Goal: Task Accomplishment & Management: Manage account settings

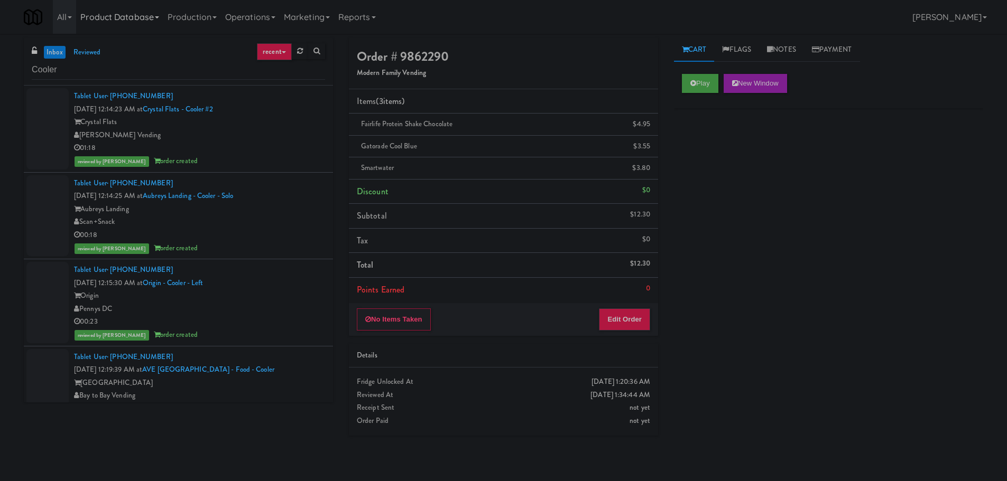
scroll to position [2166, 0]
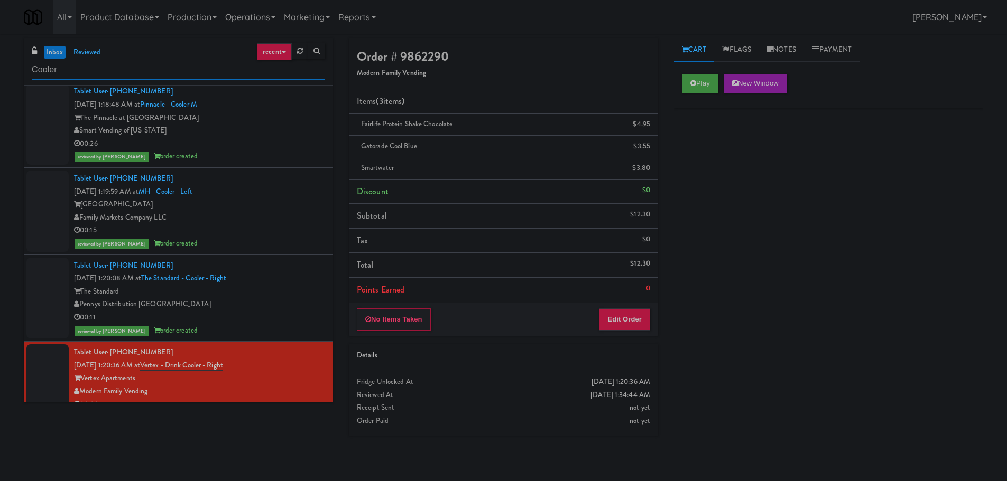
click at [144, 68] on input "Cooler" at bounding box center [178, 70] width 293 height 20
drag, startPoint x: 161, startPoint y: 69, endPoint x: 171, endPoint y: 69, distance: 10.0
click at [163, 69] on input "Cooler" at bounding box center [178, 70] width 293 height 20
click at [171, 69] on input "Cooler" at bounding box center [178, 70] width 293 height 20
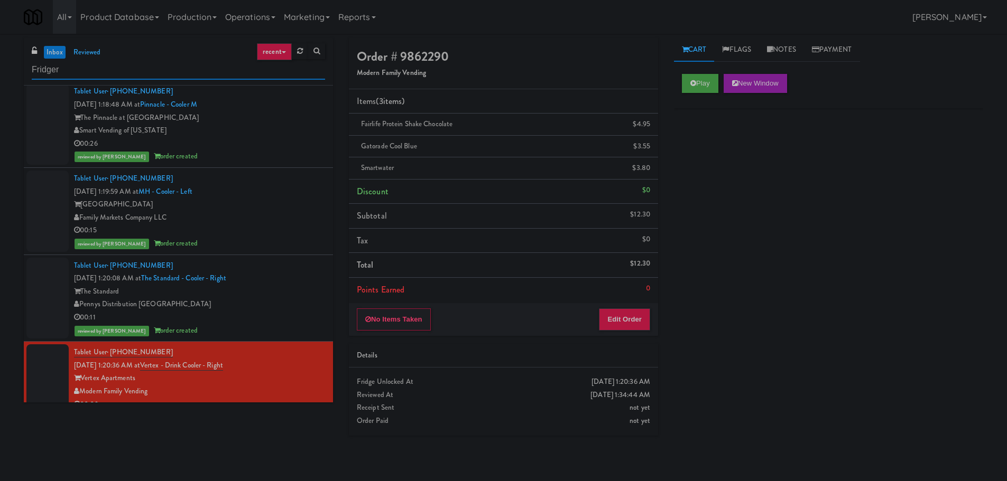
scroll to position [0, 0]
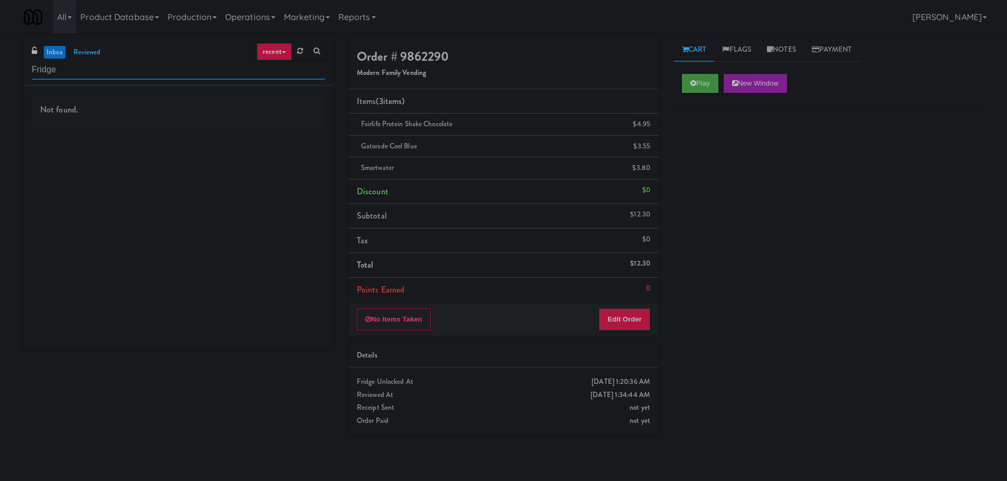
click at [244, 68] on input "Fridge" at bounding box center [178, 70] width 293 height 20
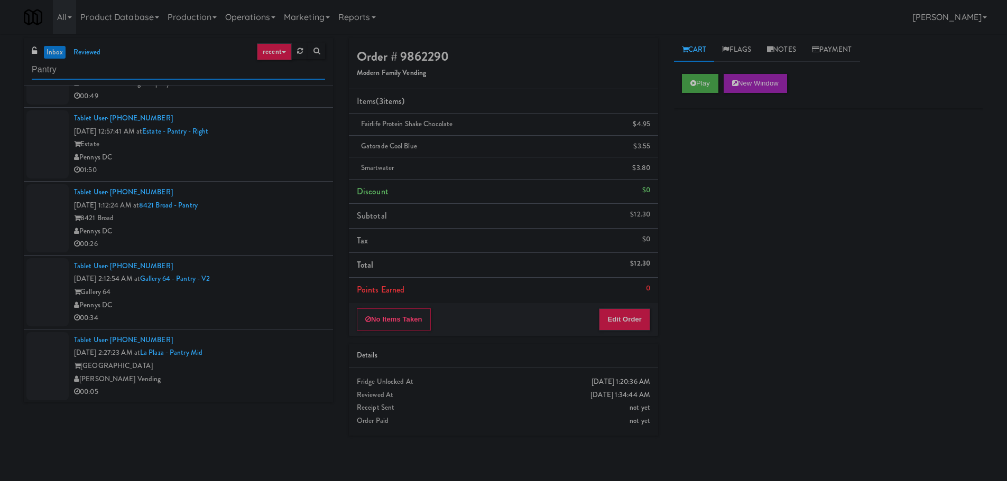
scroll to position [3, 0]
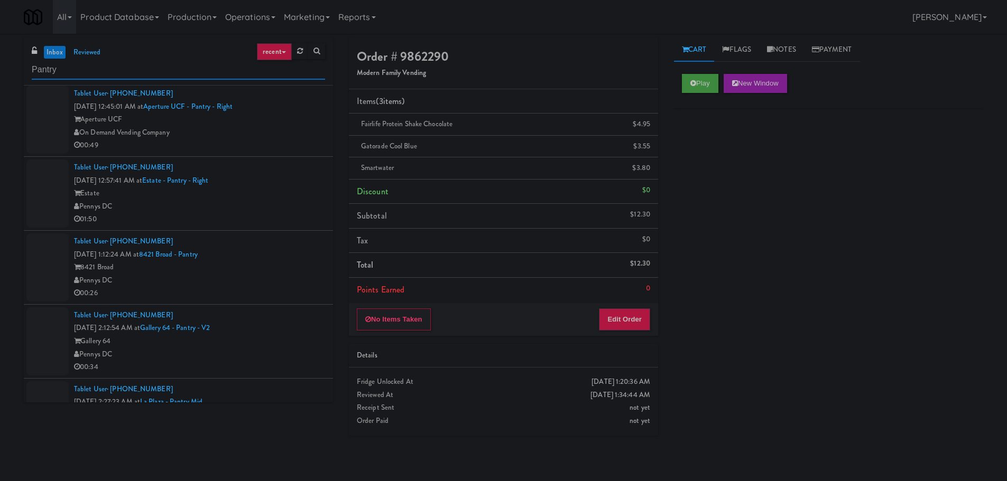
type input "Pantry"
click at [280, 129] on div "On Demand Vending Company" at bounding box center [199, 135] width 251 height 13
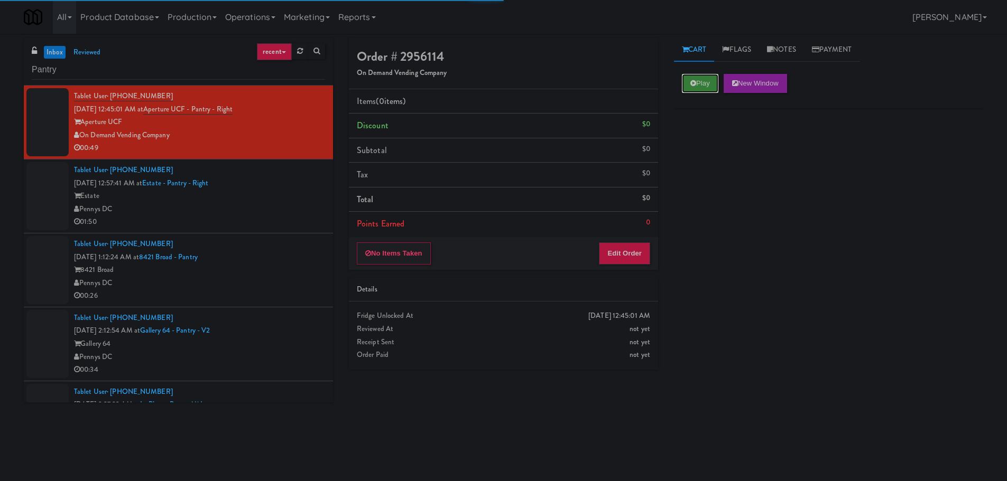
click at [698, 88] on button "Play" at bounding box center [700, 83] width 36 height 19
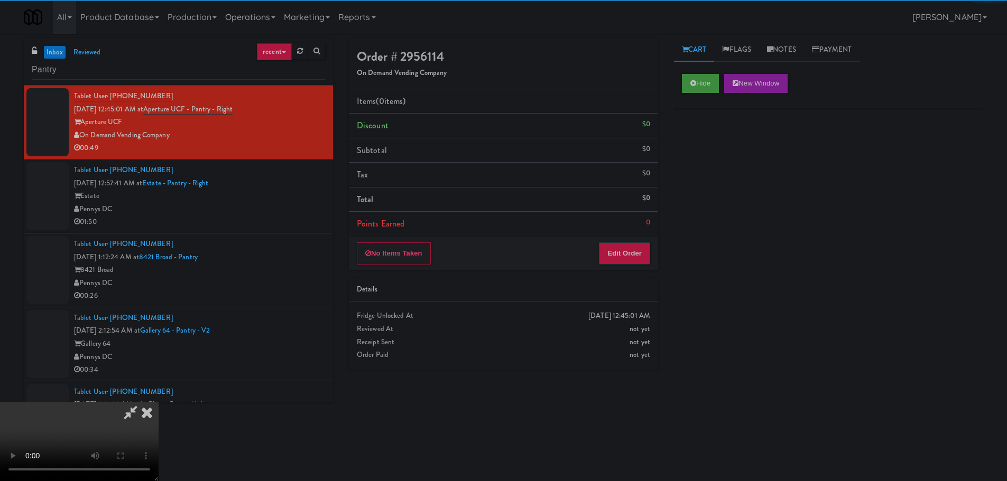
click at [619, 241] on div "No Items Taken Edit Order" at bounding box center [503, 253] width 309 height 33
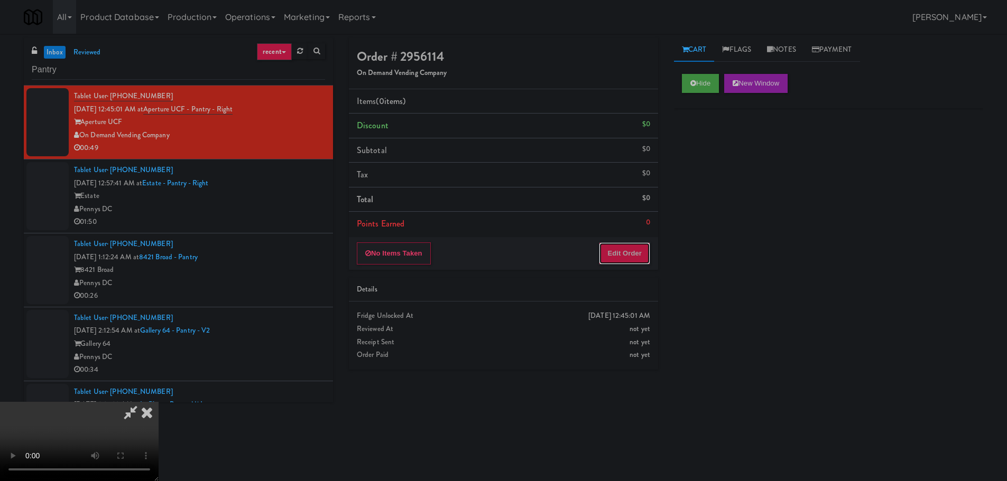
click at [613, 252] on button "Edit Order" at bounding box center [624, 254] width 51 height 22
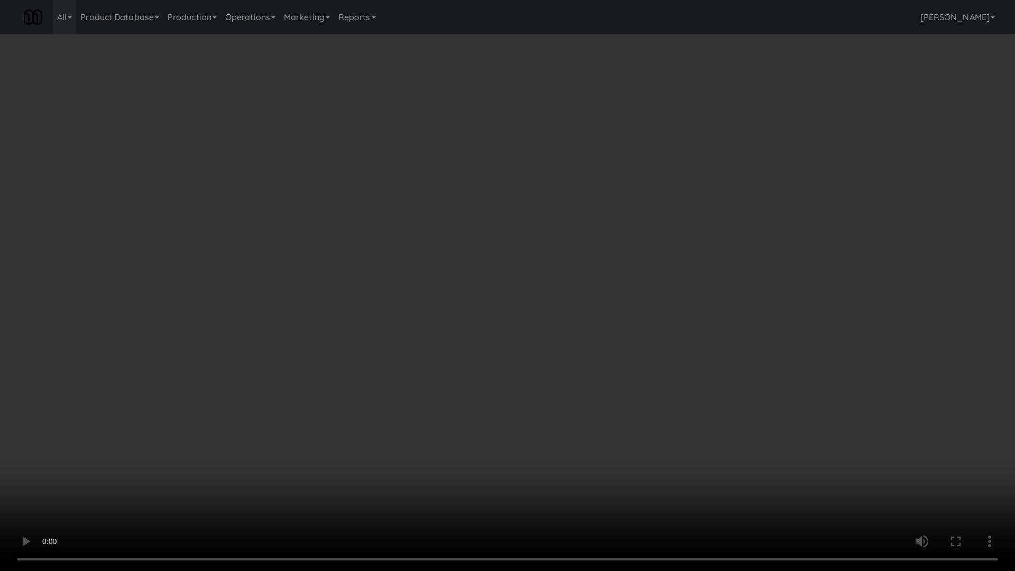
click at [513, 437] on video at bounding box center [507, 285] width 1015 height 571
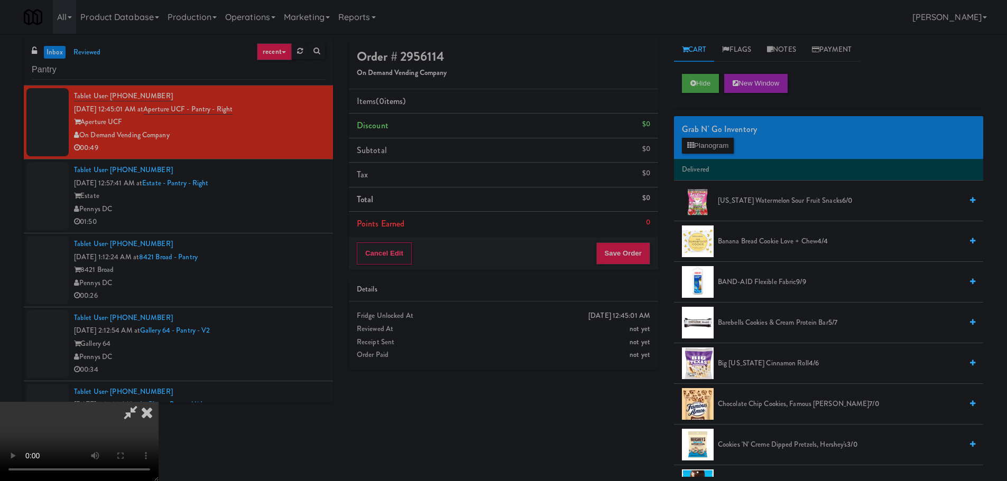
scroll to position [182, 0]
click at [159, 402] on video at bounding box center [79, 441] width 159 height 79
click at [159, 402] on icon at bounding box center [146, 412] width 23 height 21
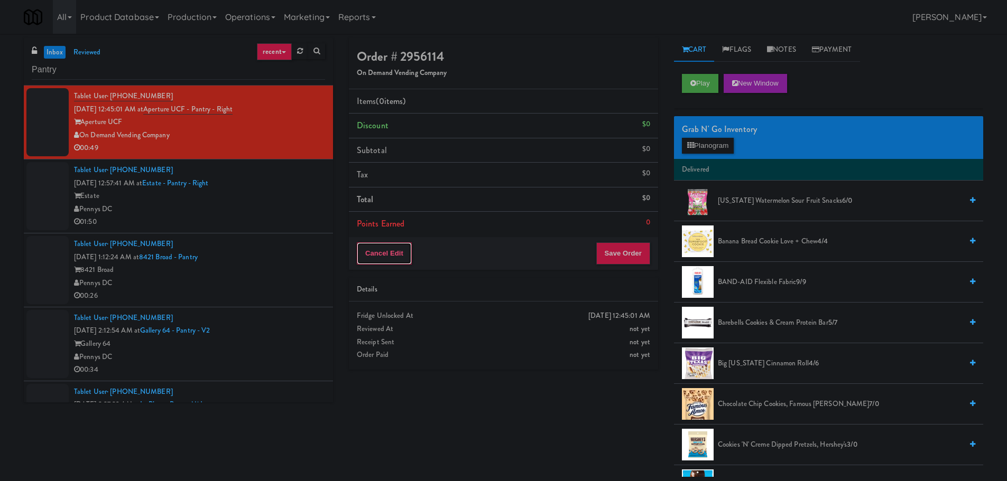
click at [393, 249] on button "Cancel Edit" at bounding box center [384, 254] width 55 height 22
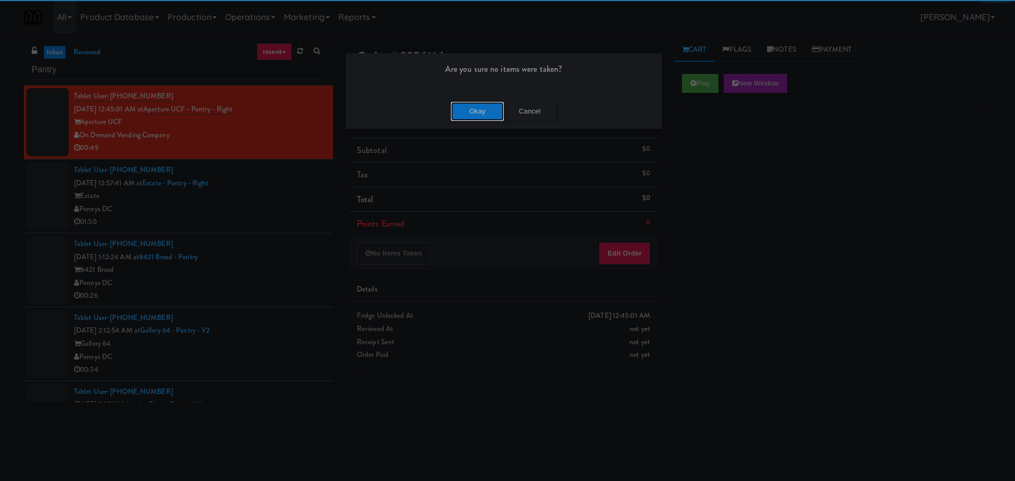
click at [464, 112] on button "Okay" at bounding box center [477, 111] width 53 height 19
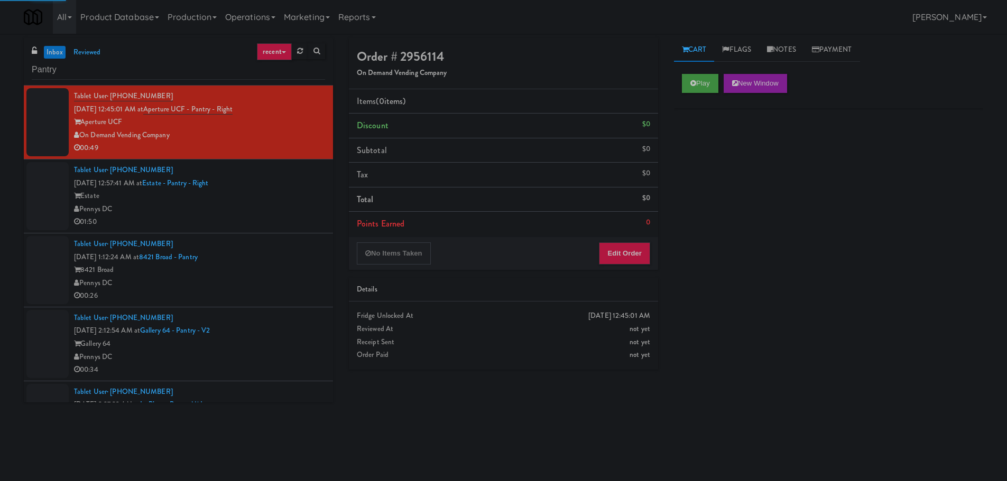
click at [283, 207] on div "Pennys DC" at bounding box center [199, 209] width 251 height 13
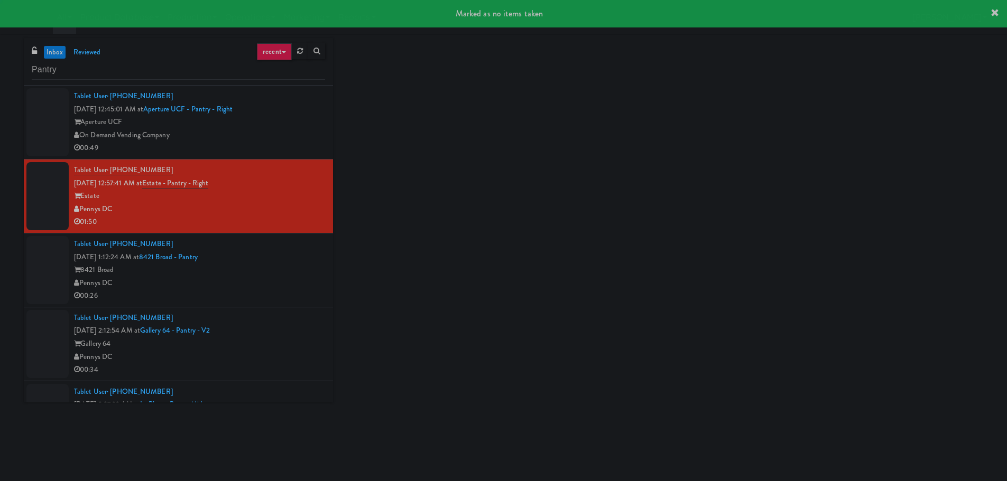
click at [287, 133] on div "On Demand Vending Company" at bounding box center [199, 135] width 251 height 13
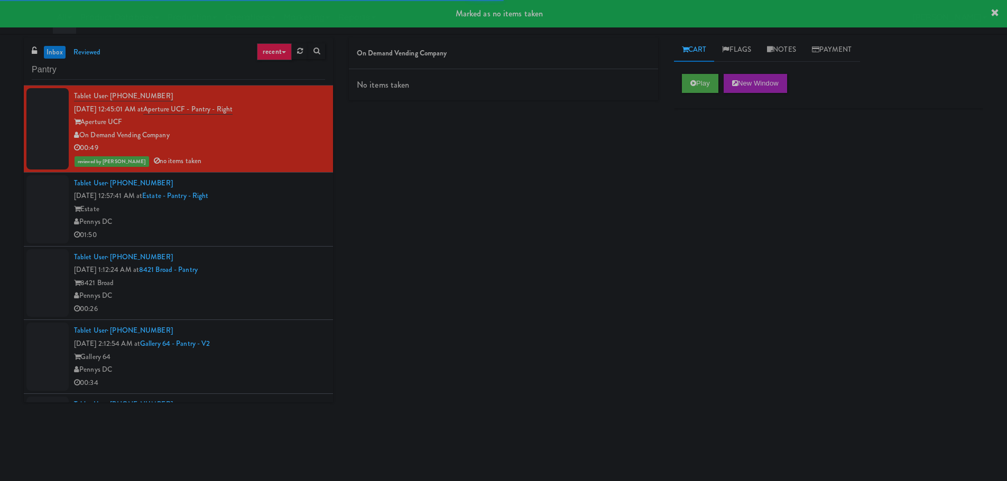
click at [280, 206] on div "Estate" at bounding box center [199, 209] width 251 height 13
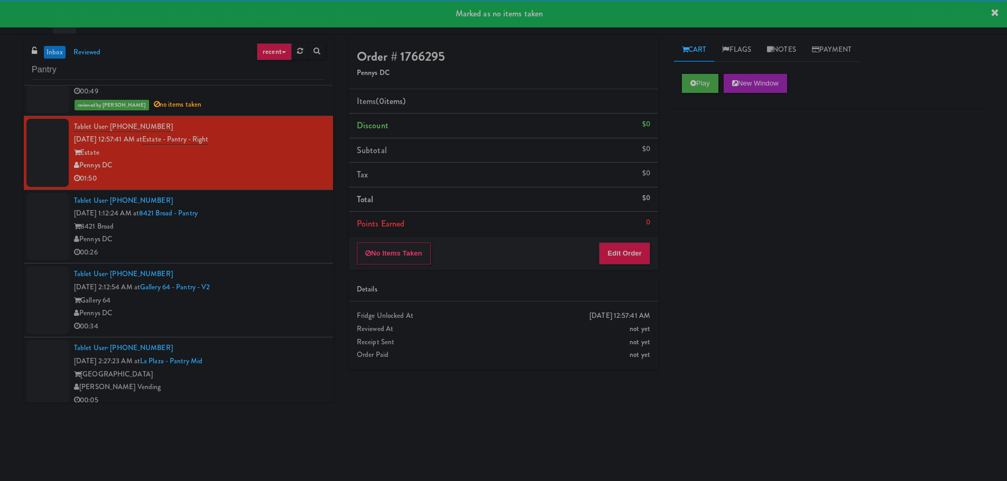
scroll to position [65, 0]
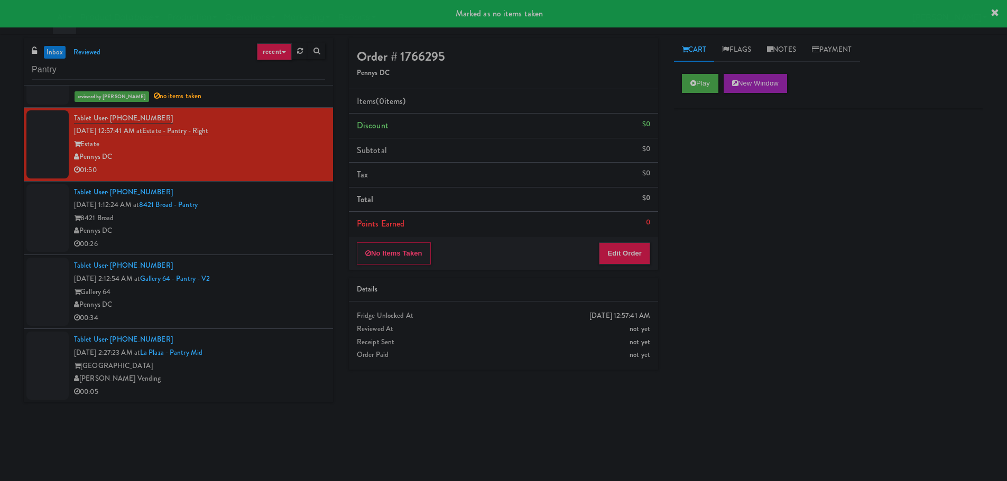
click at [279, 208] on div "Tablet User · (650) 822-3277 [DATE] 1:12:24 AM at 8421 Broad - Pantry 8421 Broa…" at bounding box center [199, 218] width 251 height 65
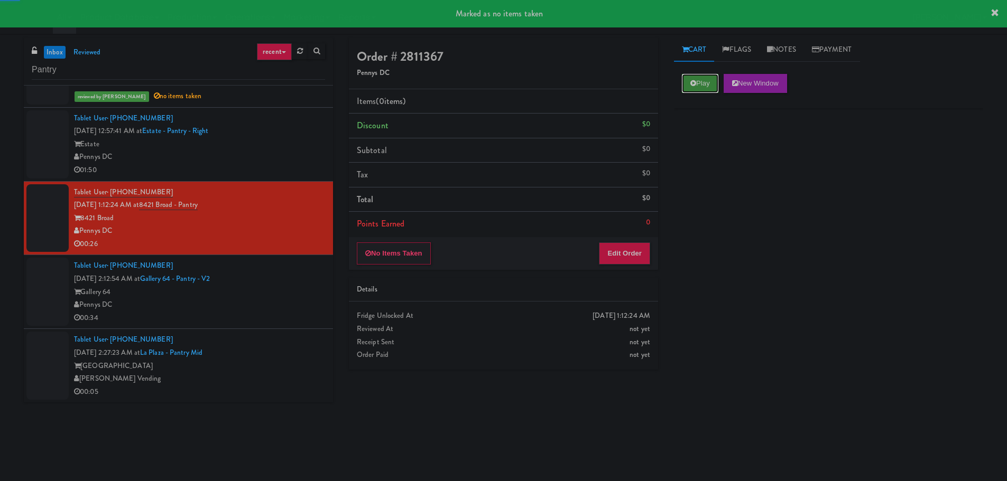
click at [686, 83] on button "Play" at bounding box center [700, 83] width 36 height 19
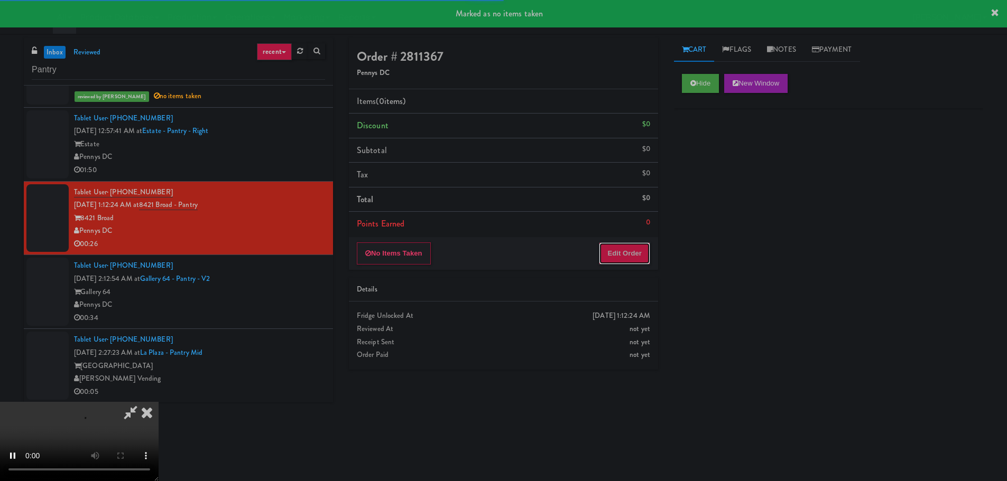
click at [619, 259] on button "Edit Order" at bounding box center [624, 254] width 51 height 22
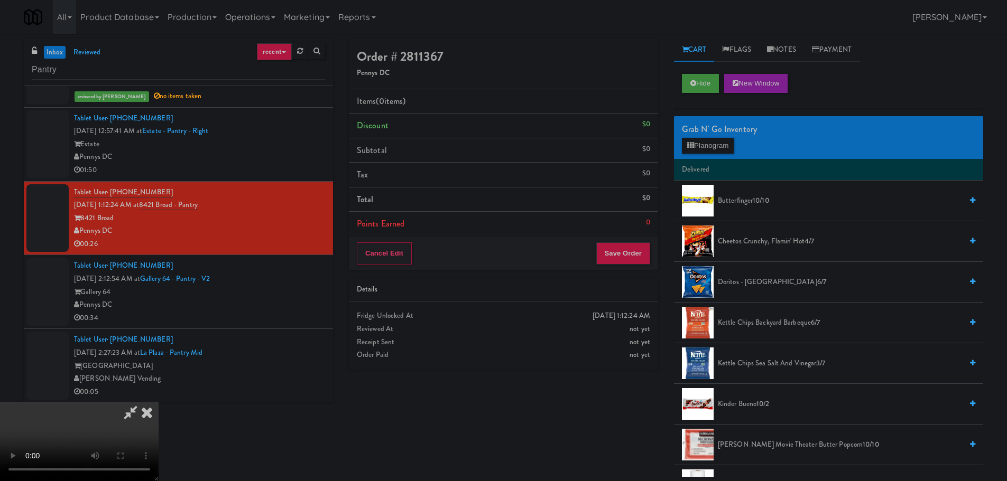
drag, startPoint x: 387, startPoint y: 226, endPoint x: 410, endPoint y: 231, distance: 23.5
click at [159, 402] on video at bounding box center [79, 441] width 159 height 79
click at [693, 149] on icon at bounding box center [690, 145] width 7 height 7
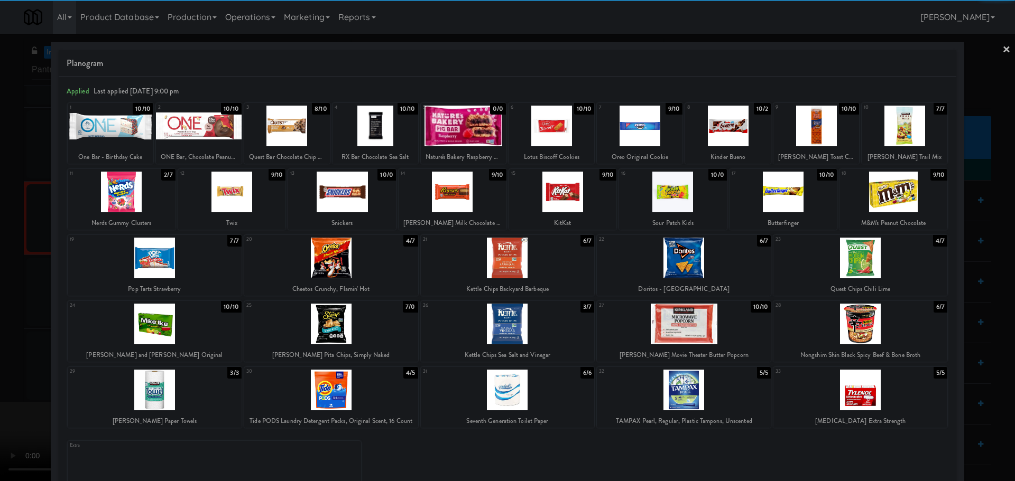
click at [694, 194] on div at bounding box center [673, 192] width 108 height 41
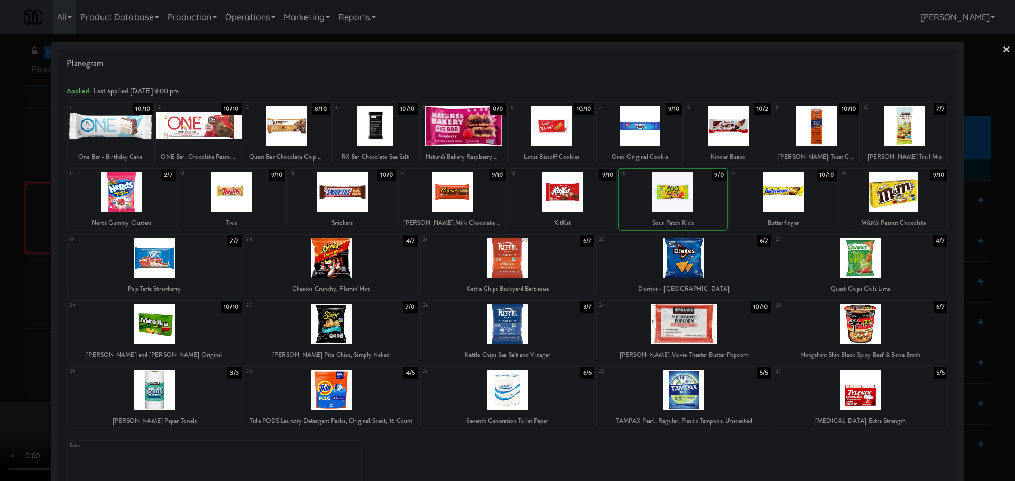
click at [1, 291] on div at bounding box center [507, 240] width 1015 height 481
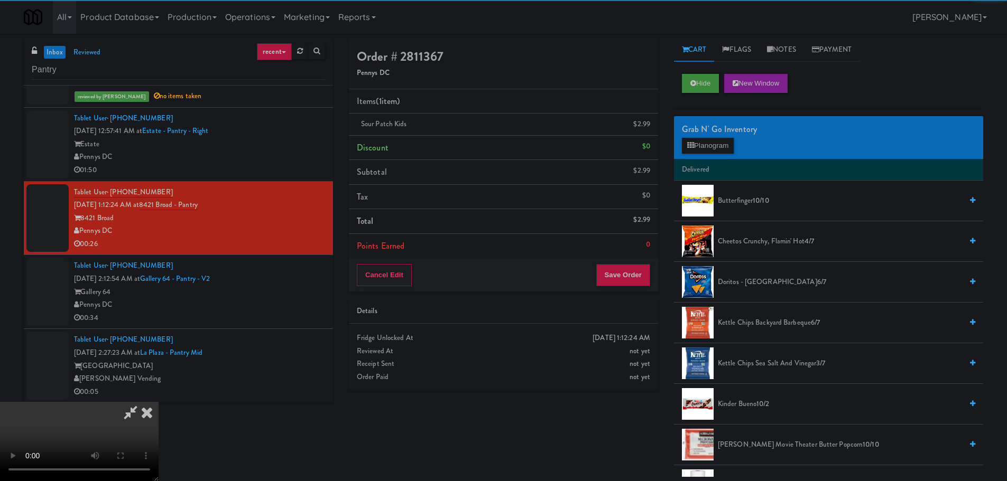
click at [159, 402] on video at bounding box center [79, 441] width 159 height 79
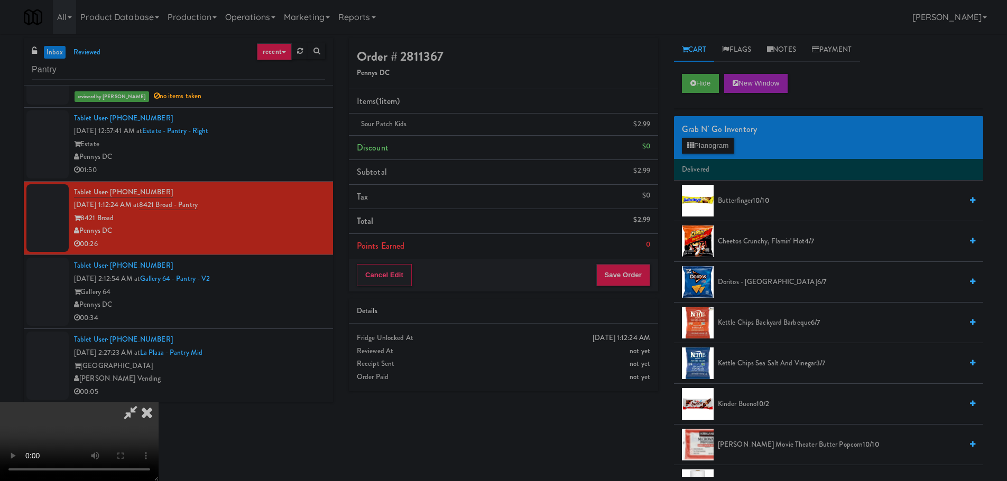
click at [159, 402] on video at bounding box center [79, 441] width 159 height 79
click at [716, 149] on button "Planogram" at bounding box center [708, 146] width 52 height 16
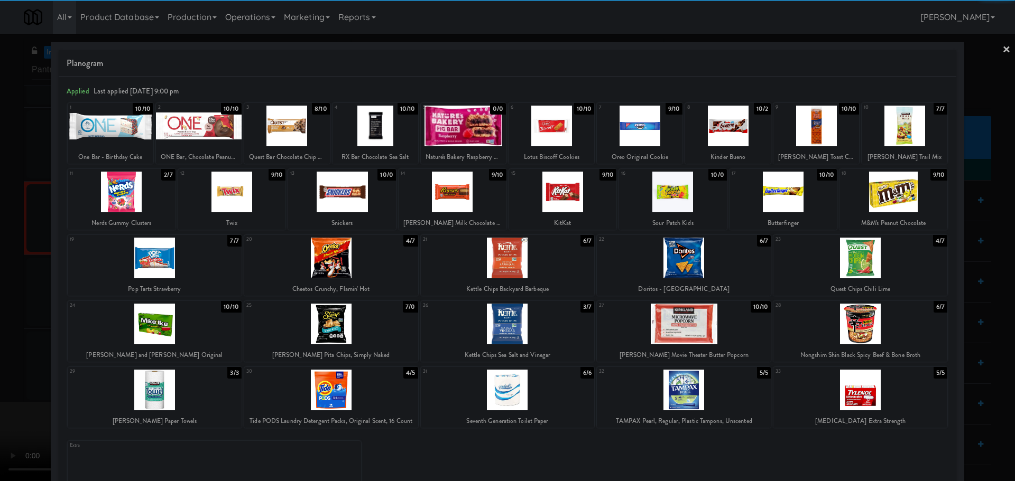
click at [689, 258] on div at bounding box center [684, 258] width 174 height 41
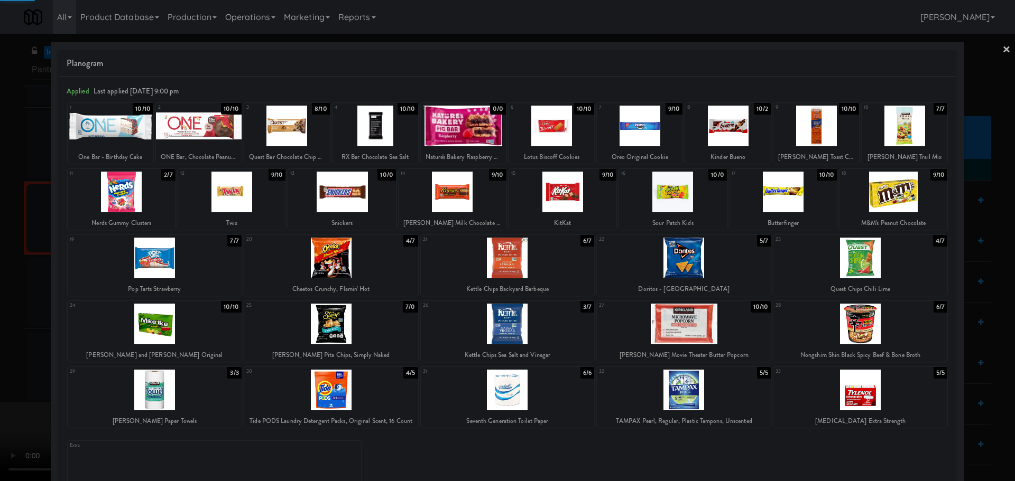
drag, startPoint x: 0, startPoint y: 377, endPoint x: 12, endPoint y: 379, distance: 12.3
click at [4, 378] on div at bounding box center [507, 240] width 1015 height 481
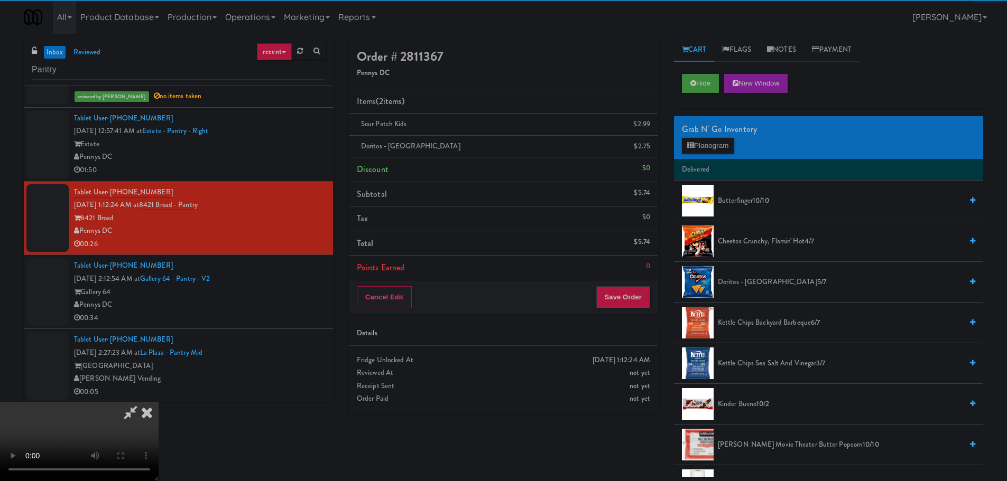
click at [159, 402] on video at bounding box center [79, 441] width 159 height 79
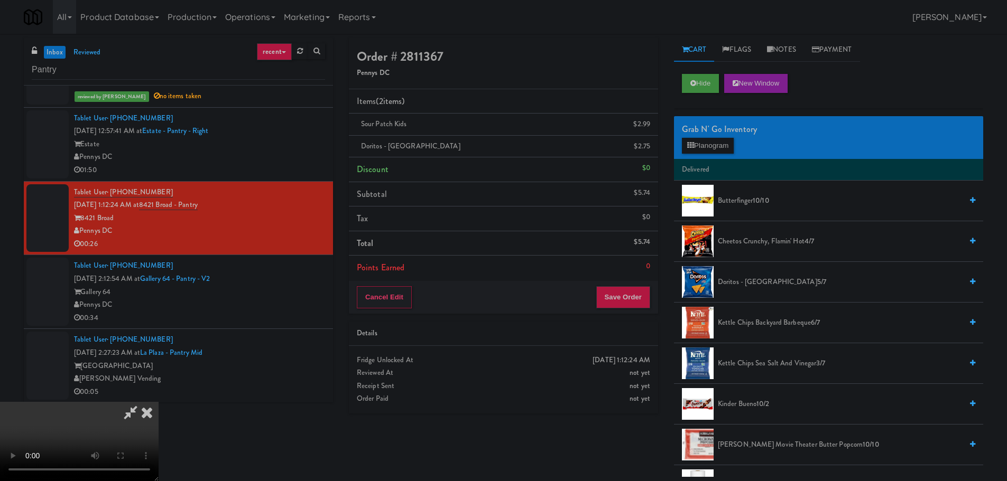
click at [159, 402] on video at bounding box center [79, 441] width 159 height 79
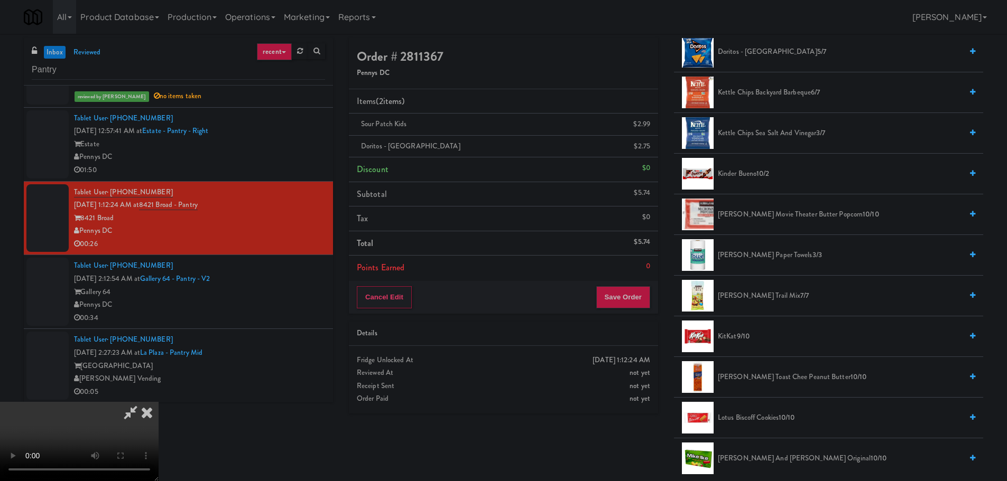
scroll to position [264, 0]
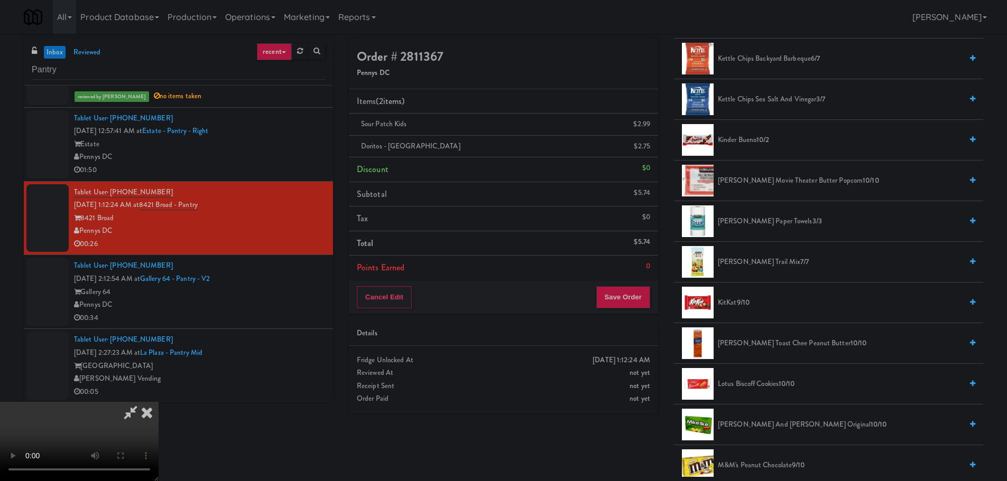
click at [740, 143] on span "Kinder Bueno 10/2" at bounding box center [840, 140] width 244 height 13
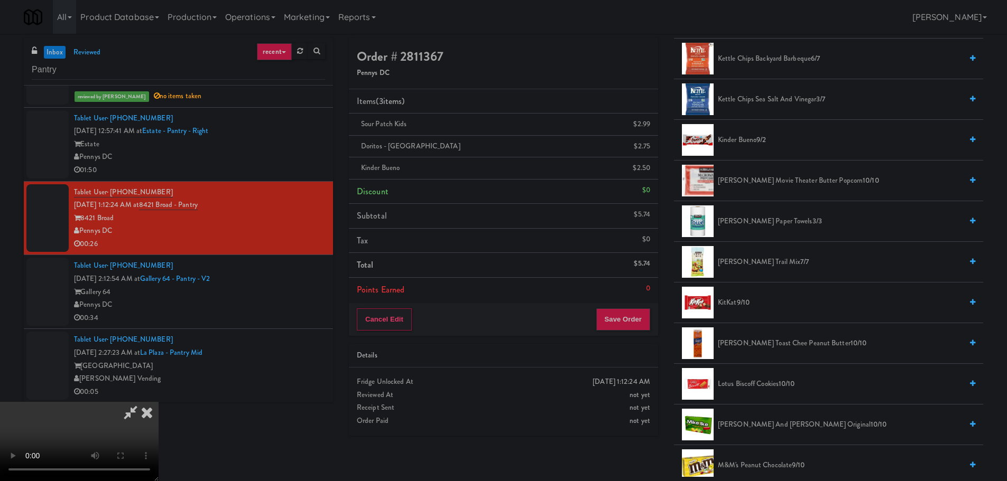
click at [159, 402] on video at bounding box center [79, 441] width 159 height 79
click at [621, 317] on button "Save Order" at bounding box center [623, 320] width 54 height 22
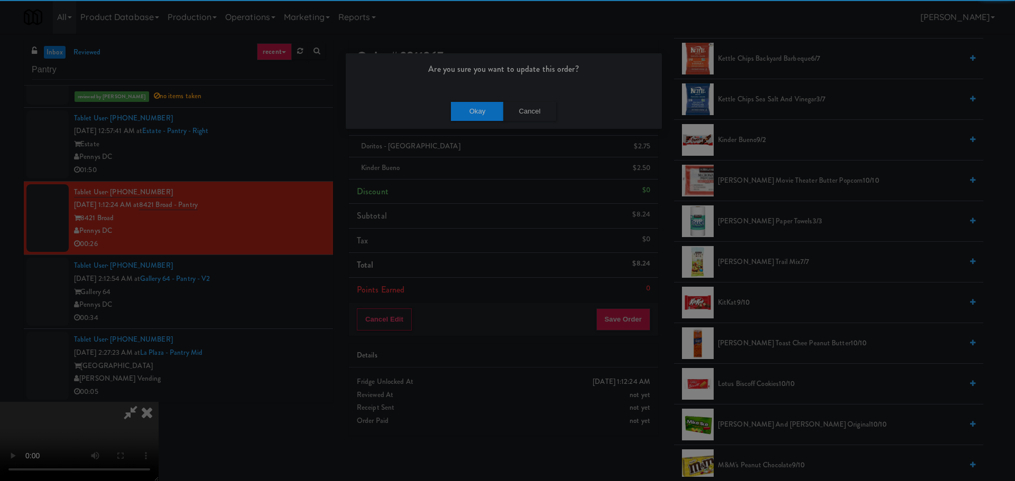
click at [462, 123] on div "Okay Cancel" at bounding box center [504, 111] width 316 height 35
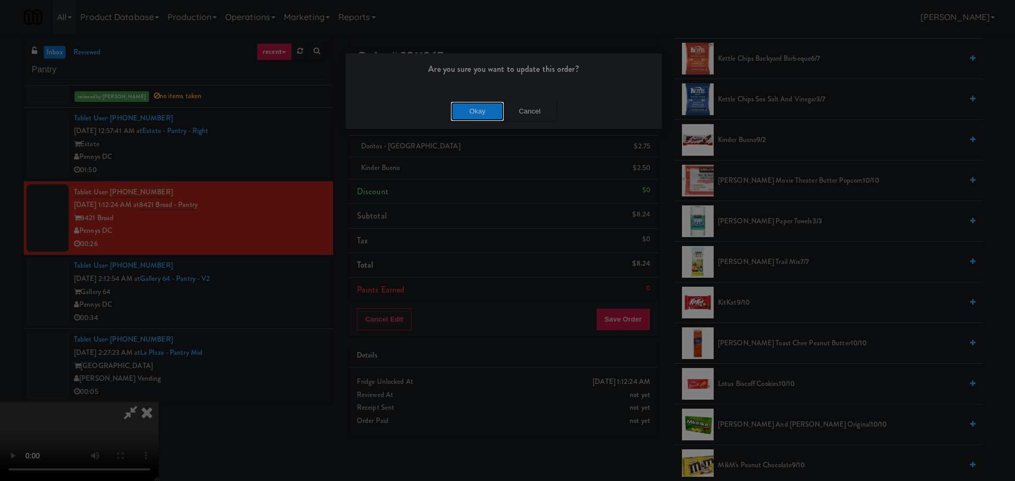
click at [468, 113] on button "Okay" at bounding box center [477, 111] width 53 height 19
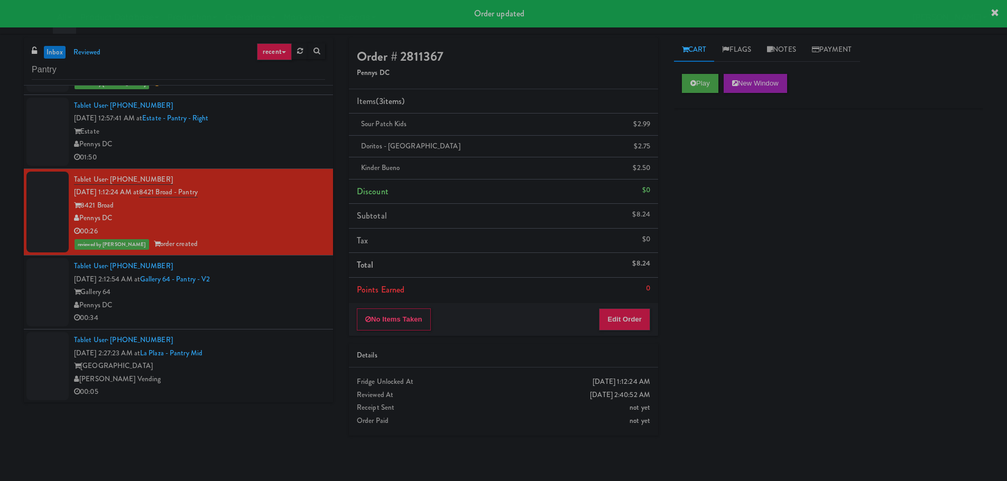
scroll to position [78, 0]
click at [275, 277] on div "Tablet User · (913) 433-3333 [DATE] 2:12:54 AM at Gallery 64 - Pantry - V2 Gall…" at bounding box center [199, 291] width 251 height 65
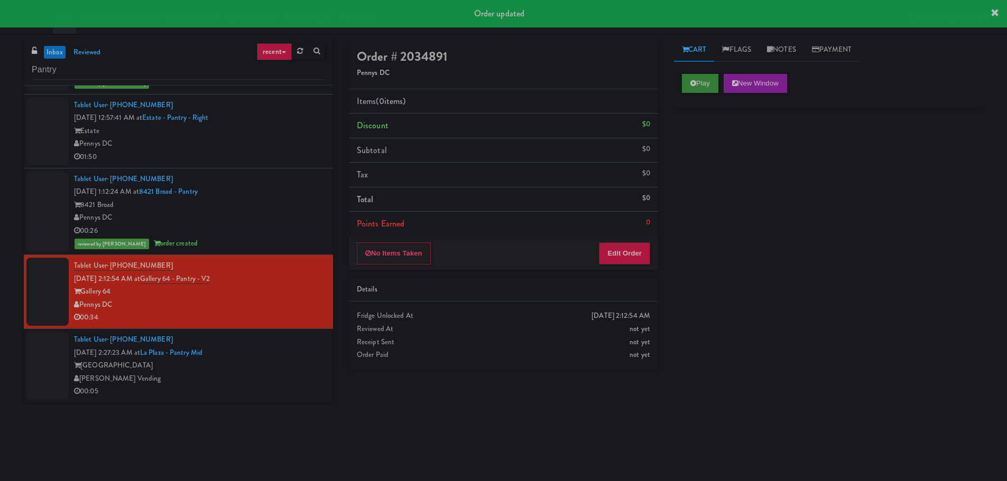
click at [684, 89] on div "Play New Window" at bounding box center [828, 87] width 309 height 42
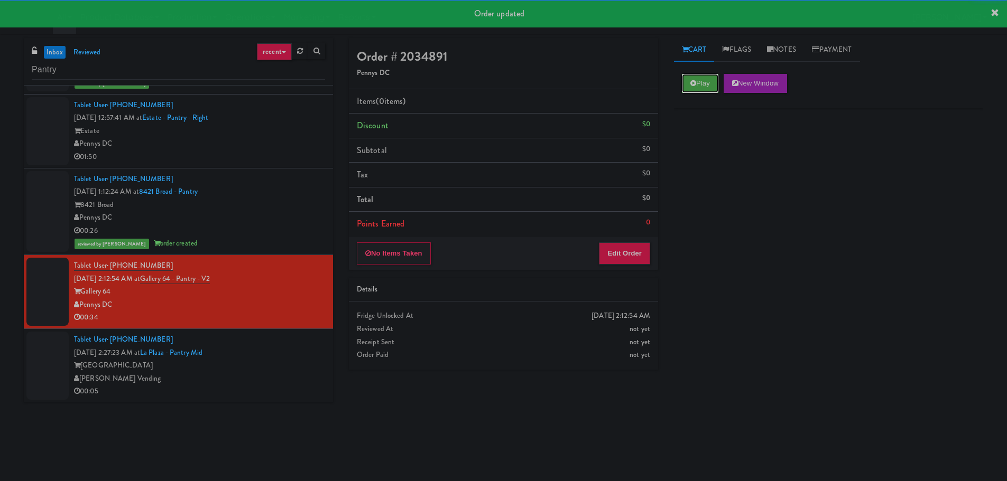
drag, startPoint x: 685, startPoint y: 88, endPoint x: 680, endPoint y: 94, distance: 7.5
click at [685, 88] on button "Play" at bounding box center [700, 83] width 36 height 19
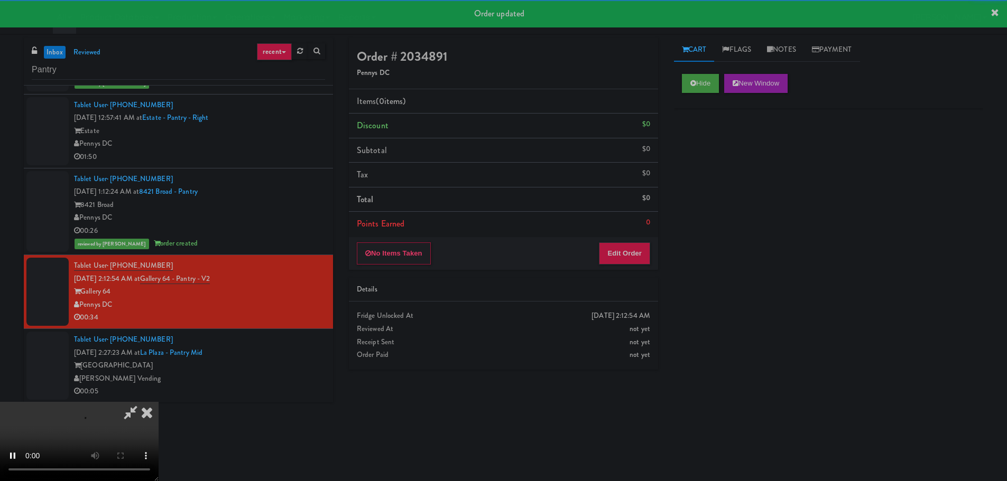
click at [619, 273] on div "Order # 2034891 Pennys DC Items (0 items ) Discount $0 Subtotal $0 Tax $0 Total…" at bounding box center [503, 208] width 325 height 340
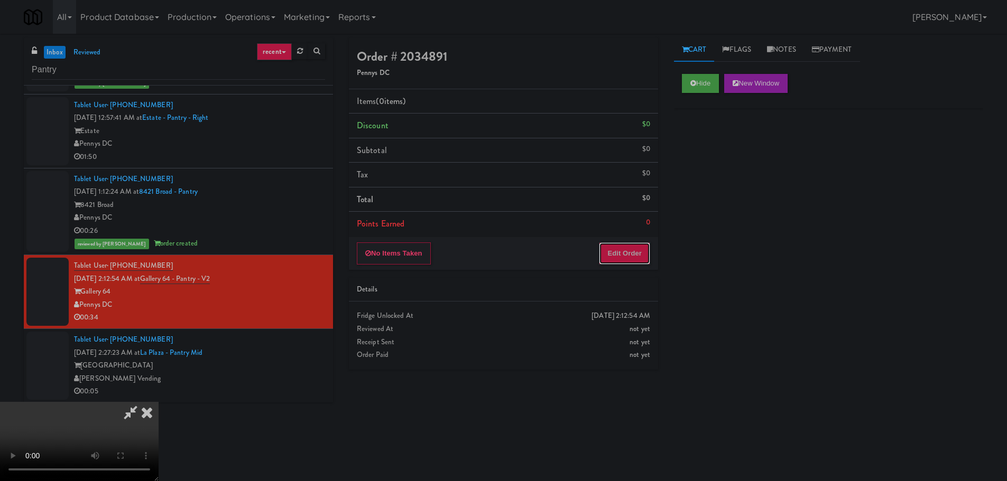
click at [617, 257] on button "Edit Order" at bounding box center [624, 254] width 51 height 22
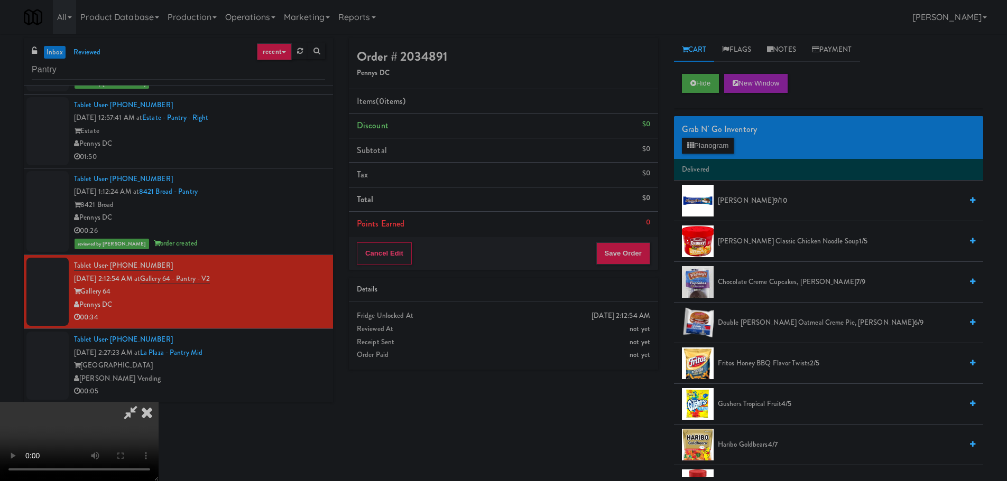
scroll to position [182, 0]
click at [159, 402] on video at bounding box center [79, 441] width 159 height 79
drag, startPoint x: 264, startPoint y: 337, endPoint x: 271, endPoint y: 331, distance: 8.7
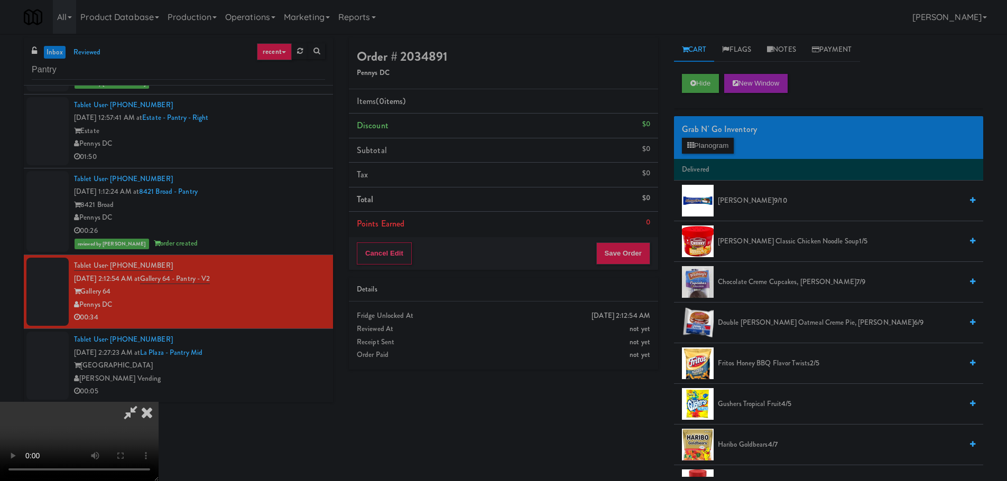
click at [159, 402] on video at bounding box center [79, 441] width 159 height 79
click at [700, 149] on button "Planogram" at bounding box center [708, 146] width 52 height 16
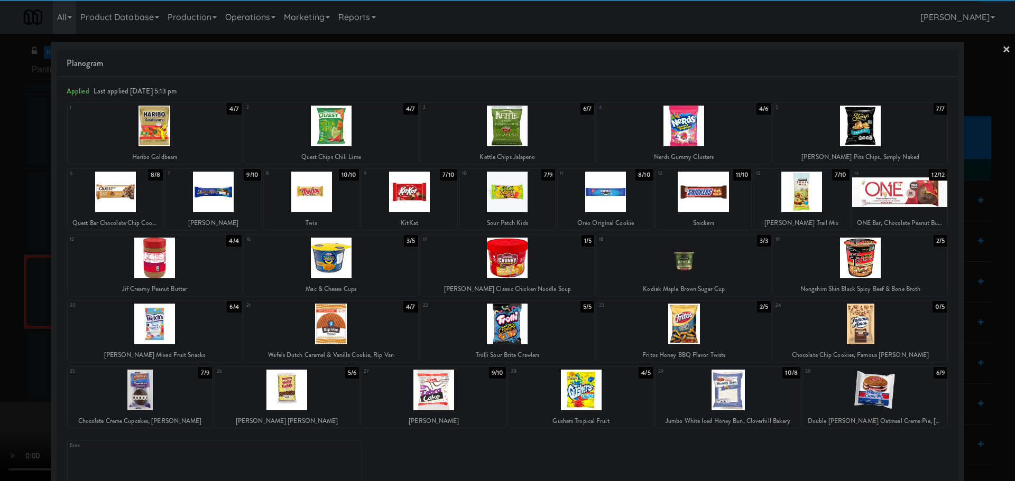
click at [869, 132] on div at bounding box center [860, 126] width 174 height 41
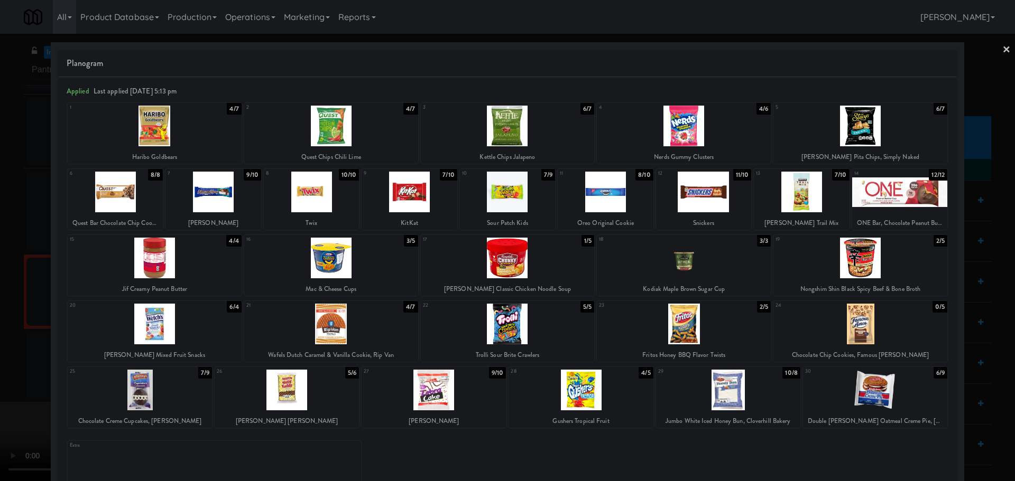
drag, startPoint x: 0, startPoint y: 297, endPoint x: 165, endPoint y: 255, distance: 170.2
click at [3, 300] on div at bounding box center [507, 240] width 1015 height 481
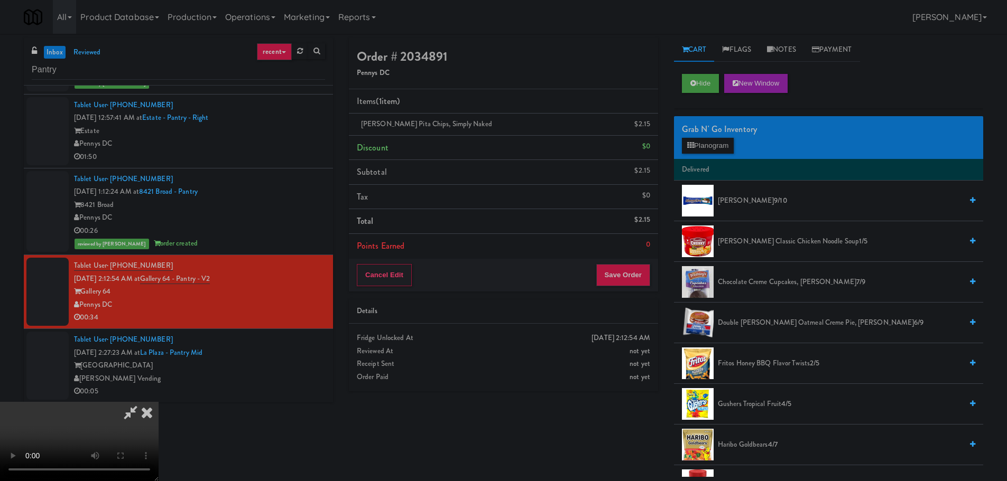
drag, startPoint x: 278, startPoint y: 236, endPoint x: 284, endPoint y: 236, distance: 5.8
click at [159, 402] on video at bounding box center [79, 441] width 159 height 79
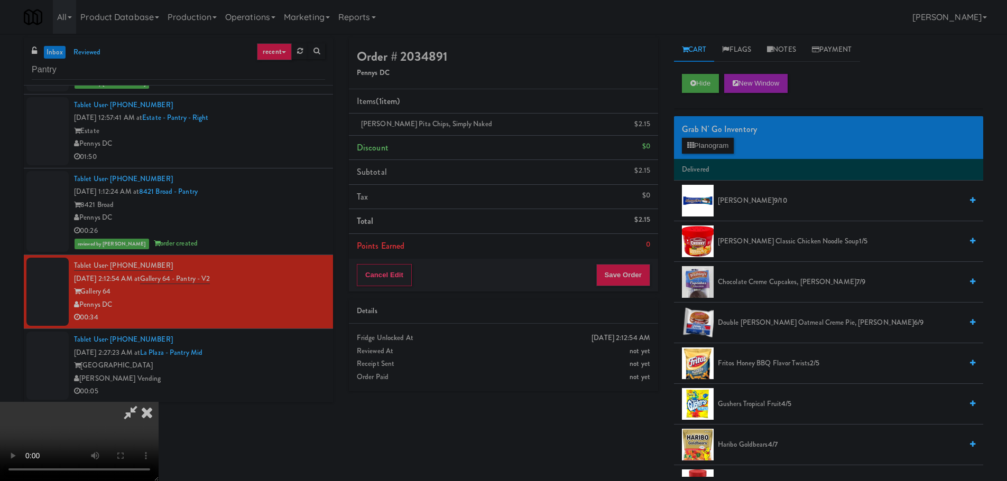
drag, startPoint x: 385, startPoint y: 259, endPoint x: 519, endPoint y: 216, distance: 140.4
click at [159, 402] on video at bounding box center [79, 441] width 159 height 79
click at [648, 122] on div "$2.15" at bounding box center [642, 124] width 16 height 13
click at [646, 127] on link at bounding box center [649, 128] width 10 height 13
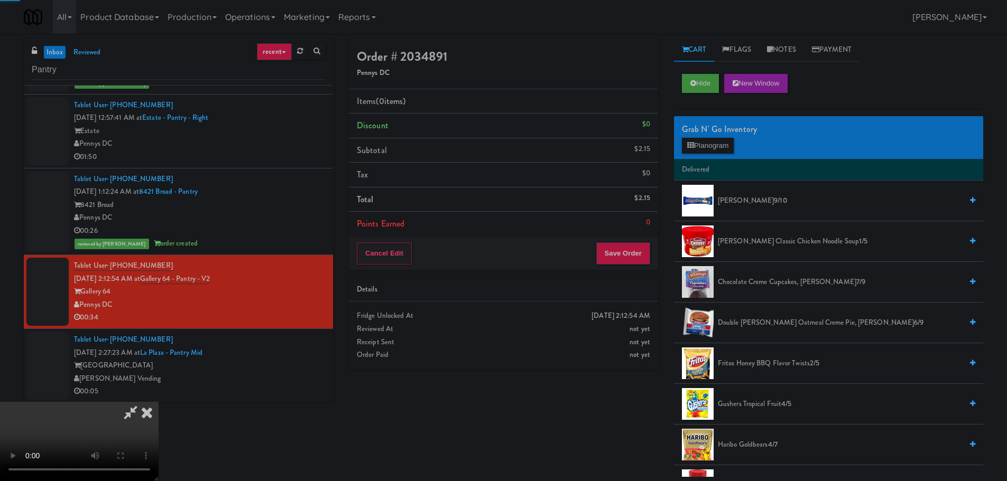
click at [159, 402] on video at bounding box center [79, 441] width 159 height 79
drag, startPoint x: 420, startPoint y: 217, endPoint x: 444, endPoint y: 216, distance: 23.8
click at [159, 402] on video at bounding box center [79, 441] width 159 height 79
click at [720, 145] on button "Planogram" at bounding box center [708, 146] width 52 height 16
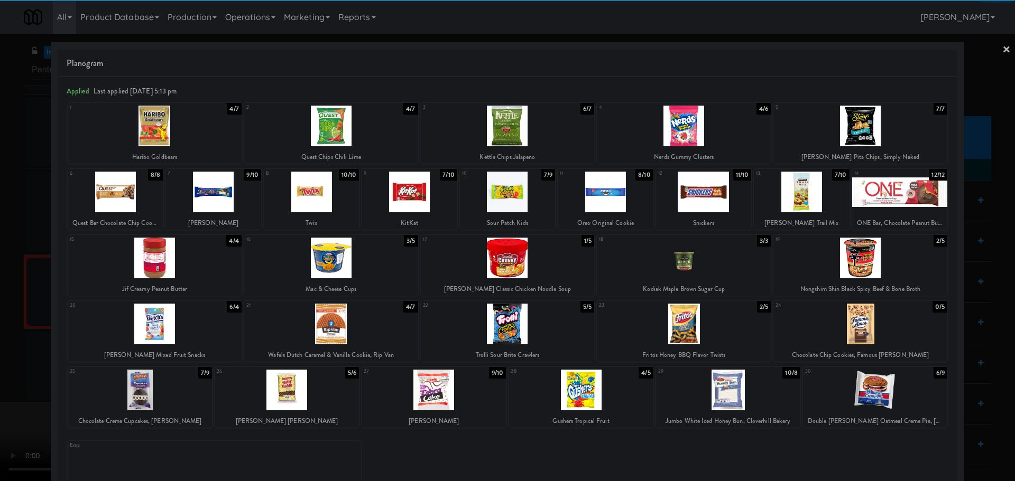
click at [328, 134] on div at bounding box center [331, 126] width 174 height 41
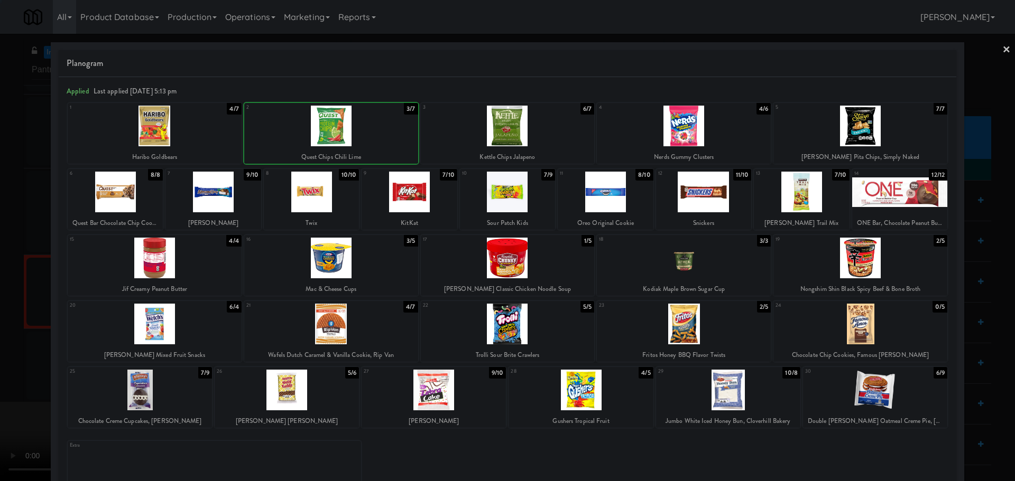
click at [0, 230] on div at bounding box center [507, 240] width 1015 height 481
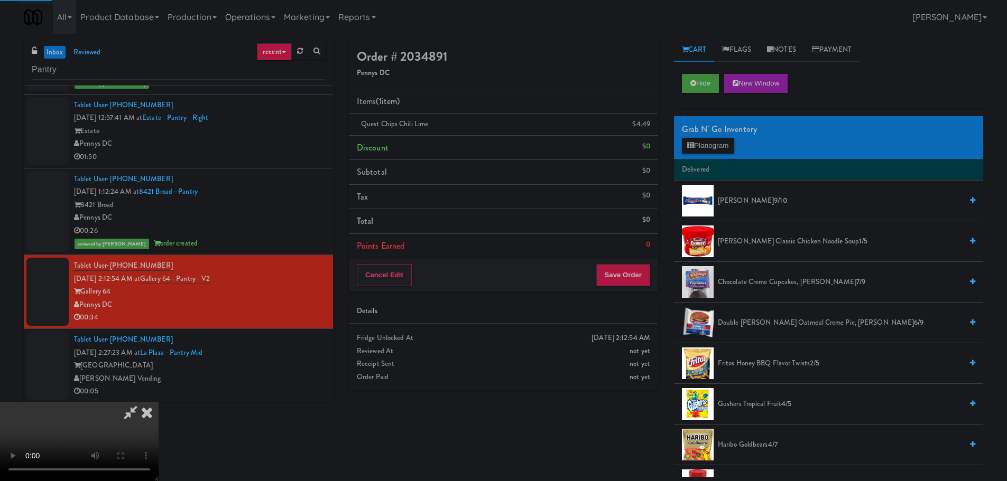
click at [159, 402] on video at bounding box center [79, 441] width 159 height 79
click at [647, 124] on link at bounding box center [649, 128] width 10 height 13
click at [649, 140] on div "$0" at bounding box center [646, 146] width 8 height 13
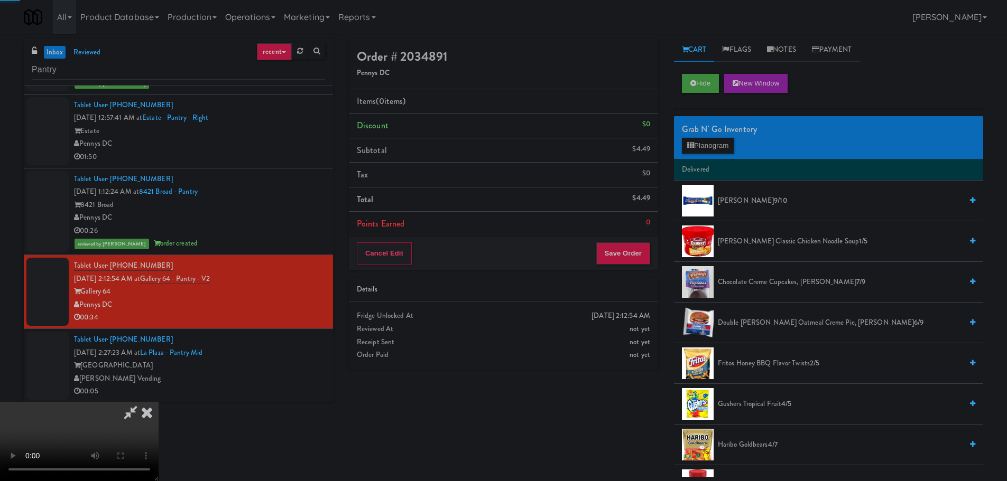
click at [159, 402] on video at bounding box center [79, 441] width 159 height 79
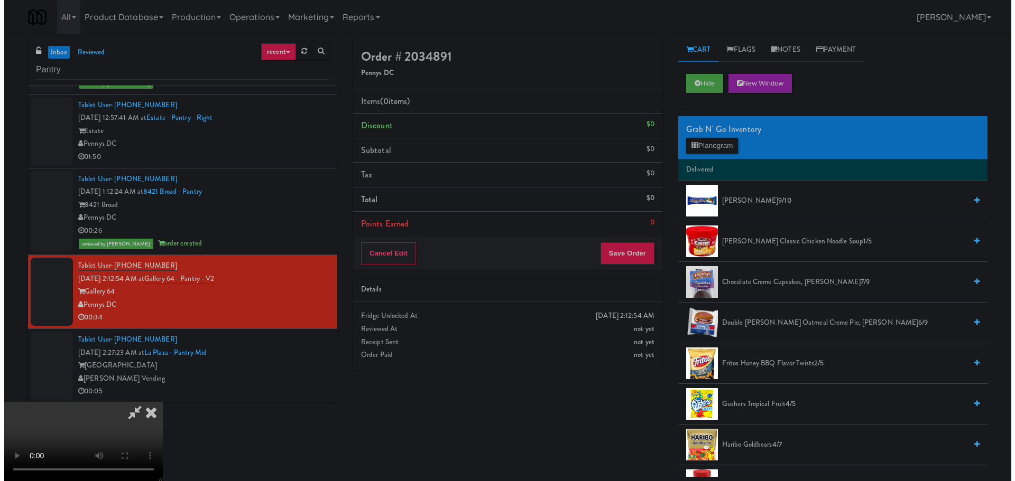
scroll to position [0, 0]
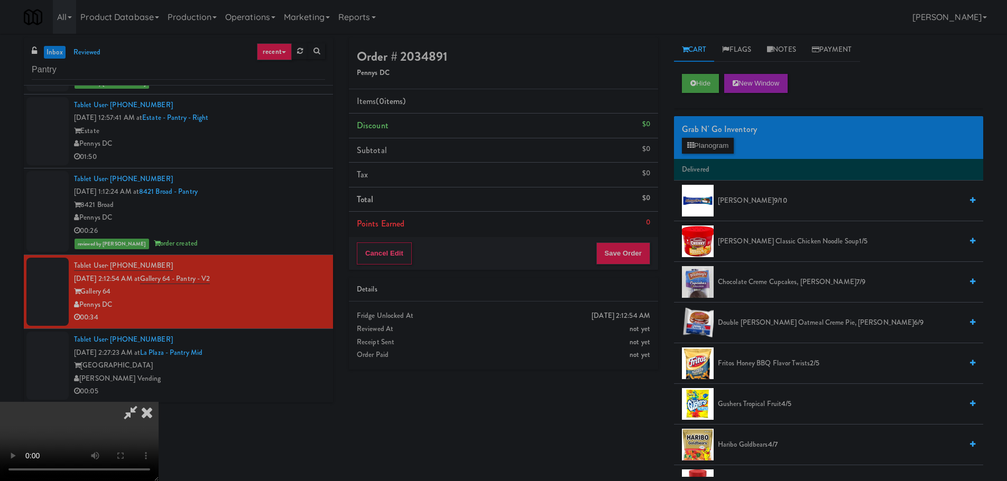
click at [159, 402] on icon at bounding box center [146, 412] width 23 height 21
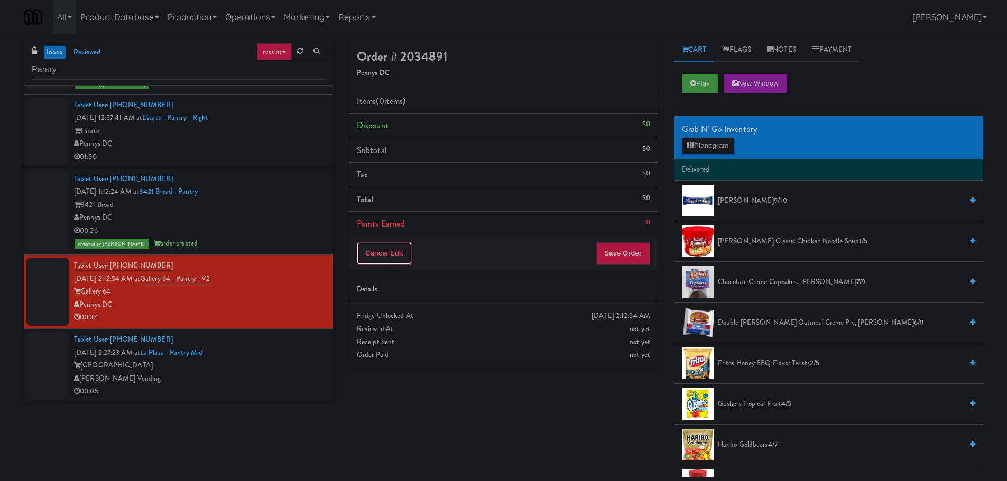
click at [382, 258] on button "Cancel Edit" at bounding box center [384, 254] width 55 height 22
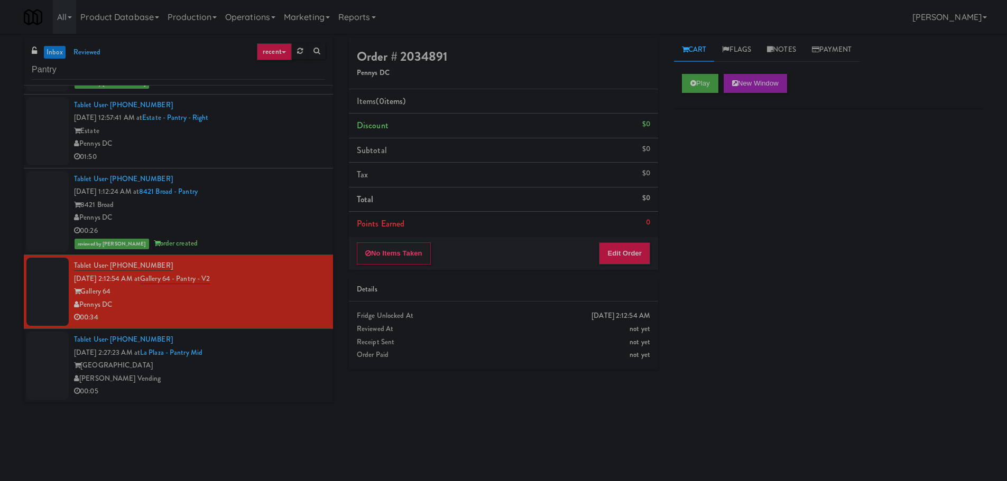
click at [382, 258] on button "No Items Taken" at bounding box center [394, 254] width 74 height 22
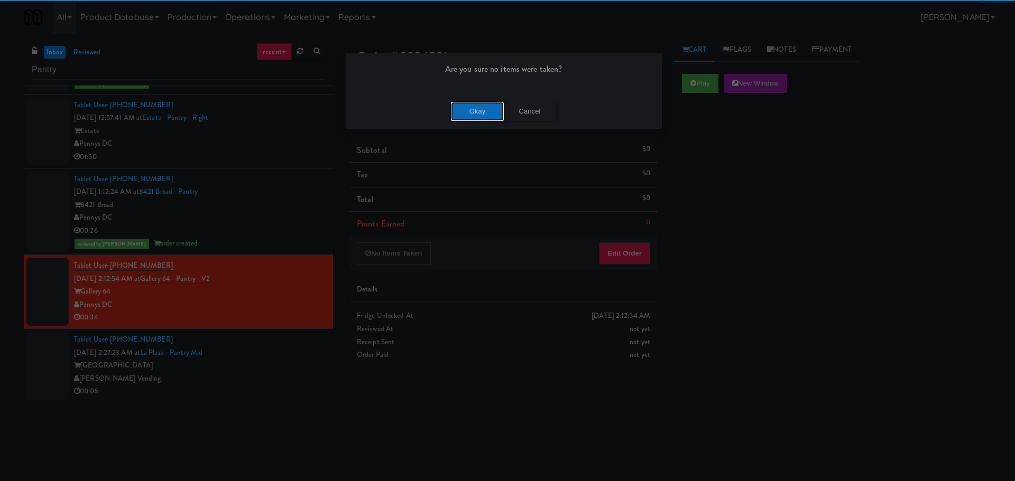
click at [484, 111] on button "Okay" at bounding box center [477, 111] width 53 height 19
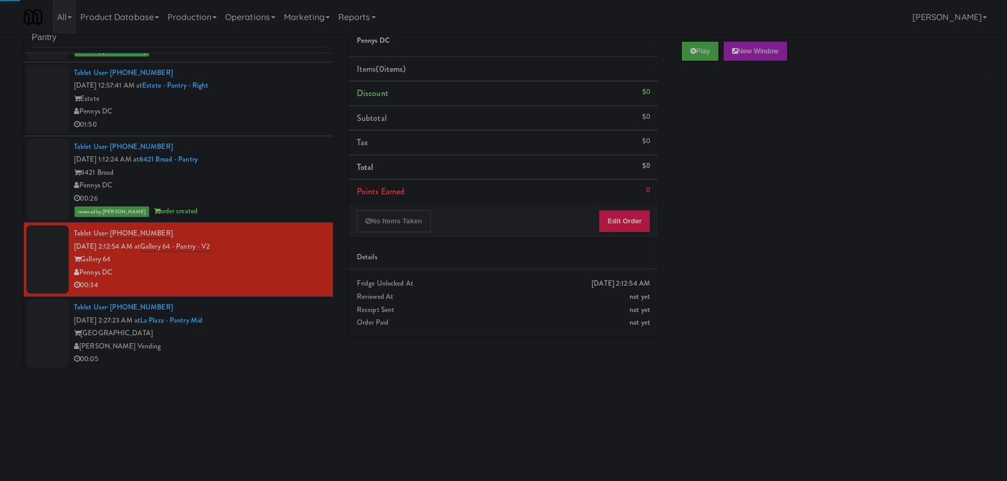
scroll to position [34, 0]
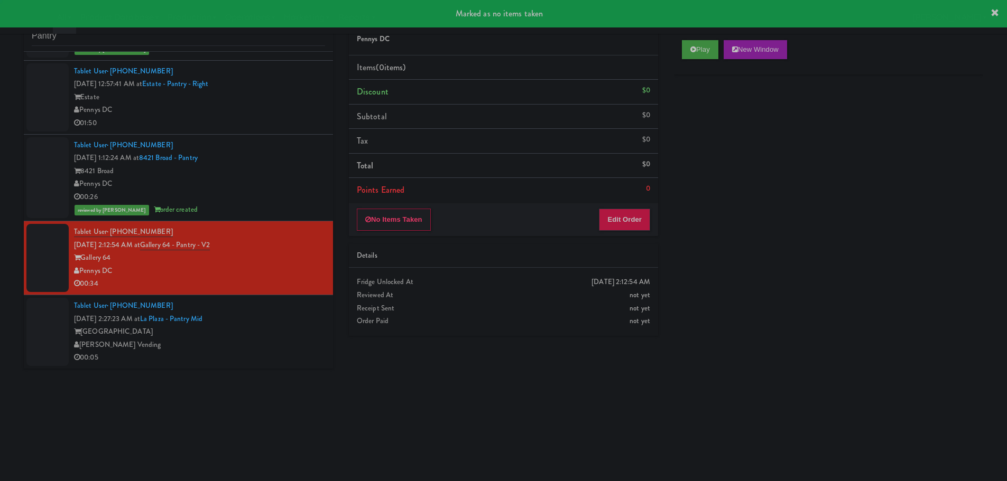
click at [272, 305] on div "Tablet User · (561) 252-5617 [DATE] 2:27:23 AM at [GEOGRAPHIC_DATA][PERSON_NAME…" at bounding box center [199, 332] width 251 height 65
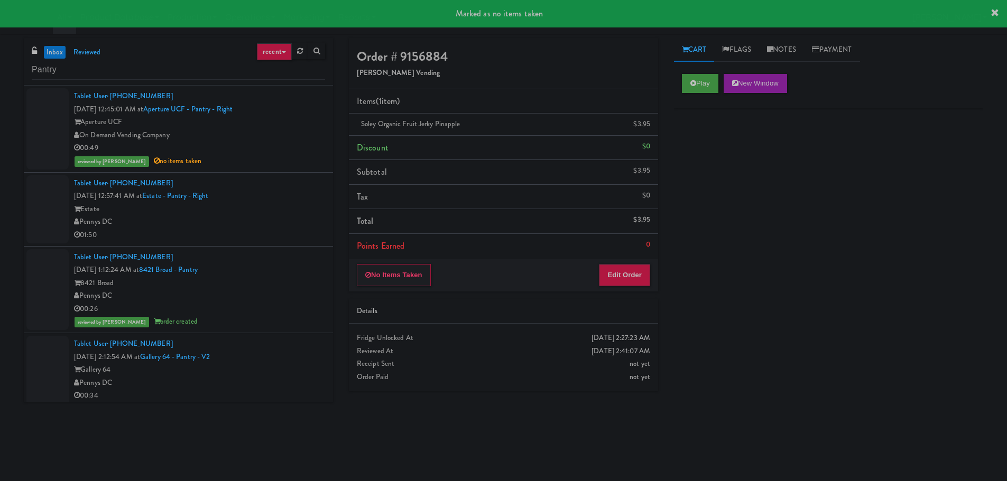
click at [271, 193] on div "Tablet User · (202) 929-8200 [DATE] 12:57:41 AM at Estate - Pantry - Right Esta…" at bounding box center [199, 209] width 251 height 65
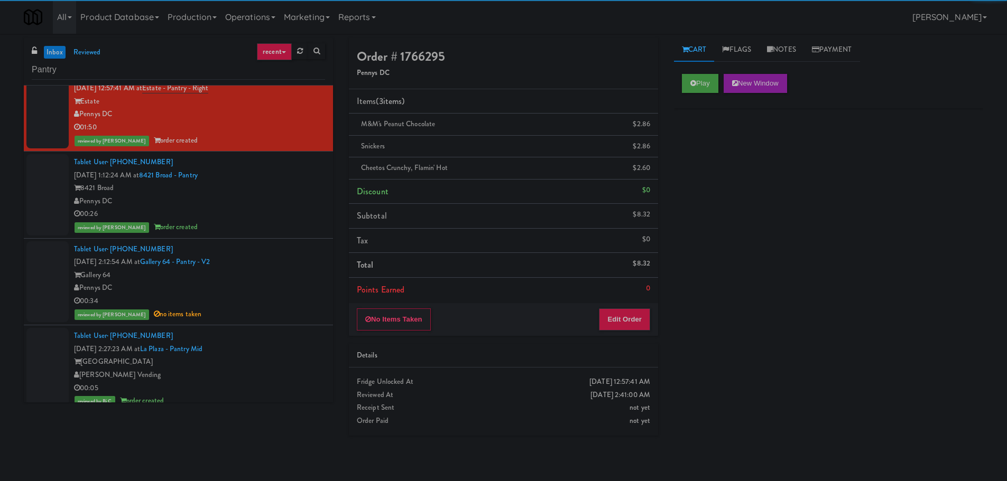
scroll to position [117, 0]
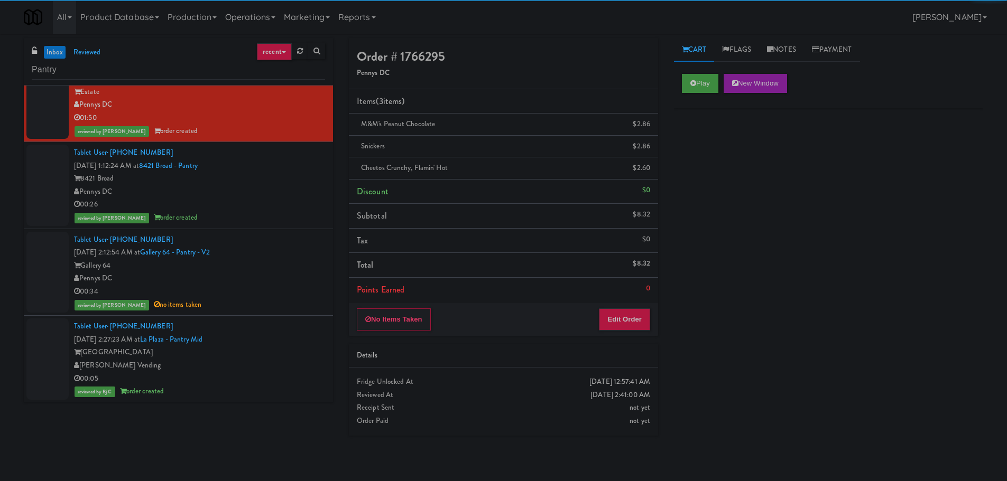
click at [288, 211] on div "00:26" at bounding box center [199, 204] width 251 height 13
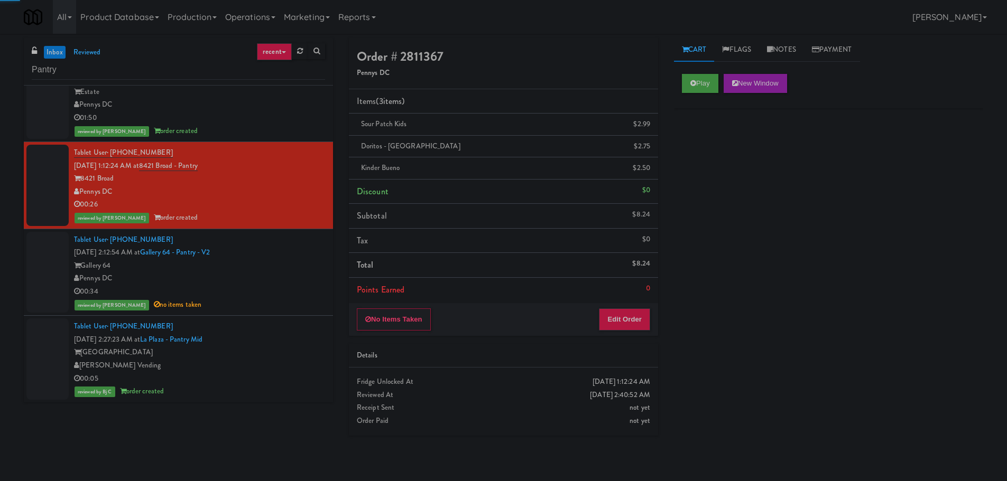
click at [268, 281] on div "Pennys DC" at bounding box center [199, 278] width 251 height 13
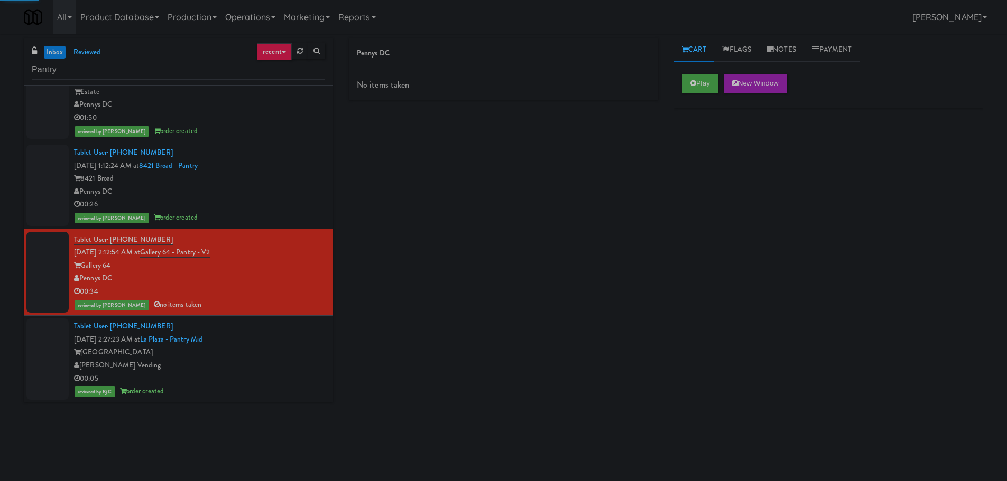
click at [282, 204] on div "00:26" at bounding box center [199, 204] width 251 height 13
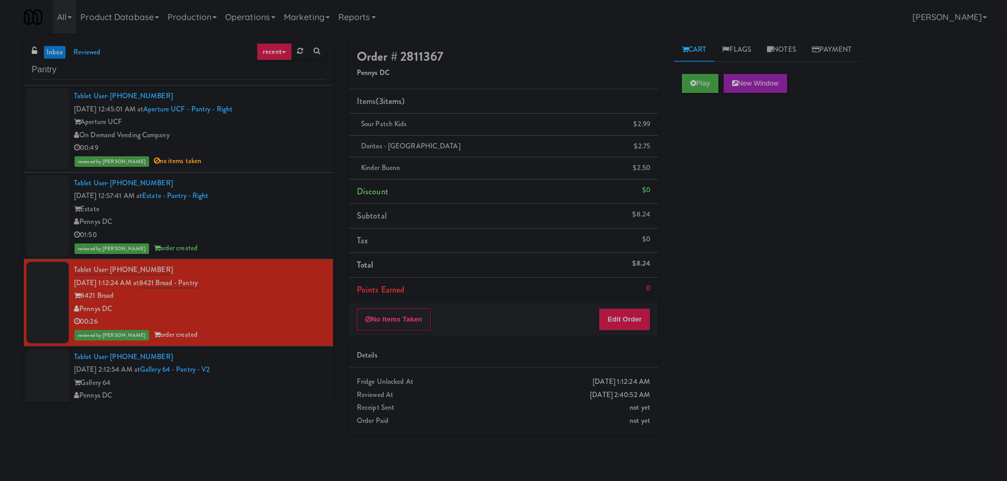
click at [267, 129] on div "On Demand Vending Company" at bounding box center [199, 135] width 251 height 13
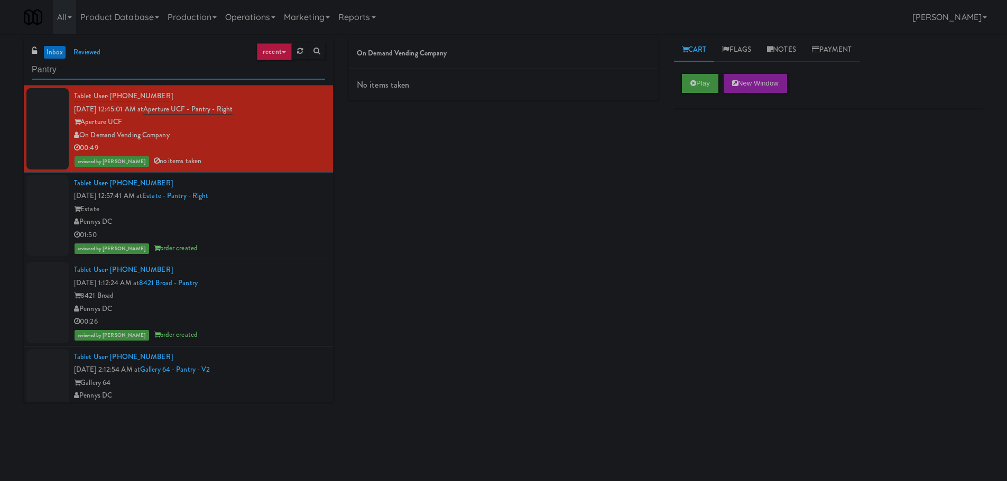
click at [183, 66] on input "Pantry" at bounding box center [178, 70] width 293 height 20
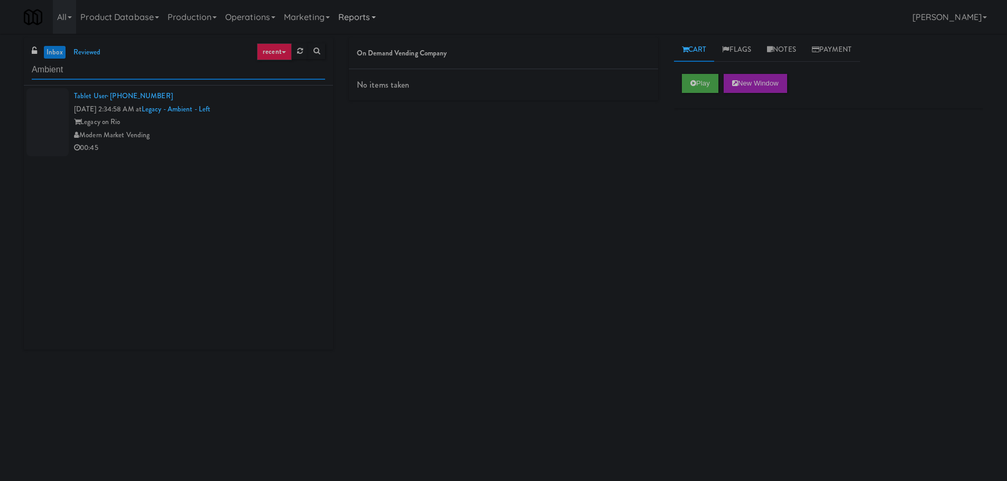
type input "Ambient"
click at [251, 123] on div "Legacy on Rio" at bounding box center [199, 122] width 251 height 13
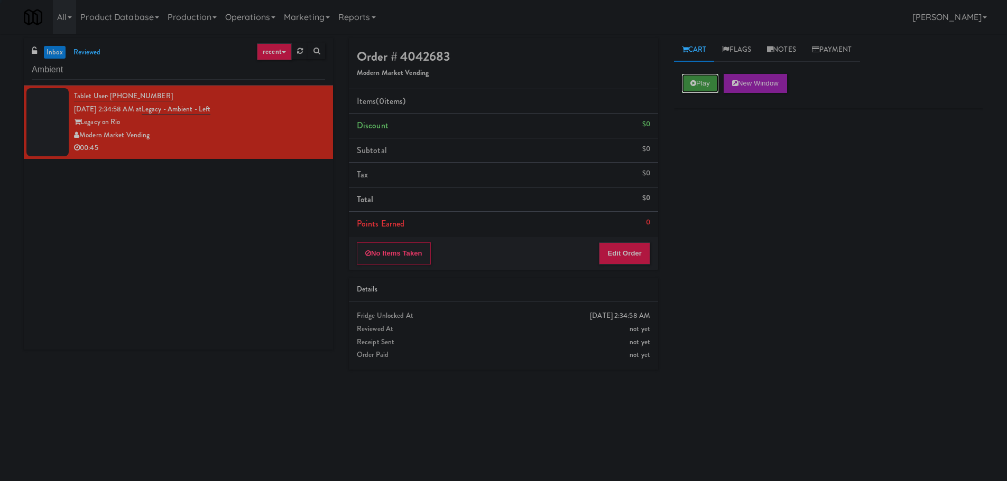
click at [701, 80] on button "Play" at bounding box center [700, 83] width 36 height 19
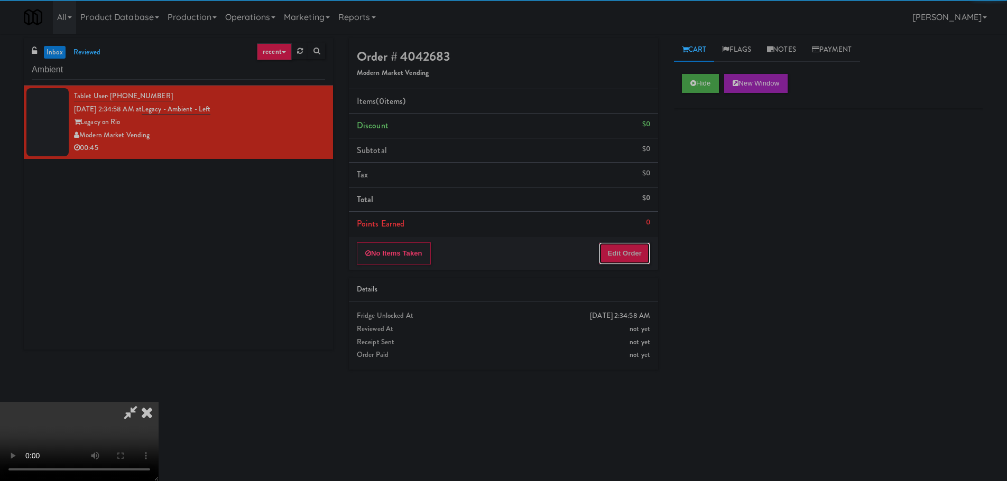
click at [619, 249] on button "Edit Order" at bounding box center [624, 254] width 51 height 22
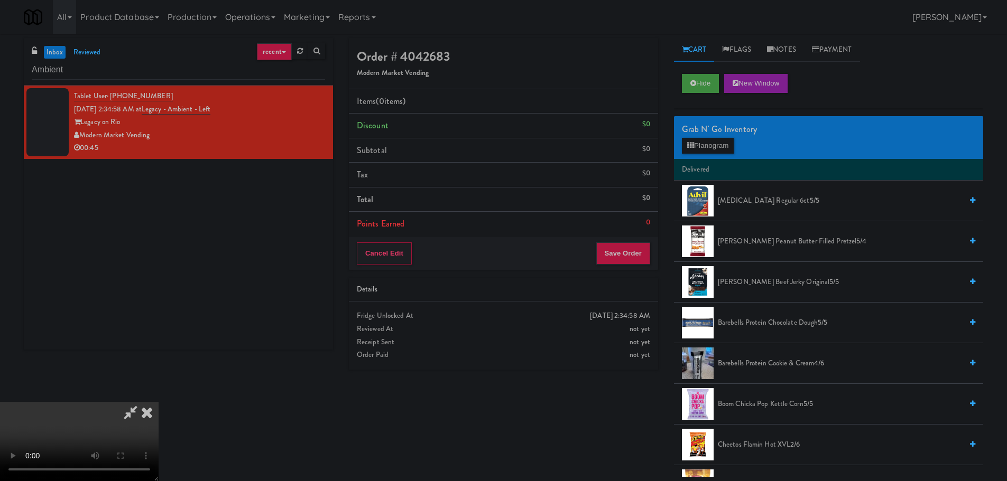
scroll to position [182, 0]
click at [159, 441] on video at bounding box center [79, 441] width 159 height 79
click at [159, 402] on video at bounding box center [79, 441] width 159 height 79
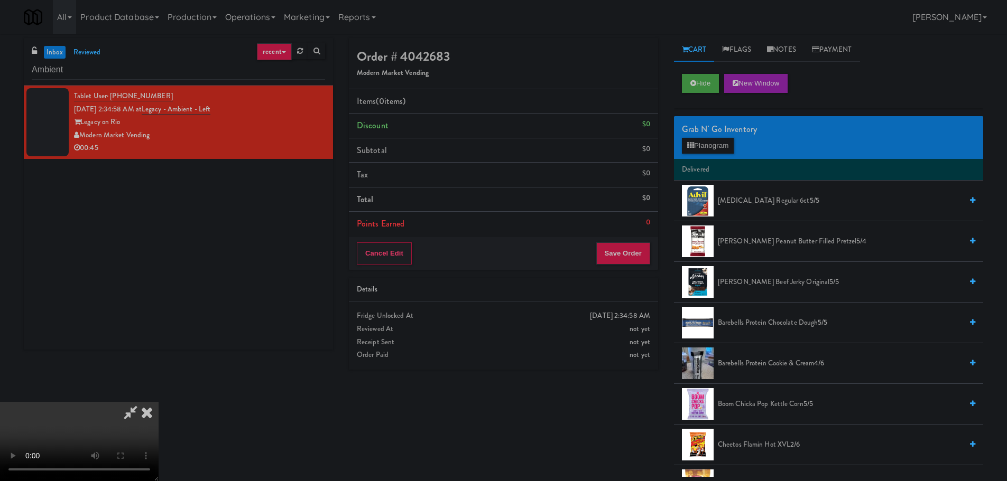
click at [159, 402] on video at bounding box center [79, 441] width 159 height 79
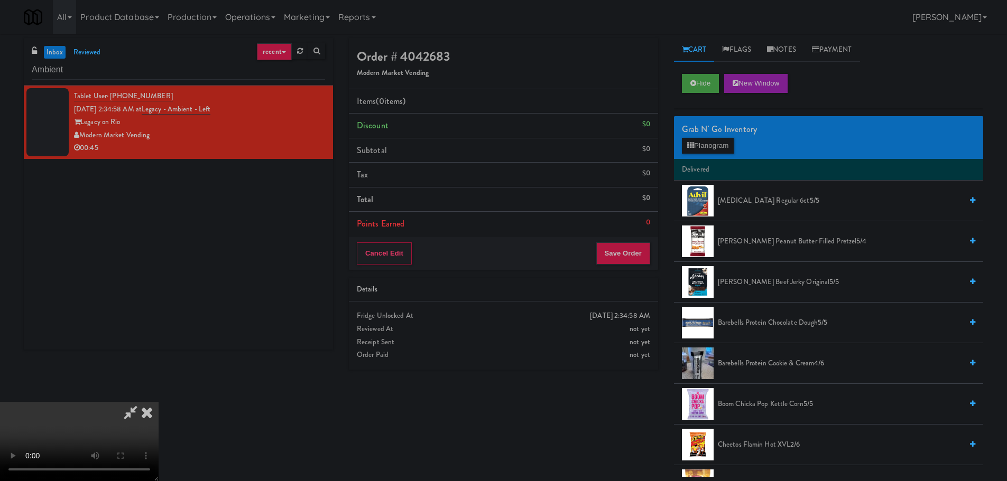
click at [159, 402] on video at bounding box center [79, 441] width 159 height 79
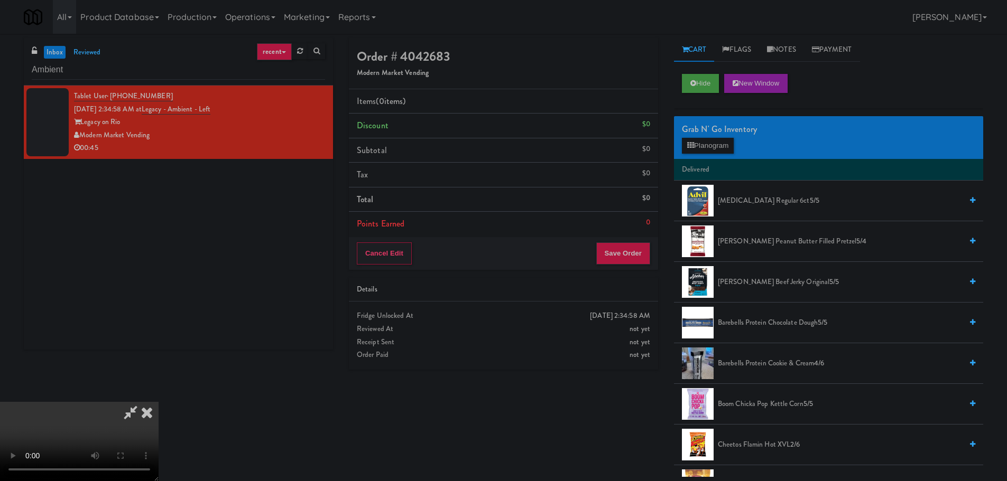
click at [159, 402] on video at bounding box center [79, 441] width 159 height 79
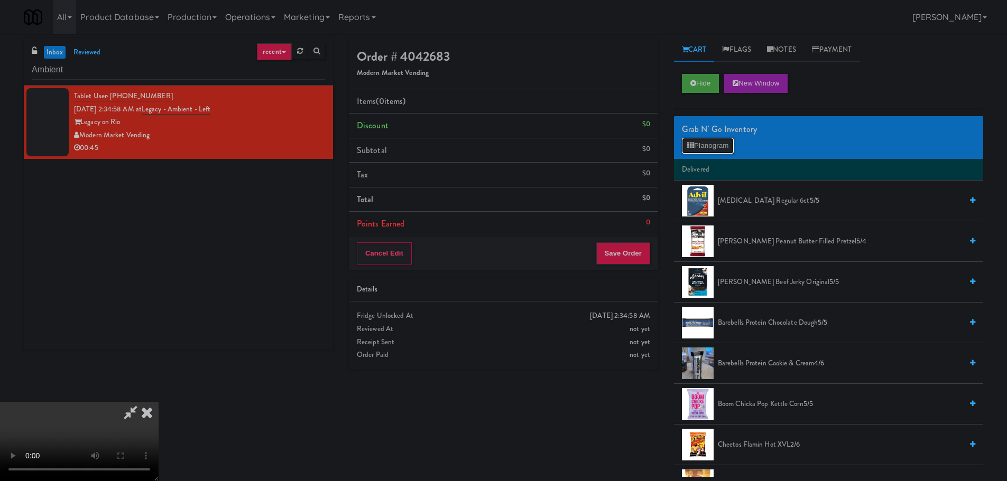
click at [718, 145] on button "Planogram" at bounding box center [708, 146] width 52 height 16
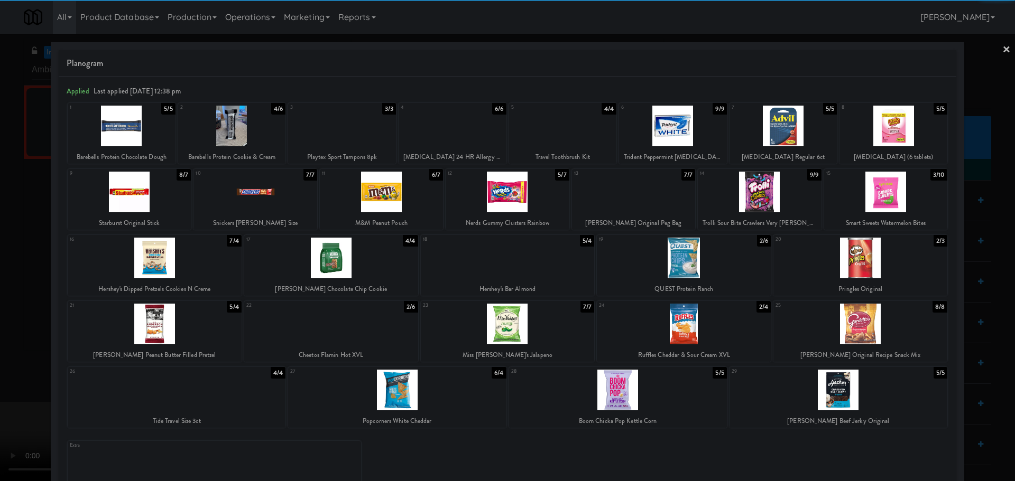
click at [542, 316] on div at bounding box center [508, 324] width 174 height 41
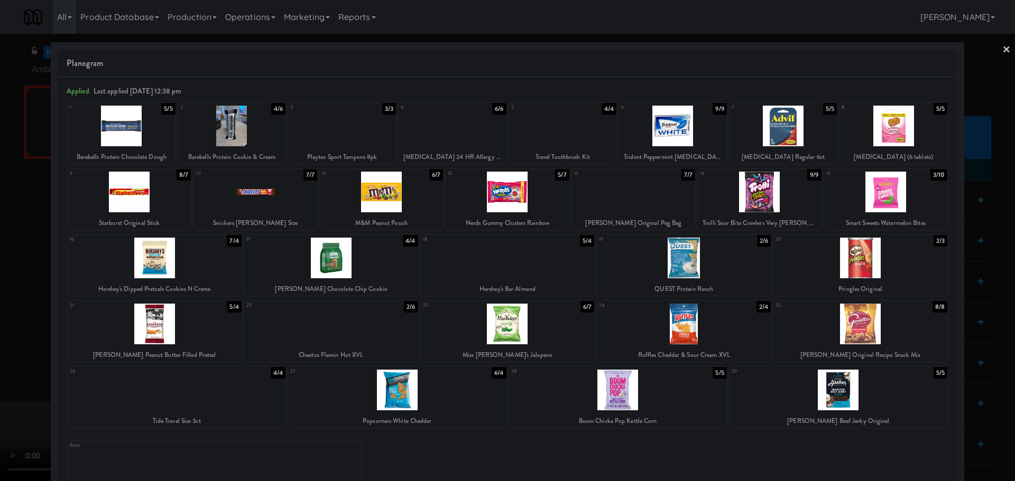
click at [0, 341] on div at bounding box center [507, 240] width 1015 height 481
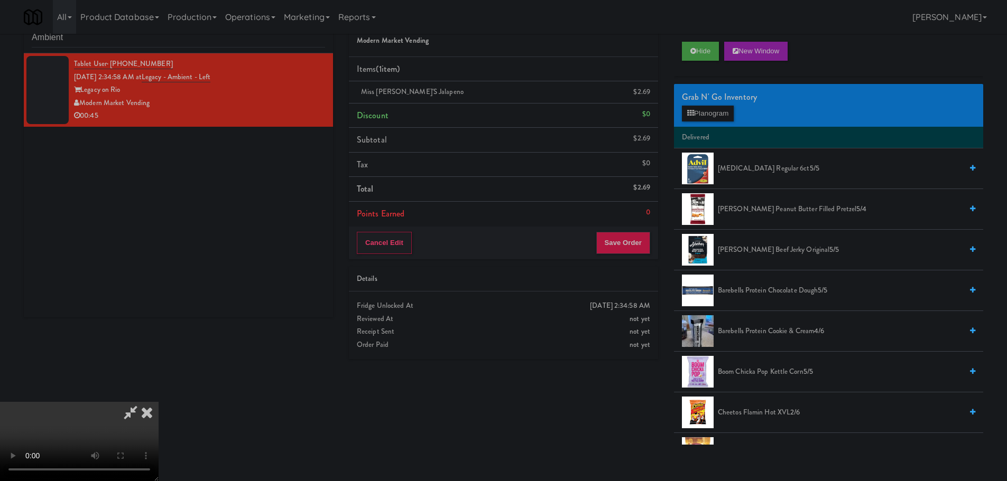
scroll to position [34, 0]
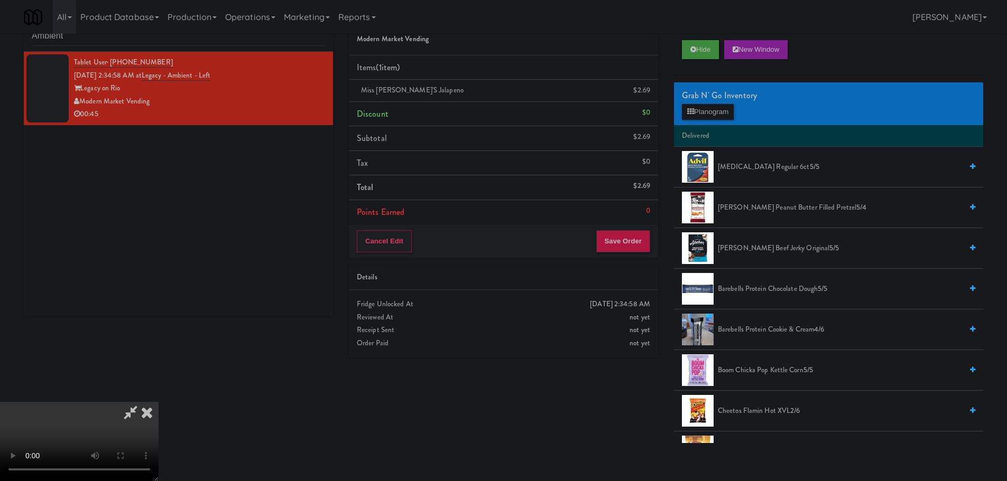
click at [159, 402] on video at bounding box center [79, 441] width 159 height 79
drag, startPoint x: 408, startPoint y: 291, endPoint x: 449, endPoint y: 371, distance: 89.8
click at [159, 402] on video at bounding box center [79, 441] width 159 height 79
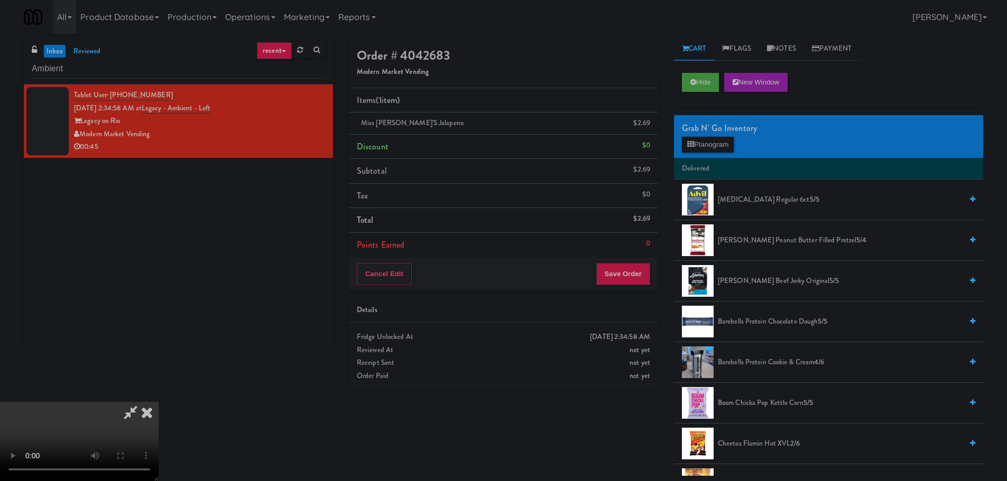
scroll to position [0, 0]
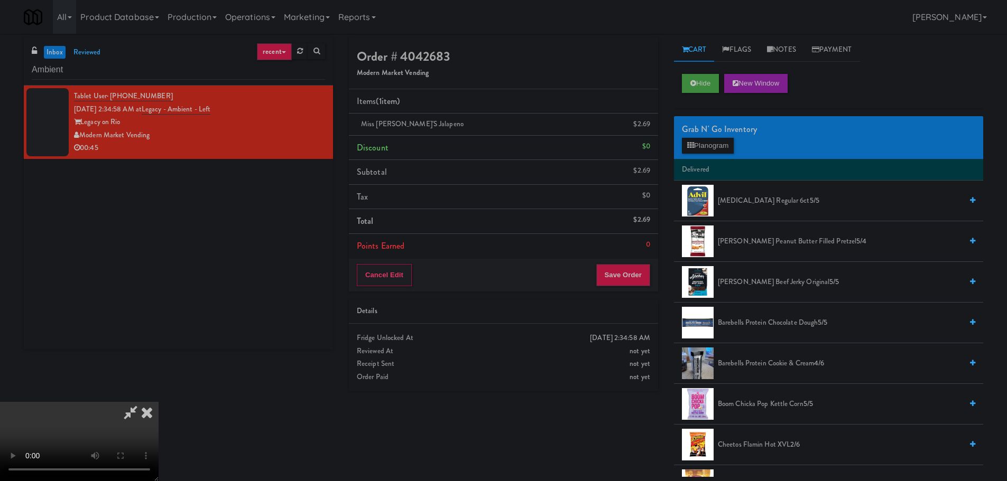
click at [159, 402] on icon at bounding box center [146, 412] width 23 height 21
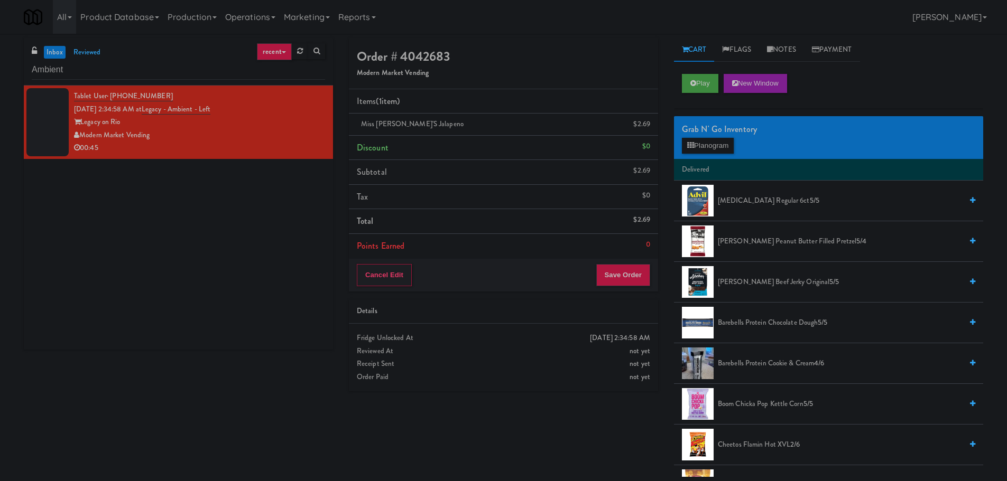
click at [234, 135] on div "Modern Market Vending" at bounding box center [199, 135] width 251 height 13
click at [92, 53] on link "reviewed" at bounding box center [87, 52] width 33 height 13
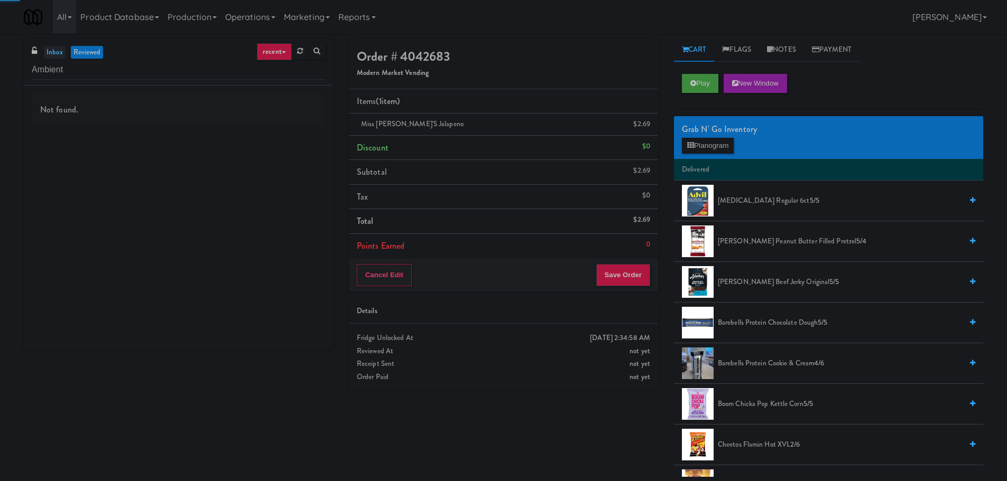
click at [59, 54] on link "inbox" at bounding box center [55, 52] width 22 height 13
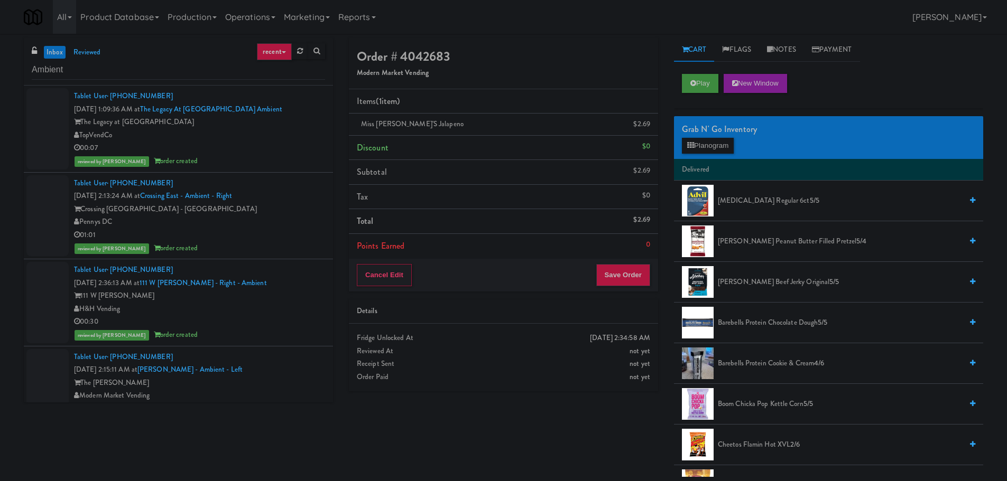
click at [56, 54] on link "inbox" at bounding box center [55, 52] width 22 height 13
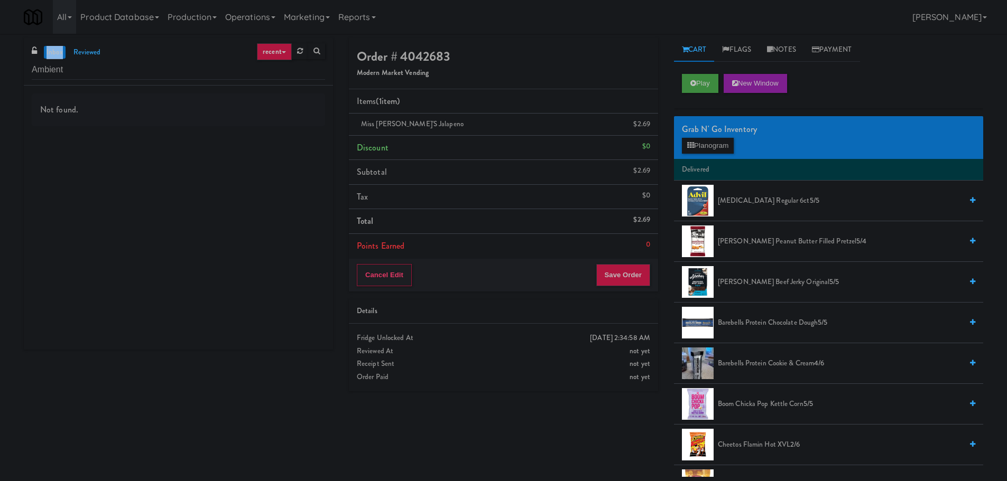
click at [55, 54] on link "inbox" at bounding box center [55, 52] width 22 height 13
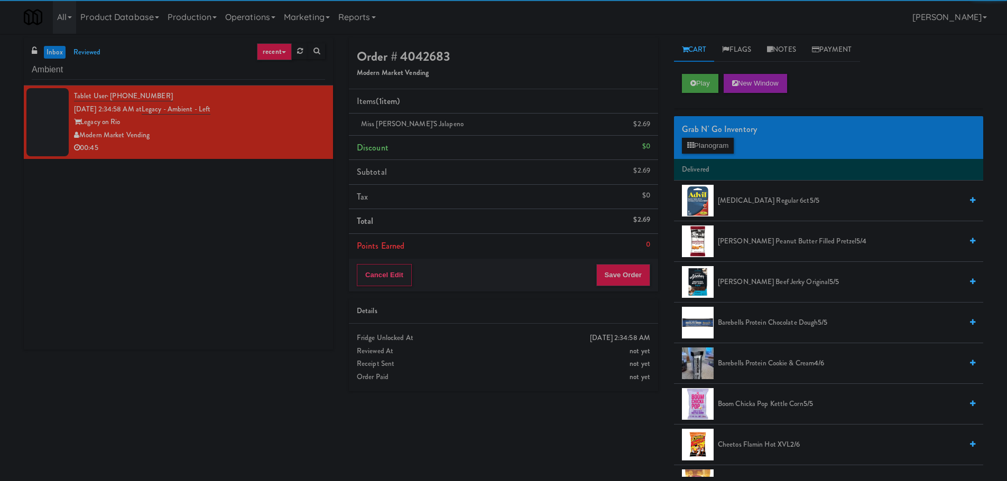
click at [244, 129] on div "Modern Market Vending" at bounding box center [199, 135] width 251 height 13
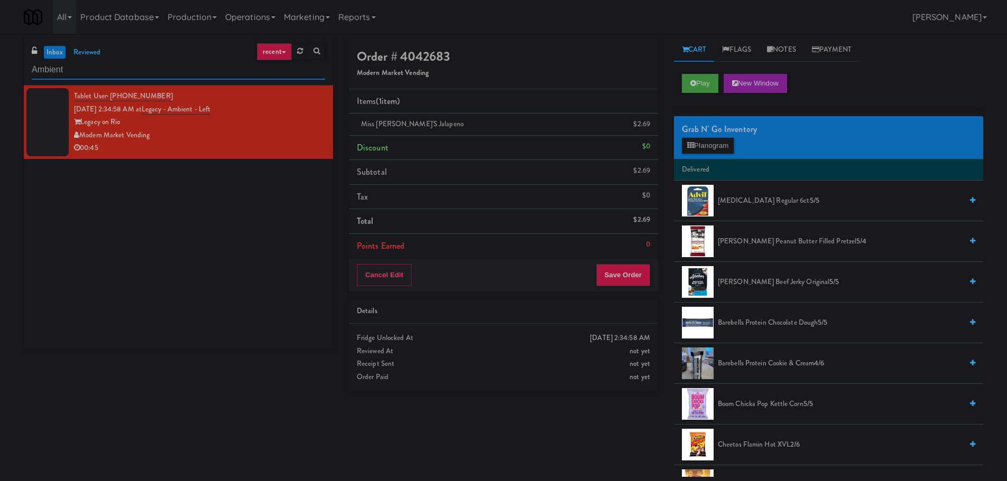
click at [143, 65] on input "Ambient" at bounding box center [178, 70] width 293 height 20
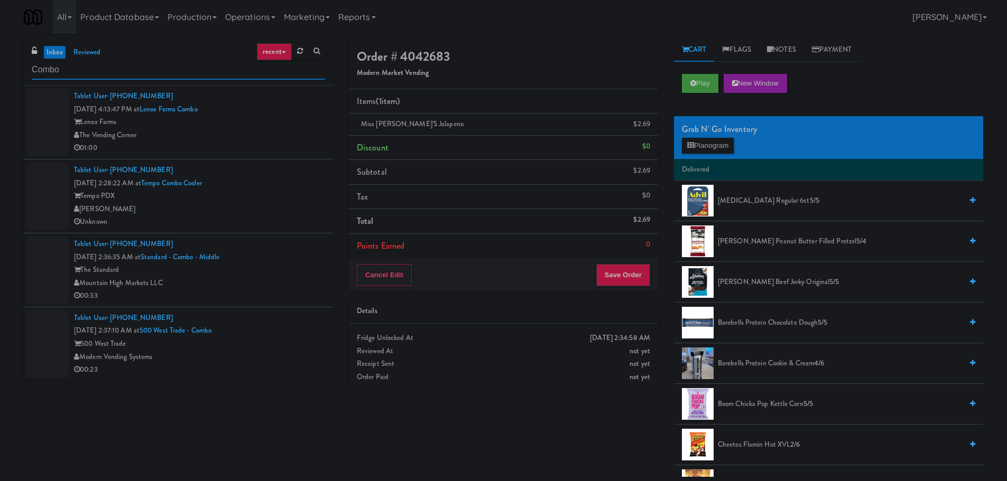
type input "Combo"
click at [233, 129] on div "The Vending Corner" at bounding box center [199, 135] width 251 height 13
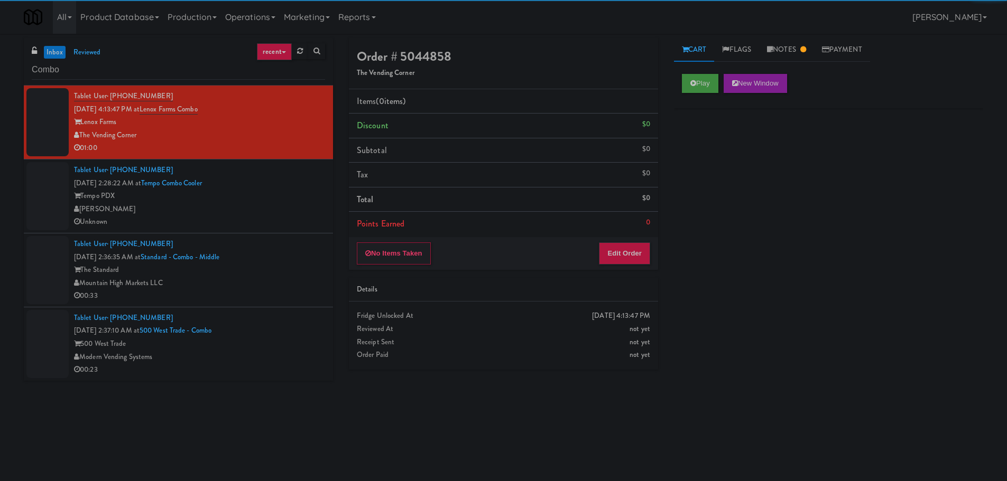
click at [286, 211] on div "[PERSON_NAME]" at bounding box center [199, 209] width 251 height 13
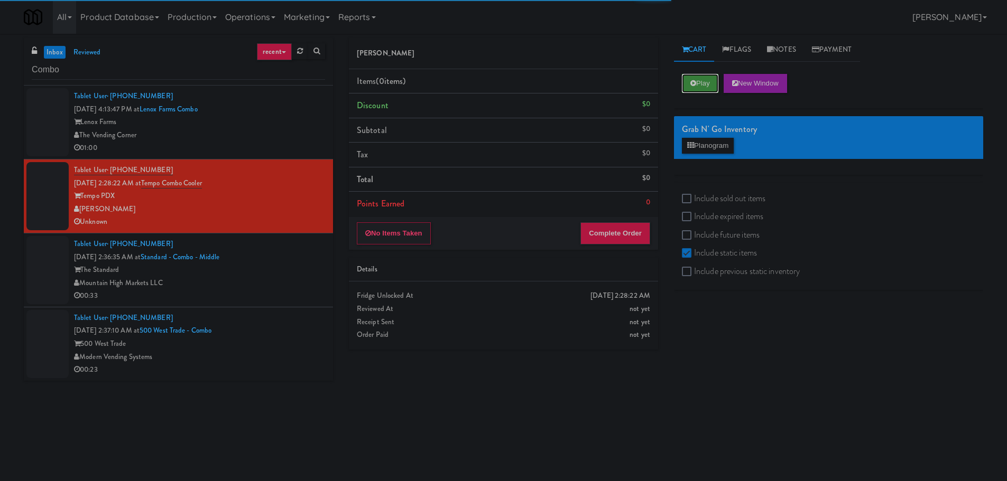
click at [706, 84] on button "Play" at bounding box center [700, 83] width 36 height 19
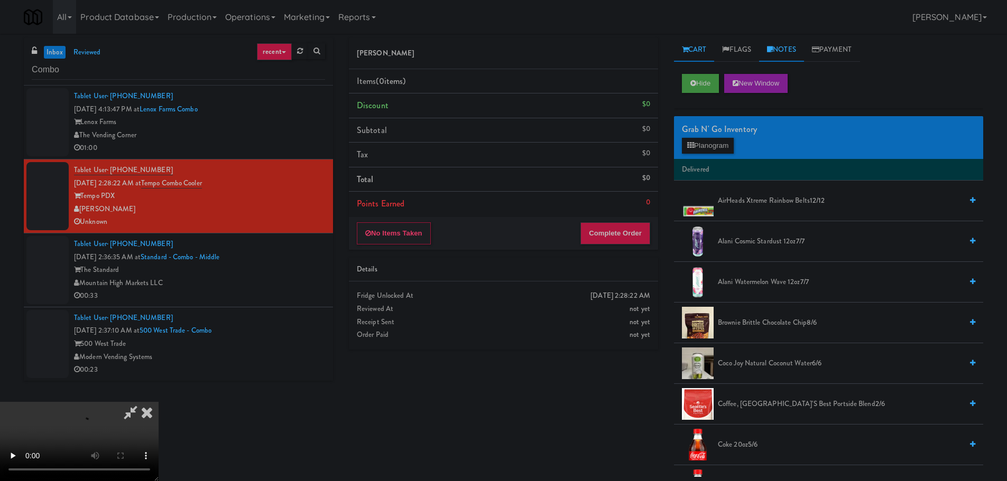
click at [782, 59] on link "Notes" at bounding box center [781, 50] width 45 height 24
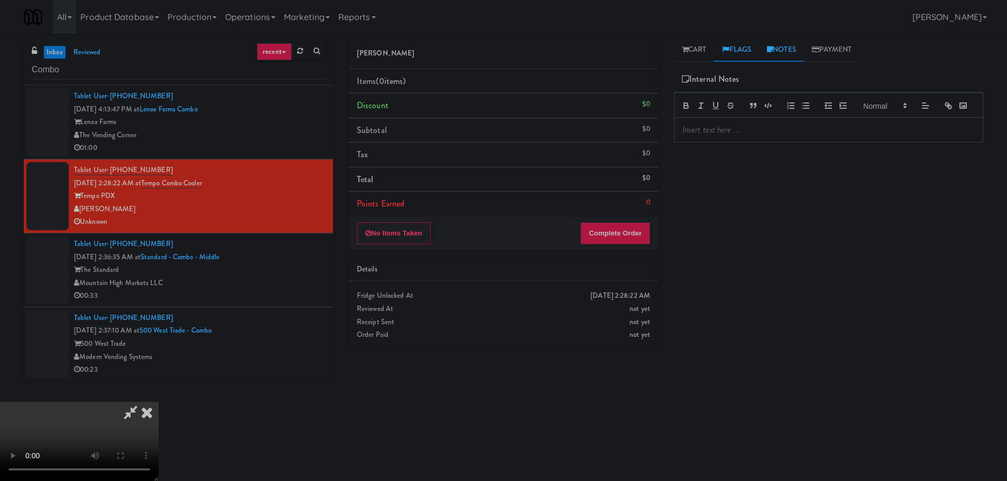
click at [739, 45] on link "Flags" at bounding box center [736, 50] width 45 height 24
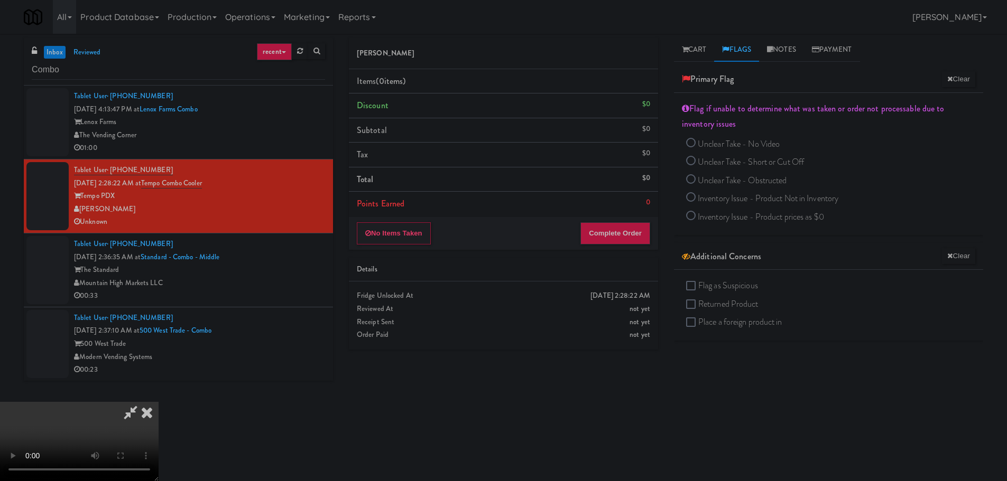
click at [281, 286] on div "Mountain High Markets LLC" at bounding box center [199, 283] width 251 height 13
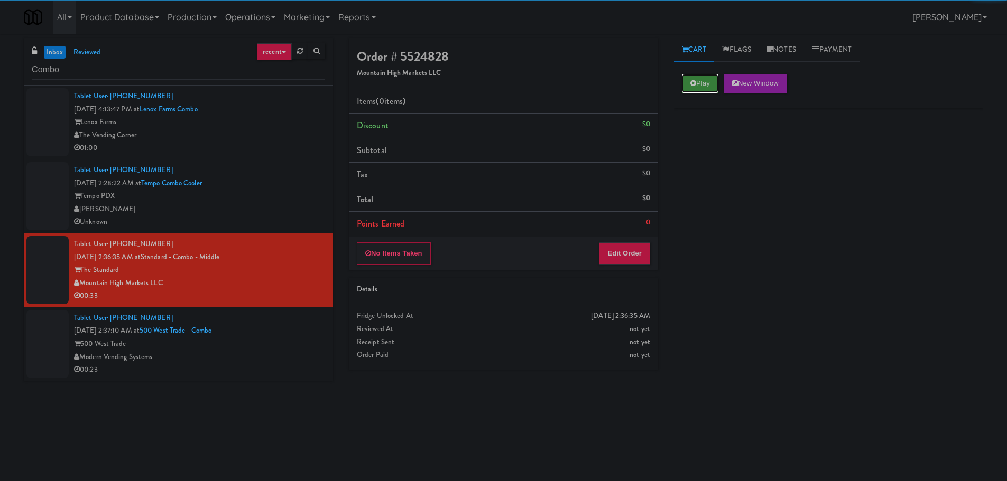
click at [701, 87] on button "Play" at bounding box center [700, 83] width 36 height 19
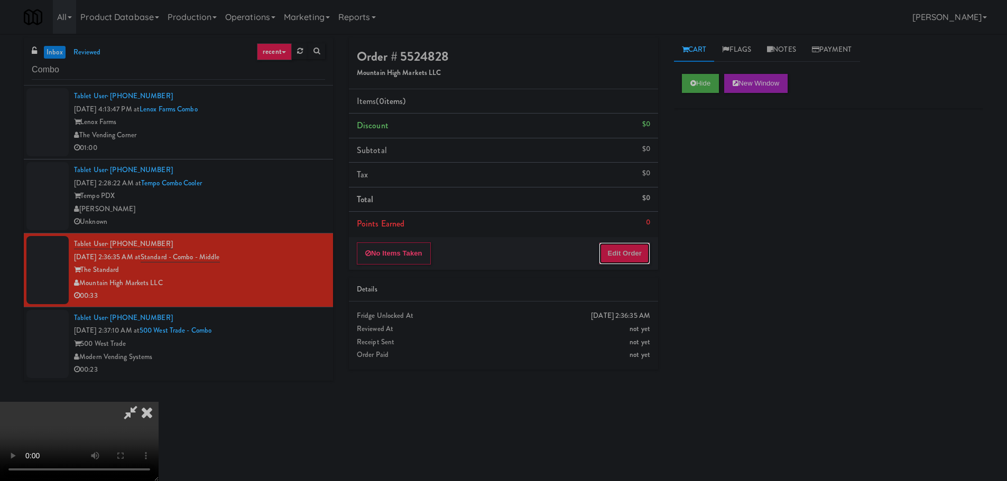
click at [630, 259] on button "Edit Order" at bounding box center [624, 254] width 51 height 22
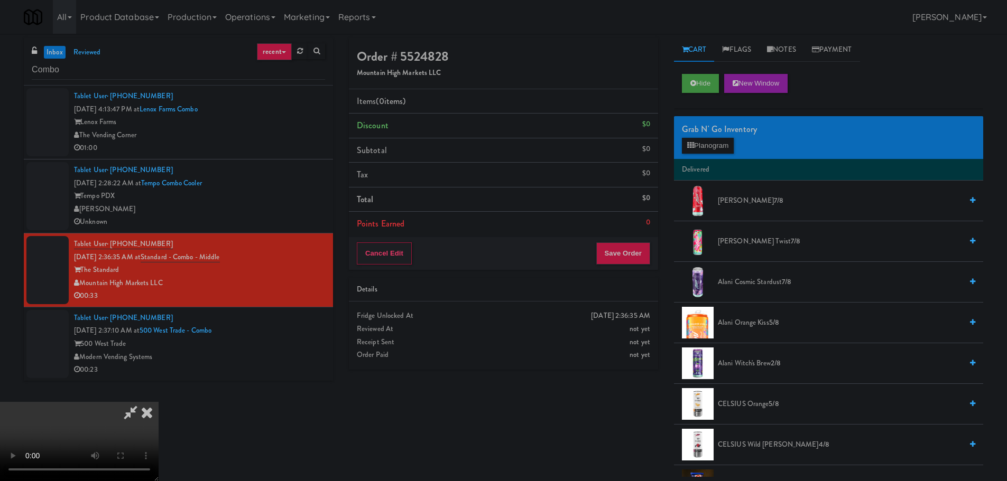
click at [159, 402] on video at bounding box center [79, 441] width 159 height 79
click at [717, 153] on button "Planogram" at bounding box center [708, 146] width 52 height 16
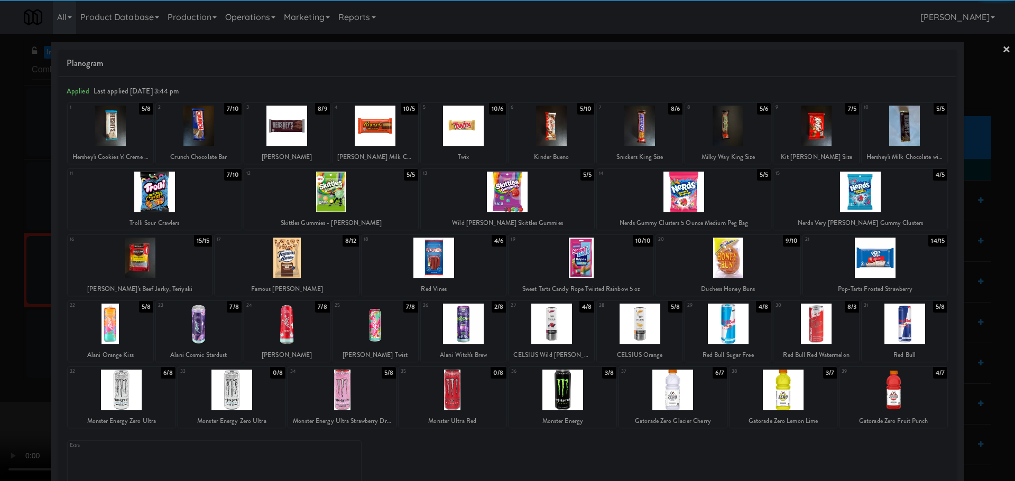
click at [779, 392] on div at bounding box center [783, 390] width 108 height 41
drag, startPoint x: 4, startPoint y: 352, endPoint x: 40, endPoint y: 347, distance: 36.8
click at [6, 352] on div at bounding box center [507, 240] width 1015 height 481
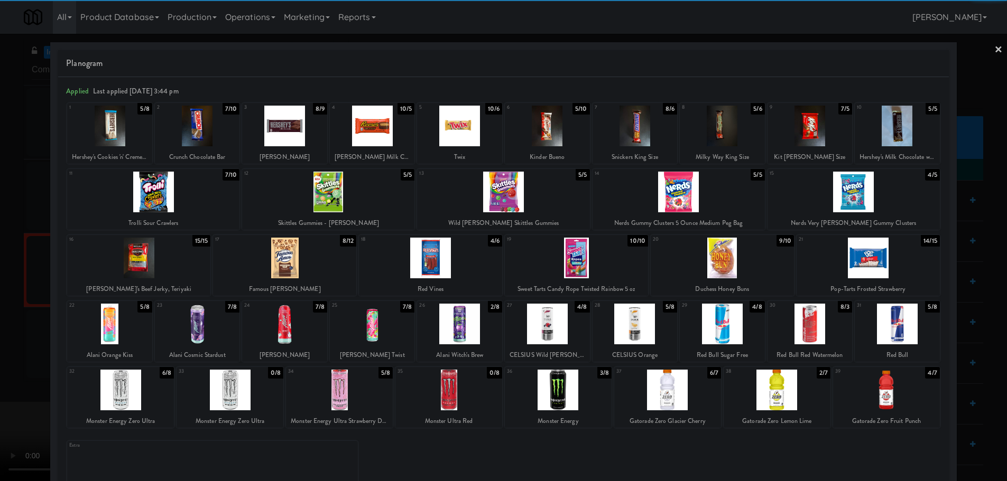
click at [159, 402] on video at bounding box center [79, 441] width 159 height 79
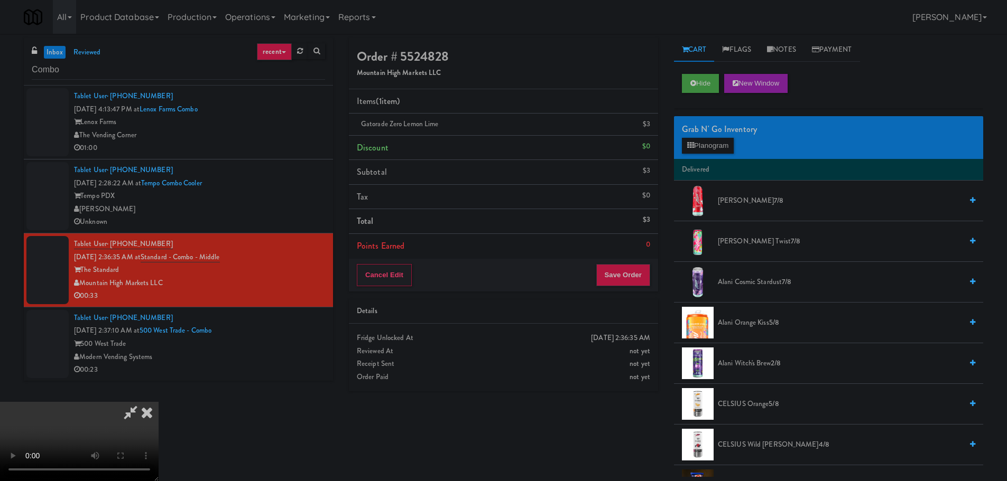
click at [159, 402] on video at bounding box center [79, 441] width 159 height 79
click at [705, 147] on button "Planogram" at bounding box center [708, 146] width 52 height 16
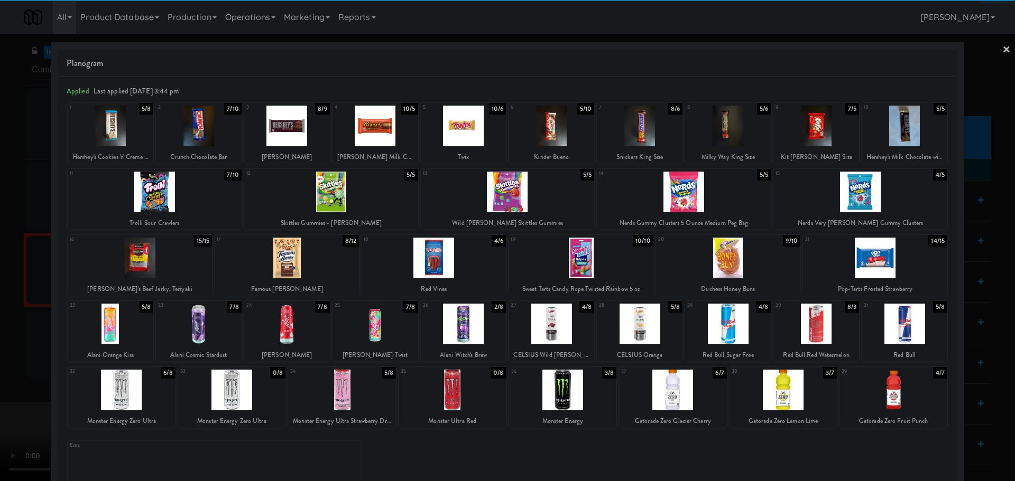
click at [810, 137] on div at bounding box center [816, 126] width 86 height 41
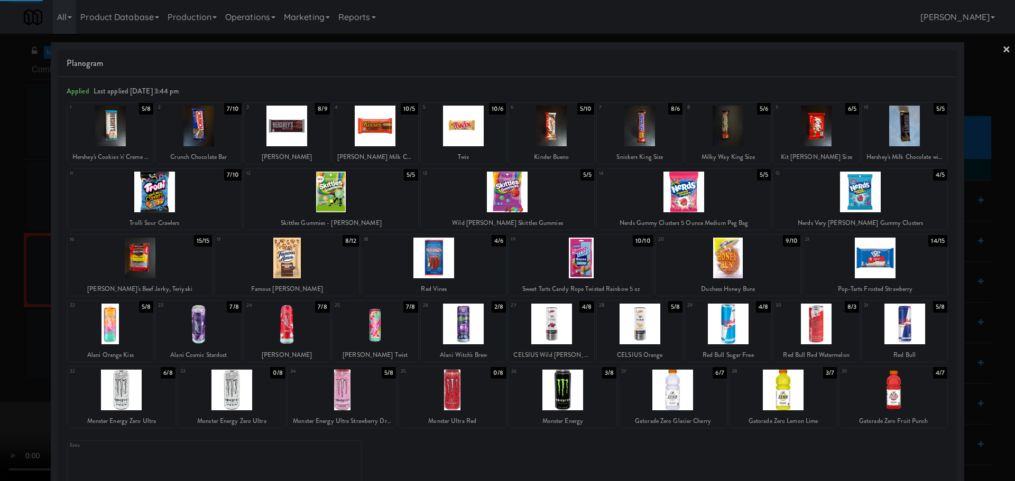
drag, startPoint x: 0, startPoint y: 292, endPoint x: 247, endPoint y: 249, distance: 251.1
click at [3, 293] on div at bounding box center [507, 240] width 1015 height 481
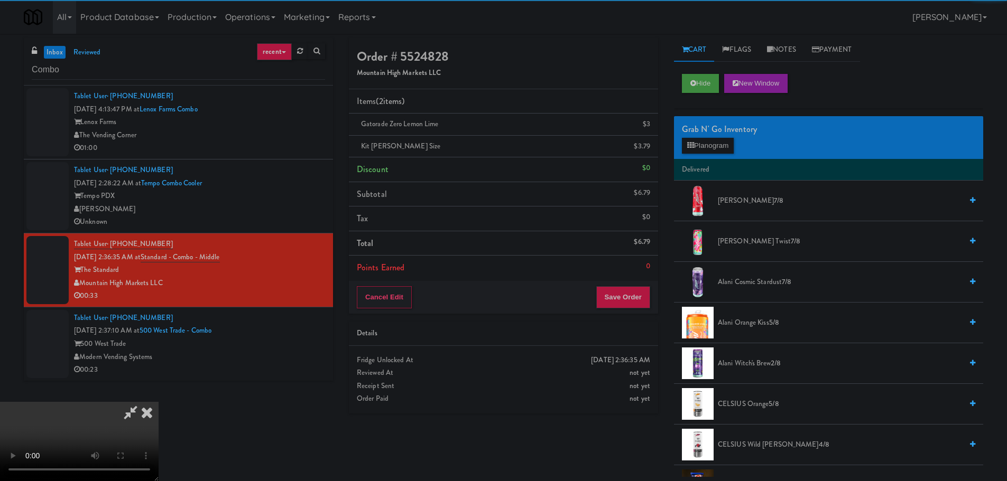
click at [159, 402] on video at bounding box center [79, 441] width 159 height 79
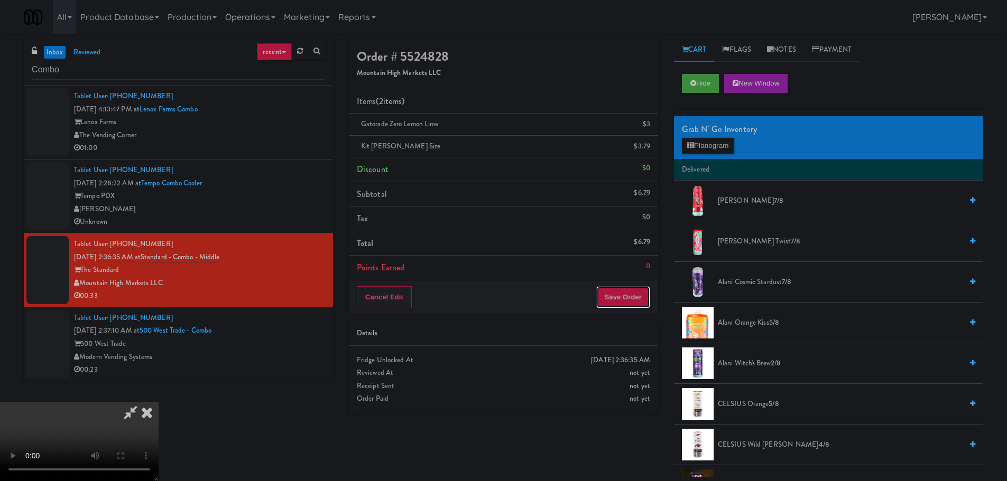
click at [633, 293] on button "Save Order" at bounding box center [623, 297] width 54 height 22
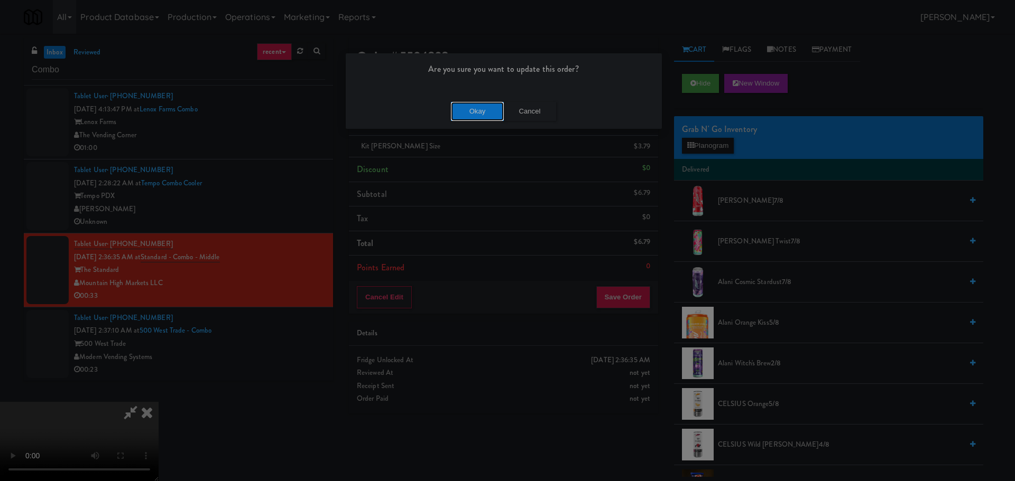
click at [478, 111] on button "Okay" at bounding box center [477, 111] width 53 height 19
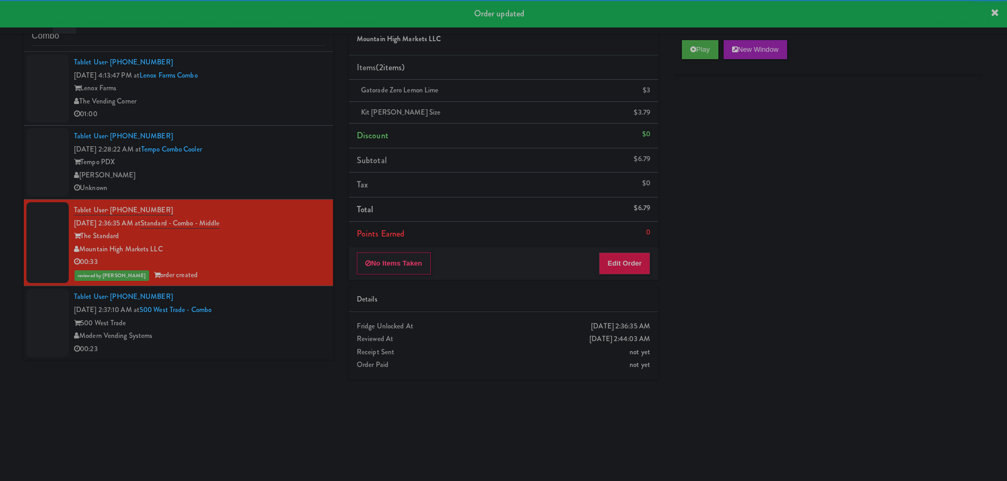
click at [287, 327] on div "500 West Trade" at bounding box center [199, 323] width 251 height 13
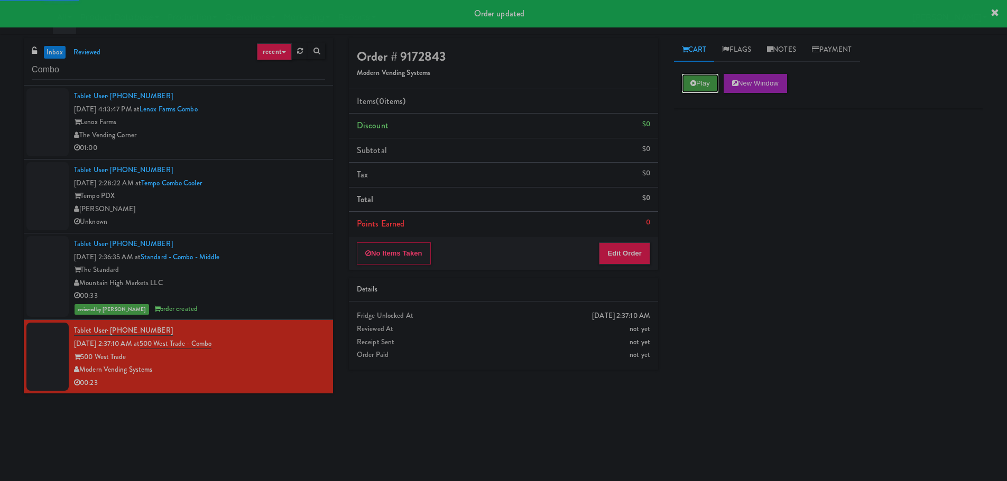
click at [689, 87] on button "Play" at bounding box center [700, 83] width 36 height 19
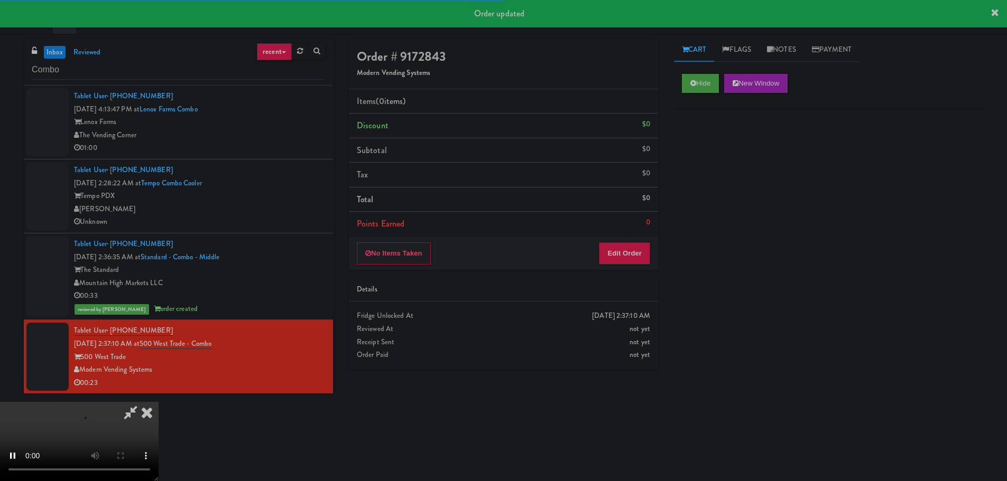
drag, startPoint x: 619, startPoint y: 291, endPoint x: 622, endPoint y: 258, distance: 32.8
click at [619, 291] on div "Details" at bounding box center [503, 289] width 293 height 13
click at [622, 258] on button "Edit Order" at bounding box center [624, 254] width 51 height 22
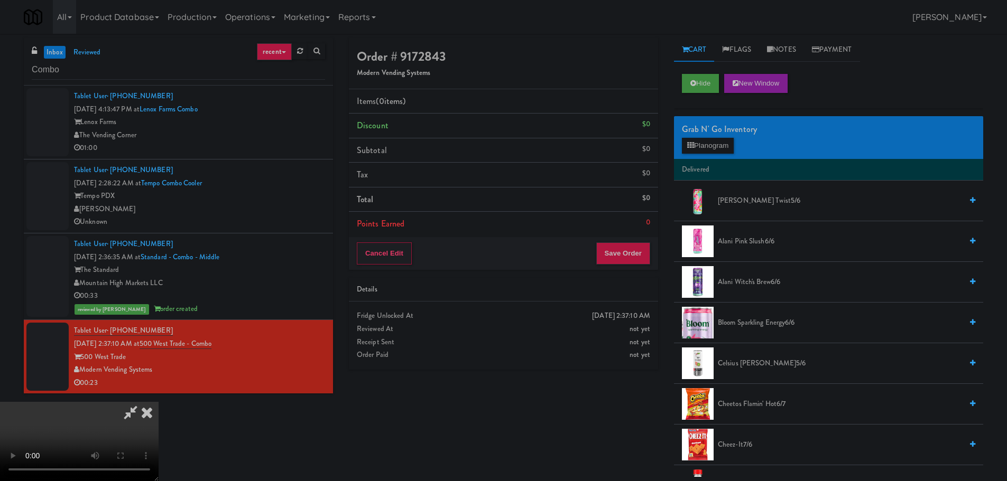
click at [159, 402] on video at bounding box center [79, 441] width 159 height 79
click at [729, 154] on div "Grab N' Go Inventory Planogram" at bounding box center [828, 137] width 309 height 43
click at [732, 146] on button "Planogram" at bounding box center [708, 146] width 52 height 16
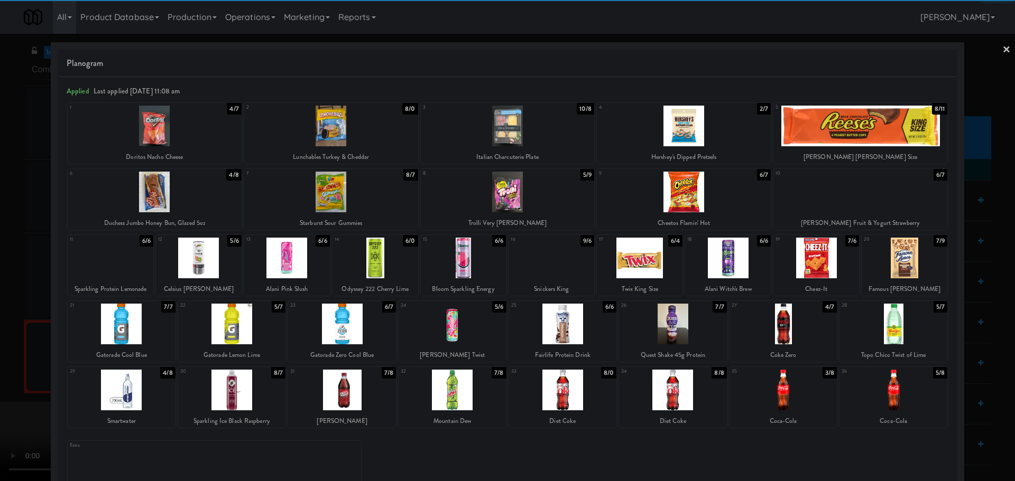
click at [353, 389] on div at bounding box center [342, 390] width 108 height 41
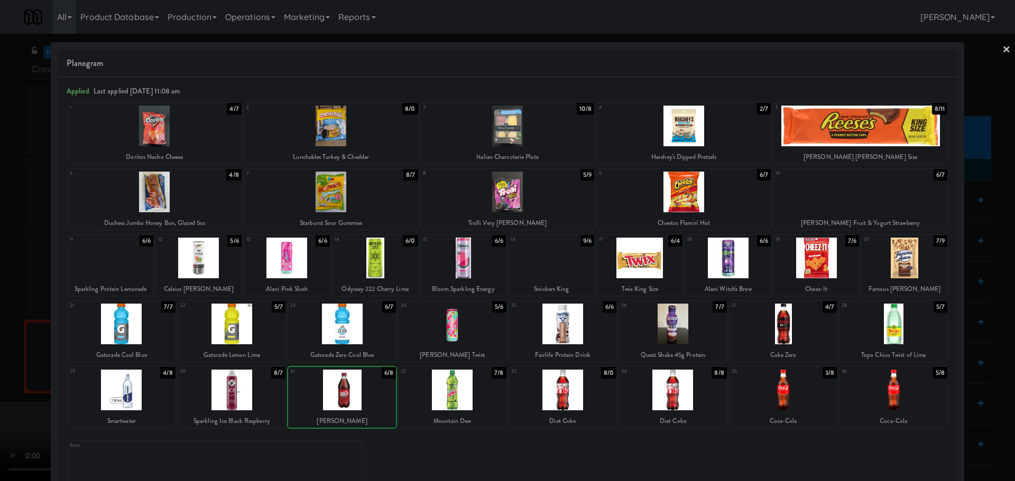
click at [75, 357] on div "Gatorade Cool Blue" at bounding box center [121, 355] width 105 height 13
click at [37, 365] on div at bounding box center [507, 240] width 1015 height 481
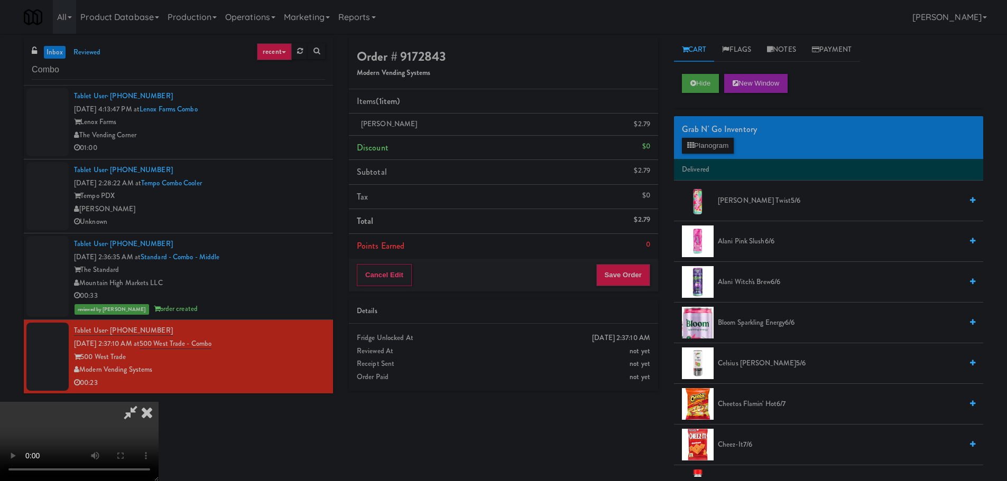
drag, startPoint x: 480, startPoint y: 259, endPoint x: 474, endPoint y: 275, distance: 17.1
click at [159, 402] on video at bounding box center [79, 441] width 159 height 79
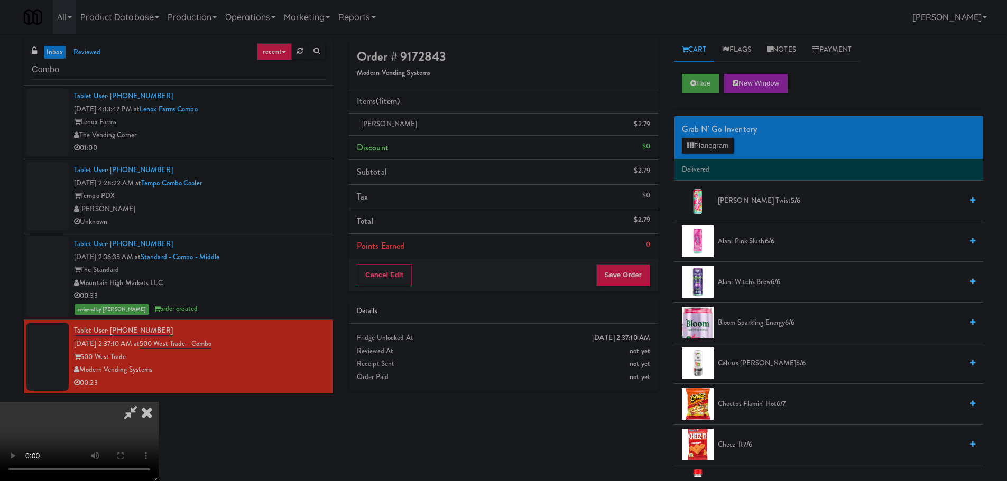
click at [159, 402] on video at bounding box center [79, 441] width 159 height 79
drag, startPoint x: 483, startPoint y: 225, endPoint x: 520, endPoint y: 230, distance: 37.9
click at [159, 402] on video at bounding box center [79, 441] width 159 height 79
click at [699, 143] on button "Planogram" at bounding box center [708, 146] width 52 height 16
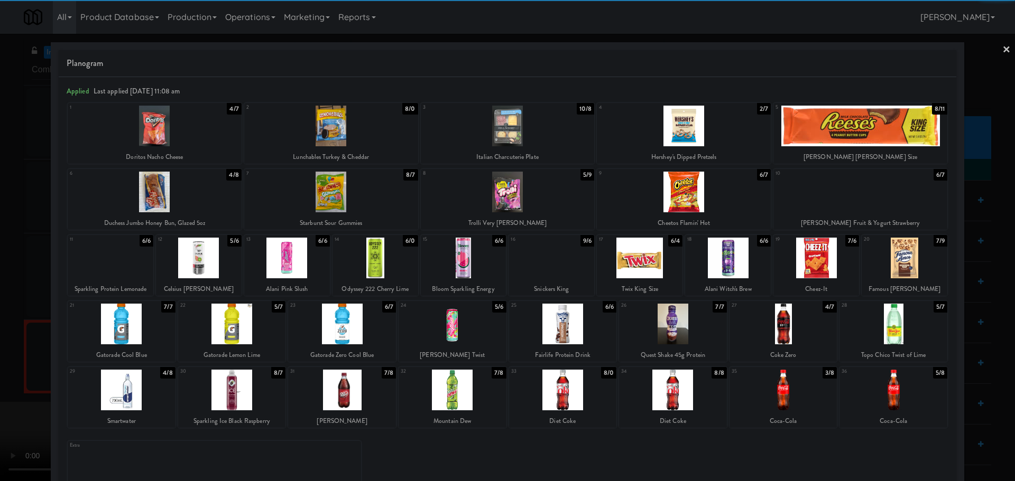
drag, startPoint x: 444, startPoint y: 396, endPoint x: 434, endPoint y: 397, distance: 9.6
click at [444, 396] on div at bounding box center [452, 390] width 108 height 41
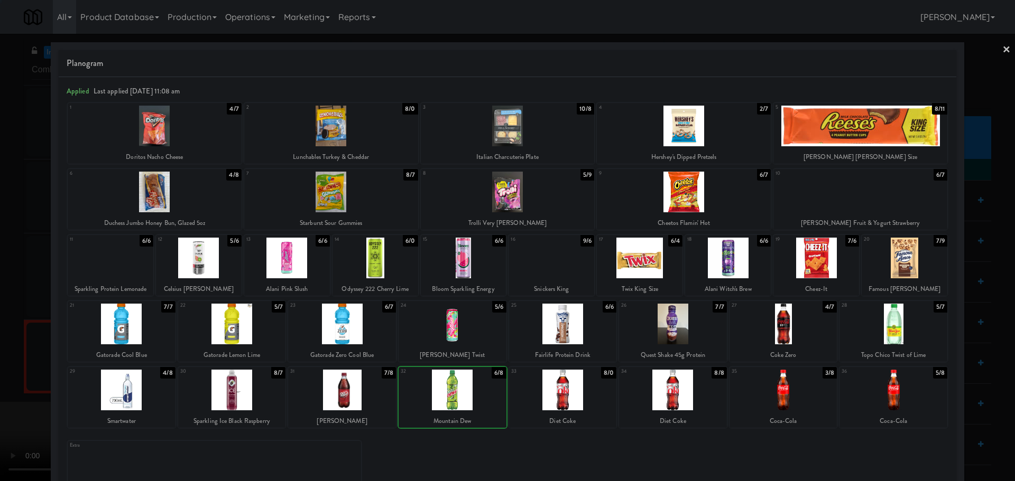
click at [0, 388] on div at bounding box center [507, 240] width 1015 height 481
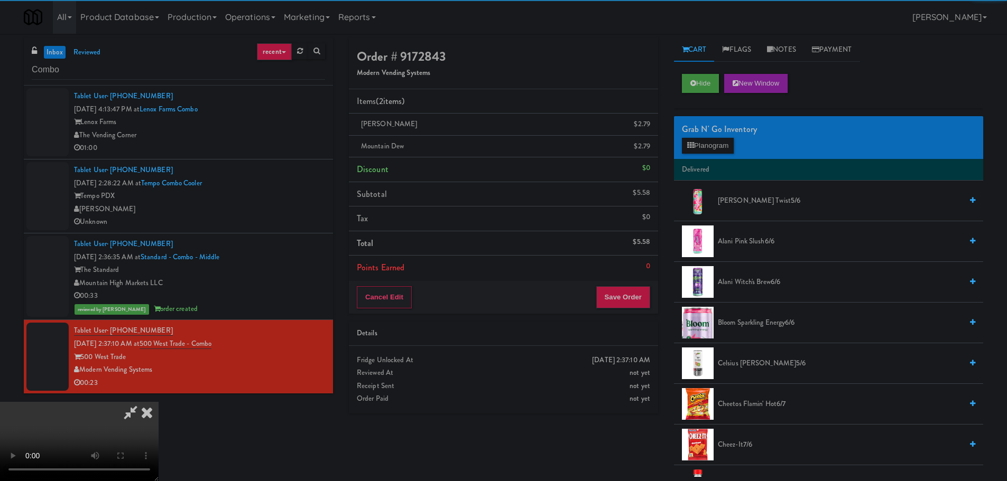
click at [159, 402] on video at bounding box center [79, 441] width 159 height 79
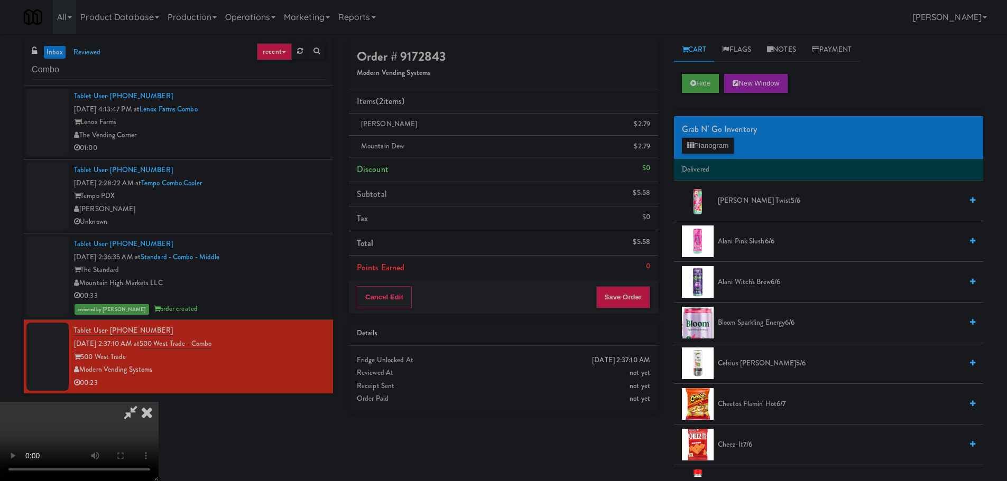
click at [159, 402] on video at bounding box center [79, 441] width 159 height 79
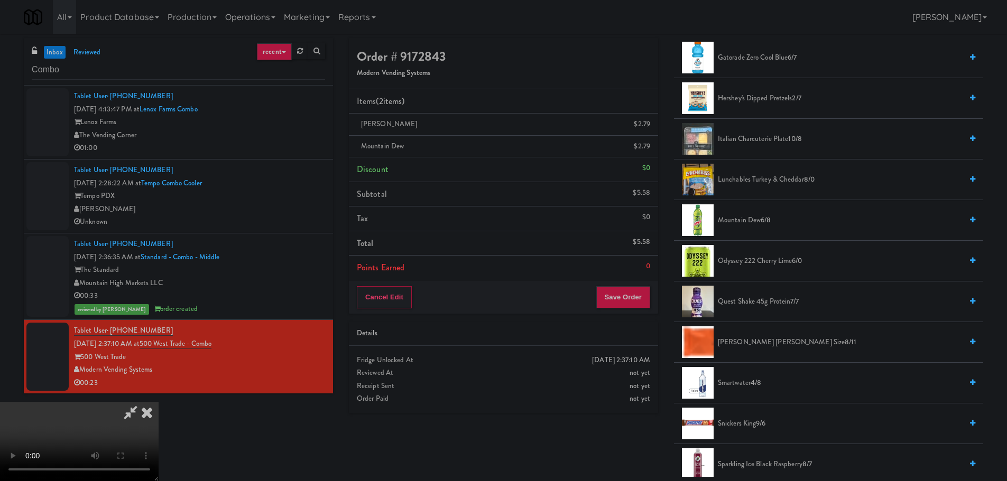
scroll to position [1163, 0]
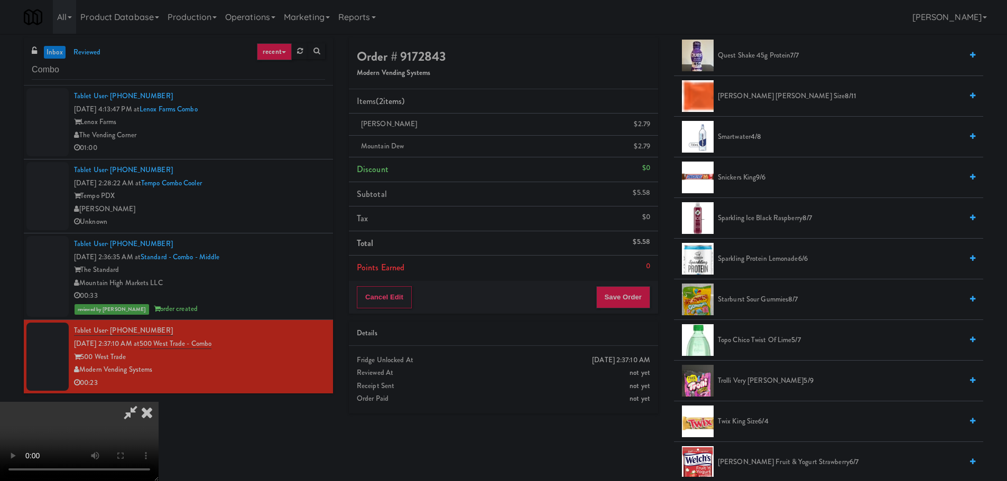
click at [741, 378] on span "Trolli Very [PERSON_NAME] 5/9" at bounding box center [840, 381] width 244 height 13
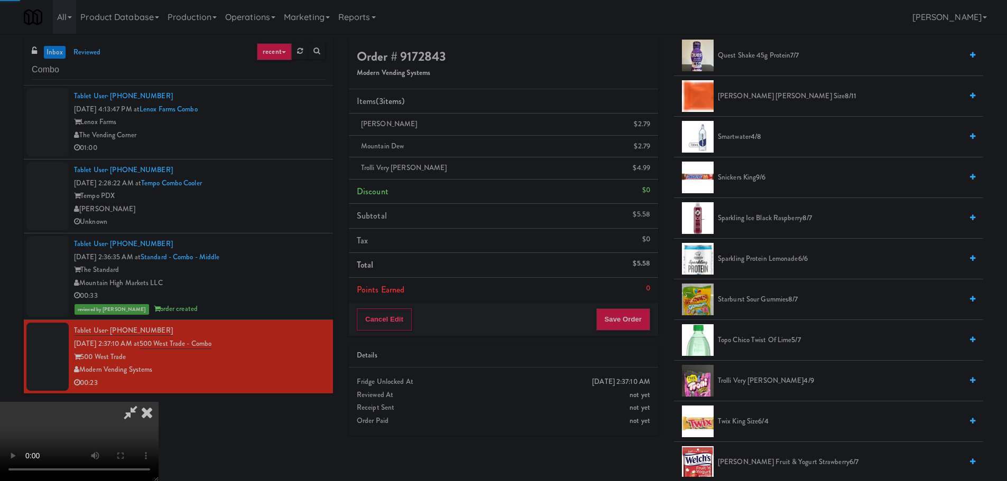
click at [159, 402] on video at bounding box center [79, 441] width 159 height 79
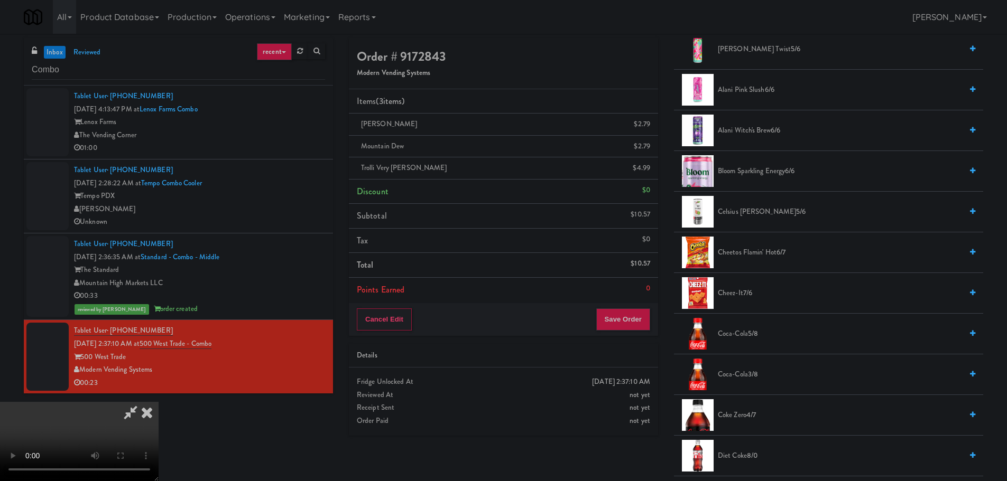
scroll to position [0, 0]
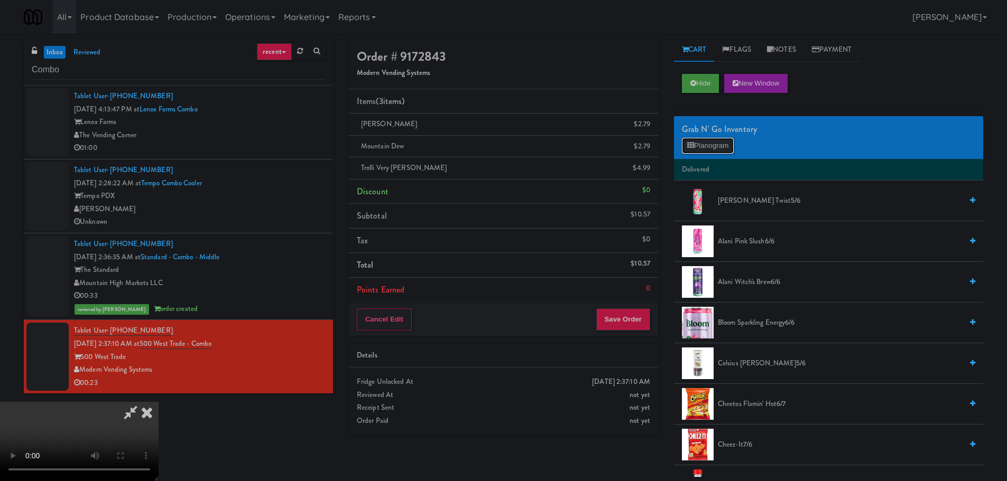
click at [717, 146] on button "Planogram" at bounding box center [708, 146] width 52 height 16
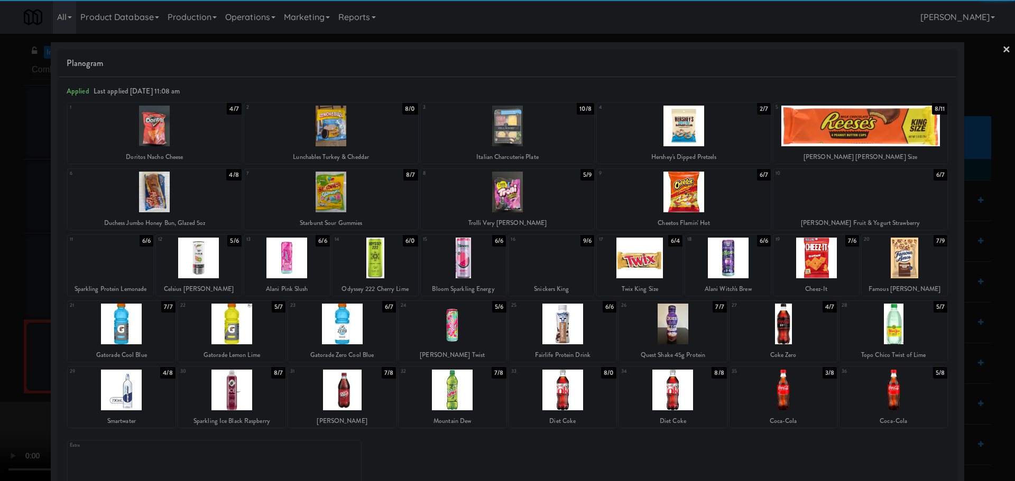
click at [371, 195] on div at bounding box center [331, 192] width 174 height 41
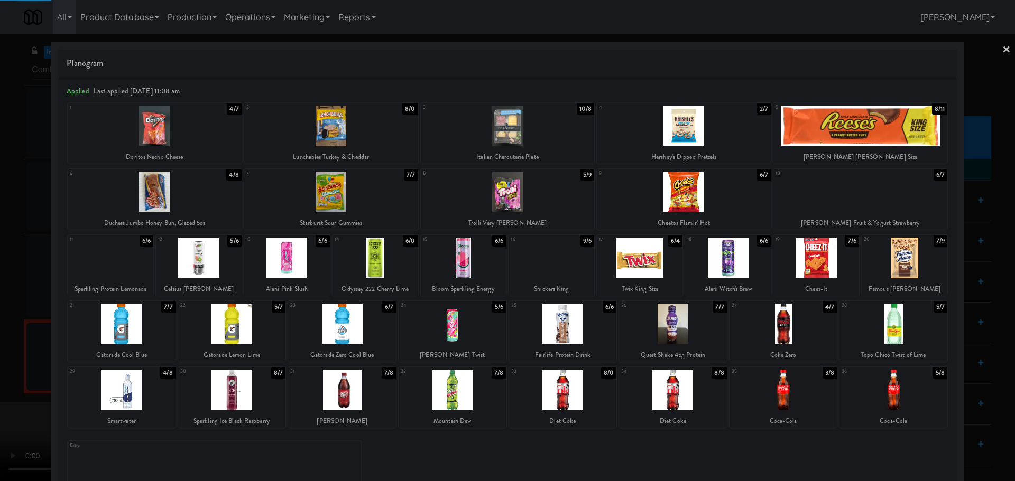
click at [5, 297] on div at bounding box center [507, 240] width 1015 height 481
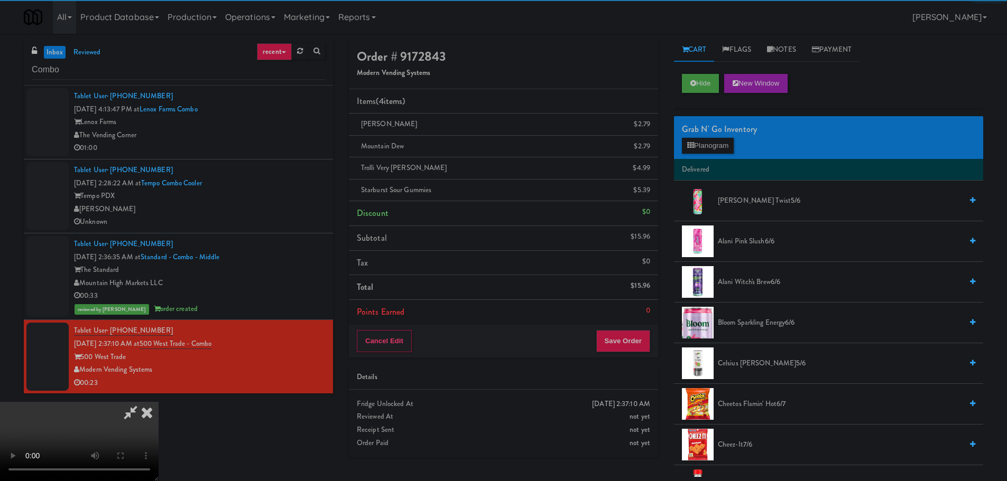
drag, startPoint x: 280, startPoint y: 228, endPoint x: 286, endPoint y: 227, distance: 5.9
click at [159, 402] on video at bounding box center [79, 441] width 159 height 79
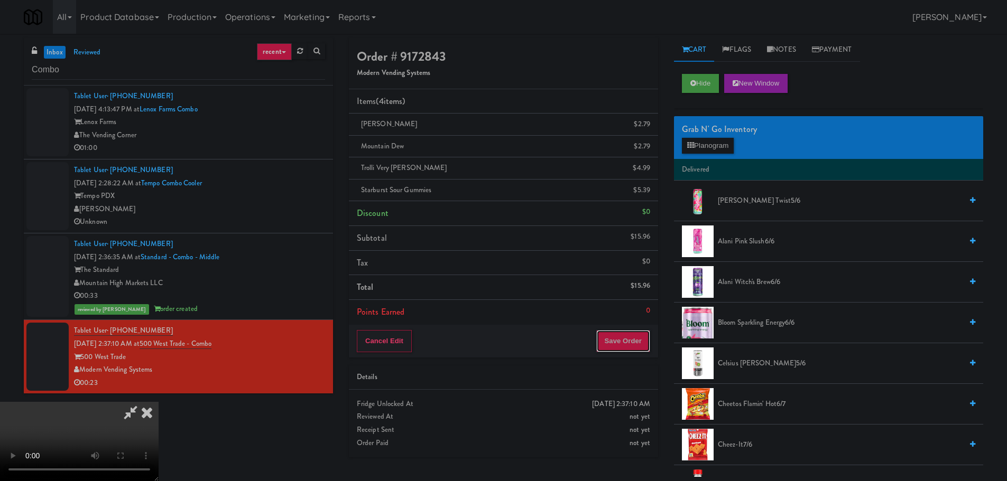
click at [627, 341] on button "Save Order" at bounding box center [623, 341] width 54 height 22
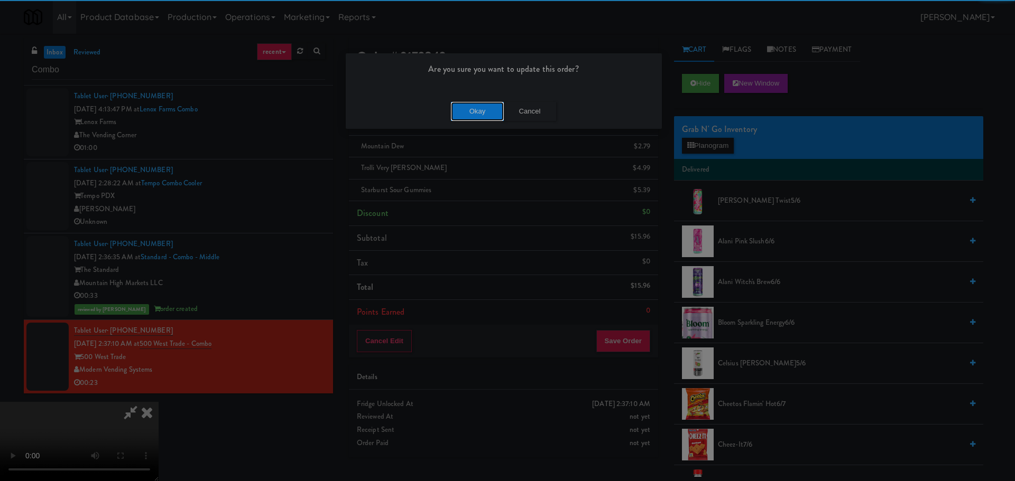
click at [451, 104] on button "Okay" at bounding box center [477, 111] width 53 height 19
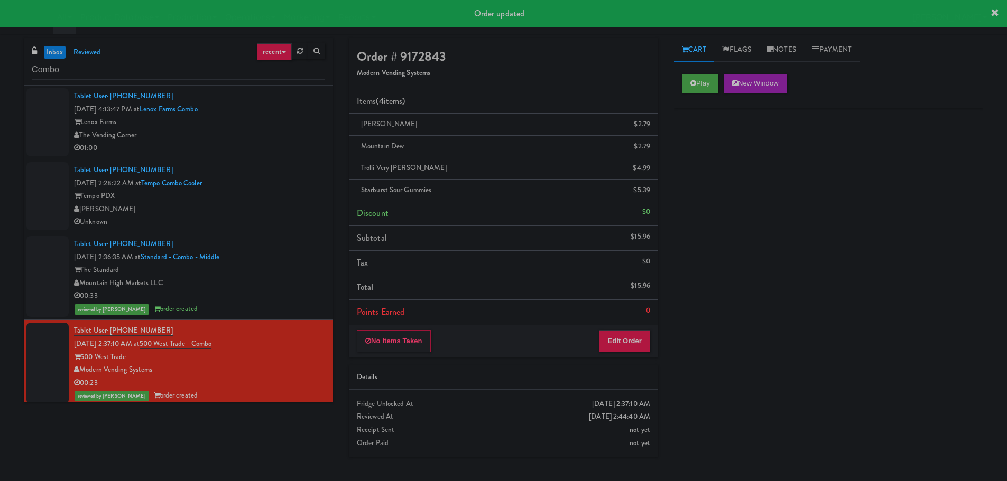
click at [296, 196] on div "Tempo PDX" at bounding box center [199, 196] width 251 height 13
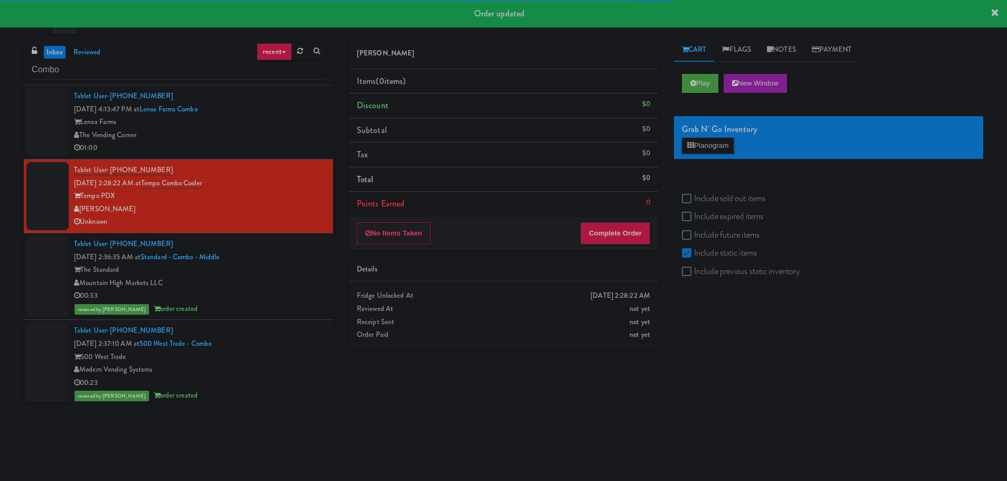
click at [295, 151] on div "01:00" at bounding box center [199, 148] width 251 height 13
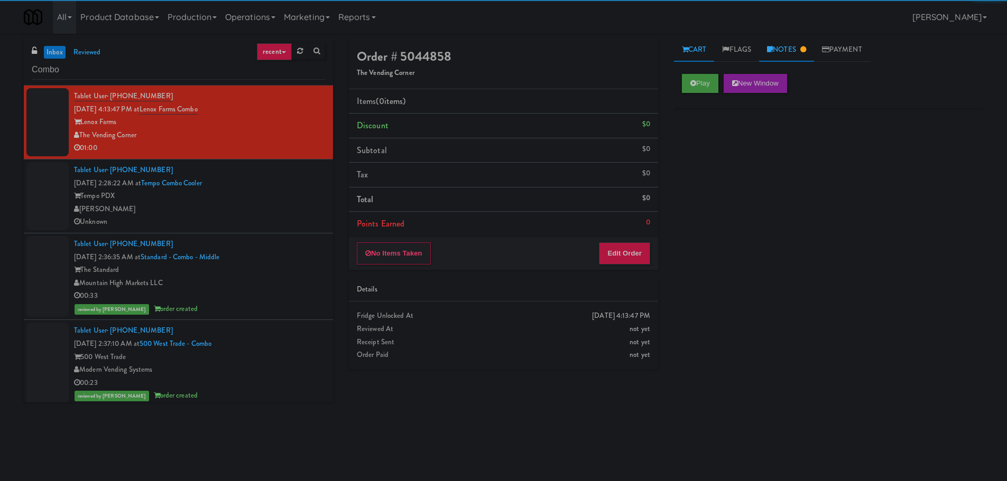
click at [808, 41] on link "Notes" at bounding box center [786, 50] width 55 height 24
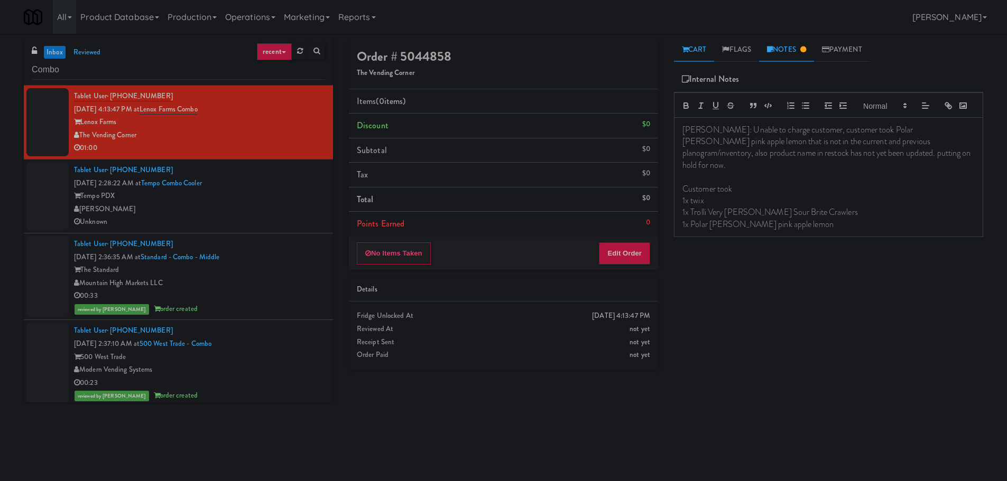
click at [697, 49] on link "Cart" at bounding box center [694, 50] width 41 height 24
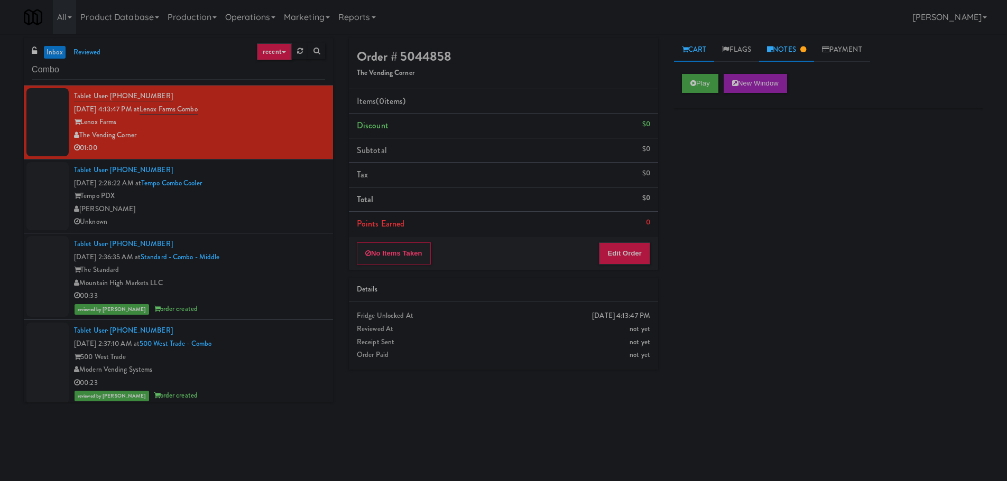
drag, startPoint x: 763, startPoint y: 53, endPoint x: 775, endPoint y: 52, distance: 12.2
click at [764, 53] on link "Notes" at bounding box center [786, 50] width 55 height 24
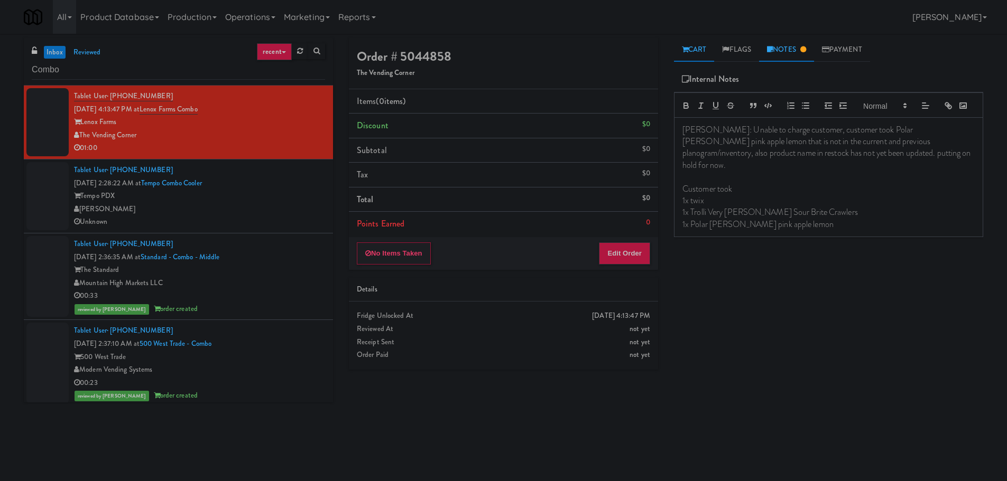
click at [695, 49] on link "Cart" at bounding box center [694, 50] width 41 height 24
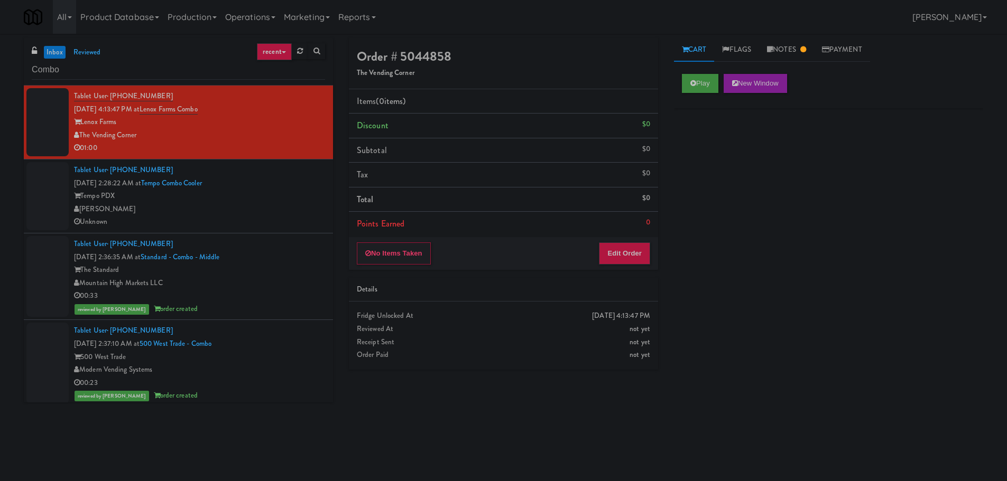
click at [282, 197] on div "Tempo PDX" at bounding box center [199, 196] width 251 height 13
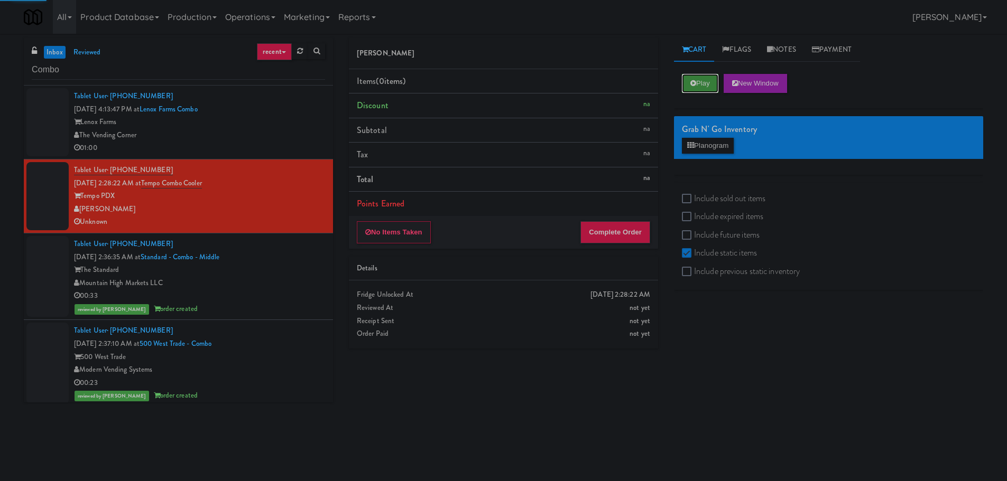
click at [692, 86] on icon at bounding box center [693, 83] width 6 height 7
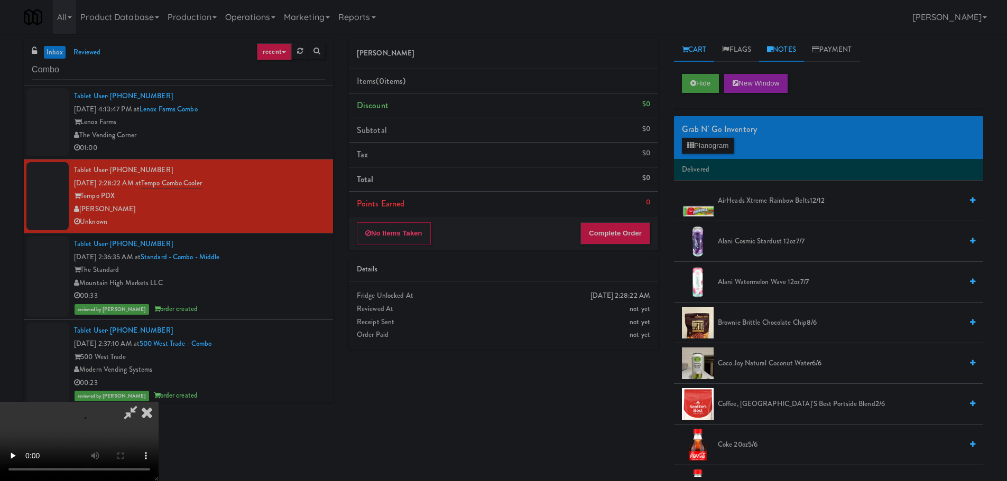
click at [791, 43] on link "Notes" at bounding box center [781, 50] width 45 height 24
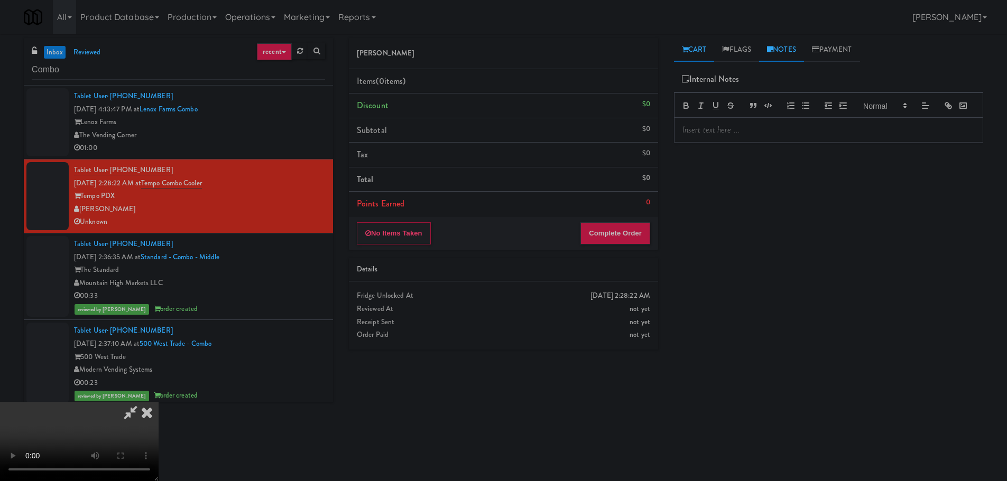
click at [713, 48] on link "Cart" at bounding box center [694, 50] width 41 height 24
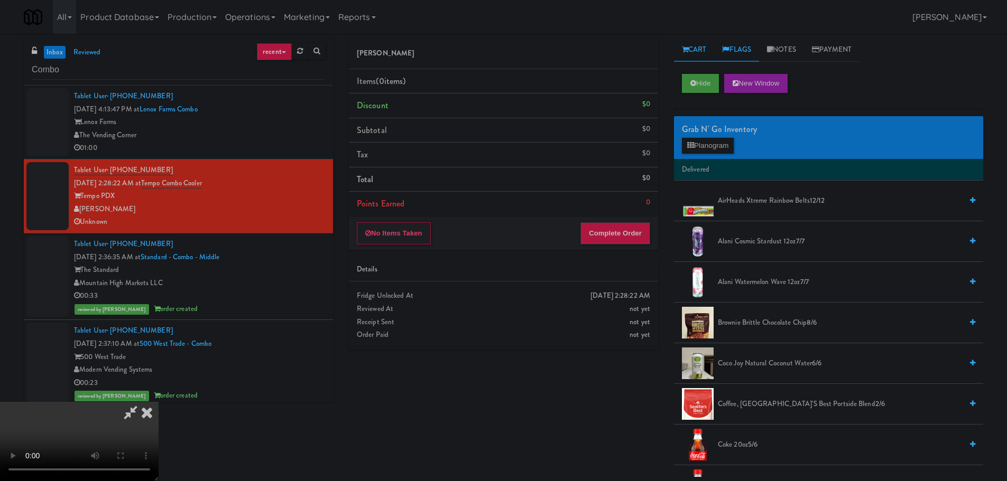
click at [729, 49] on icon at bounding box center [725, 49] width 7 height 7
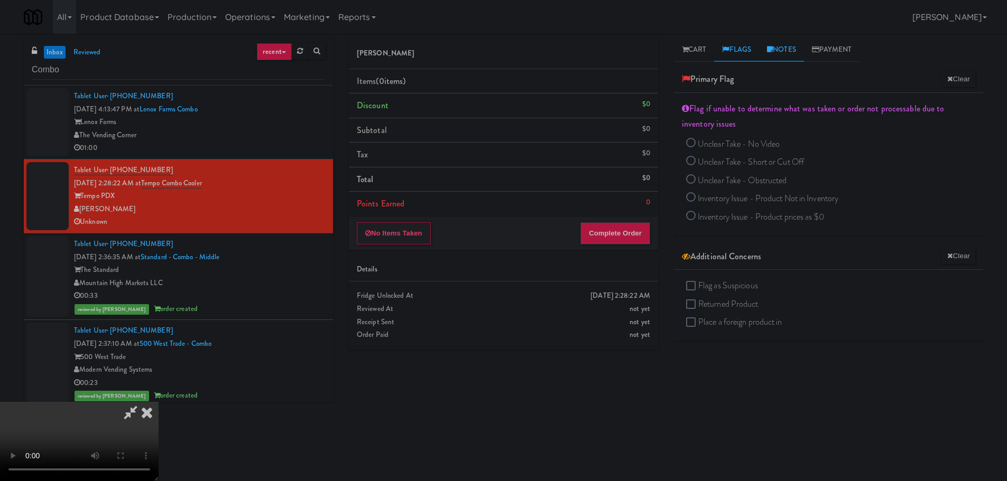
click at [775, 58] on link "Notes" at bounding box center [781, 50] width 45 height 24
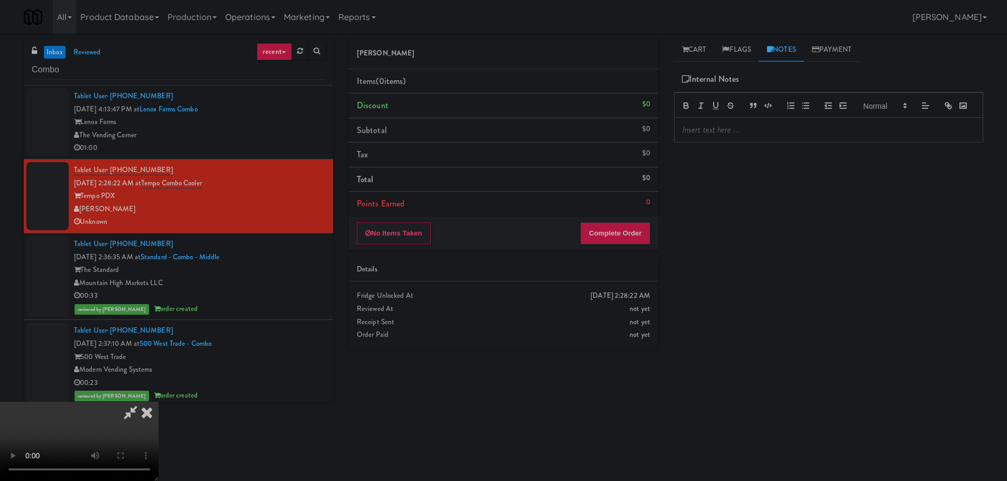
click at [711, 136] on p at bounding box center [828, 130] width 292 height 12
click at [777, 220] on div "Hide New Window Grab N' Go Inventory Planogram Delivered AirHeads Xtreme Rainbo…" at bounding box center [828, 264] width 309 height 396
click at [692, 57] on link "Cart" at bounding box center [694, 50] width 41 height 24
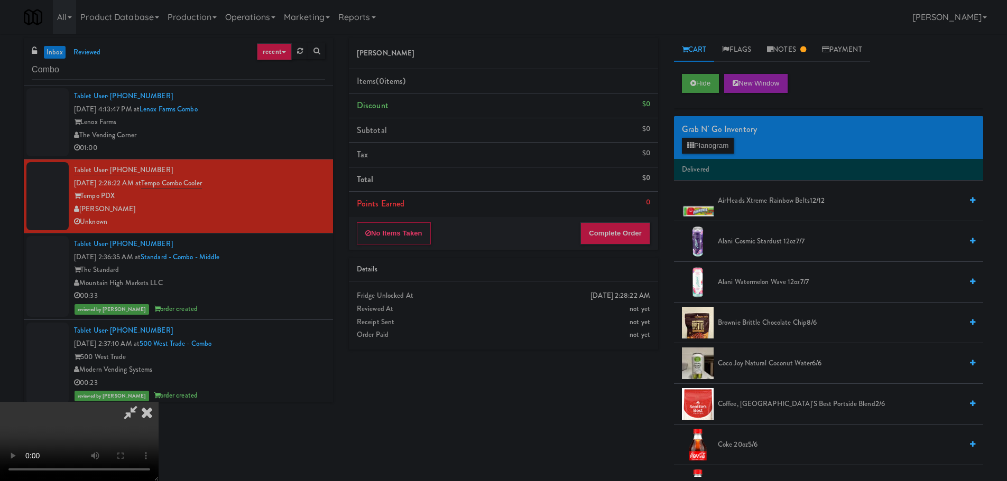
click at [274, 264] on div "The Standard" at bounding box center [199, 270] width 251 height 13
click at [276, 200] on div "Tempo PDX" at bounding box center [199, 196] width 251 height 13
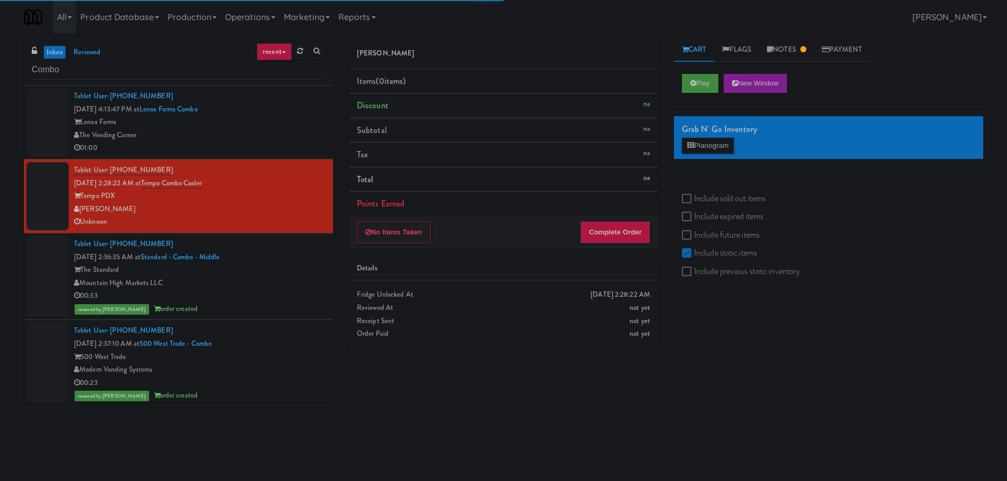
click at [283, 122] on div "Lenox Farms" at bounding box center [199, 122] width 251 height 13
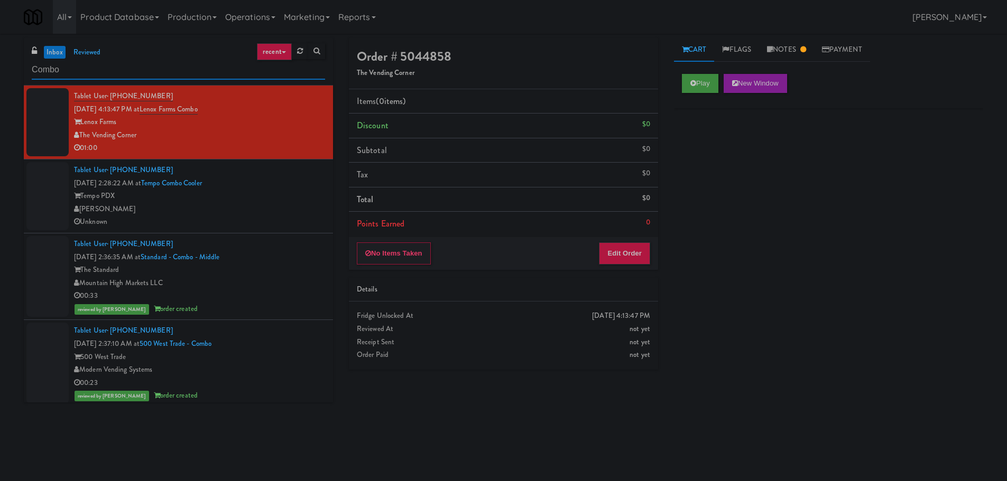
click at [153, 66] on input "Combo" at bounding box center [178, 70] width 293 height 20
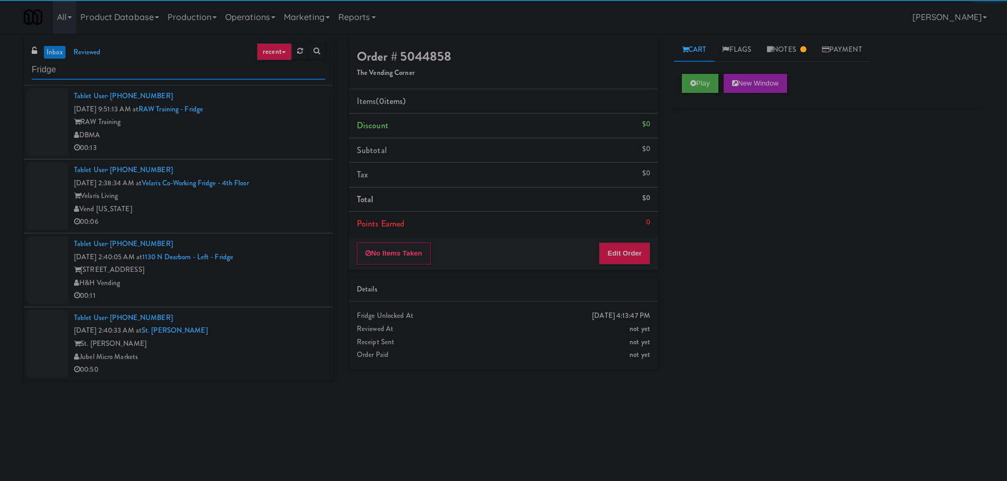
type input "Fridge"
click at [266, 141] on div "DBMA" at bounding box center [199, 135] width 251 height 13
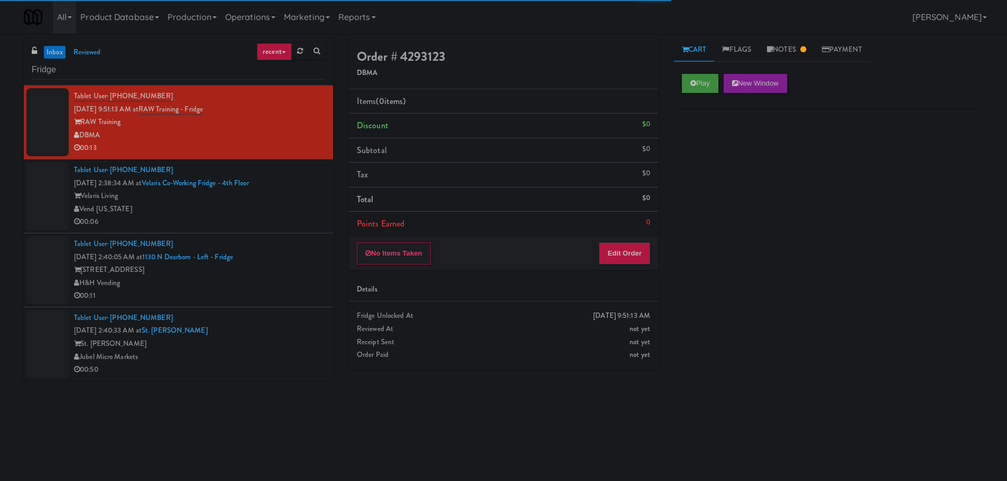
click at [277, 215] on div "Vend [US_STATE]" at bounding box center [199, 209] width 251 height 13
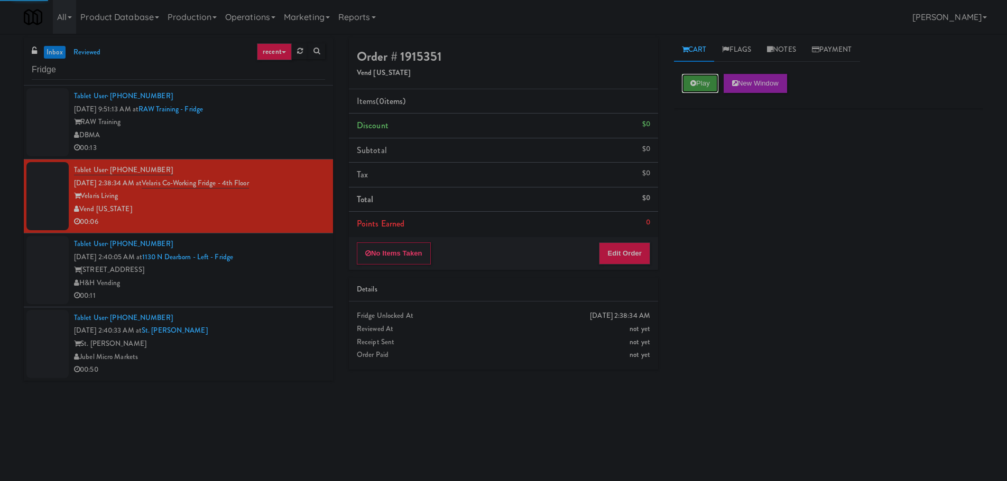
click at [693, 84] on icon at bounding box center [693, 83] width 6 height 7
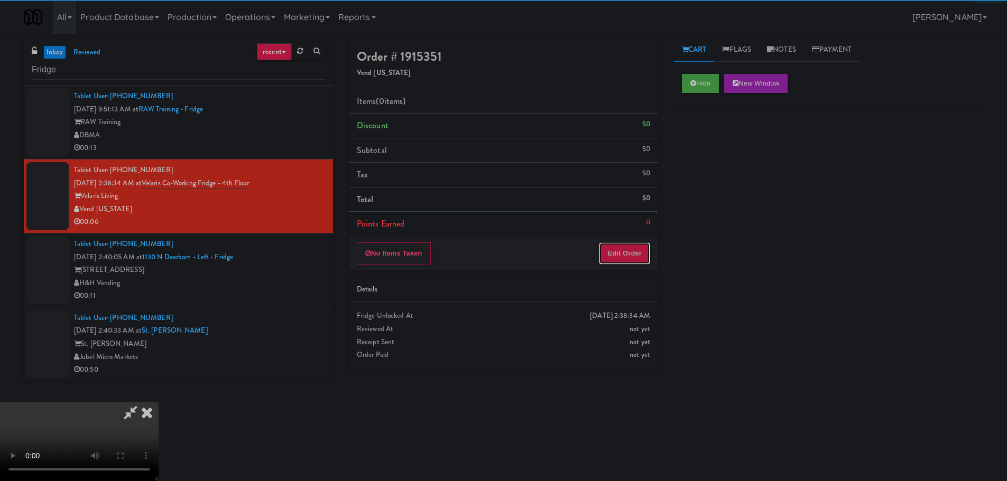
click at [627, 251] on button "Edit Order" at bounding box center [624, 254] width 51 height 22
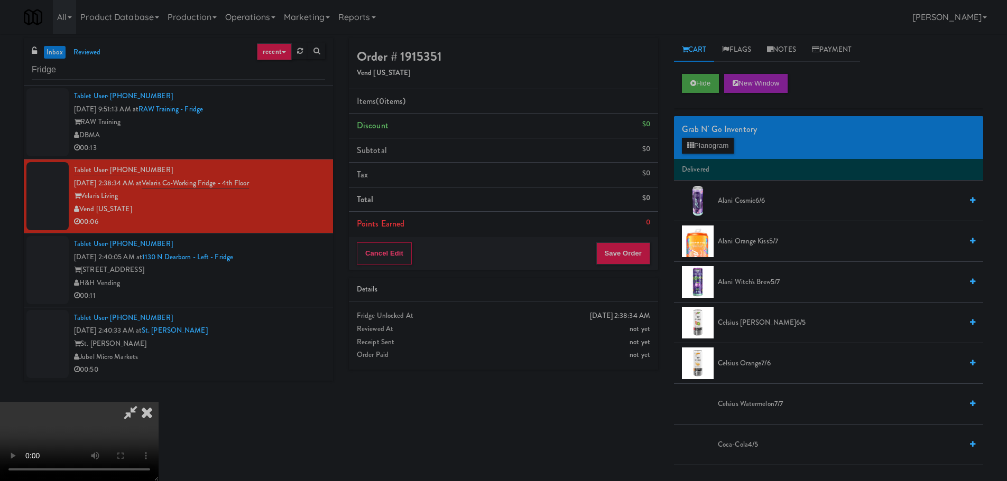
scroll to position [182, 0]
click at [159, 402] on video at bounding box center [79, 441] width 159 height 79
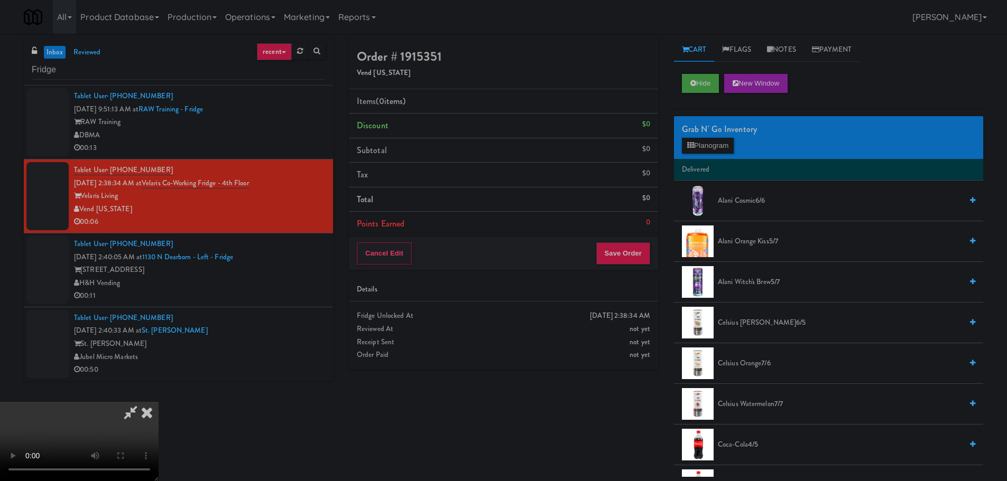
click at [710, 158] on div "Grab N' Go Inventory Planogram" at bounding box center [828, 137] width 309 height 43
click at [712, 148] on button "Planogram" at bounding box center [708, 146] width 52 height 16
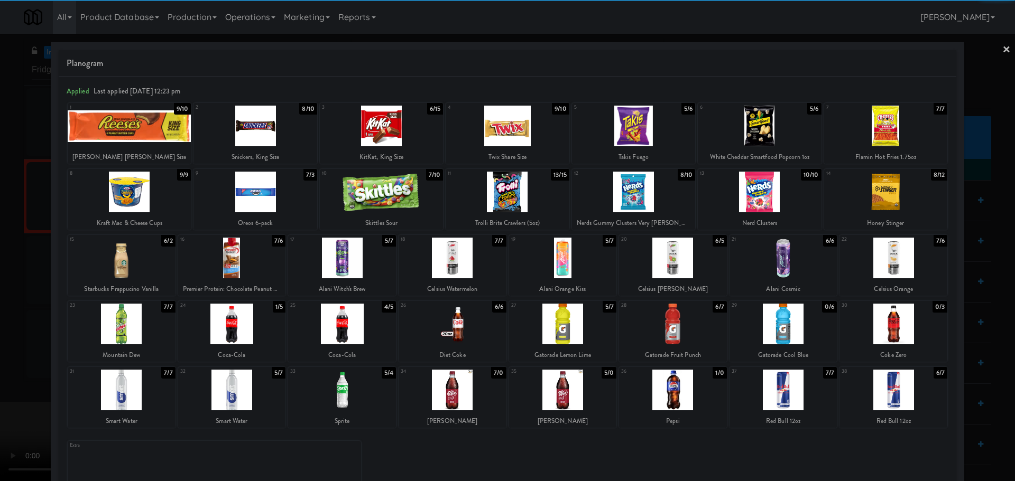
click at [129, 258] on div at bounding box center [122, 258] width 108 height 41
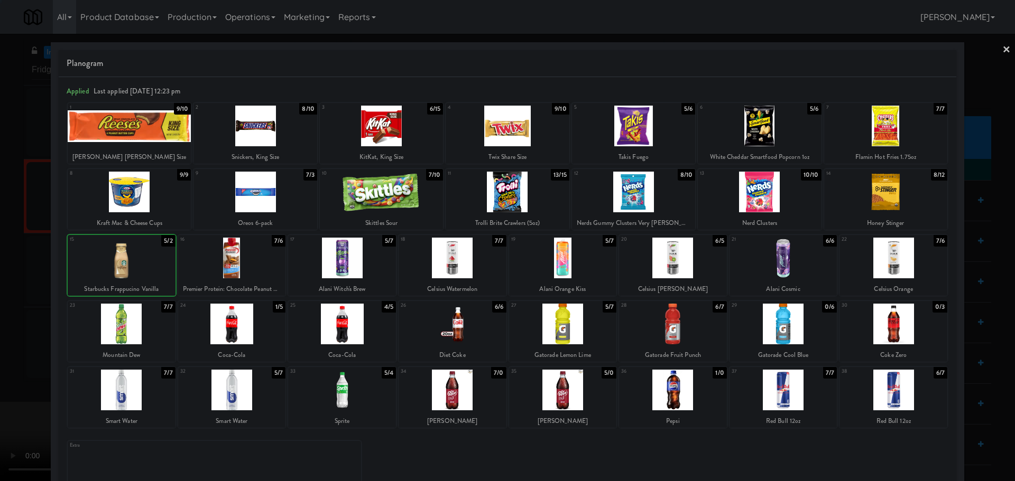
drag, startPoint x: 0, startPoint y: 298, endPoint x: 31, endPoint y: 290, distance: 31.5
click at [2, 298] on div at bounding box center [507, 240] width 1015 height 481
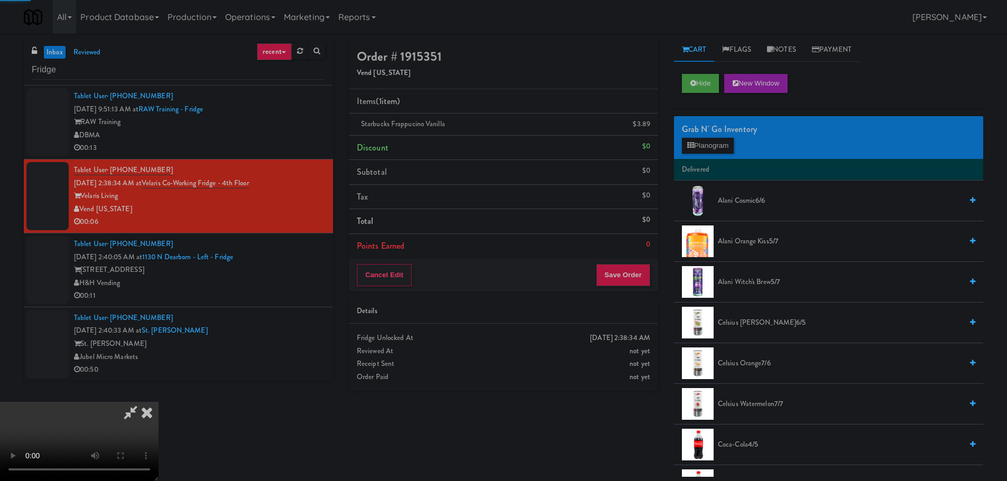
drag, startPoint x: 282, startPoint y: 249, endPoint x: 300, endPoint y: 251, distance: 18.5
click at [159, 402] on video at bounding box center [79, 441] width 159 height 79
click at [705, 154] on div "Grab N' Go Inventory Planogram" at bounding box center [828, 137] width 309 height 43
click at [710, 146] on button "Planogram" at bounding box center [708, 146] width 52 height 16
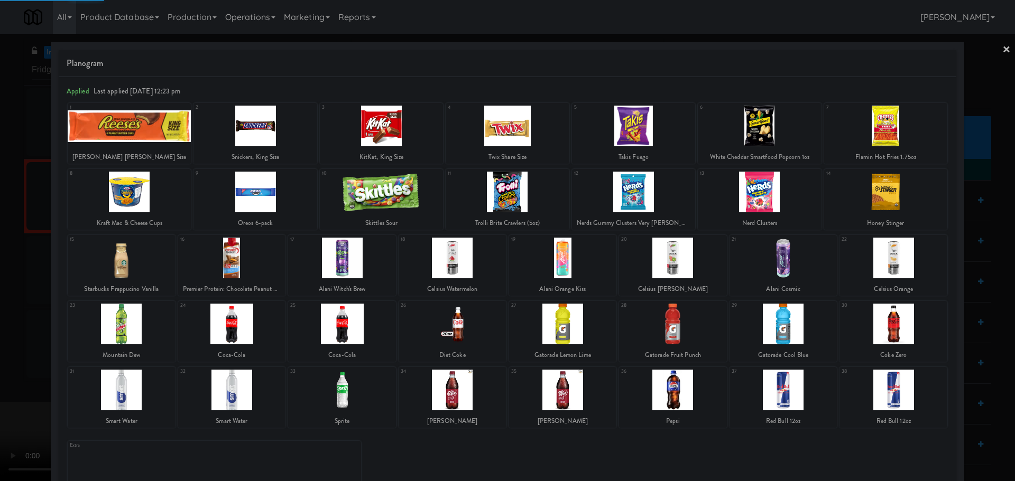
click at [252, 326] on div at bounding box center [232, 324] width 108 height 41
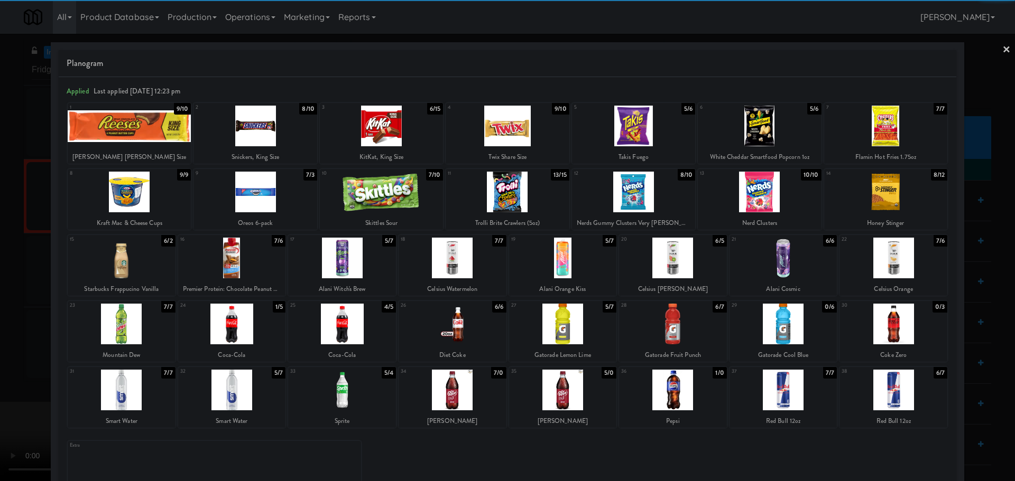
drag, startPoint x: 242, startPoint y: 328, endPoint x: 247, endPoint y: 327, distance: 5.3
click at [244, 327] on div at bounding box center [232, 324] width 108 height 41
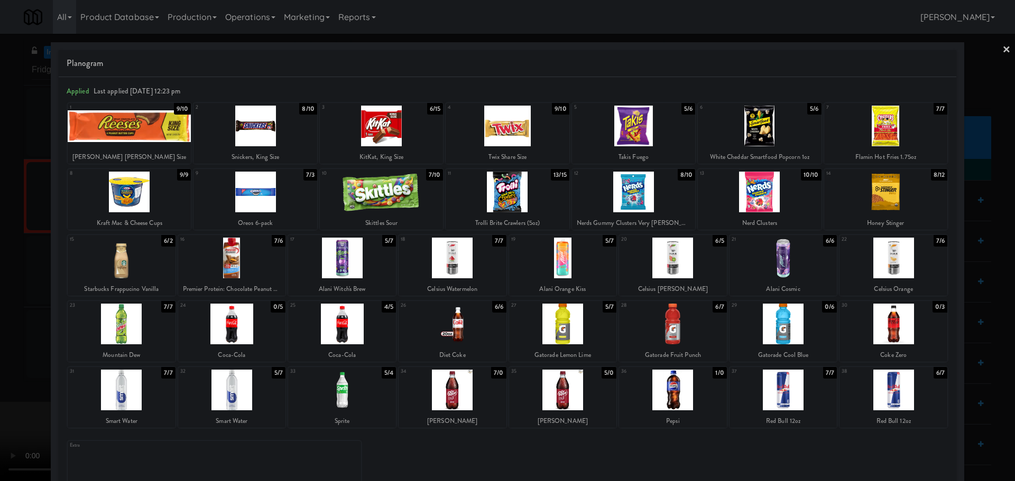
click at [0, 373] on div at bounding box center [507, 240] width 1015 height 481
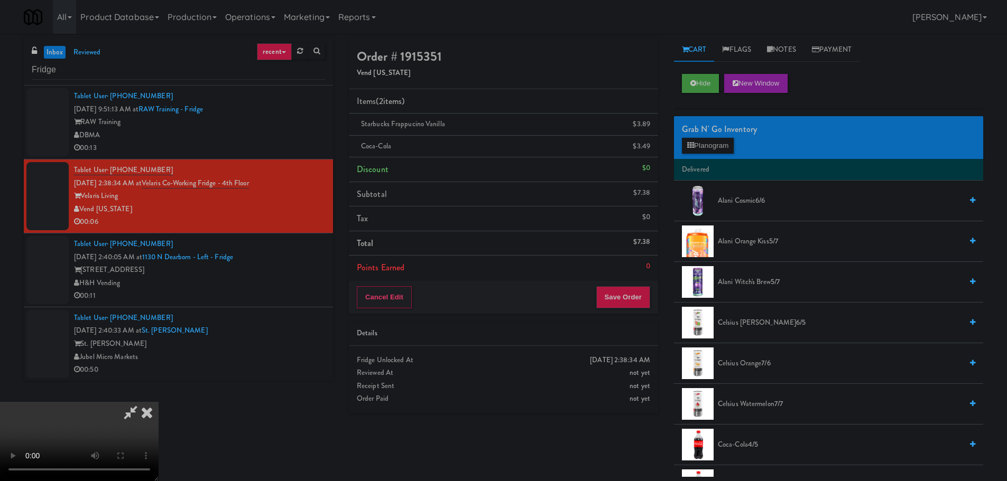
scroll to position [182, 0]
drag, startPoint x: 282, startPoint y: 366, endPoint x: 287, endPoint y: 361, distance: 7.1
click at [159, 402] on video at bounding box center [79, 441] width 159 height 79
click at [624, 305] on button "Save Order" at bounding box center [623, 297] width 54 height 22
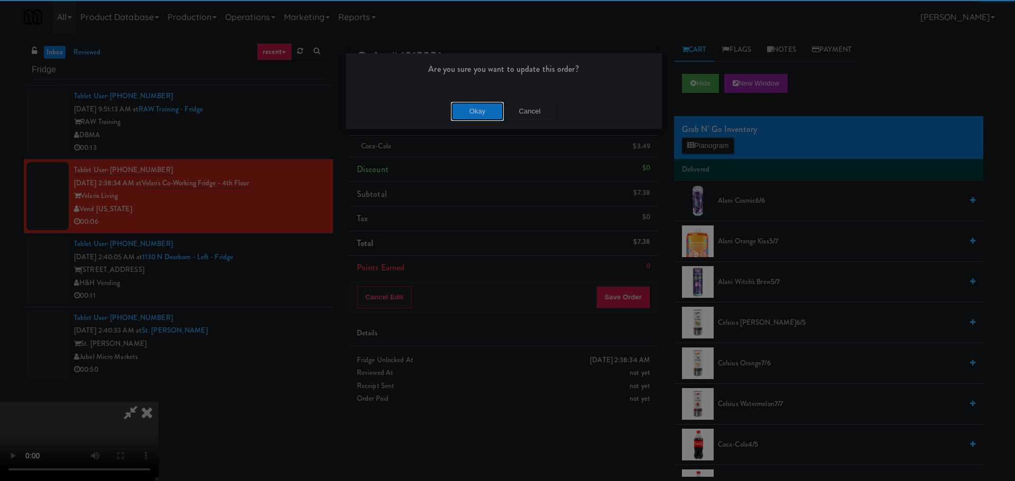
click at [494, 113] on button "Okay" at bounding box center [477, 111] width 53 height 19
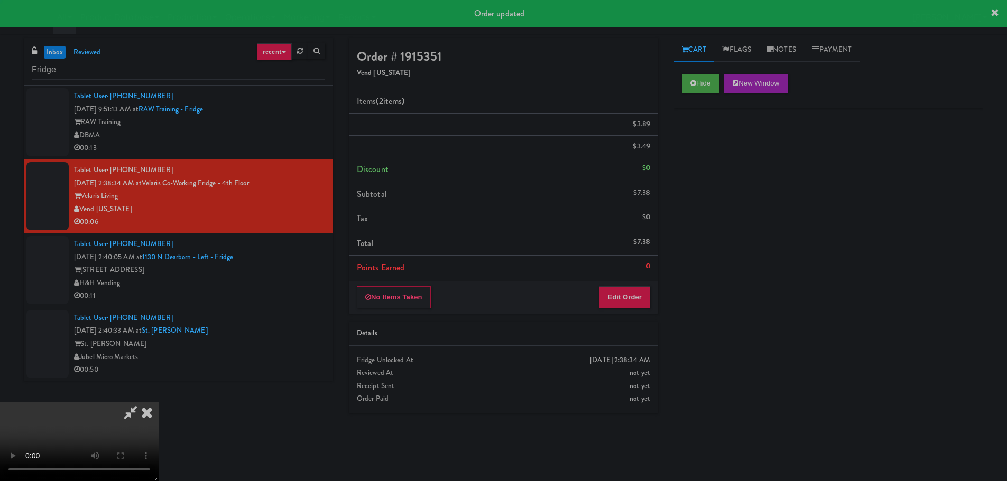
scroll to position [0, 0]
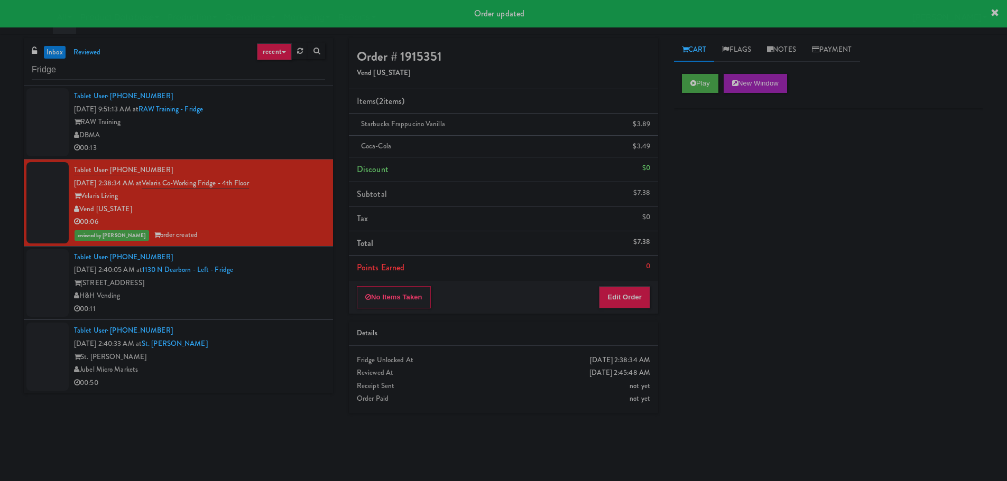
click at [301, 303] on div "00:11" at bounding box center [199, 309] width 251 height 13
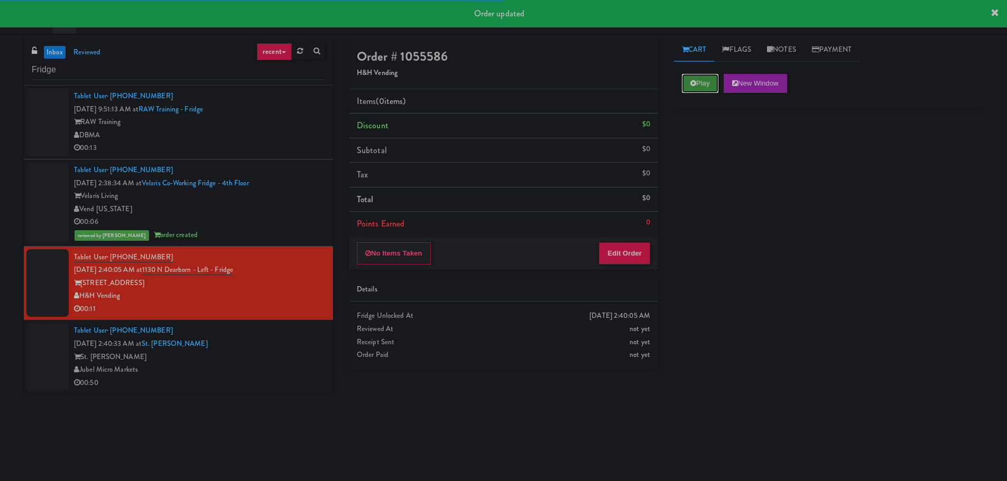
click at [694, 82] on icon at bounding box center [693, 83] width 6 height 7
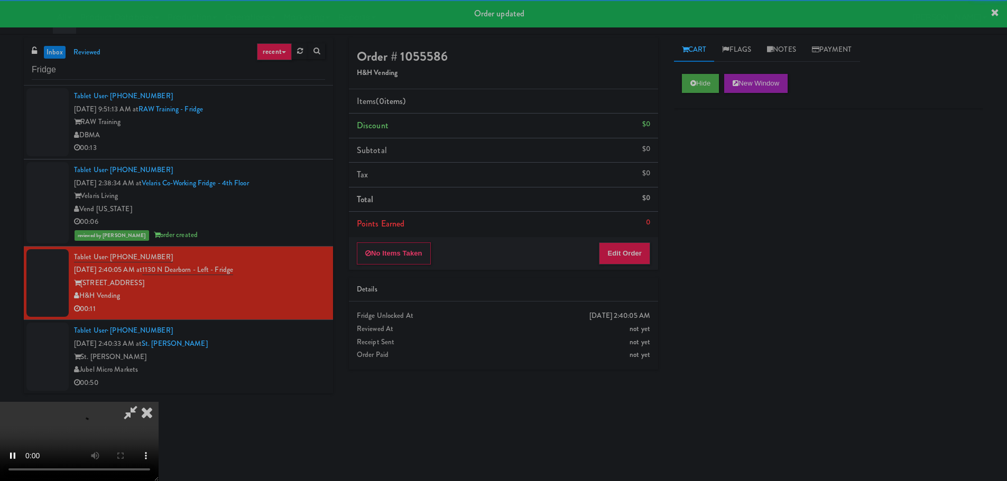
click at [616, 280] on div "Details" at bounding box center [503, 290] width 309 height 24
click at [631, 265] on div "No Items Taken Edit Order" at bounding box center [503, 253] width 309 height 33
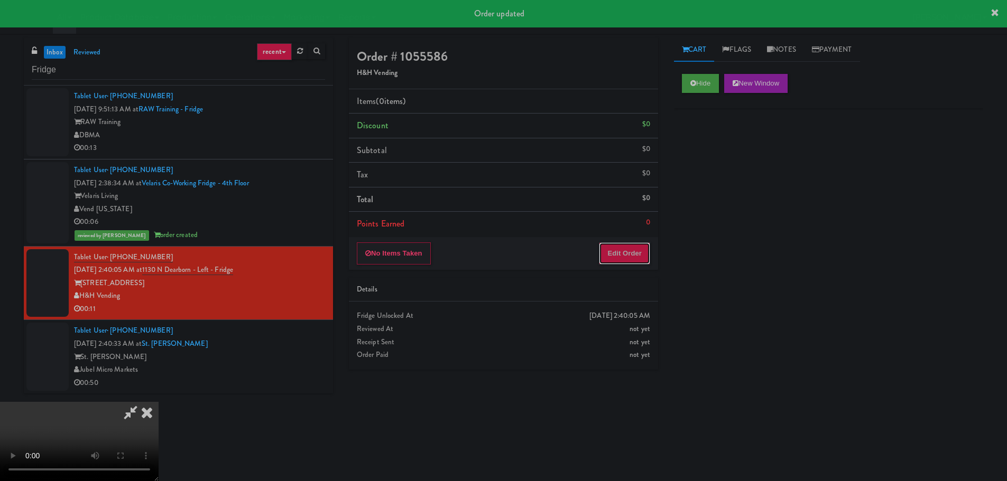
click at [636, 256] on button "Edit Order" at bounding box center [624, 254] width 51 height 22
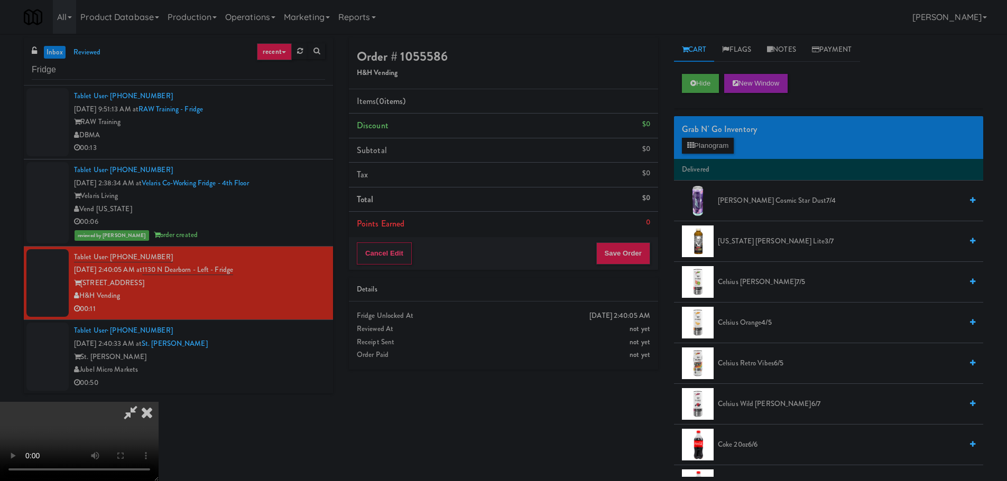
click at [159, 402] on video at bounding box center [79, 441] width 159 height 79
click at [700, 144] on button "Planogram" at bounding box center [708, 146] width 52 height 16
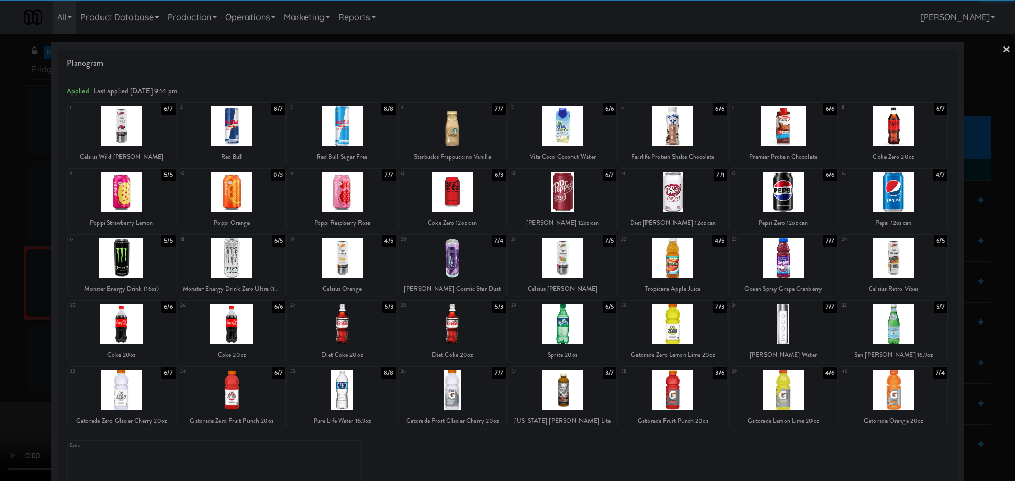
click at [570, 327] on div at bounding box center [563, 324] width 108 height 41
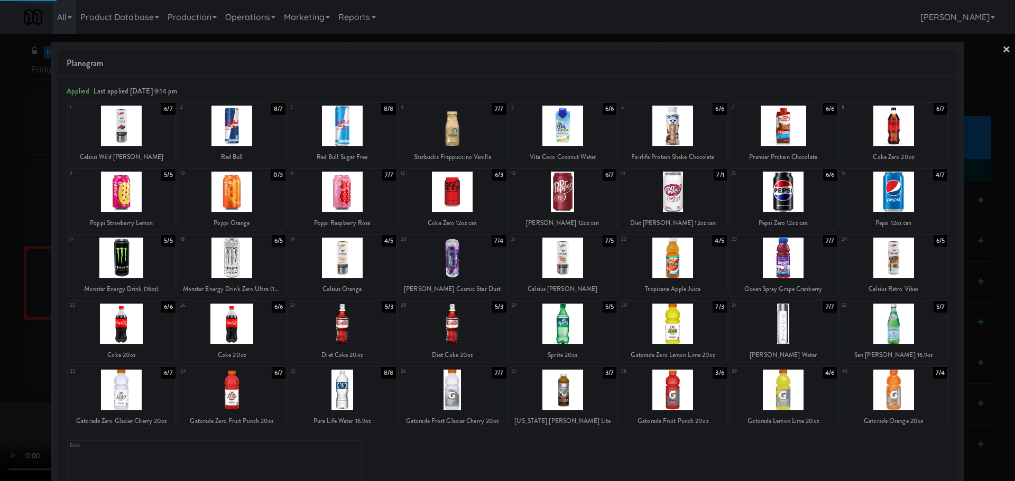
click at [3, 330] on div at bounding box center [507, 240] width 1015 height 481
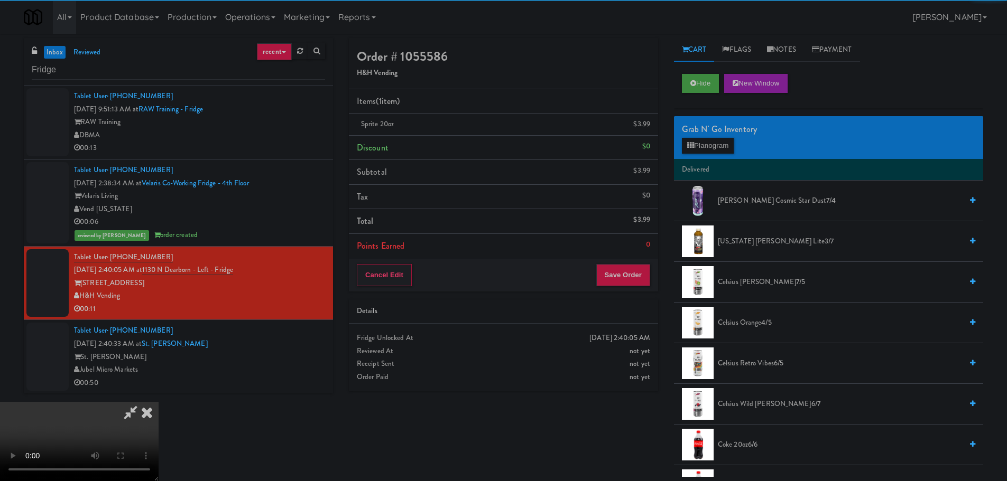
drag, startPoint x: 266, startPoint y: 226, endPoint x: 364, endPoint y: 221, distance: 97.9
click at [159, 402] on video at bounding box center [79, 441] width 159 height 79
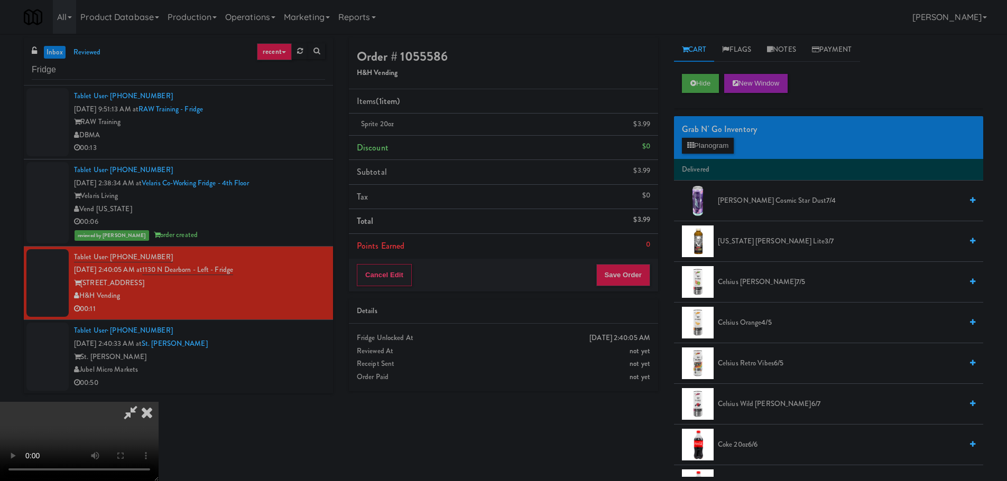
scroll to position [182, 0]
click at [626, 275] on button "Save Order" at bounding box center [623, 275] width 54 height 22
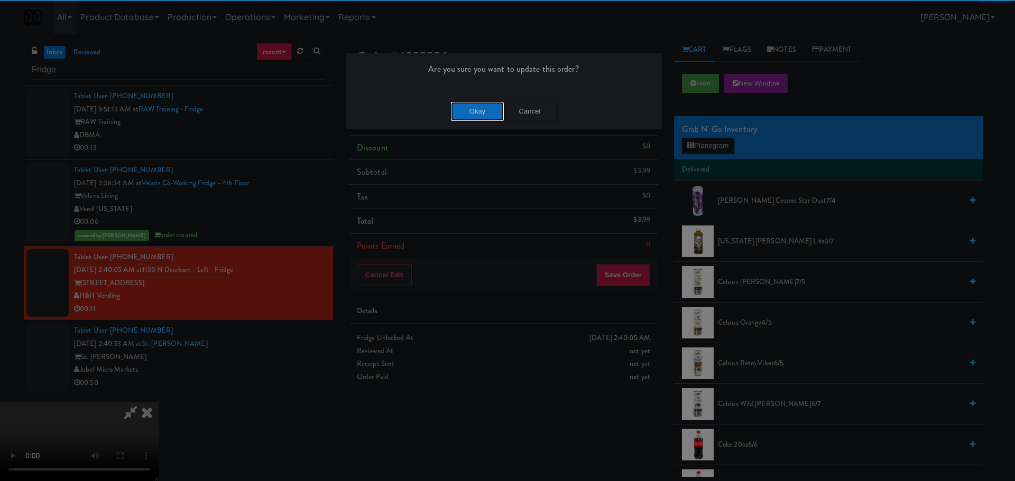
click at [470, 108] on button "Okay" at bounding box center [477, 111] width 53 height 19
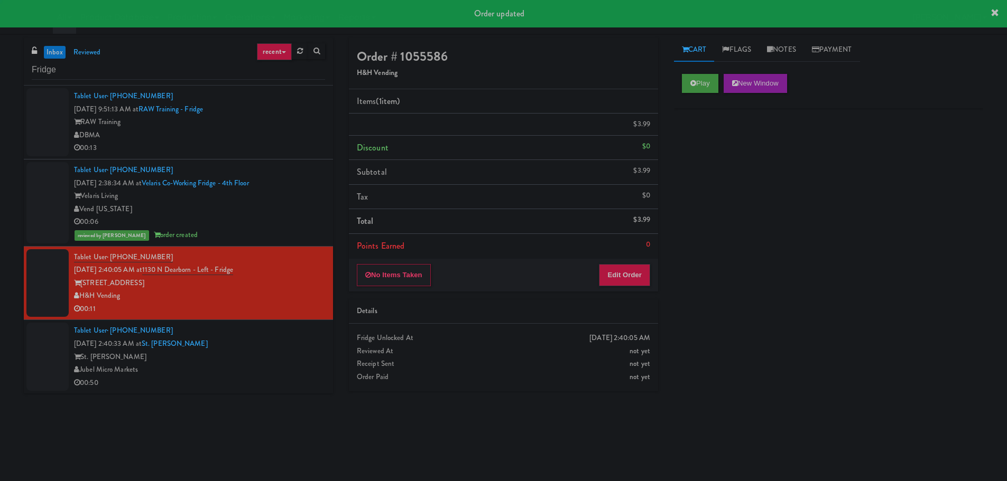
scroll to position [0, 0]
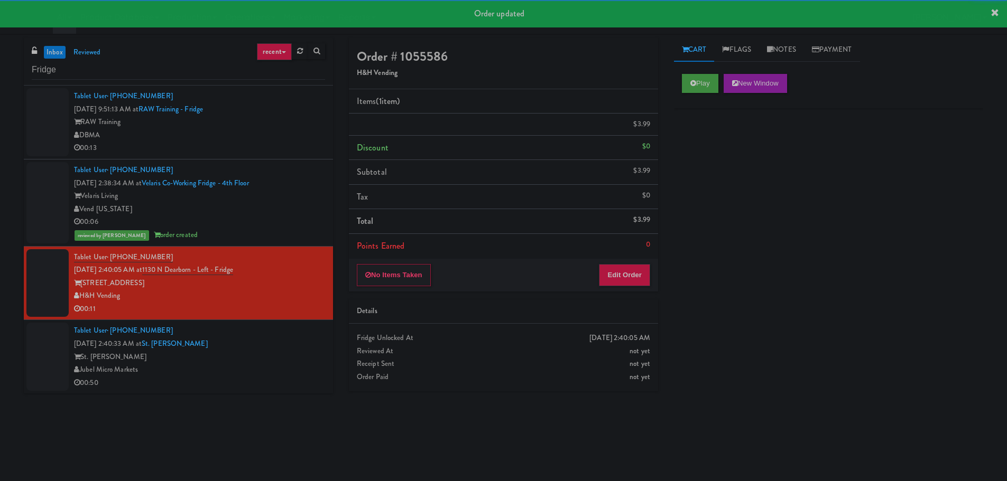
click at [290, 346] on div "Tablet User · (214) 918-1654 [DATE] 2:40:33 AM at [GEOGRAPHIC_DATA][PERSON_NAME…" at bounding box center [199, 356] width 251 height 65
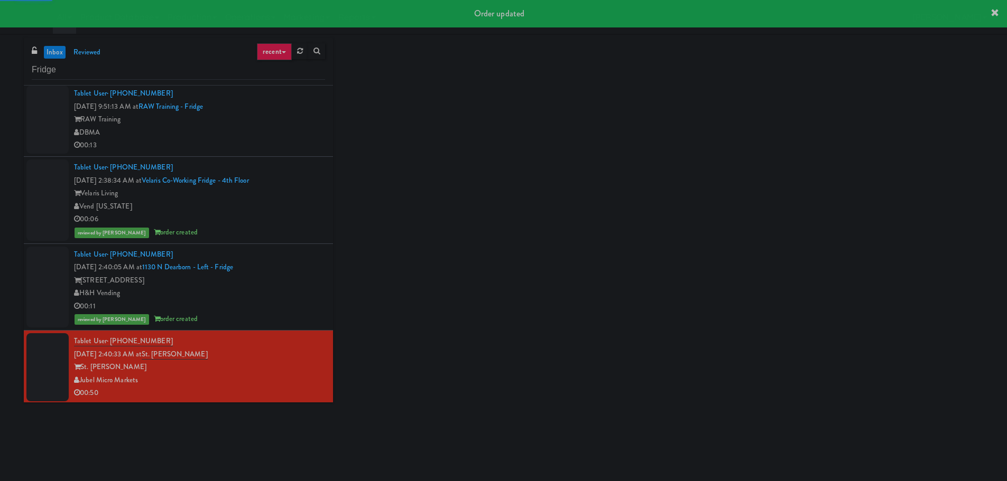
scroll to position [4, 0]
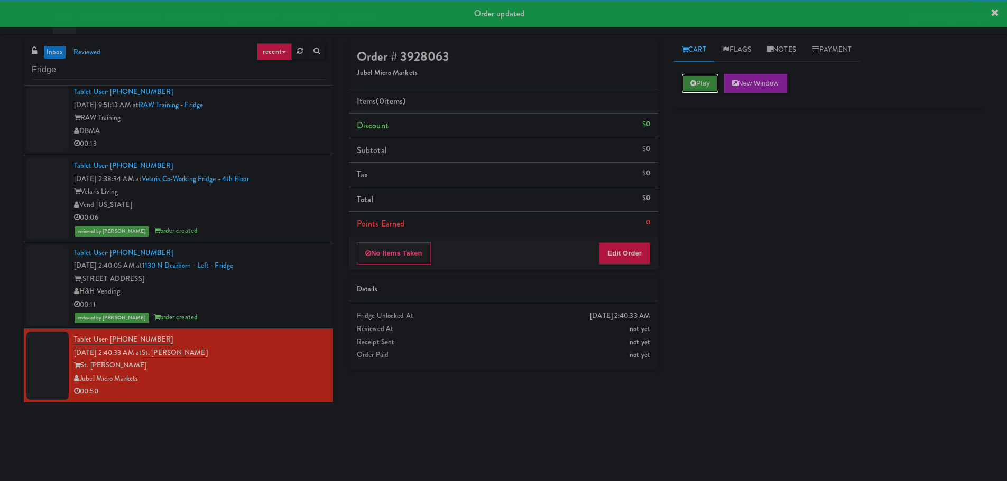
click at [689, 86] on button "Play" at bounding box center [700, 83] width 36 height 19
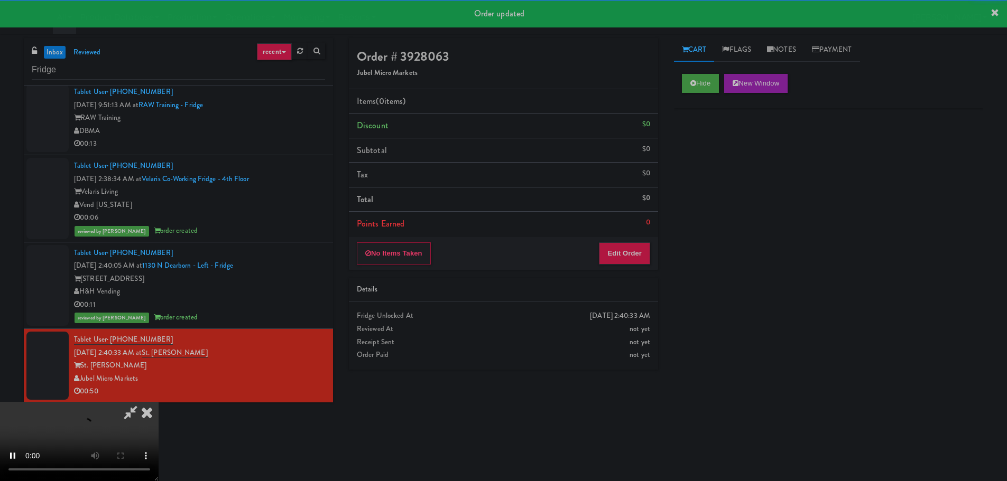
click at [641, 231] on li "Points Earned 0" at bounding box center [503, 224] width 309 height 24
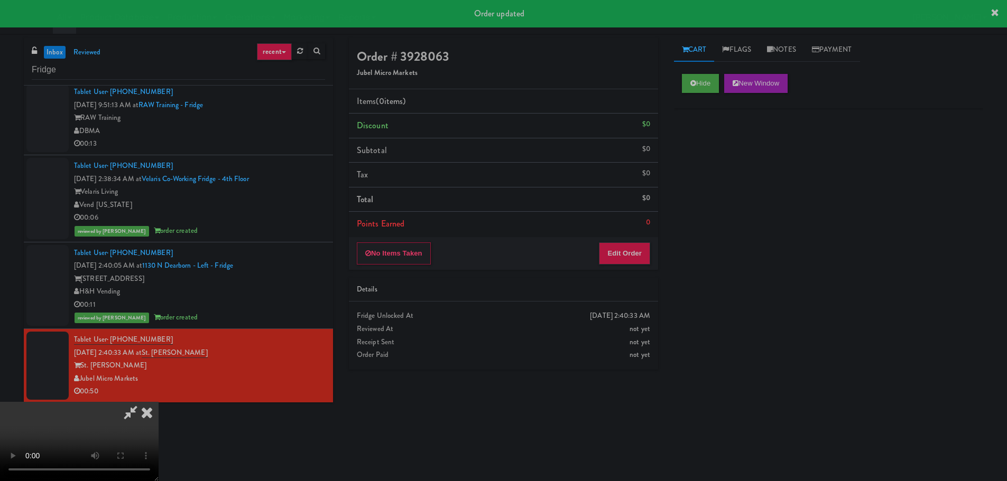
click at [638, 240] on div "No Items Taken Edit Order" at bounding box center [503, 253] width 309 height 33
click at [637, 256] on button "Edit Order" at bounding box center [624, 254] width 51 height 22
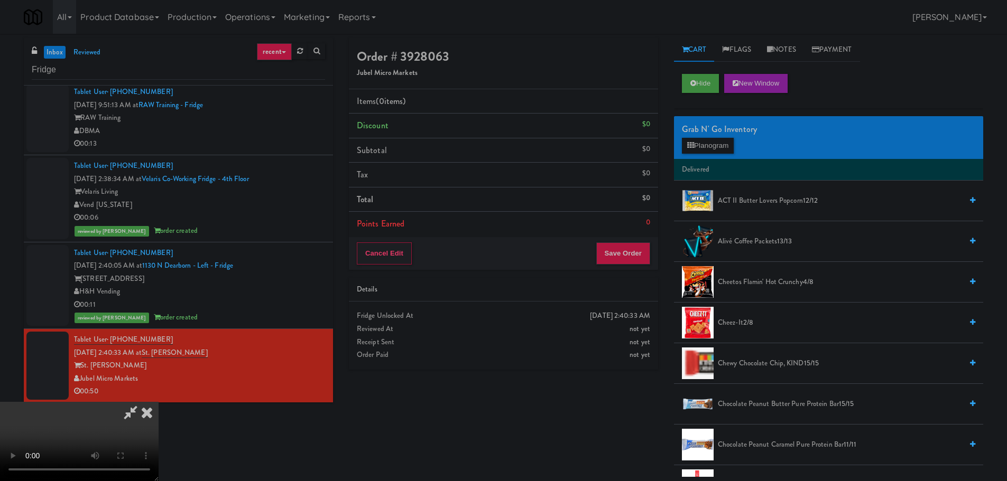
scroll to position [0, 0]
click at [159, 402] on video at bounding box center [79, 441] width 159 height 79
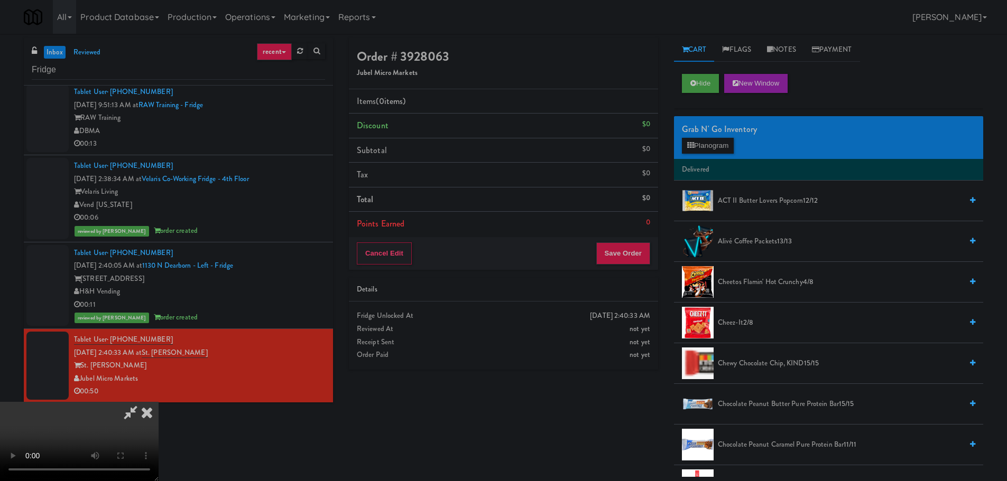
click at [159, 402] on video at bounding box center [79, 441] width 159 height 79
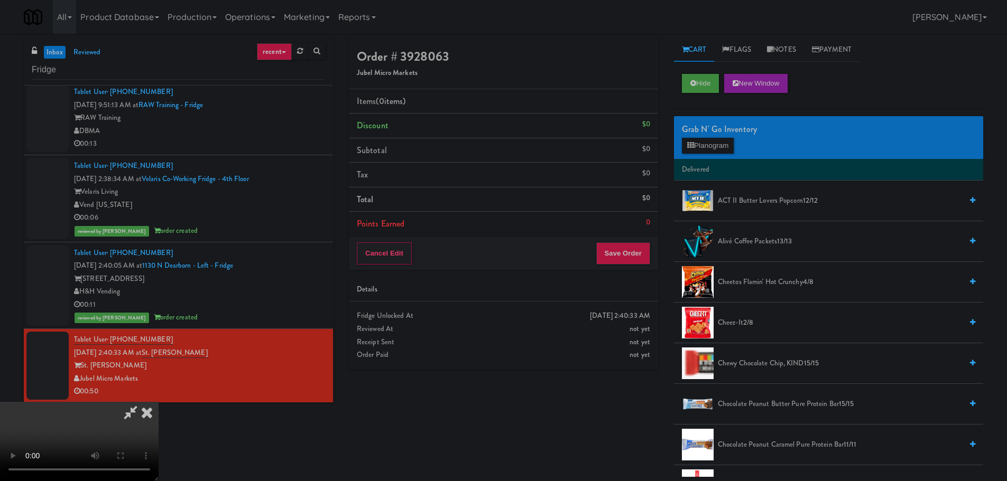
click at [159, 402] on video at bounding box center [79, 441] width 159 height 79
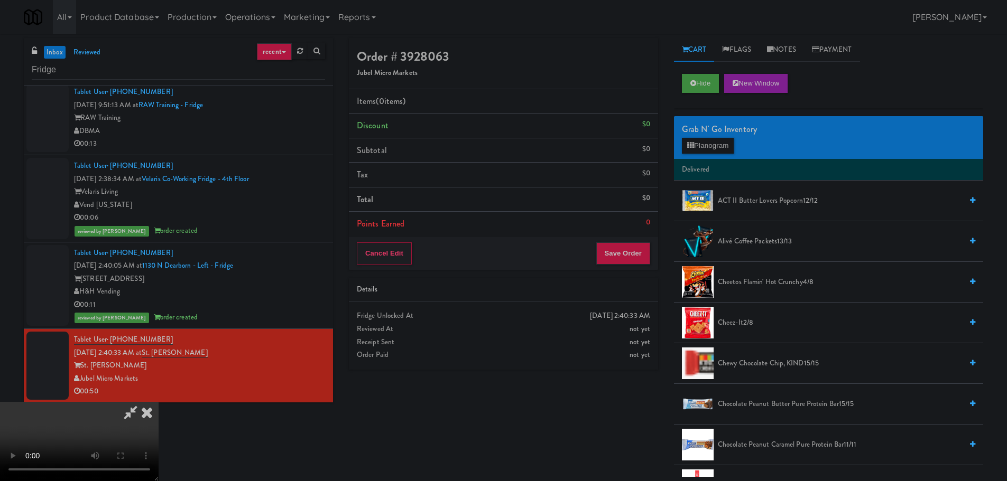
click at [159, 402] on video at bounding box center [79, 441] width 159 height 79
click at [700, 147] on button "Planogram" at bounding box center [708, 146] width 52 height 16
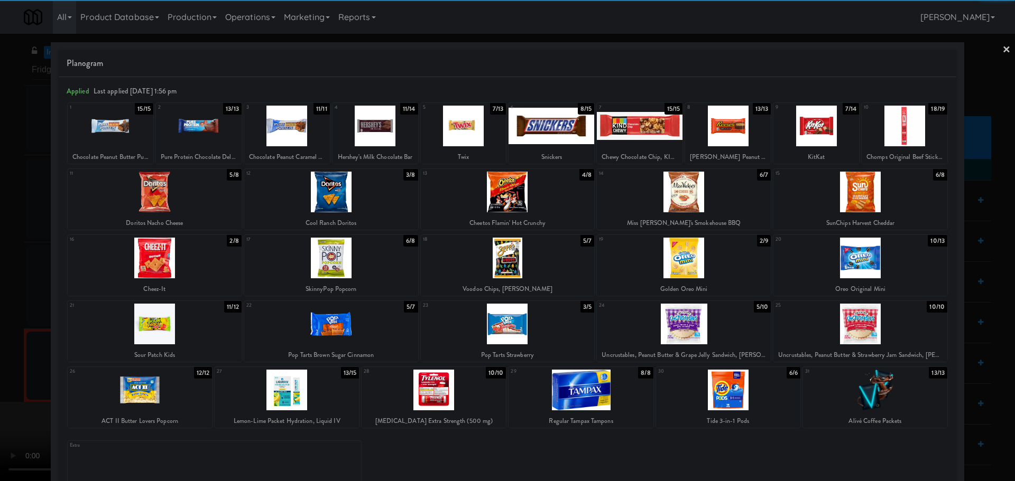
click at [561, 135] on div at bounding box center [551, 126] width 86 height 41
drag, startPoint x: 0, startPoint y: 261, endPoint x: 244, endPoint y: 271, distance: 244.4
click at [3, 262] on div at bounding box center [507, 240] width 1015 height 481
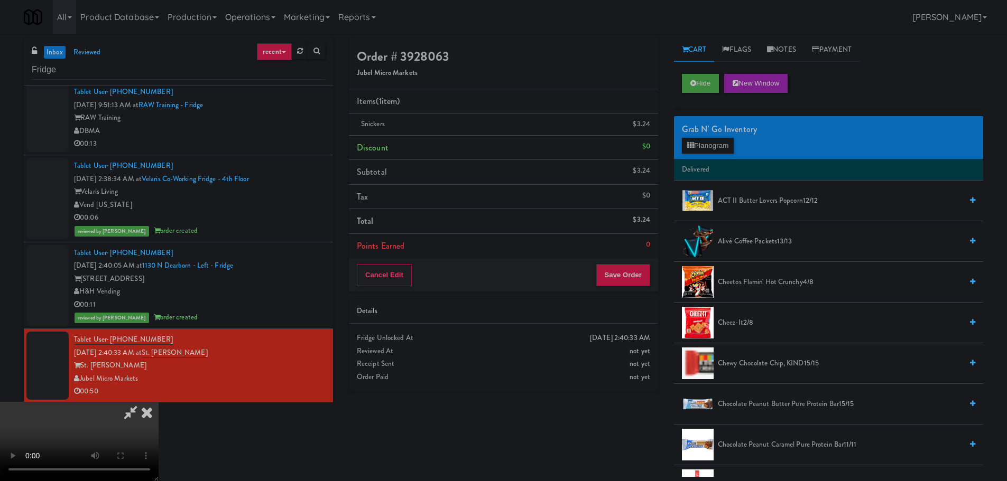
scroll to position [182, 0]
click at [159, 402] on video at bounding box center [79, 441] width 159 height 79
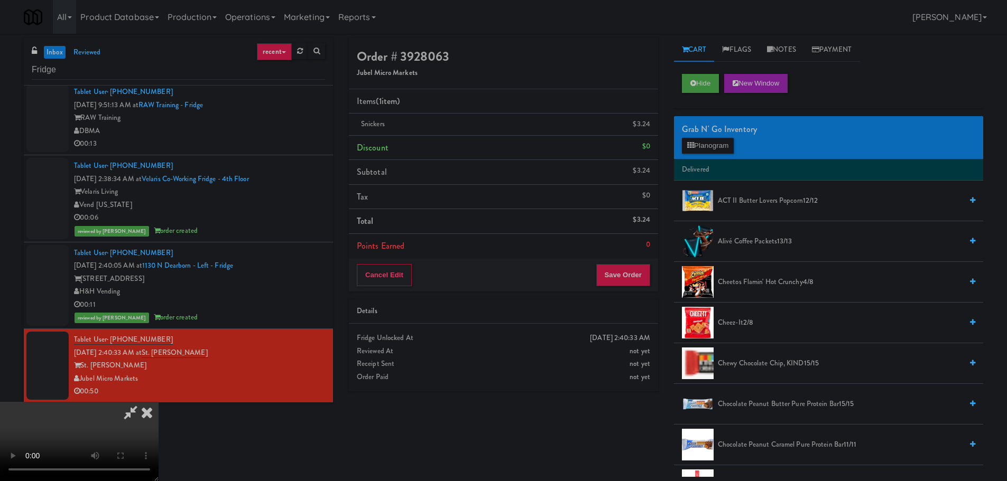
click at [159, 402] on video at bounding box center [79, 441] width 159 height 79
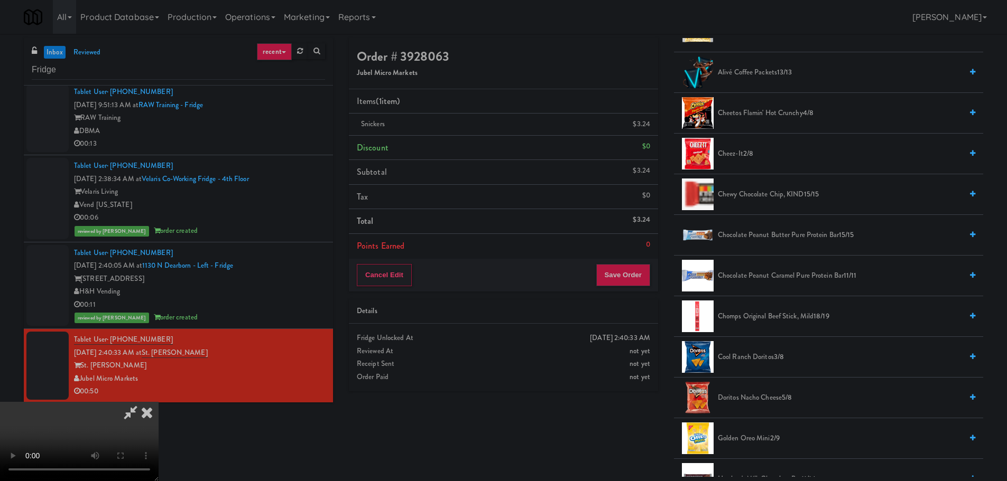
scroll to position [211, 0]
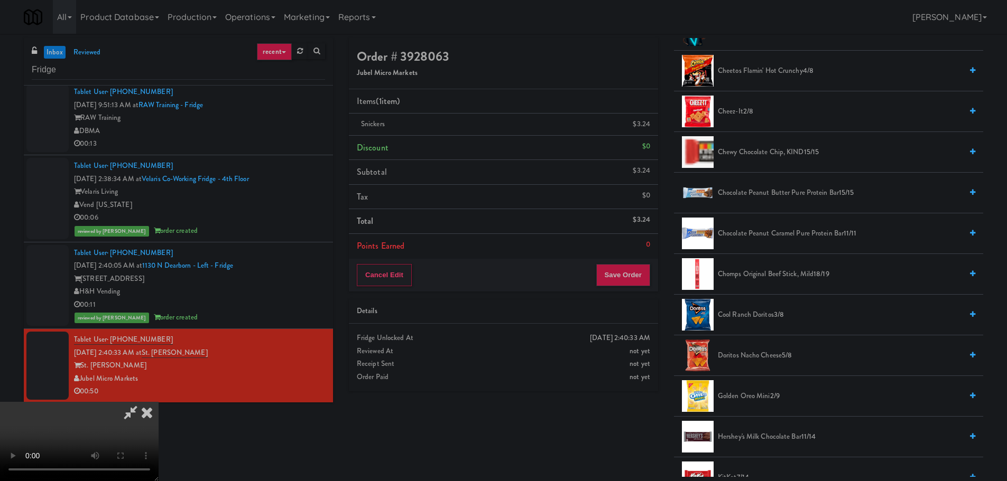
click at [756, 354] on span "Doritos Nacho Cheese 5/8" at bounding box center [840, 355] width 244 height 13
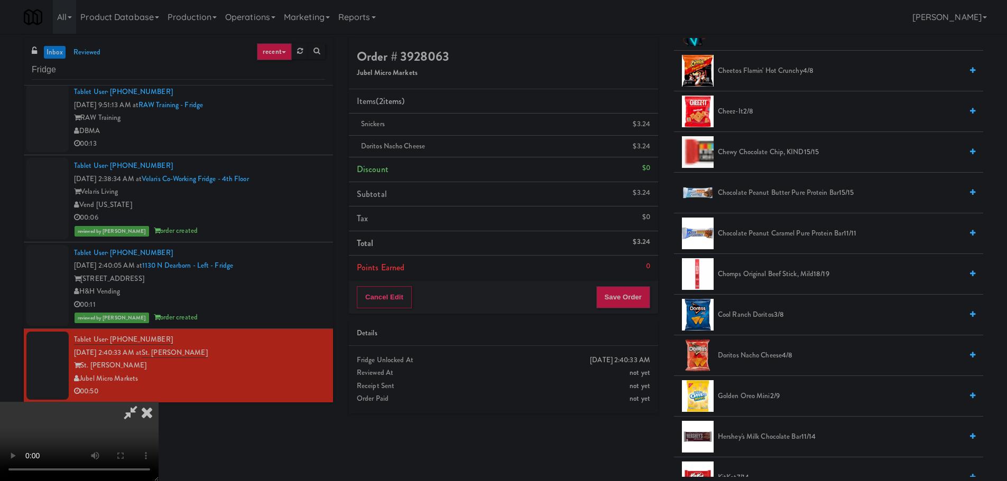
click at [159, 402] on video at bounding box center [79, 441] width 159 height 79
drag, startPoint x: 411, startPoint y: 361, endPoint x: 428, endPoint y: 363, distance: 17.0
click at [159, 402] on video at bounding box center [79, 441] width 159 height 79
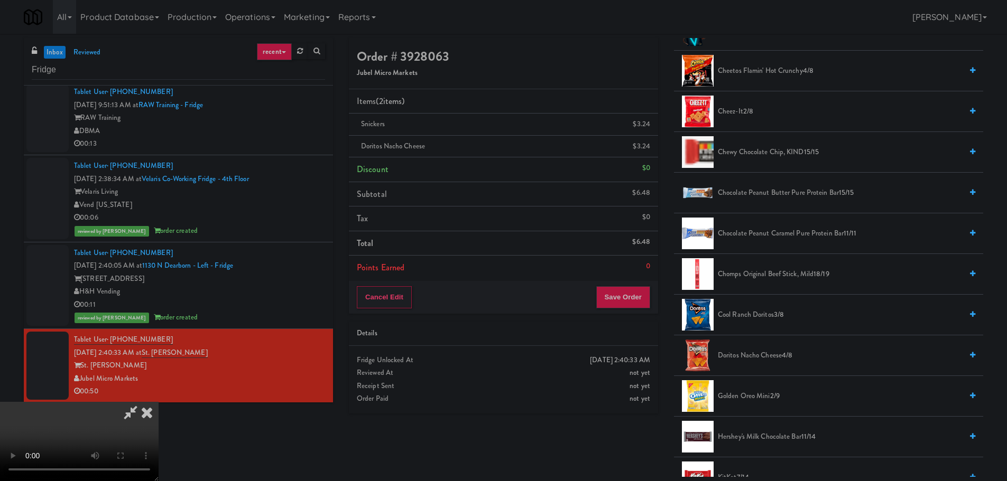
click at [159, 402] on video at bounding box center [79, 441] width 159 height 79
click at [753, 363] on li "Doritos Nacho Cheese 4/8" at bounding box center [828, 356] width 309 height 41
click at [747, 357] on span "Doritos Nacho Cheese 4/8" at bounding box center [840, 355] width 244 height 13
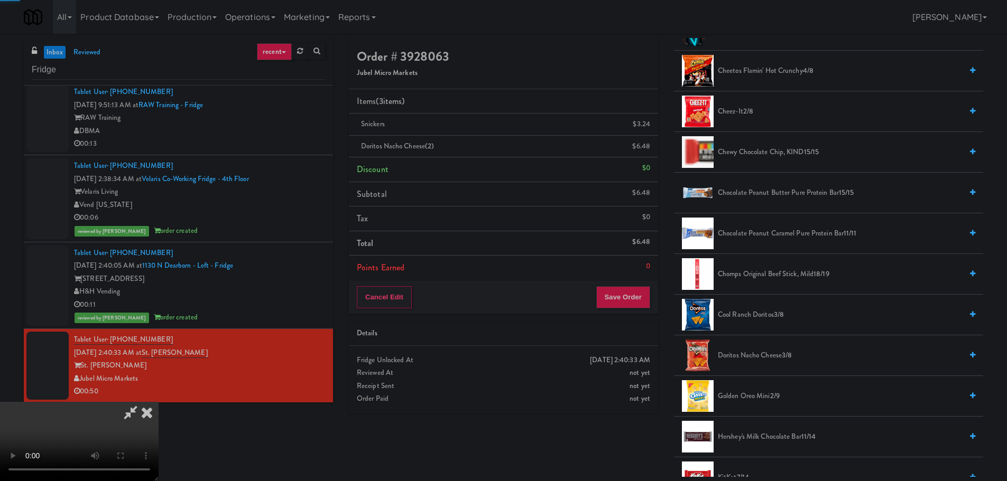
click at [744, 357] on span "Doritos Nacho Cheese 3/8" at bounding box center [840, 355] width 244 height 13
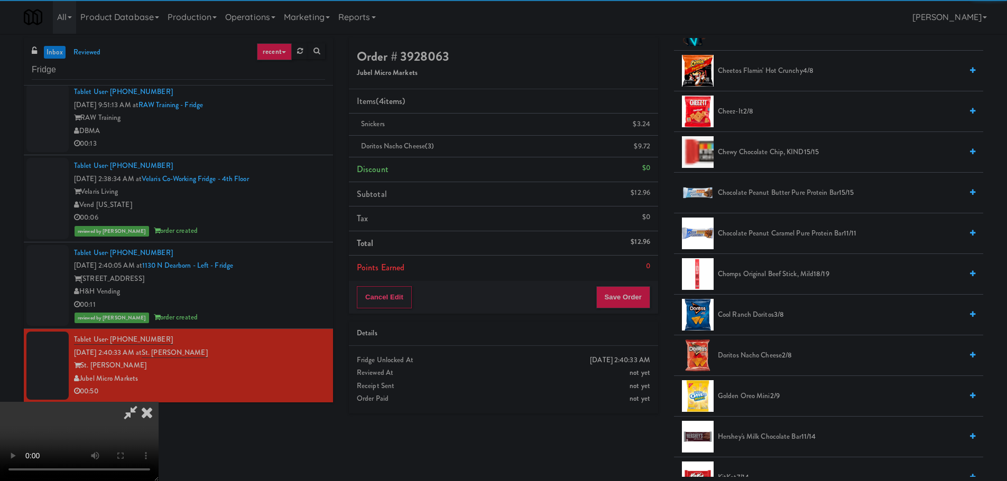
scroll to position [182, 0]
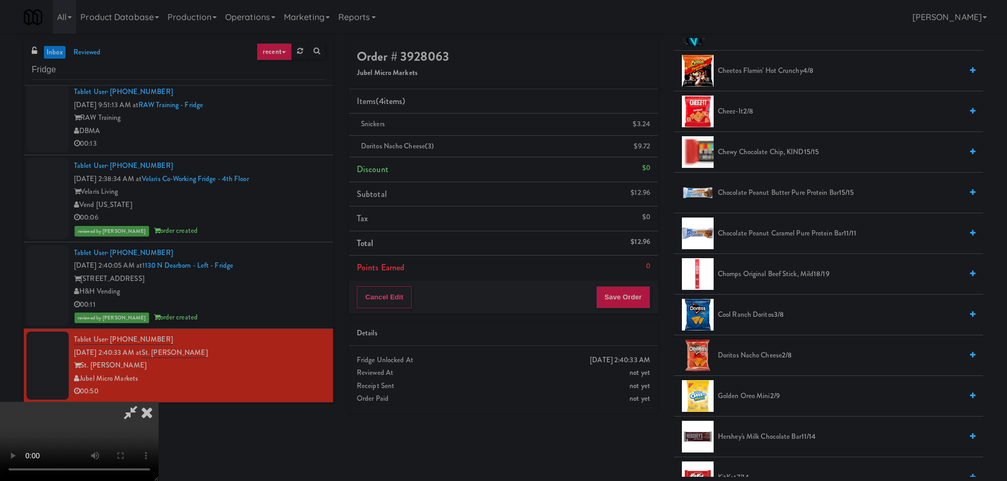
click at [159, 402] on video at bounding box center [79, 441] width 159 height 79
click at [159, 402] on icon at bounding box center [146, 412] width 23 height 21
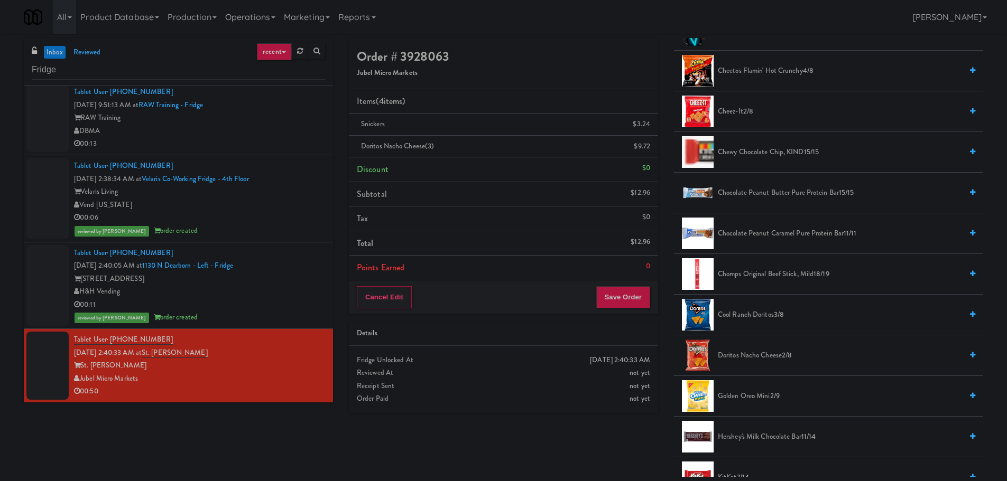
click at [278, 301] on div "00:11" at bounding box center [199, 305] width 251 height 13
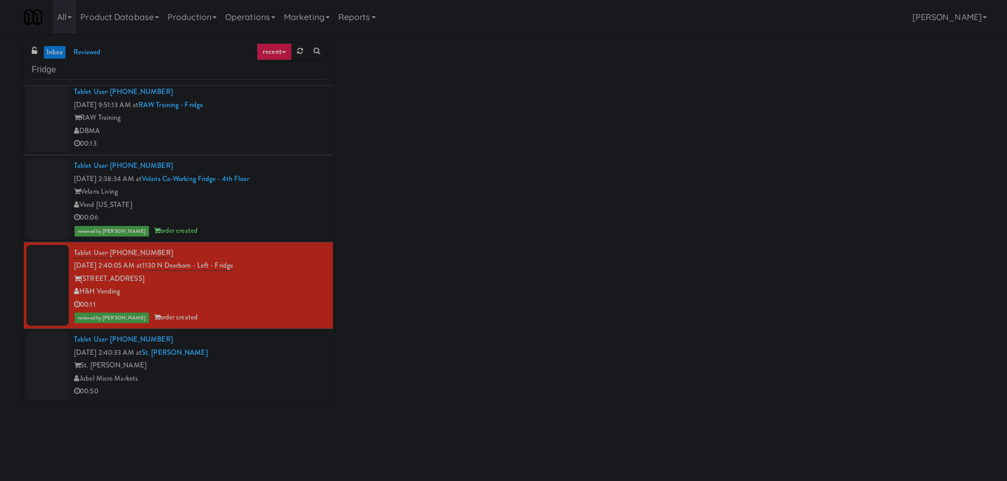
click at [284, 216] on div "00:06" at bounding box center [199, 217] width 251 height 13
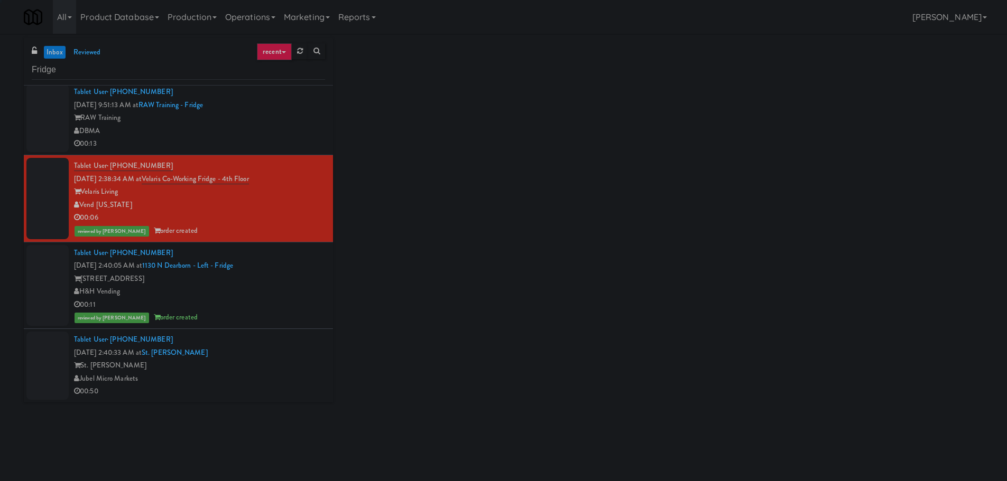
click at [280, 298] on div "Tablet User · (517) 896-8476 [DATE] 2:40:05 AM at [STREET_ADDRESS] - Left - Fri…" at bounding box center [199, 286] width 251 height 78
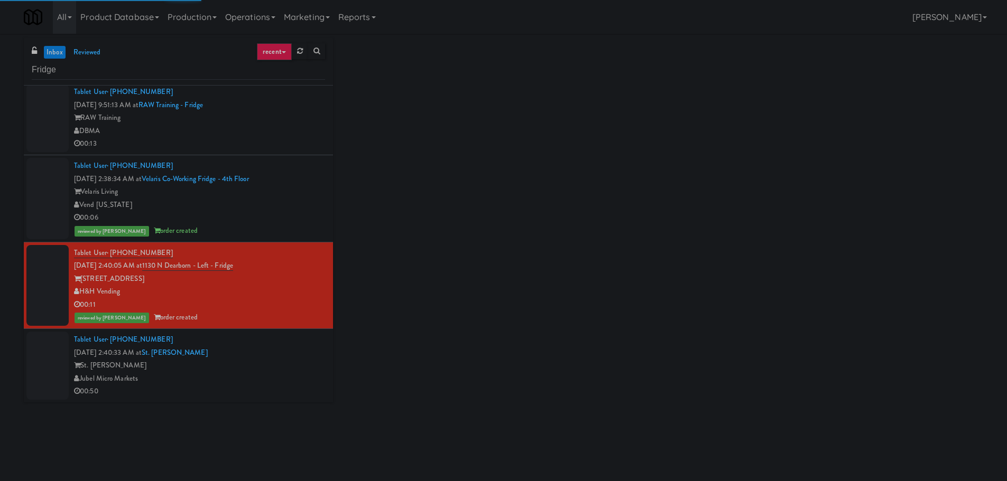
click at [300, 363] on div "St. [PERSON_NAME]" at bounding box center [199, 365] width 251 height 13
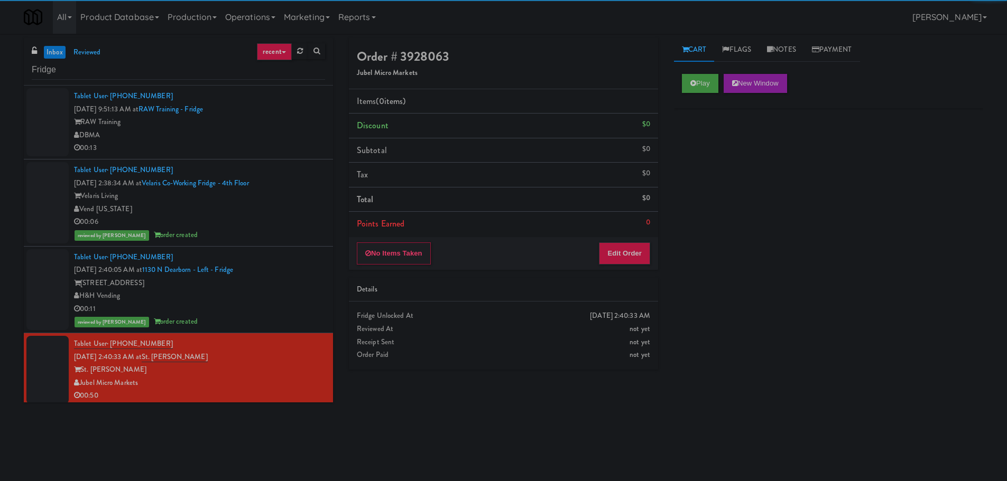
click at [309, 147] on div "00:13" at bounding box center [199, 148] width 251 height 13
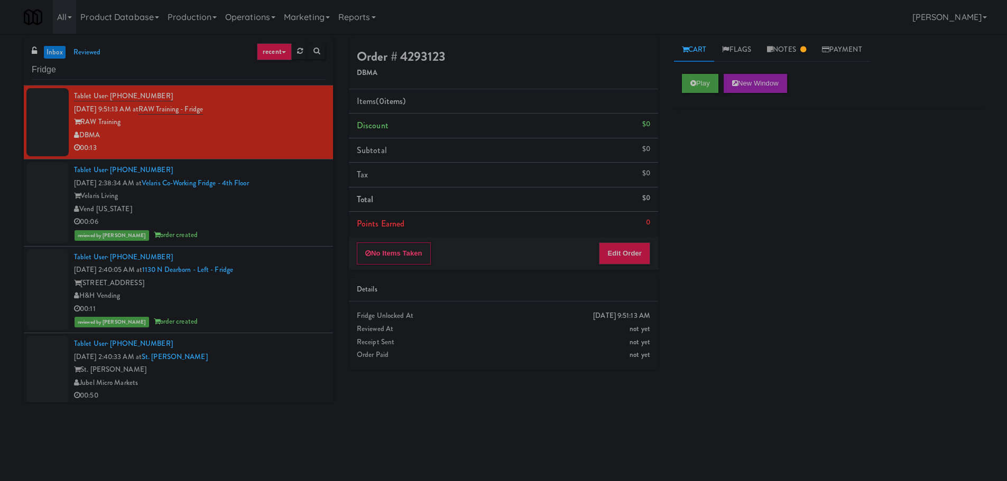
click at [57, 48] on link "inbox" at bounding box center [55, 52] width 22 height 13
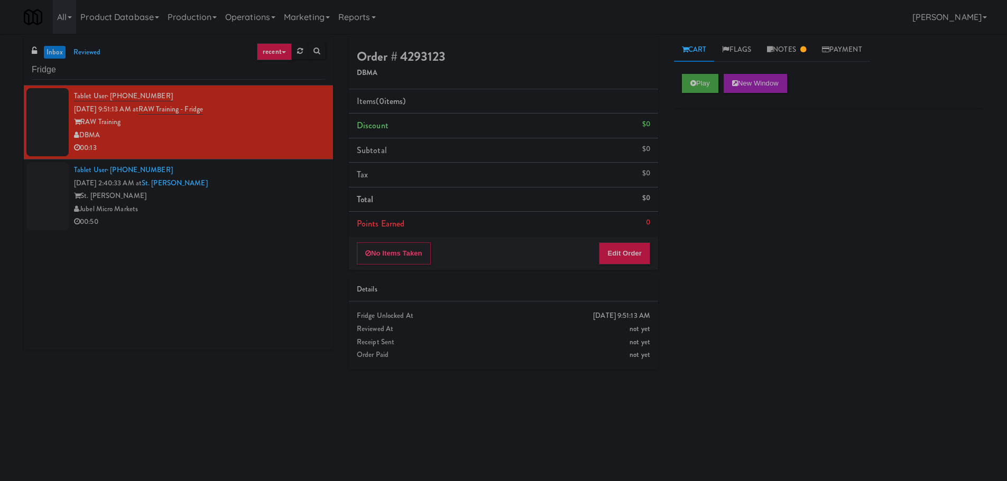
click at [279, 146] on div "00:13" at bounding box center [199, 148] width 251 height 13
click at [276, 205] on div "Jubel Micro Markets" at bounding box center [199, 209] width 251 height 13
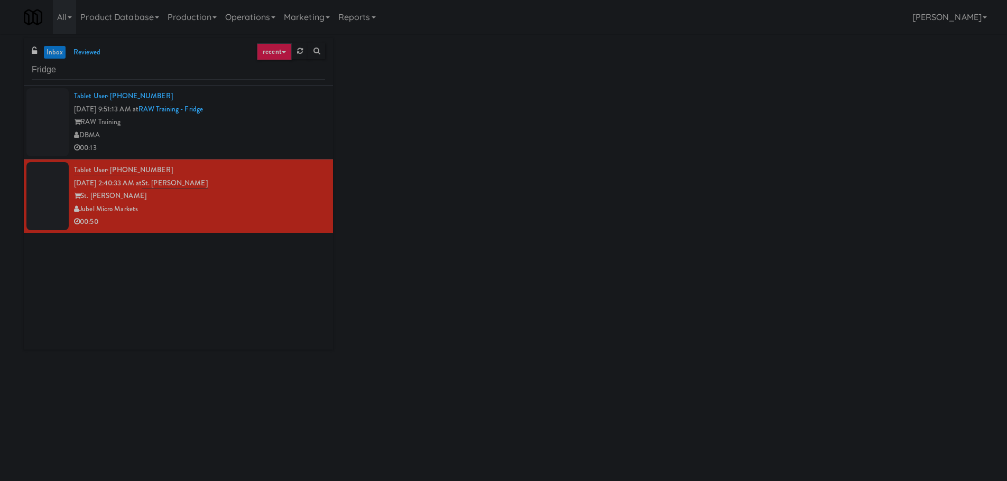
drag, startPoint x: 256, startPoint y: 128, endPoint x: 249, endPoint y: 89, distance: 39.7
click at [256, 129] on div "DBMA" at bounding box center [199, 135] width 251 height 13
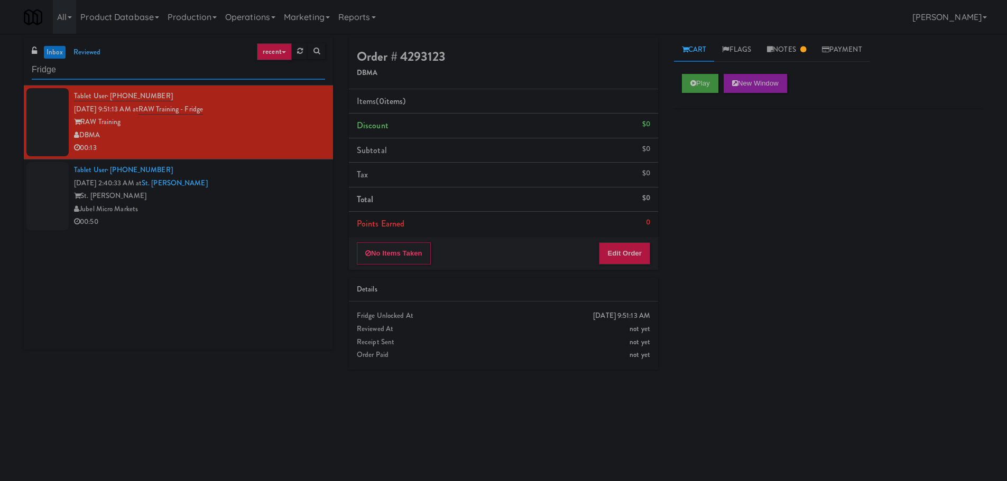
click at [147, 69] on input "Fridge" at bounding box center [178, 70] width 293 height 20
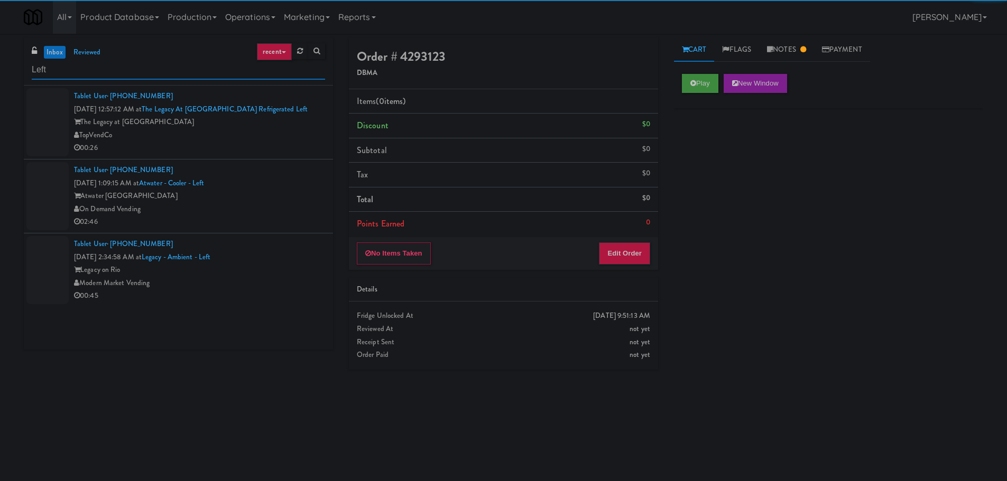
type input "Left"
click at [243, 148] on div "00:26" at bounding box center [199, 148] width 251 height 13
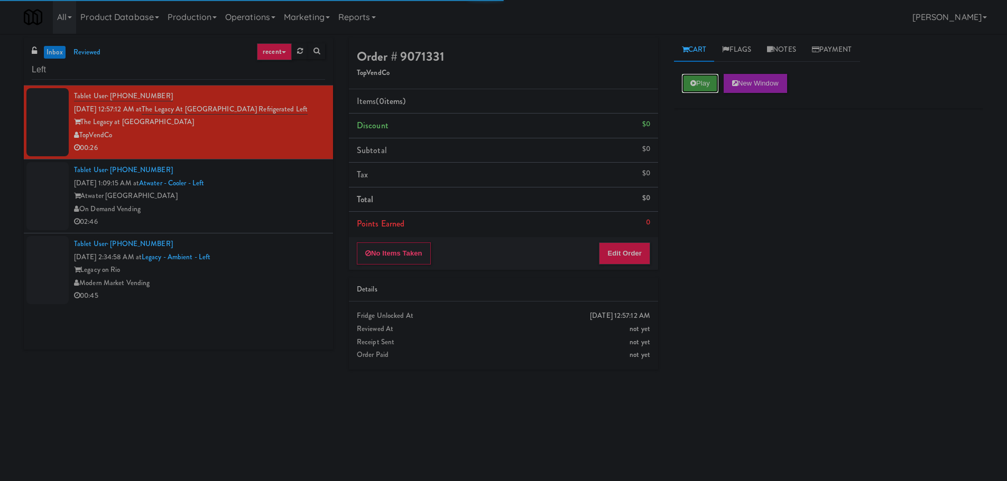
click at [704, 77] on button "Play" at bounding box center [700, 83] width 36 height 19
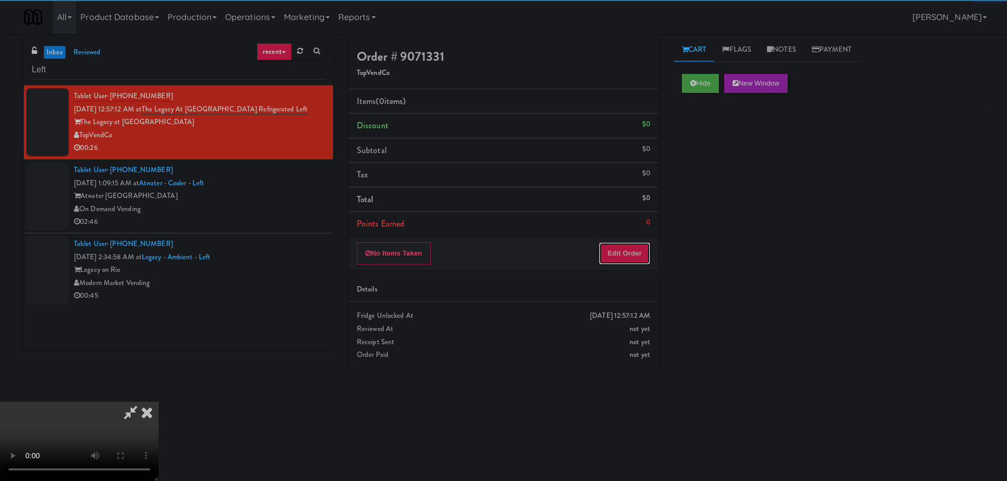
click at [623, 263] on button "Edit Order" at bounding box center [624, 254] width 51 height 22
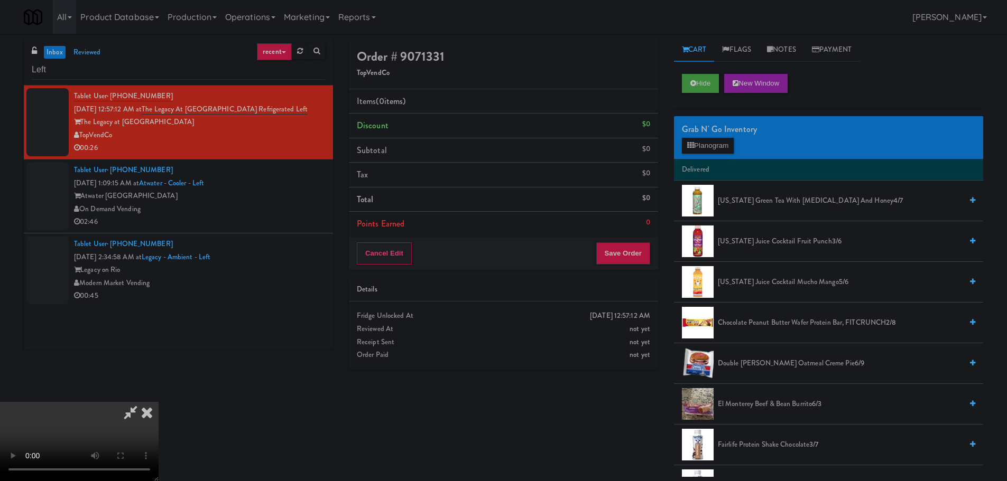
click at [159, 402] on video at bounding box center [79, 441] width 159 height 79
drag, startPoint x: 456, startPoint y: 255, endPoint x: 448, endPoint y: 273, distance: 18.9
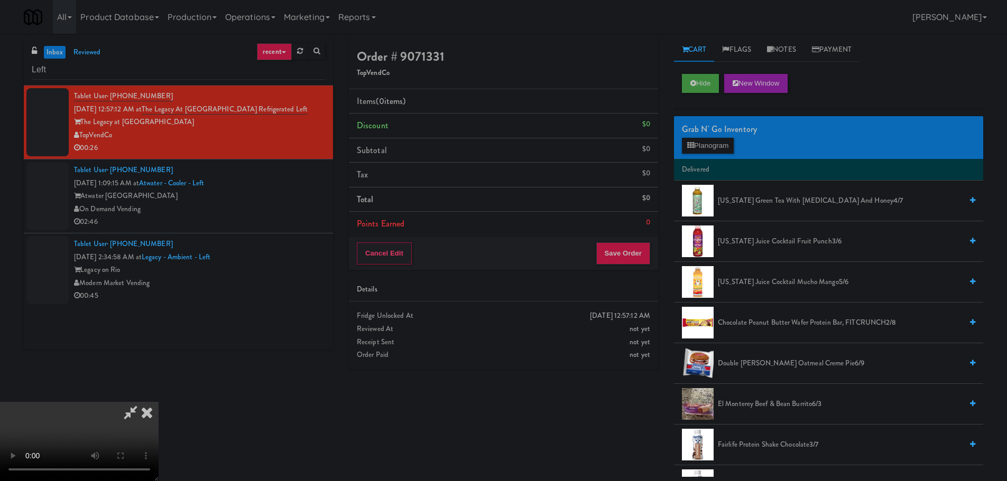
click at [159, 402] on video at bounding box center [79, 441] width 159 height 79
drag, startPoint x: 439, startPoint y: 277, endPoint x: 466, endPoint y: 266, distance: 29.4
click at [159, 402] on video at bounding box center [79, 441] width 159 height 79
click at [698, 142] on button "Planogram" at bounding box center [708, 146] width 52 height 16
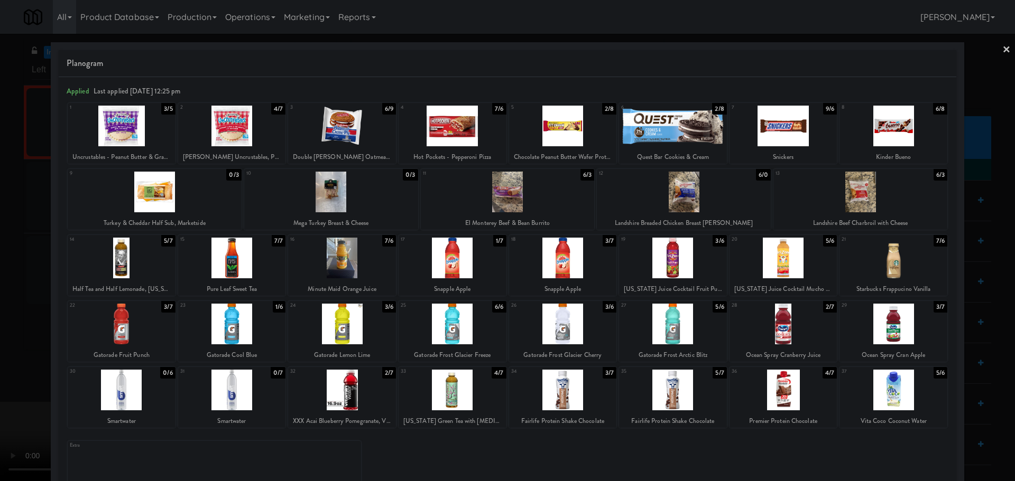
click at [339, 266] on div at bounding box center [342, 258] width 108 height 41
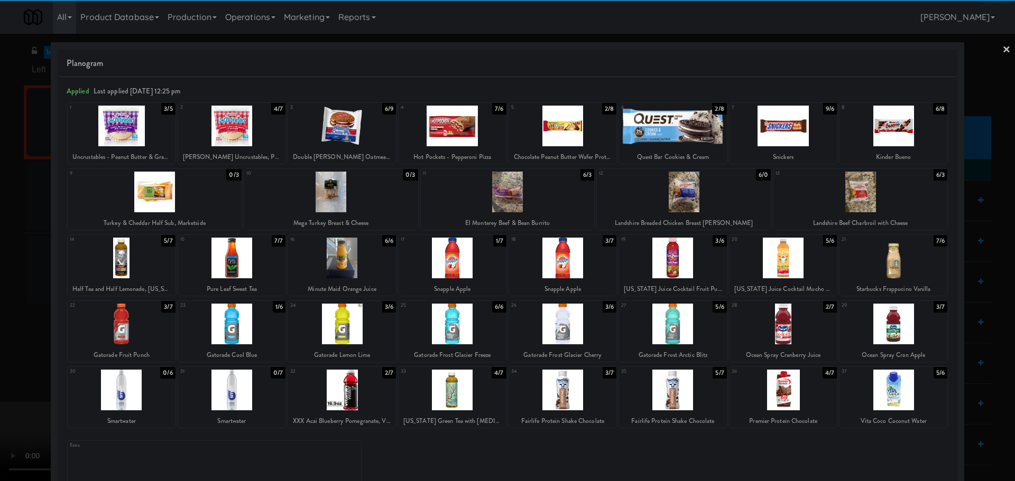
click at [23, 280] on div at bounding box center [507, 240] width 1015 height 481
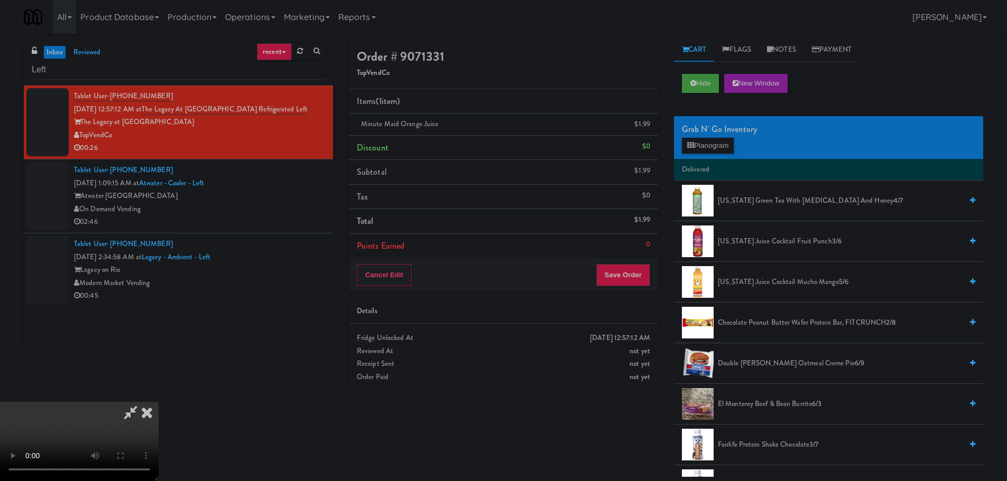
click at [159, 402] on video at bounding box center [79, 441] width 159 height 79
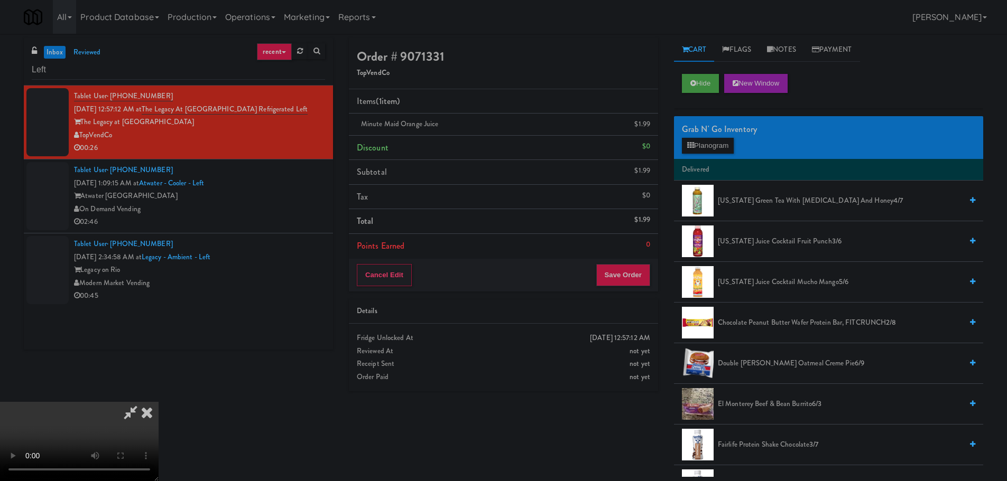
click at [159, 402] on video at bounding box center [79, 441] width 159 height 79
click at [716, 138] on button "Planogram" at bounding box center [708, 146] width 52 height 16
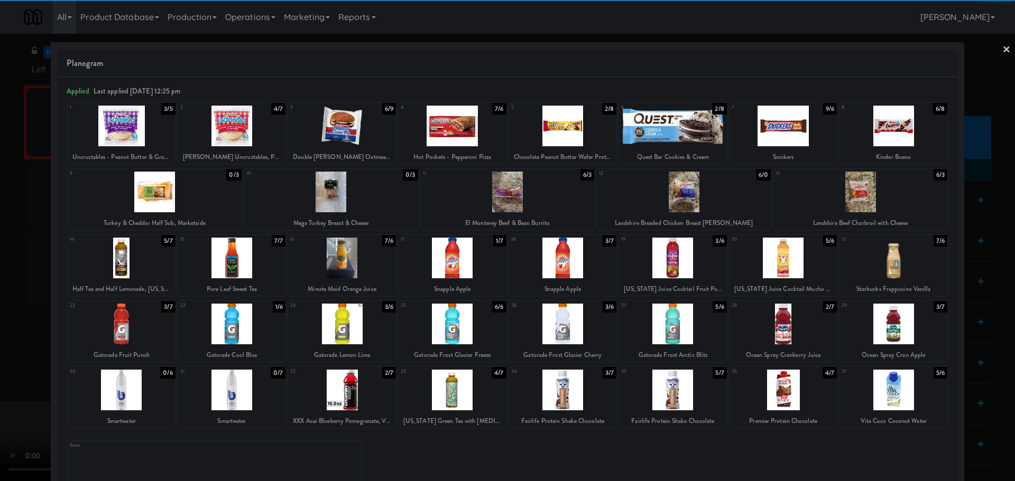
click at [775, 325] on div at bounding box center [783, 324] width 108 height 41
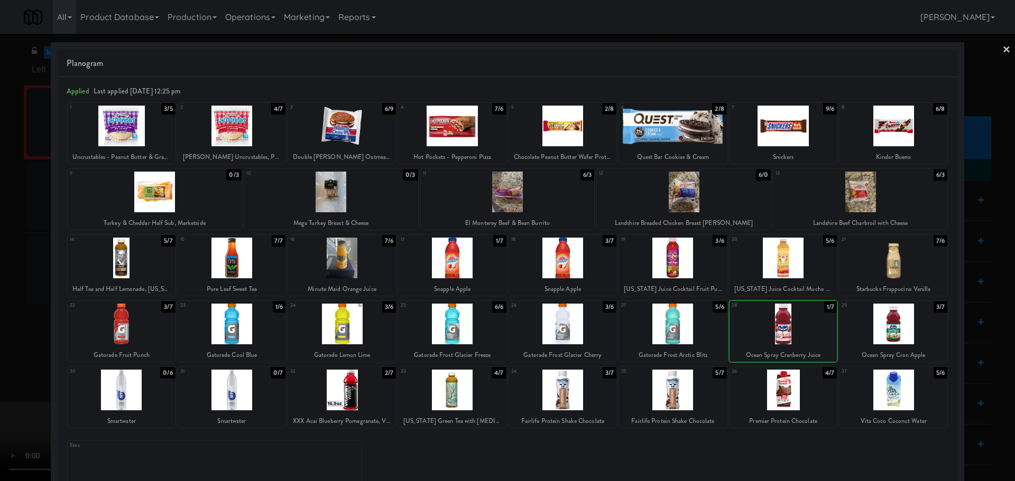
click at [2, 348] on div at bounding box center [507, 240] width 1015 height 481
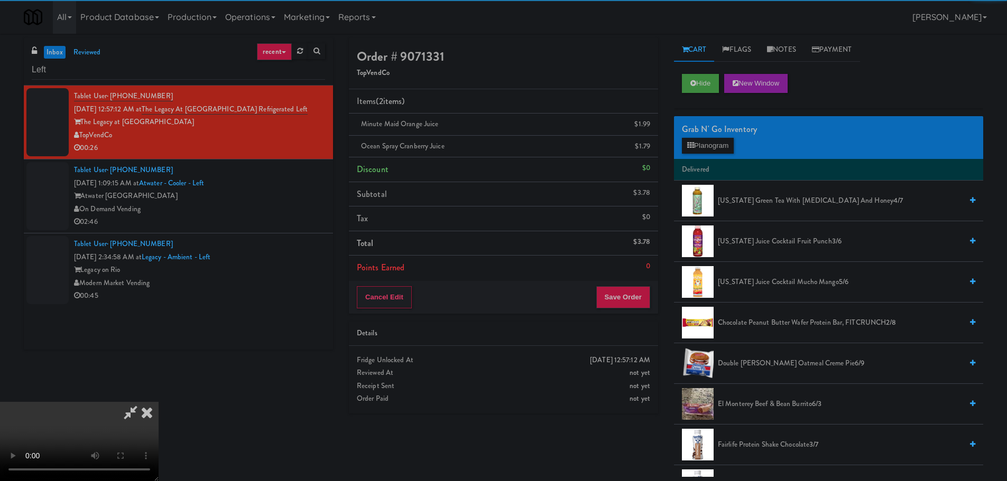
click at [159, 402] on video at bounding box center [79, 441] width 159 height 79
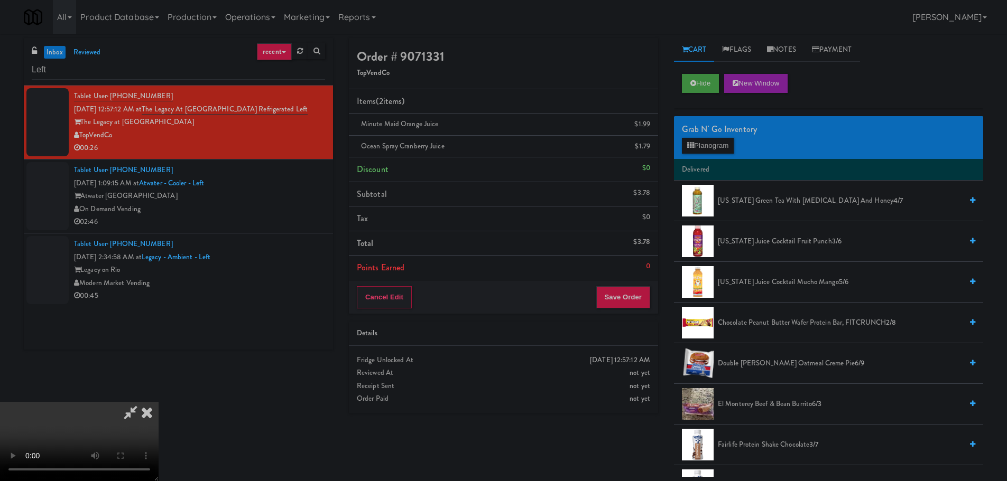
click at [159, 402] on video at bounding box center [79, 441] width 159 height 79
click at [689, 138] on button "Planogram" at bounding box center [708, 146] width 52 height 16
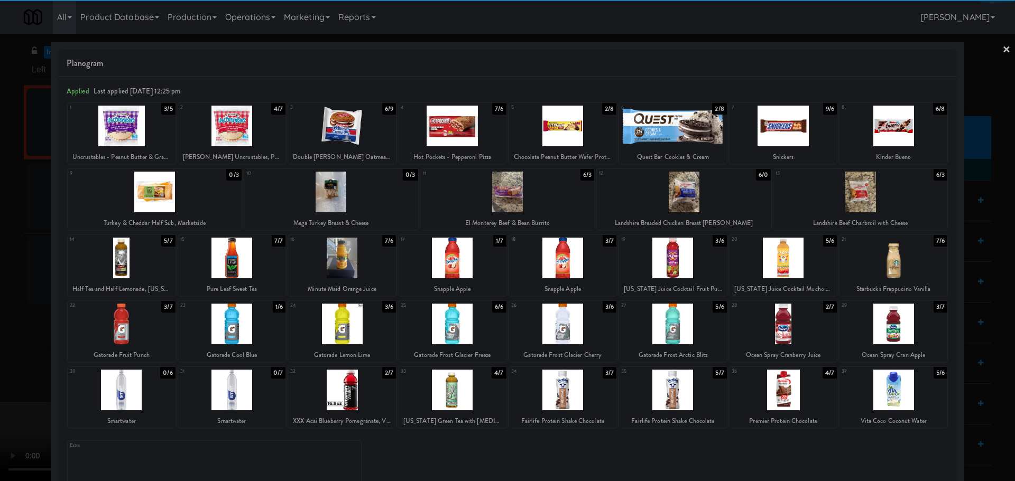
click at [904, 338] on div at bounding box center [893, 324] width 108 height 41
drag, startPoint x: 0, startPoint y: 320, endPoint x: 46, endPoint y: 312, distance: 46.7
click at [4, 319] on div at bounding box center [507, 240] width 1015 height 481
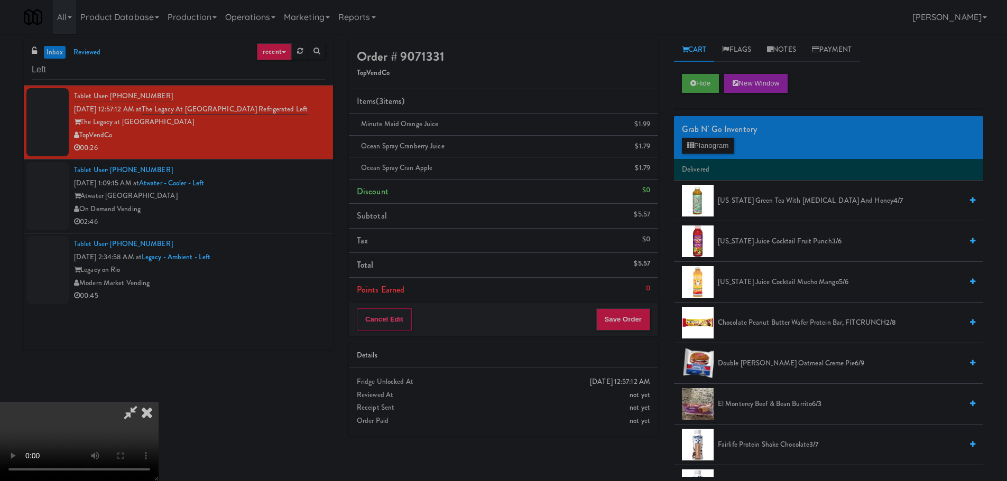
scroll to position [182, 0]
click at [159, 402] on video at bounding box center [79, 441] width 159 height 79
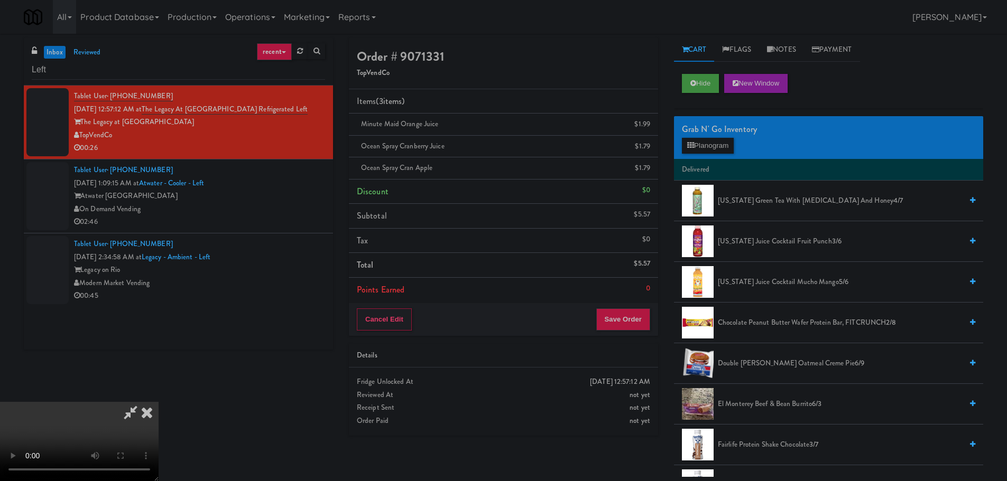
click at [159, 402] on video at bounding box center [79, 441] width 159 height 79
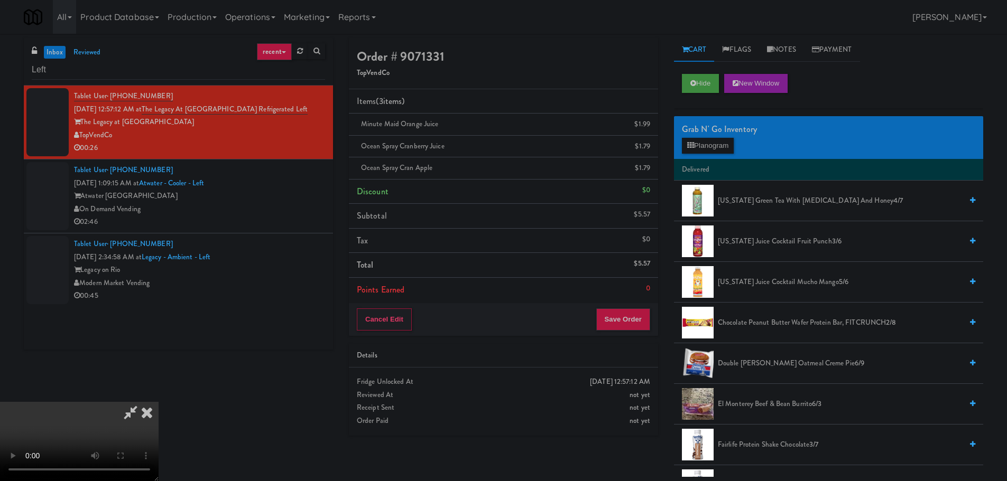
click at [159, 402] on video at bounding box center [79, 441] width 159 height 79
click at [143, 402] on icon at bounding box center [130, 412] width 24 height 21
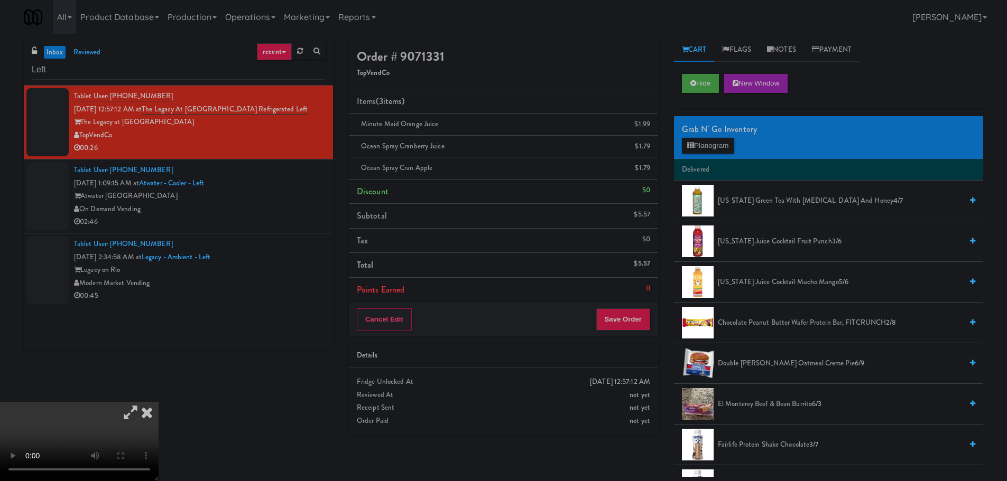
click at [143, 402] on icon at bounding box center [130, 412] width 24 height 21
drag, startPoint x: 324, startPoint y: 150, endPoint x: 331, endPoint y: 159, distance: 11.3
click at [159, 402] on video at bounding box center [79, 441] width 159 height 79
click at [627, 311] on button "Save Order" at bounding box center [623, 320] width 54 height 22
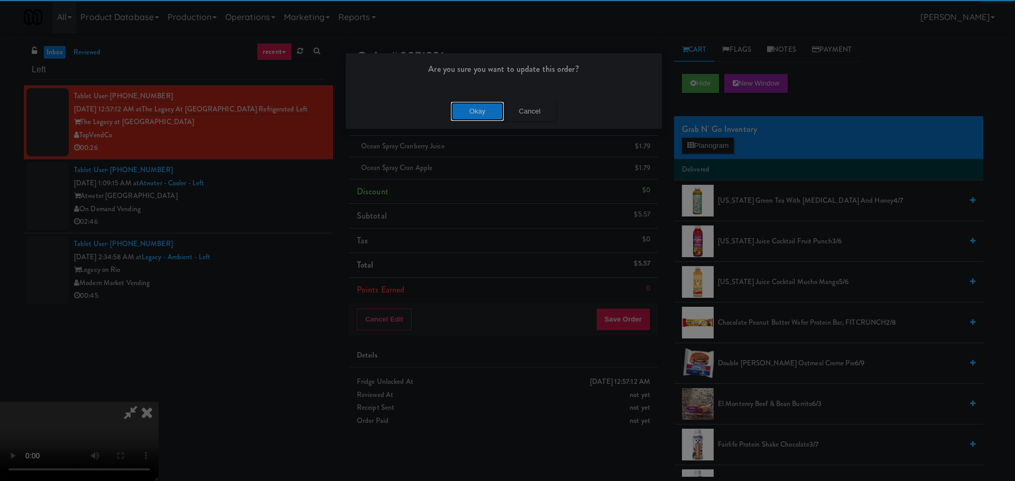
click at [475, 107] on button "Okay" at bounding box center [477, 111] width 53 height 19
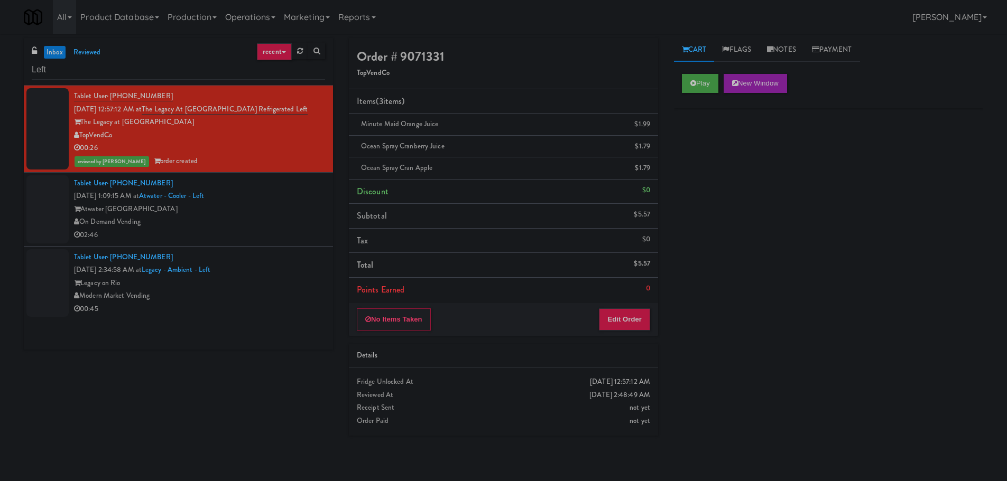
scroll to position [0, 0]
click at [264, 215] on div "Atwater [GEOGRAPHIC_DATA]" at bounding box center [199, 209] width 251 height 13
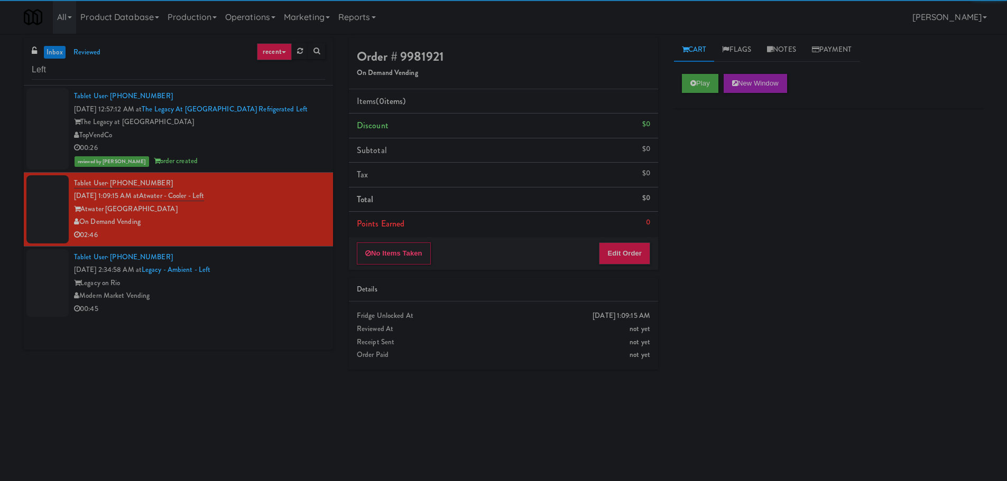
click at [279, 266] on div "Tablet User · (956) 404-3092 [DATE] 2:34:58 AM at Legacy - Ambient - Left Legac…" at bounding box center [199, 283] width 251 height 65
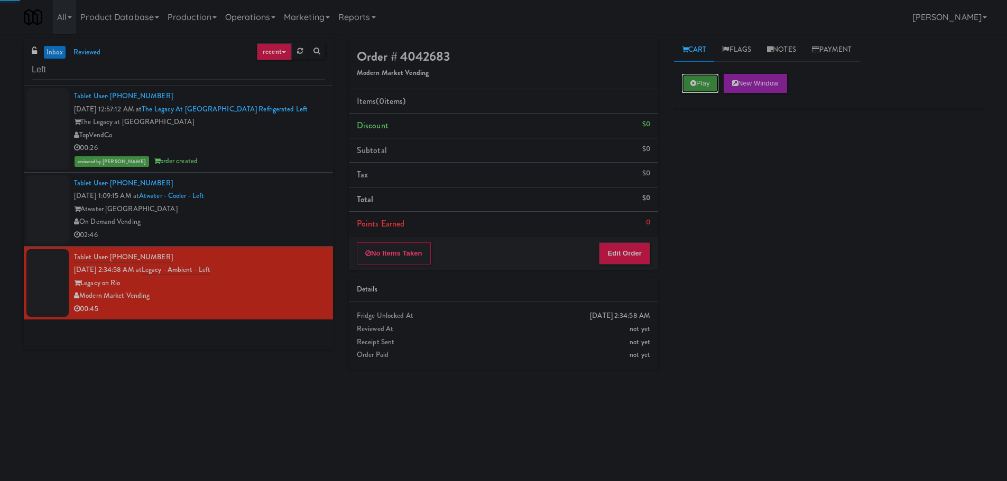
click at [696, 80] on button "Play" at bounding box center [700, 83] width 36 height 19
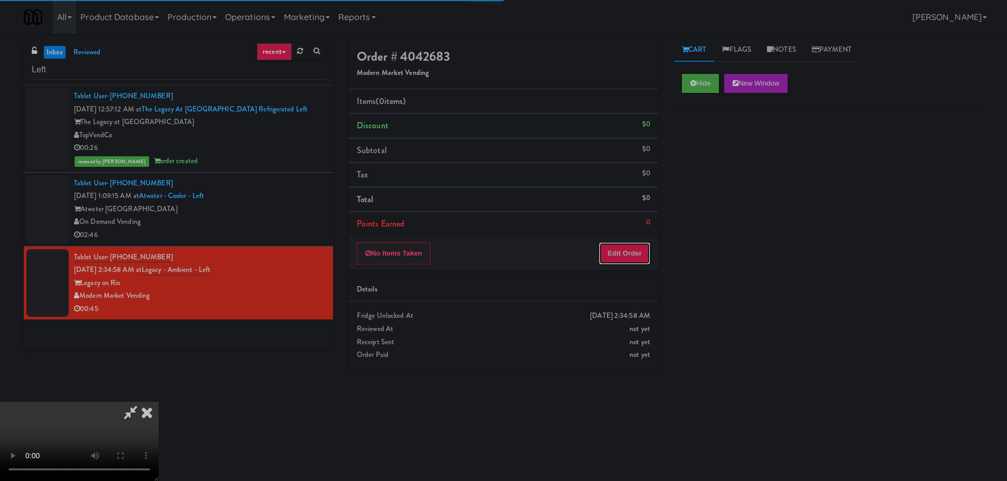
click at [622, 249] on button "Edit Order" at bounding box center [624, 254] width 51 height 22
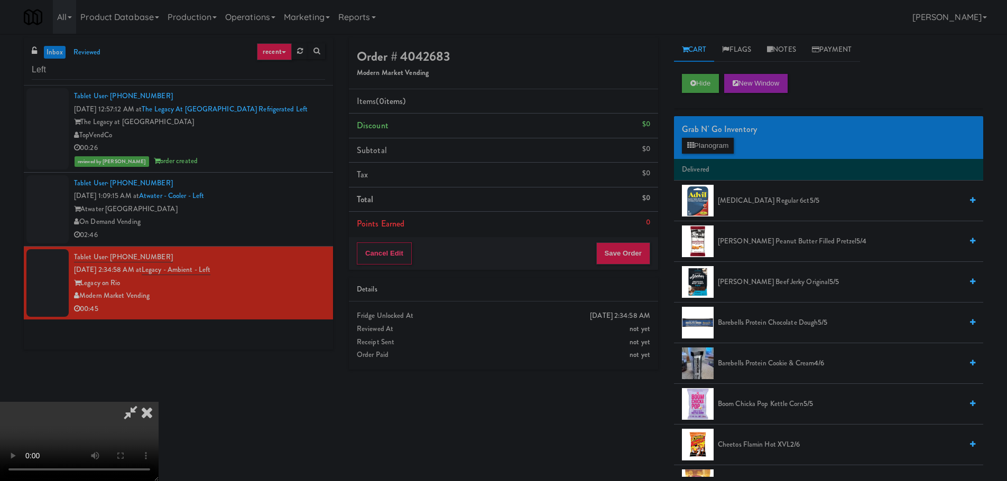
click at [159, 402] on video at bounding box center [79, 441] width 159 height 79
click at [159, 402] on icon at bounding box center [146, 412] width 23 height 21
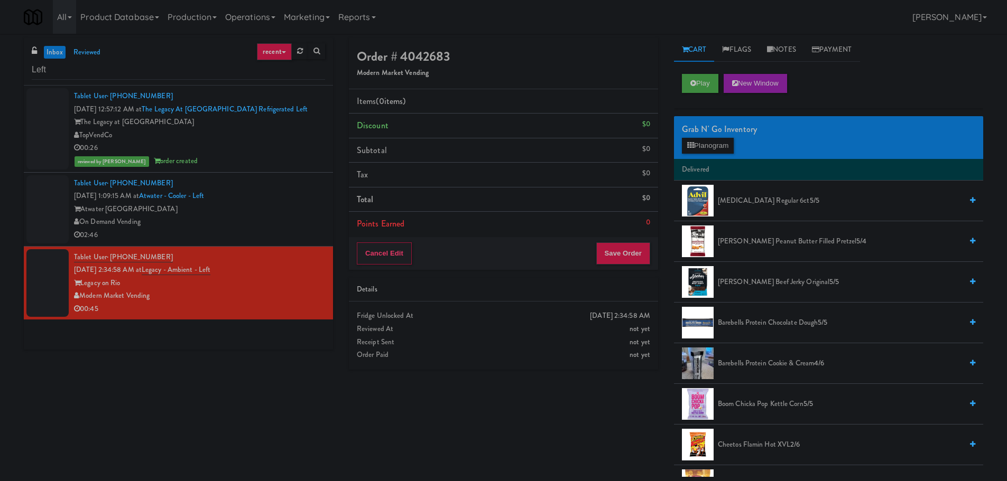
click at [286, 194] on div "Tablet User · (312) 678-5135 [DATE] 1:09:15 AM at [GEOGRAPHIC_DATA] - Left Atwa…" at bounding box center [199, 209] width 251 height 65
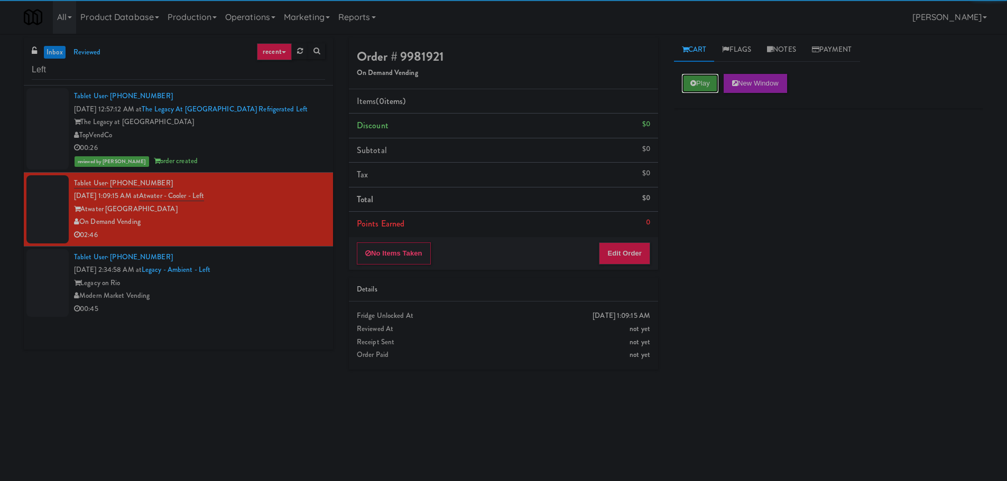
click at [698, 81] on button "Play" at bounding box center [700, 83] width 36 height 19
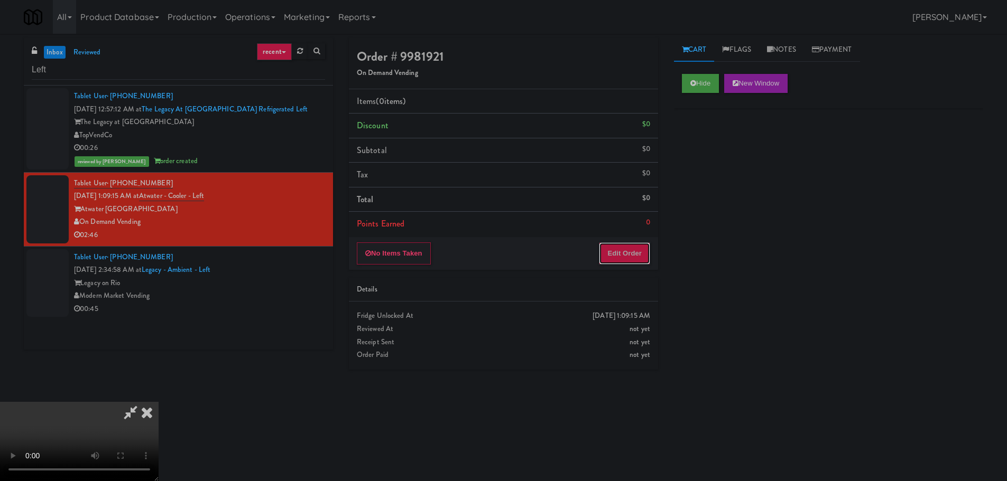
click at [614, 246] on button "Edit Order" at bounding box center [624, 254] width 51 height 22
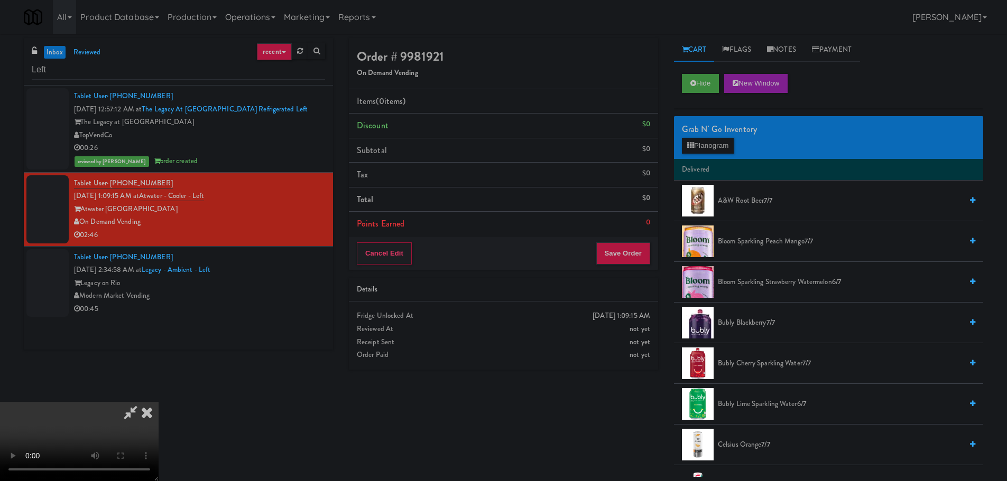
click at [159, 402] on video at bounding box center [79, 441] width 159 height 79
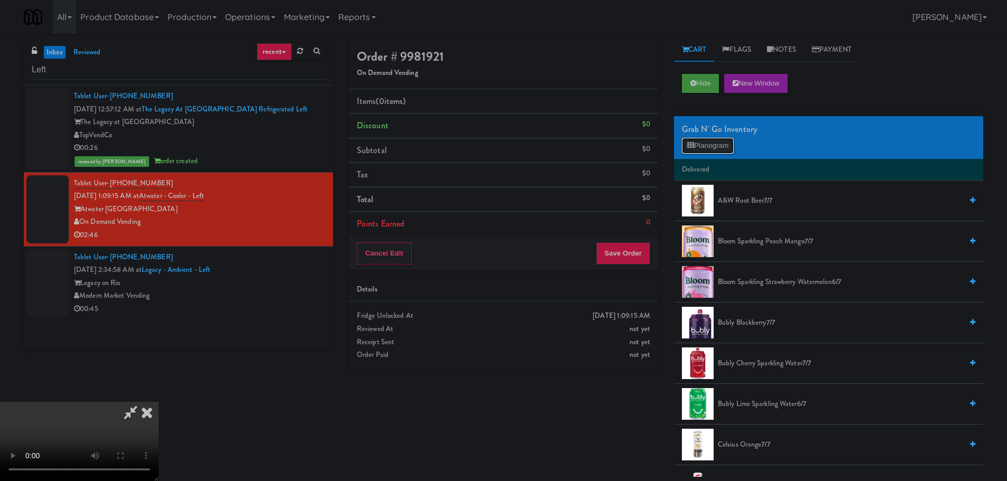
click at [718, 144] on button "Planogram" at bounding box center [708, 146] width 52 height 16
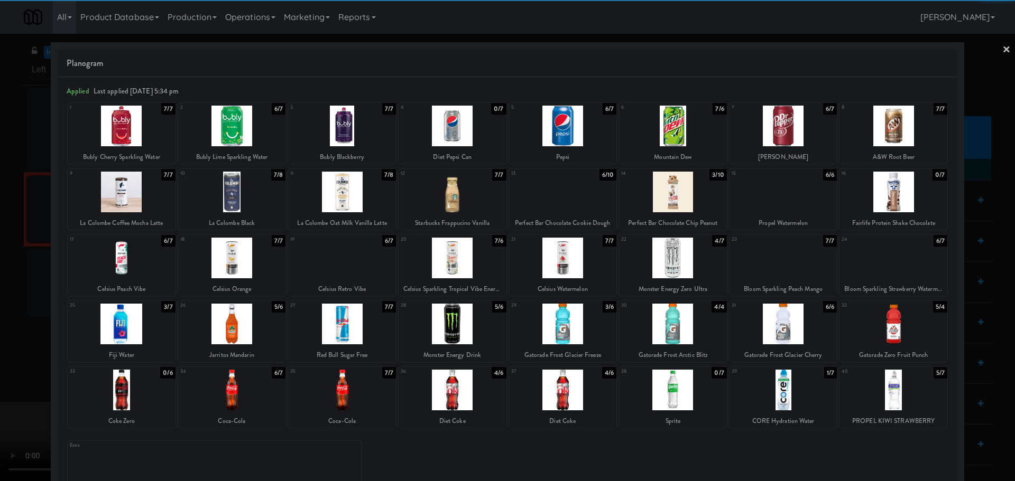
click at [480, 265] on div at bounding box center [452, 258] width 108 height 41
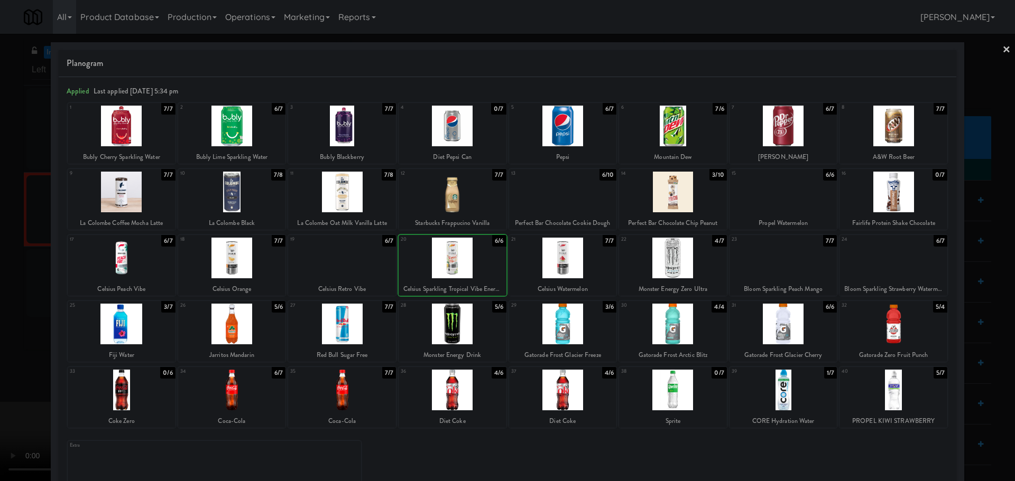
click at [4, 348] on div at bounding box center [507, 240] width 1015 height 481
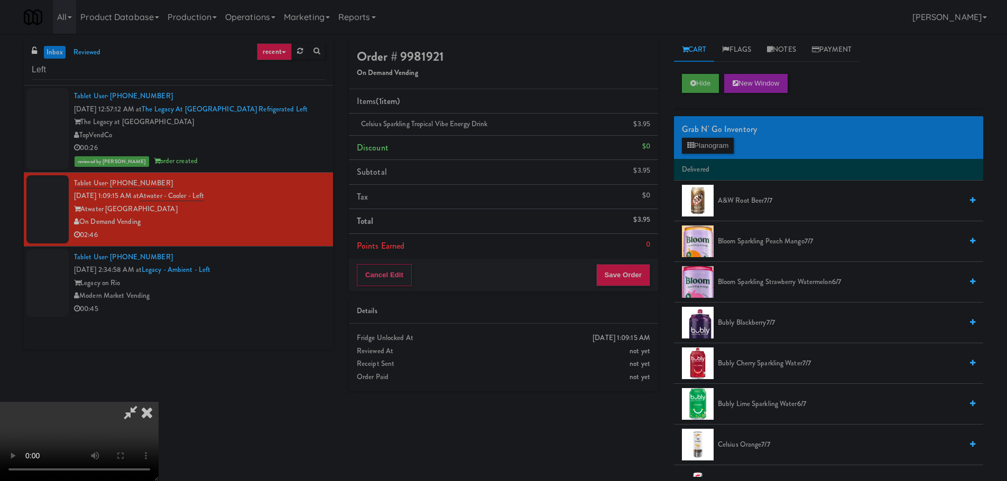
click at [159, 402] on video at bounding box center [79, 441] width 159 height 79
click at [639, 282] on button "Save Order" at bounding box center [623, 275] width 54 height 22
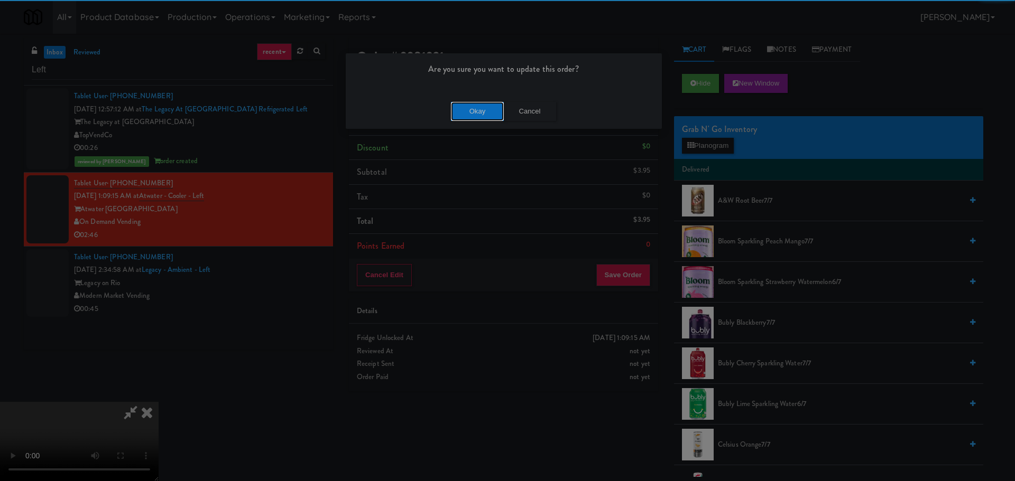
click at [486, 108] on button "Okay" at bounding box center [477, 111] width 53 height 19
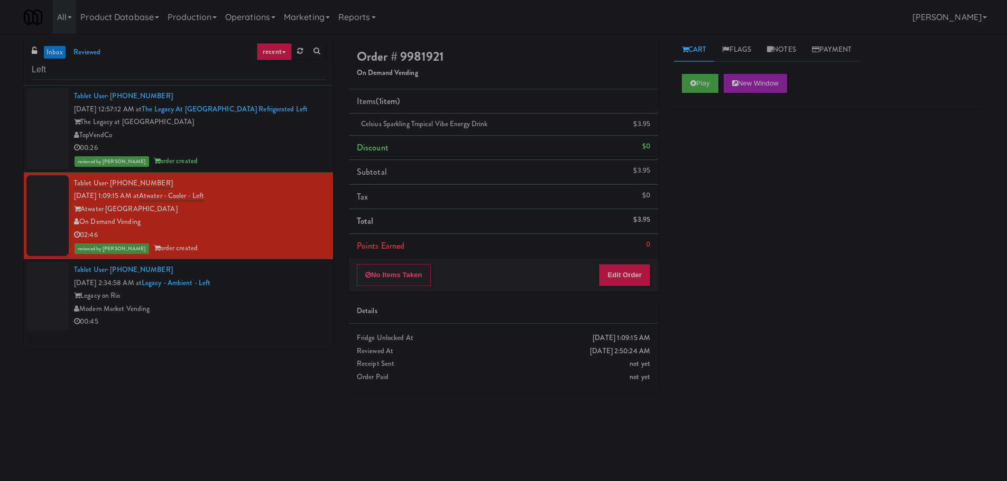
click at [268, 284] on div "Tablet User · (956) 404-3092 [DATE] 2:34:58 AM at Legacy - Ambient - Left Legac…" at bounding box center [199, 296] width 251 height 65
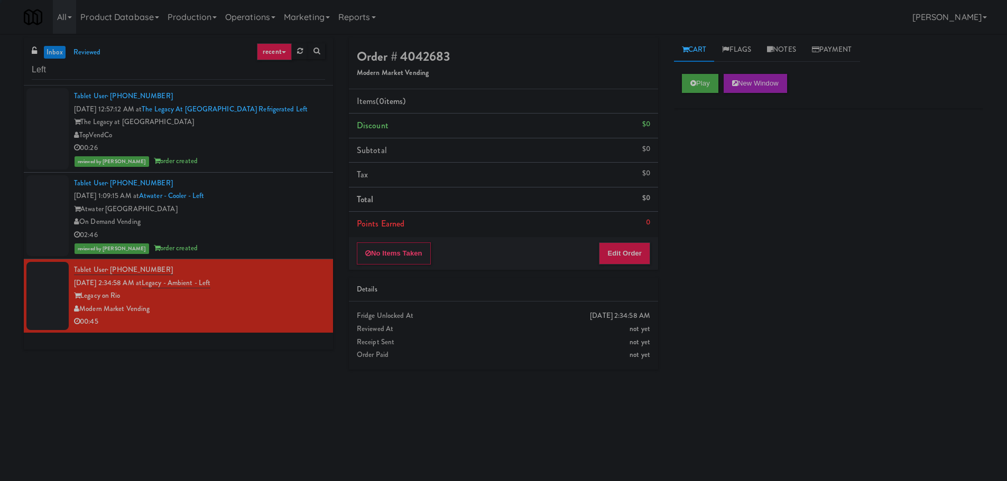
click at [288, 235] on div "02:46" at bounding box center [199, 235] width 251 height 13
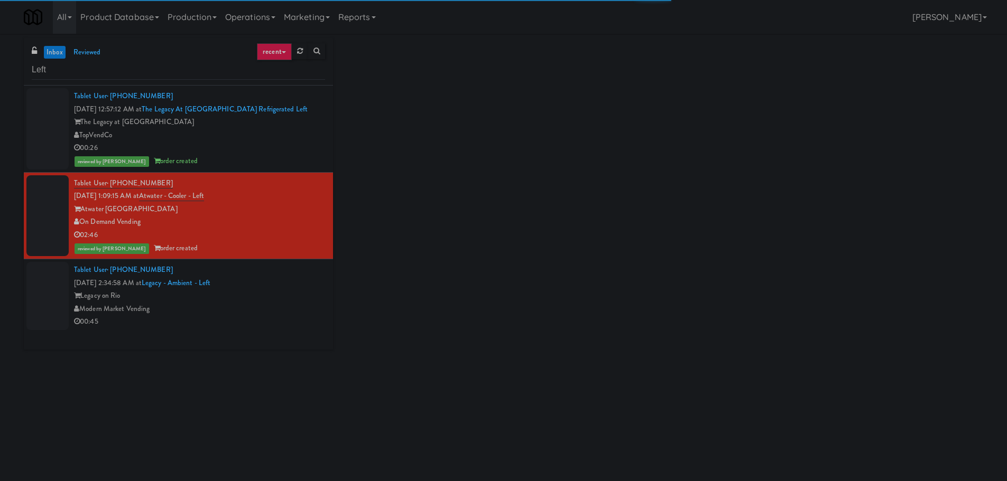
click at [270, 147] on div "00:26" at bounding box center [199, 148] width 251 height 13
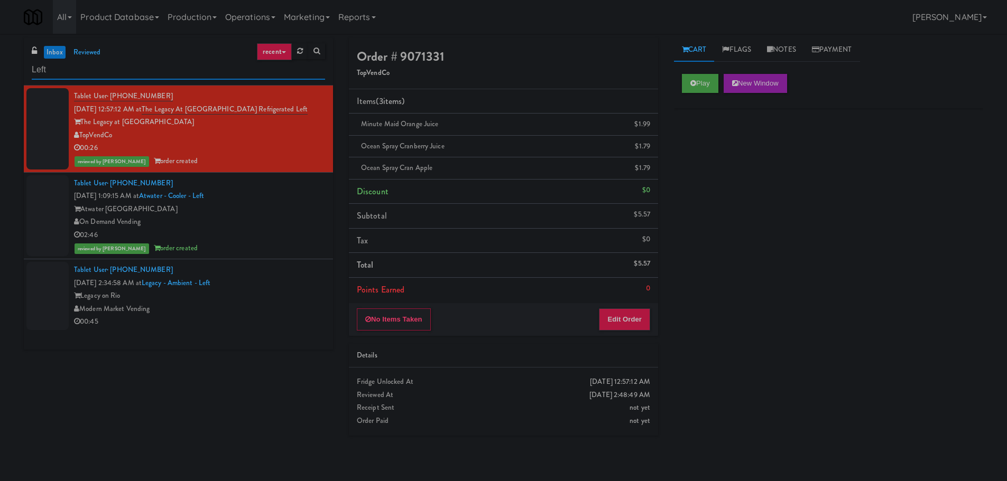
click at [183, 71] on input "Left" at bounding box center [178, 70] width 293 height 20
paste input "Balchem Breakroom"
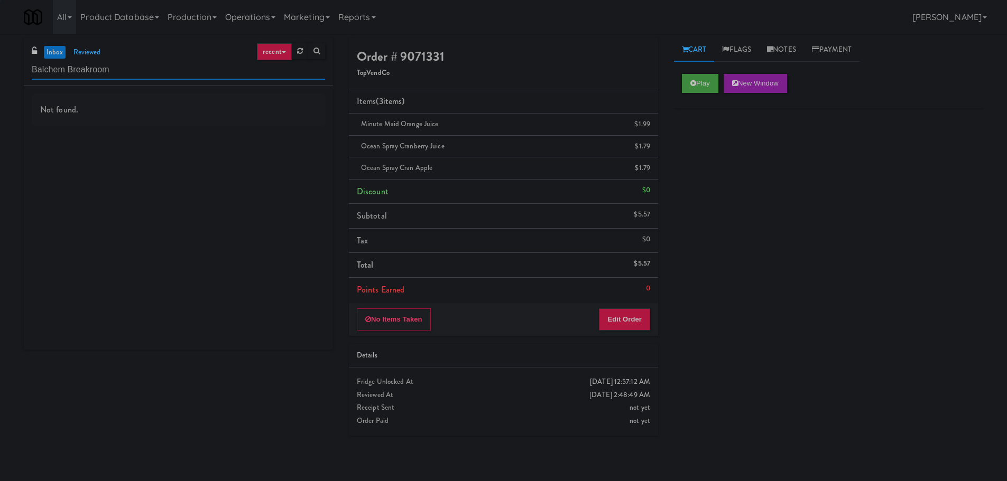
type input "Balchem Breakroom"
click at [199, 137] on div "Not found." at bounding box center [178, 218] width 309 height 264
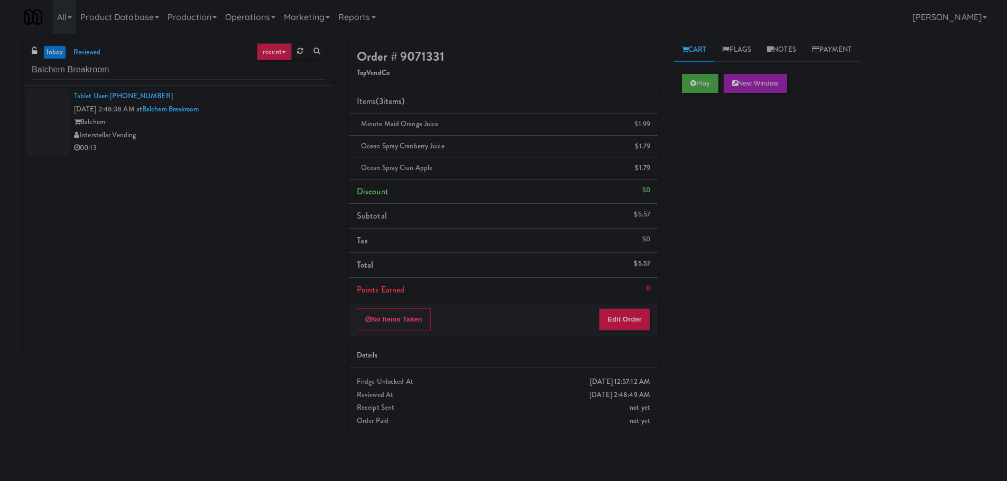
click at [211, 148] on div "00:13" at bounding box center [199, 148] width 251 height 13
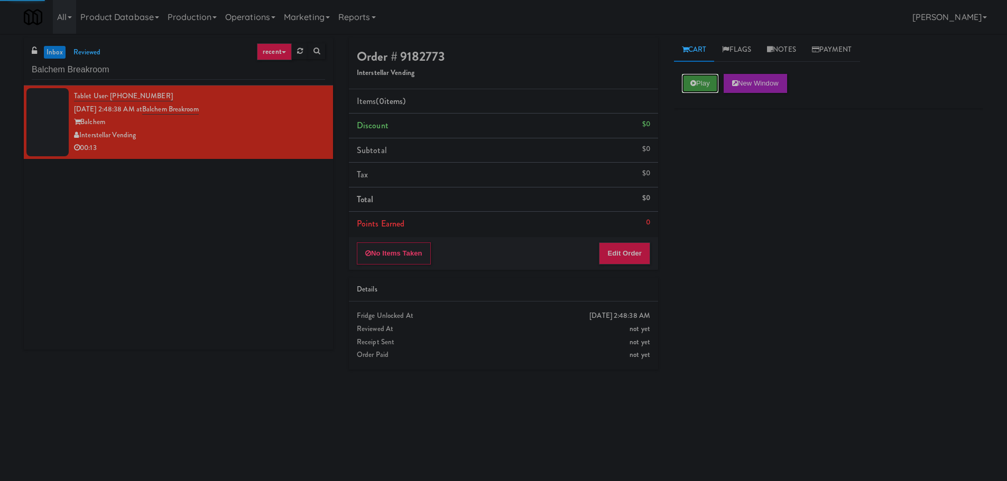
click at [691, 85] on icon at bounding box center [693, 83] width 6 height 7
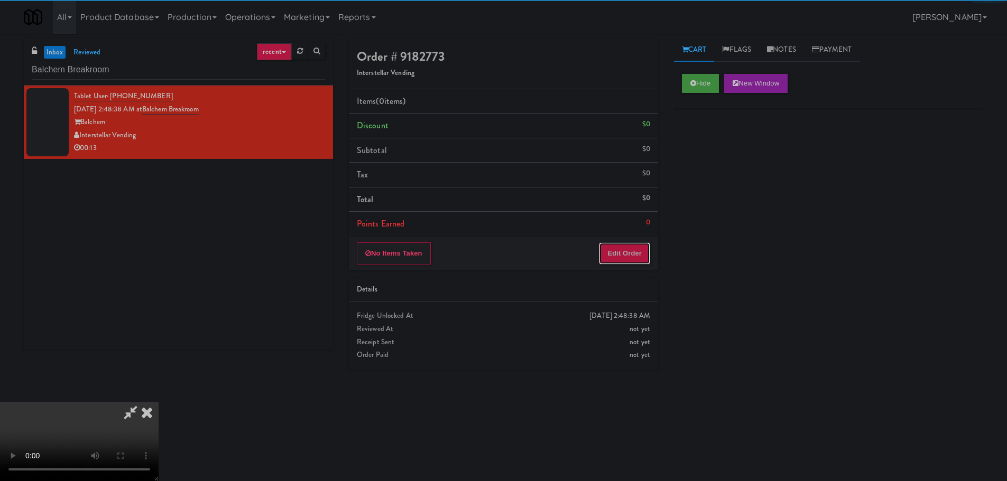
click at [629, 248] on button "Edit Order" at bounding box center [624, 254] width 51 height 22
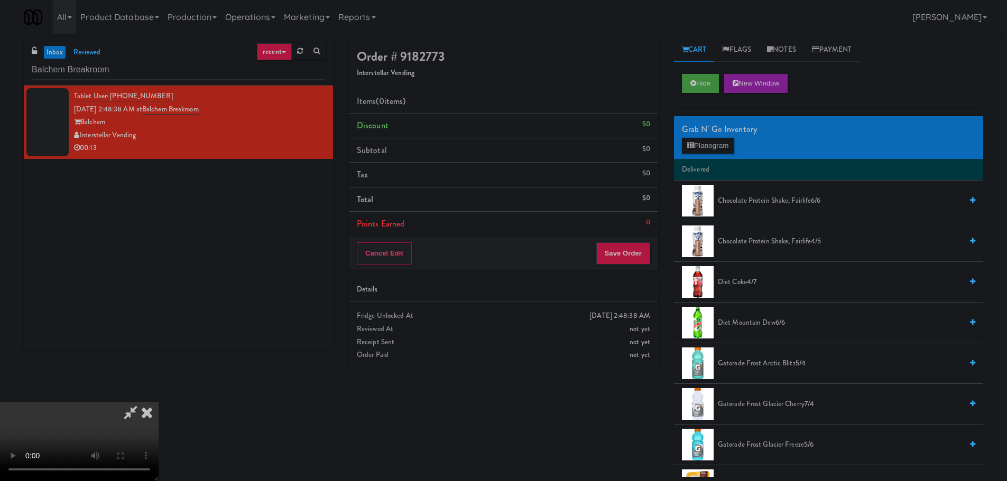
click at [159, 402] on video at bounding box center [79, 441] width 159 height 79
click at [711, 145] on button "Planogram" at bounding box center [708, 146] width 52 height 16
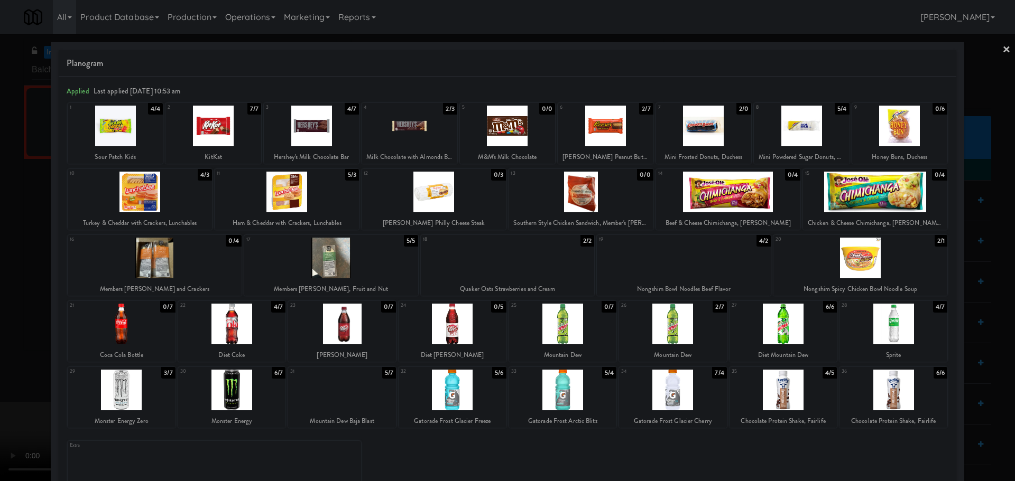
click at [672, 331] on div at bounding box center [673, 324] width 108 height 41
drag, startPoint x: 0, startPoint y: 333, endPoint x: 171, endPoint y: 249, distance: 190.7
click at [7, 332] on div at bounding box center [507, 240] width 1015 height 481
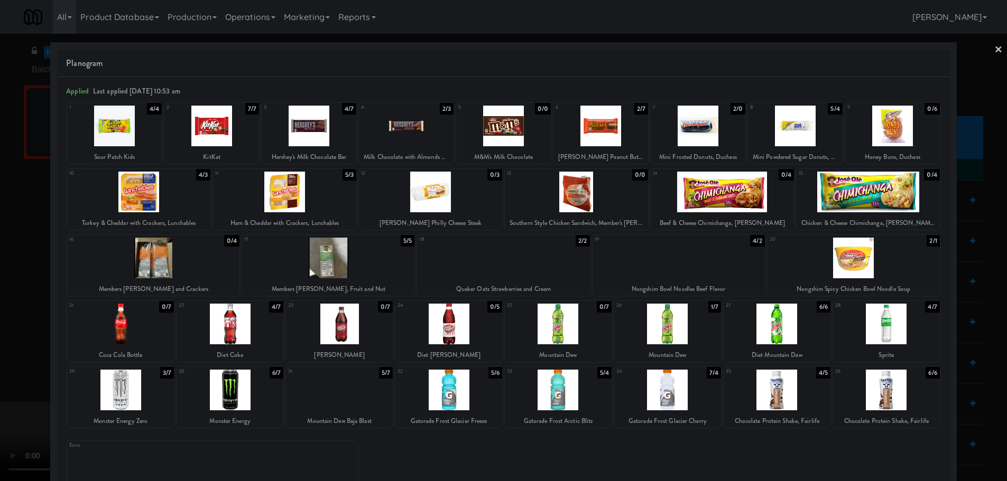
click at [159, 402] on video at bounding box center [79, 441] width 159 height 79
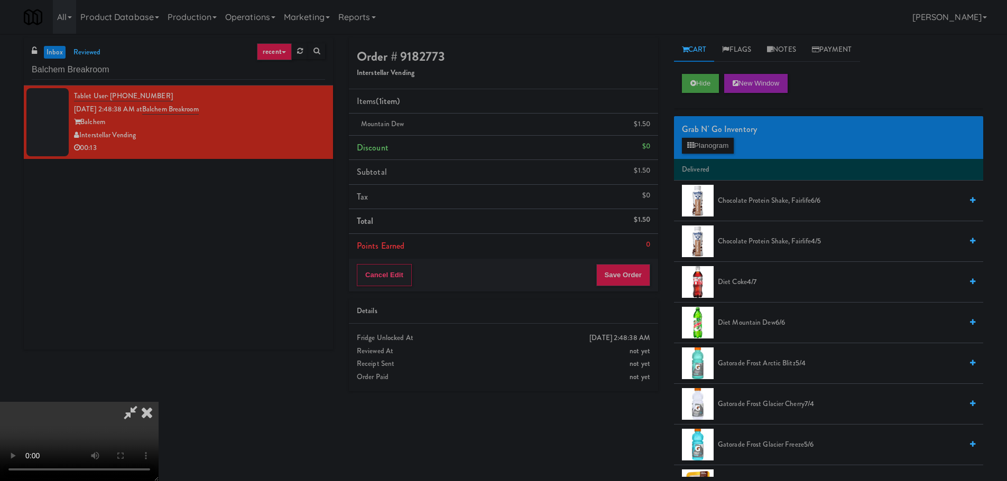
drag, startPoint x: 472, startPoint y: 238, endPoint x: 485, endPoint y: 235, distance: 13.2
click at [159, 402] on video at bounding box center [79, 441] width 159 height 79
click at [714, 146] on button "Planogram" at bounding box center [708, 146] width 52 height 16
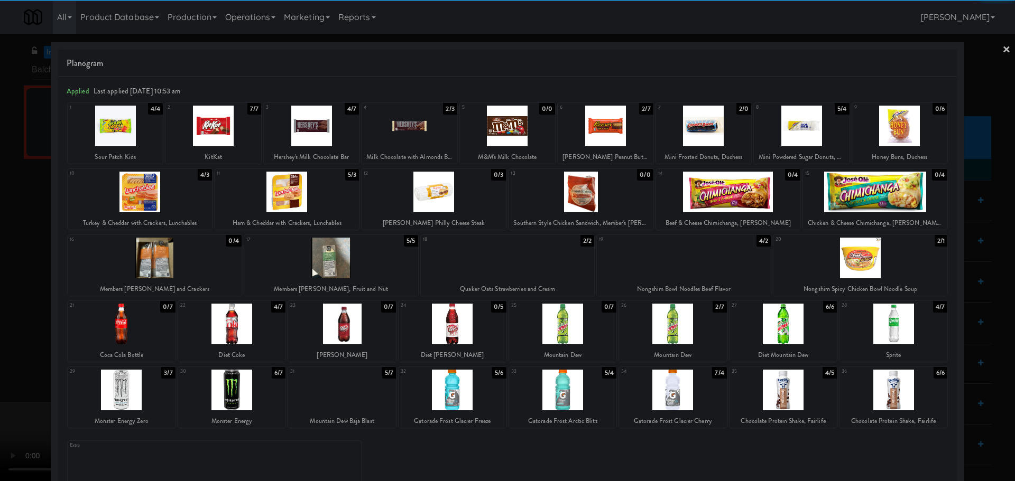
click at [468, 394] on div at bounding box center [452, 390] width 108 height 41
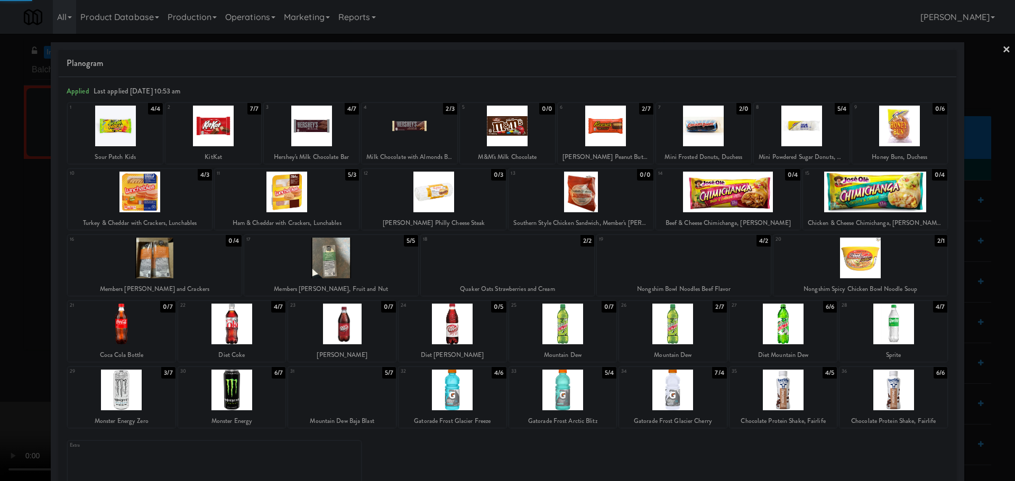
drag, startPoint x: 0, startPoint y: 388, endPoint x: 273, endPoint y: 299, distance: 287.5
click at [18, 384] on div at bounding box center [507, 240] width 1015 height 481
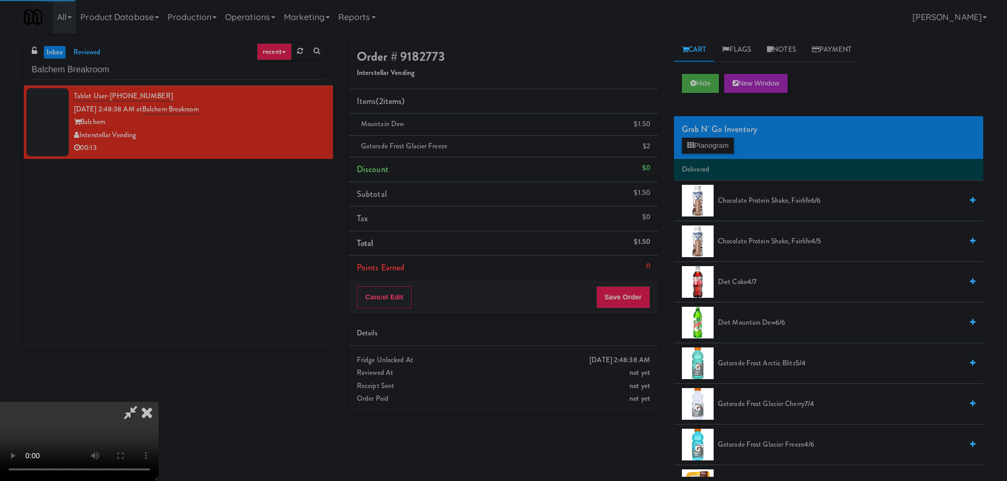
drag, startPoint x: 369, startPoint y: 274, endPoint x: 378, endPoint y: 269, distance: 10.4
click at [159, 402] on video at bounding box center [79, 441] width 159 height 79
drag, startPoint x: 468, startPoint y: 267, endPoint x: 479, endPoint y: 264, distance: 11.5
click at [159, 402] on video at bounding box center [79, 441] width 159 height 79
click at [699, 154] on div "Grab N' Go Inventory Planogram" at bounding box center [828, 137] width 309 height 43
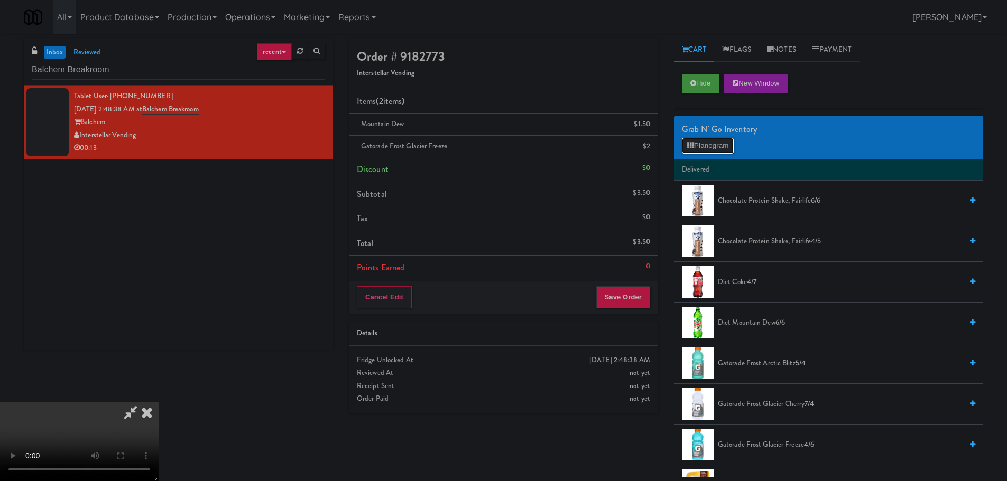
click at [706, 149] on button "Planogram" at bounding box center [708, 146] width 52 height 16
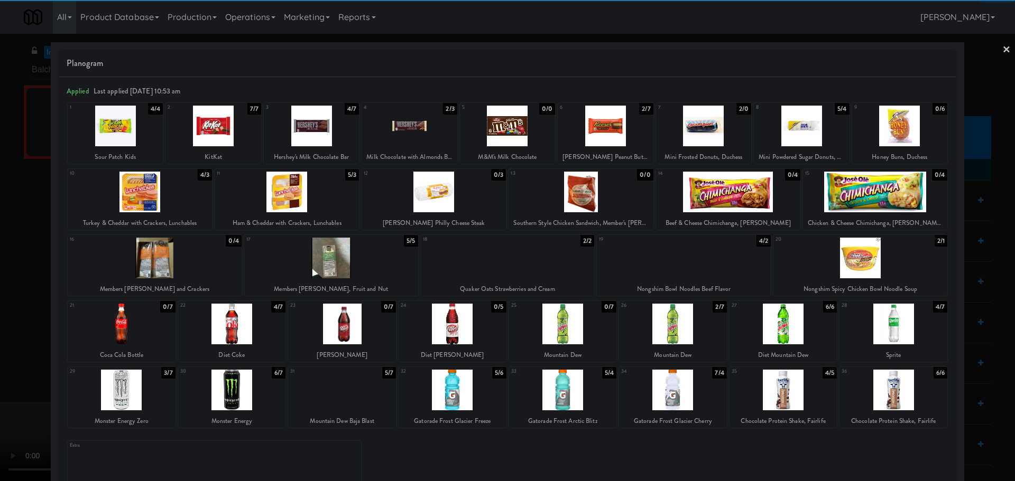
click at [891, 332] on div at bounding box center [893, 324] width 108 height 41
drag, startPoint x: 0, startPoint y: 360, endPoint x: 305, endPoint y: 262, distance: 320.7
click at [2, 360] on div at bounding box center [507, 240] width 1015 height 481
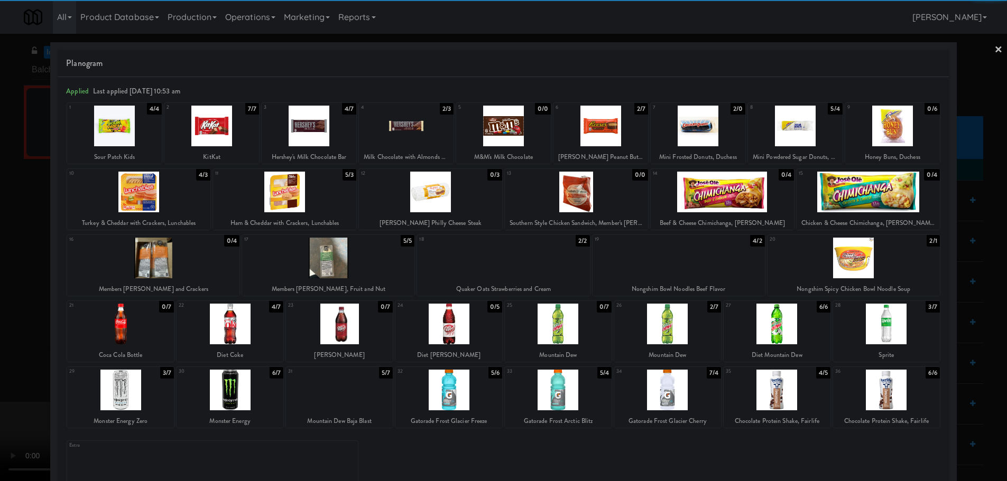
drag, startPoint x: 305, startPoint y: 262, endPoint x: 313, endPoint y: 262, distance: 7.4
click at [159, 402] on video at bounding box center [79, 441] width 159 height 79
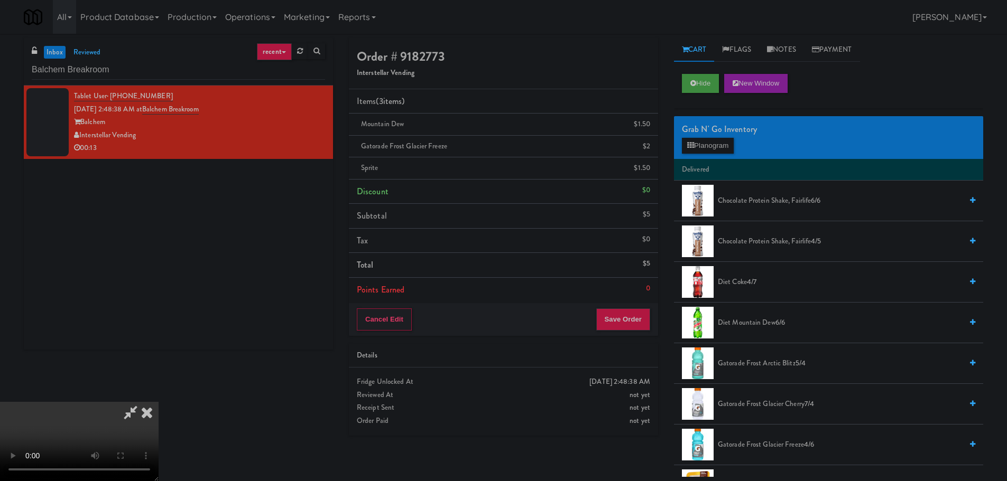
scroll to position [182, 0]
click at [627, 324] on button "Save Order" at bounding box center [623, 320] width 54 height 22
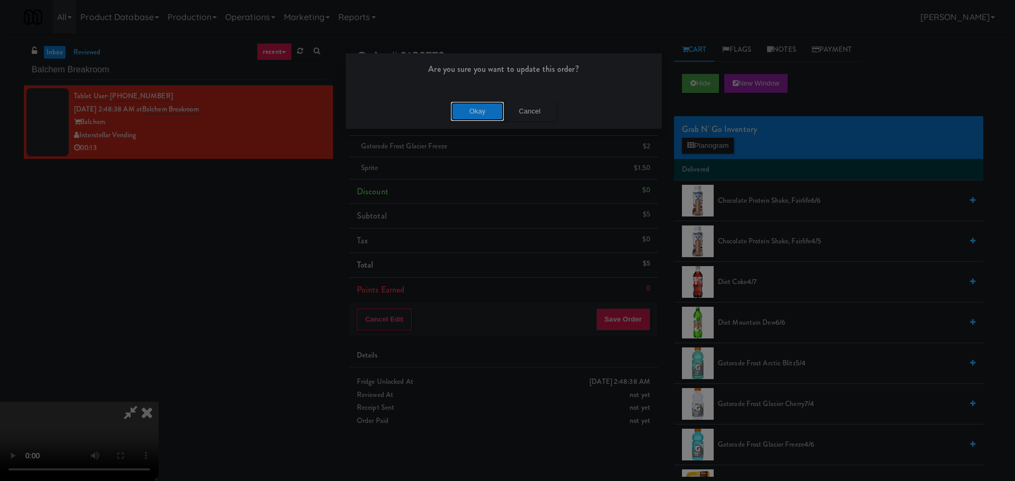
click at [460, 110] on button "Okay" at bounding box center [477, 111] width 53 height 19
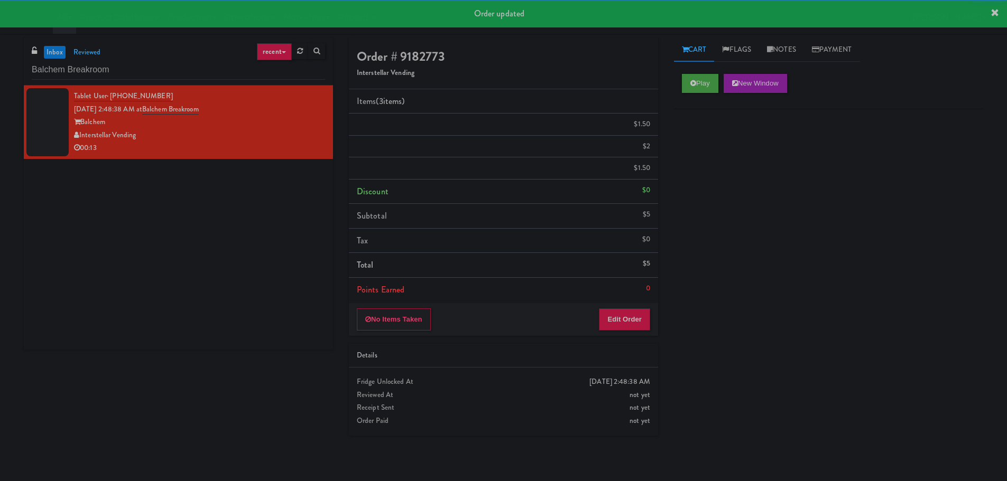
scroll to position [0, 0]
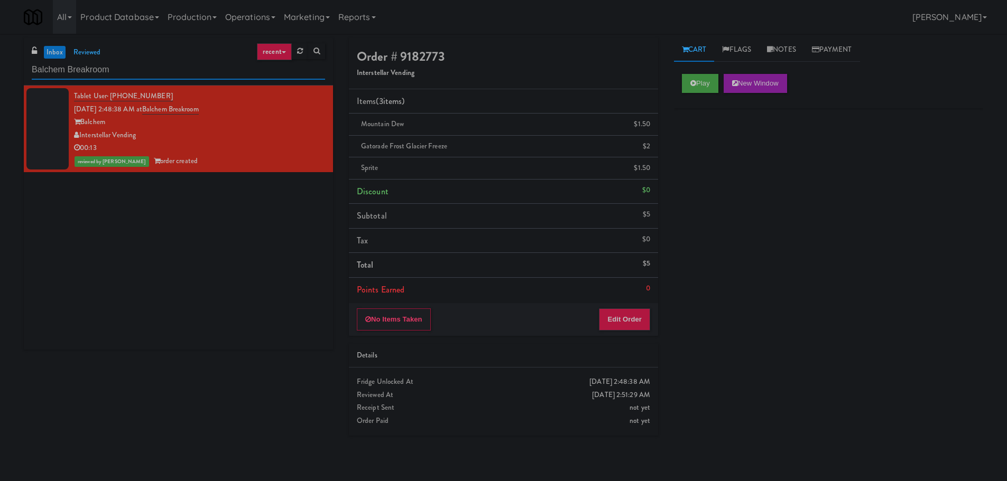
click at [153, 74] on input "Balchem Breakroom" at bounding box center [178, 70] width 293 height 20
paste input "Summit SLO Cooler 1"
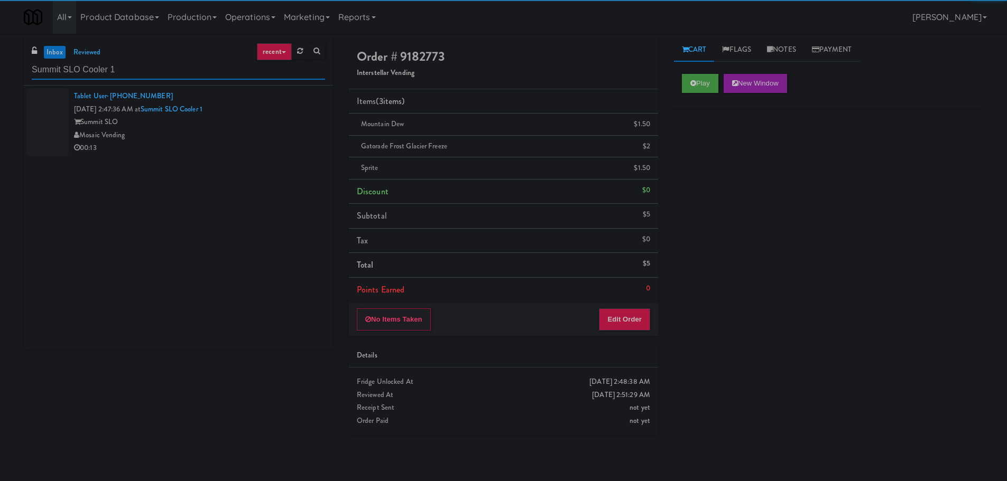
type input "Summit SLO Cooler 1"
click at [248, 151] on div "00:13" at bounding box center [199, 148] width 251 height 13
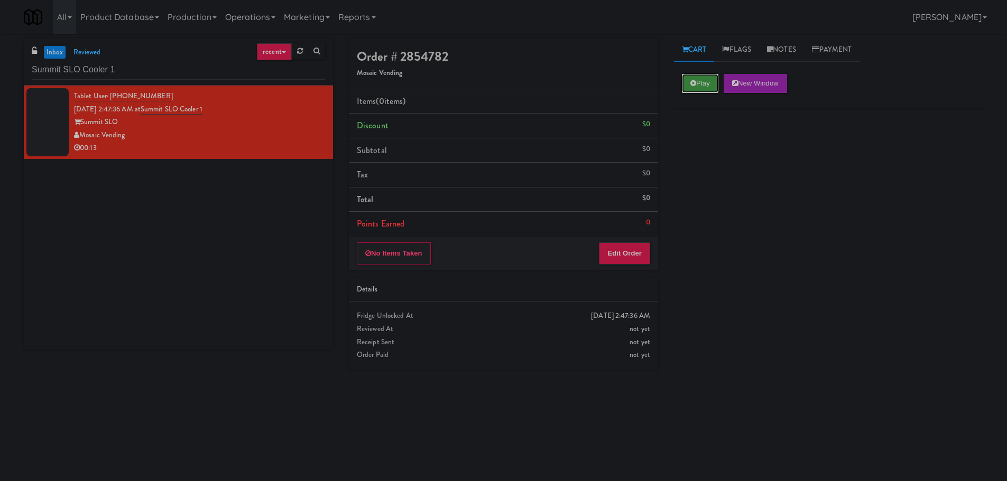
click at [708, 79] on button "Play" at bounding box center [700, 83] width 36 height 19
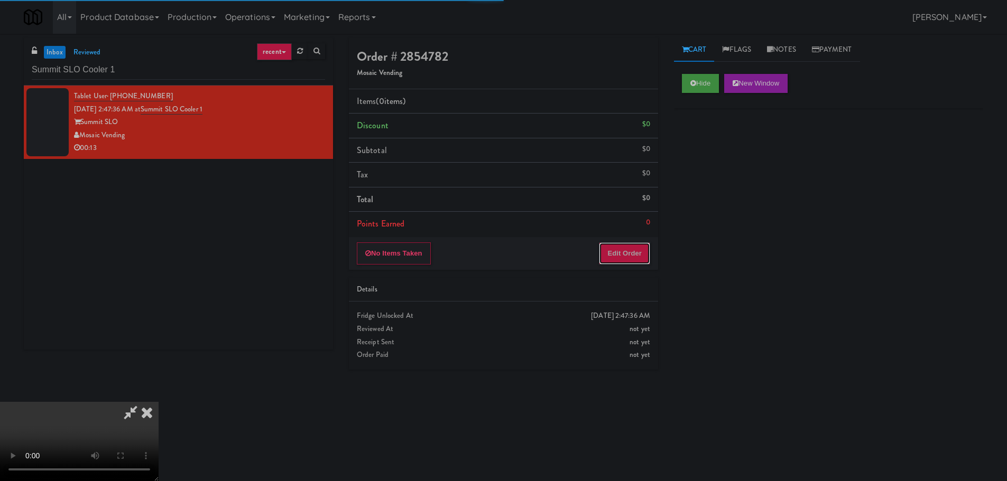
click at [615, 248] on button "Edit Order" at bounding box center [624, 254] width 51 height 22
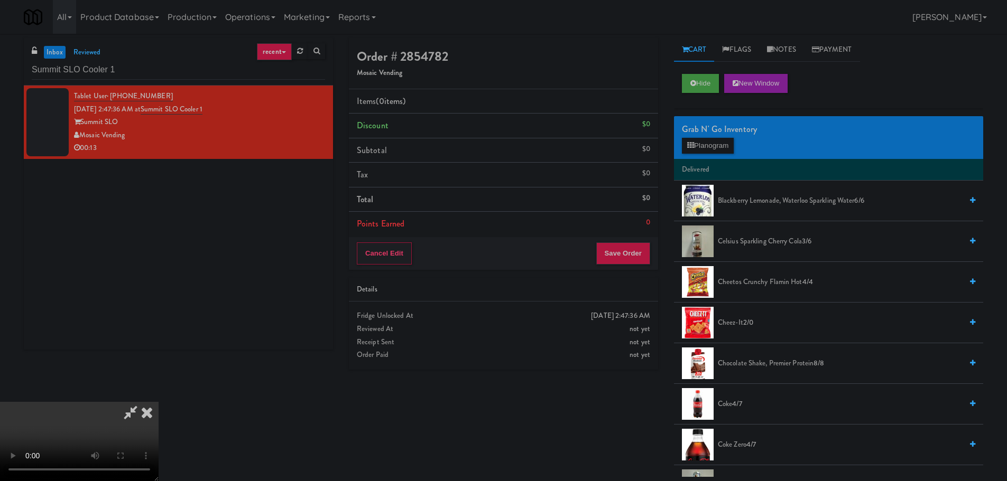
drag, startPoint x: 362, startPoint y: 271, endPoint x: 381, endPoint y: 278, distance: 19.7
click at [159, 402] on video at bounding box center [79, 441] width 159 height 79
click at [707, 138] on button "Planogram" at bounding box center [708, 146] width 52 height 16
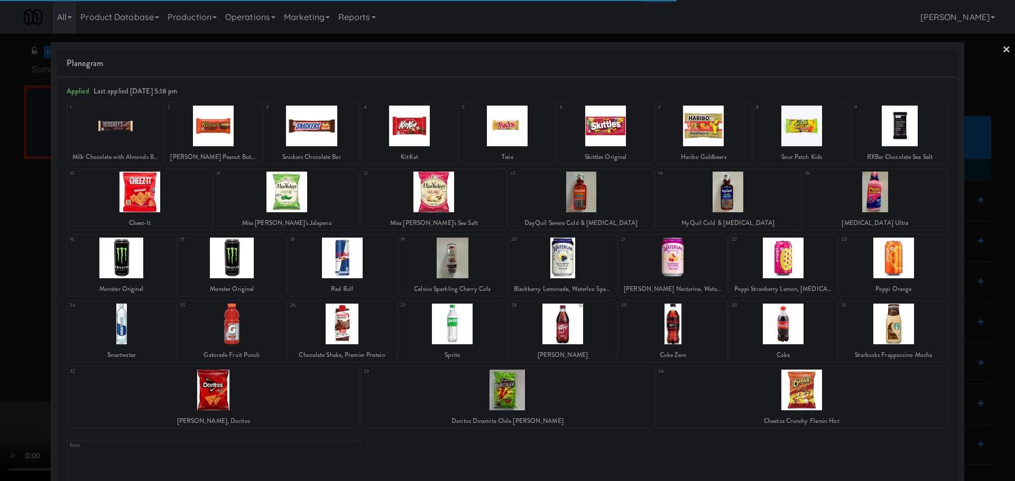
click at [226, 136] on div at bounding box center [212, 126] width 95 height 41
click at [1, 255] on div at bounding box center [507, 240] width 1015 height 481
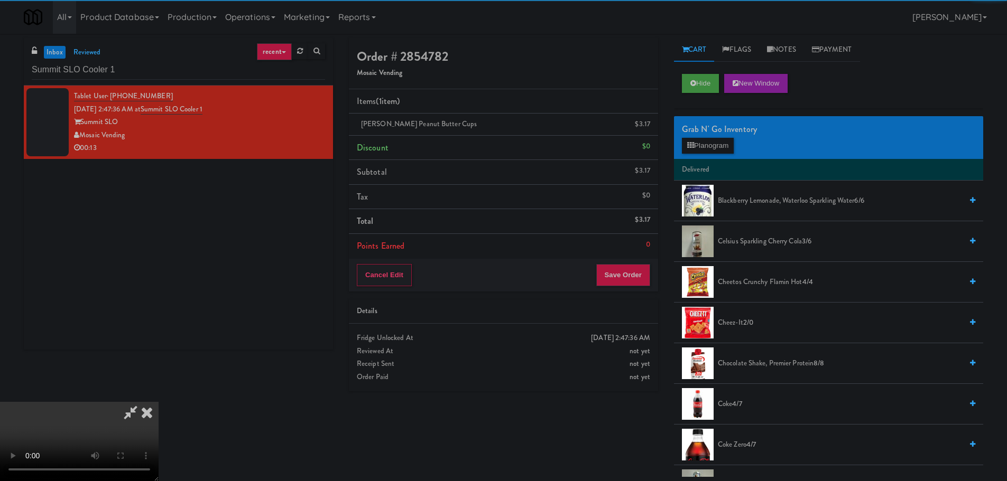
drag, startPoint x: 368, startPoint y: 239, endPoint x: 378, endPoint y: 245, distance: 12.1
click at [159, 402] on video at bounding box center [79, 441] width 159 height 79
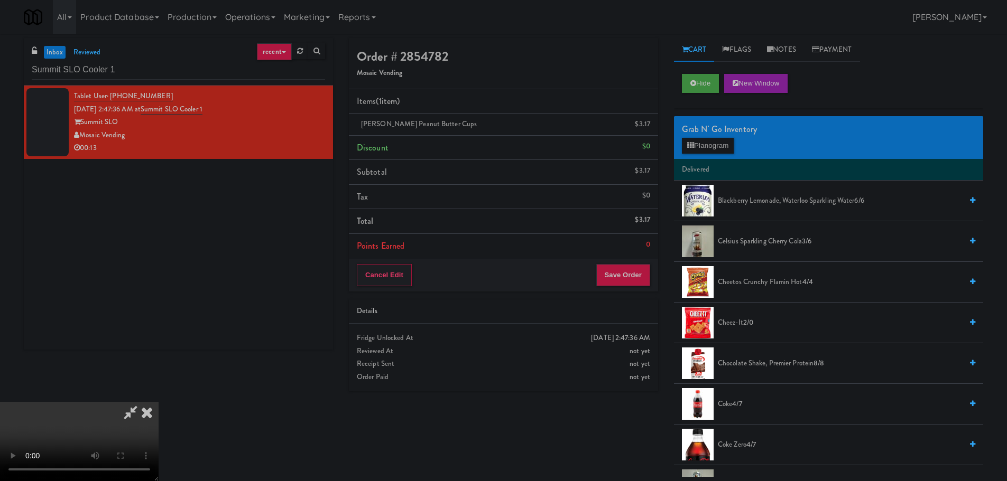
click at [159, 402] on video at bounding box center [79, 441] width 159 height 79
drag, startPoint x: 462, startPoint y: 272, endPoint x: 462, endPoint y: 265, distance: 6.9
click at [159, 402] on video at bounding box center [79, 441] width 159 height 79
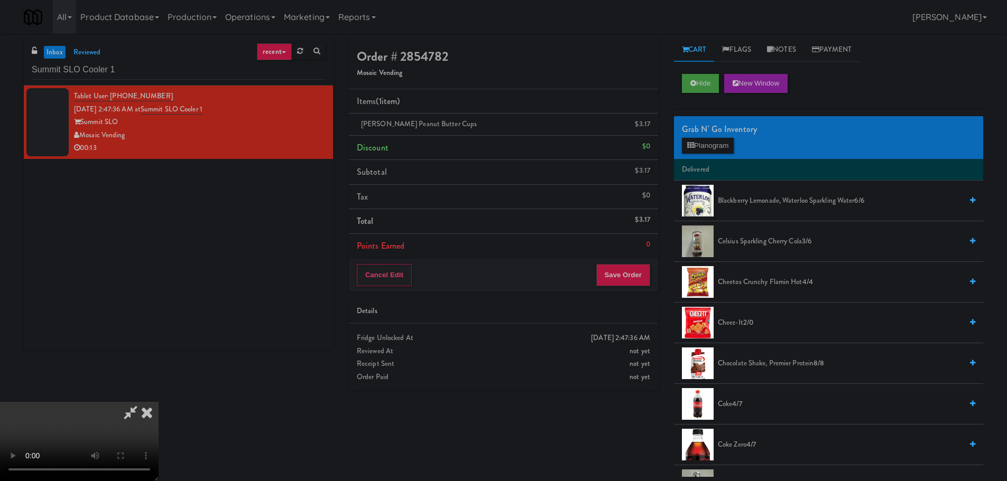
click at [159, 402] on video at bounding box center [79, 441] width 159 height 79
click at [711, 142] on button "Planogram" at bounding box center [708, 146] width 52 height 16
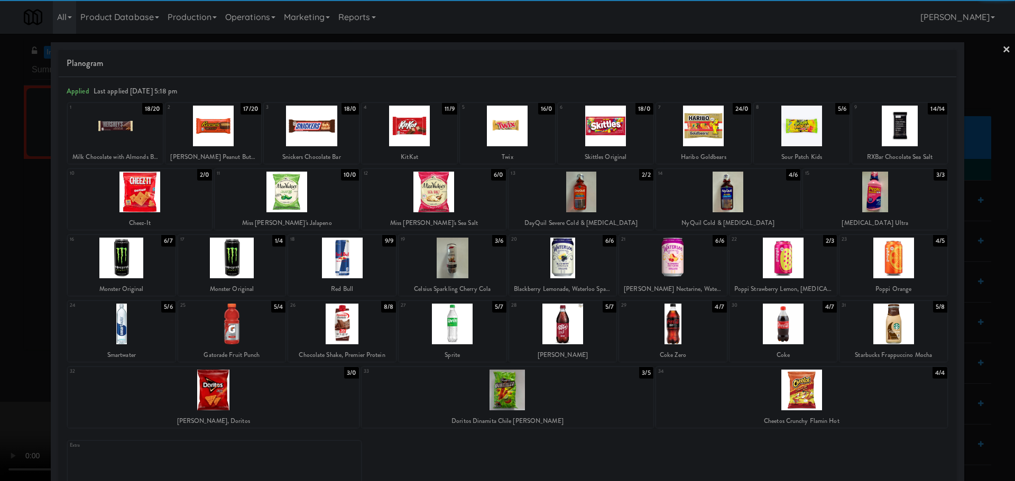
click at [427, 129] on div at bounding box center [408, 126] width 95 height 41
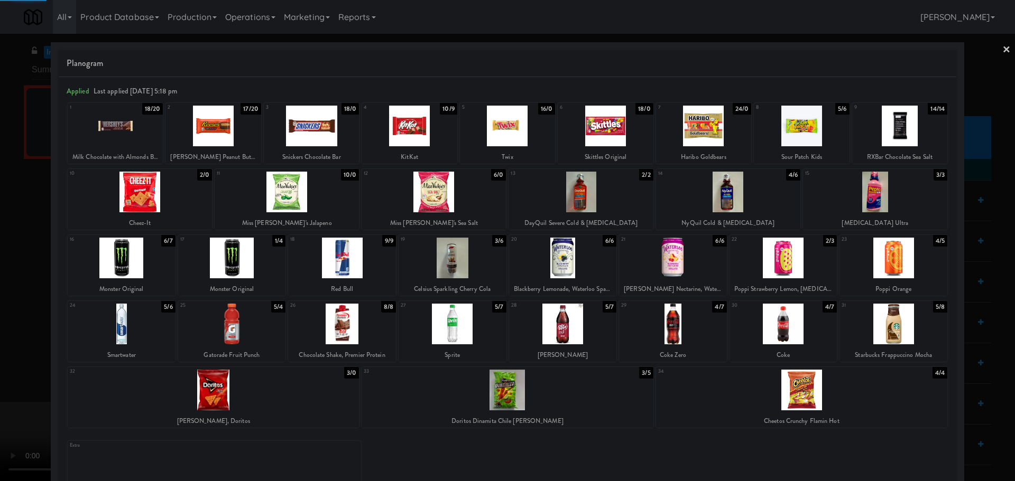
drag, startPoint x: 0, startPoint y: 347, endPoint x: 20, endPoint y: 341, distance: 20.4
click at [5, 347] on div at bounding box center [507, 240] width 1015 height 481
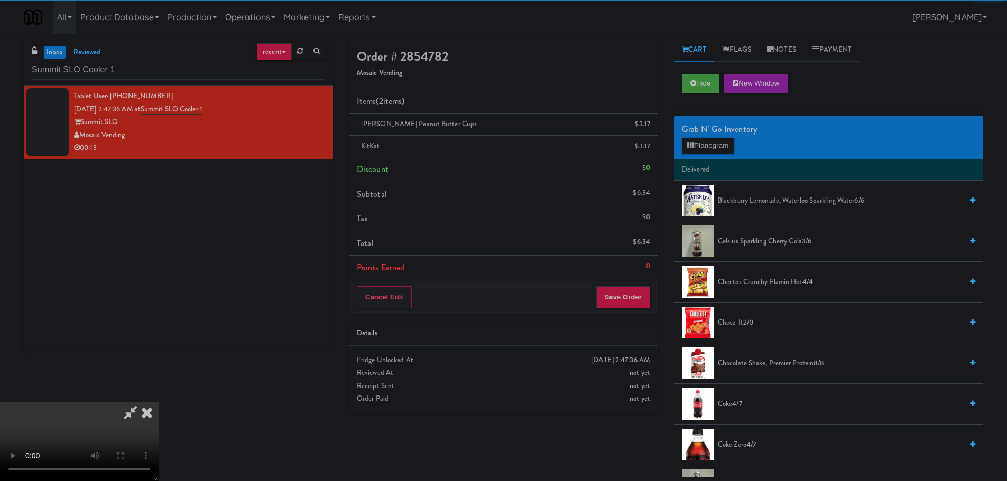
drag, startPoint x: 276, startPoint y: 258, endPoint x: 332, endPoint y: 258, distance: 56.6
click at [159, 402] on video at bounding box center [79, 441] width 159 height 79
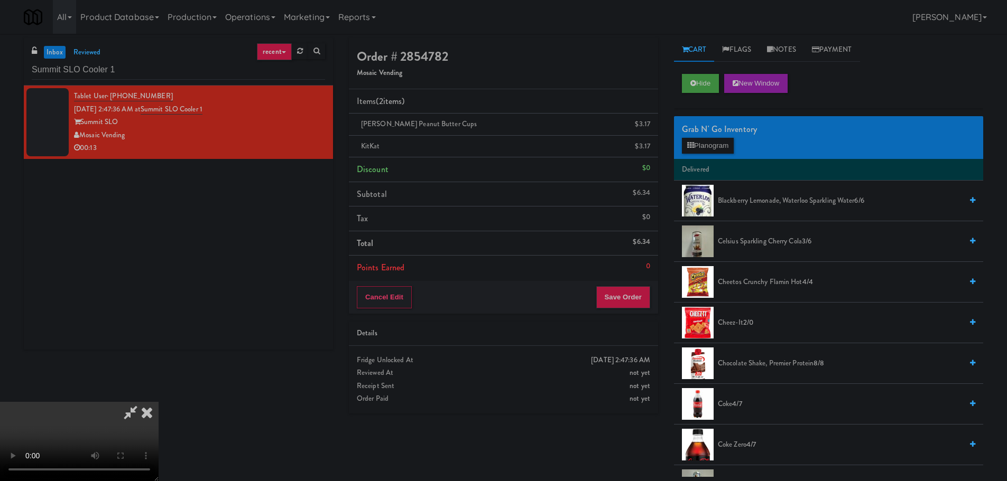
click at [159, 402] on video at bounding box center [79, 441] width 159 height 79
click at [729, 135] on div "Grab N' Go Inventory" at bounding box center [828, 130] width 293 height 16
click at [723, 144] on button "Planogram" at bounding box center [708, 146] width 52 height 16
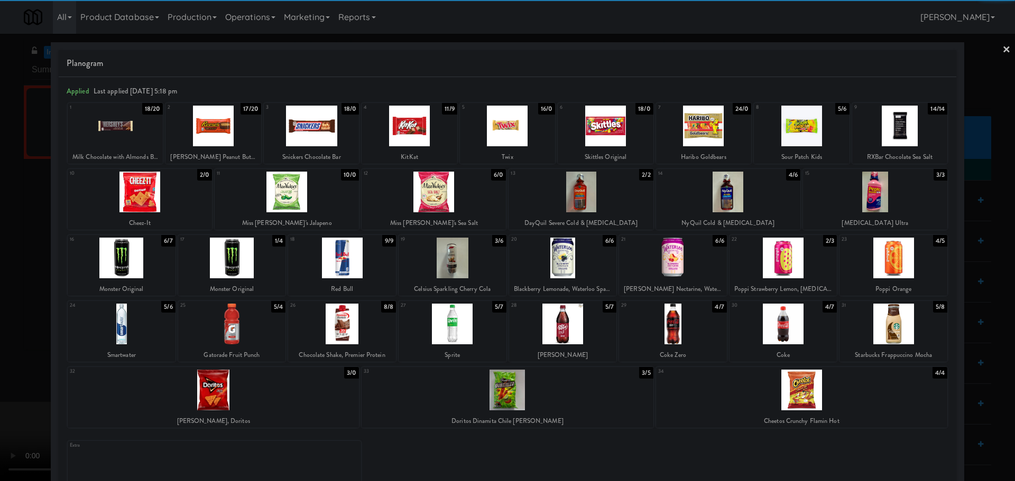
click at [313, 195] on div at bounding box center [287, 192] width 144 height 41
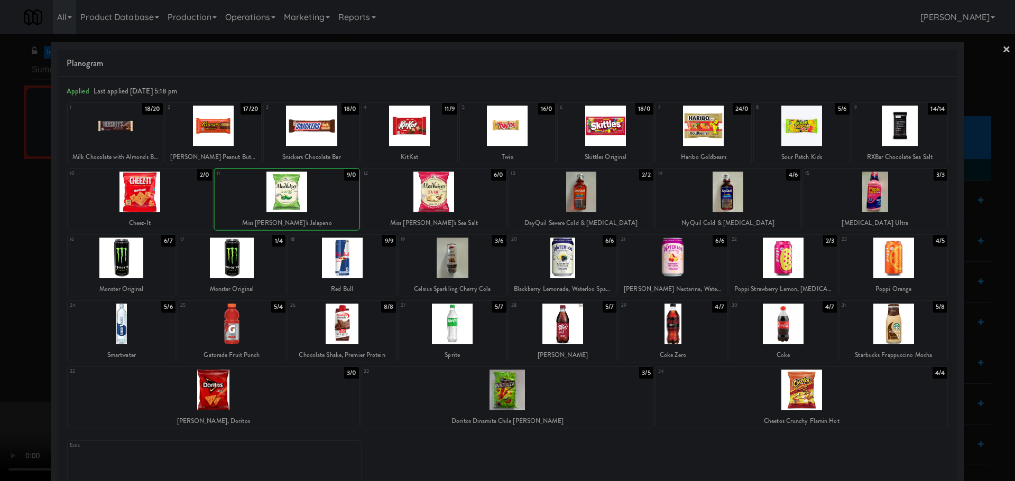
drag, startPoint x: 2, startPoint y: 320, endPoint x: 234, endPoint y: 266, distance: 237.7
click at [3, 320] on div at bounding box center [507, 240] width 1015 height 481
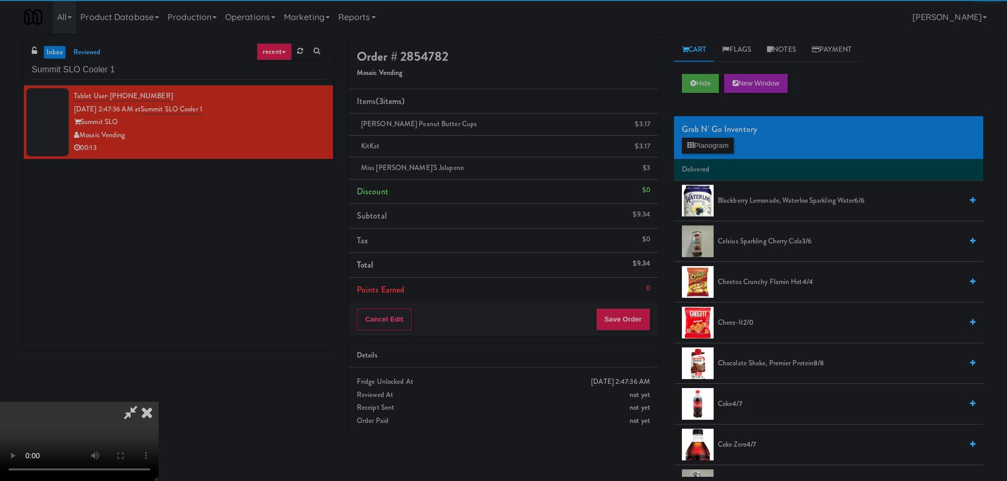
drag, startPoint x: 258, startPoint y: 264, endPoint x: 366, endPoint y: 265, distance: 107.8
click at [159, 402] on video at bounding box center [79, 441] width 159 height 79
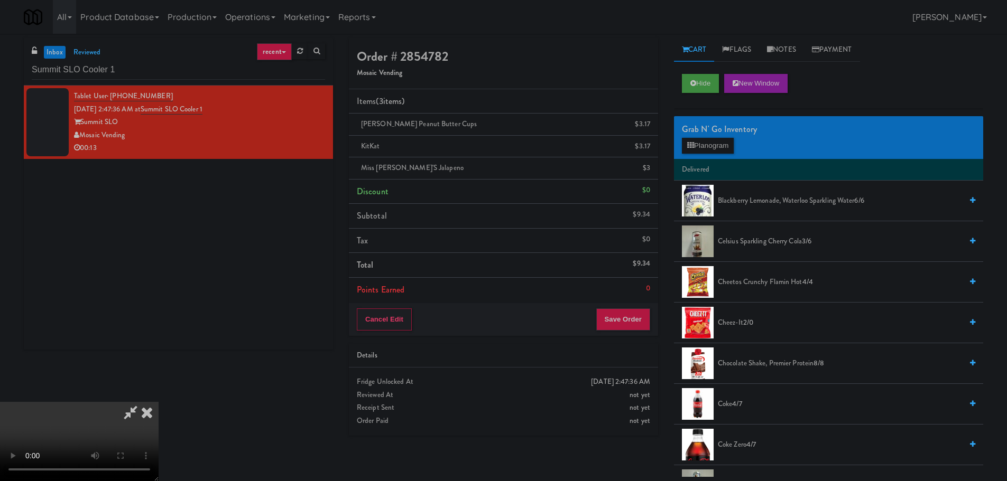
scroll to position [182, 0]
click at [640, 314] on button "Save Order" at bounding box center [623, 320] width 54 height 22
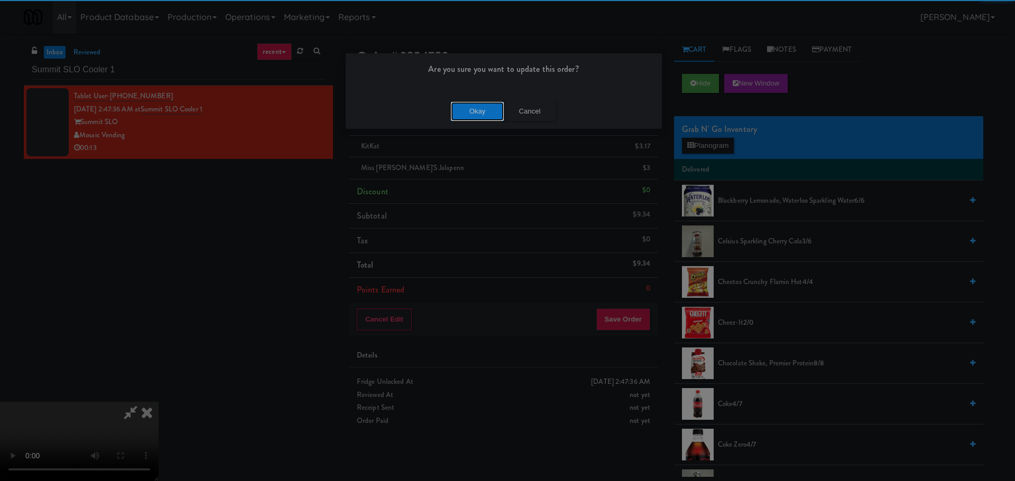
click at [478, 118] on button "Okay" at bounding box center [477, 111] width 53 height 19
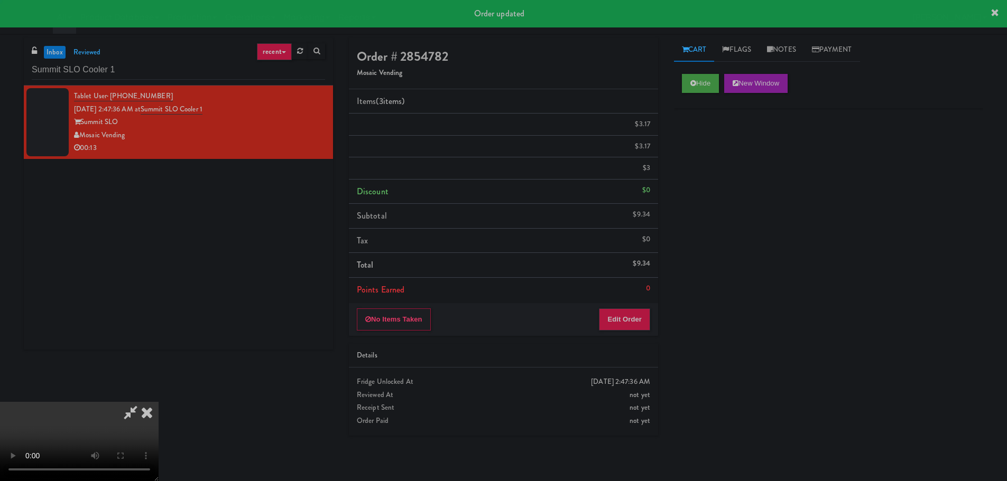
scroll to position [0, 0]
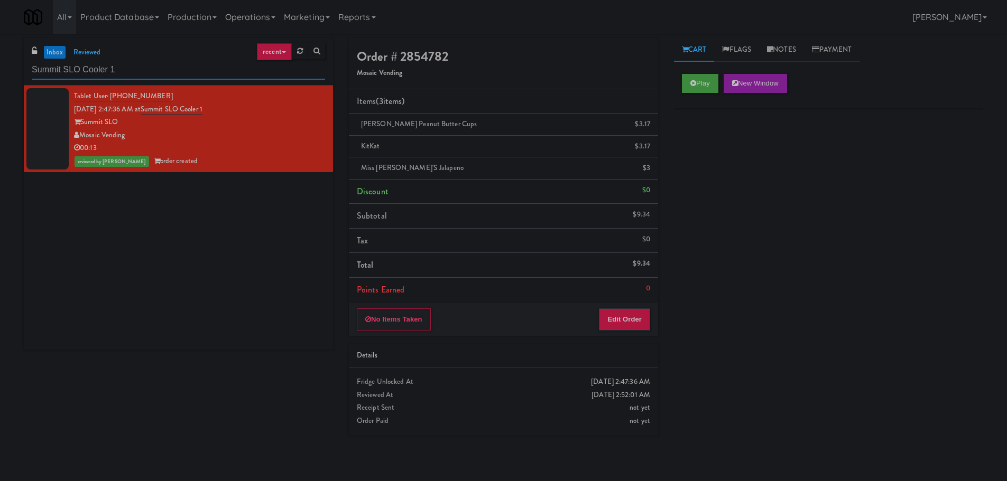
click at [153, 78] on input "Summit SLO Cooler 1" at bounding box center [178, 70] width 293 height 20
paste input "[PERSON_NAME]"
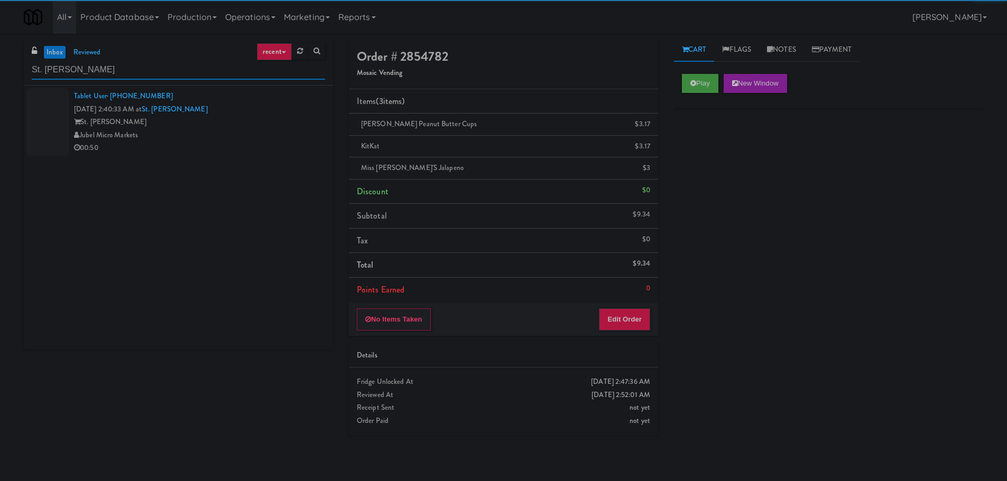
type input "St. [PERSON_NAME]"
click at [221, 167] on div "Tablet User · (214) 918-1654 [DATE] 2:40:33 AM at [GEOGRAPHIC_DATA][PERSON_NAME…" at bounding box center [178, 218] width 309 height 264
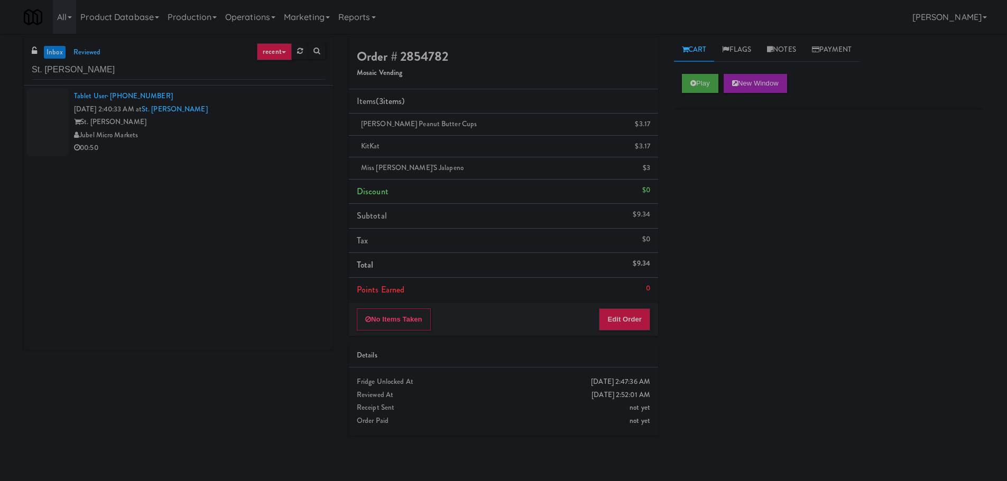
click at [220, 147] on div "00:50" at bounding box center [199, 148] width 251 height 13
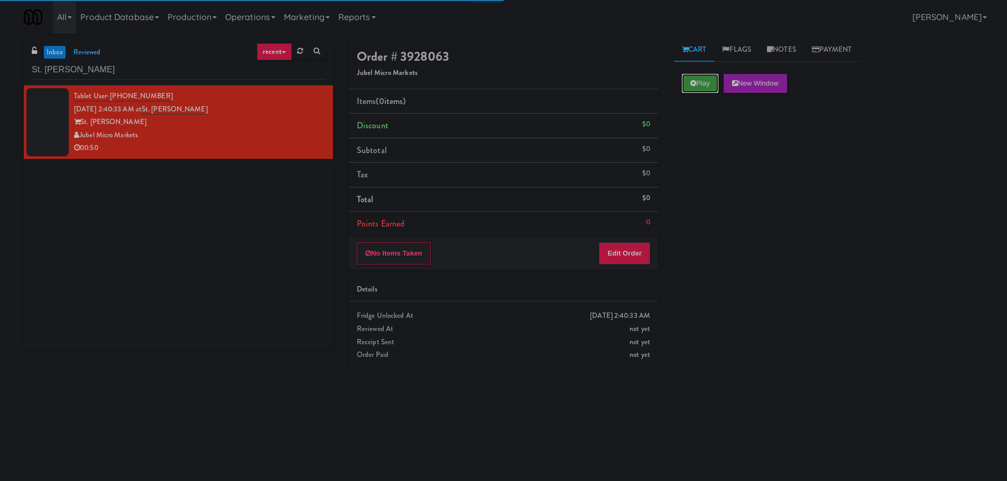
click at [697, 80] on button "Play" at bounding box center [700, 83] width 36 height 19
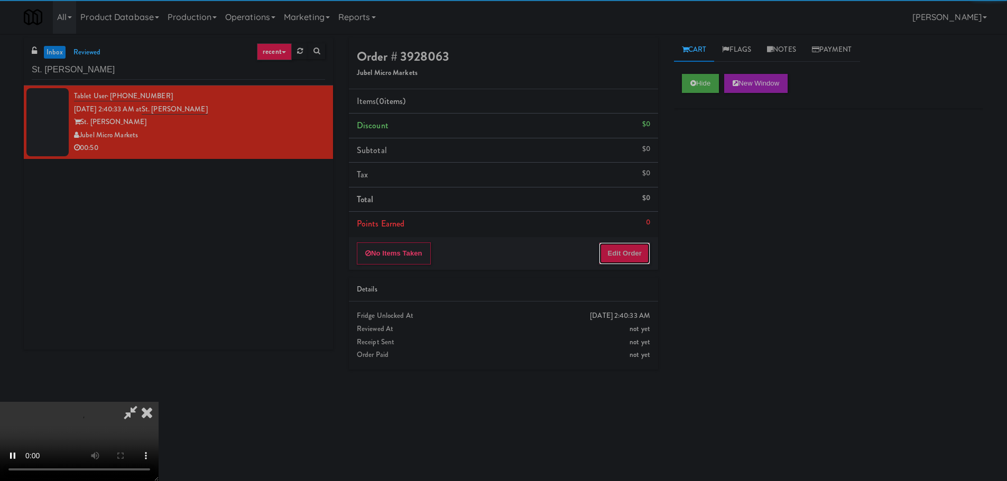
click at [619, 244] on button "Edit Order" at bounding box center [624, 254] width 51 height 22
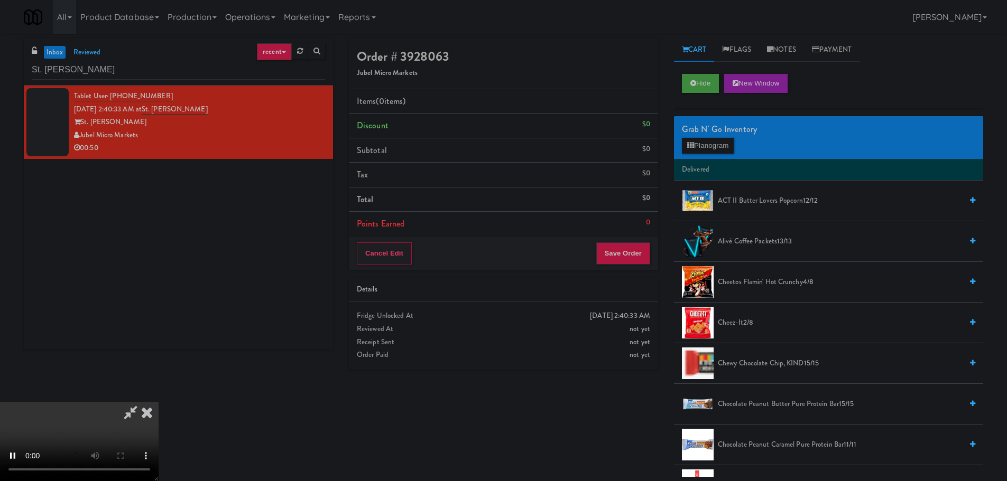
click at [159, 402] on icon at bounding box center [146, 412] width 23 height 21
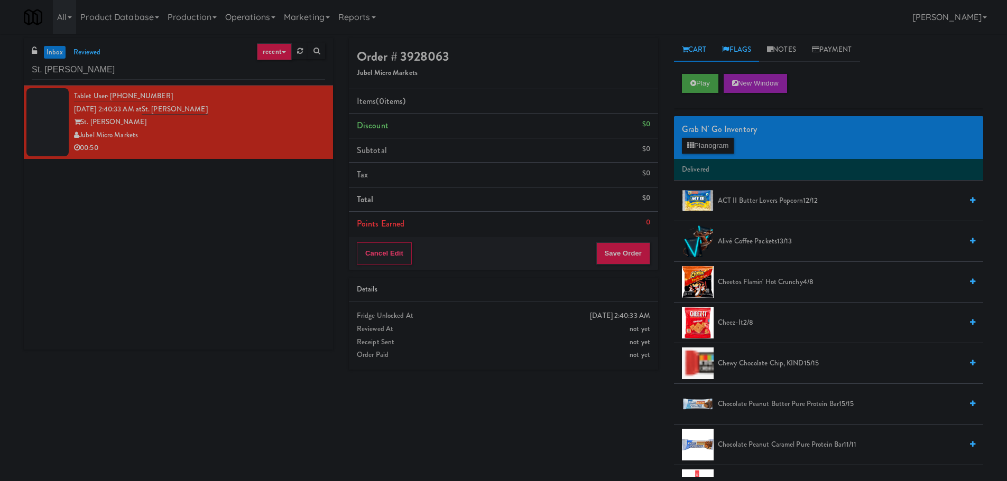
click at [747, 45] on link "Flags" at bounding box center [736, 50] width 45 height 24
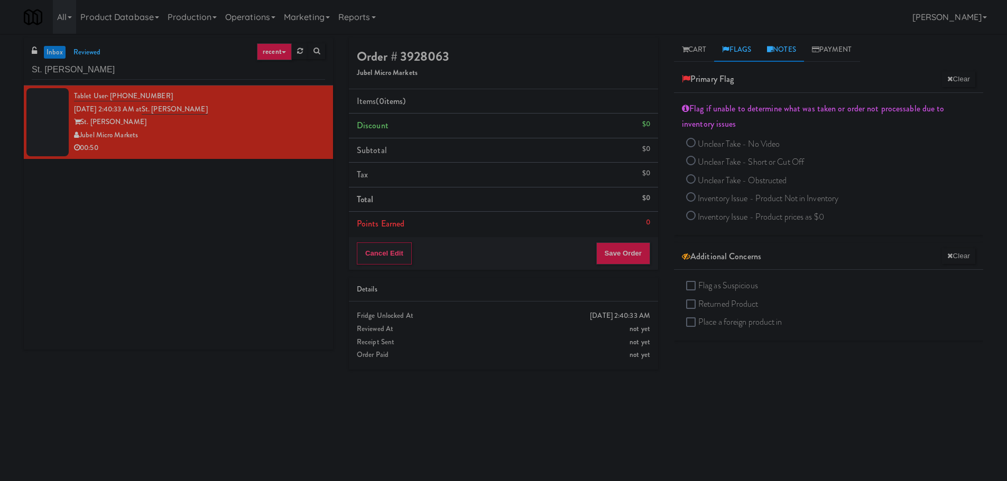
drag, startPoint x: 781, startPoint y: 47, endPoint x: 804, endPoint y: 43, distance: 23.5
click at [782, 47] on link "Notes" at bounding box center [781, 50] width 45 height 24
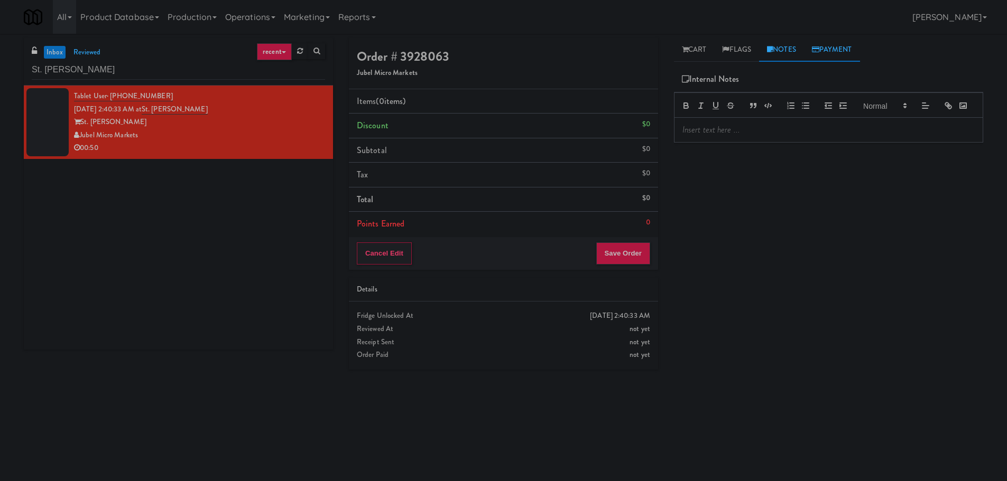
drag, startPoint x: 806, startPoint y: 43, endPoint x: 827, endPoint y: 43, distance: 20.6
click at [809, 43] on ul "Cart Flags Notes Payment" at bounding box center [828, 50] width 309 height 24
click at [833, 43] on link "Payment" at bounding box center [832, 50] width 56 height 24
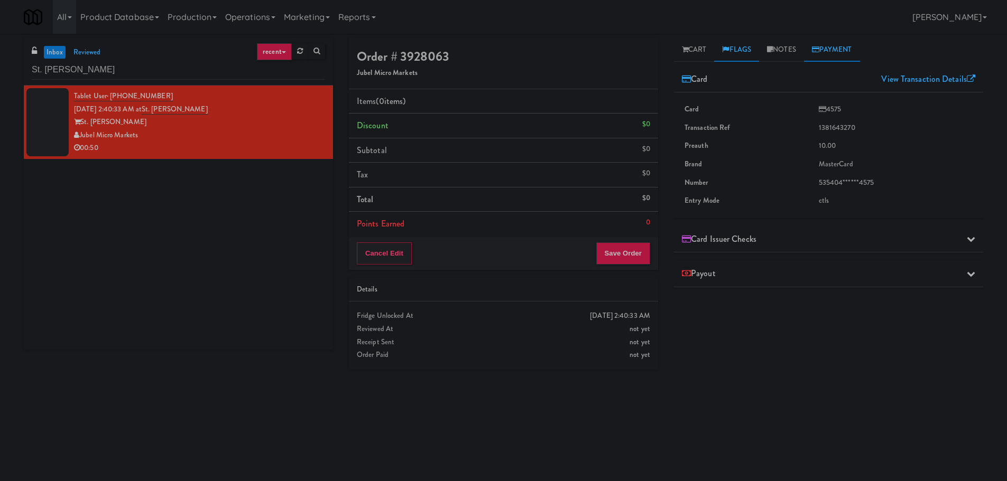
click at [736, 56] on link "Flags" at bounding box center [736, 50] width 45 height 24
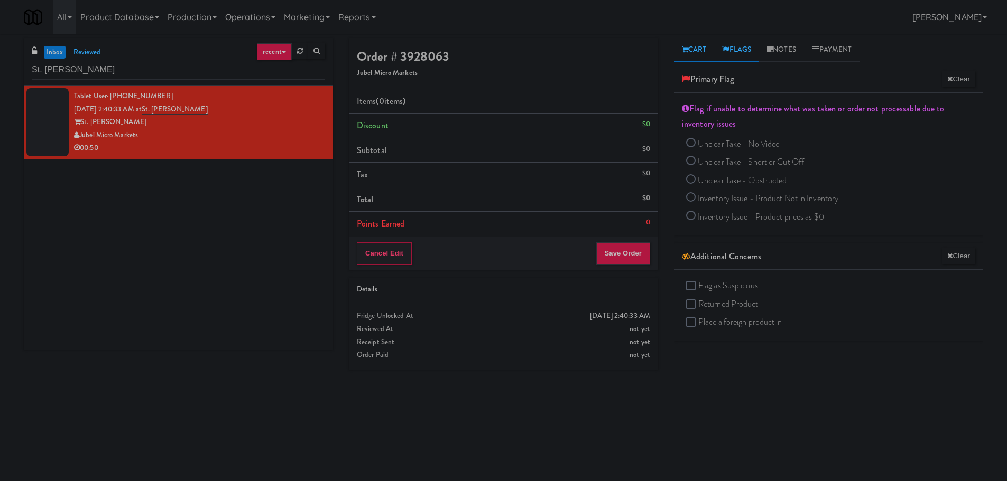
click at [697, 53] on link "Cart" at bounding box center [694, 50] width 41 height 24
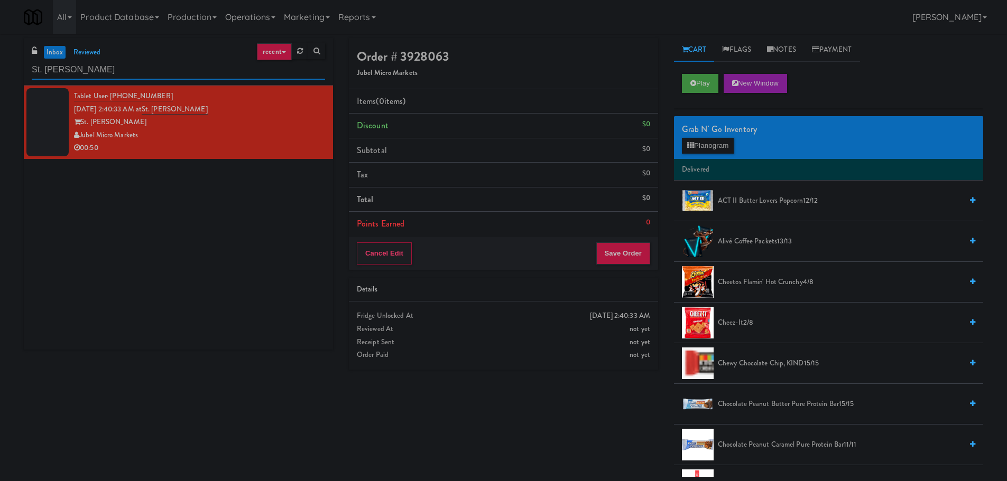
click at [156, 66] on input "St. [PERSON_NAME]" at bounding box center [178, 70] width 293 height 20
paste input "Locale - Fridge - Right"
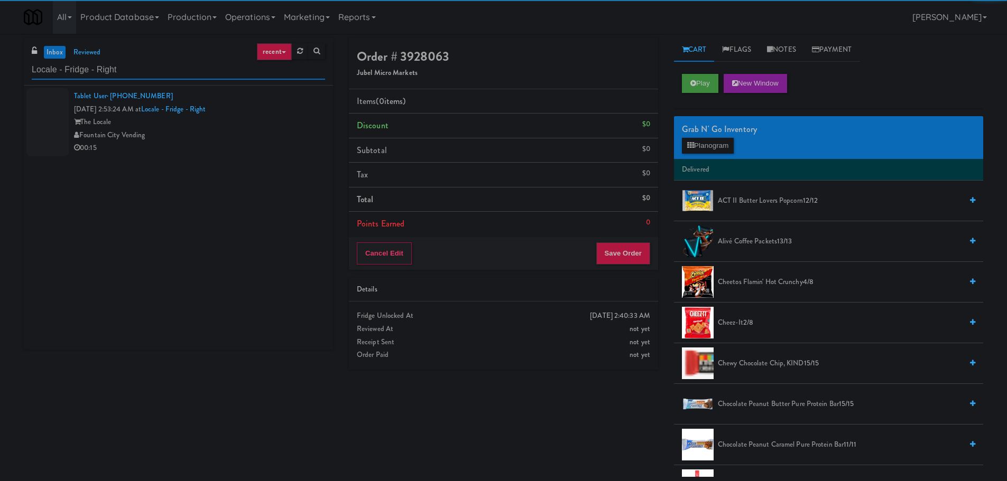
type input "Locale - Fridge - Right"
click at [270, 150] on div "00:15" at bounding box center [199, 148] width 251 height 13
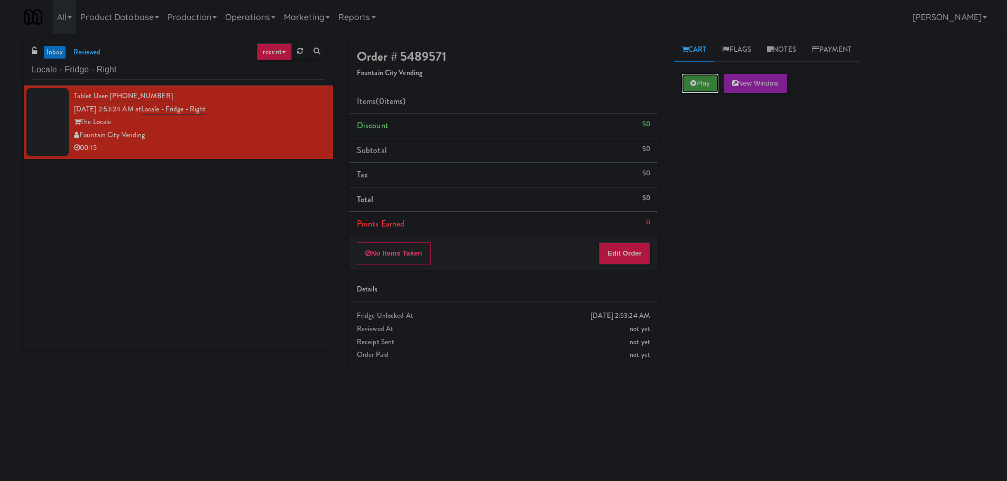
click at [698, 84] on button "Play" at bounding box center [700, 83] width 36 height 19
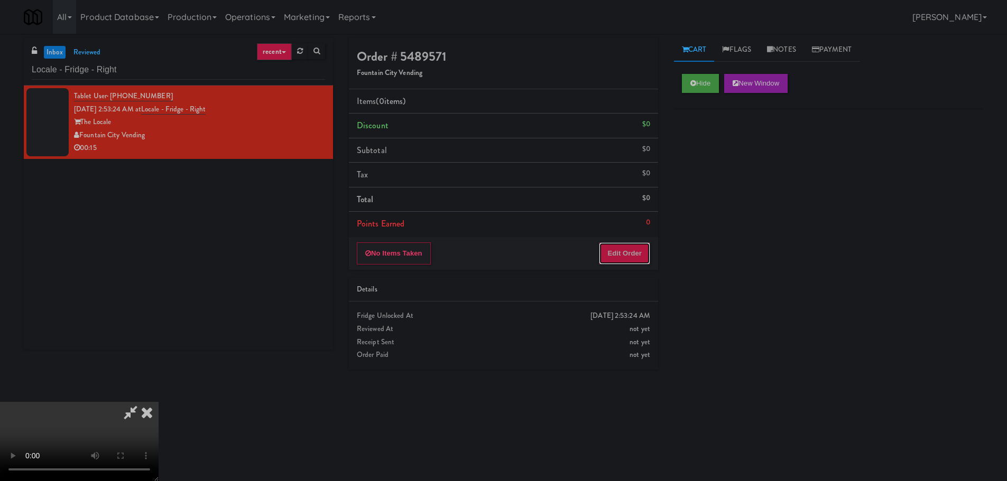
click at [620, 262] on button "Edit Order" at bounding box center [624, 254] width 51 height 22
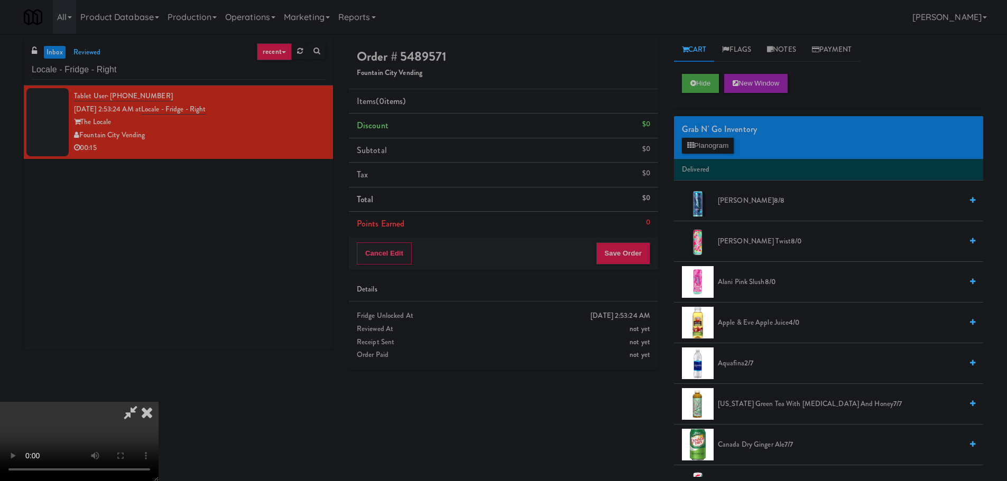
drag, startPoint x: 442, startPoint y: 300, endPoint x: 430, endPoint y: 297, distance: 12.1
click at [159, 402] on video at bounding box center [79, 441] width 159 height 79
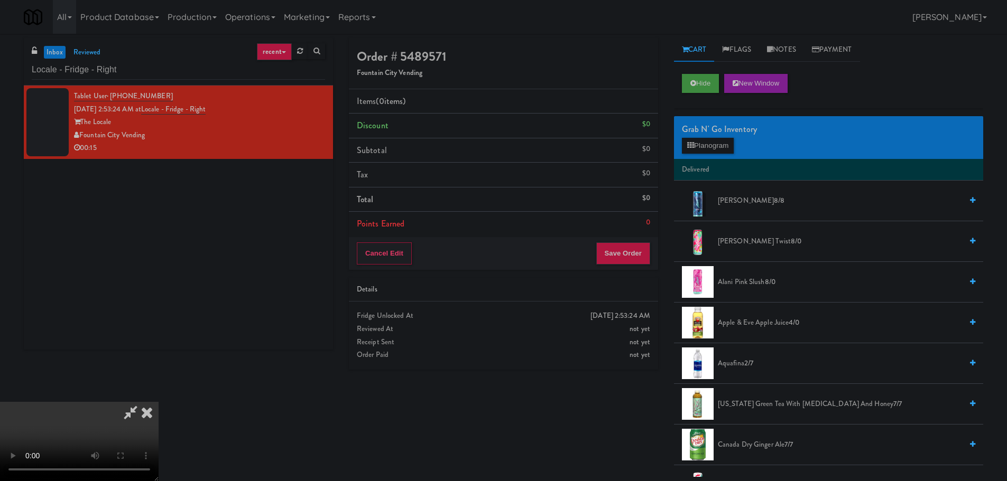
click at [159, 402] on video at bounding box center [79, 441] width 159 height 79
click at [709, 145] on button "Planogram" at bounding box center [708, 146] width 52 height 16
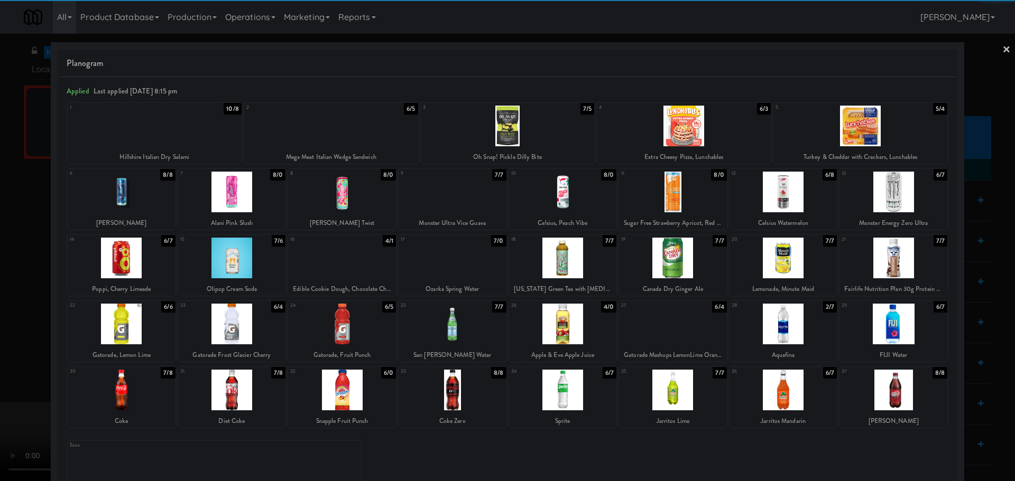
click at [364, 135] on div at bounding box center [331, 126] width 174 height 41
drag, startPoint x: 0, startPoint y: 257, endPoint x: 25, endPoint y: 256, distance: 25.4
click at [7, 257] on div at bounding box center [507, 240] width 1015 height 481
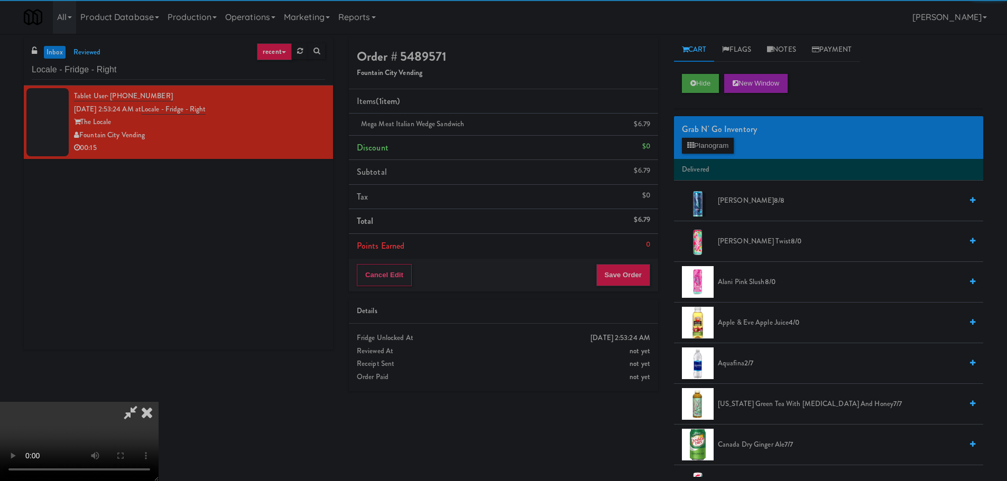
click at [159, 402] on video at bounding box center [79, 441] width 159 height 79
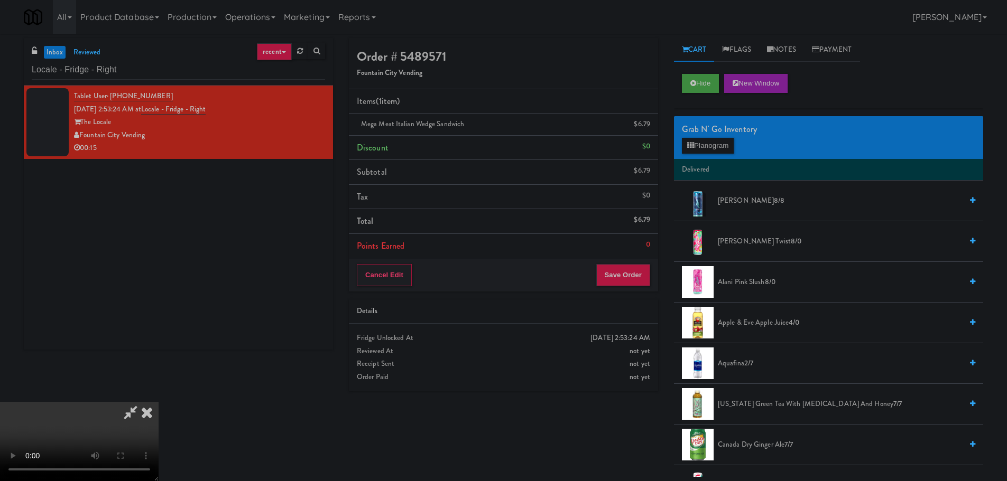
scroll to position [182, 0]
click at [634, 280] on button "Save Order" at bounding box center [623, 275] width 54 height 22
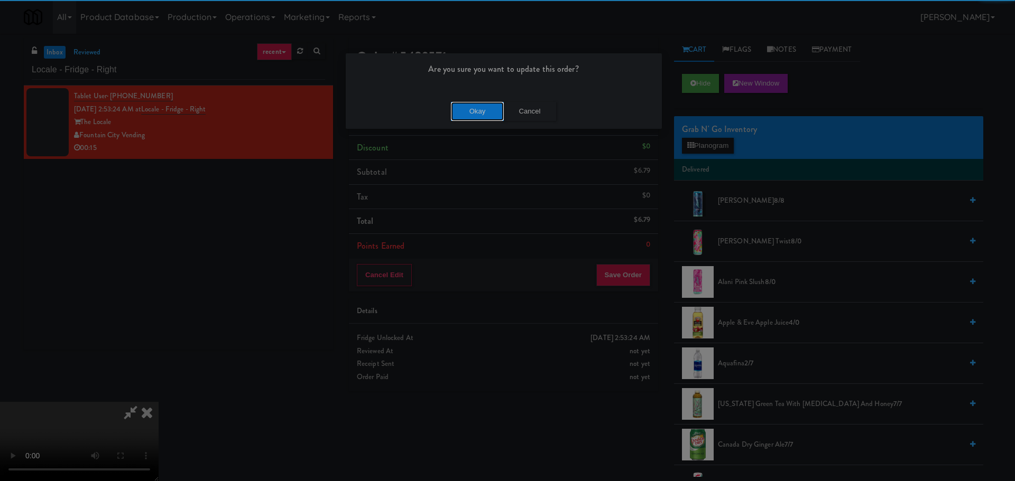
click at [460, 103] on button "Okay" at bounding box center [477, 111] width 53 height 19
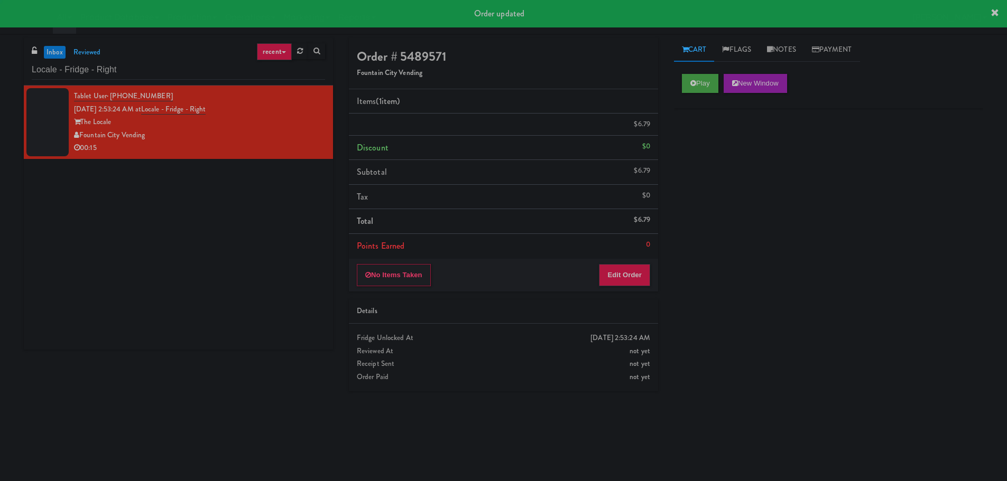
scroll to position [0, 0]
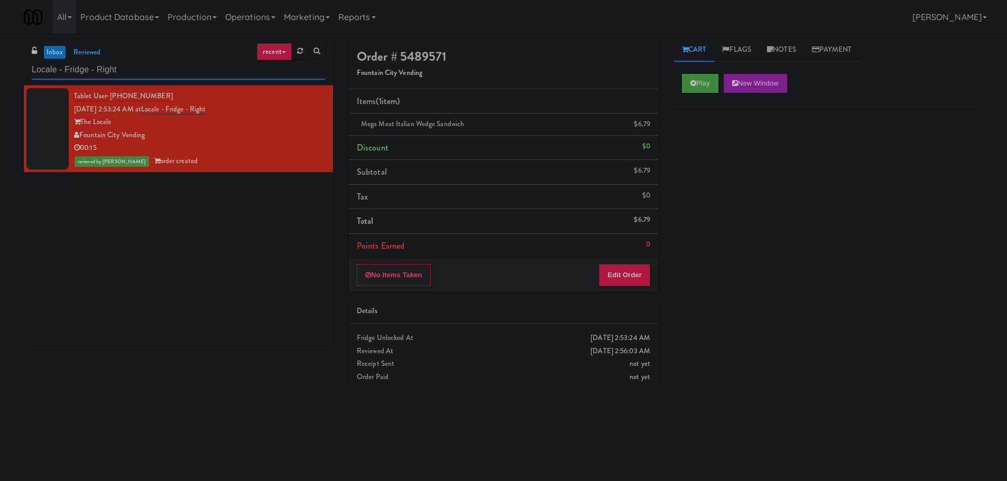
click at [164, 63] on input "Locale - Fridge - Right" at bounding box center [178, 70] width 293 height 20
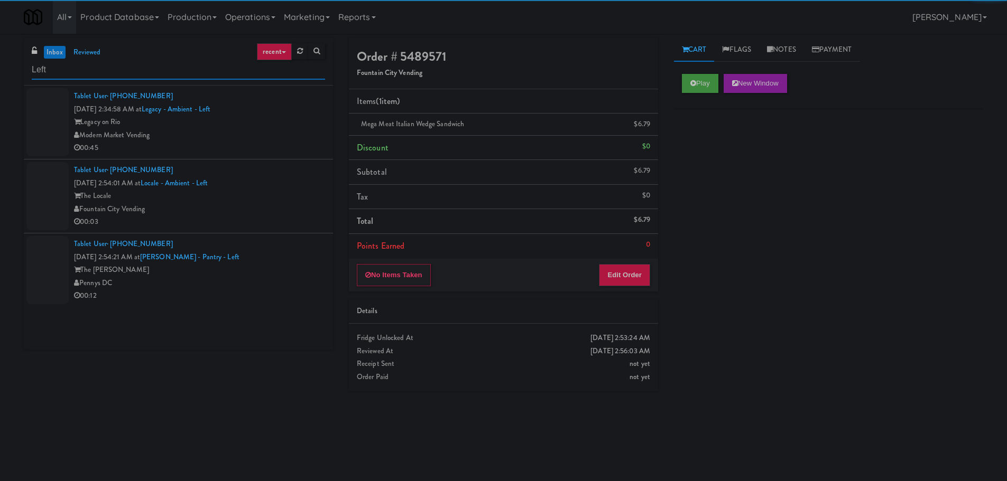
type input "Left"
click at [276, 277] on div "Pennys DC" at bounding box center [199, 283] width 251 height 13
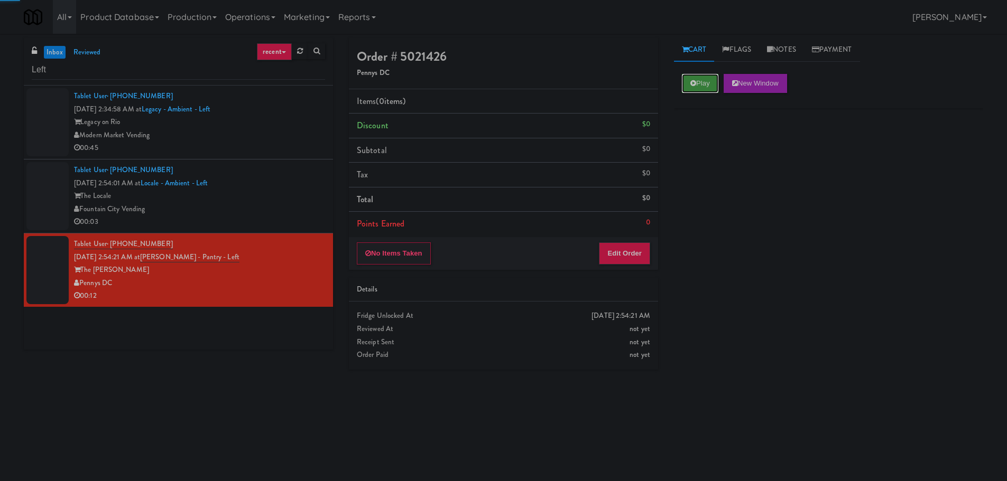
click at [701, 81] on button "Play" at bounding box center [700, 83] width 36 height 19
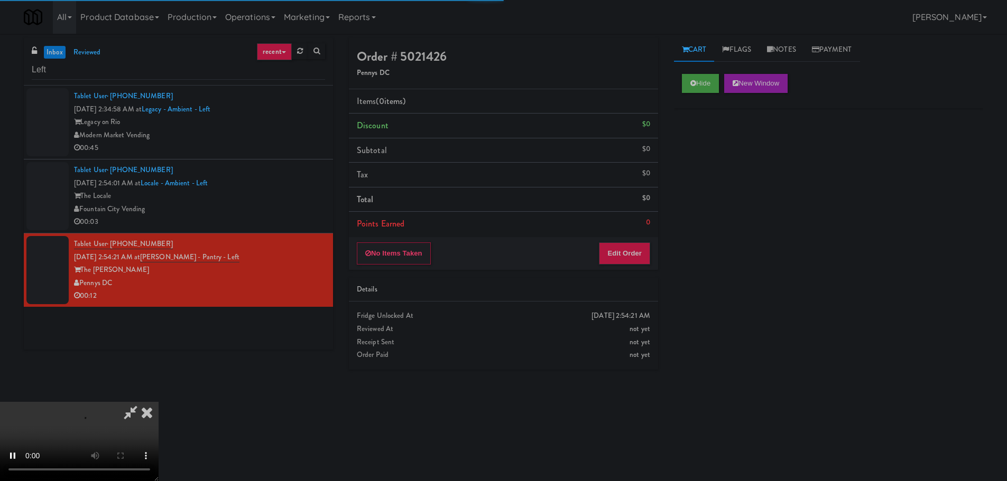
click at [617, 292] on div "Details" at bounding box center [503, 289] width 293 height 13
click at [622, 249] on button "Edit Order" at bounding box center [624, 254] width 51 height 22
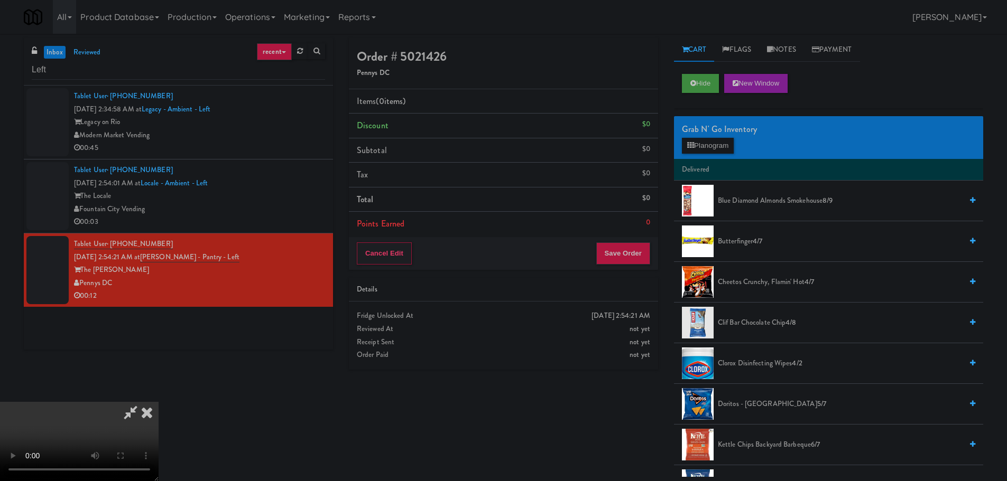
click at [159, 402] on video at bounding box center [79, 441] width 159 height 79
click at [734, 143] on button "Planogram" at bounding box center [708, 146] width 52 height 16
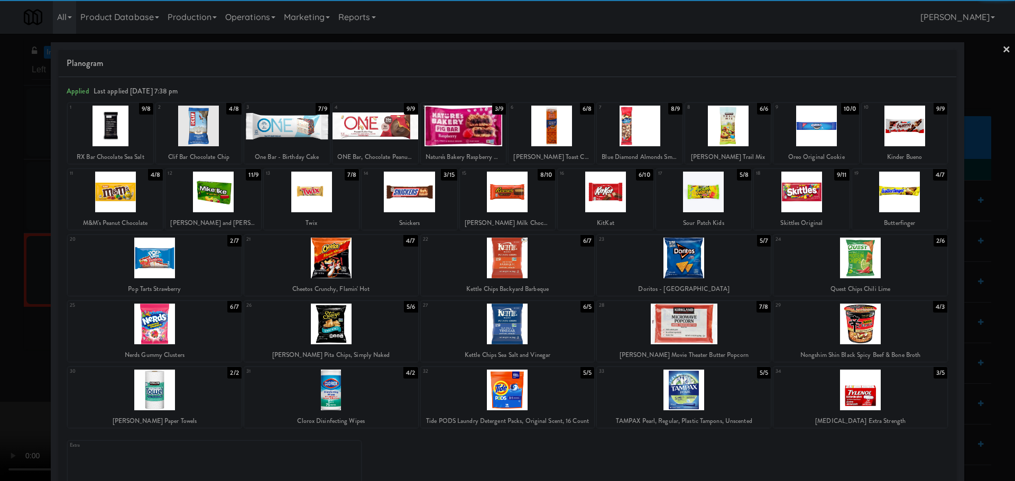
click at [684, 265] on div at bounding box center [684, 258] width 174 height 41
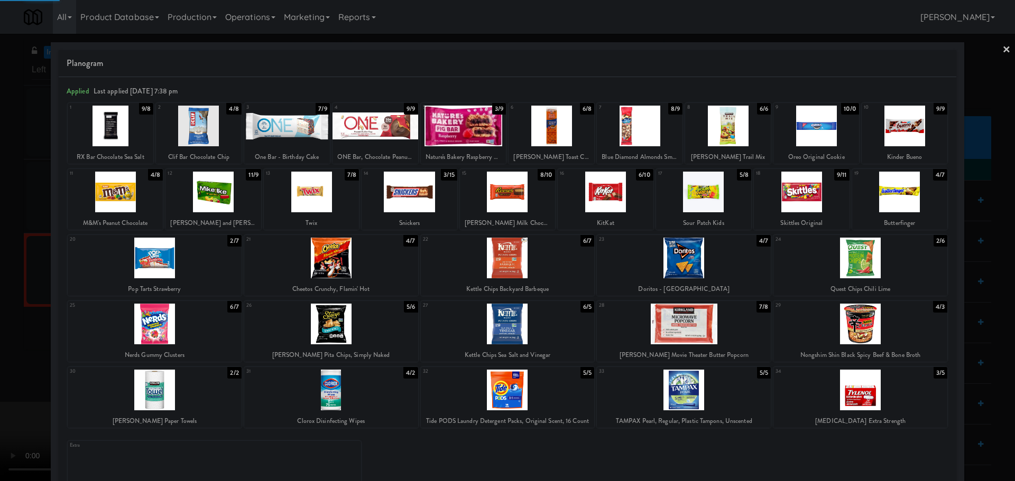
click at [4, 330] on div at bounding box center [507, 240] width 1015 height 481
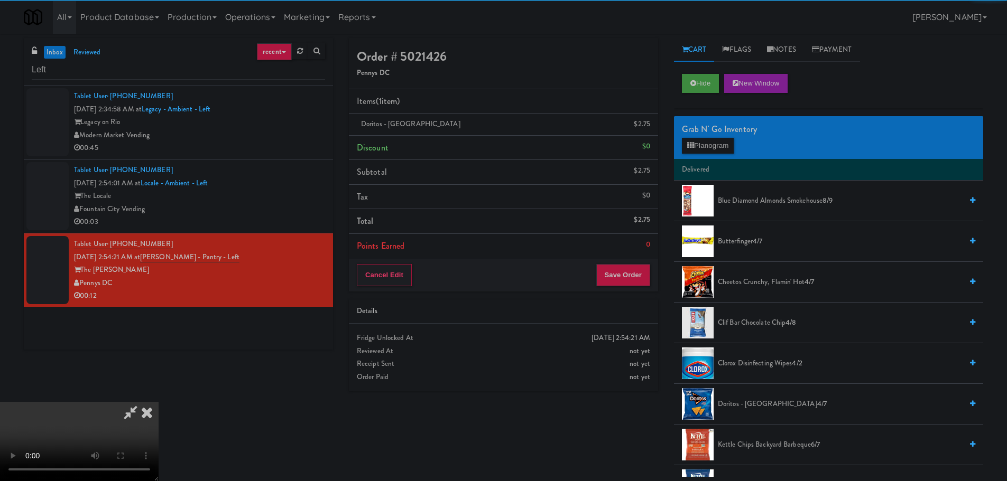
drag, startPoint x: 342, startPoint y: 257, endPoint x: 437, endPoint y: 246, distance: 95.2
click at [159, 402] on video at bounding box center [79, 441] width 159 height 79
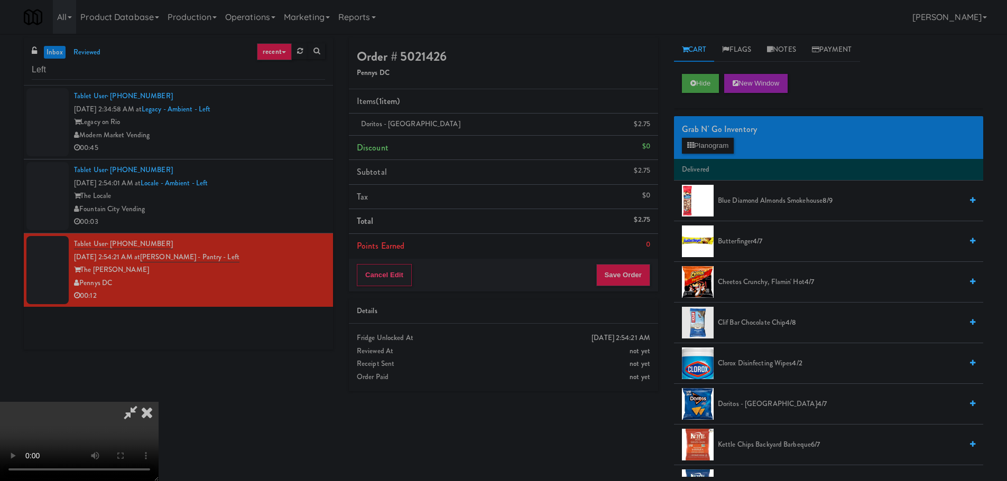
drag, startPoint x: 525, startPoint y: 242, endPoint x: 517, endPoint y: 243, distance: 8.0
click at [159, 402] on video at bounding box center [79, 441] width 159 height 79
click at [703, 139] on div "Grab N' Go Inventory Planogram" at bounding box center [828, 137] width 309 height 43
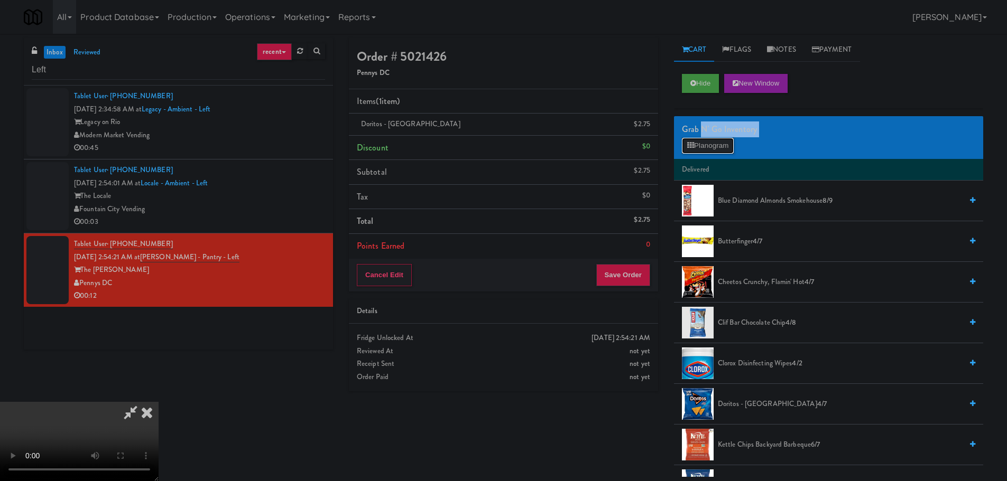
click at [703, 142] on button "Planogram" at bounding box center [708, 146] width 52 height 16
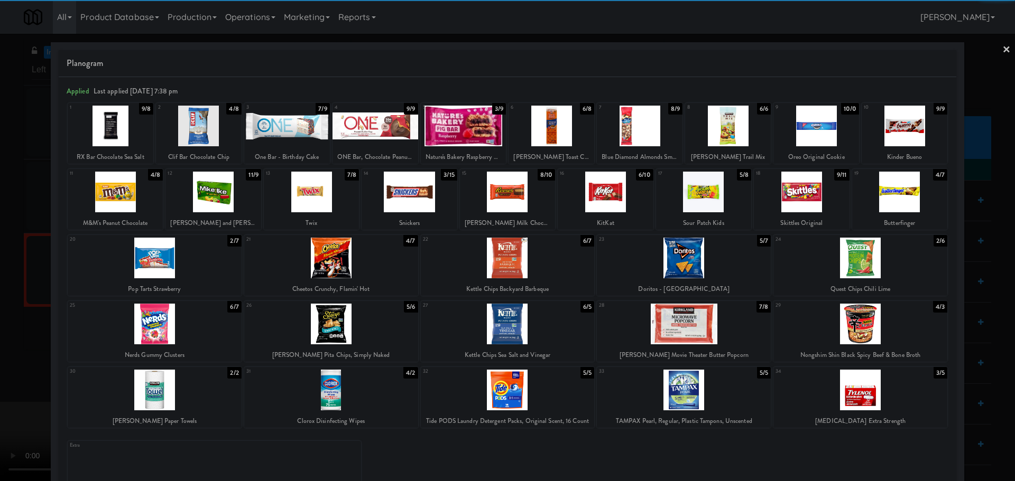
click at [302, 205] on div at bounding box center [311, 192] width 95 height 41
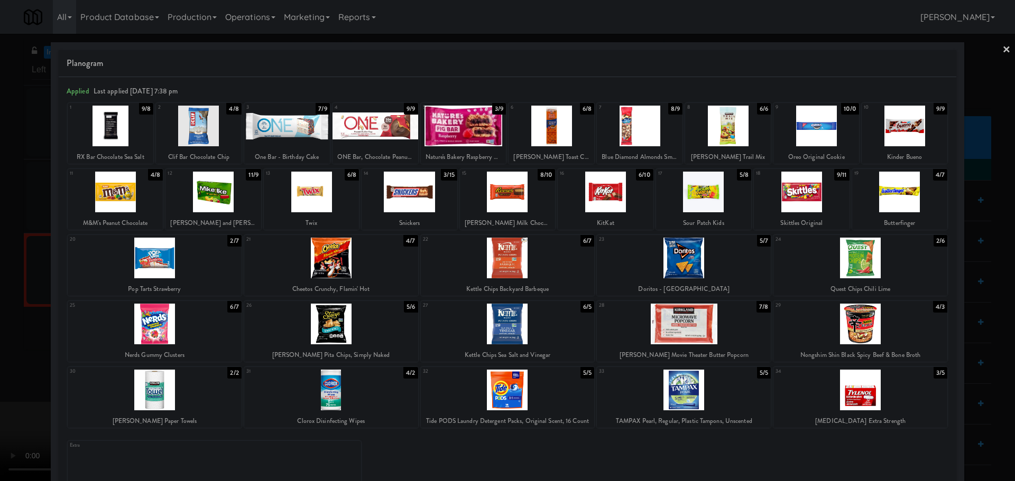
drag, startPoint x: 0, startPoint y: 352, endPoint x: 45, endPoint y: 344, distance: 46.1
click at [8, 354] on div at bounding box center [507, 240] width 1015 height 481
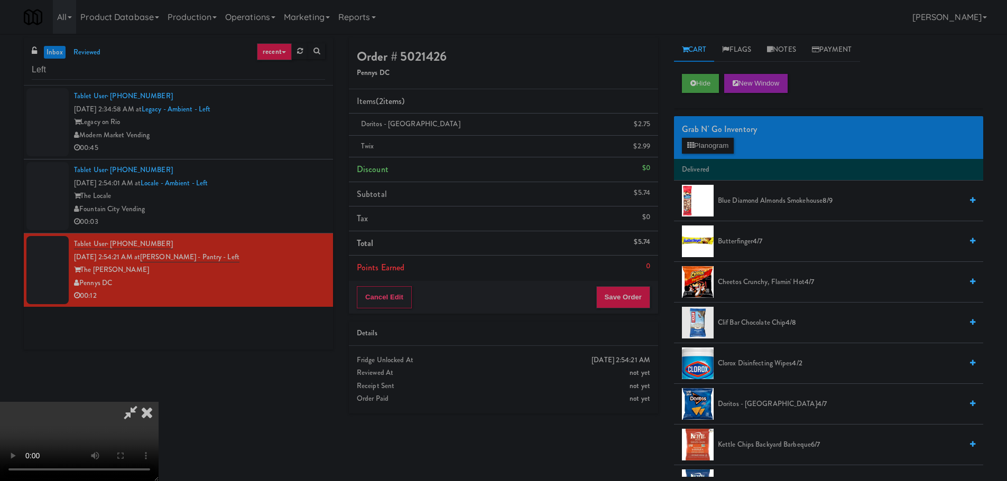
drag, startPoint x: 238, startPoint y: 304, endPoint x: 299, endPoint y: 293, distance: 61.4
click at [159, 402] on video at bounding box center [79, 441] width 159 height 79
click at [646, 289] on button "Save Order" at bounding box center [623, 297] width 54 height 22
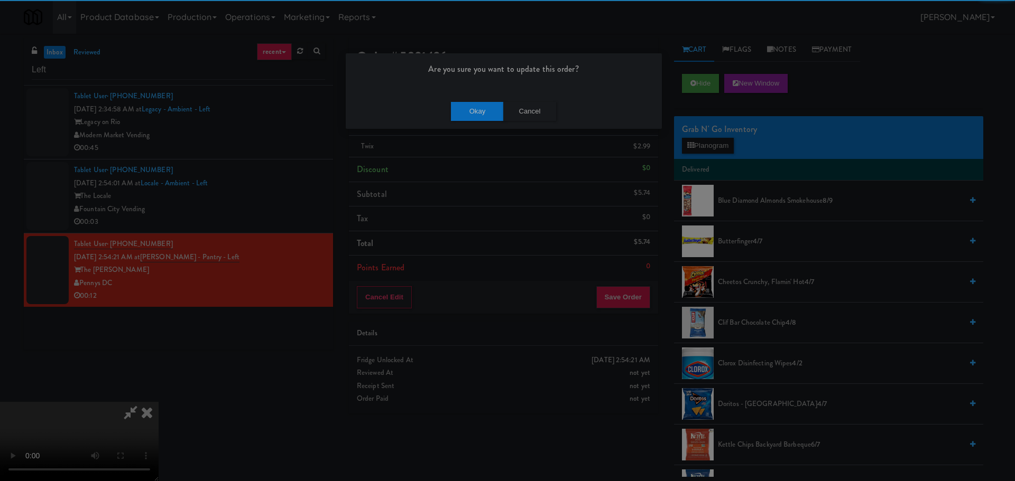
click at [479, 100] on div "Okay Cancel" at bounding box center [504, 111] width 316 height 35
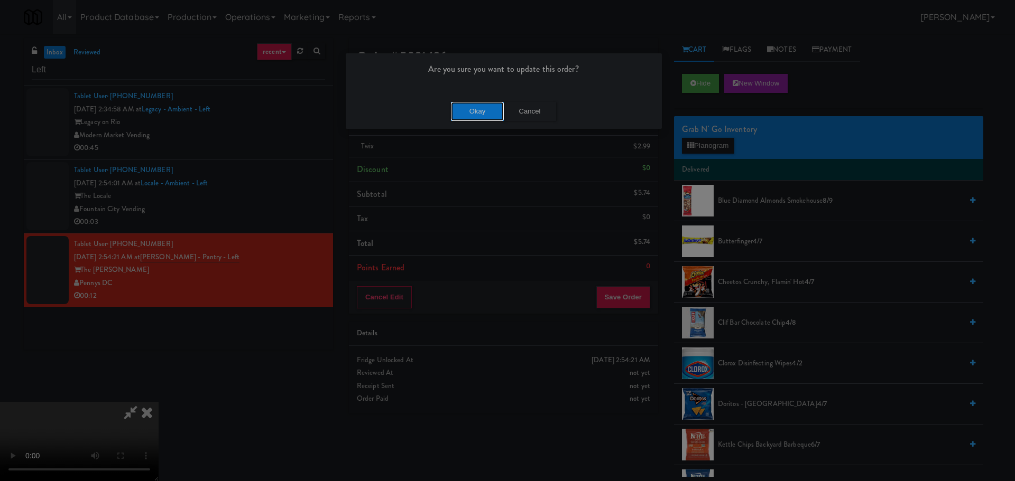
click at [479, 108] on button "Okay" at bounding box center [477, 111] width 53 height 19
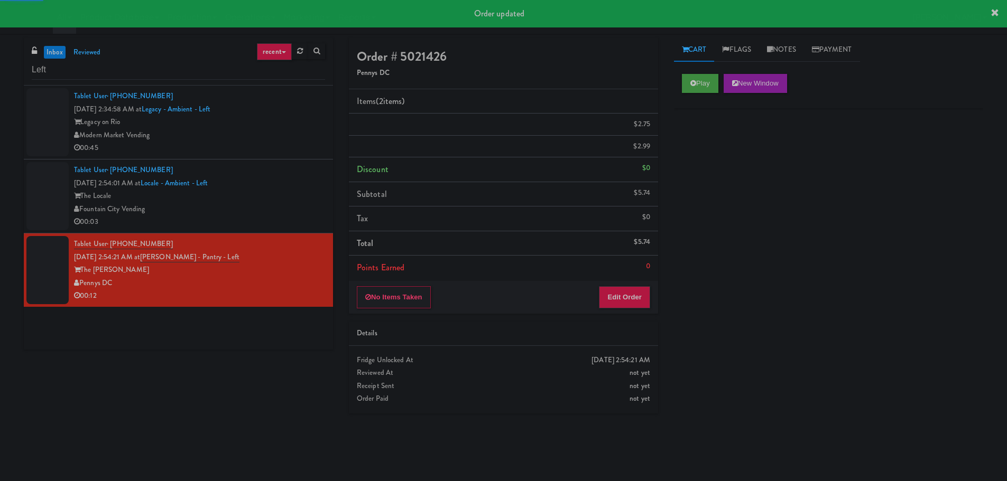
click at [300, 191] on div "The Locale" at bounding box center [199, 196] width 251 height 13
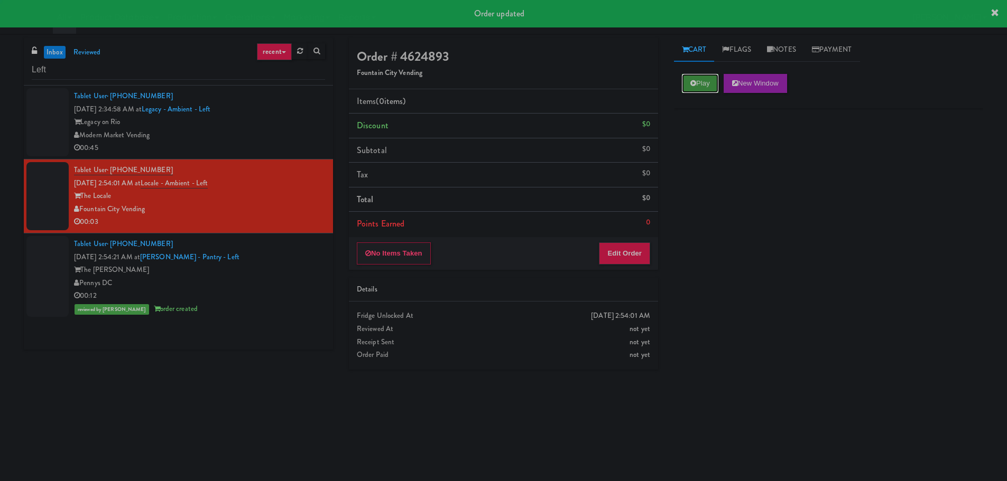
click at [695, 81] on icon at bounding box center [693, 83] width 6 height 7
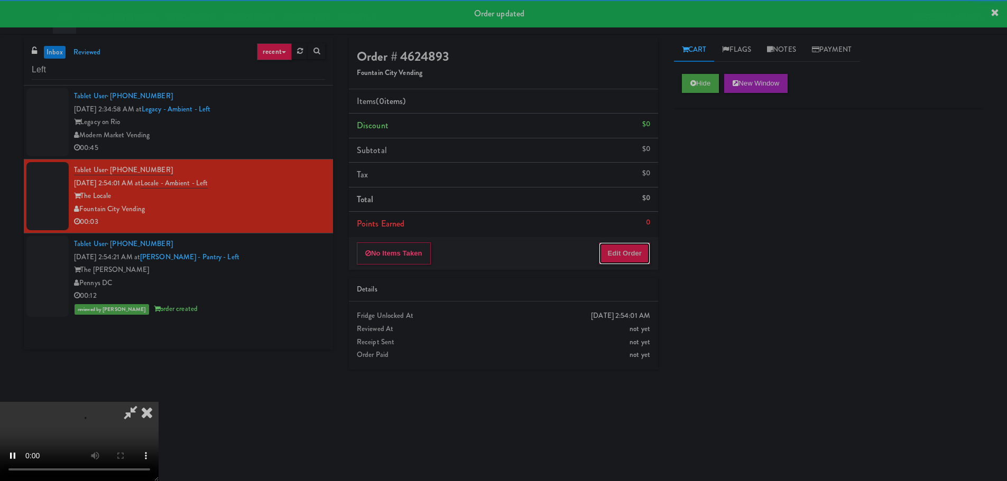
click at [624, 252] on button "Edit Order" at bounding box center [624, 254] width 51 height 22
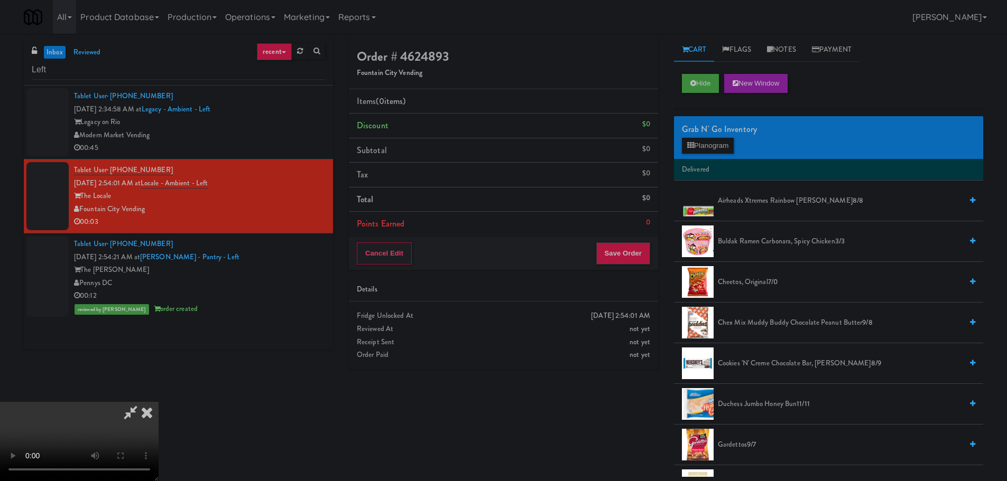
click at [159, 402] on video at bounding box center [79, 441] width 159 height 79
click at [693, 143] on icon at bounding box center [690, 145] width 7 height 7
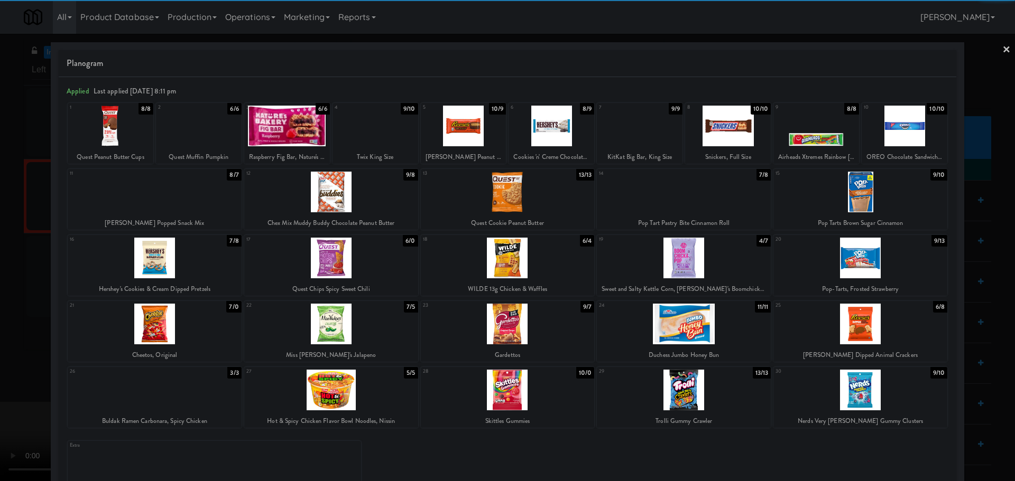
click at [518, 265] on div at bounding box center [508, 258] width 174 height 41
drag, startPoint x: 0, startPoint y: 301, endPoint x: 99, endPoint y: 291, distance: 99.4
click at [3, 301] on div at bounding box center [507, 240] width 1015 height 481
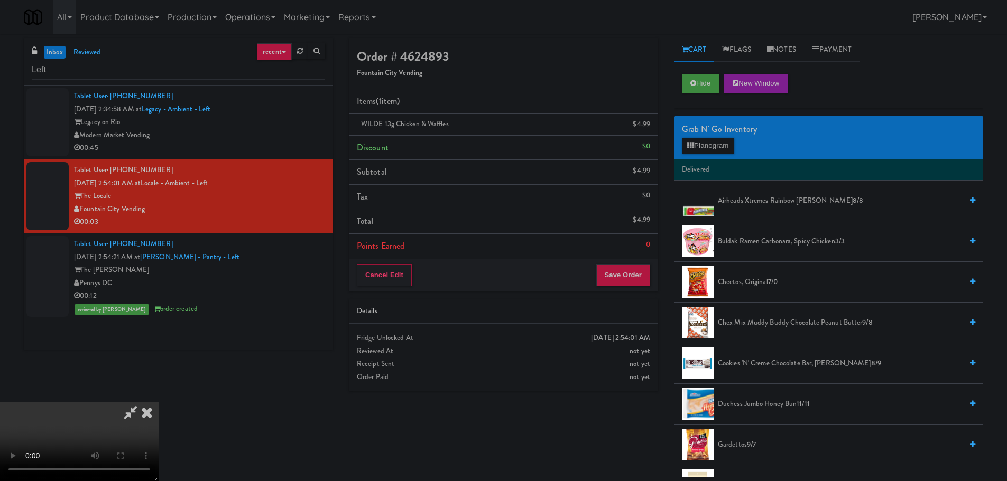
scroll to position [182, 0]
click at [159, 402] on video at bounding box center [79, 441] width 159 height 79
click at [706, 141] on button "Planogram" at bounding box center [708, 146] width 52 height 16
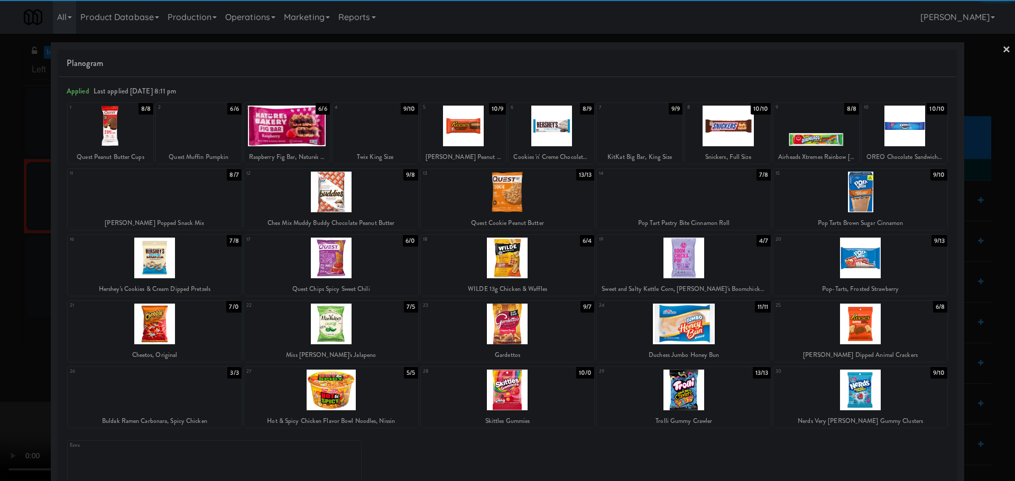
drag, startPoint x: 0, startPoint y: 283, endPoint x: 307, endPoint y: 199, distance: 318.3
click at [5, 283] on div at bounding box center [507, 240] width 1015 height 481
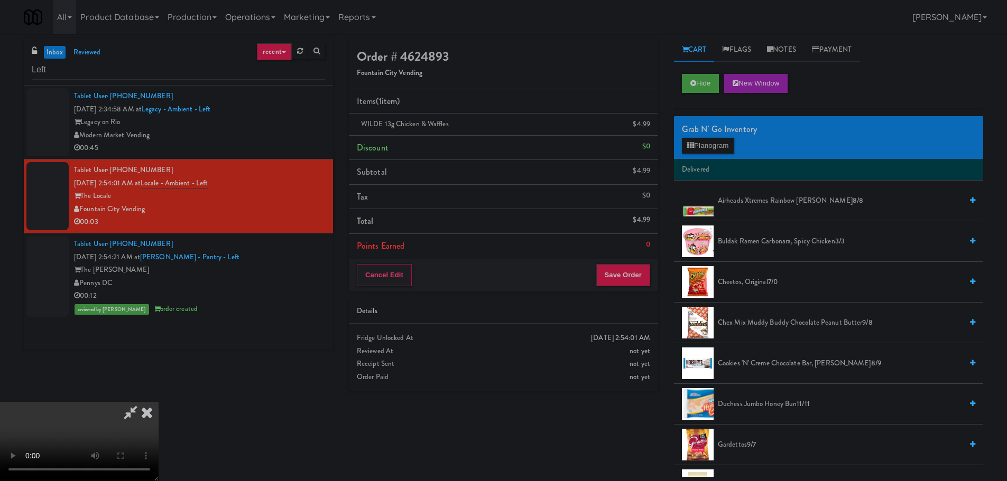
click at [159, 402] on video at bounding box center [79, 441] width 159 height 79
click at [633, 266] on button "Save Order" at bounding box center [623, 275] width 54 height 22
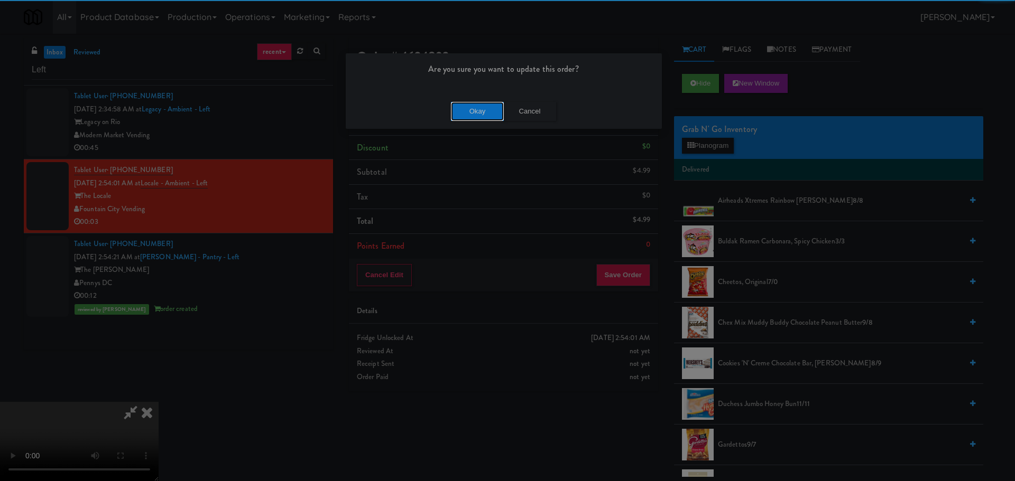
click at [486, 104] on button "Okay" at bounding box center [477, 111] width 53 height 19
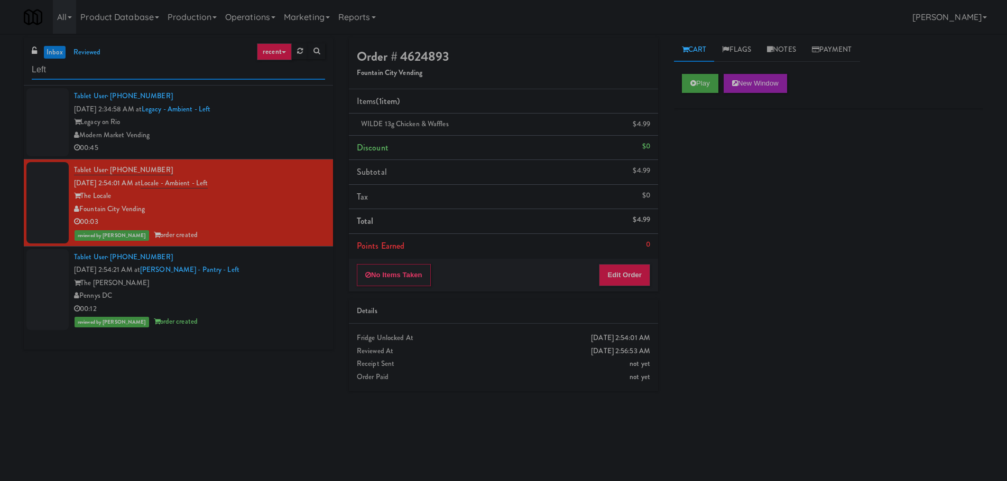
click at [96, 71] on input "Left" at bounding box center [178, 70] width 293 height 20
paste input "The Vue - Cooler"
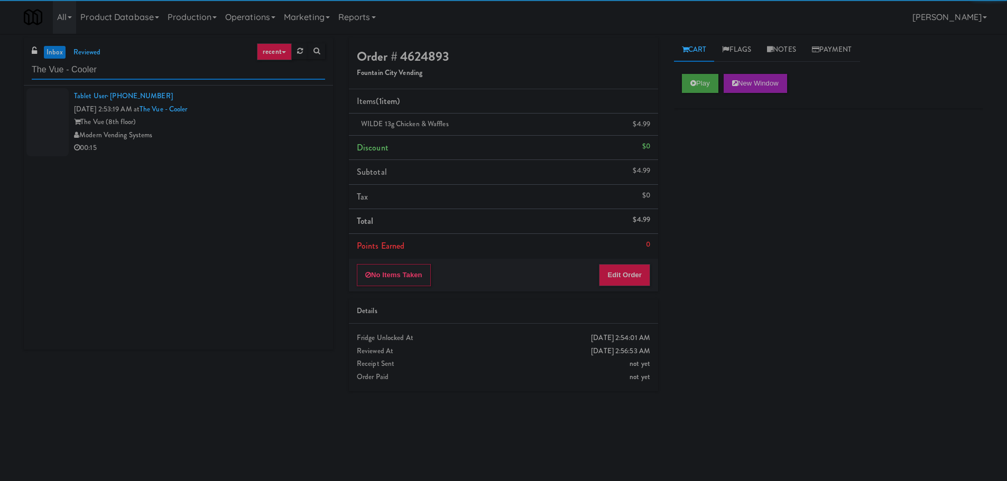
type input "The Vue - Cooler"
click at [229, 138] on div "Modern Vending Systems" at bounding box center [199, 135] width 251 height 13
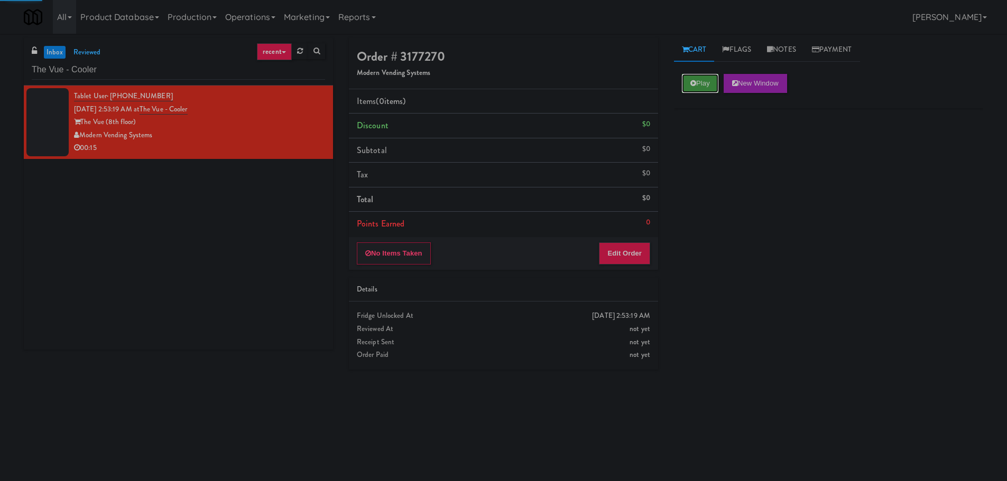
click at [701, 82] on button "Play" at bounding box center [700, 83] width 36 height 19
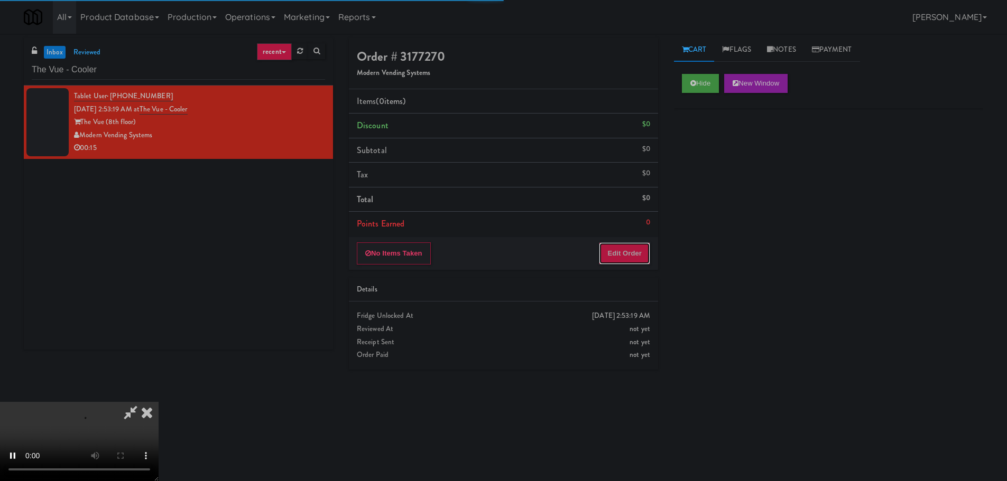
click at [622, 249] on button "Edit Order" at bounding box center [624, 254] width 51 height 22
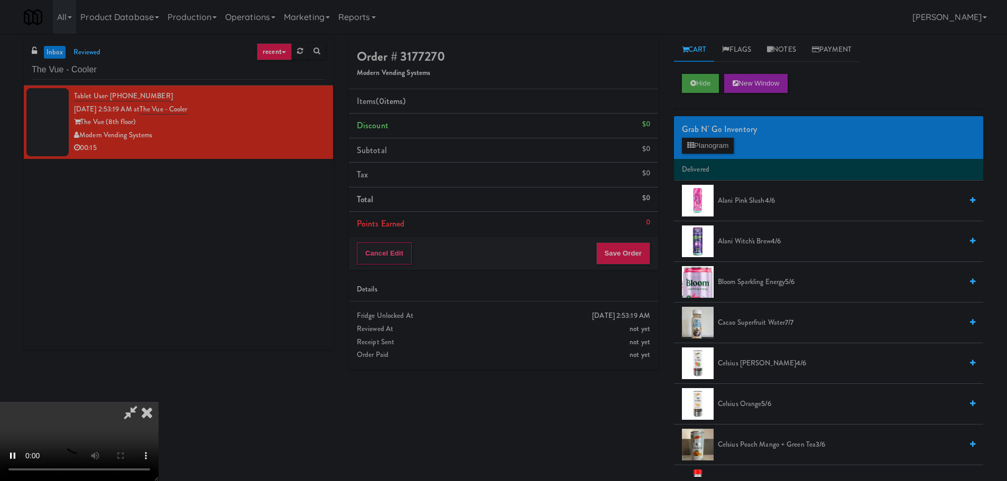
drag, startPoint x: 402, startPoint y: 266, endPoint x: 412, endPoint y: 268, distance: 10.2
click at [159, 402] on video at bounding box center [79, 441] width 159 height 79
click at [689, 136] on div "Grab N' Go Inventory" at bounding box center [828, 130] width 293 height 16
click at [693, 143] on icon at bounding box center [690, 145] width 7 height 7
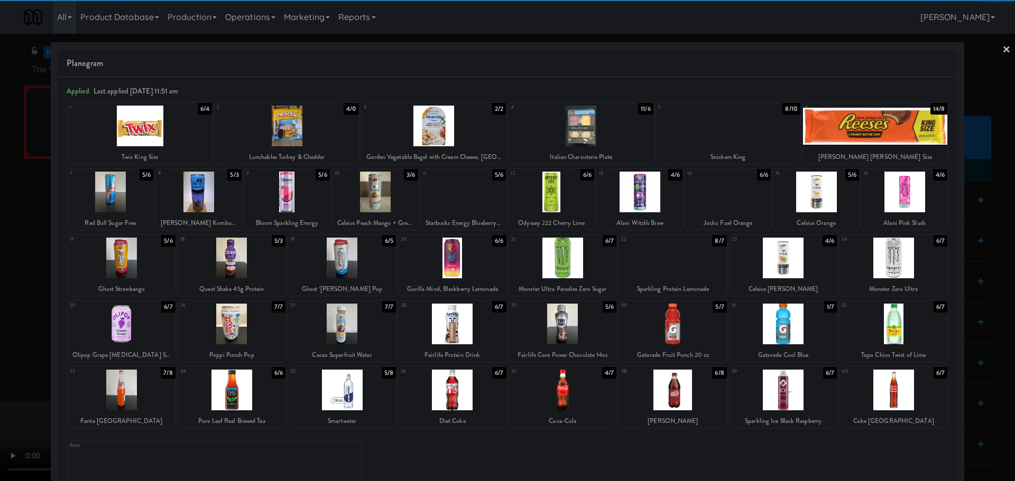
click at [897, 201] on div at bounding box center [904, 192] width 86 height 41
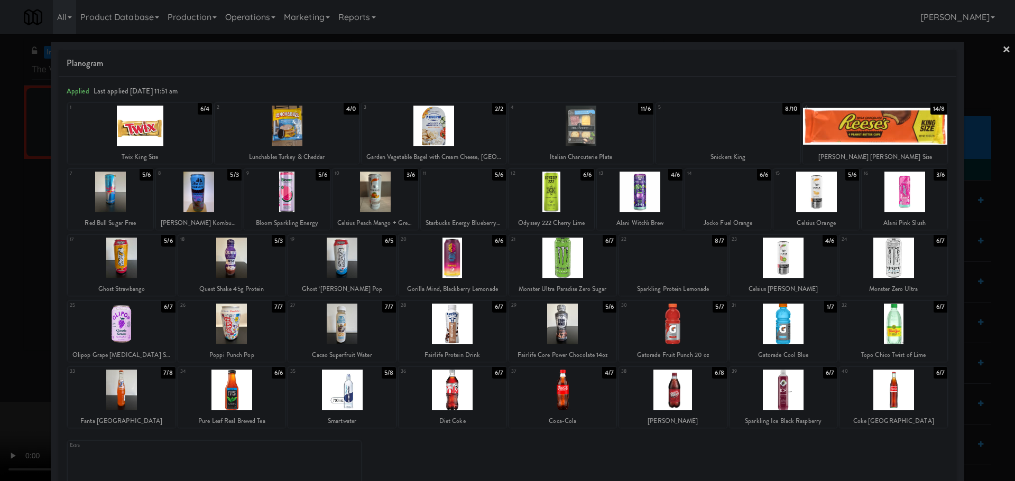
drag, startPoint x: 0, startPoint y: 317, endPoint x: 31, endPoint y: 305, distance: 33.3
click at [3, 316] on div at bounding box center [507, 240] width 1015 height 481
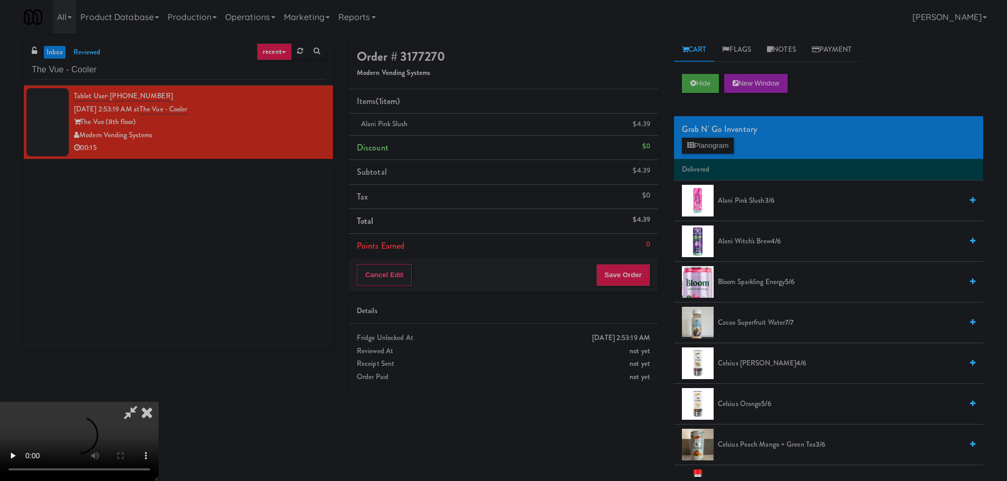
drag, startPoint x: 137, startPoint y: 282, endPoint x: 270, endPoint y: 273, distance: 133.0
click at [138, 402] on video at bounding box center [79, 441] width 159 height 79
click at [159, 402] on video at bounding box center [79, 441] width 159 height 79
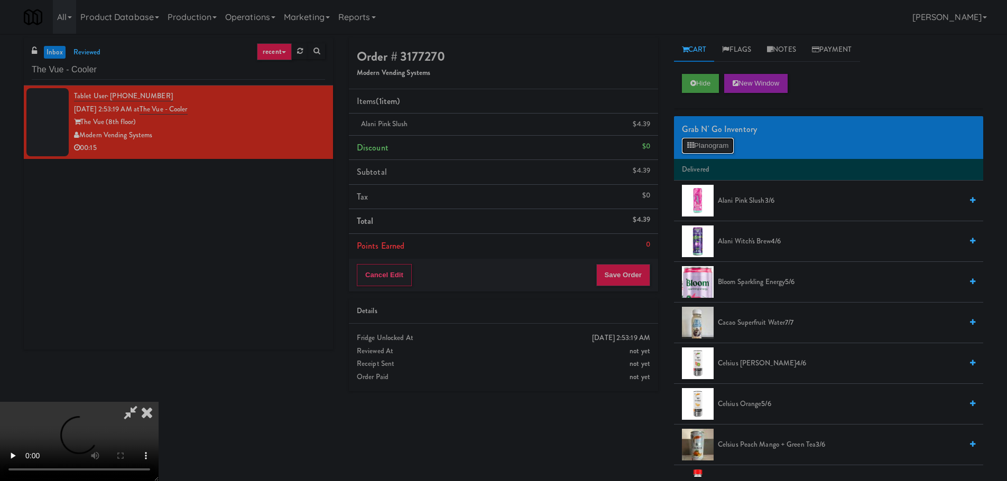
click at [709, 139] on button "Planogram" at bounding box center [708, 146] width 52 height 16
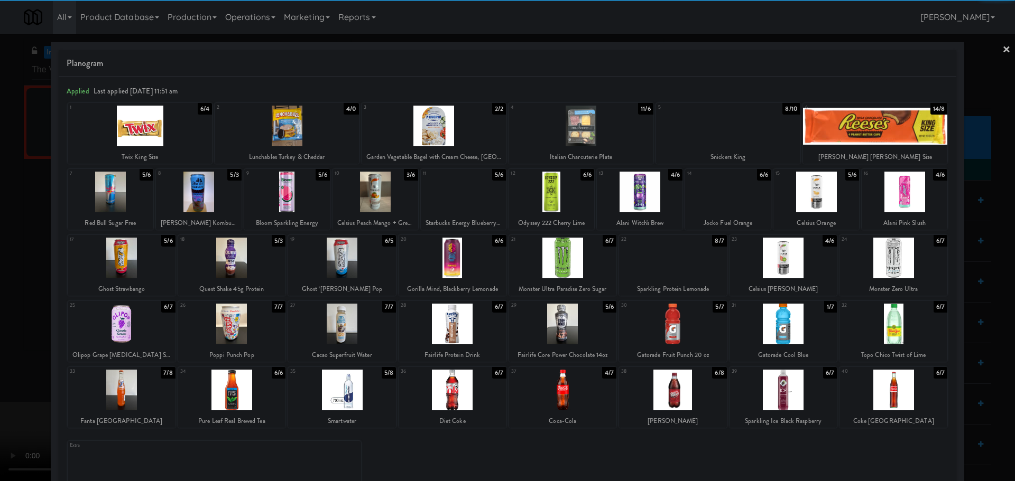
click at [892, 329] on div at bounding box center [893, 324] width 108 height 41
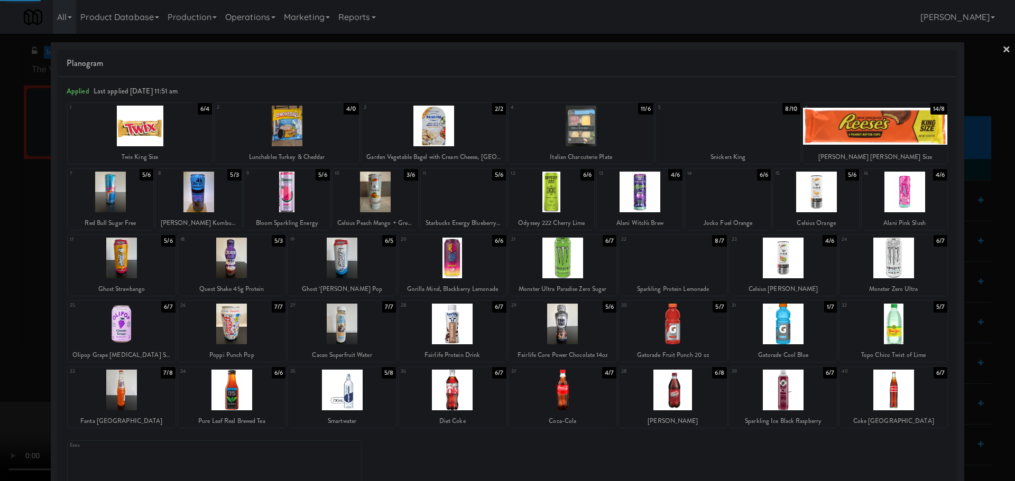
drag, startPoint x: 0, startPoint y: 365, endPoint x: 42, endPoint y: 341, distance: 48.5
click at [2, 366] on div at bounding box center [507, 240] width 1015 height 481
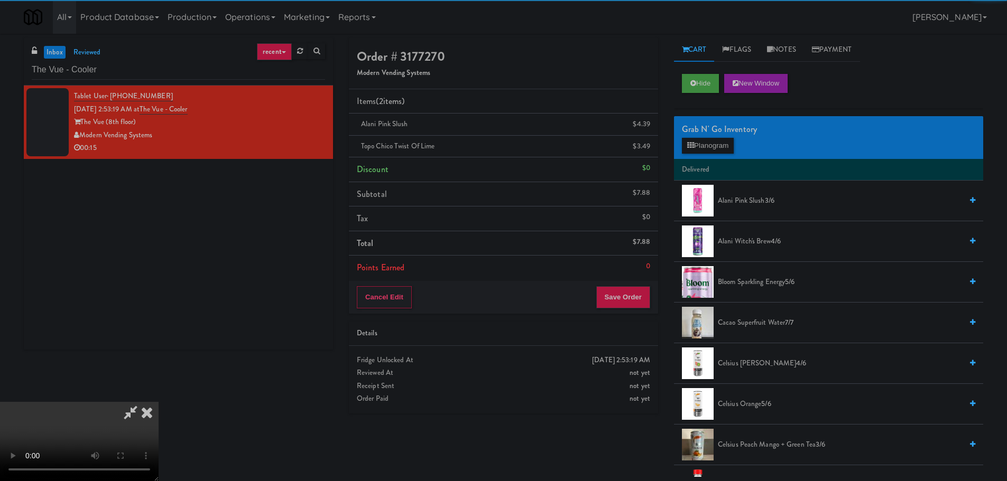
click at [159, 402] on video at bounding box center [79, 441] width 159 height 79
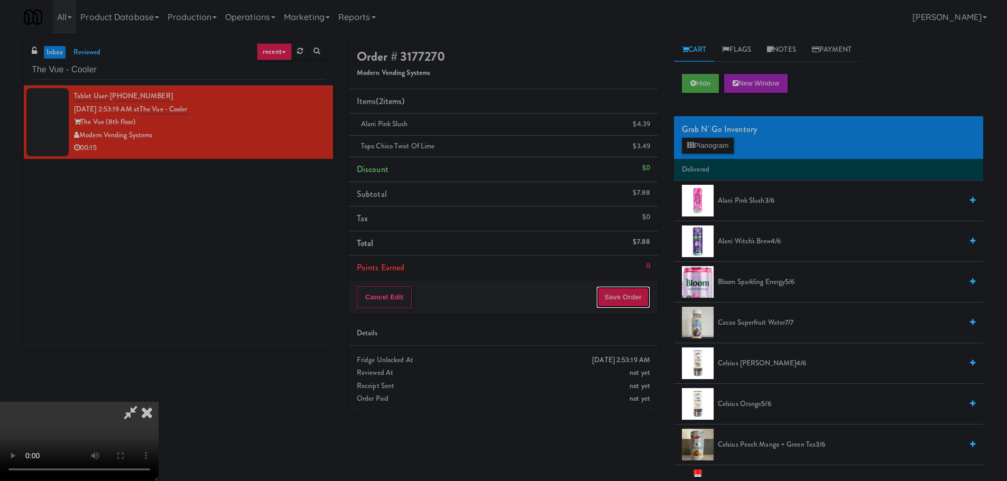
click at [611, 298] on button "Save Order" at bounding box center [623, 297] width 54 height 22
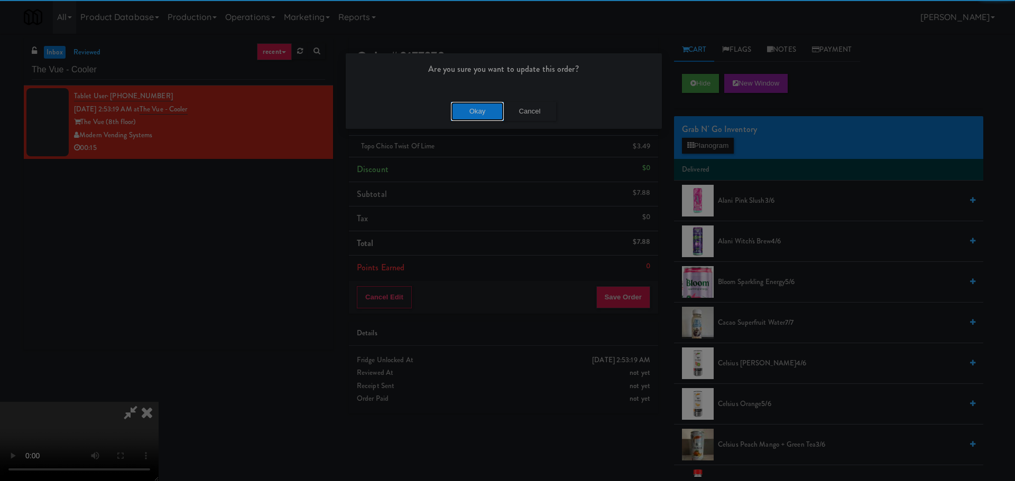
click at [488, 117] on button "Okay" at bounding box center [477, 111] width 53 height 19
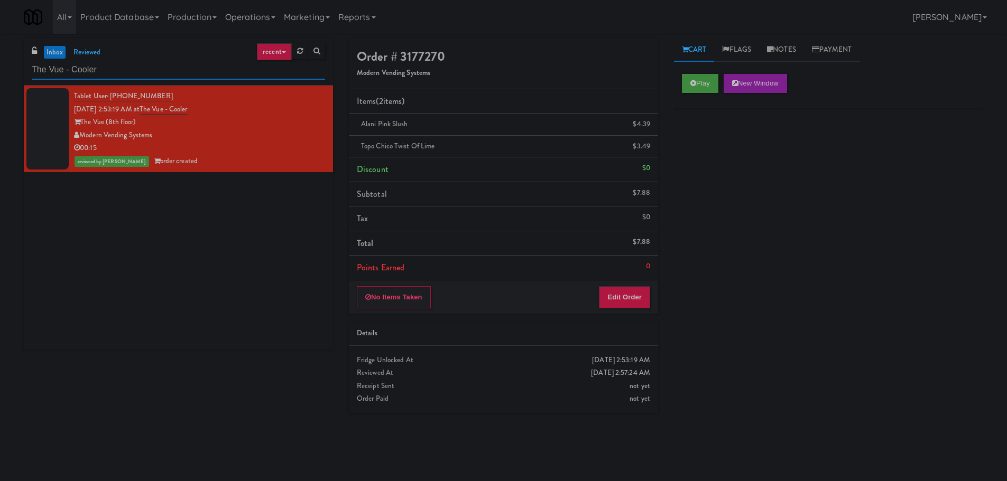
drag, startPoint x: 103, startPoint y: 67, endPoint x: 0, endPoint y: 69, distance: 102.5
click at [0, 69] on div "inbox reviewed recent all unclear take inventory issue suspicious failed recent…" at bounding box center [503, 250] width 1007 height 424
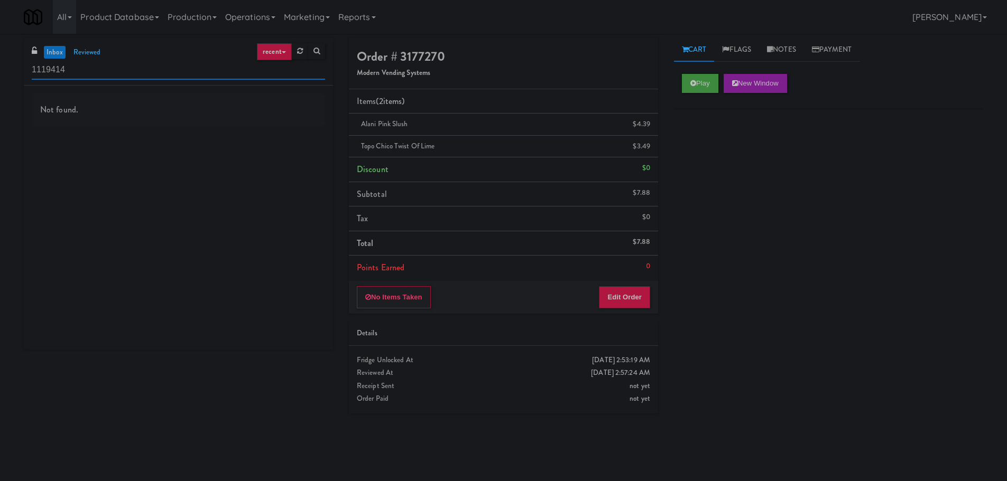
click at [128, 64] on input "1119414" at bounding box center [178, 70] width 293 height 20
click at [128, 65] on input "1119414" at bounding box center [178, 70] width 293 height 20
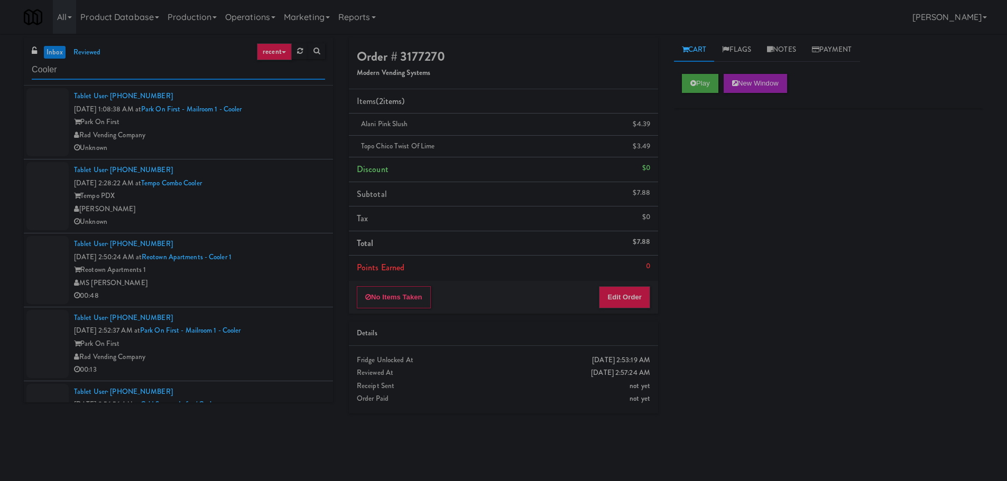
type input "Cooler"
click at [275, 140] on div "Rad Vending Company" at bounding box center [199, 135] width 251 height 13
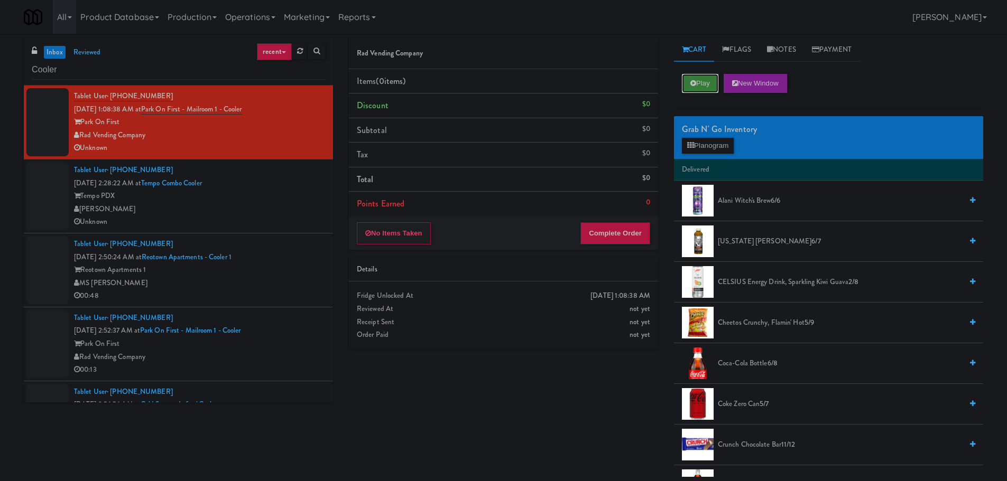
click at [695, 87] on button "Play" at bounding box center [700, 83] width 36 height 19
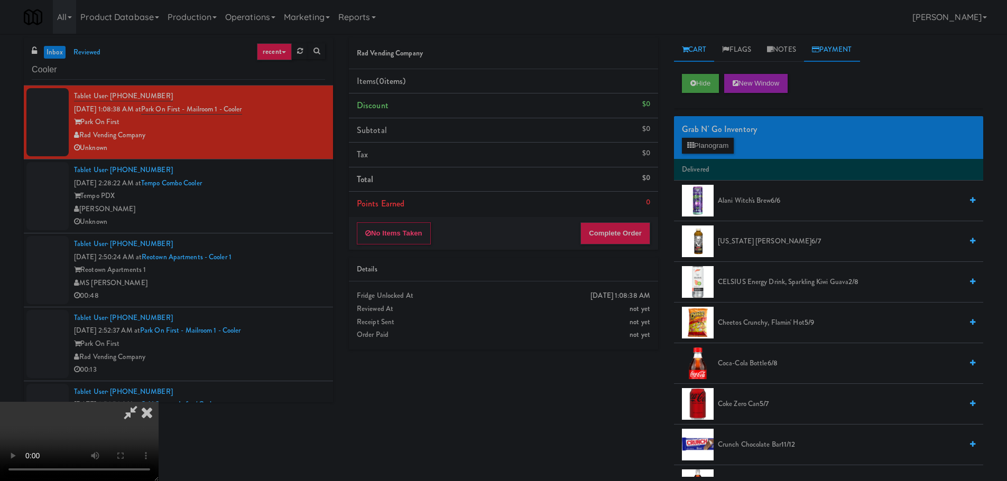
click at [831, 55] on link "Payment" at bounding box center [832, 50] width 56 height 24
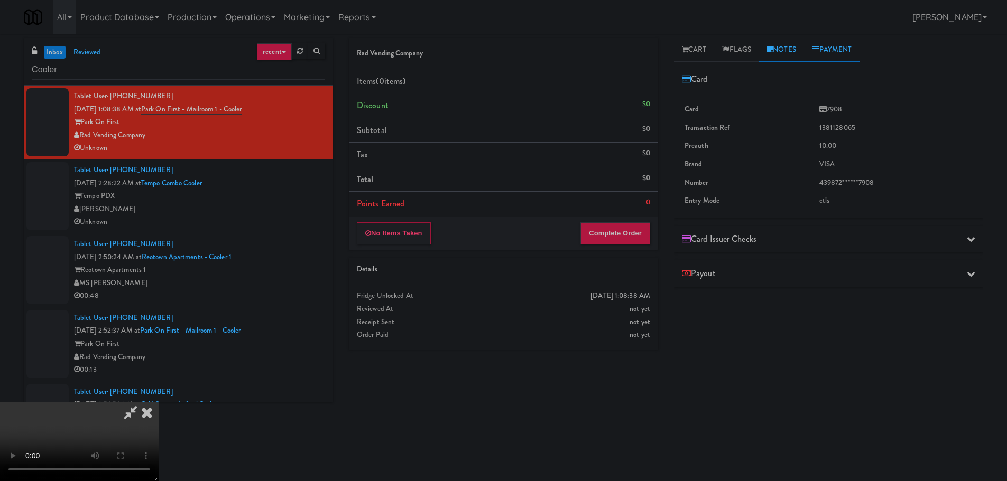
click at [766, 42] on link "Notes" at bounding box center [781, 50] width 45 height 24
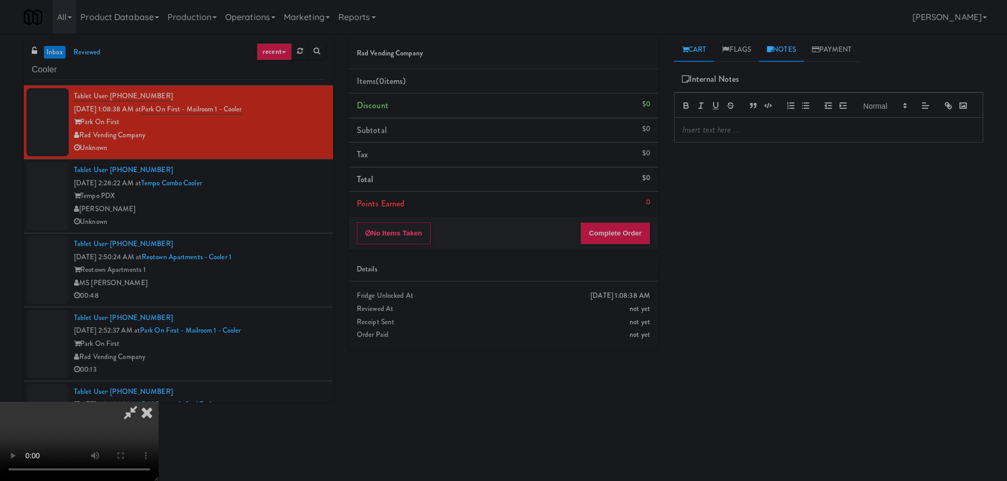
click at [684, 42] on link "Cart" at bounding box center [694, 50] width 41 height 24
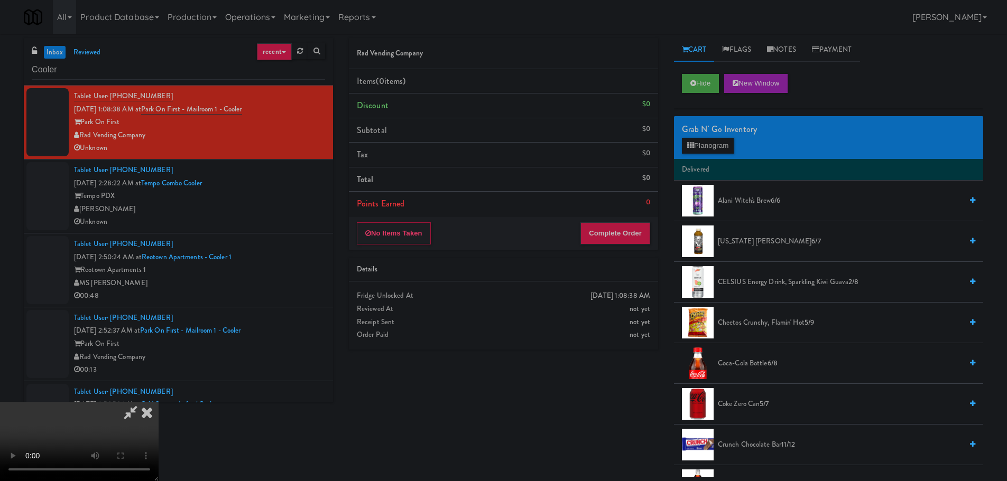
click at [285, 188] on div "Tablet User · (503) 763-3156 [DATE] 2:28:22 AM at Tempo Combo Cooler Tempo PDX …" at bounding box center [199, 196] width 251 height 65
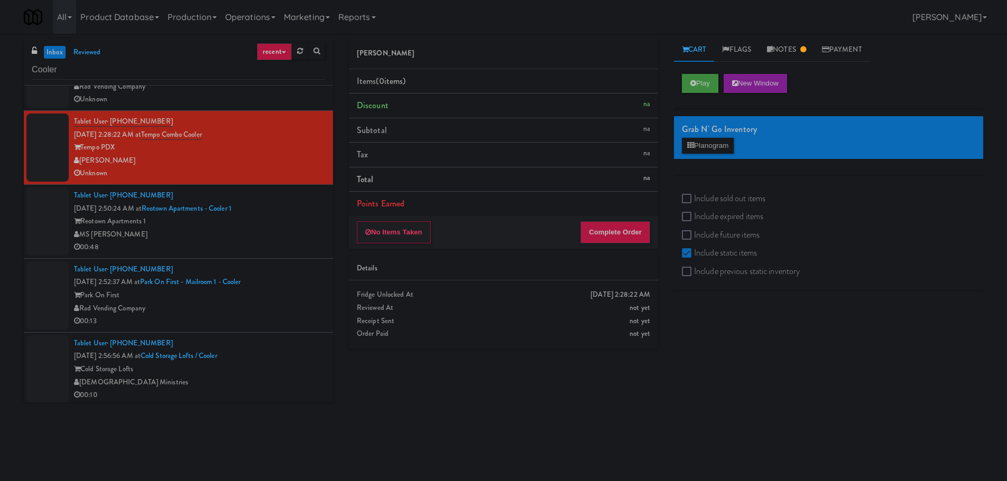
scroll to position [53, 0]
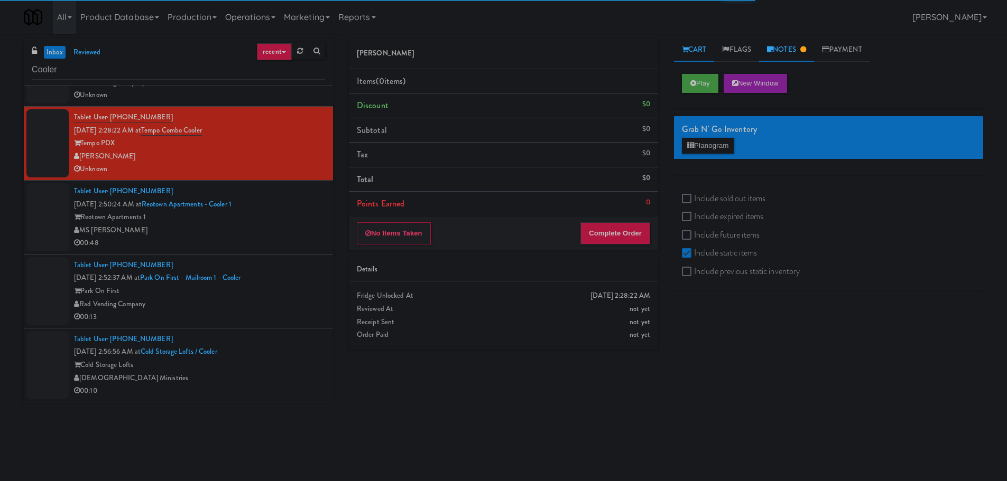
click at [791, 54] on link "Notes" at bounding box center [786, 50] width 55 height 24
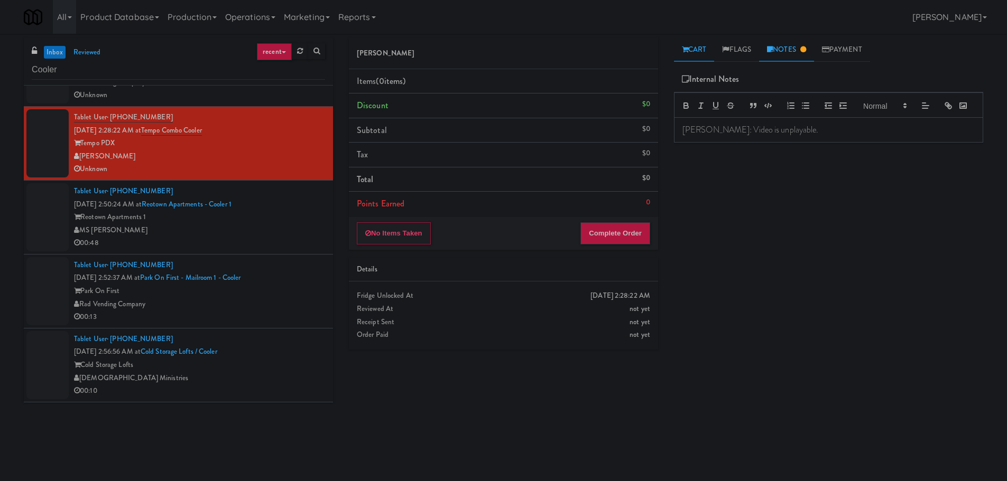
click at [708, 51] on link "Cart" at bounding box center [694, 50] width 41 height 24
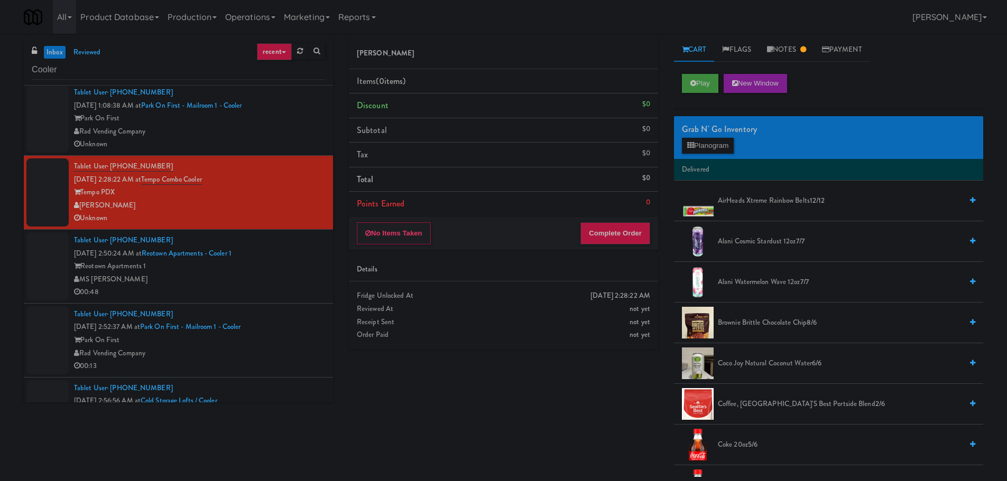
scroll to position [0, 0]
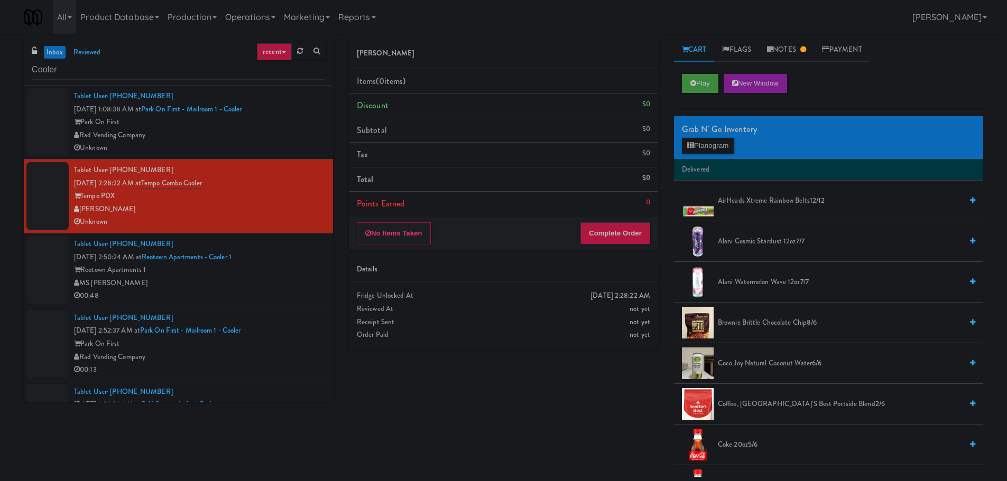
click at [265, 162] on li "Tablet User · (503) 763-3156 [DATE] 2:28:22 AM at Tempo Combo Cooler Tempo PDX …" at bounding box center [178, 197] width 309 height 74
click at [274, 140] on div "Rad Vending Company" at bounding box center [199, 135] width 251 height 13
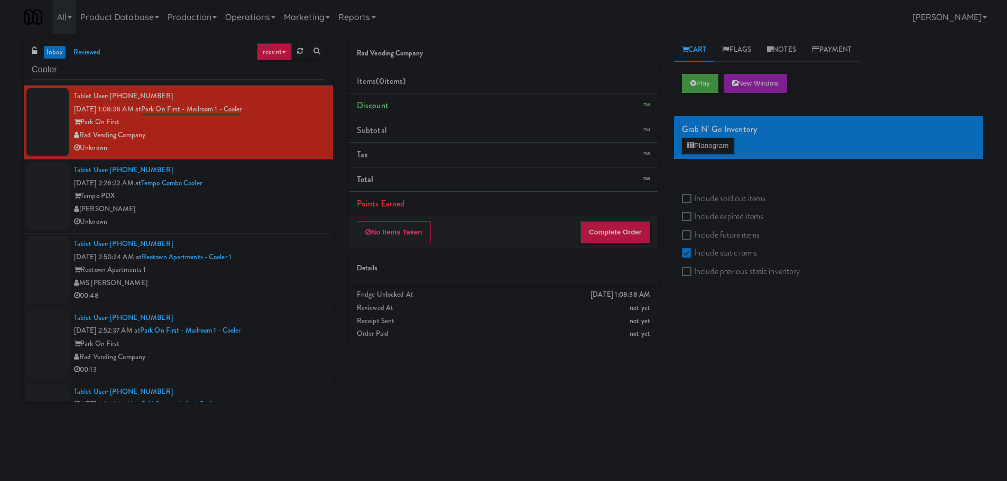
click at [296, 281] on div "MS [PERSON_NAME]" at bounding box center [199, 283] width 251 height 13
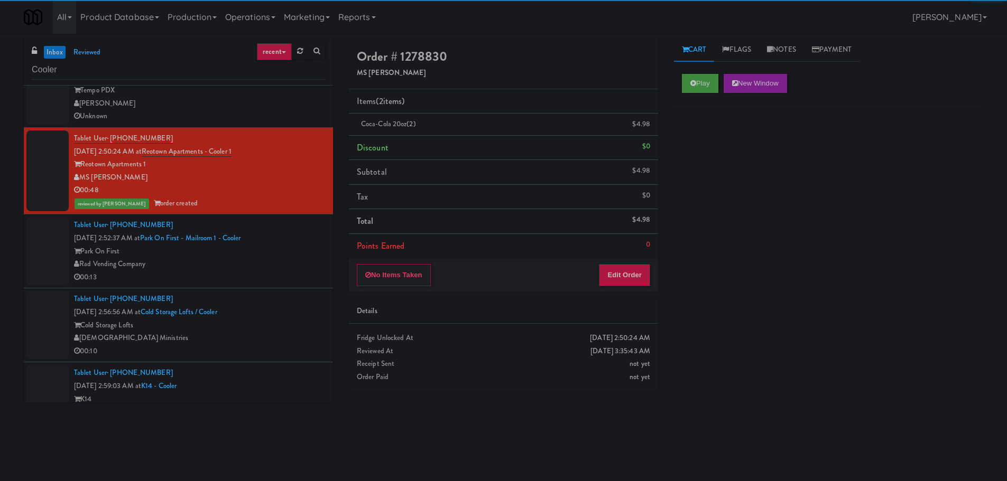
click at [286, 242] on div "Tablet User · (949) 662-8459 Oct 2, 2025 2:52:37 AM at Park on First - Mailroom…" at bounding box center [199, 251] width 251 height 65
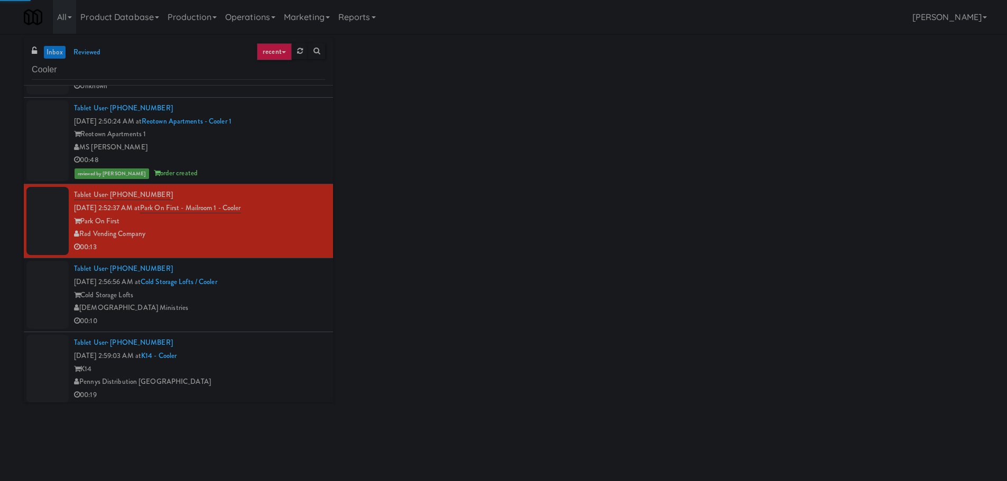
scroll to position [211, 0]
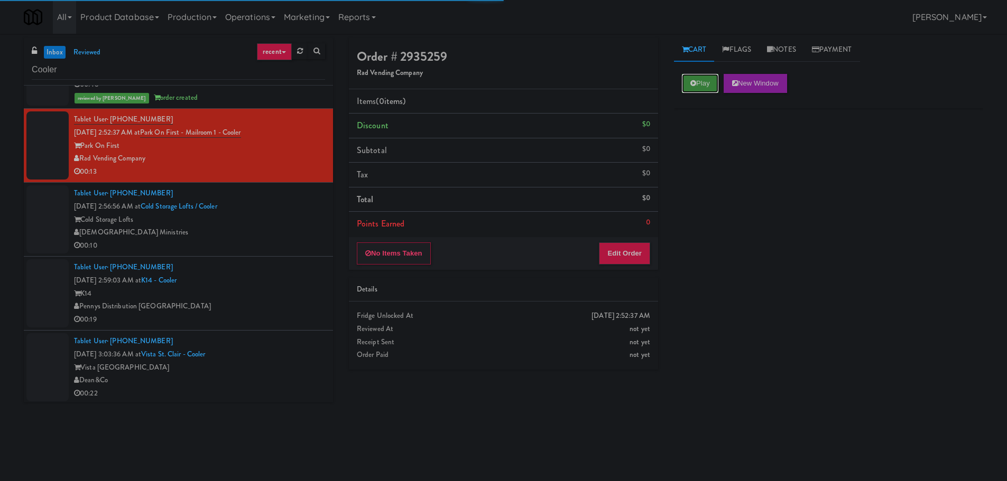
click at [715, 80] on button "Play" at bounding box center [700, 83] width 36 height 19
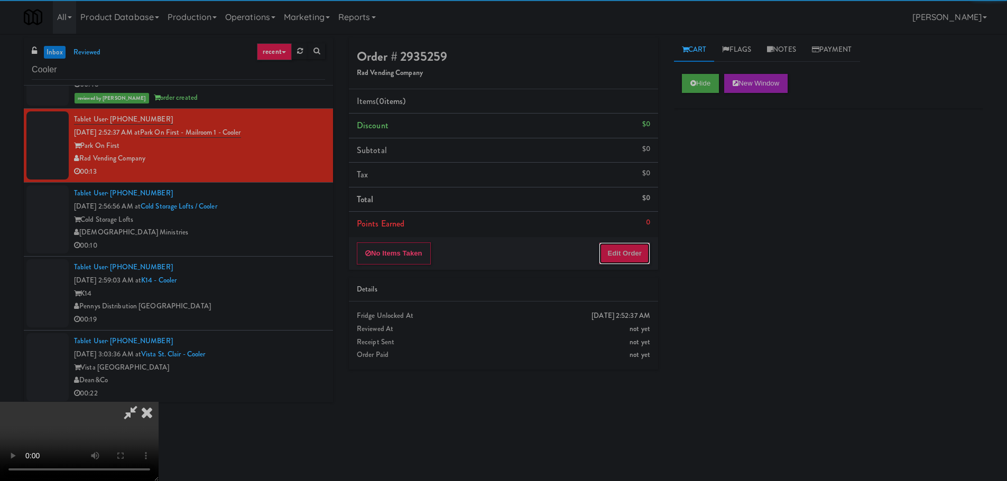
click at [626, 245] on button "Edit Order" at bounding box center [624, 254] width 51 height 22
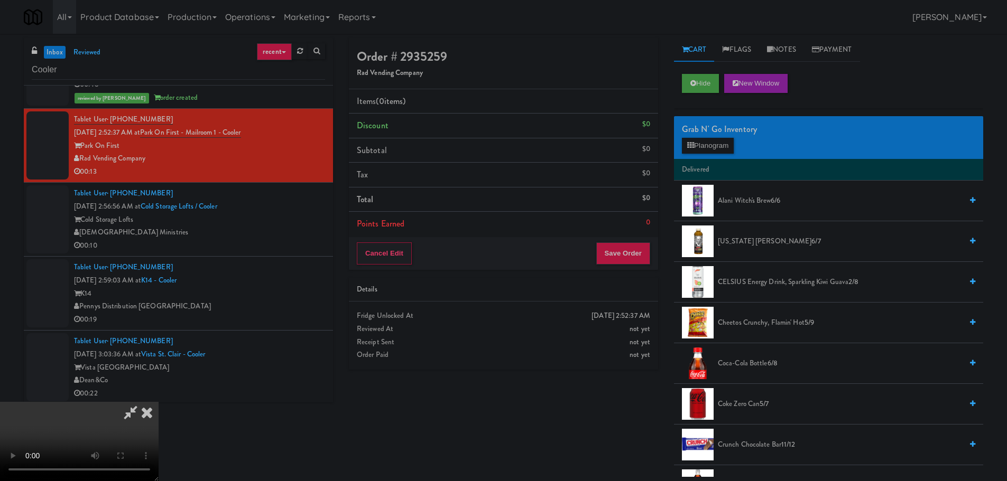
click at [159, 402] on video at bounding box center [79, 441] width 159 height 79
click at [695, 153] on button "Planogram" at bounding box center [708, 146] width 52 height 16
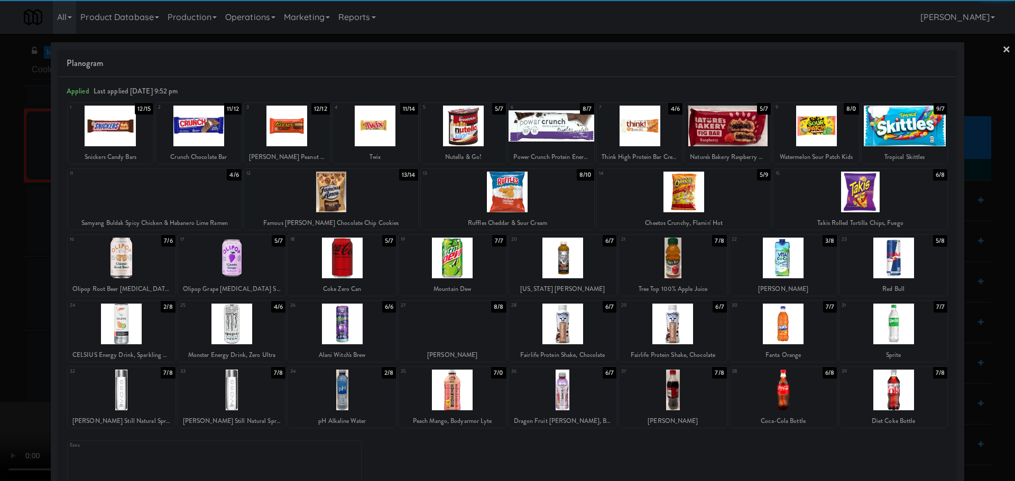
click at [897, 129] on div at bounding box center [904, 126] width 86 height 41
drag, startPoint x: 0, startPoint y: 379, endPoint x: 42, endPoint y: 363, distance: 45.2
click at [11, 378] on div at bounding box center [507, 240] width 1015 height 481
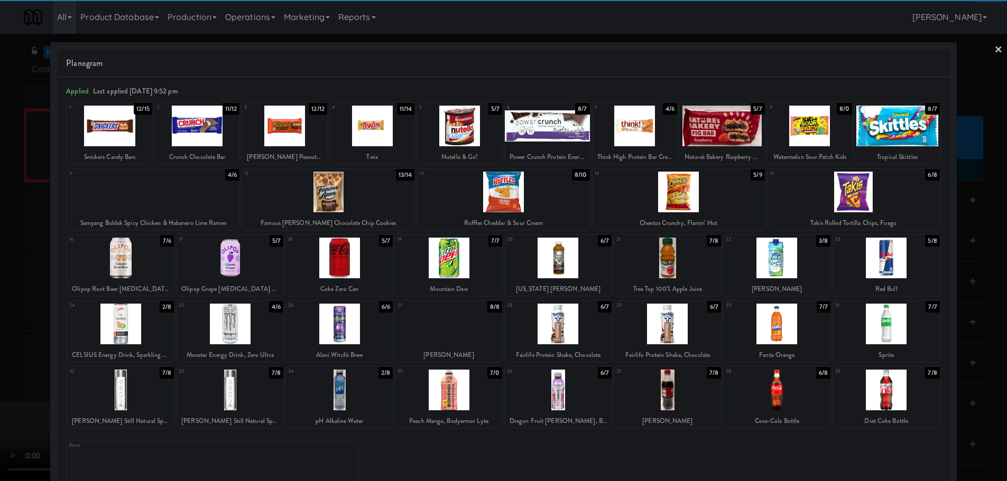
click at [159, 402] on video at bounding box center [79, 441] width 159 height 79
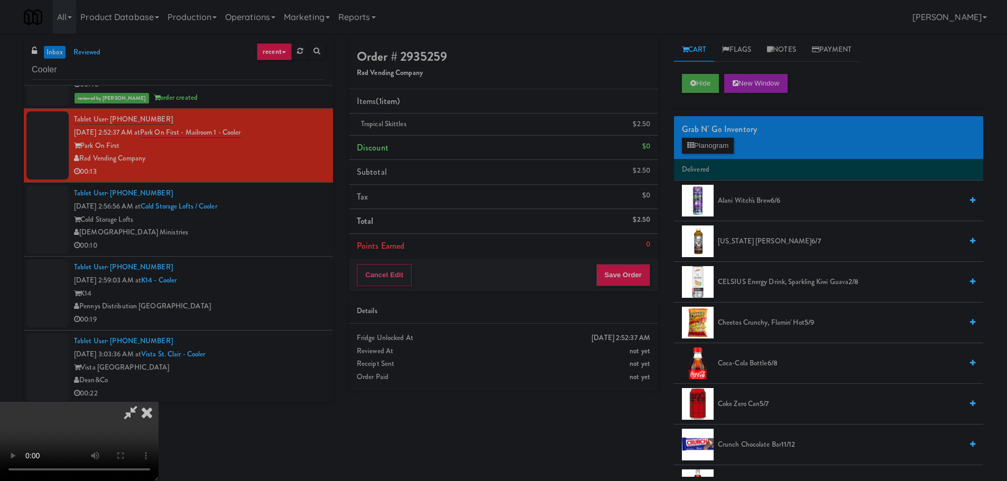
click at [159, 402] on video at bounding box center [79, 441] width 159 height 79
click at [720, 155] on div "Grab N' Go Inventory Planogram" at bounding box center [828, 137] width 309 height 43
click at [719, 143] on button "Planogram" at bounding box center [708, 146] width 52 height 16
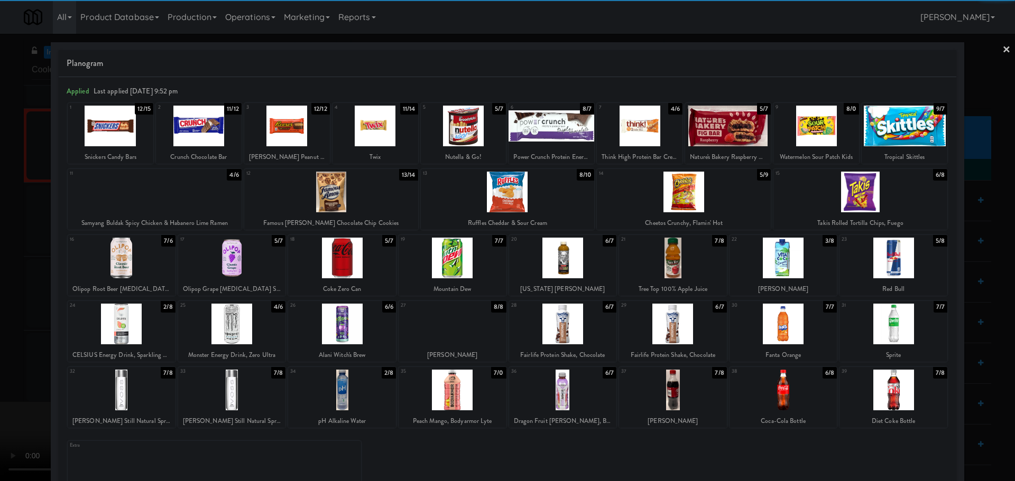
click at [116, 137] on div at bounding box center [111, 126] width 86 height 41
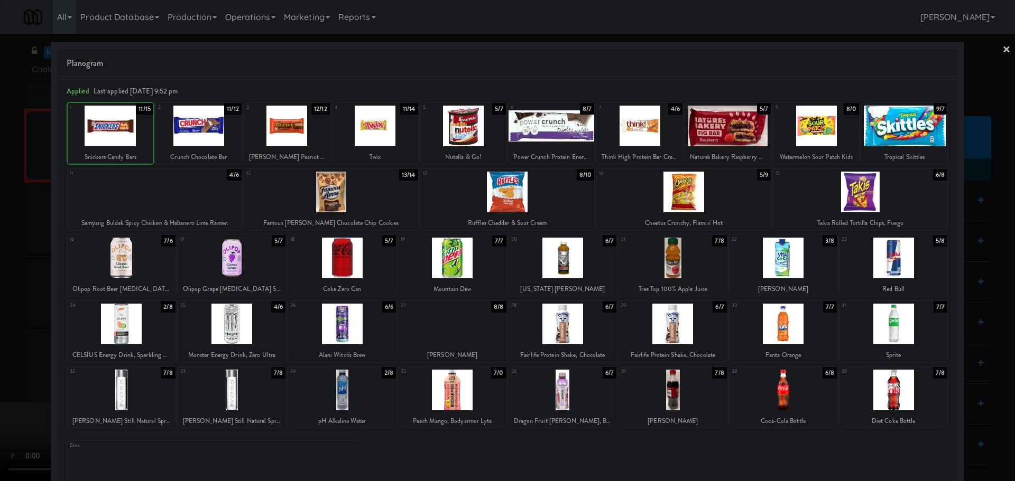
drag, startPoint x: 0, startPoint y: 256, endPoint x: 288, endPoint y: 250, distance: 287.6
click at [4, 257] on div at bounding box center [507, 240] width 1015 height 481
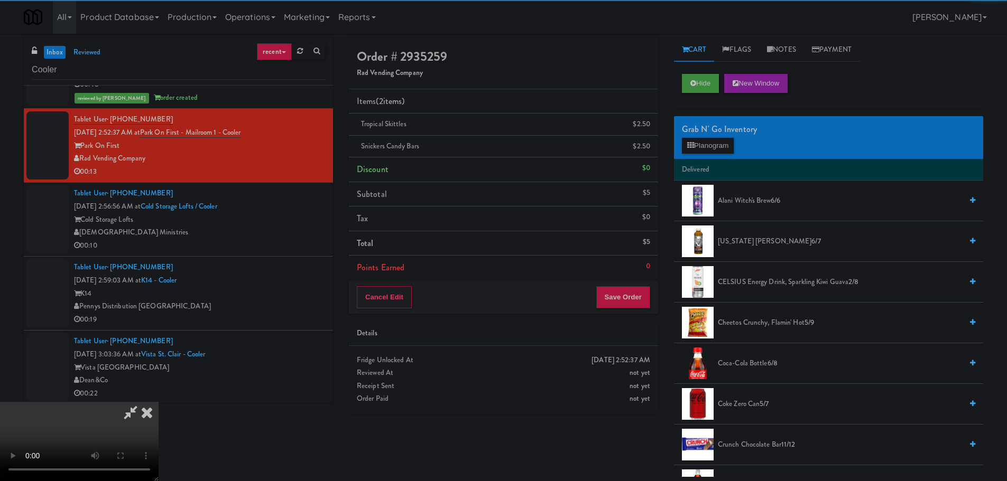
drag, startPoint x: 288, startPoint y: 250, endPoint x: 383, endPoint y: 259, distance: 96.1
click at [159, 402] on video at bounding box center [79, 441] width 159 height 79
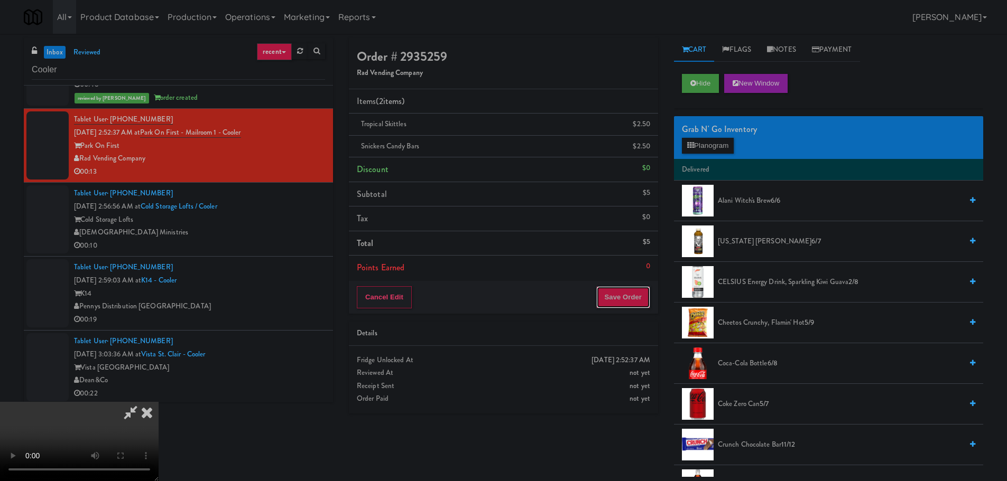
click at [618, 303] on button "Save Order" at bounding box center [623, 297] width 54 height 22
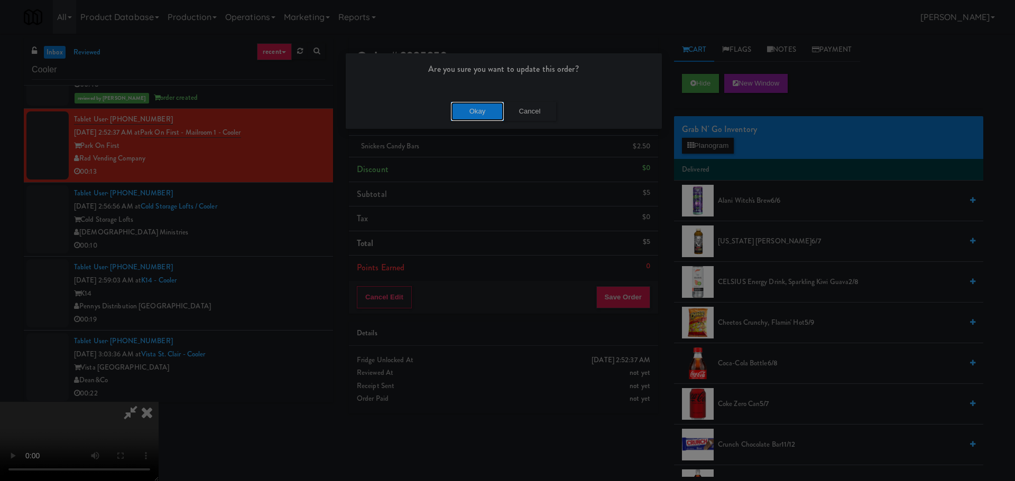
click at [475, 109] on button "Okay" at bounding box center [477, 111] width 53 height 19
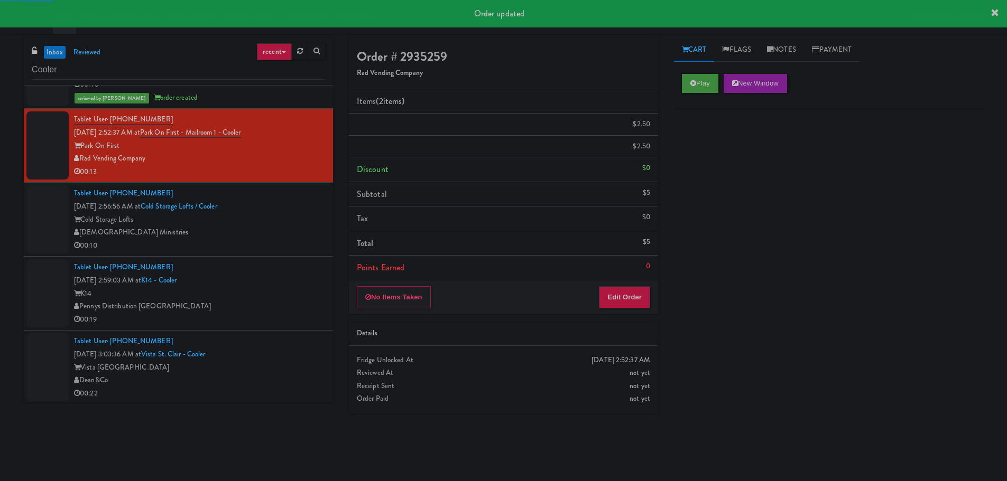
click at [271, 225] on div "Cold Storage Lofts" at bounding box center [199, 220] width 251 height 13
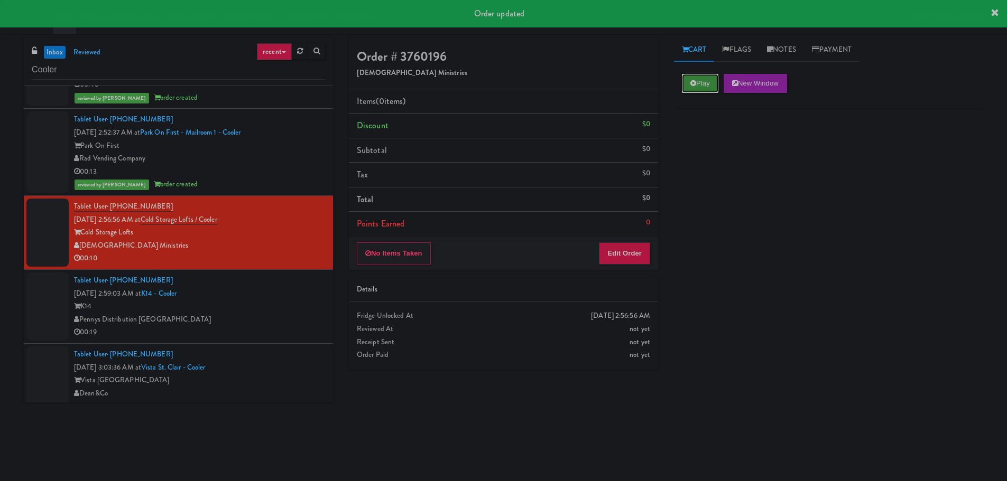
click at [704, 78] on button "Play" at bounding box center [700, 83] width 36 height 19
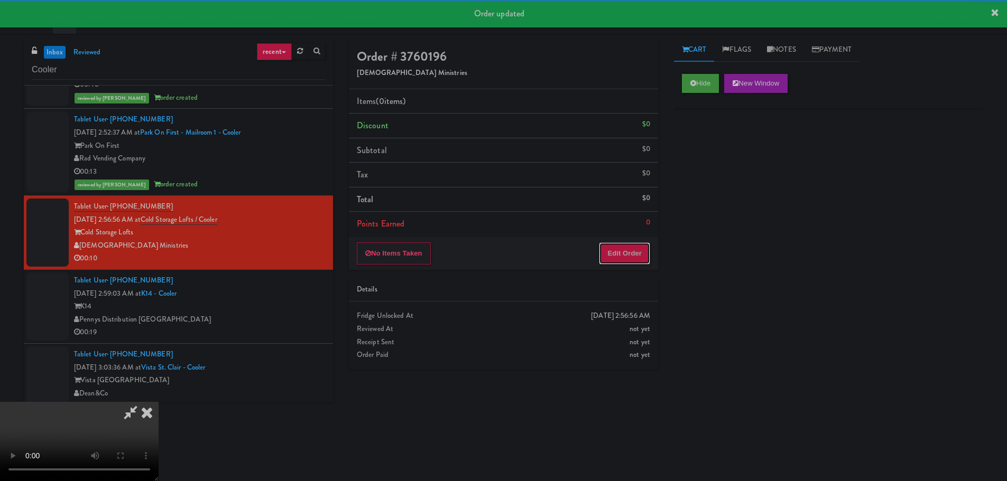
click at [629, 251] on button "Edit Order" at bounding box center [624, 254] width 51 height 22
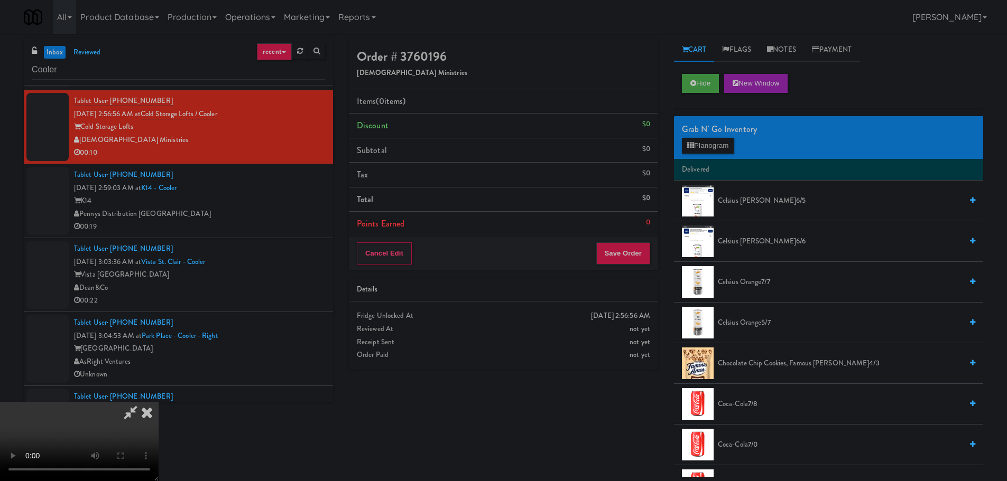
drag, startPoint x: 465, startPoint y: 273, endPoint x: 475, endPoint y: 266, distance: 12.5
click at [159, 402] on video at bounding box center [79, 441] width 159 height 79
click at [705, 144] on button "Planogram" at bounding box center [708, 146] width 52 height 16
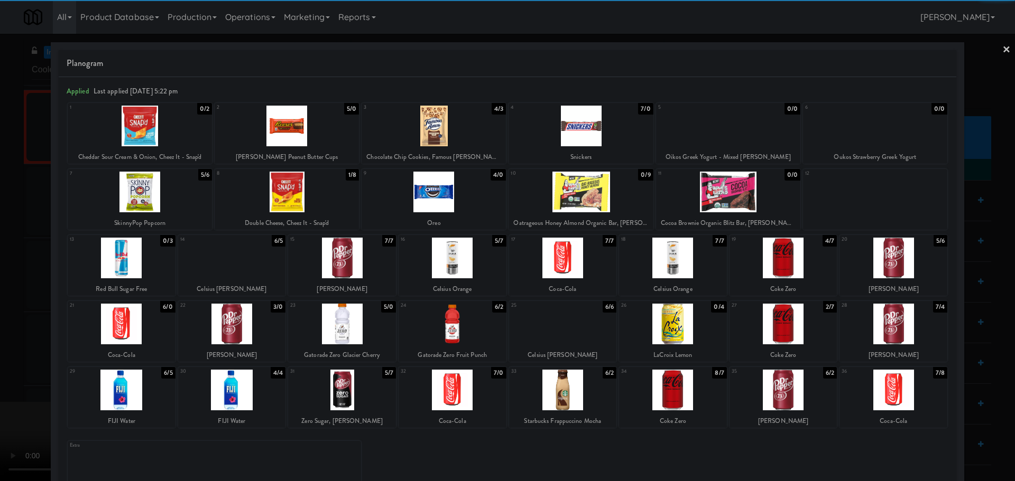
click at [561, 388] on div at bounding box center [563, 390] width 108 height 41
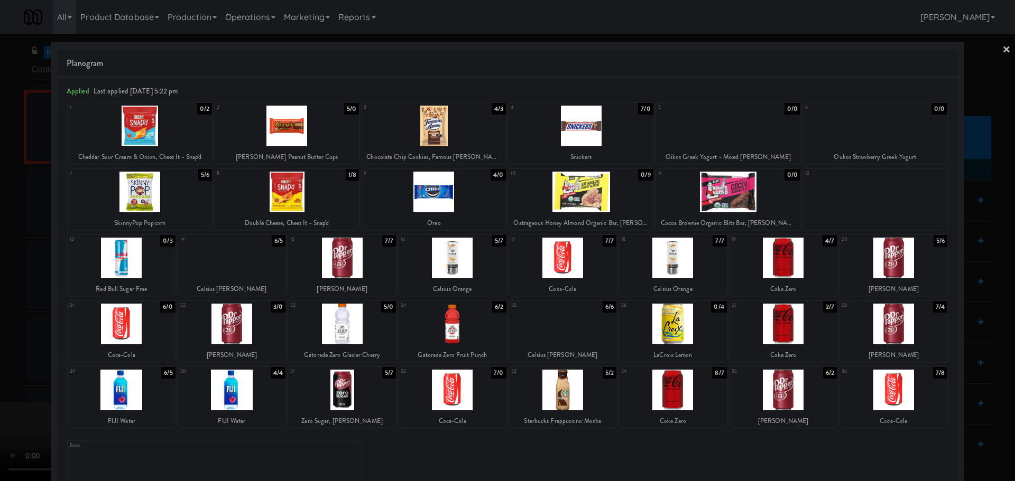
drag, startPoint x: 0, startPoint y: 326, endPoint x: 274, endPoint y: 181, distance: 309.7
click at [7, 321] on div at bounding box center [507, 240] width 1015 height 481
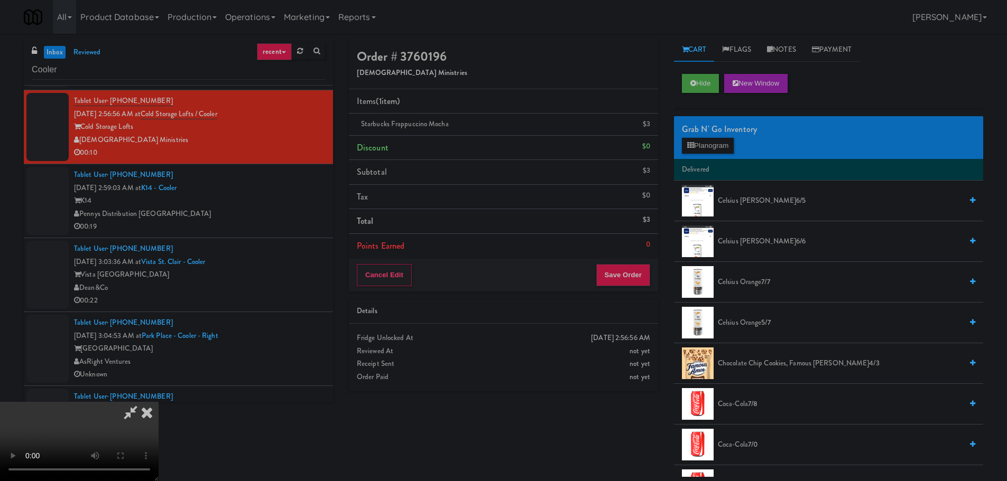
scroll to position [129, 0]
drag, startPoint x: 328, startPoint y: 173, endPoint x: 338, endPoint y: 178, distance: 10.4
click at [159, 402] on video at bounding box center [79, 441] width 159 height 79
drag, startPoint x: 415, startPoint y: 201, endPoint x: 605, endPoint y: 138, distance: 199.4
click at [159, 402] on video at bounding box center [79, 441] width 159 height 79
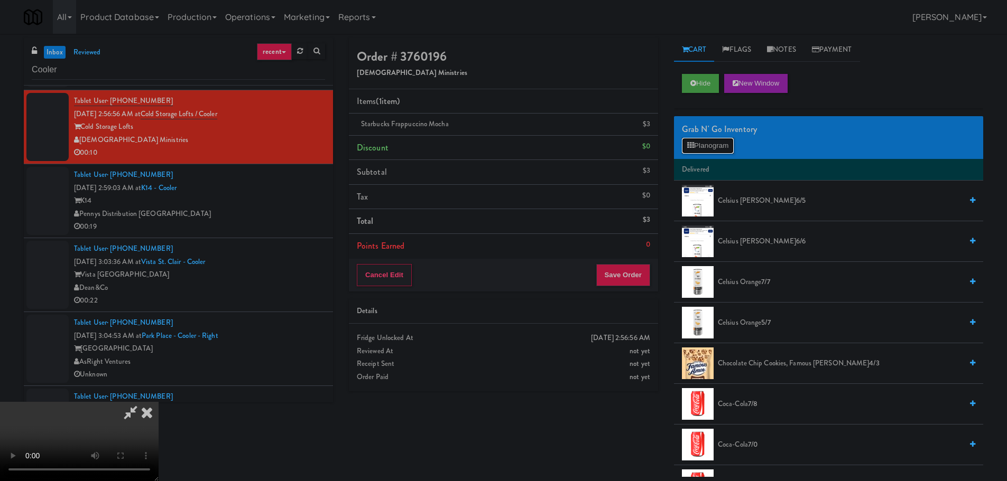
click at [719, 141] on button "Planogram" at bounding box center [708, 146] width 52 height 16
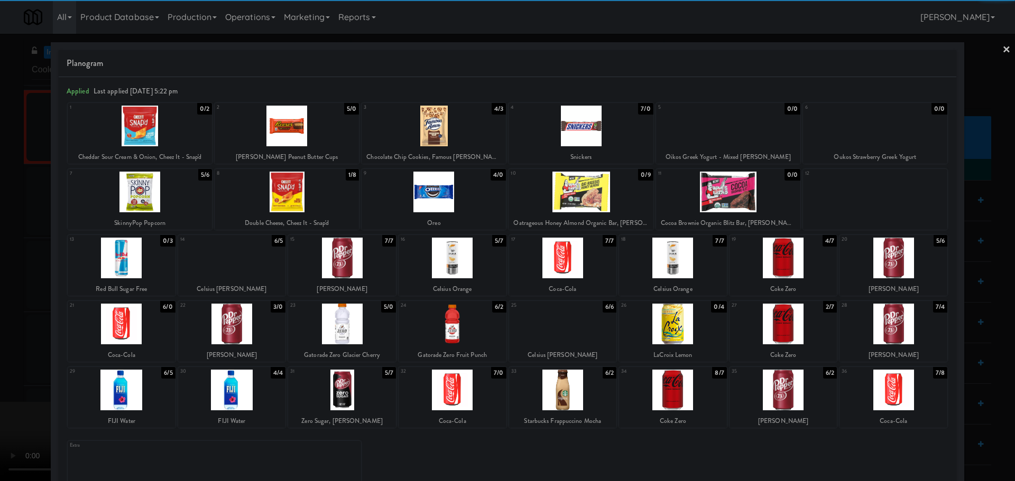
click at [561, 389] on div at bounding box center [563, 390] width 108 height 41
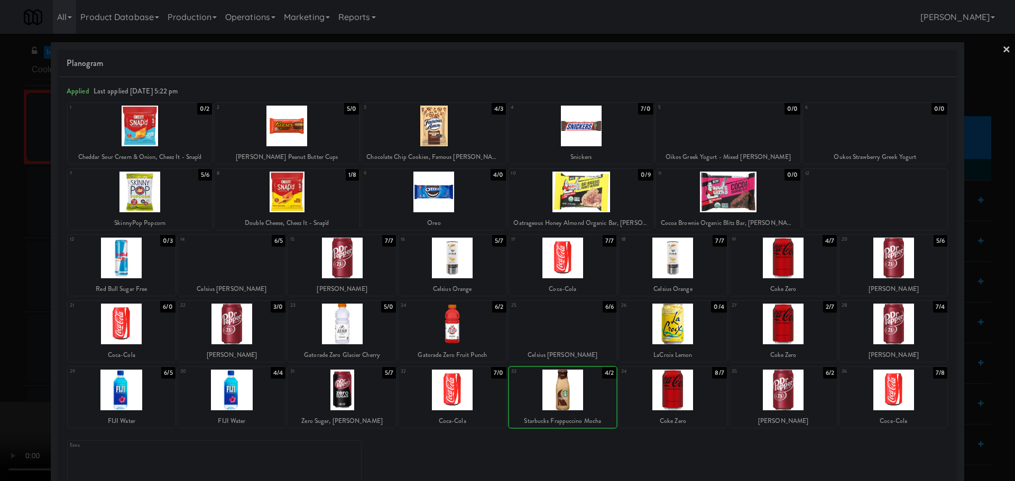
click at [14, 341] on div at bounding box center [507, 240] width 1015 height 481
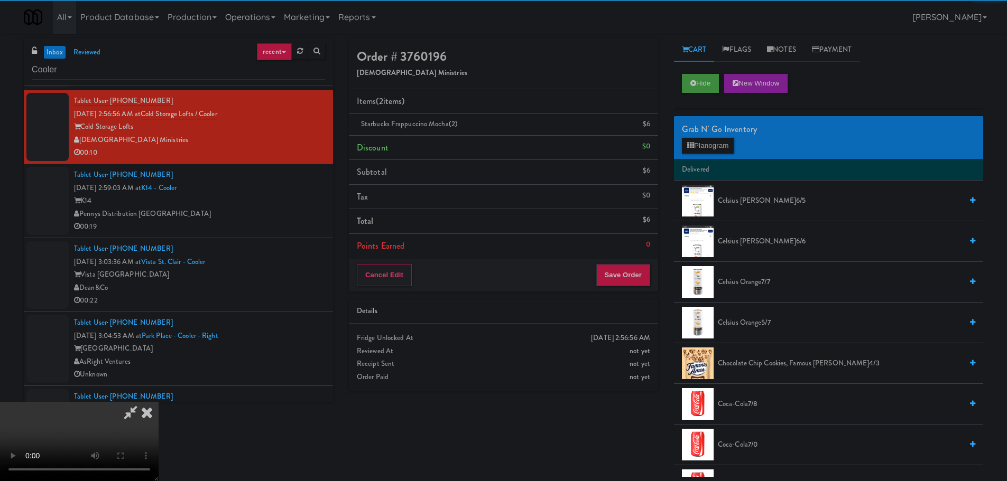
click at [159, 402] on video at bounding box center [79, 441] width 159 height 79
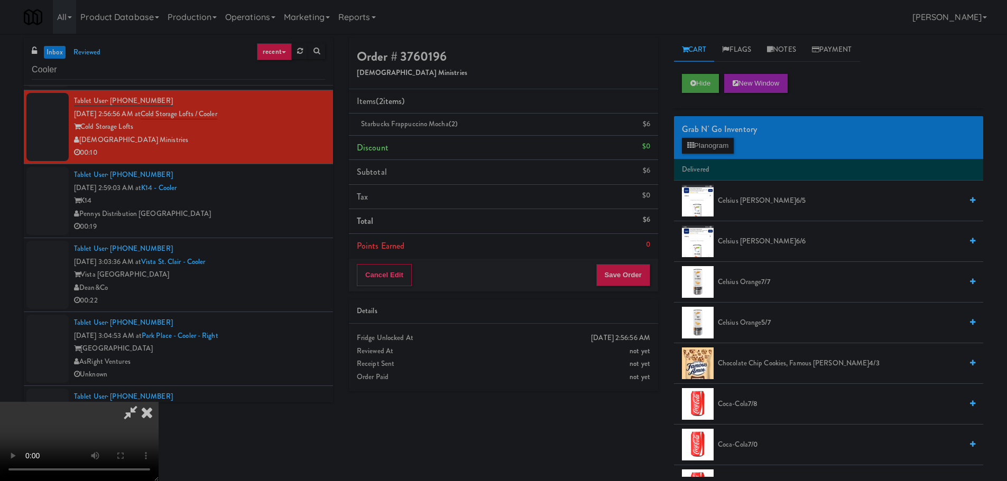
scroll to position [182, 0]
click at [633, 277] on button "Save Order" at bounding box center [623, 275] width 54 height 22
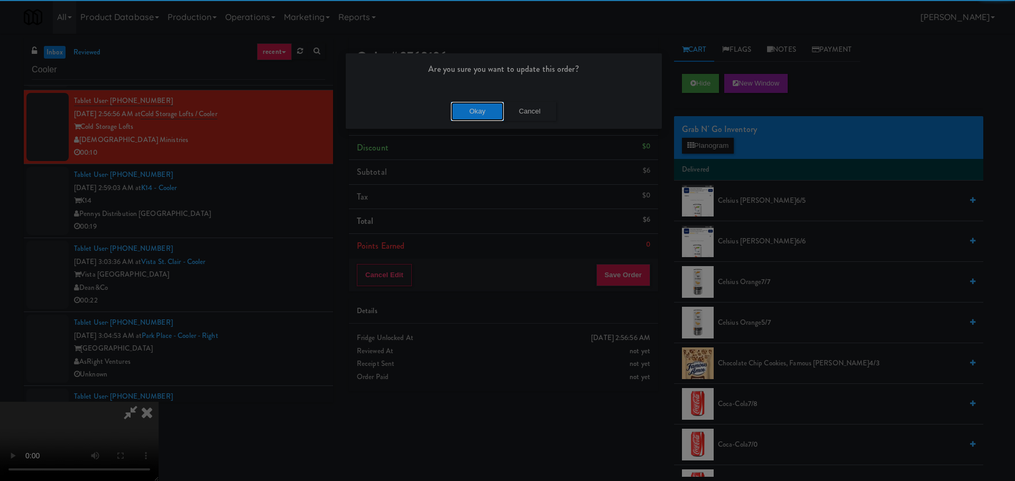
click at [470, 112] on button "Okay" at bounding box center [477, 111] width 53 height 19
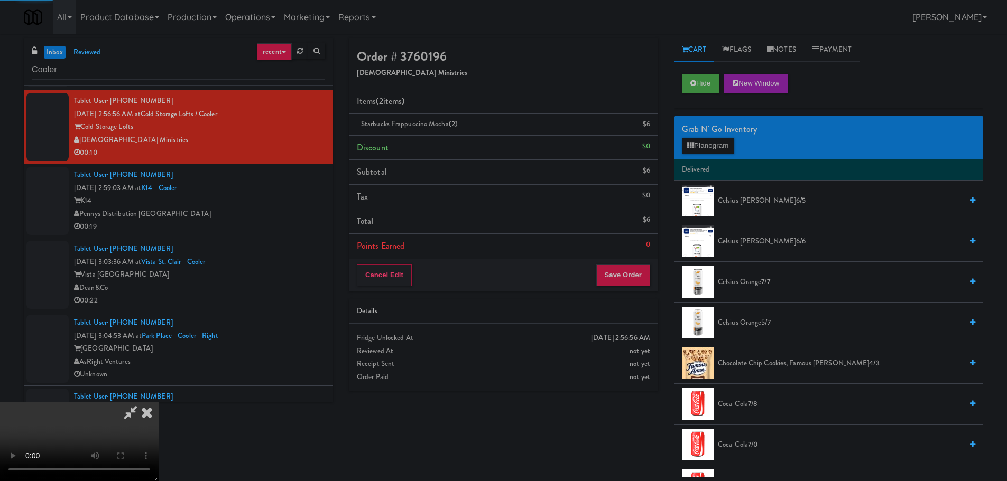
scroll to position [0, 0]
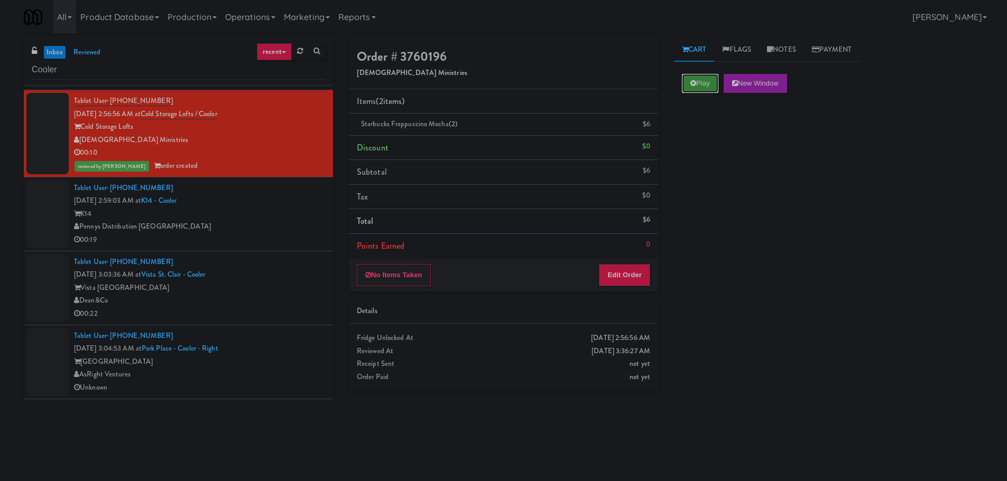
click at [700, 86] on button "Play" at bounding box center [700, 83] width 36 height 19
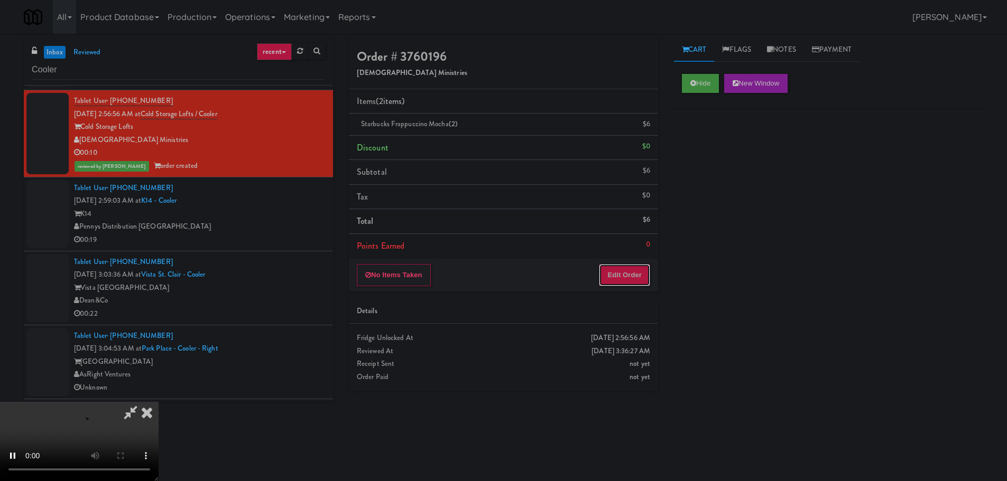
click at [626, 272] on button "Edit Order" at bounding box center [624, 275] width 51 height 22
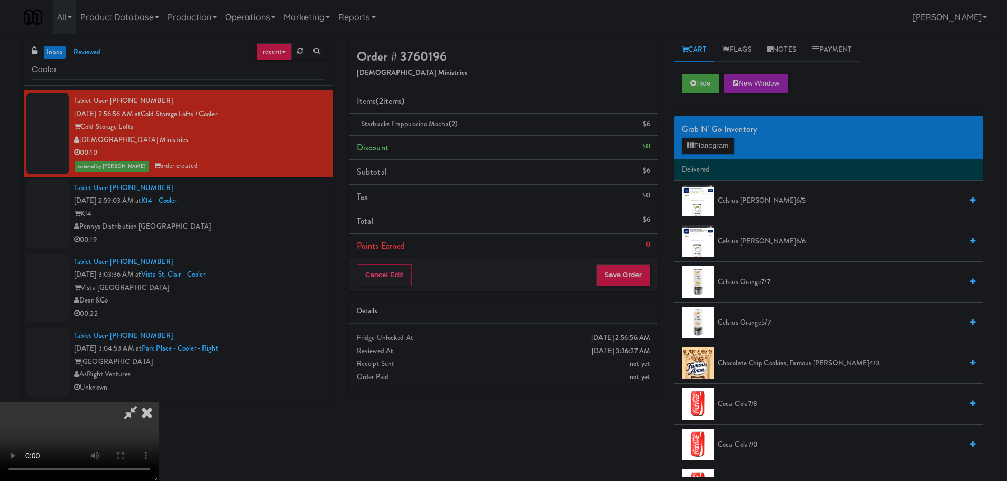
click at [159, 402] on icon at bounding box center [146, 412] width 23 height 21
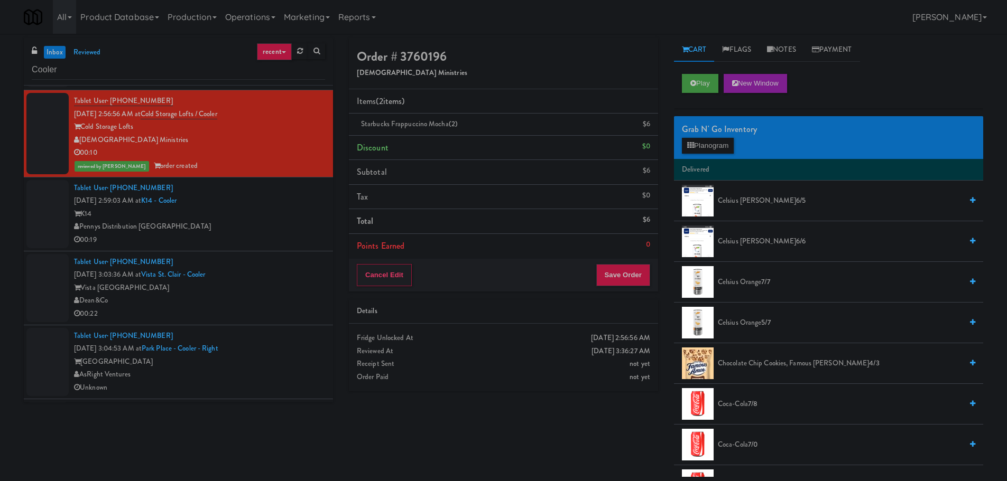
click at [294, 239] on div "00:19" at bounding box center [199, 240] width 251 height 13
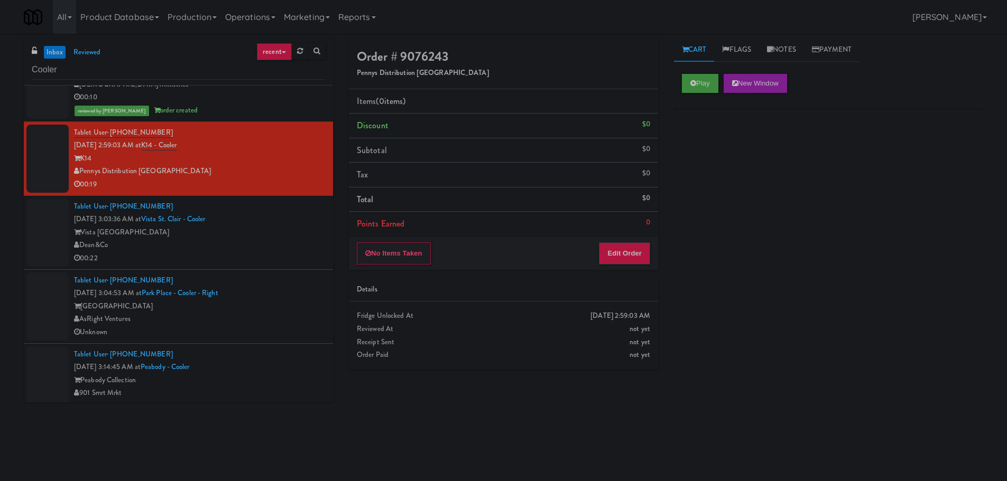
scroll to position [370, 0]
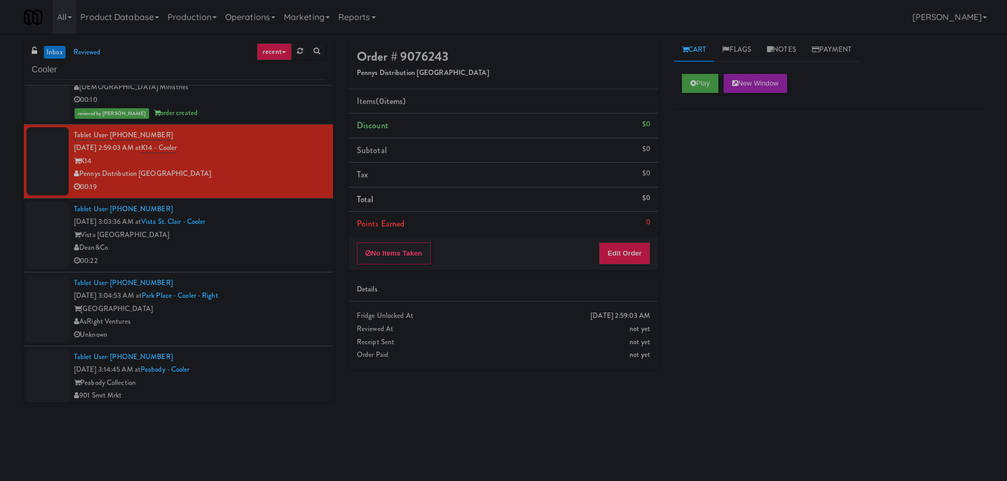
drag, startPoint x: 689, startPoint y: 94, endPoint x: 690, endPoint y: 99, distance: 5.9
click at [689, 93] on div "Play New Window" at bounding box center [828, 87] width 309 height 42
click at [701, 91] on button "Play" at bounding box center [700, 83] width 36 height 19
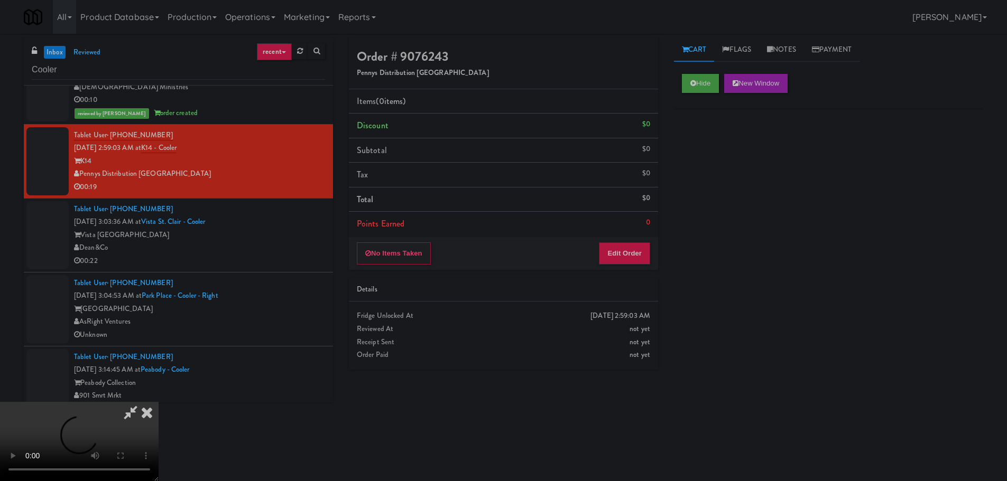
click at [632, 229] on li "Points Earned 0" at bounding box center [503, 224] width 309 height 24
click at [635, 249] on button "Edit Order" at bounding box center [624, 254] width 51 height 22
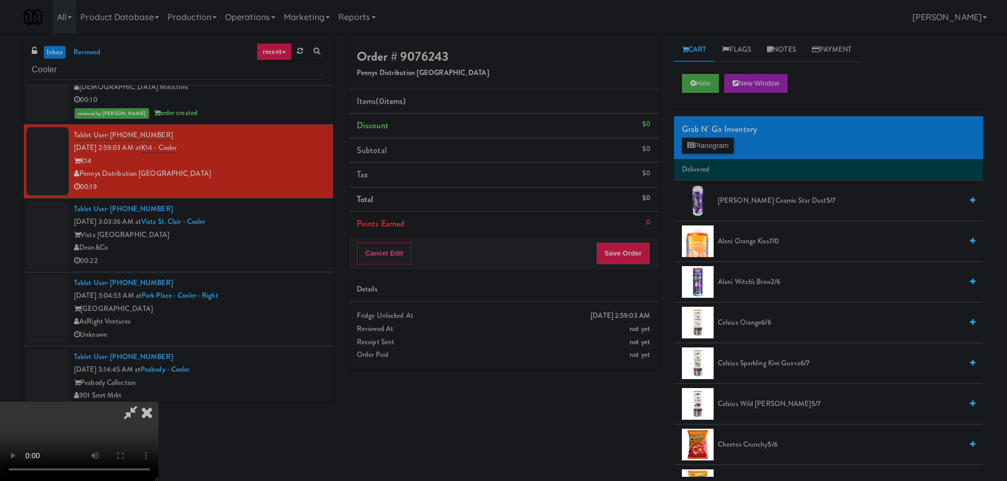
scroll to position [182, 0]
drag, startPoint x: 430, startPoint y: 286, endPoint x: 617, endPoint y: 205, distance: 203.8
click at [159, 402] on video at bounding box center [79, 441] width 159 height 79
click at [700, 141] on button "Planogram" at bounding box center [708, 146] width 52 height 16
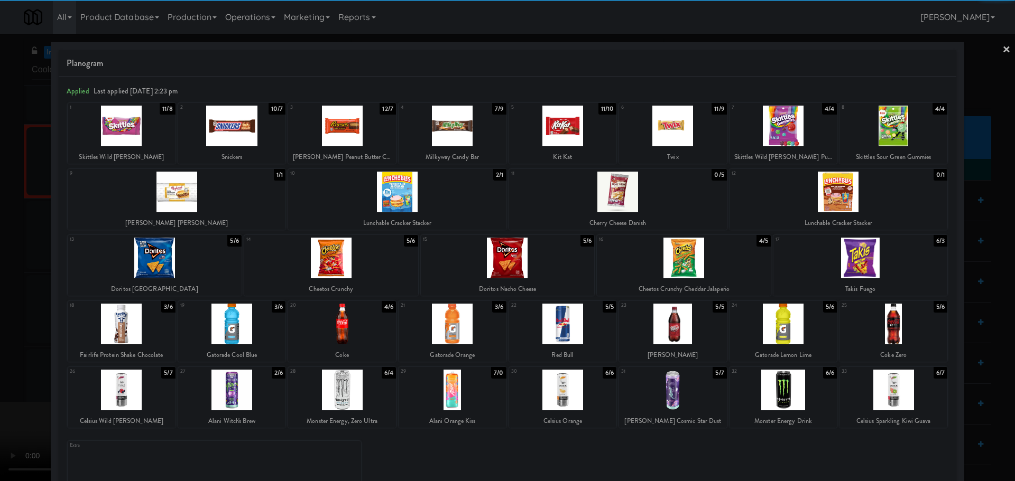
click at [566, 323] on div at bounding box center [563, 324] width 108 height 41
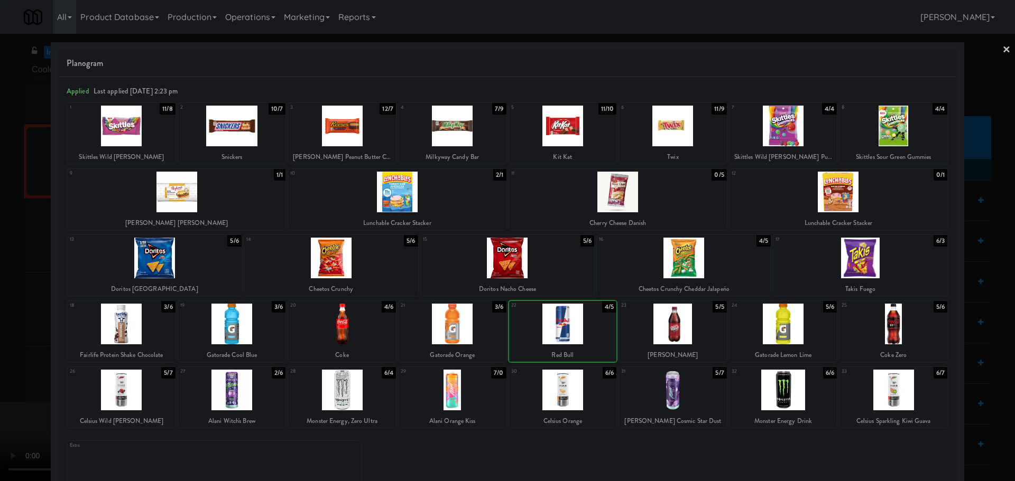
click at [5, 372] on div at bounding box center [507, 240] width 1015 height 481
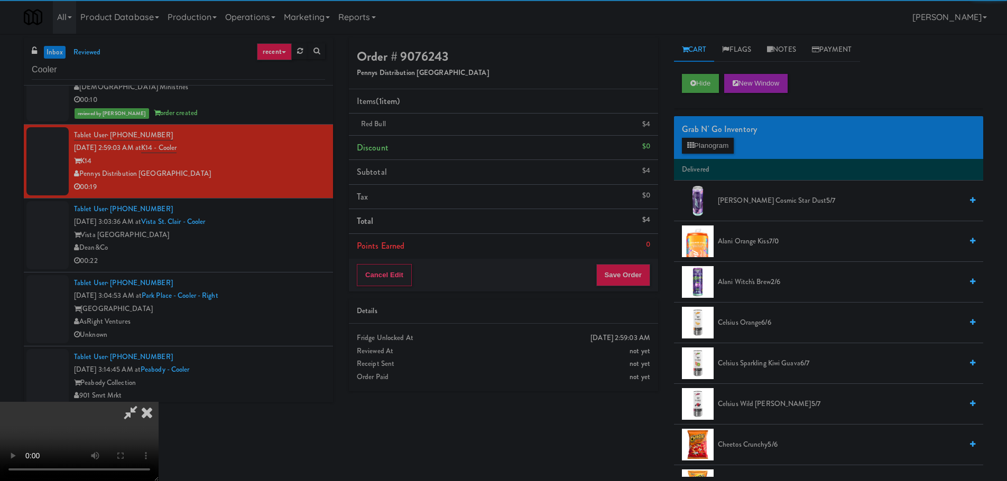
click at [159, 402] on video at bounding box center [79, 441] width 159 height 79
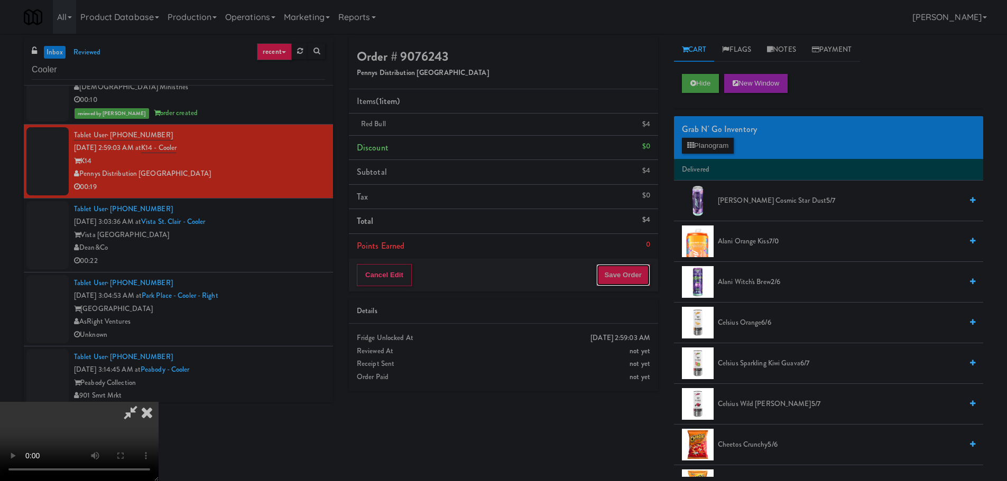
click at [624, 270] on button "Save Order" at bounding box center [623, 275] width 54 height 22
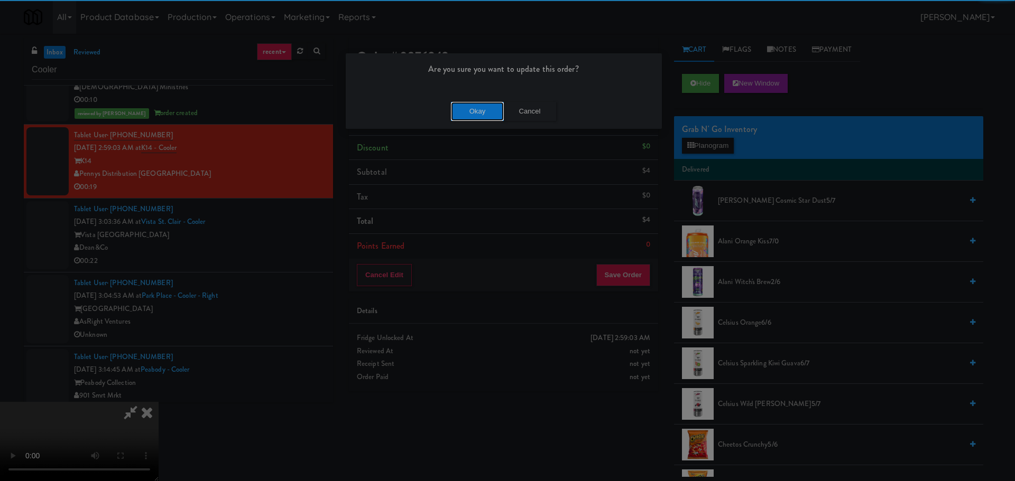
click at [471, 110] on button "Okay" at bounding box center [477, 111] width 53 height 19
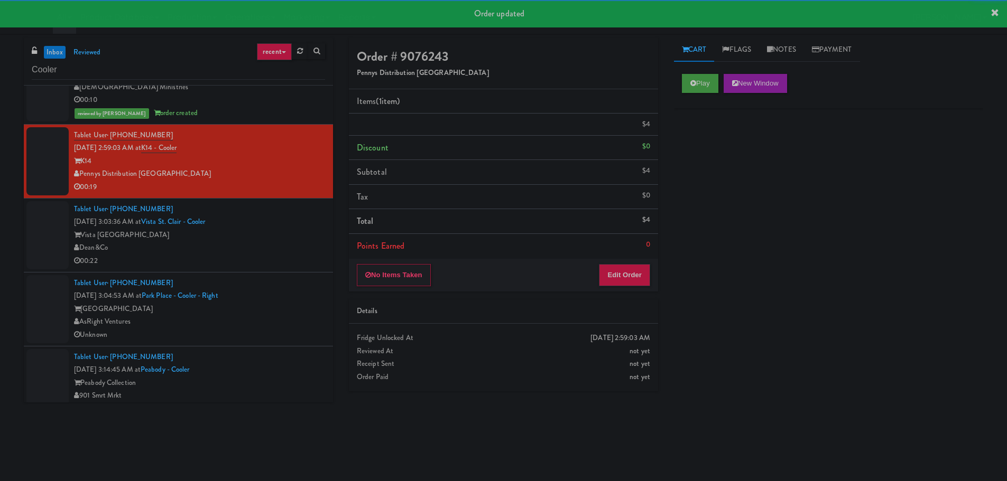
click at [300, 244] on div "Dean&Co" at bounding box center [199, 248] width 251 height 13
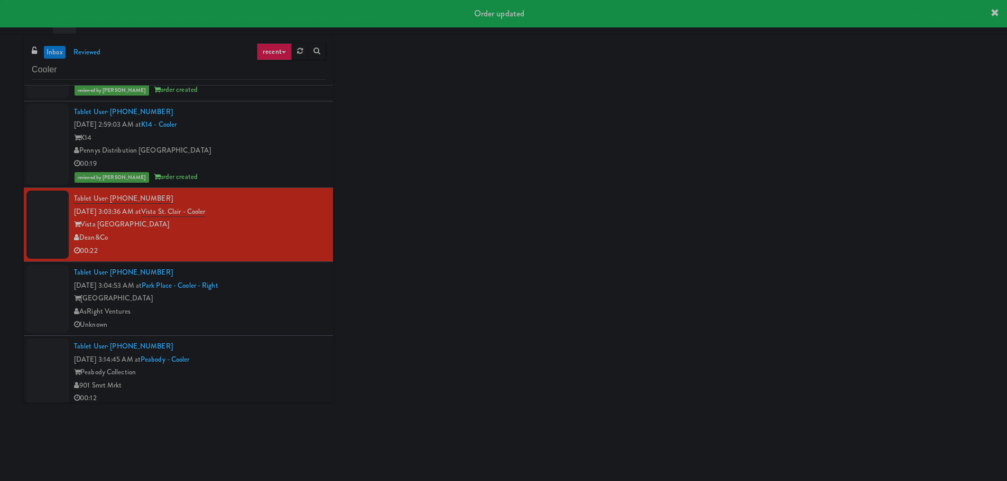
scroll to position [476, 0]
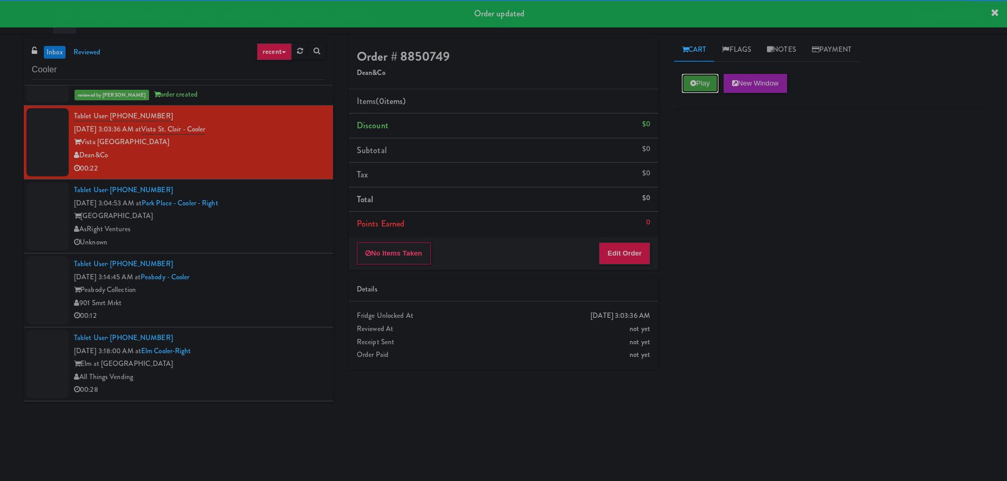
click at [705, 85] on button "Play" at bounding box center [700, 83] width 36 height 19
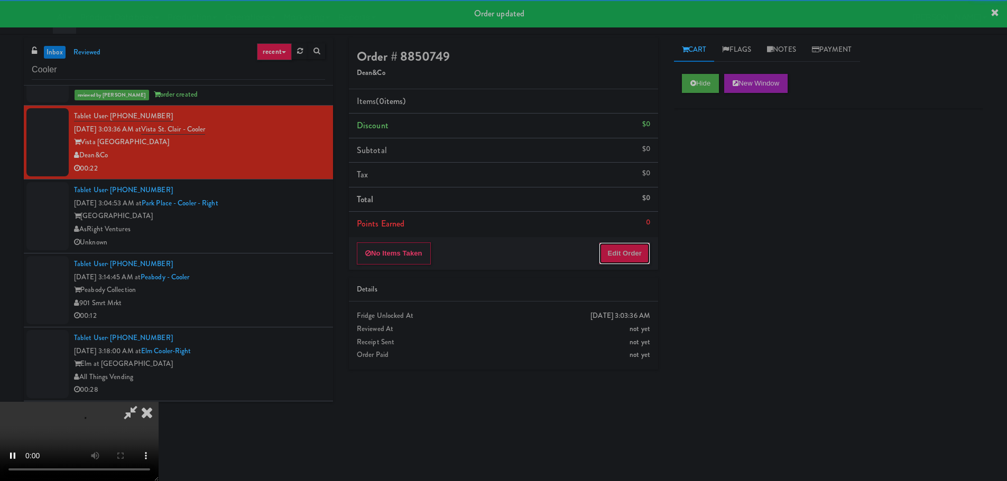
click at [635, 248] on button "Edit Order" at bounding box center [624, 254] width 51 height 22
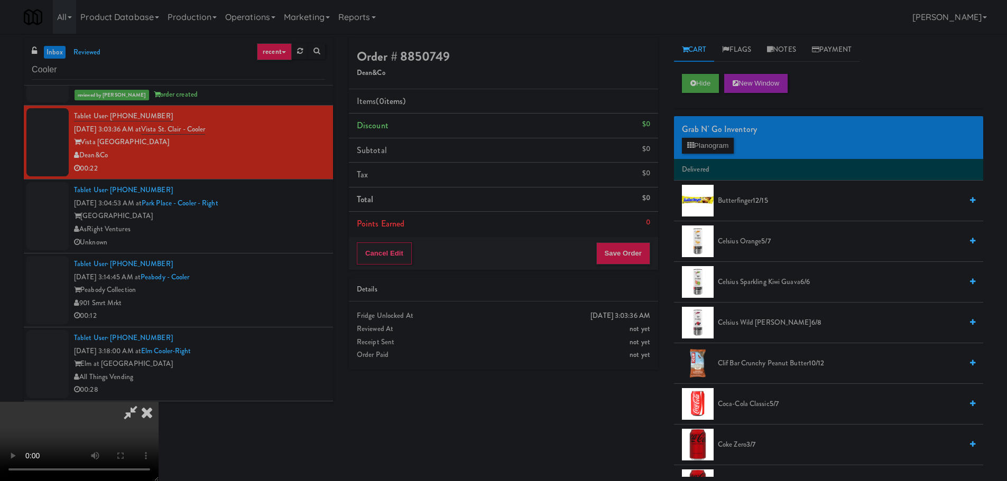
click at [159, 402] on video at bounding box center [79, 441] width 159 height 79
click at [713, 141] on button "Planogram" at bounding box center [708, 146] width 52 height 16
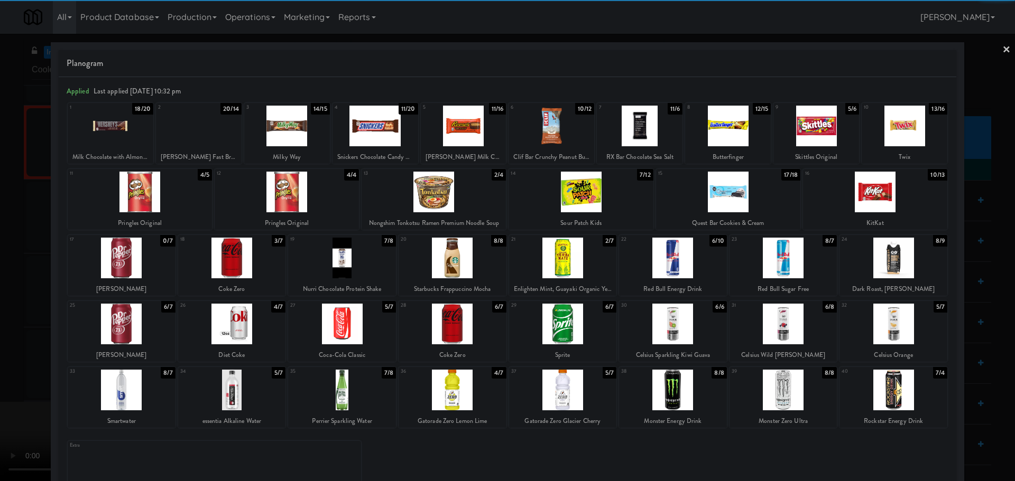
click at [214, 134] on div at bounding box center [199, 126] width 86 height 41
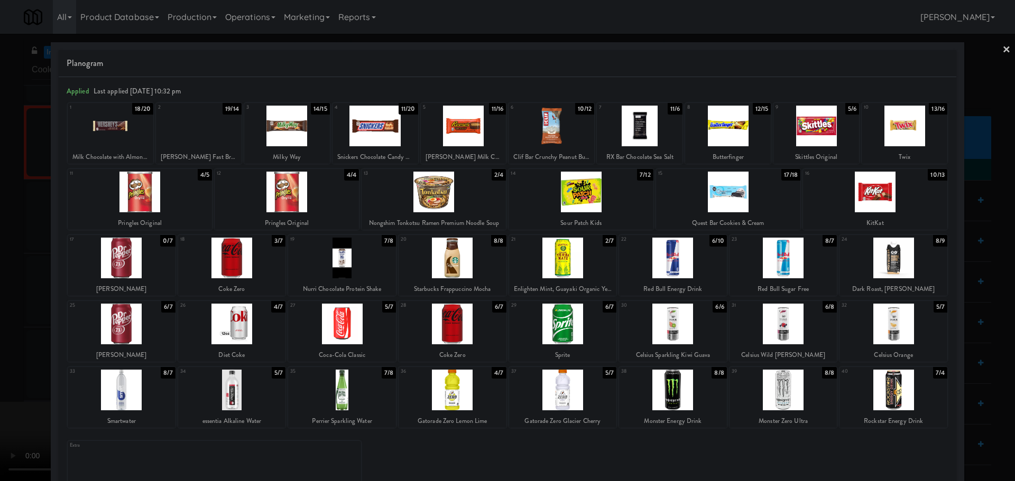
click at [16, 216] on div at bounding box center [507, 240] width 1015 height 481
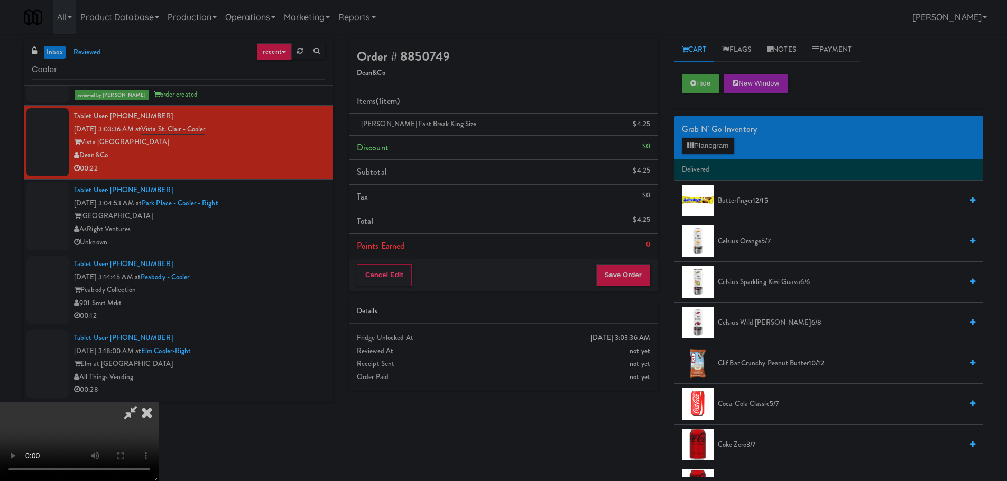
click at [159, 402] on video at bounding box center [79, 441] width 159 height 79
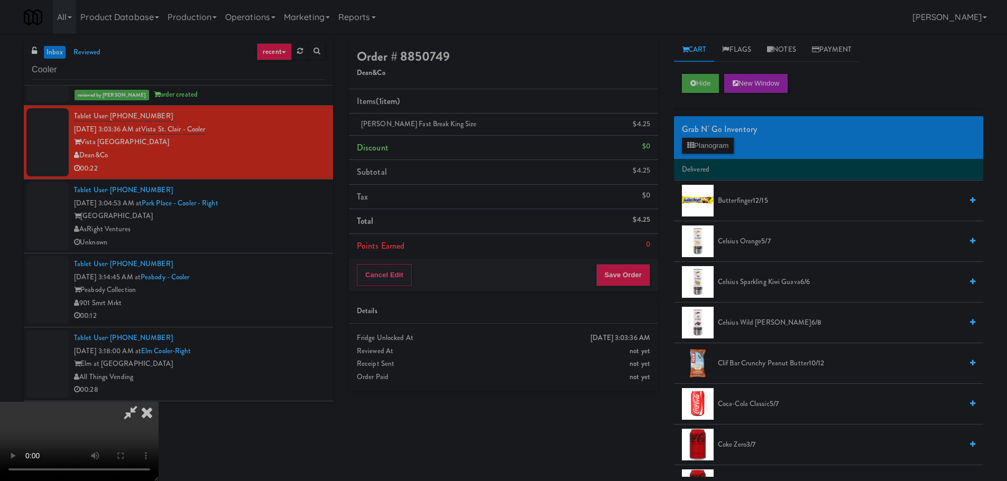
click at [159, 402] on video at bounding box center [79, 441] width 159 height 79
click at [719, 144] on div "Grab N' Go Inventory Planogram" at bounding box center [828, 137] width 309 height 43
click at [719, 145] on button "Planogram" at bounding box center [708, 146] width 52 height 16
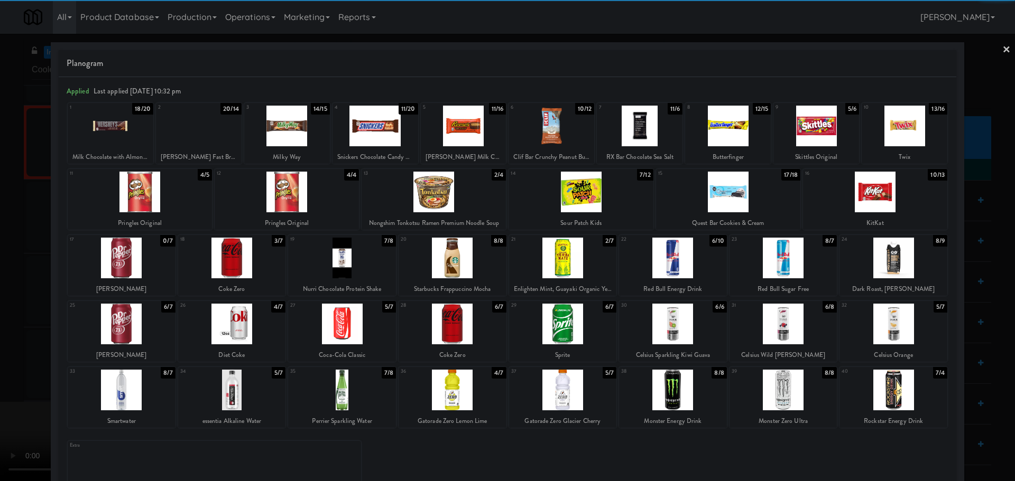
click at [742, 137] on div at bounding box center [728, 126] width 86 height 41
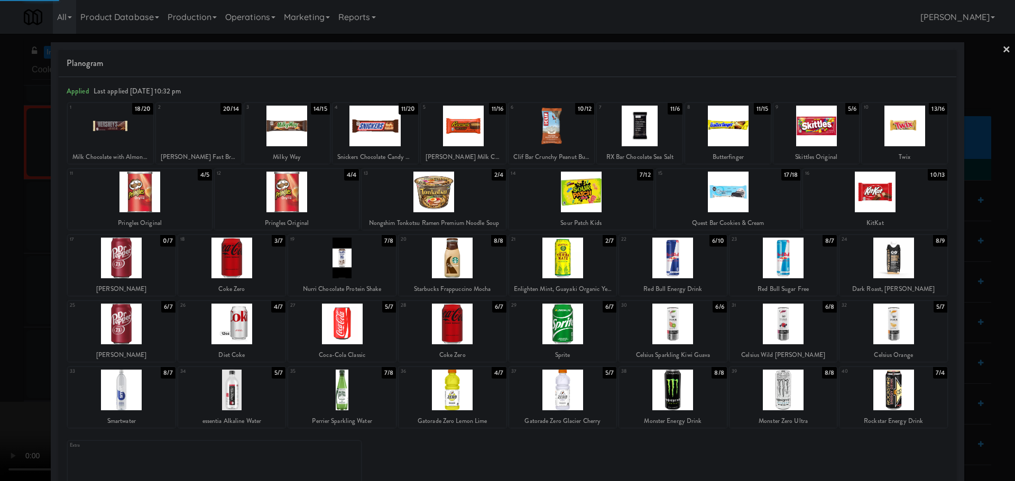
drag, startPoint x: 0, startPoint y: 442, endPoint x: 300, endPoint y: 319, distance: 324.5
click at [1, 442] on div at bounding box center [507, 240] width 1015 height 481
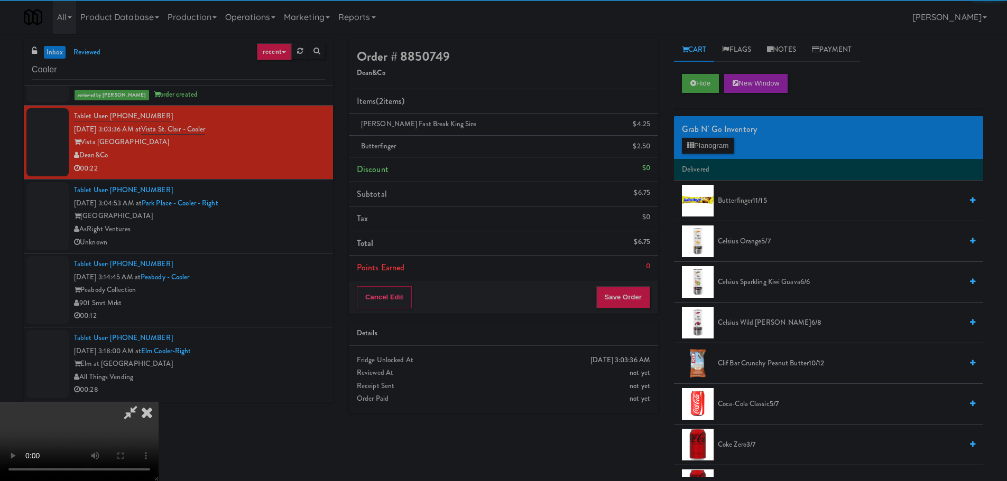
click at [159, 402] on video at bounding box center [79, 441] width 159 height 79
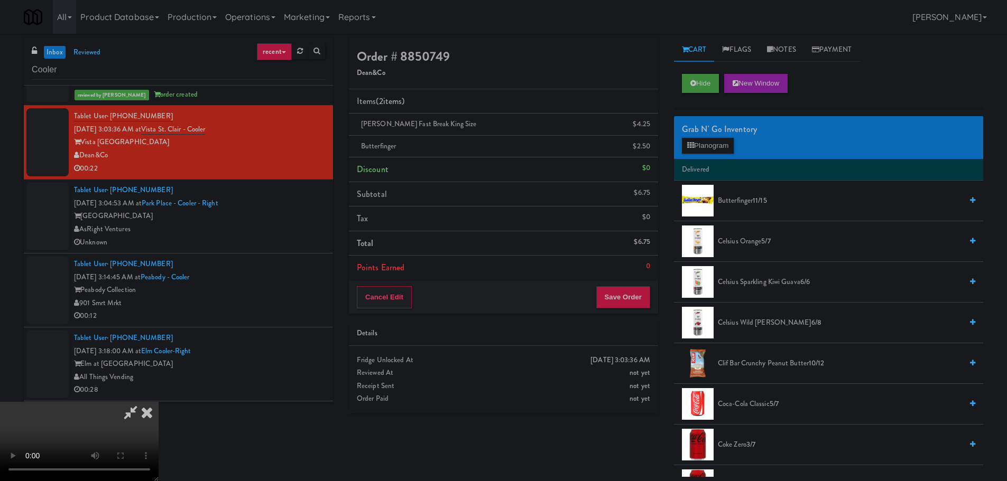
click at [159, 402] on video at bounding box center [79, 441] width 159 height 79
drag, startPoint x: 386, startPoint y: 295, endPoint x: 376, endPoint y: 300, distance: 11.3
click at [159, 402] on video at bounding box center [79, 441] width 159 height 79
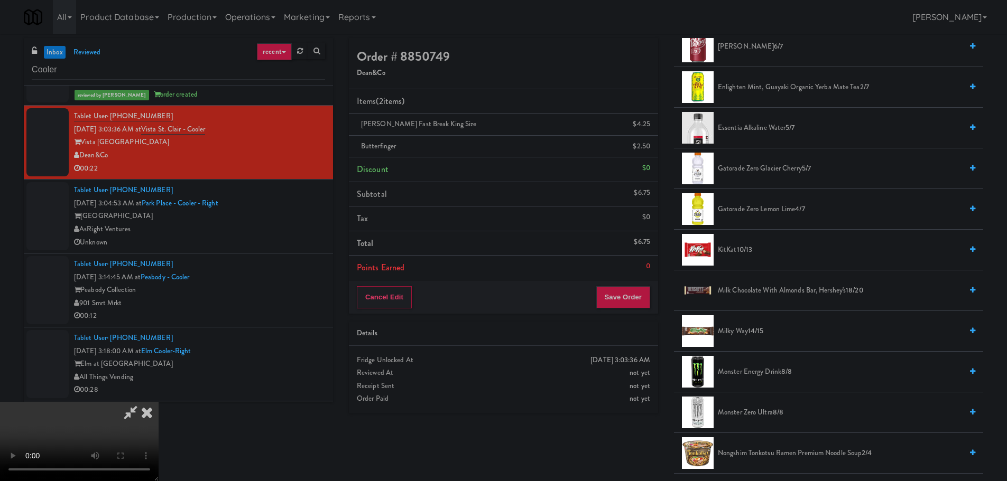
scroll to position [581, 0]
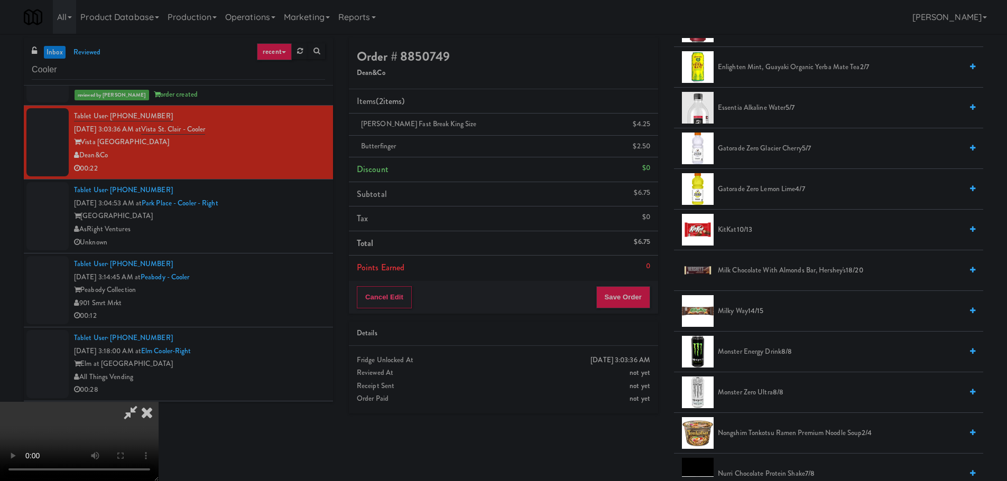
click at [737, 229] on span "10/13" at bounding box center [745, 230] width 16 height 10
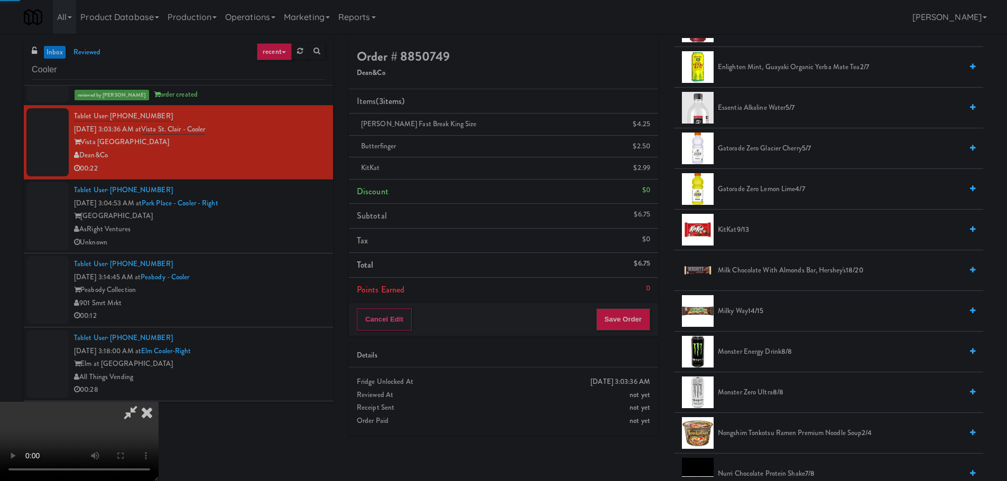
click at [159, 402] on video at bounding box center [79, 441] width 159 height 79
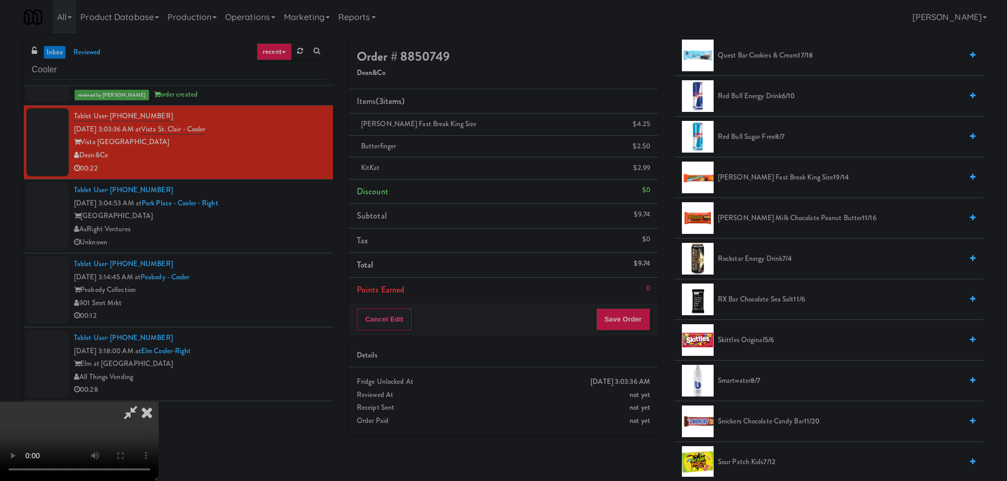
scroll to position [1413, 0]
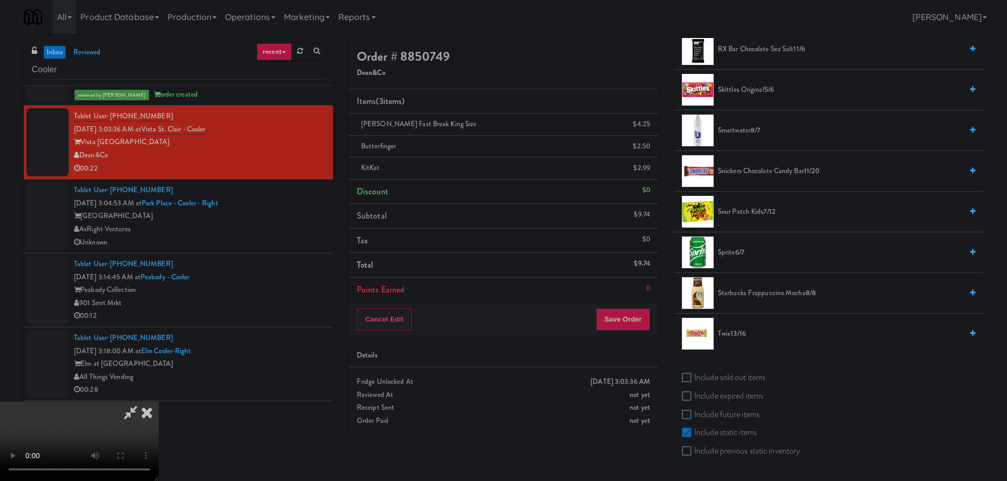
click at [739, 341] on li "Twix 13/16" at bounding box center [828, 334] width 309 height 40
click at [739, 336] on span "13/16" at bounding box center [737, 334] width 15 height 10
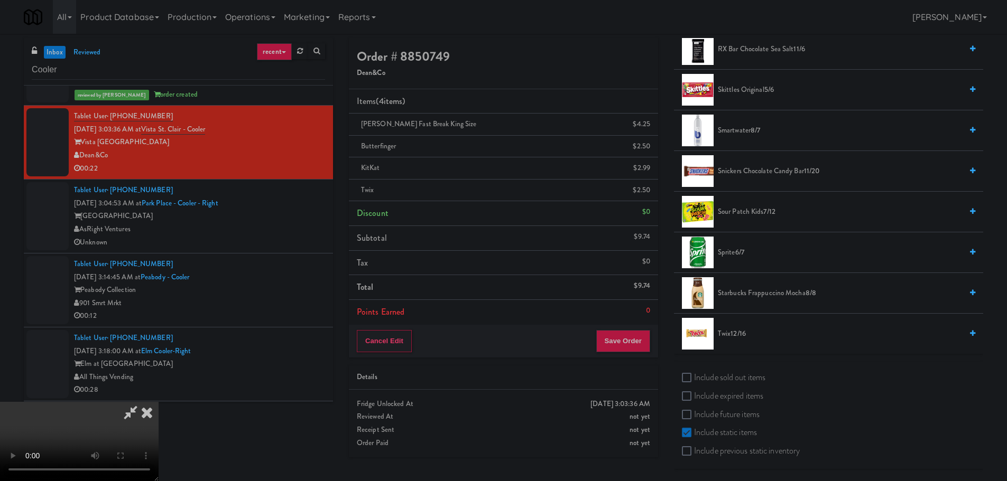
click at [159, 402] on video at bounding box center [79, 441] width 159 height 79
click at [629, 331] on button "Save Order" at bounding box center [623, 341] width 54 height 22
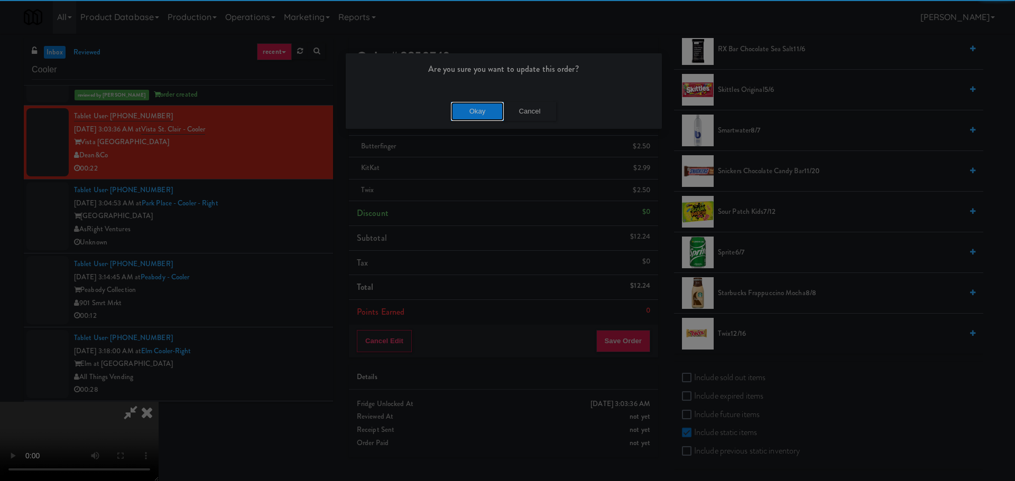
click at [464, 110] on button "Okay" at bounding box center [477, 111] width 53 height 19
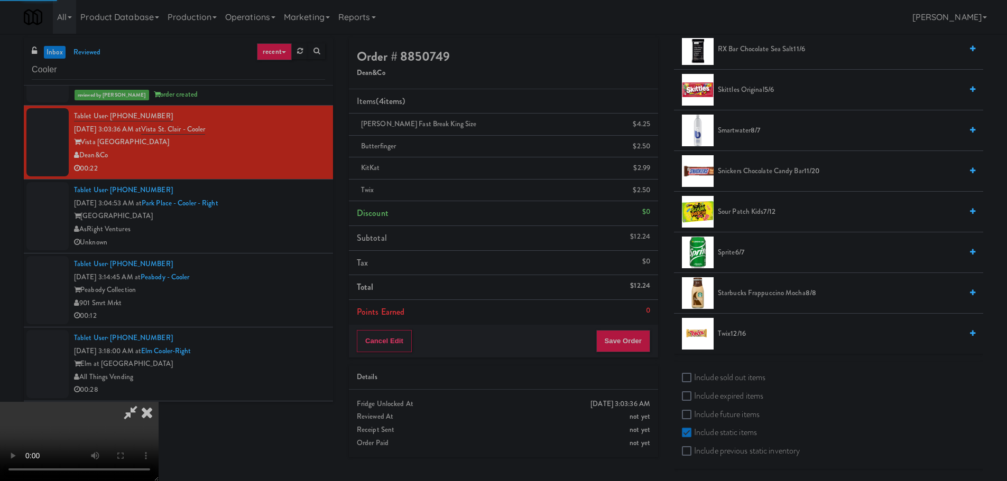
scroll to position [0, 0]
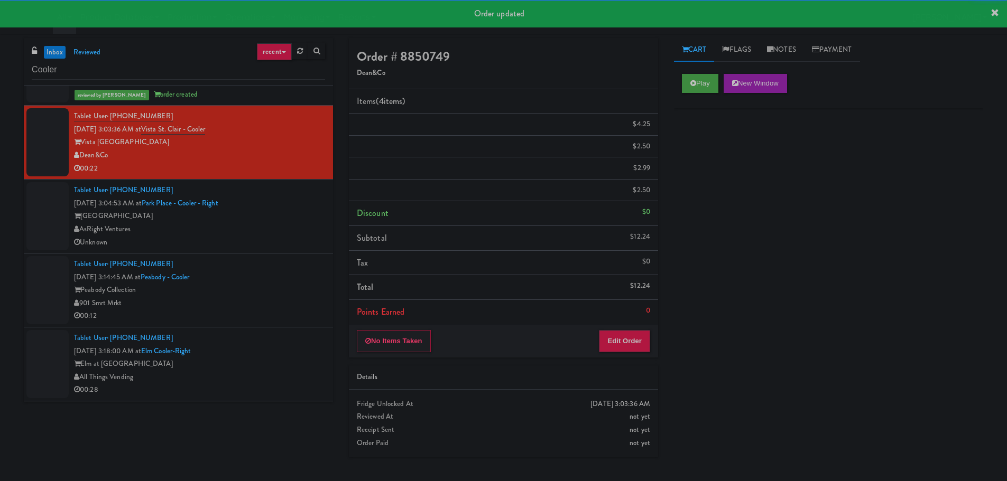
click at [272, 239] on div "Unknown" at bounding box center [199, 242] width 251 height 13
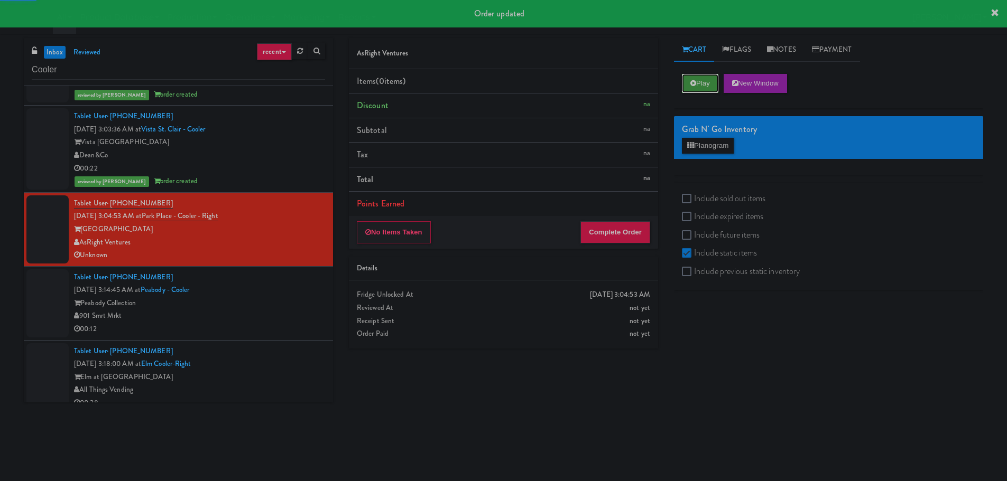
click at [702, 89] on button "Play" at bounding box center [700, 83] width 36 height 19
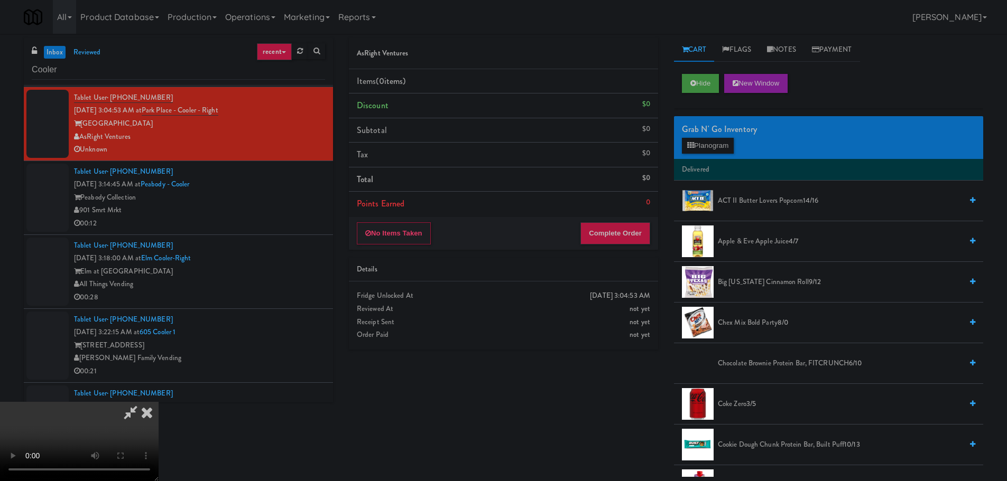
click at [159, 402] on video at bounding box center [79, 441] width 159 height 79
click at [698, 136] on div "Grab N' Go Inventory" at bounding box center [828, 130] width 293 height 16
click at [704, 145] on button "Planogram" at bounding box center [708, 146] width 52 height 16
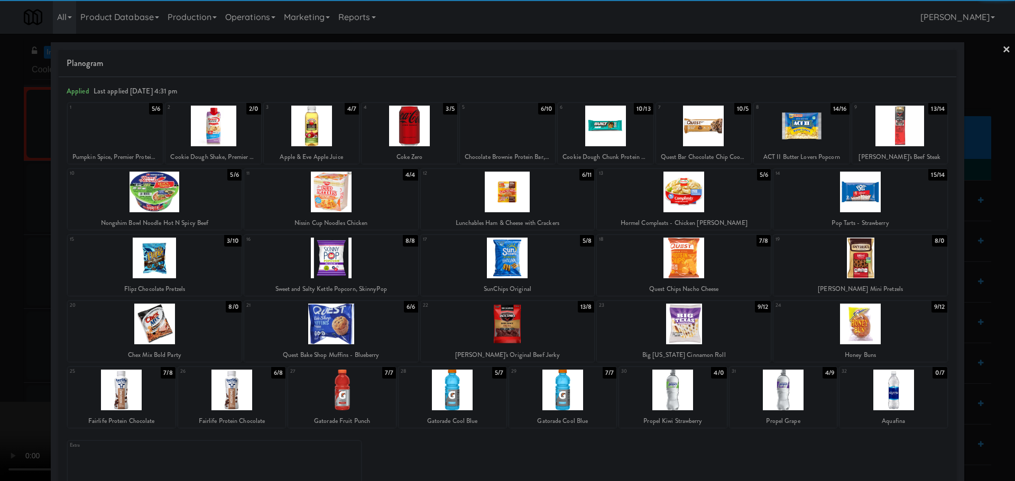
click at [193, 197] on div at bounding box center [155, 192] width 174 height 41
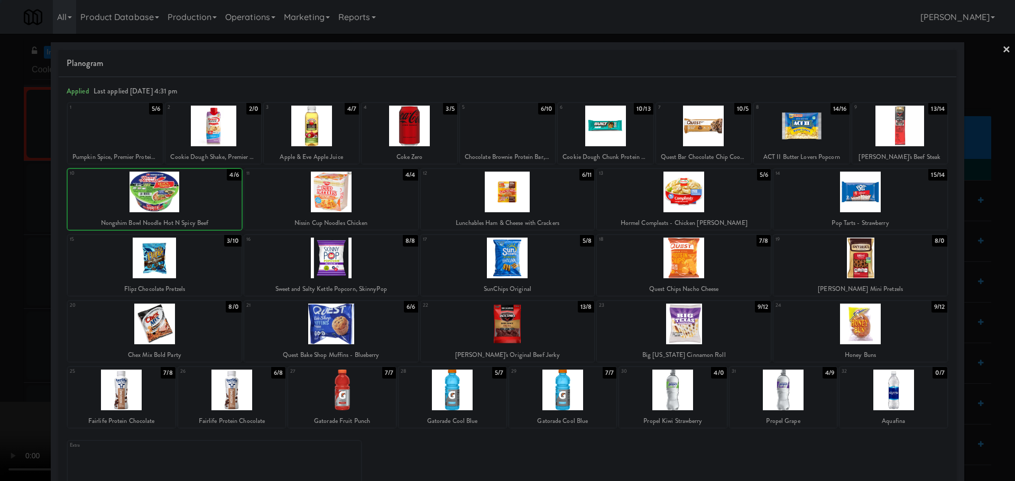
click at [10, 246] on div at bounding box center [507, 240] width 1015 height 481
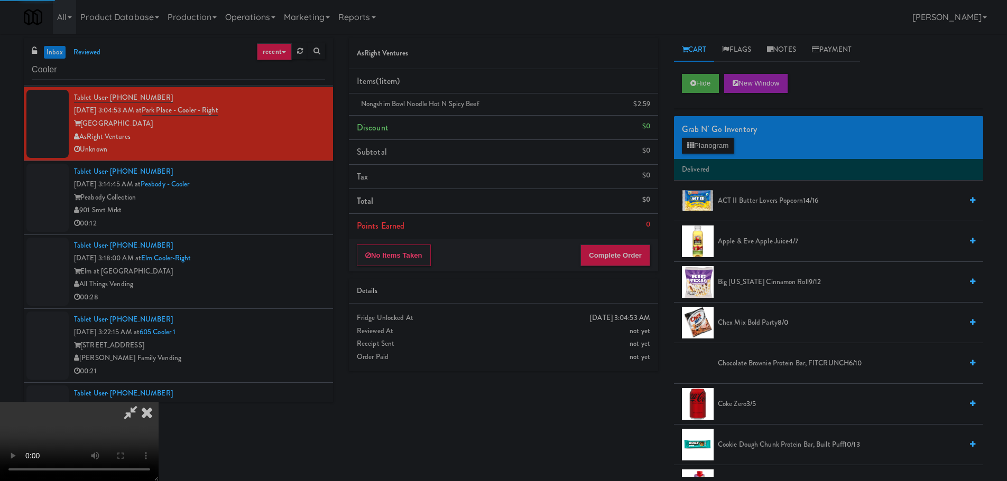
drag, startPoint x: 212, startPoint y: 228, endPoint x: 279, endPoint y: 231, distance: 66.1
click at [159, 402] on video at bounding box center [79, 441] width 159 height 79
click at [623, 255] on button "Complete Order" at bounding box center [615, 256] width 70 height 22
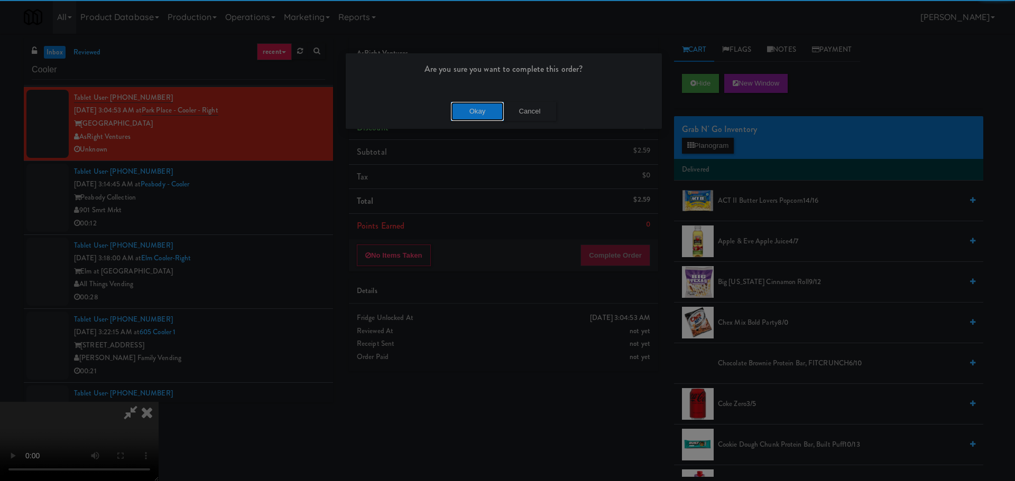
click at [479, 111] on button "Okay" at bounding box center [477, 111] width 53 height 19
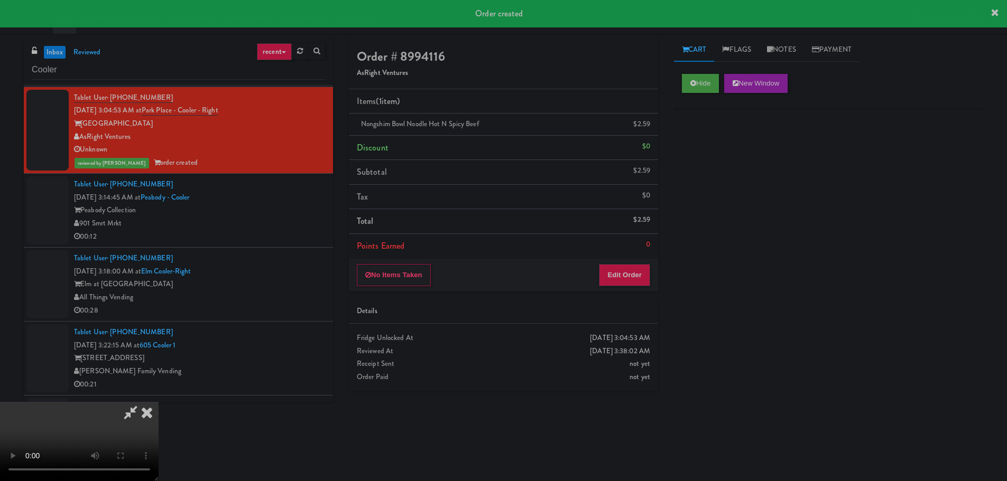
drag, startPoint x: 239, startPoint y: 317, endPoint x: 258, endPoint y: 311, distance: 19.2
click at [159, 402] on video at bounding box center [79, 441] width 159 height 79
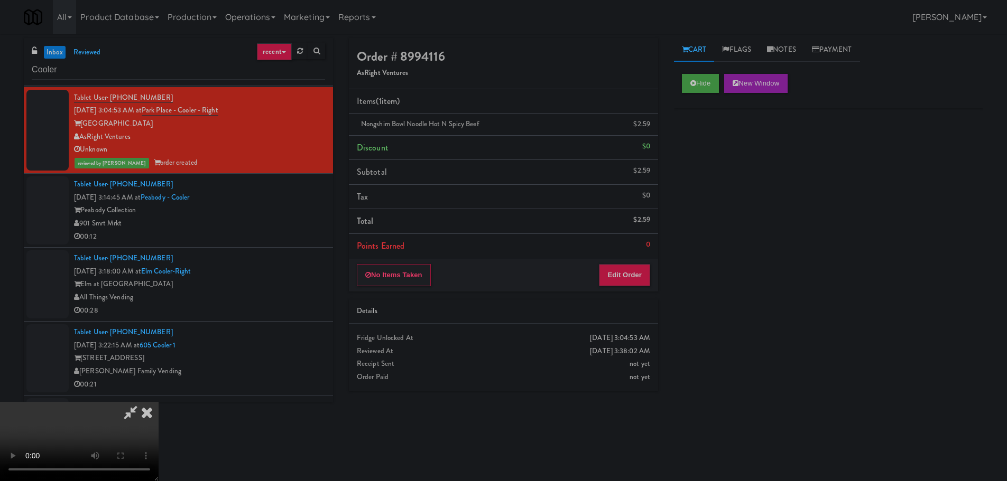
click at [159, 402] on icon at bounding box center [146, 412] width 23 height 21
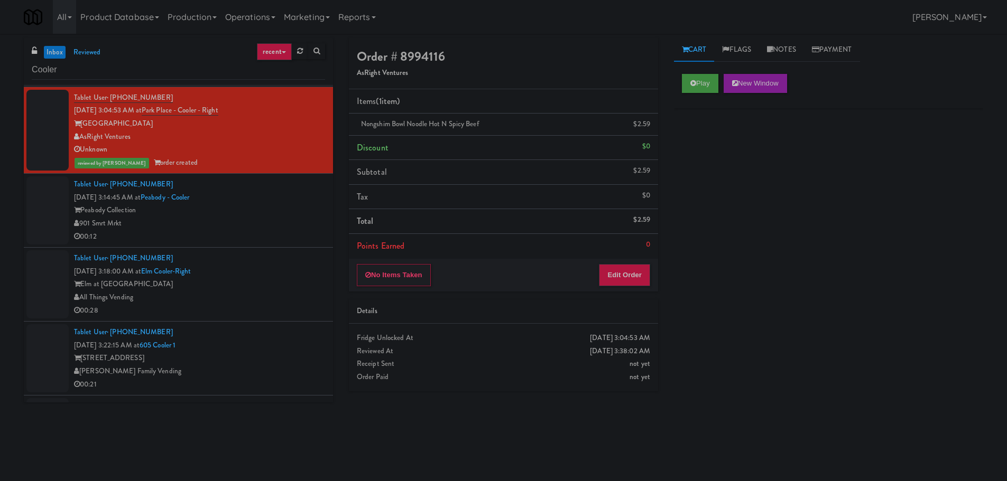
click at [274, 222] on div "901 Smrt Mrkt" at bounding box center [199, 223] width 251 height 13
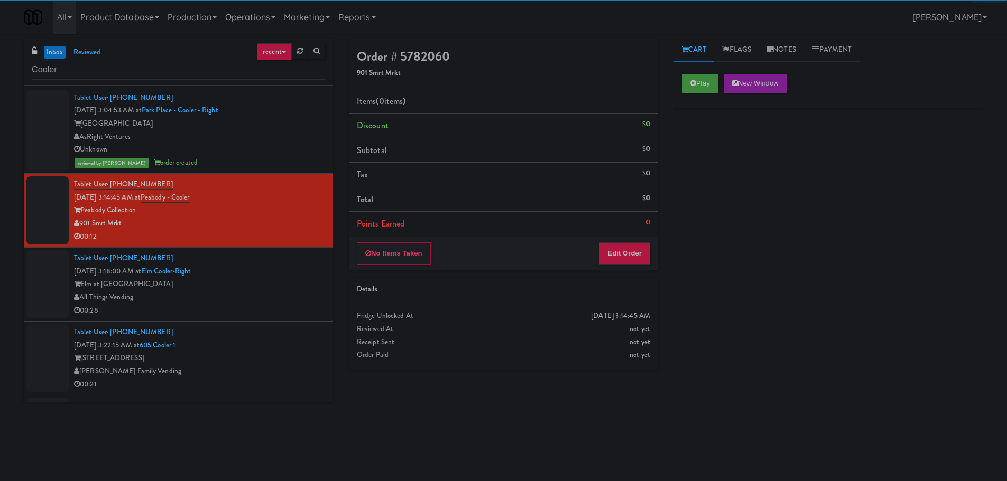
click at [693, 95] on div "Play New Window" at bounding box center [828, 87] width 309 height 42
click at [694, 88] on button "Play" at bounding box center [700, 83] width 36 height 19
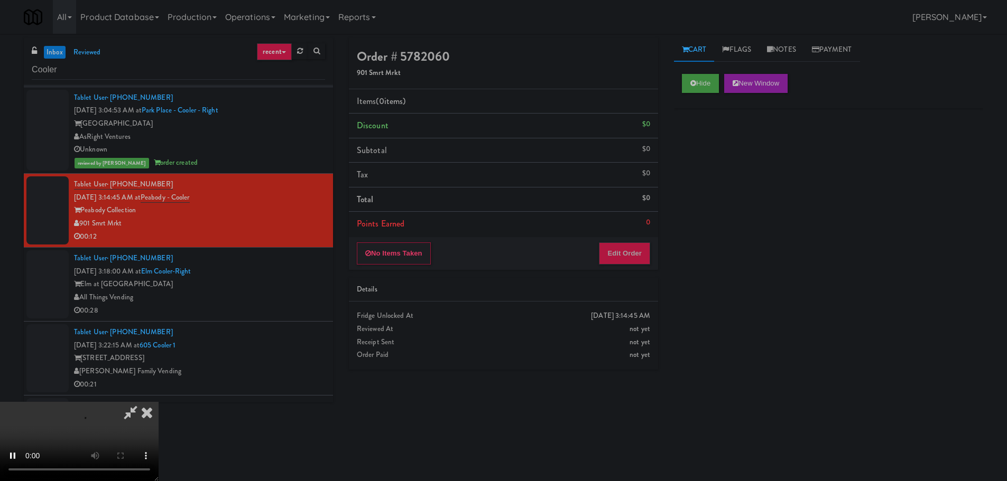
drag, startPoint x: 632, startPoint y: 237, endPoint x: 635, endPoint y: 243, distance: 7.1
click at [633, 239] on div "Order # 5782060 901 Smrt Mrkt Items (0 items ) Discount $0 Subtotal $0 Tax $0 T…" at bounding box center [503, 154] width 309 height 232
click at [635, 245] on button "Edit Order" at bounding box center [624, 254] width 51 height 22
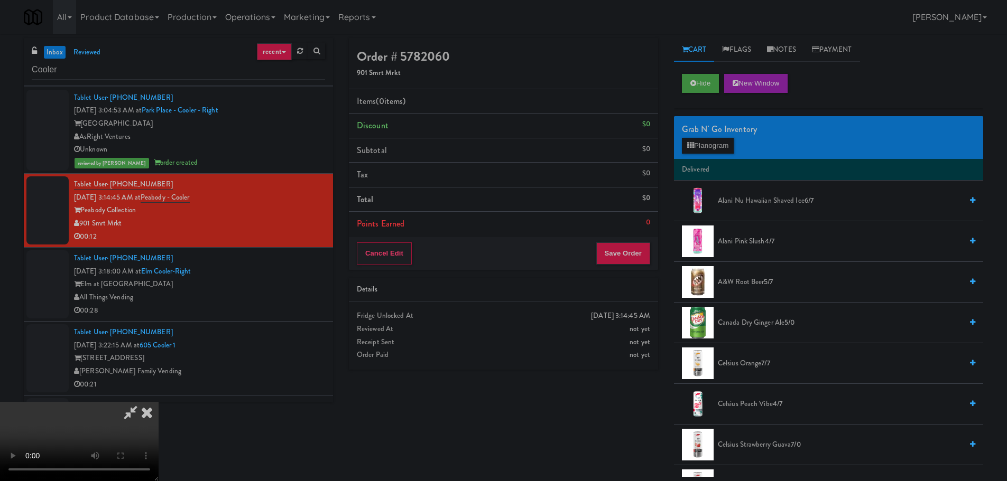
click at [159, 402] on video at bounding box center [79, 441] width 159 height 79
drag, startPoint x: 234, startPoint y: 290, endPoint x: 242, endPoint y: 288, distance: 8.6
click at [159, 402] on video at bounding box center [79, 441] width 159 height 79
click at [731, 150] on button "Planogram" at bounding box center [708, 146] width 52 height 16
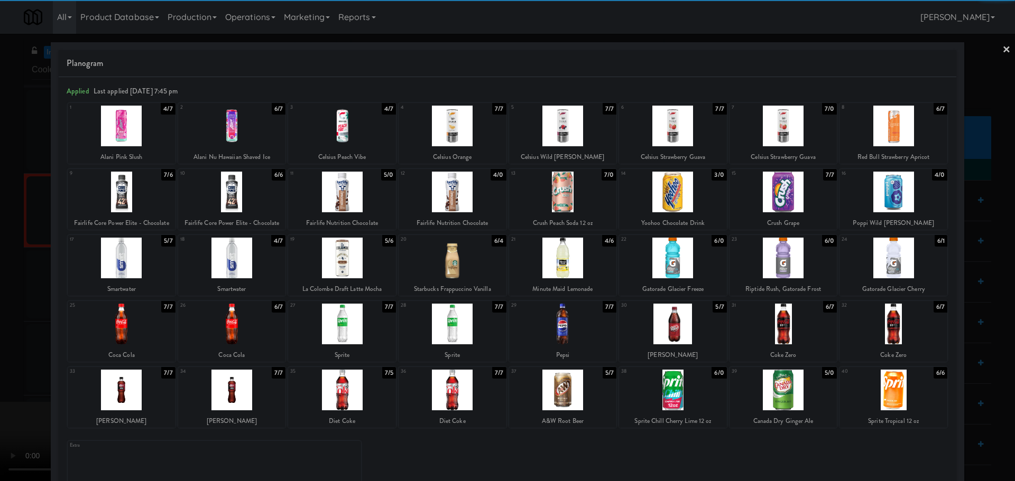
click at [346, 132] on div at bounding box center [342, 126] width 108 height 41
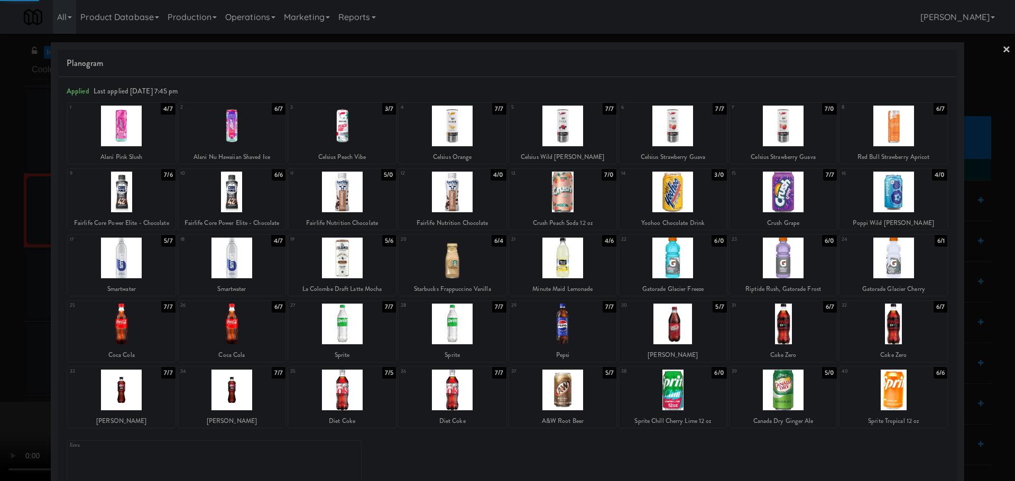
drag, startPoint x: 6, startPoint y: 211, endPoint x: 270, endPoint y: 207, distance: 263.8
click at [10, 211] on div at bounding box center [507, 240] width 1015 height 481
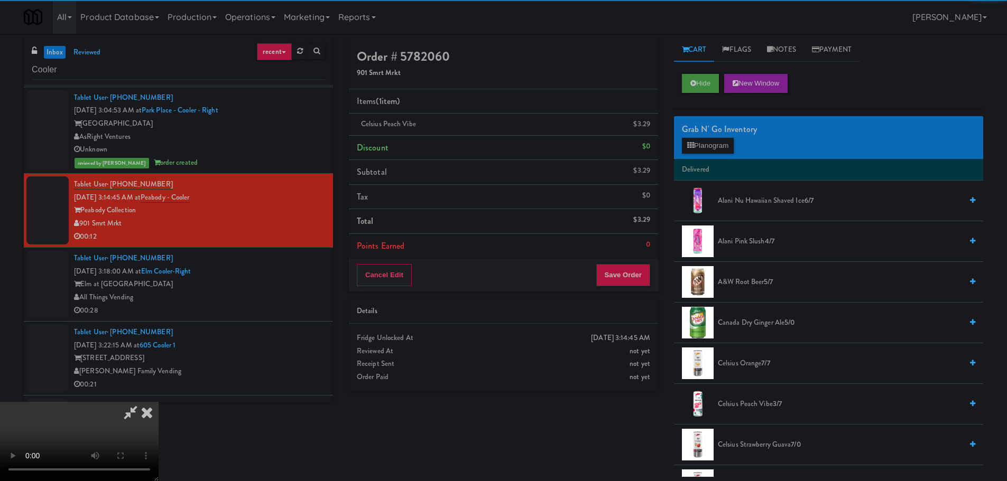
click at [159, 402] on video at bounding box center [79, 441] width 159 height 79
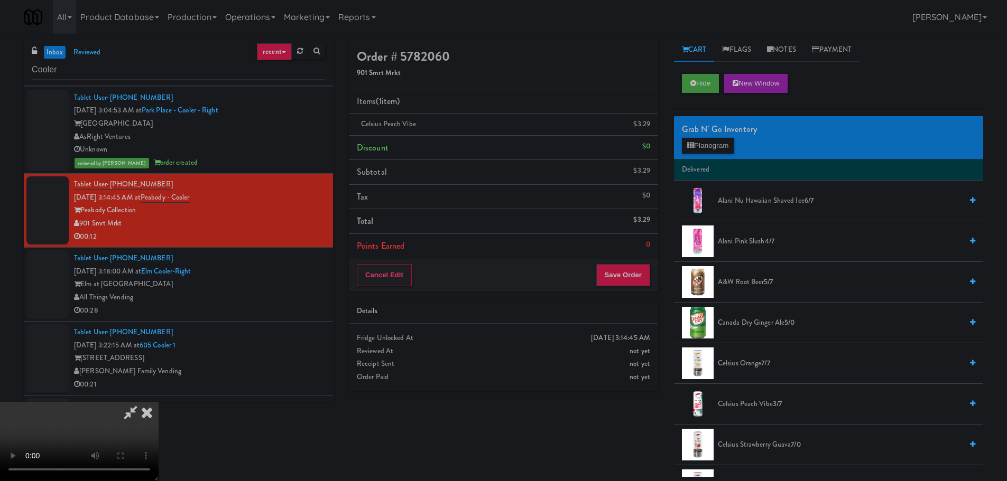
click at [159, 402] on video at bounding box center [79, 441] width 159 height 79
drag, startPoint x: 427, startPoint y: 364, endPoint x: 443, endPoint y: 360, distance: 16.8
click at [159, 402] on video at bounding box center [79, 441] width 159 height 79
click at [703, 154] on div "Grab N' Go Inventory Planogram" at bounding box center [828, 137] width 309 height 43
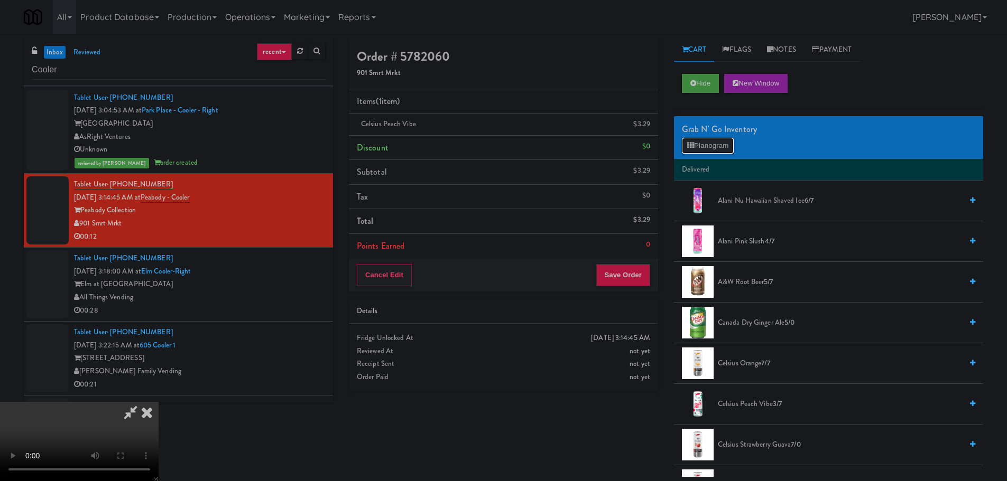
click at [709, 147] on button "Planogram" at bounding box center [708, 146] width 52 height 16
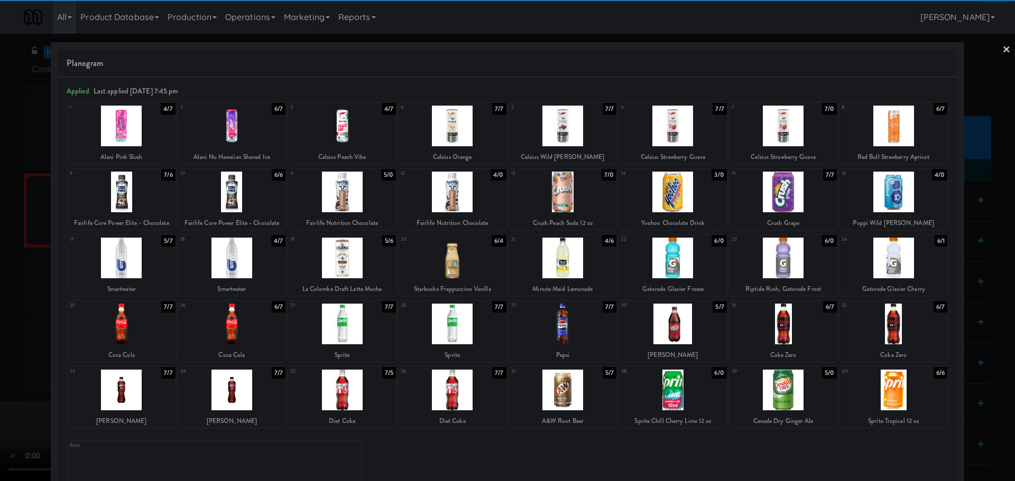
click at [585, 137] on div at bounding box center [563, 126] width 108 height 41
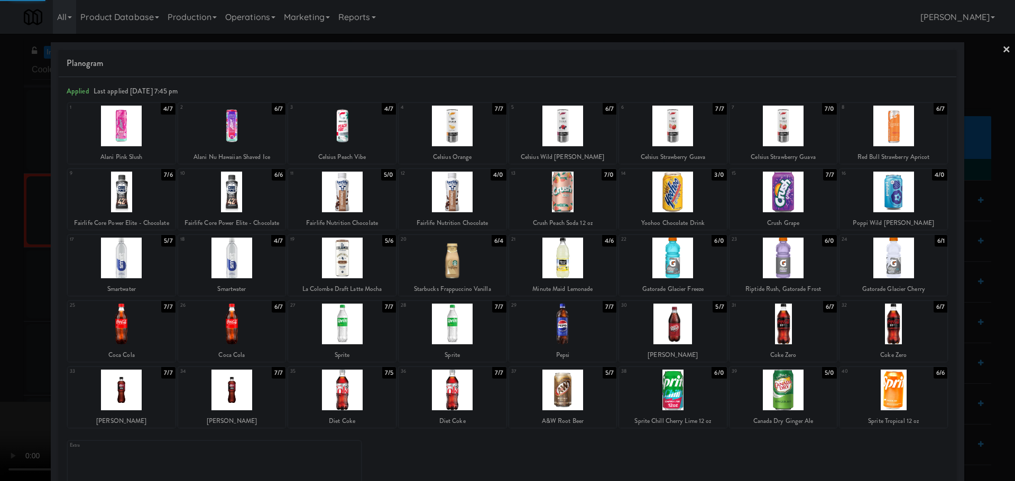
drag, startPoint x: 0, startPoint y: 317, endPoint x: 103, endPoint y: 294, distance: 104.9
click at [10, 318] on div at bounding box center [507, 240] width 1015 height 481
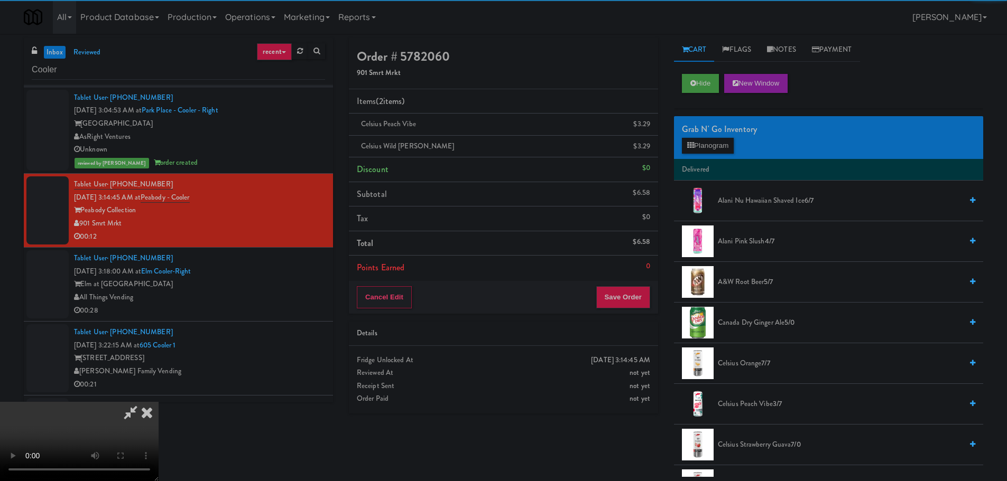
drag, startPoint x: 401, startPoint y: 254, endPoint x: 489, endPoint y: 295, distance: 96.9
click at [159, 402] on video at bounding box center [79, 441] width 159 height 79
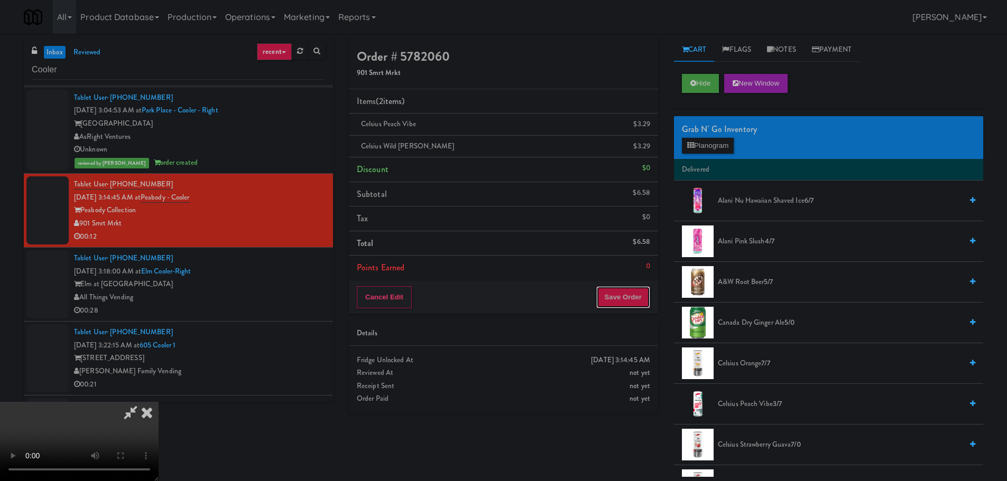
click at [632, 302] on button "Save Order" at bounding box center [623, 297] width 54 height 22
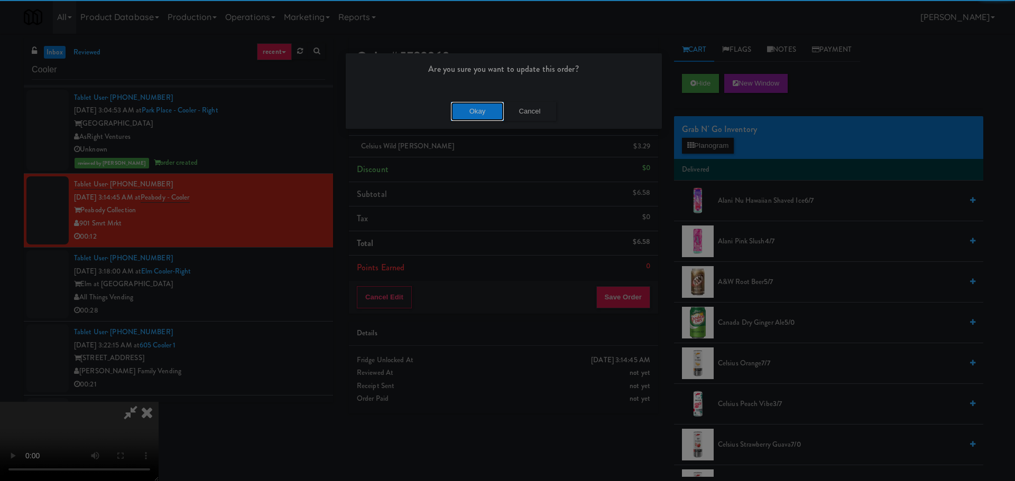
click at [480, 109] on button "Okay" at bounding box center [477, 111] width 53 height 19
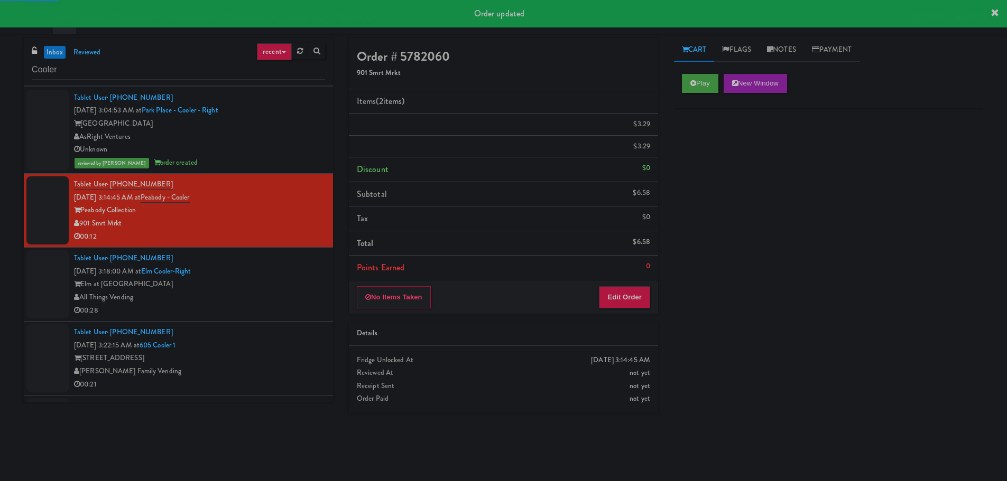
click at [310, 290] on div "Elm at Panorama" at bounding box center [199, 284] width 251 height 13
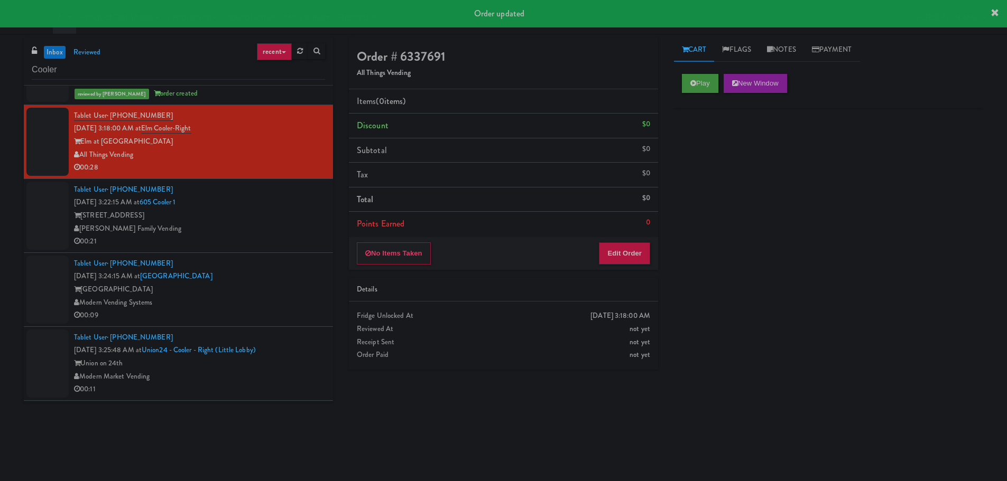
scroll to position [740, 0]
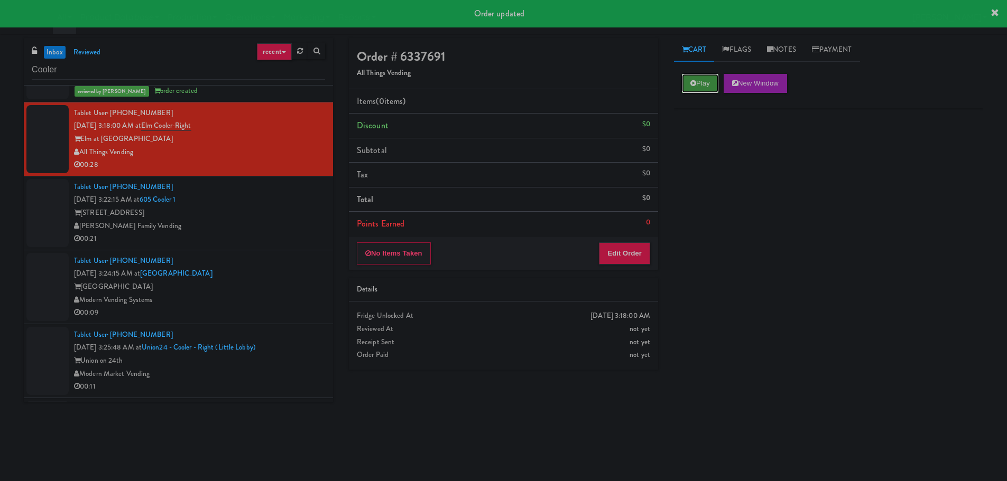
click at [710, 82] on button "Play" at bounding box center [700, 83] width 36 height 19
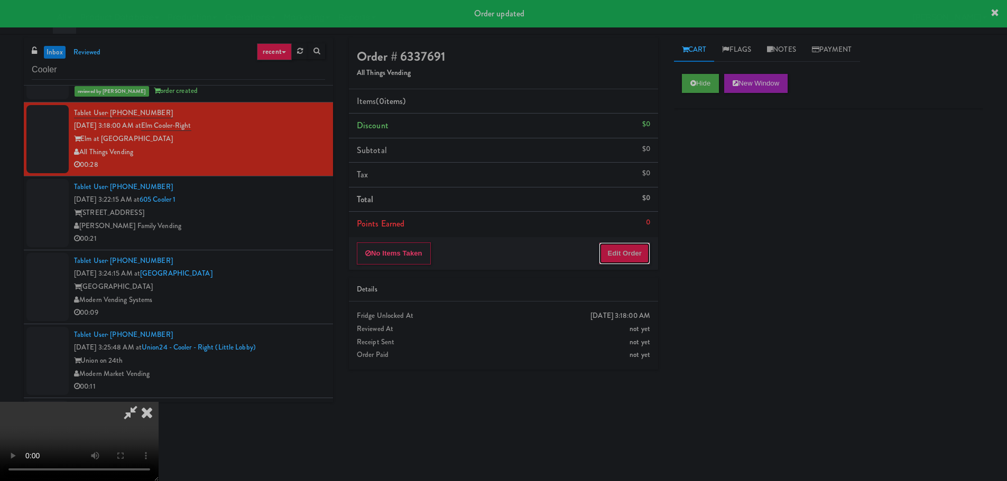
click at [616, 246] on button "Edit Order" at bounding box center [624, 254] width 51 height 22
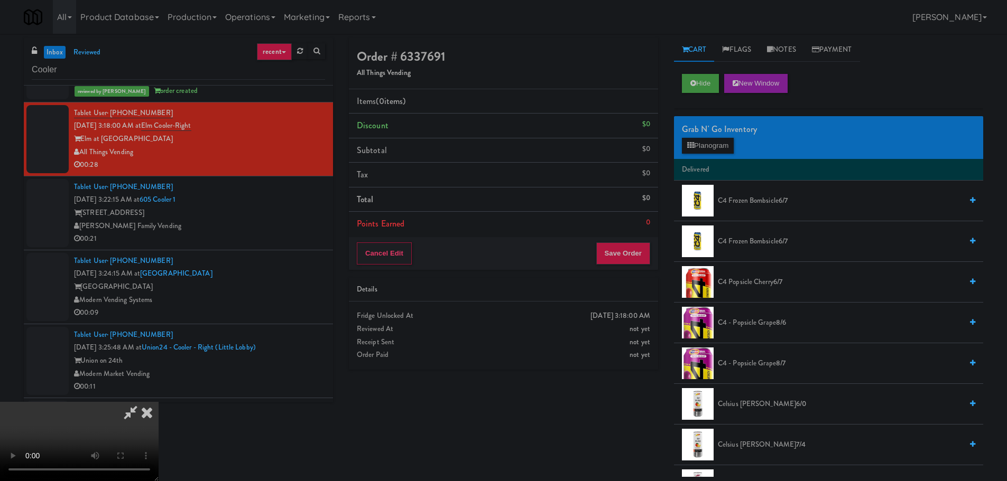
scroll to position [0, 0]
click at [159, 402] on video at bounding box center [79, 441] width 159 height 79
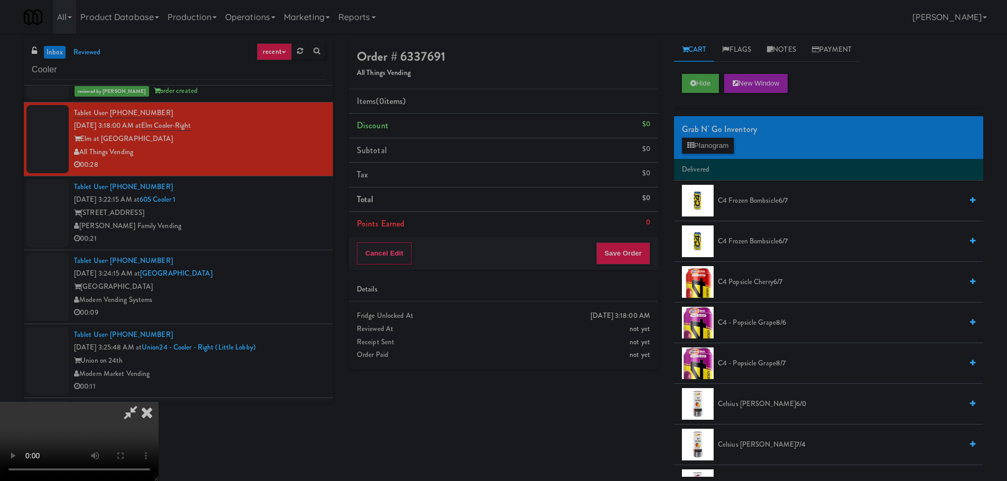
scroll to position [23, 0]
click at [159, 402] on video at bounding box center [79, 441] width 159 height 79
click at [717, 132] on div "Grab N' Go Inventory" at bounding box center [828, 130] width 293 height 16
click at [716, 139] on button "Planogram" at bounding box center [708, 146] width 52 height 16
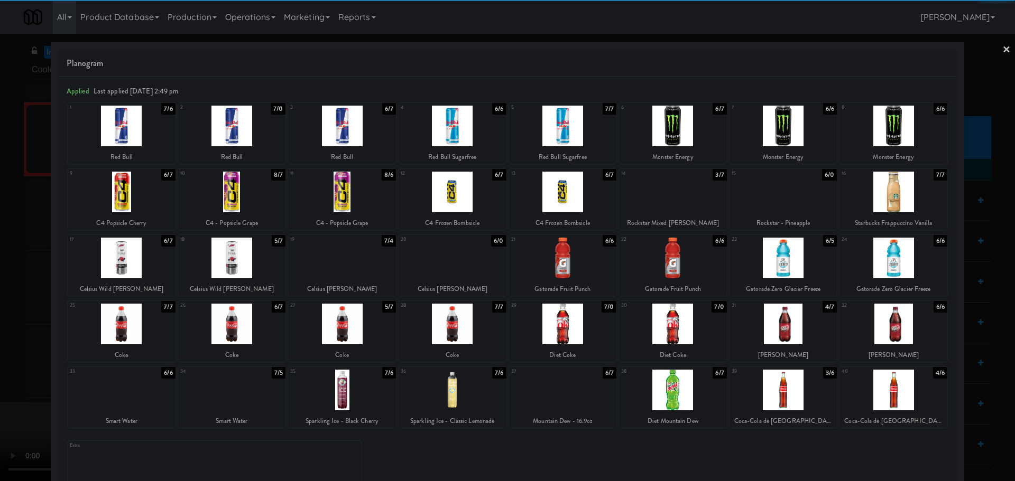
click at [780, 326] on div at bounding box center [783, 324] width 108 height 41
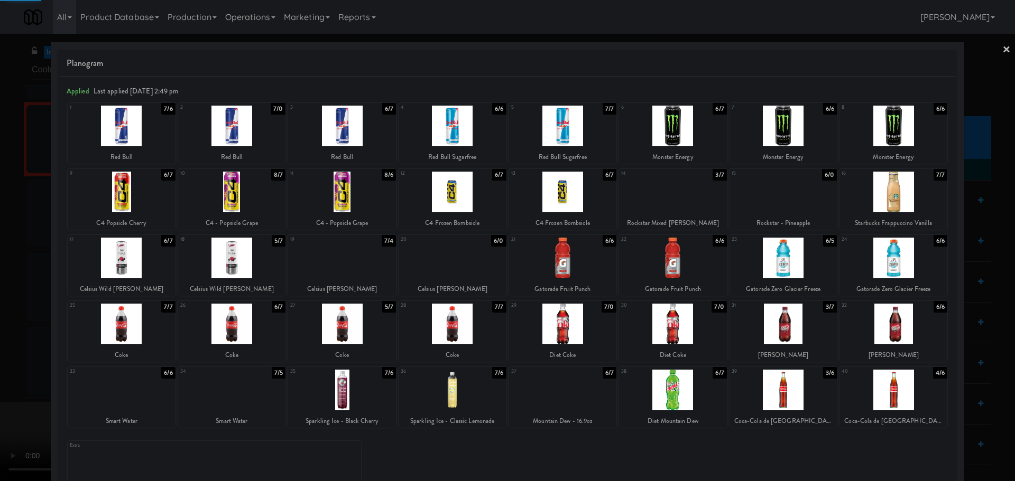
drag, startPoint x: 0, startPoint y: 324, endPoint x: 35, endPoint y: 324, distance: 35.4
click at [8, 323] on div at bounding box center [507, 240] width 1015 height 481
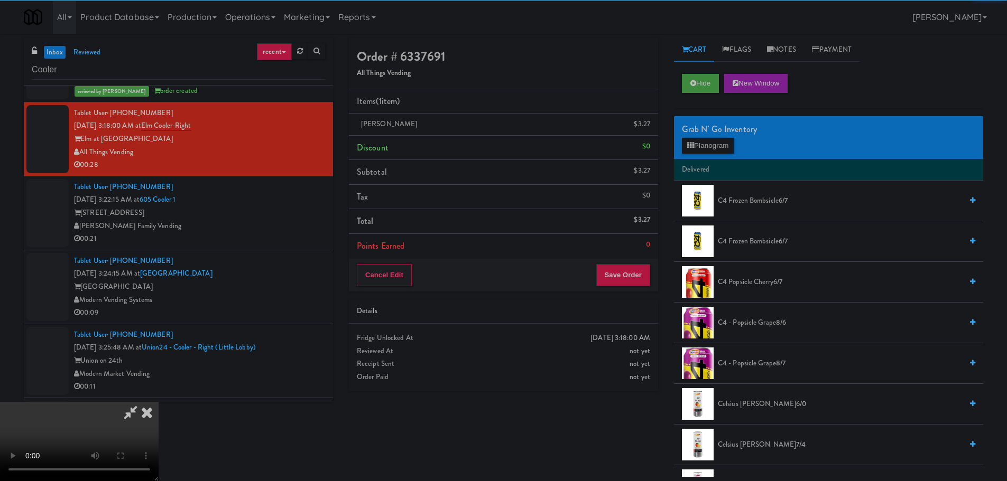
scroll to position [129, 0]
click at [159, 402] on video at bounding box center [79, 441] width 159 height 79
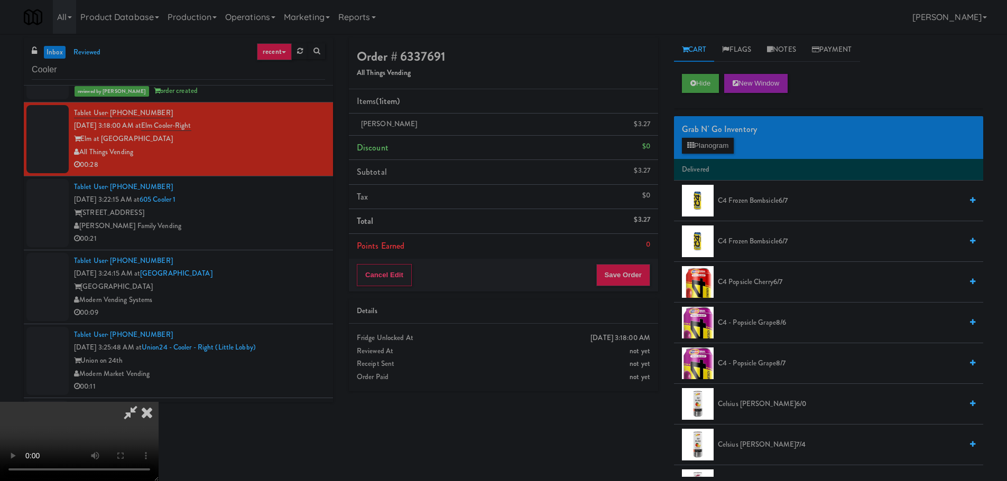
drag, startPoint x: 404, startPoint y: 282, endPoint x: 416, endPoint y: 288, distance: 13.3
click at [159, 402] on video at bounding box center [79, 441] width 159 height 79
drag, startPoint x: 487, startPoint y: 283, endPoint x: 495, endPoint y: 281, distance: 8.2
click at [159, 402] on video at bounding box center [79, 441] width 159 height 79
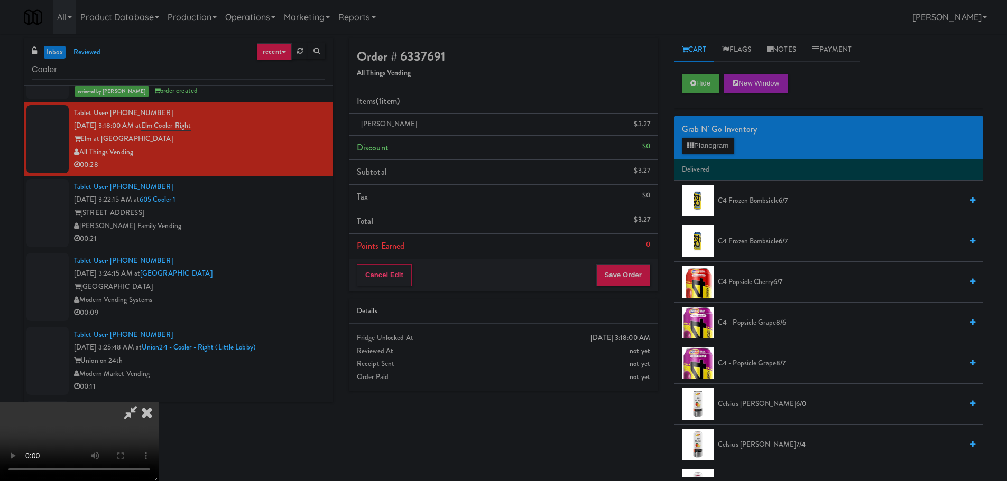
click at [699, 136] on div "Grab N' Go Inventory" at bounding box center [828, 130] width 293 height 16
click at [708, 145] on button "Planogram" at bounding box center [708, 146] width 52 height 16
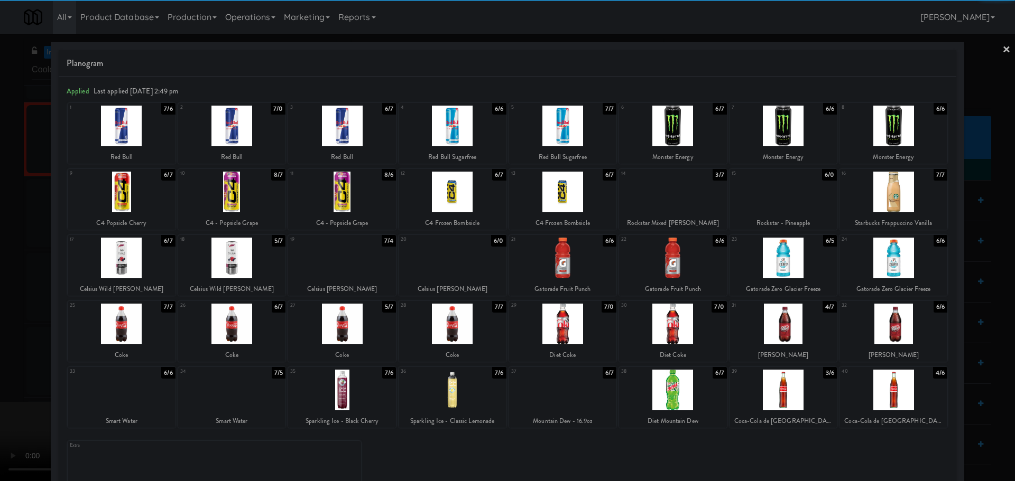
click at [678, 403] on div at bounding box center [673, 390] width 108 height 41
drag, startPoint x: 0, startPoint y: 332, endPoint x: 188, endPoint y: 272, distance: 197.6
click at [2, 332] on div at bounding box center [507, 240] width 1015 height 481
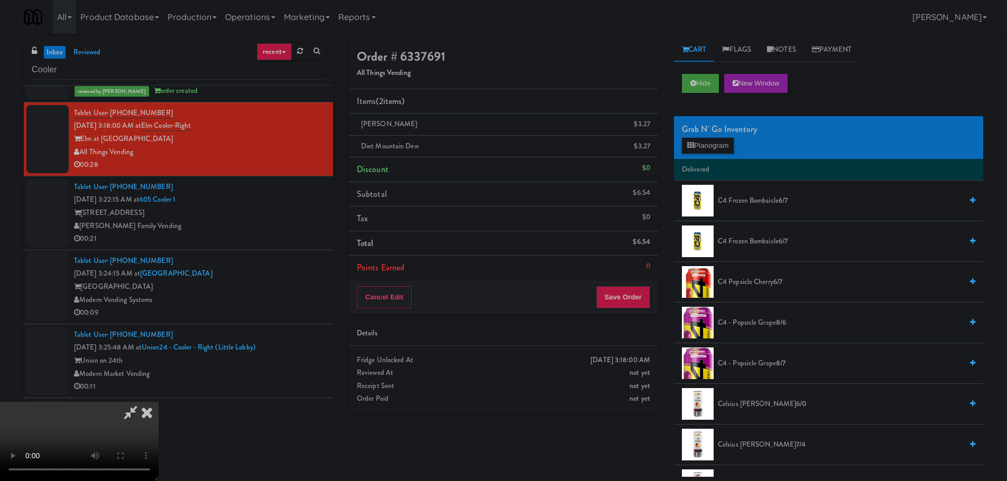
scroll to position [182, 0]
drag, startPoint x: 331, startPoint y: 250, endPoint x: 355, endPoint y: 259, distance: 25.6
click at [159, 402] on video at bounding box center [79, 441] width 159 height 79
drag, startPoint x: 387, startPoint y: 268, endPoint x: 393, endPoint y: 263, distance: 8.6
click at [159, 402] on video at bounding box center [79, 441] width 159 height 79
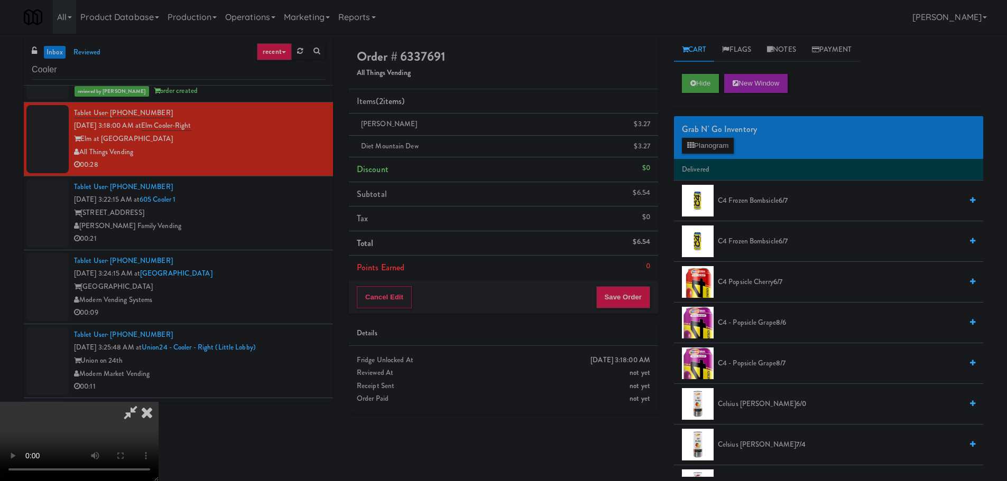
click at [159, 402] on video at bounding box center [79, 441] width 159 height 79
click at [695, 146] on button "Planogram" at bounding box center [708, 146] width 52 height 16
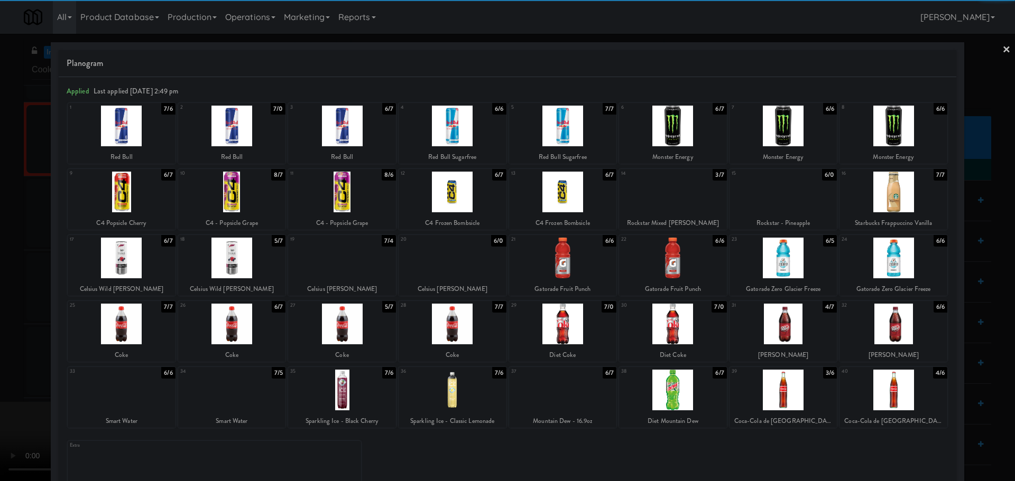
click at [562, 395] on div at bounding box center [563, 390] width 108 height 41
click at [3, 354] on div at bounding box center [507, 240] width 1015 height 481
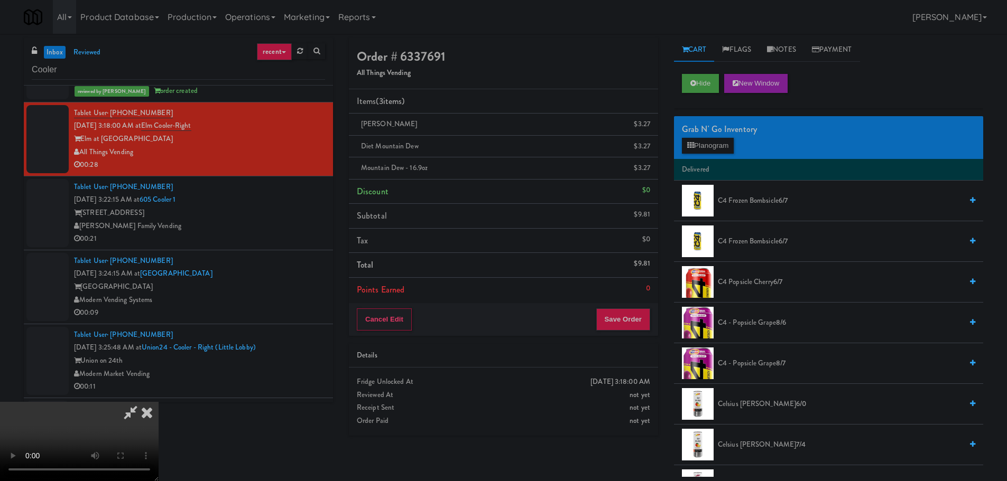
click at [143, 402] on icon at bounding box center [130, 412] width 24 height 21
click at [649, 150] on icon at bounding box center [650, 150] width 5 height 7
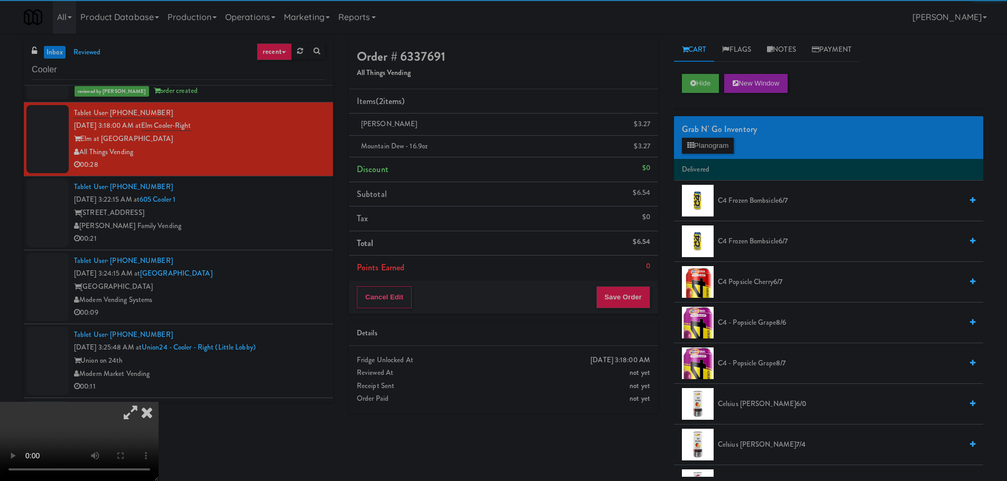
drag, startPoint x: 328, startPoint y: 115, endPoint x: 330, endPoint y: 121, distance: 6.2
click at [143, 402] on icon at bounding box center [130, 412] width 24 height 21
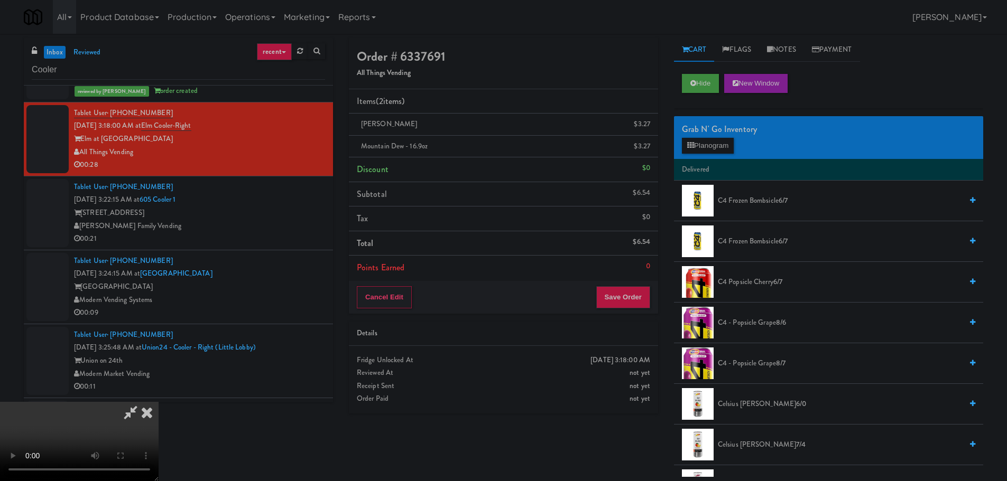
scroll to position [182, 0]
click at [159, 402] on video at bounding box center [79, 441] width 159 height 79
click at [637, 291] on button "Save Order" at bounding box center [623, 297] width 54 height 22
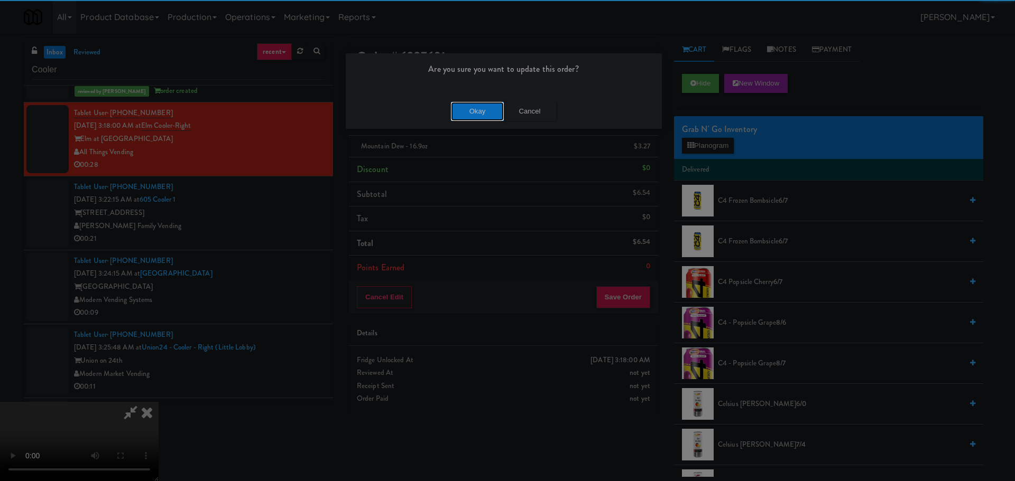
click at [469, 108] on button "Okay" at bounding box center [477, 111] width 53 height 19
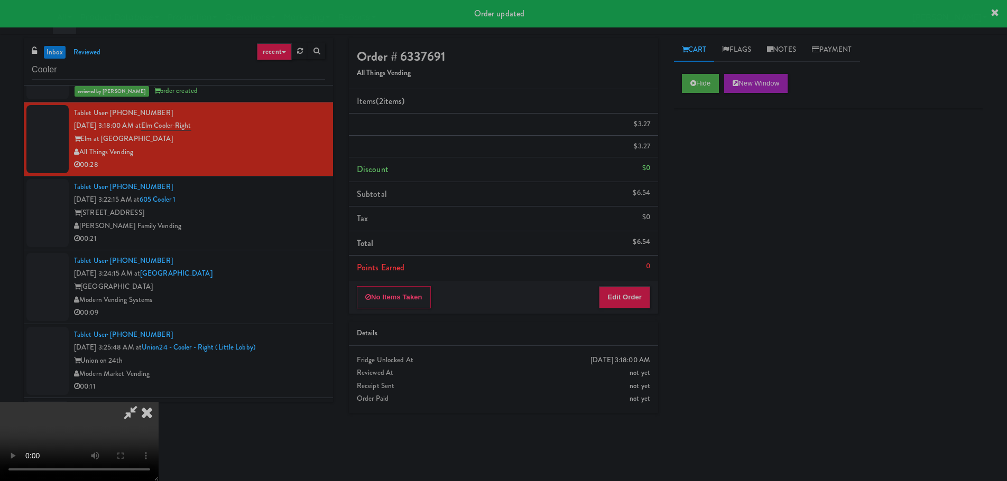
scroll to position [0, 0]
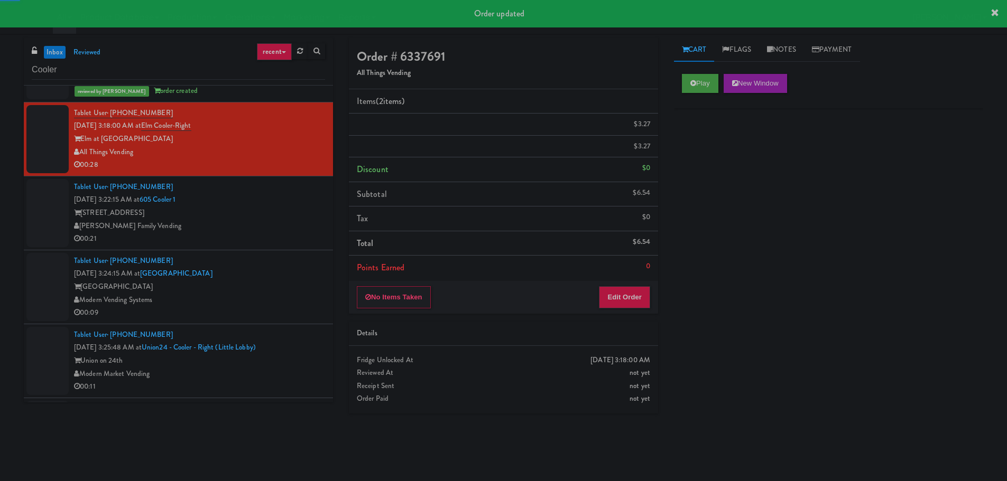
click at [263, 249] on li "Tablet User · (801) 604-6600 Oct 2, 2025 3:22:15 AM at 605 Cooler 1 605 Place S…" at bounding box center [178, 214] width 309 height 74
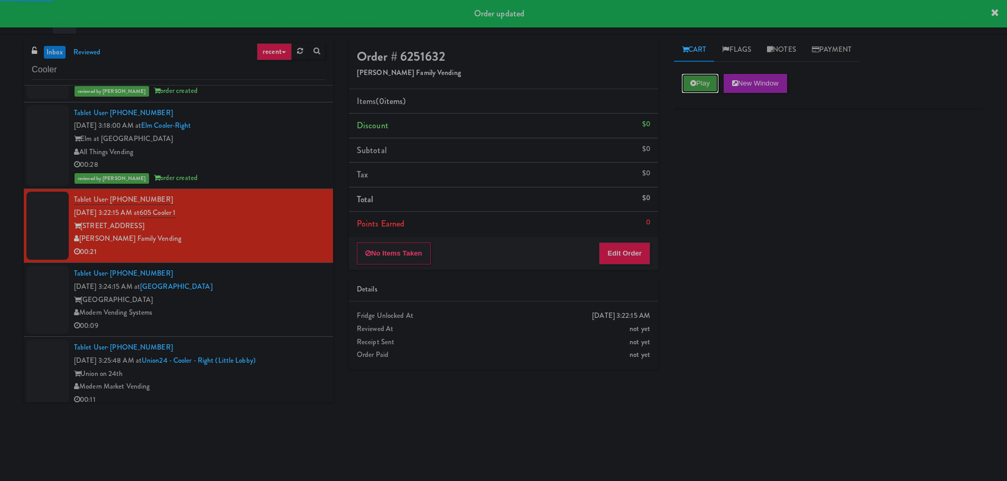
click at [703, 84] on button "Play" at bounding box center [700, 83] width 36 height 19
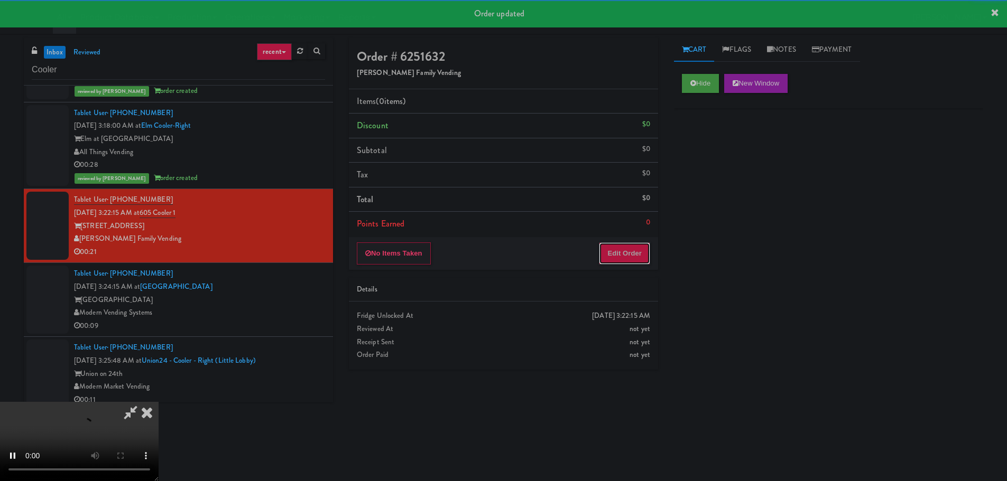
click at [624, 245] on button "Edit Order" at bounding box center [624, 254] width 51 height 22
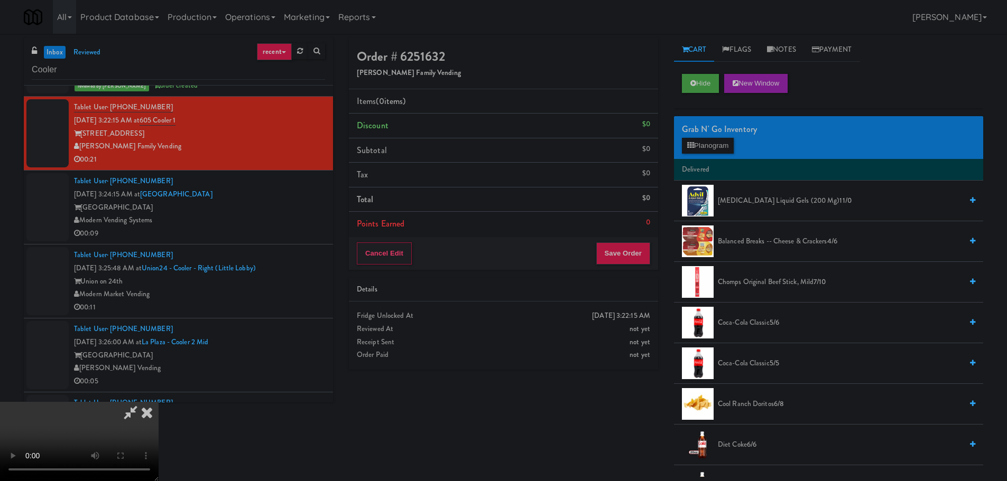
drag, startPoint x: 425, startPoint y: 281, endPoint x: 450, endPoint y: 275, distance: 25.0
click at [159, 402] on video at bounding box center [79, 441] width 159 height 79
click at [692, 147] on icon at bounding box center [690, 145] width 7 height 7
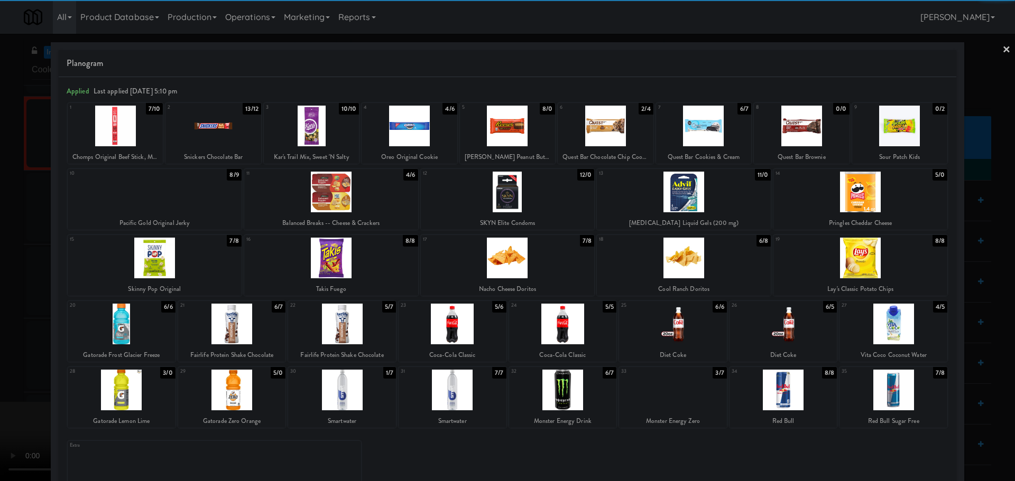
click at [143, 329] on div at bounding box center [122, 324] width 108 height 41
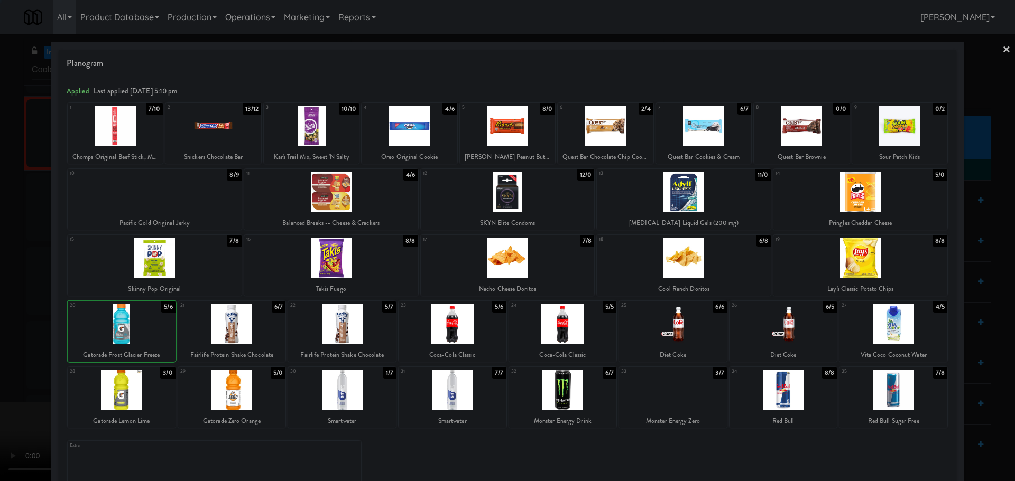
drag, startPoint x: 0, startPoint y: 338, endPoint x: 273, endPoint y: 248, distance: 287.1
click at [2, 338] on div at bounding box center [507, 240] width 1015 height 481
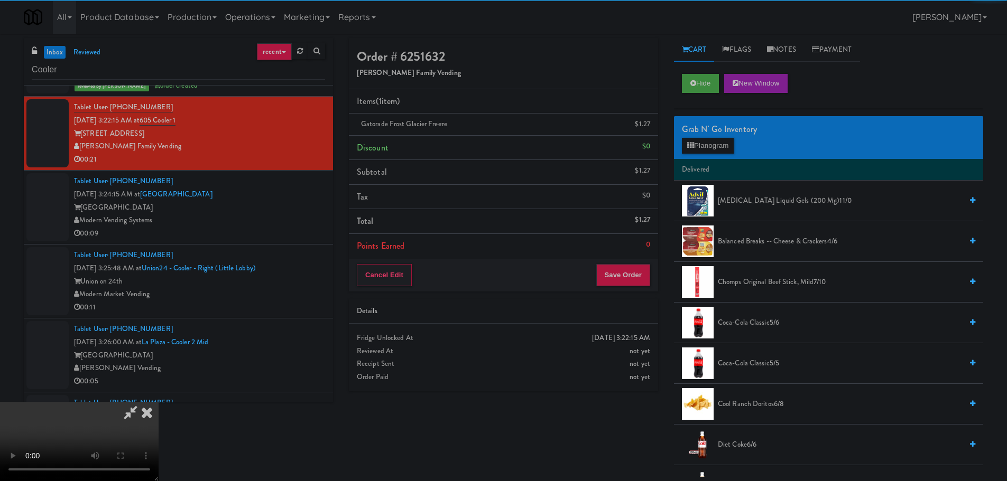
scroll to position [159, 0]
click at [159, 402] on video at bounding box center [79, 441] width 159 height 79
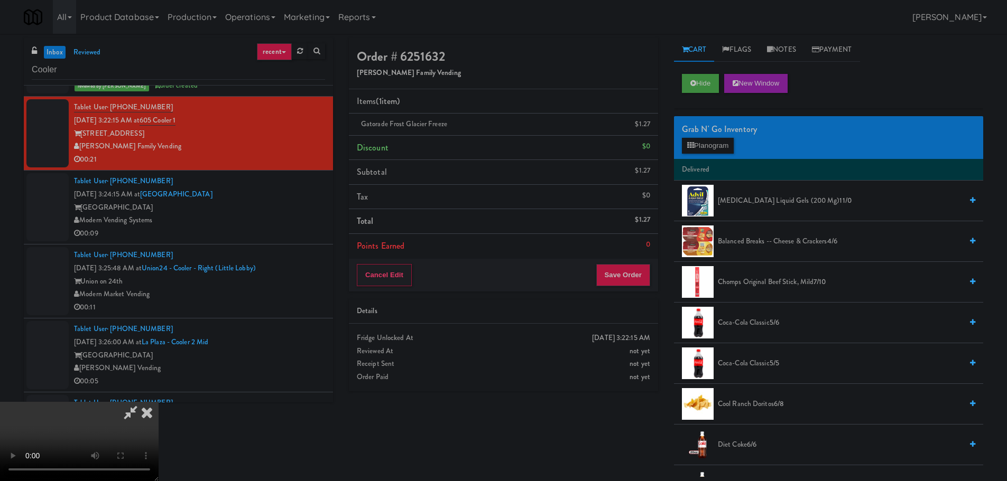
scroll to position [0, 0]
click at [159, 402] on video at bounding box center [79, 441] width 159 height 79
click at [704, 146] on button "Planogram" at bounding box center [708, 146] width 52 height 16
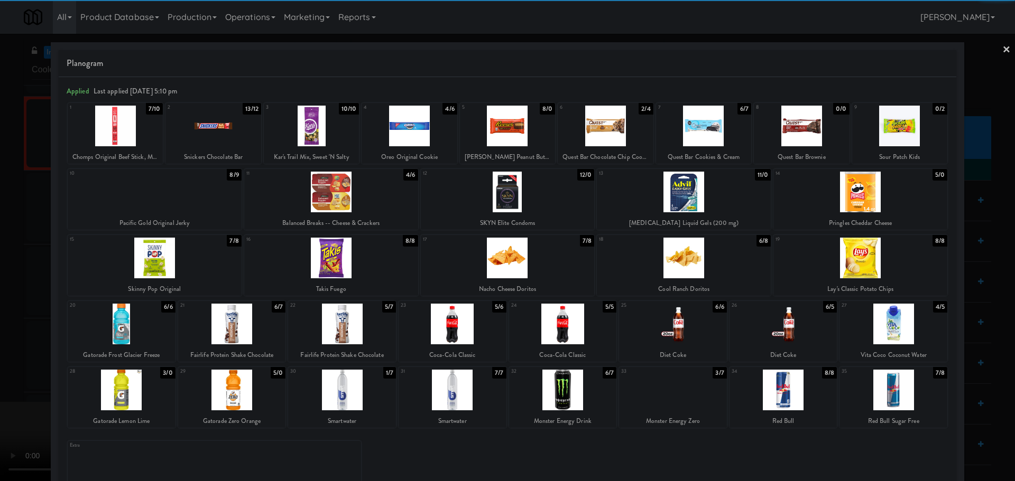
click at [119, 322] on div at bounding box center [122, 324] width 108 height 41
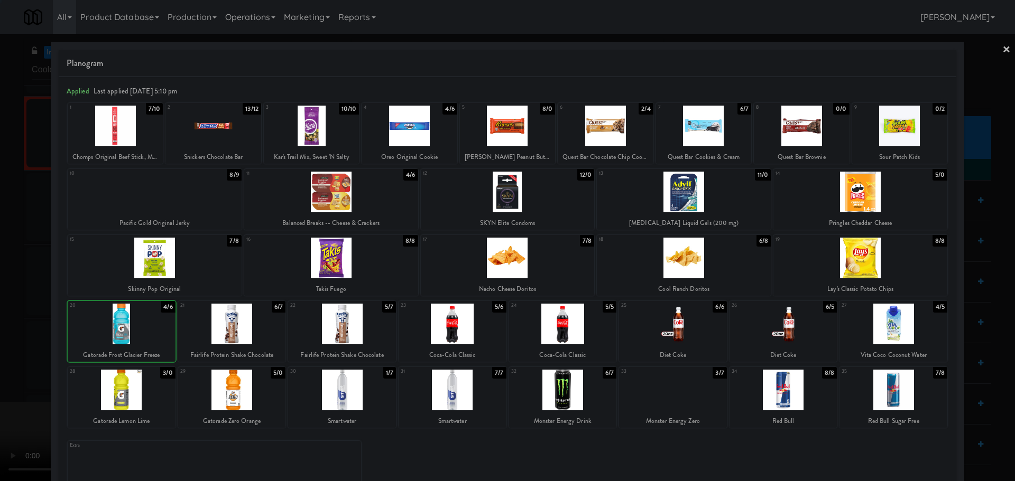
click at [6, 341] on div at bounding box center [507, 240] width 1015 height 481
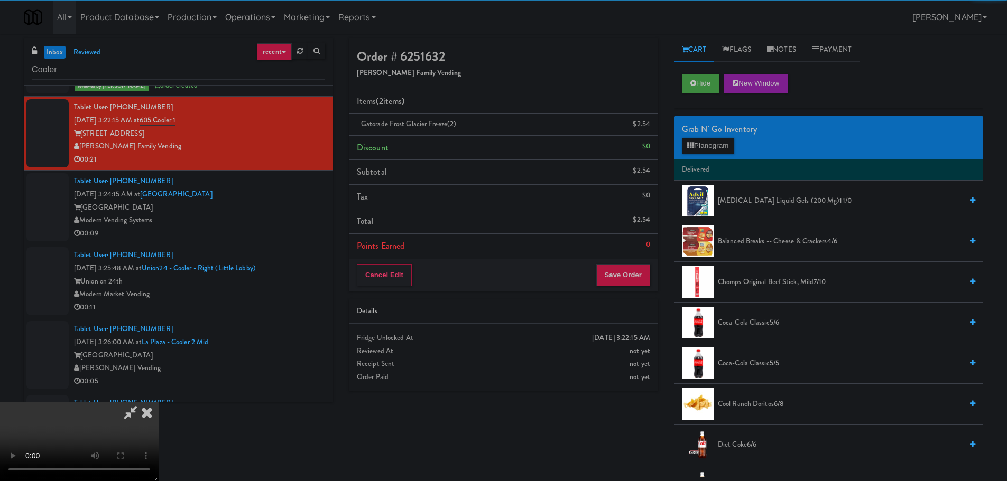
click at [159, 402] on video at bounding box center [79, 441] width 159 height 79
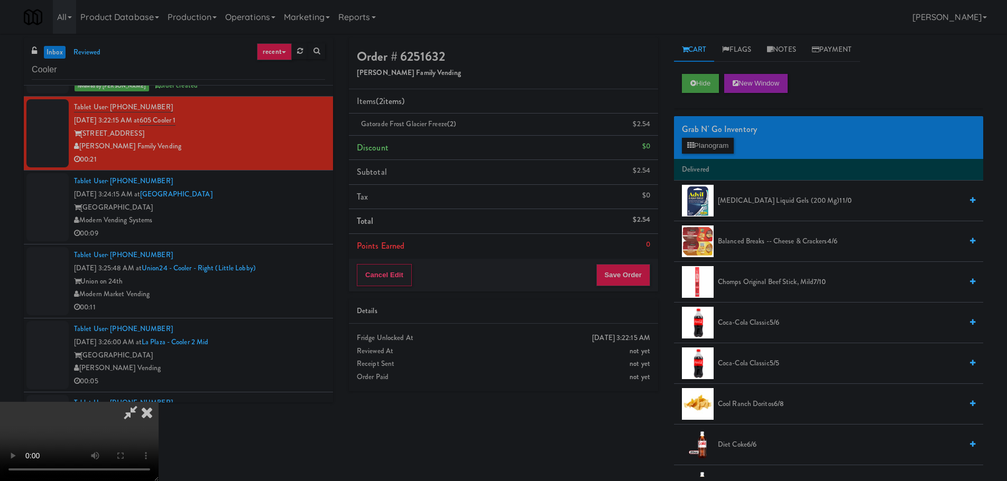
click at [159, 402] on video at bounding box center [79, 441] width 159 height 79
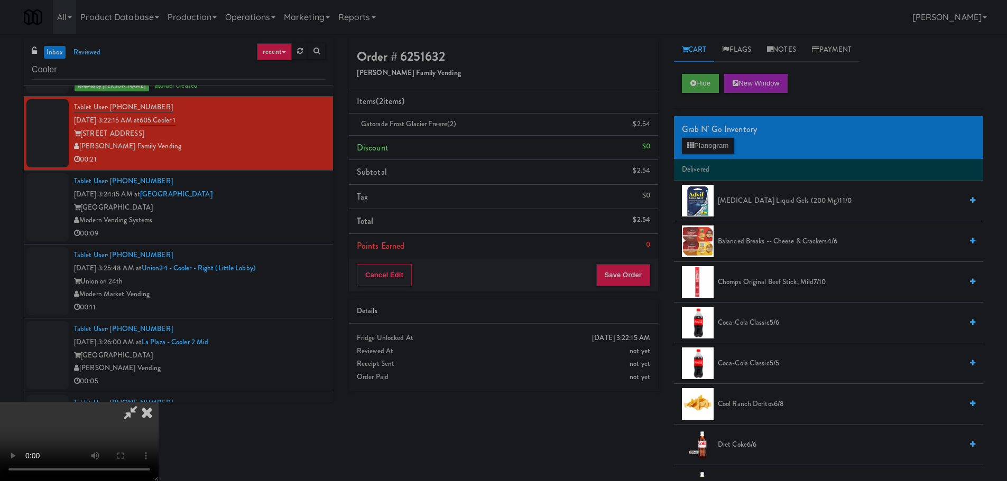
drag, startPoint x: 469, startPoint y: 290, endPoint x: 461, endPoint y: 316, distance: 26.6
click at [159, 402] on video at bounding box center [79, 441] width 159 height 79
drag, startPoint x: 450, startPoint y: 329, endPoint x: 504, endPoint y: 303, distance: 60.0
click at [159, 402] on video at bounding box center [79, 441] width 159 height 79
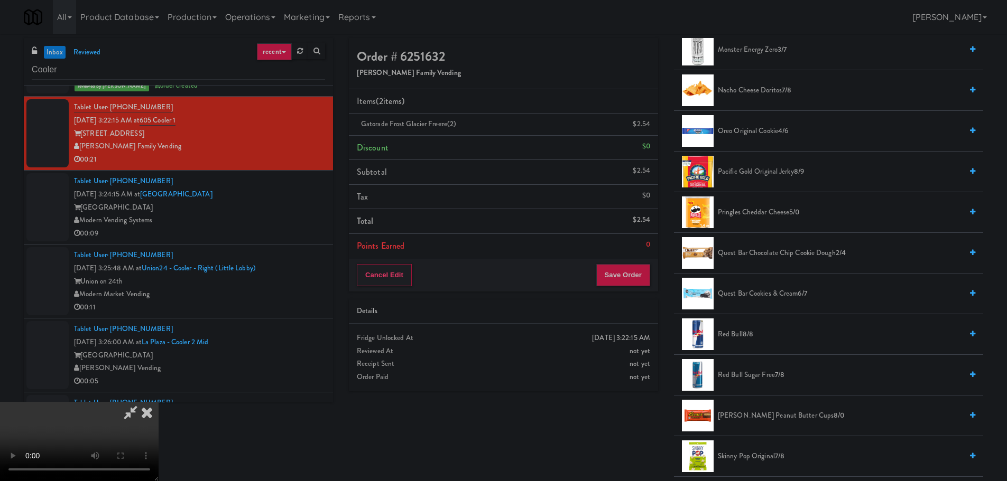
scroll to position [793, 0]
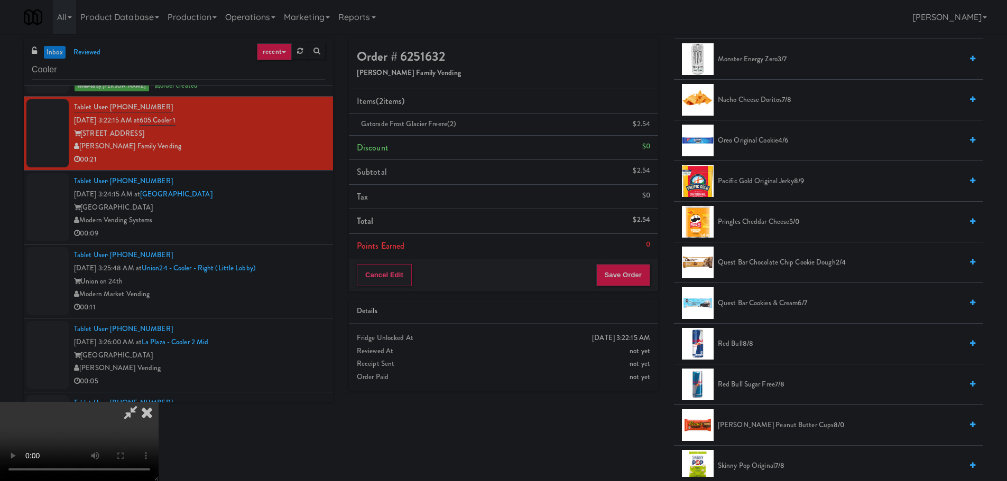
click at [744, 142] on span "Oreo Original Cookie 4/6" at bounding box center [840, 140] width 244 height 13
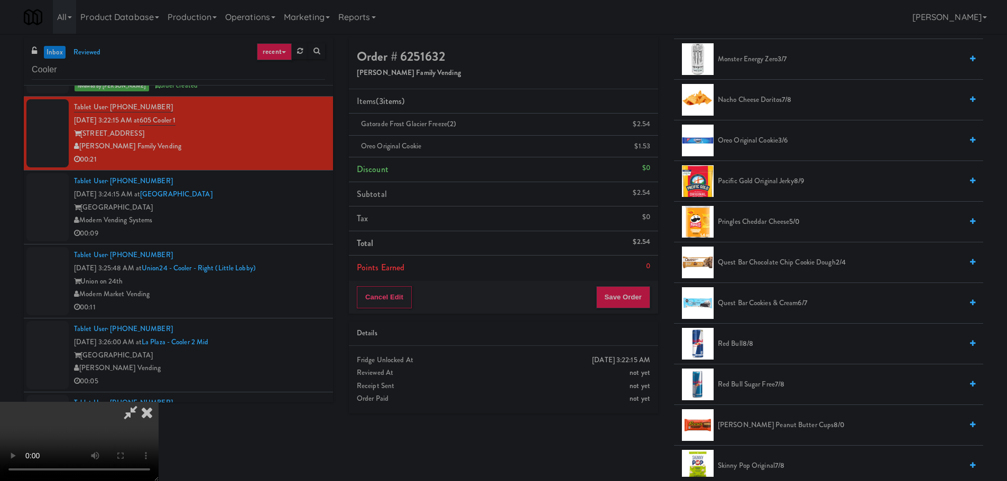
click at [159, 402] on video at bounding box center [79, 441] width 159 height 79
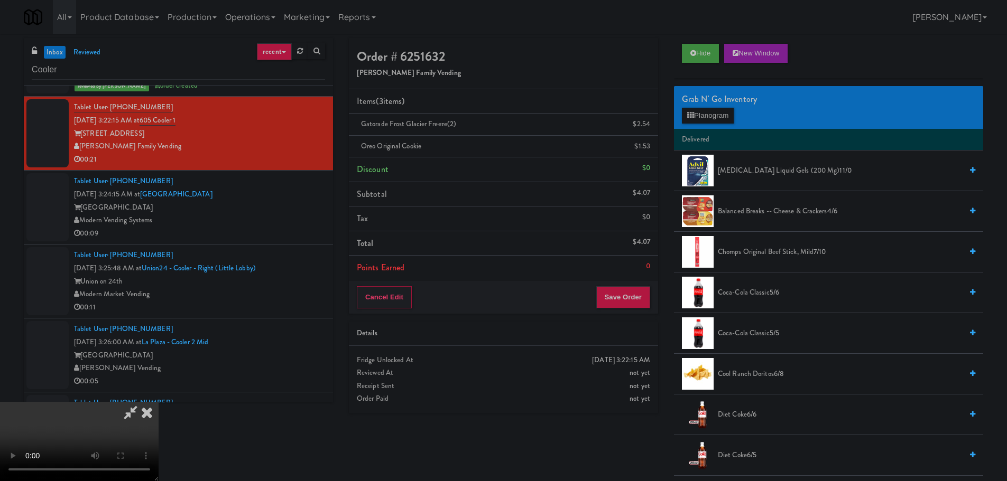
scroll to position [0, 0]
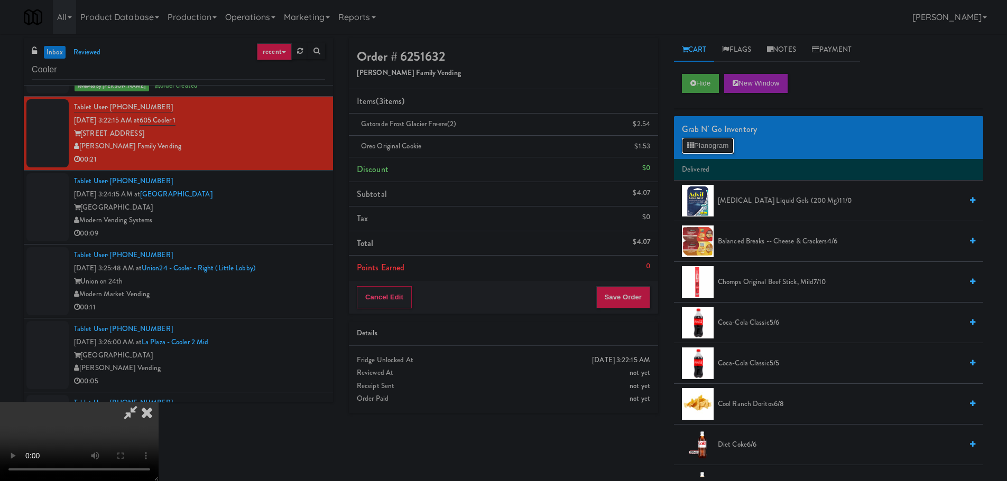
click at [711, 149] on button "Planogram" at bounding box center [708, 146] width 52 height 16
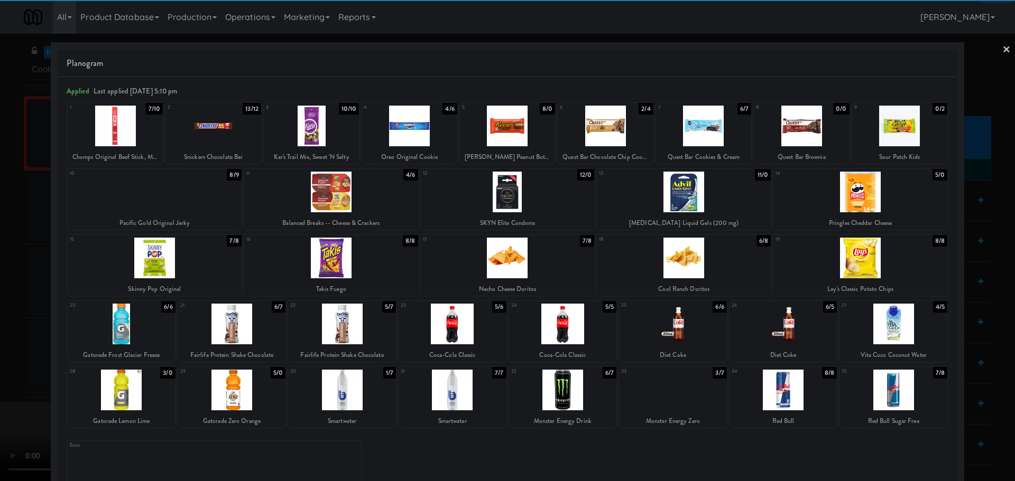
click at [128, 320] on div at bounding box center [122, 324] width 108 height 41
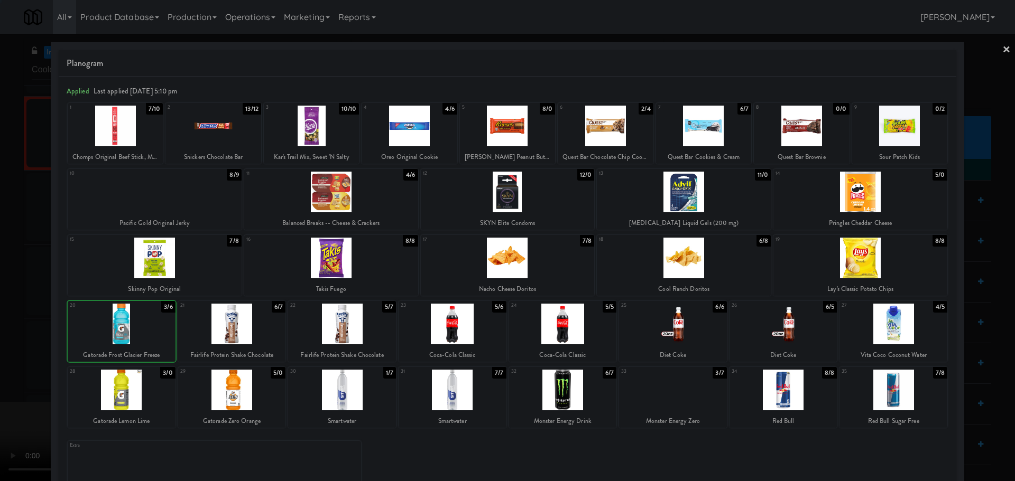
drag, startPoint x: 0, startPoint y: 338, endPoint x: 19, endPoint y: 331, distance: 20.4
click at [6, 337] on div at bounding box center [507, 240] width 1015 height 481
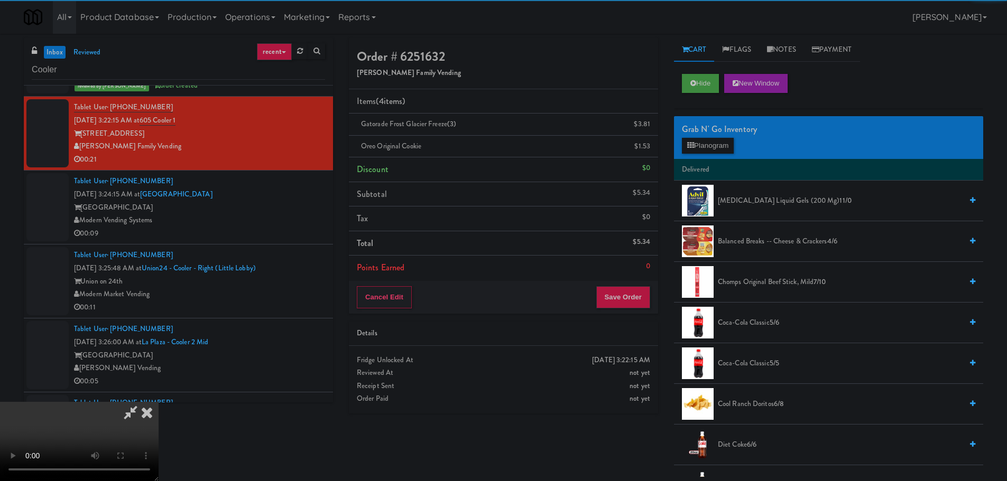
scroll to position [76, 0]
click at [159, 402] on video at bounding box center [79, 441] width 159 height 79
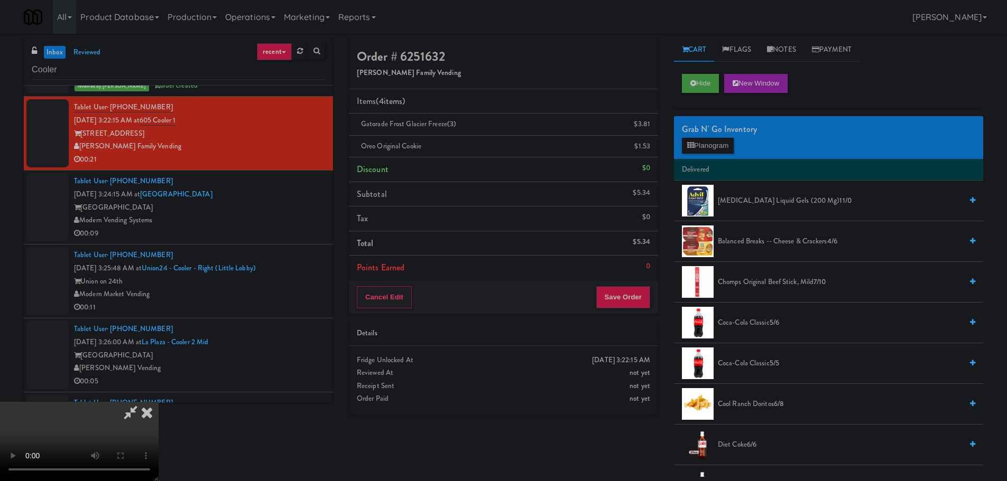
scroll to position [182, 0]
click at [635, 293] on button "Save Order" at bounding box center [623, 297] width 54 height 22
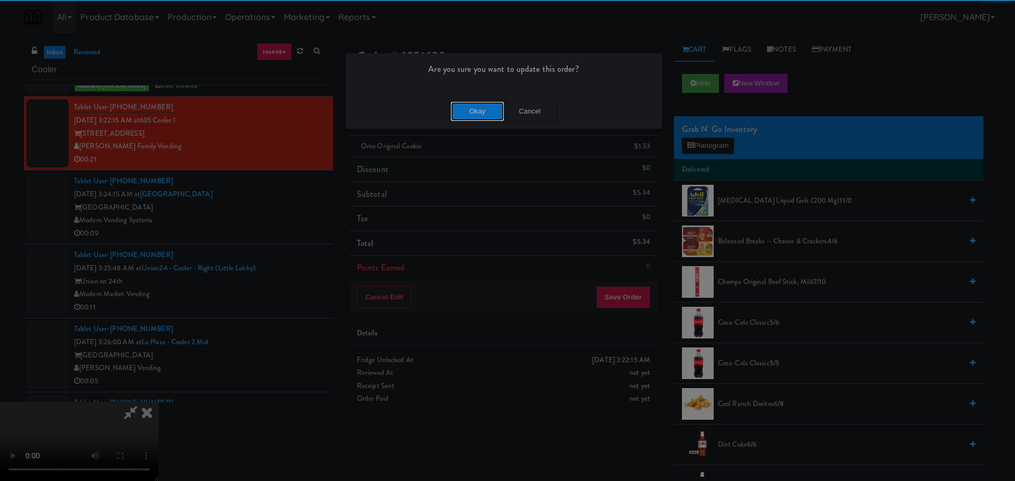
click at [470, 116] on button "Okay" at bounding box center [477, 111] width 53 height 19
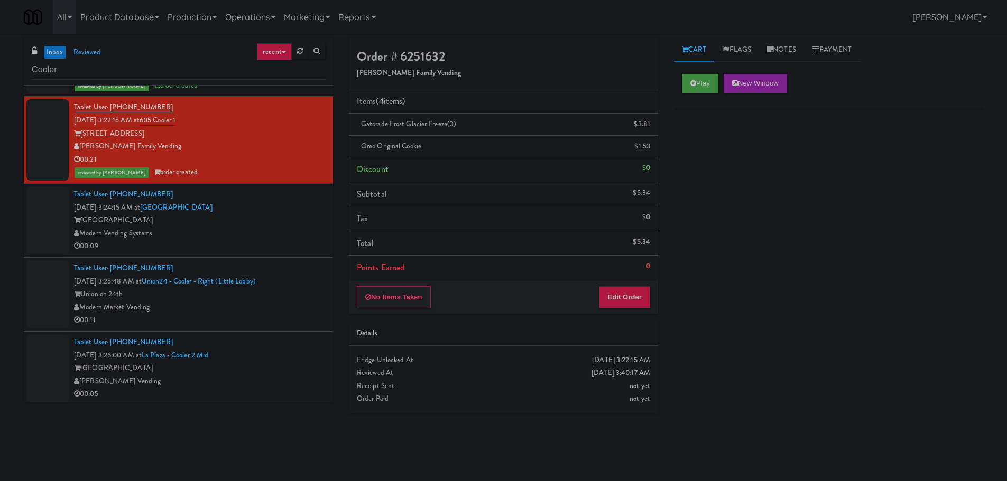
scroll to position [0, 0]
click at [263, 255] on li "Tablet User · (989) 939-2293 Oct 2, 2025 3:24:15 AM at Museum Tower Cooler Muse…" at bounding box center [178, 221] width 309 height 74
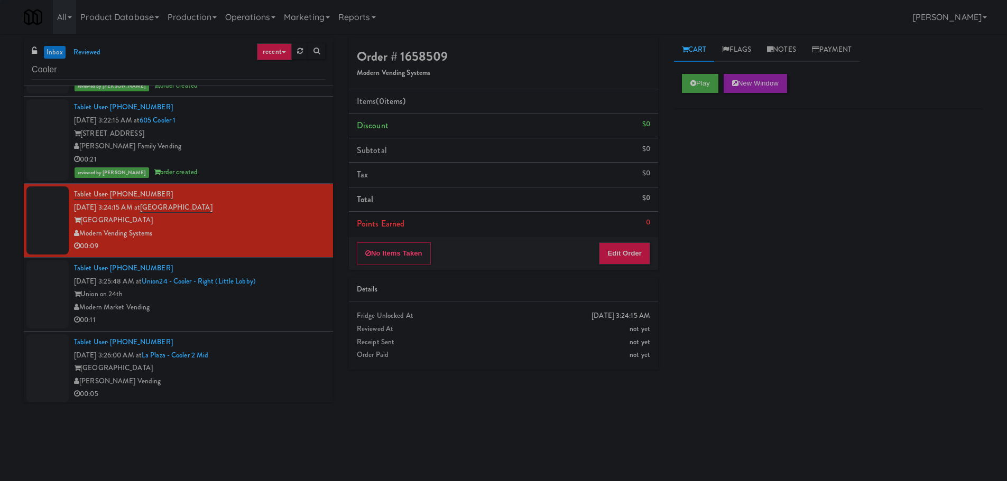
click at [694, 72] on div "Play New Window" at bounding box center [828, 87] width 309 height 42
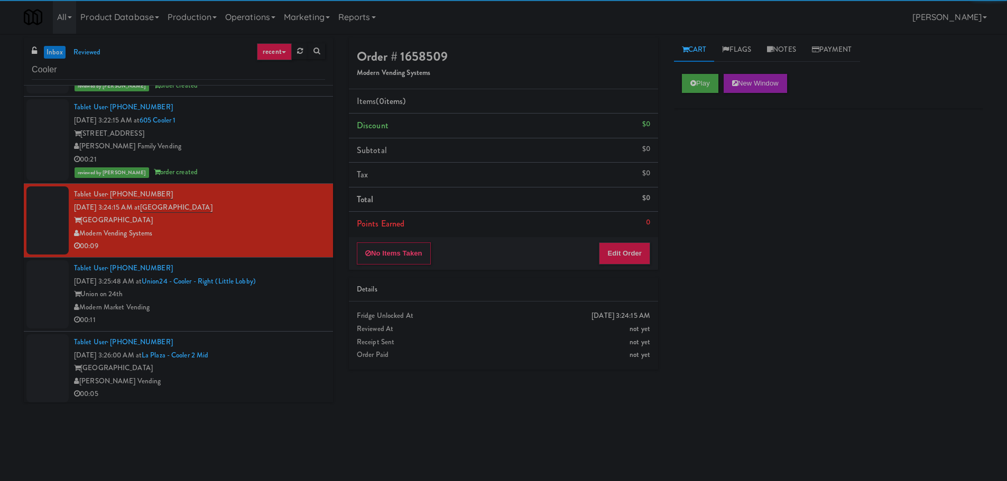
click at [708, 63] on div "Cart Flags Notes Payment Play New Window Primary Flag Clear Flag if unable to d…" at bounding box center [828, 250] width 325 height 424
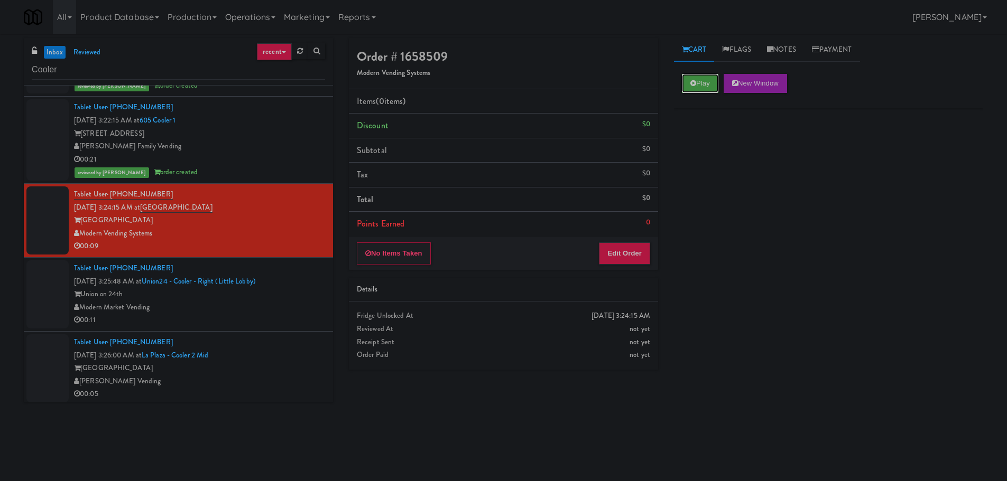
drag, startPoint x: 702, startPoint y: 78, endPoint x: 699, endPoint y: 94, distance: 16.3
click at [703, 78] on button "Play" at bounding box center [700, 83] width 36 height 19
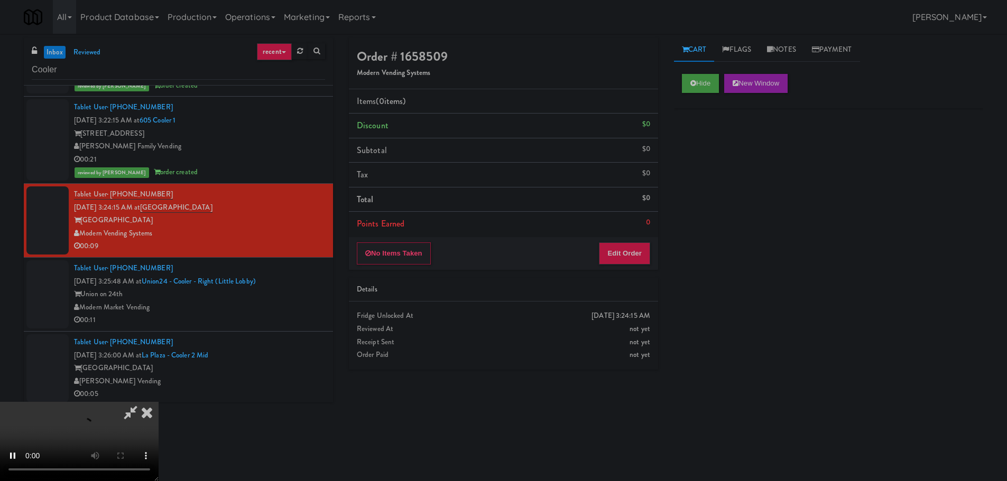
click at [659, 227] on div "Order # 1658509 Modern Vending Systems Items (0 items ) Discount $0 Subtotal $0…" at bounding box center [503, 208] width 325 height 340
click at [651, 245] on div "No Items Taken Edit Order" at bounding box center [503, 253] width 309 height 33
click at [637, 251] on button "Edit Order" at bounding box center [624, 254] width 51 height 22
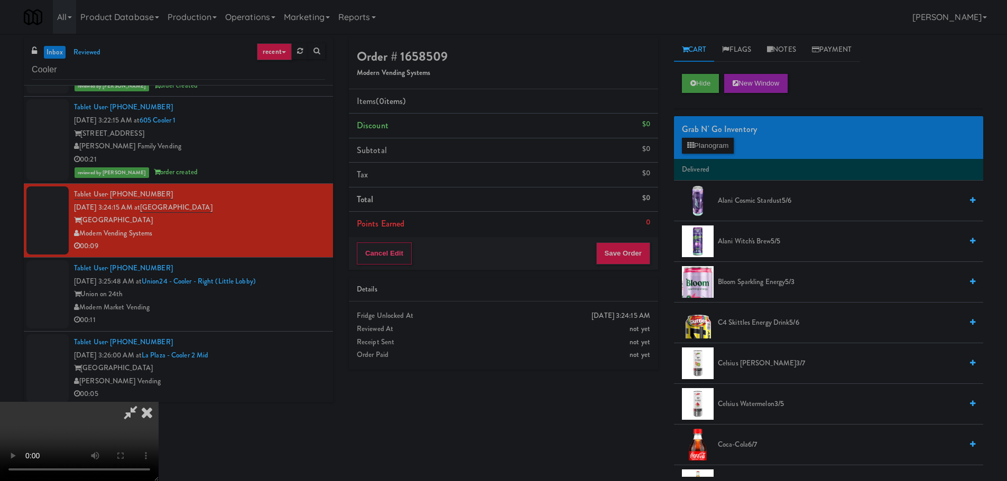
drag, startPoint x: 403, startPoint y: 290, endPoint x: 421, endPoint y: 286, distance: 18.3
click at [159, 402] on video at bounding box center [79, 441] width 159 height 79
click at [713, 136] on div "Grab N' Go Inventory" at bounding box center [828, 130] width 293 height 16
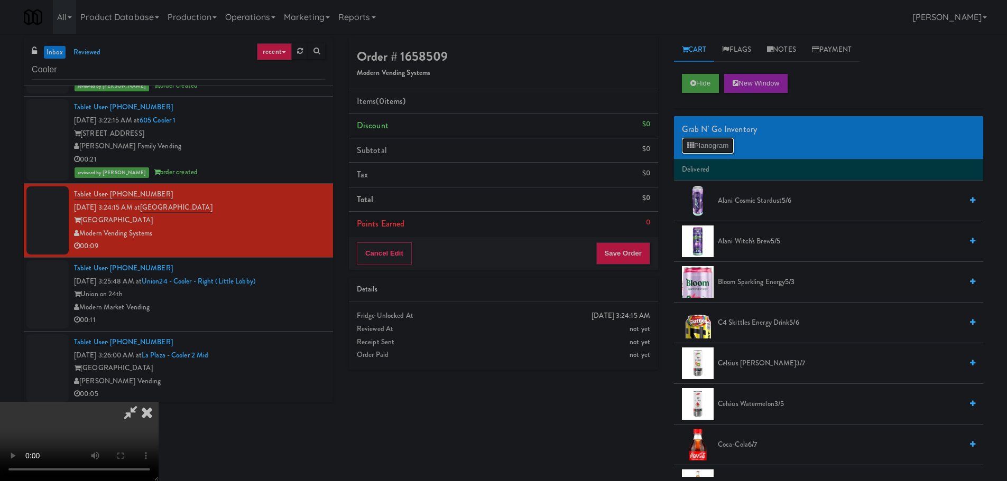
click at [715, 151] on button "Planogram" at bounding box center [708, 146] width 52 height 16
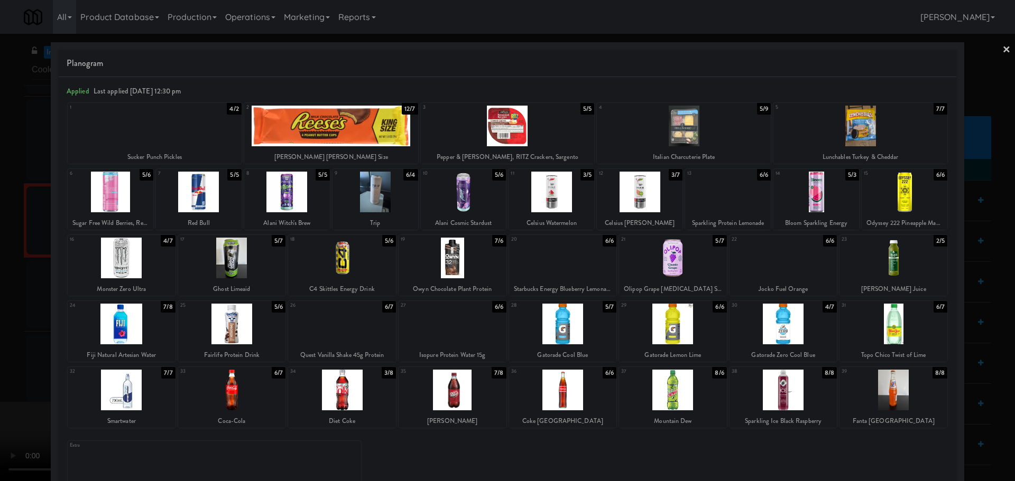
click at [629, 116] on div at bounding box center [684, 126] width 174 height 41
drag, startPoint x: 0, startPoint y: 310, endPoint x: 65, endPoint y: 310, distance: 65.0
click at [3, 318] on div at bounding box center [507, 240] width 1015 height 481
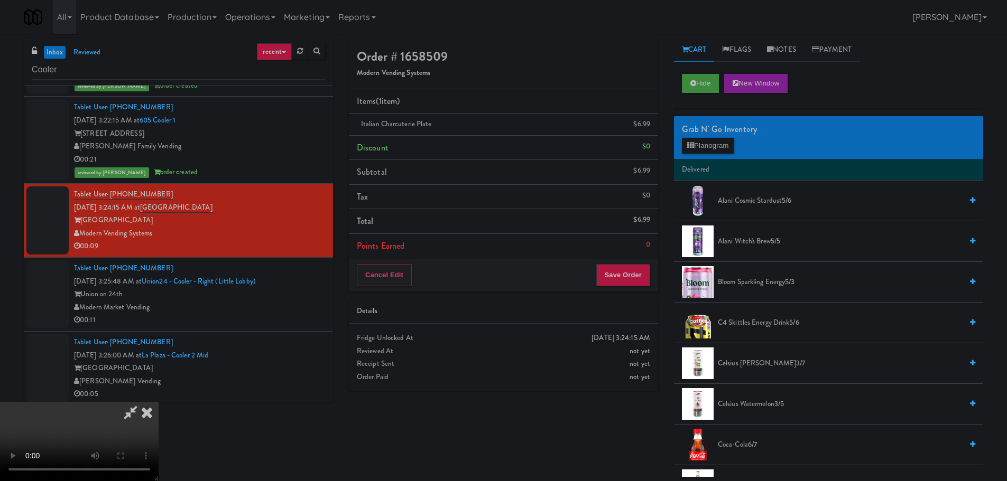
drag, startPoint x: 350, startPoint y: 396, endPoint x: 347, endPoint y: 372, distance: 24.5
click at [159, 402] on video at bounding box center [79, 441] width 159 height 79
click at [641, 282] on button "Save Order" at bounding box center [623, 275] width 54 height 22
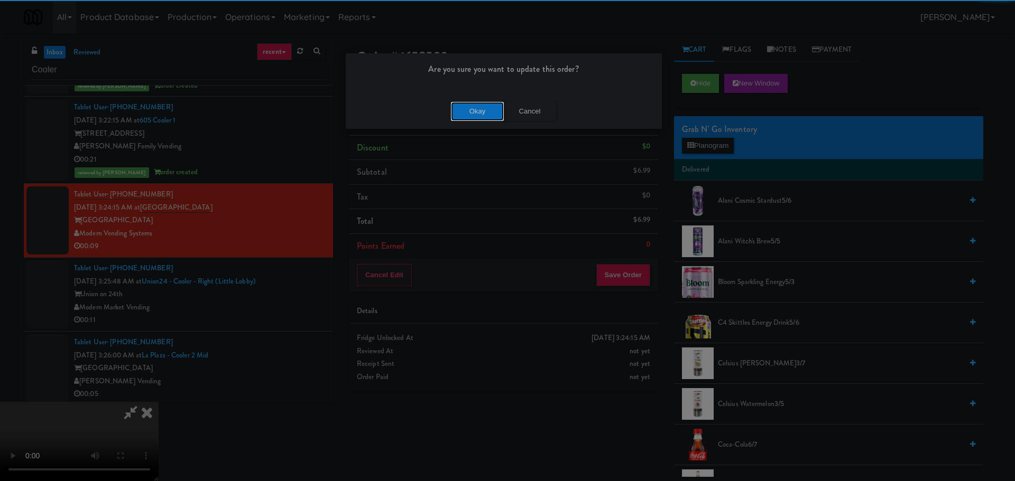
click at [467, 117] on button "Okay" at bounding box center [477, 111] width 53 height 19
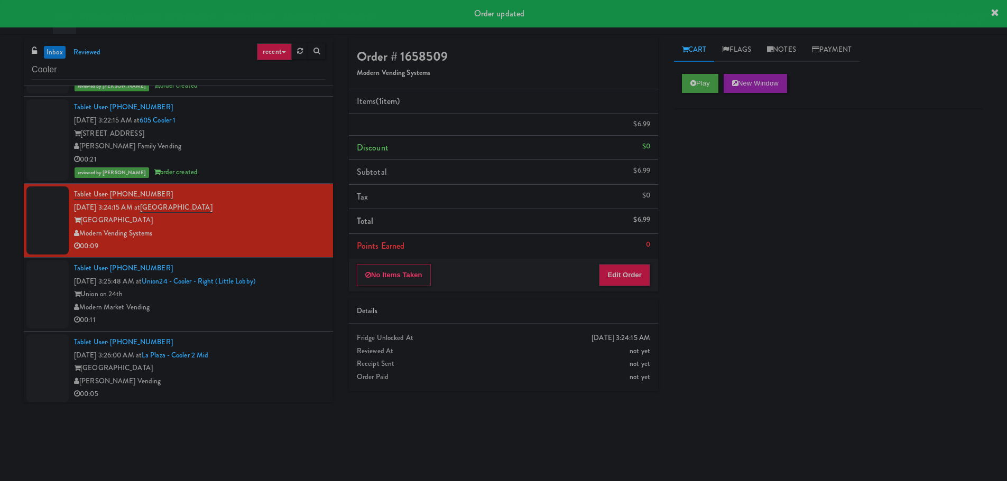
scroll to position [0, 0]
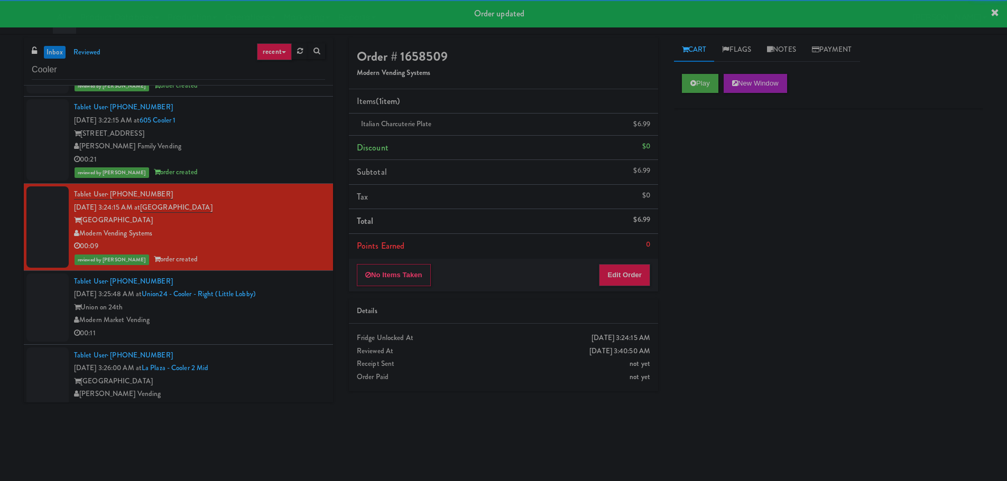
click at [299, 285] on div "Tablet User · (469) 439-9898 Oct 2, 2025 3:25:48 AM at Union24 - Cooler - Right…" at bounding box center [199, 307] width 251 height 65
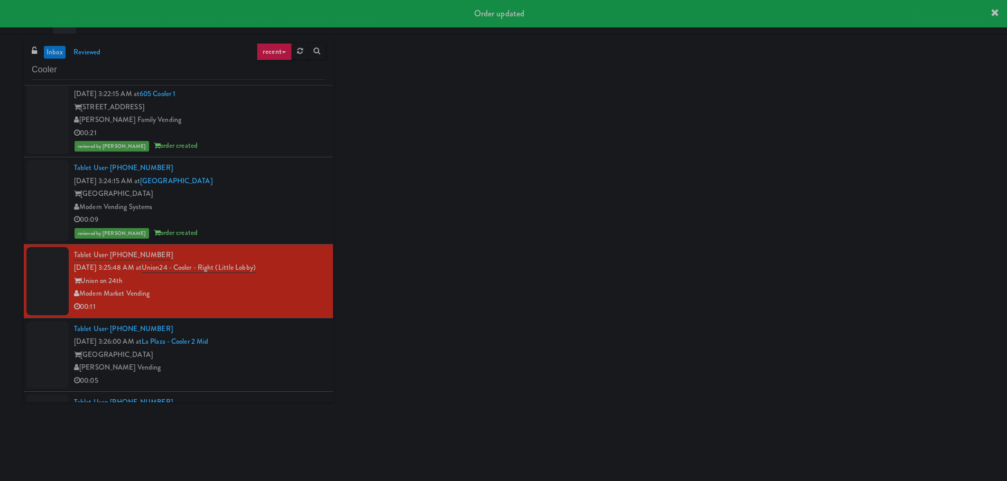
scroll to position [1044, 0]
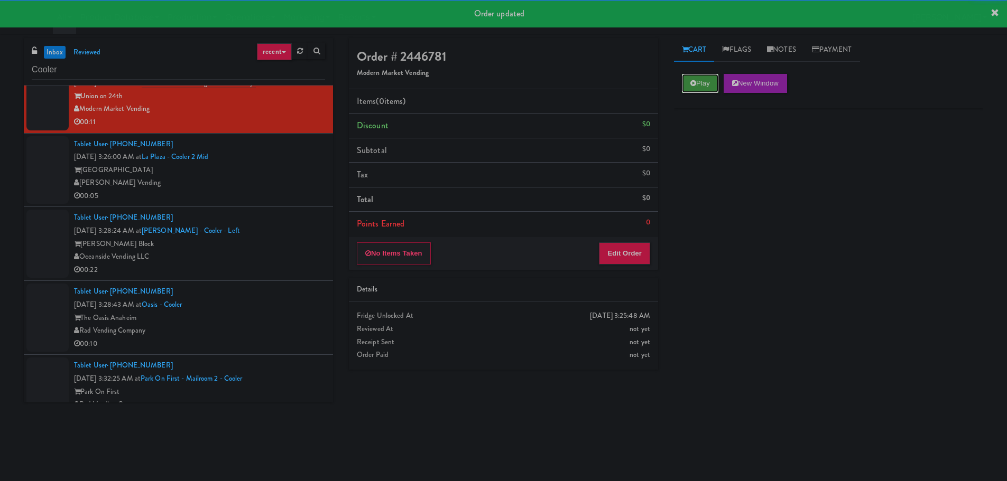
click at [715, 84] on button "Play" at bounding box center [700, 83] width 36 height 19
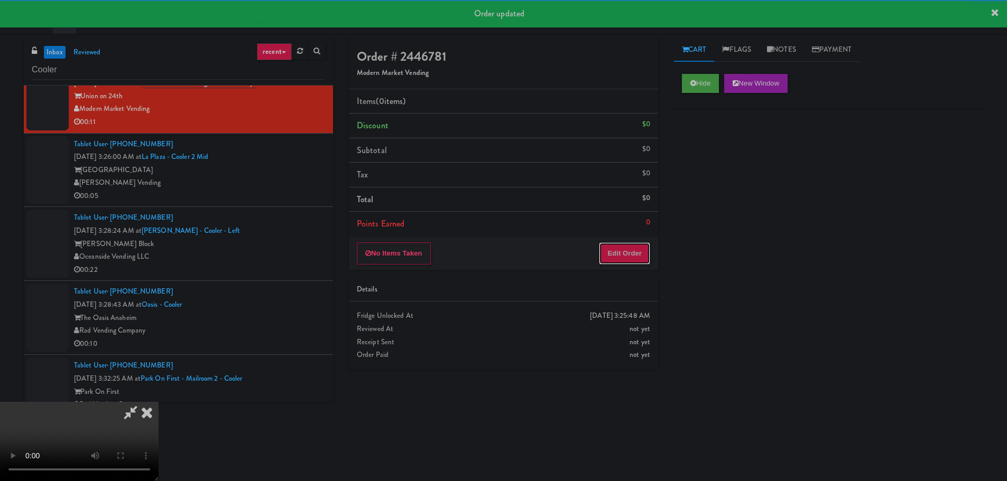
click at [642, 252] on button "Edit Order" at bounding box center [624, 254] width 51 height 22
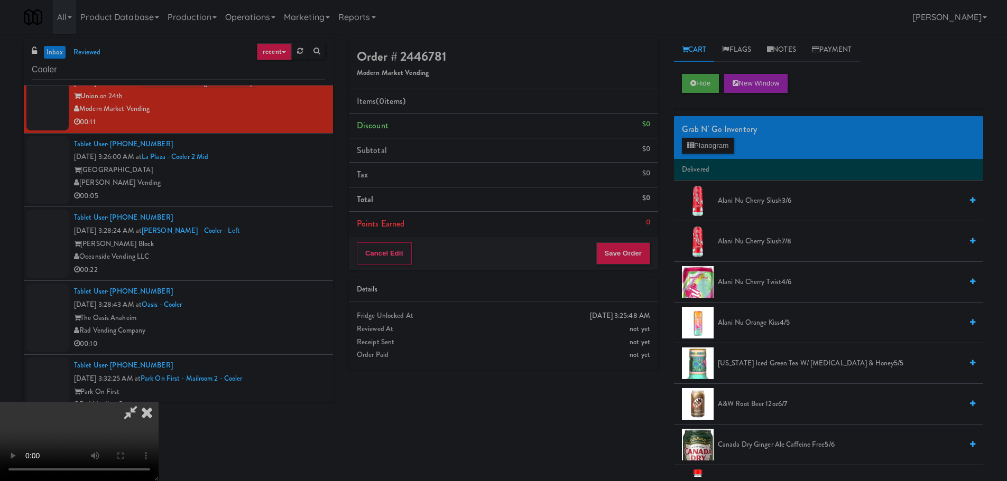
click at [159, 402] on video at bounding box center [79, 441] width 159 height 79
click at [708, 141] on button "Planogram" at bounding box center [708, 146] width 52 height 16
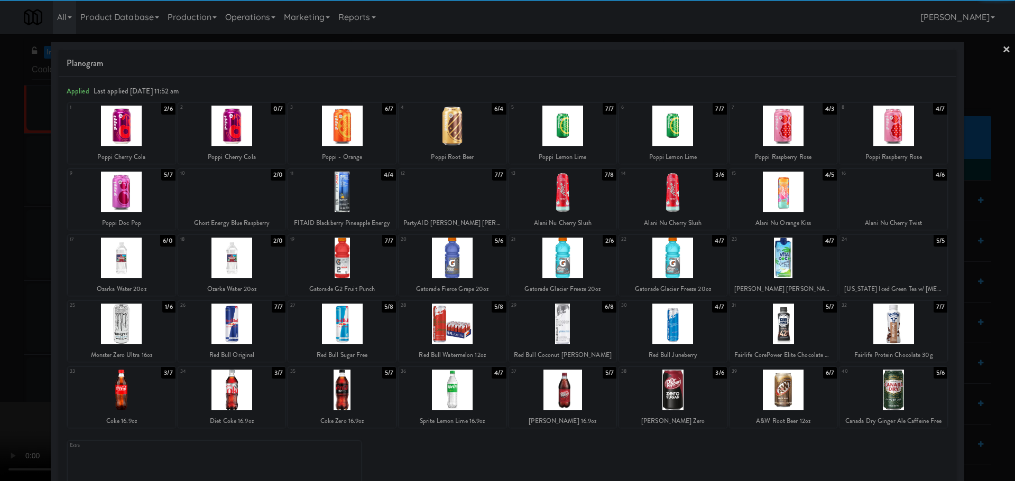
click at [563, 400] on div at bounding box center [563, 390] width 108 height 41
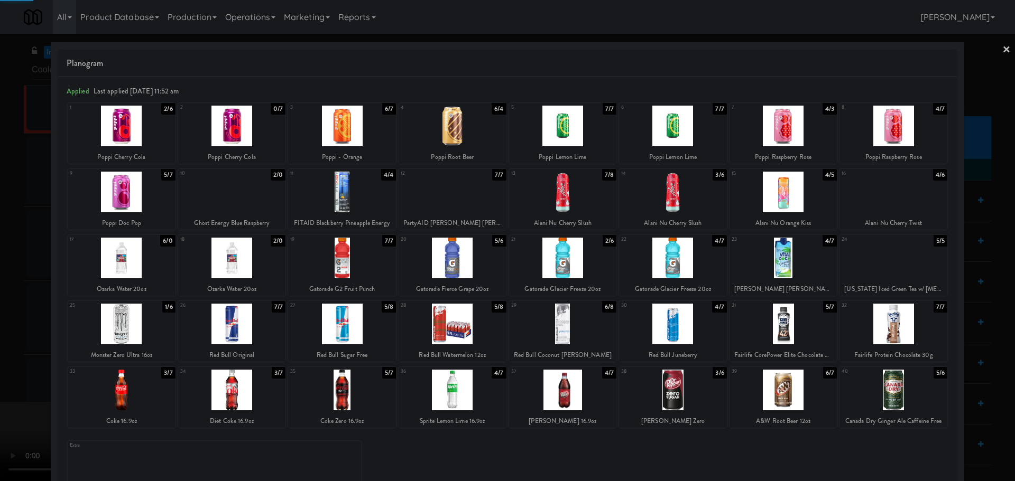
click at [6, 387] on div at bounding box center [507, 240] width 1015 height 481
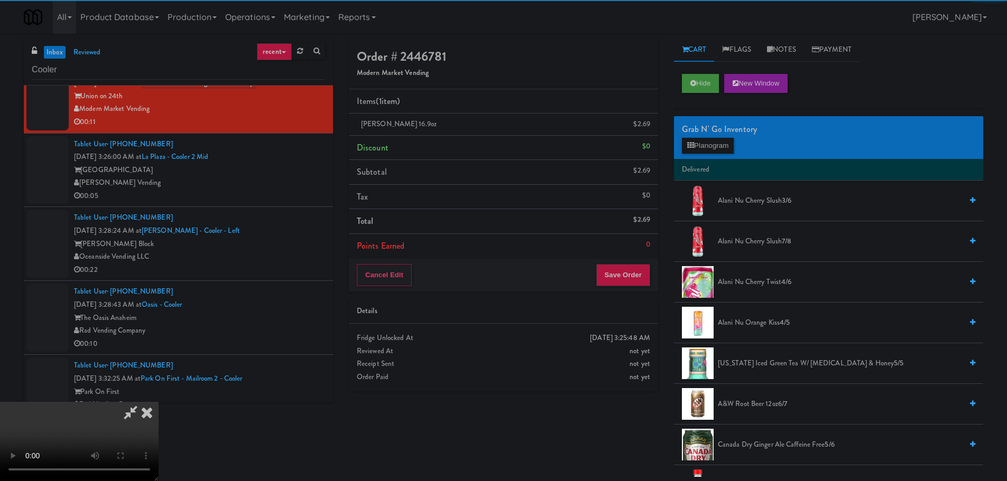
drag, startPoint x: 329, startPoint y: 267, endPoint x: 356, endPoint y: 267, distance: 27.0
click at [159, 402] on video at bounding box center [79, 441] width 159 height 79
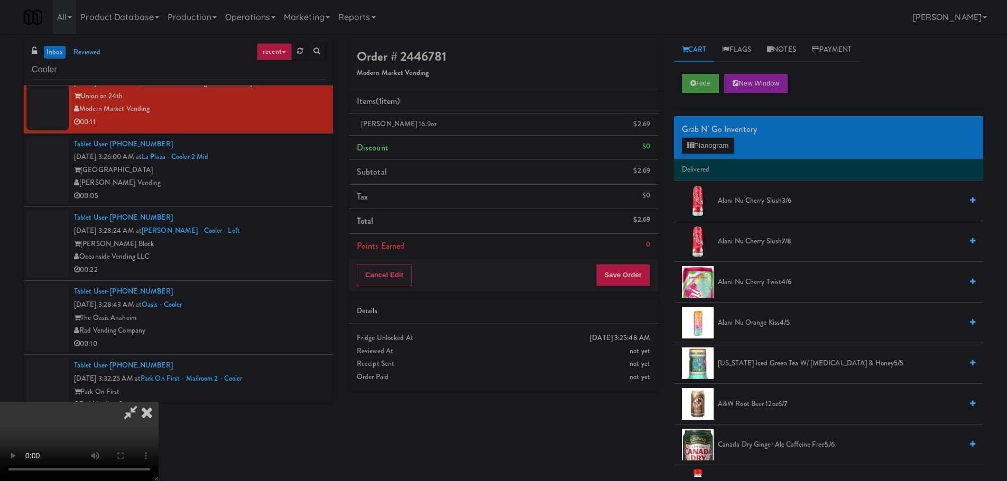
click at [159, 402] on video at bounding box center [79, 441] width 159 height 79
click at [629, 272] on button "Save Order" at bounding box center [623, 275] width 54 height 22
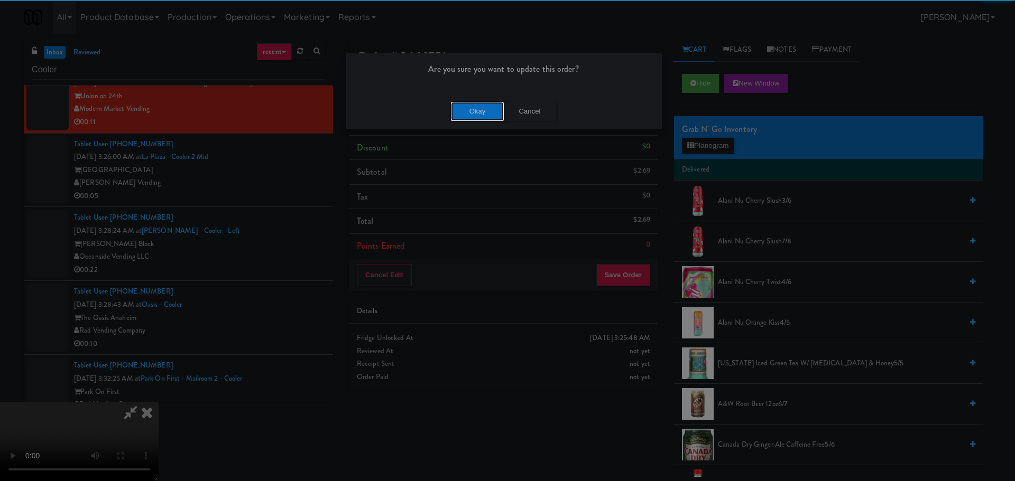
click at [470, 107] on button "Okay" at bounding box center [477, 111] width 53 height 19
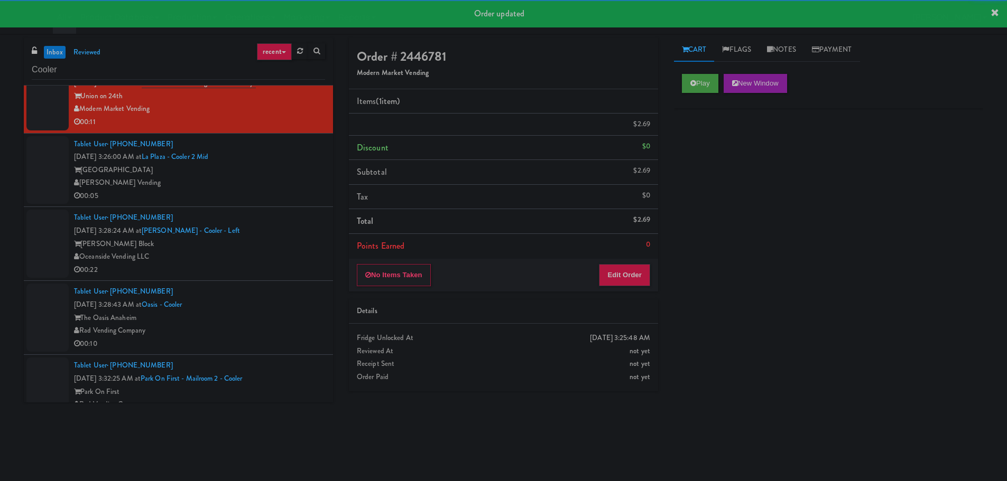
click at [249, 182] on div "[PERSON_NAME] Vending" at bounding box center [199, 183] width 251 height 13
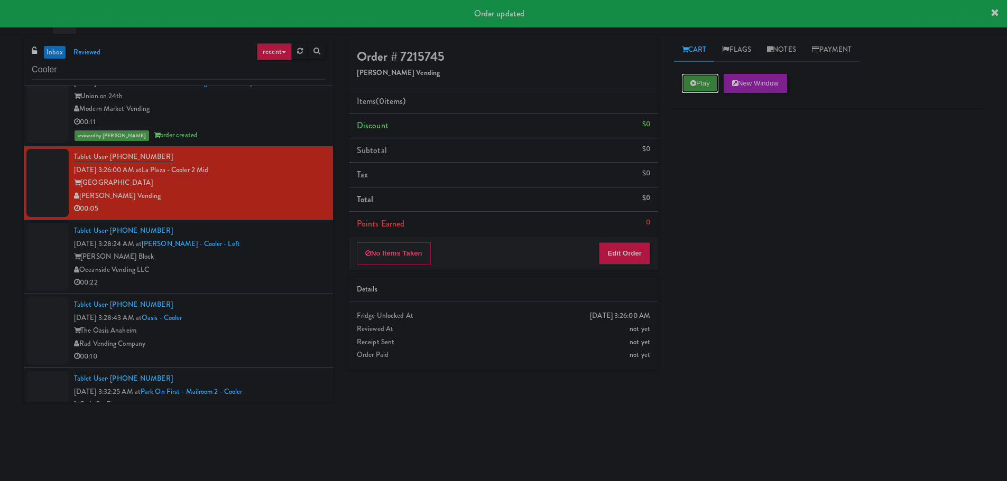
click at [702, 80] on button "Play" at bounding box center [700, 83] width 36 height 19
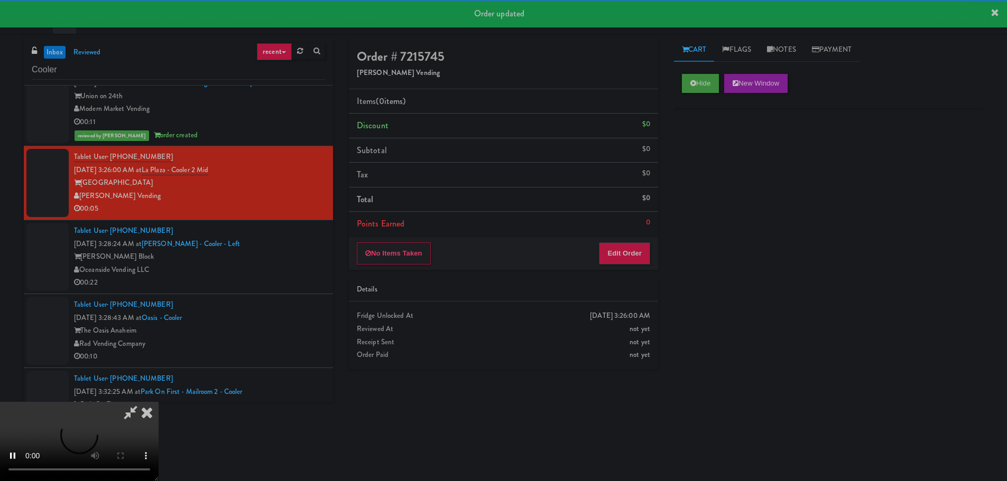
click at [620, 279] on div "Details" at bounding box center [503, 290] width 309 height 24
click at [633, 260] on button "Edit Order" at bounding box center [624, 254] width 51 height 22
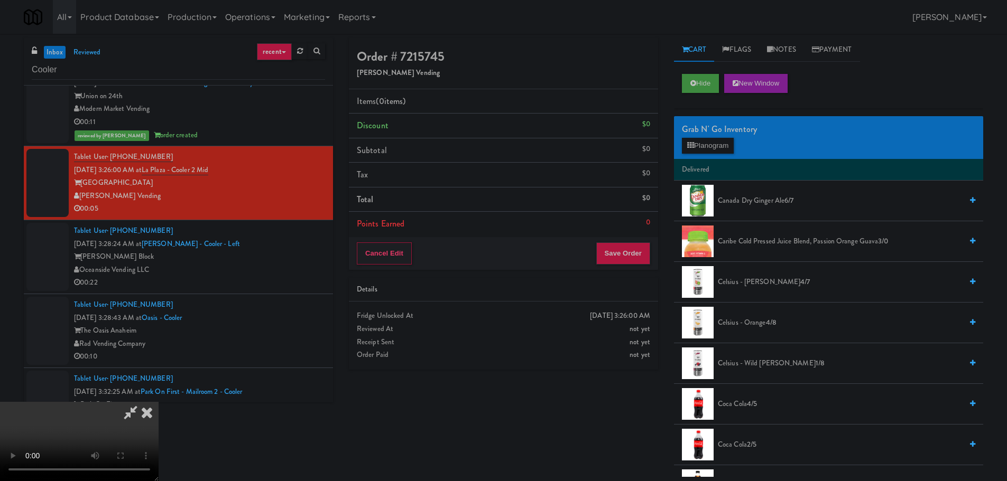
scroll to position [23, 0]
click at [159, 402] on video at bounding box center [79, 441] width 159 height 79
click at [706, 142] on button "Planogram" at bounding box center [708, 146] width 52 height 16
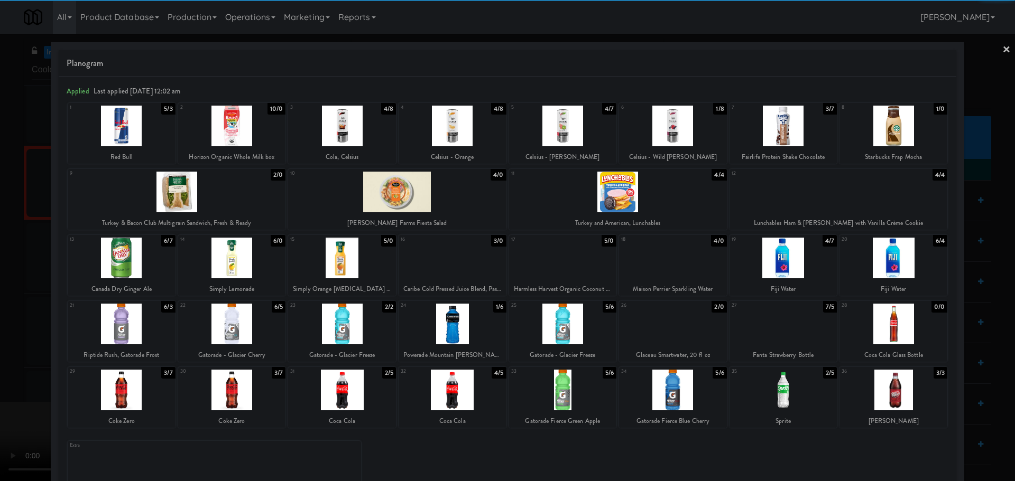
click at [601, 193] on div at bounding box center [618, 192] width 218 height 41
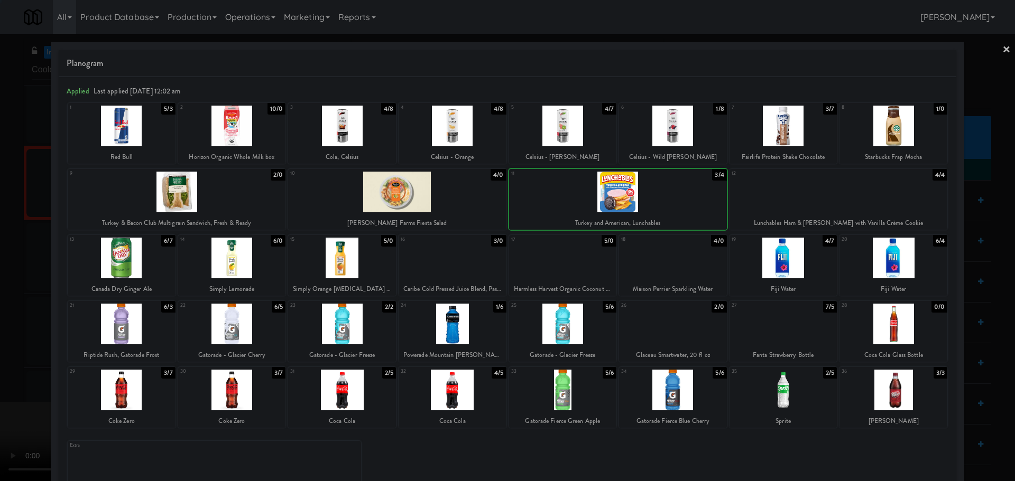
click at [0, 303] on div at bounding box center [507, 240] width 1015 height 481
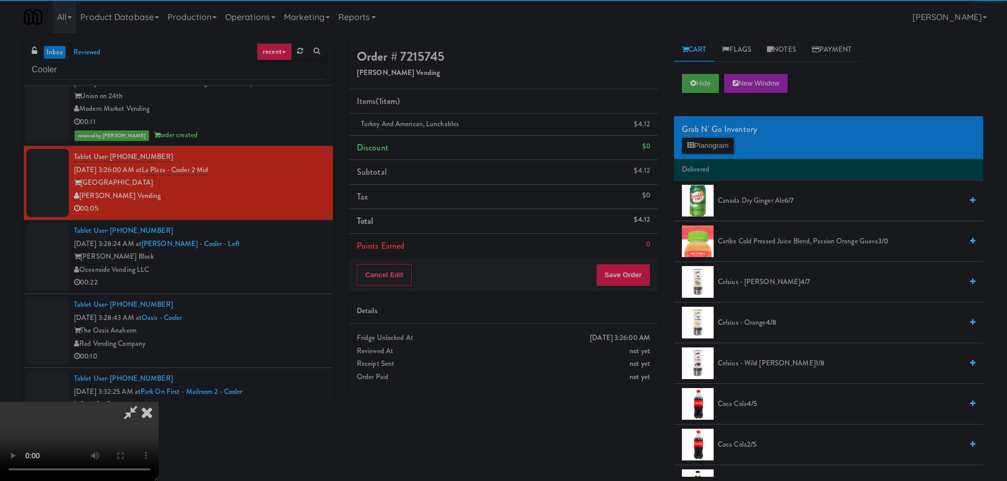
drag, startPoint x: 314, startPoint y: 204, endPoint x: 321, endPoint y: 204, distance: 7.4
click at [159, 402] on video at bounding box center [79, 441] width 159 height 79
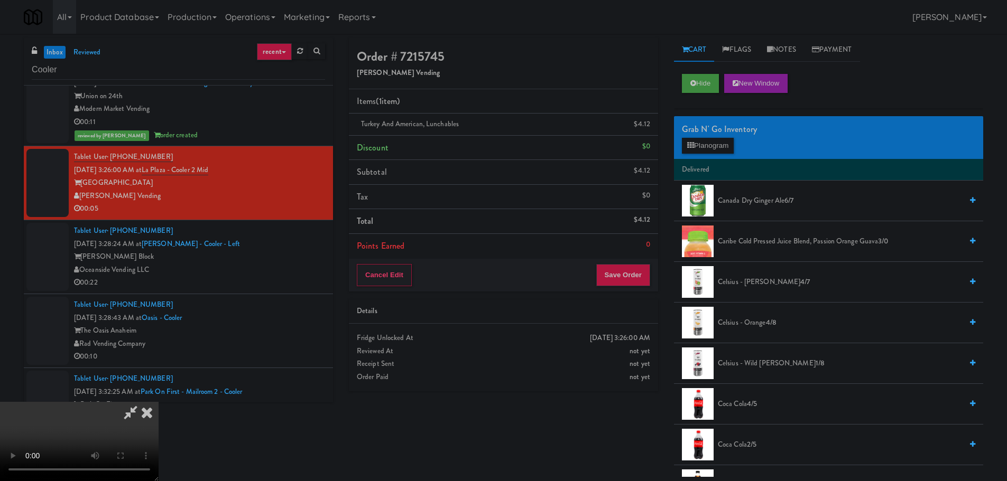
scroll to position [182, 0]
click at [623, 275] on button "Save Order" at bounding box center [623, 275] width 54 height 22
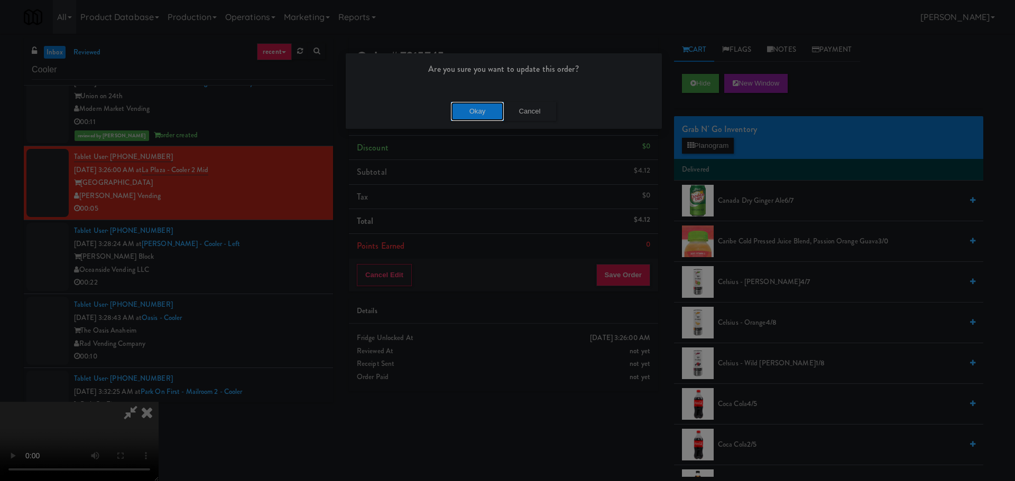
click at [483, 117] on button "Okay" at bounding box center [477, 111] width 53 height 19
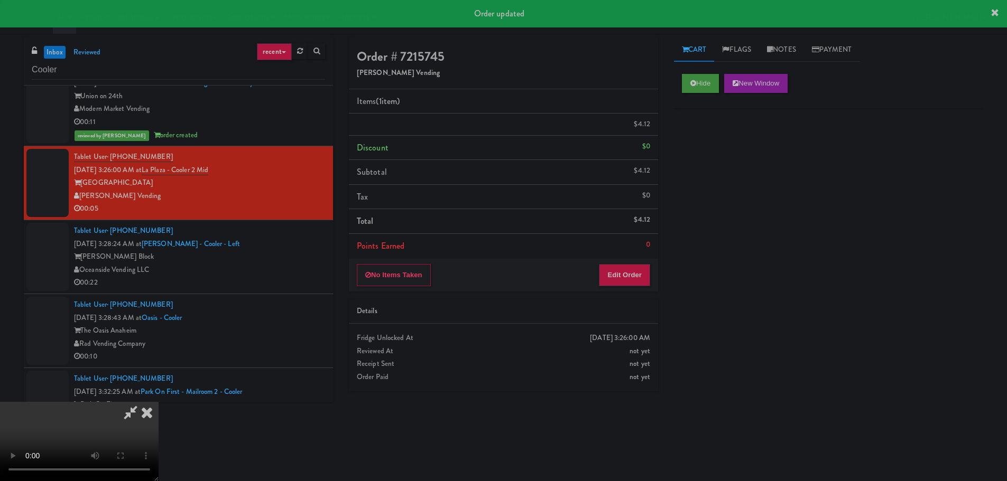
scroll to position [0, 0]
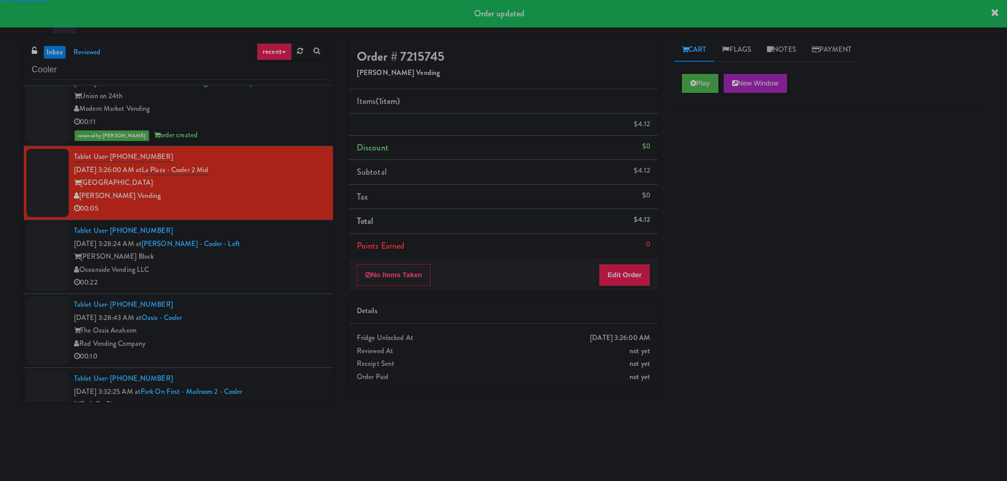
click at [301, 238] on div "Tablet User · (949) 295-5634 Oct 2, 2025 3:28:24 AM at Baker - Cooler - Left Ba…" at bounding box center [199, 257] width 251 height 65
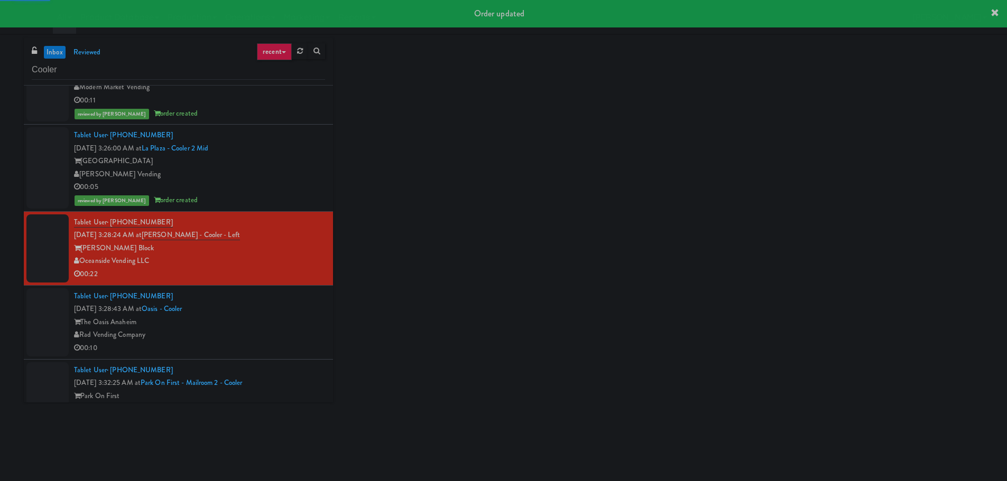
scroll to position [1096, 0]
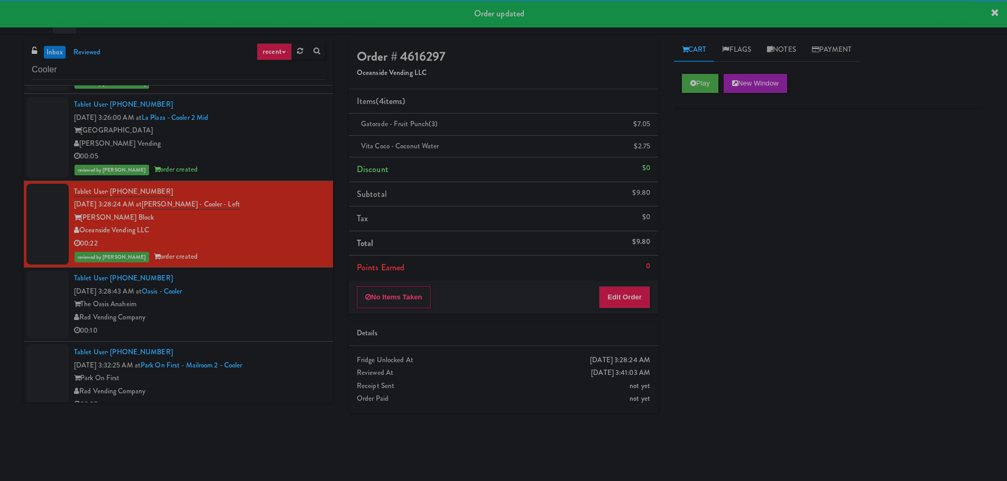
click at [283, 302] on div "The Oasis Anaheim" at bounding box center [199, 304] width 251 height 13
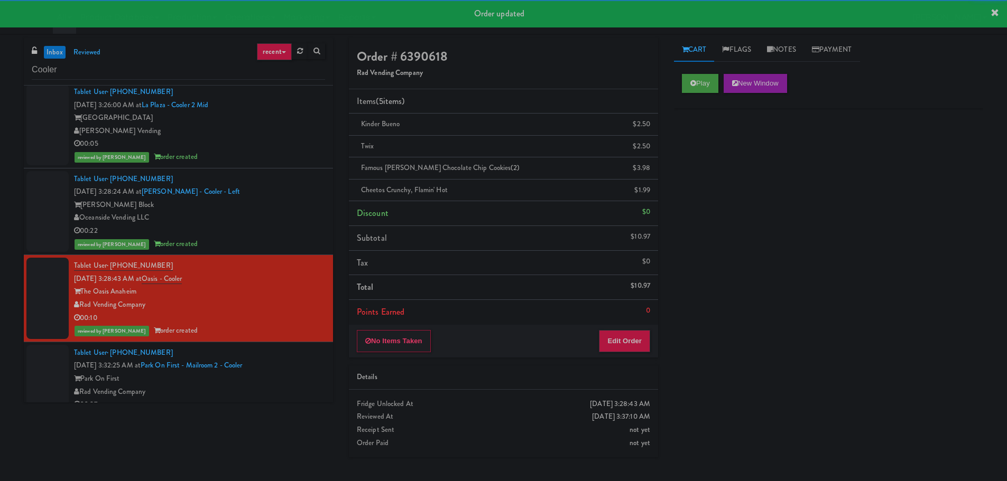
click at [273, 354] on div "Tablet User · (979) 904-7585 Oct 2, 2025 3:32:25 AM at Park on First - Mailroom…" at bounding box center [199, 379] width 251 height 65
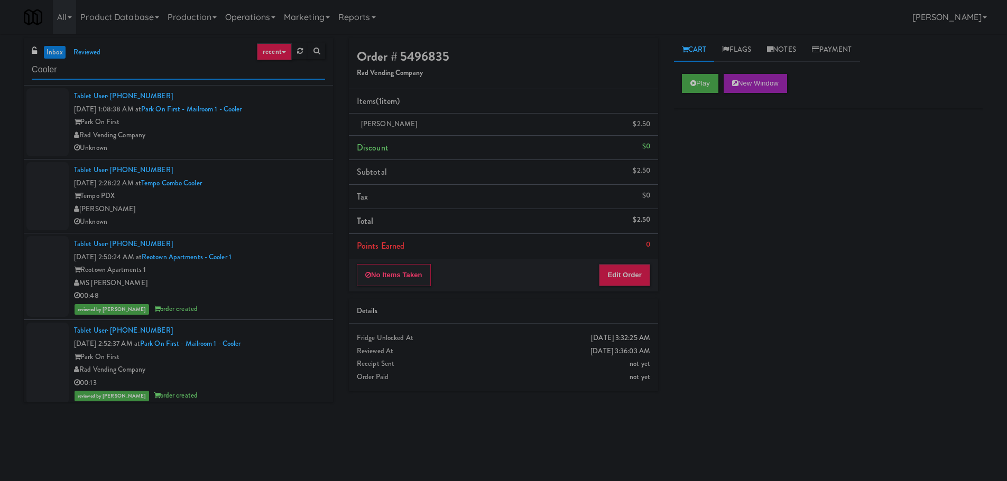
click at [139, 66] on input "Cooler" at bounding box center [178, 70] width 293 height 20
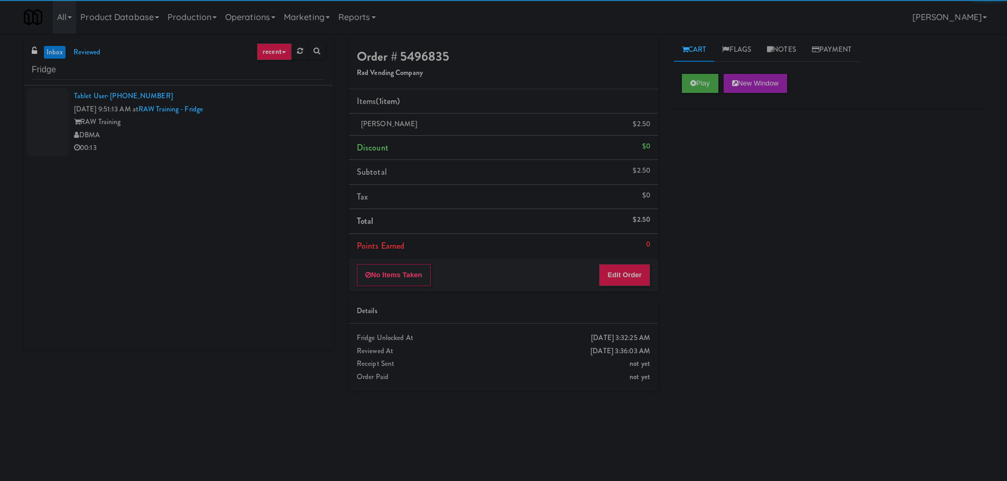
click at [265, 138] on div "DBMA" at bounding box center [199, 135] width 251 height 13
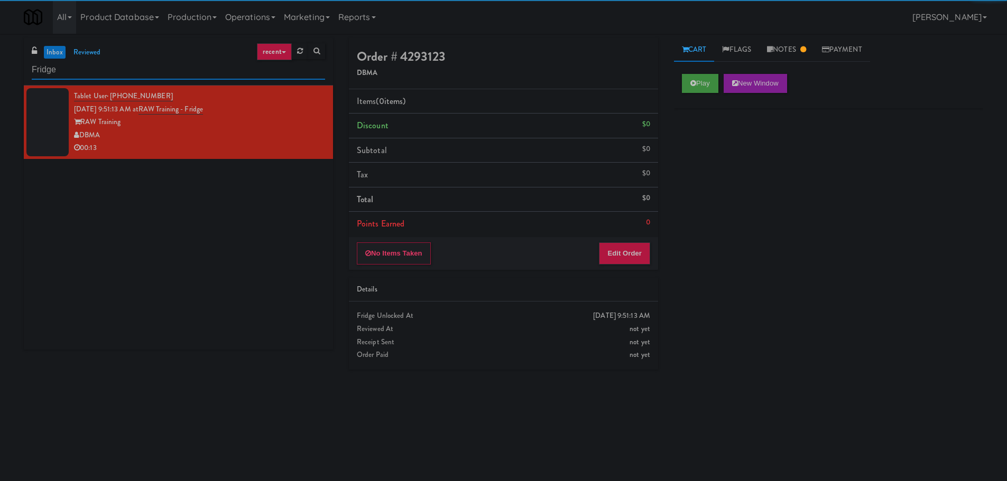
click at [185, 75] on input "Fridge" at bounding box center [178, 70] width 293 height 20
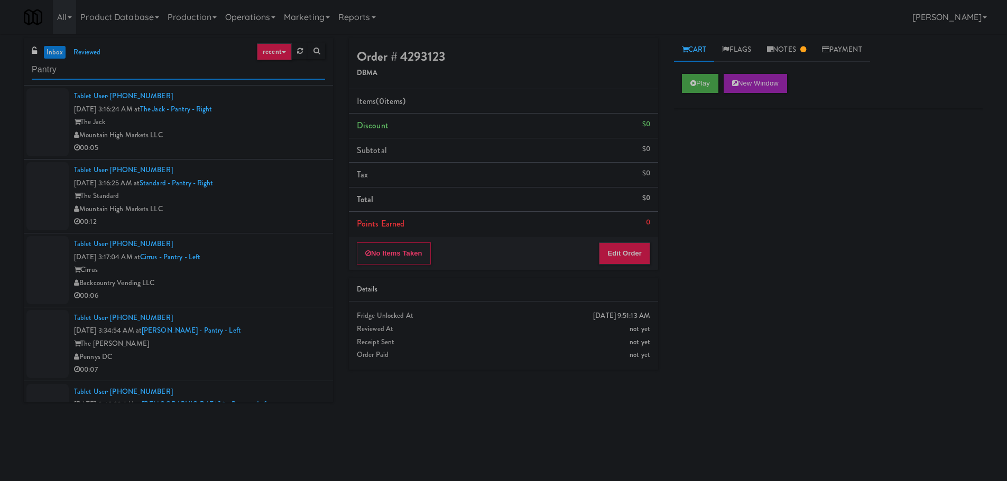
type input "Pantry"
click at [264, 123] on div "The Jack" at bounding box center [199, 122] width 251 height 13
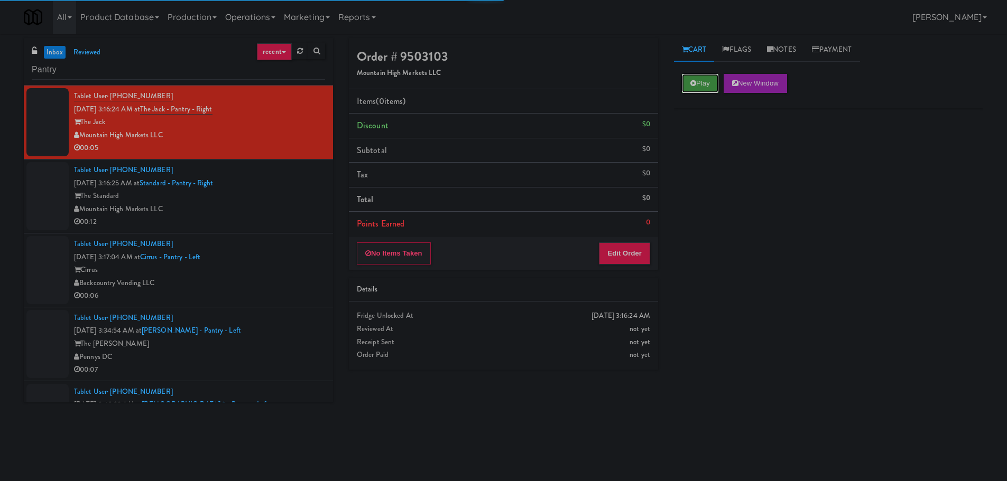
click at [696, 85] on button "Play" at bounding box center [700, 83] width 36 height 19
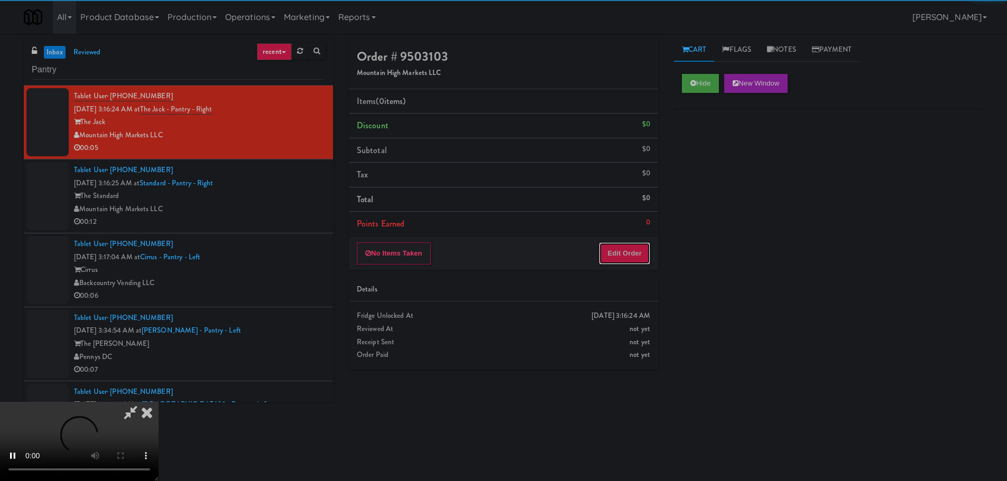
click at [622, 246] on button "Edit Order" at bounding box center [624, 254] width 51 height 22
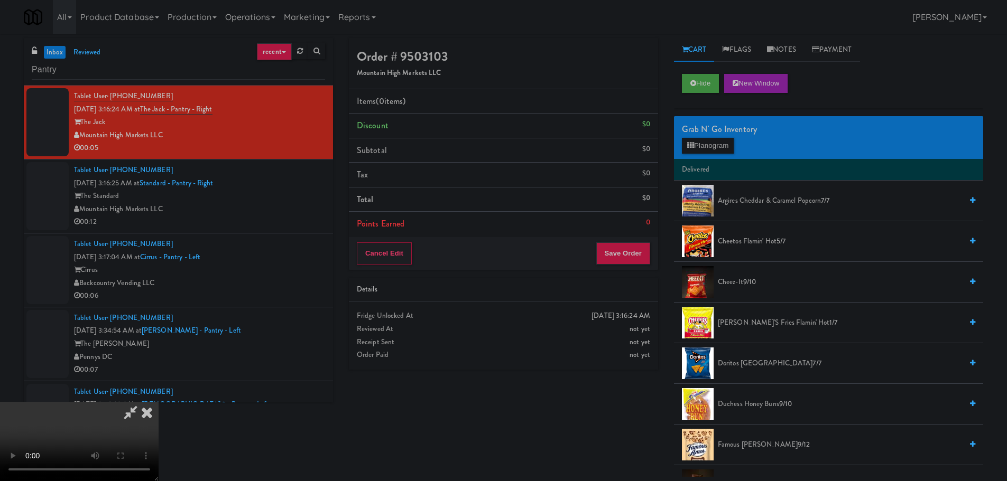
drag, startPoint x: 428, startPoint y: 265, endPoint x: 444, endPoint y: 264, distance: 16.5
click at [159, 402] on video at bounding box center [79, 441] width 159 height 79
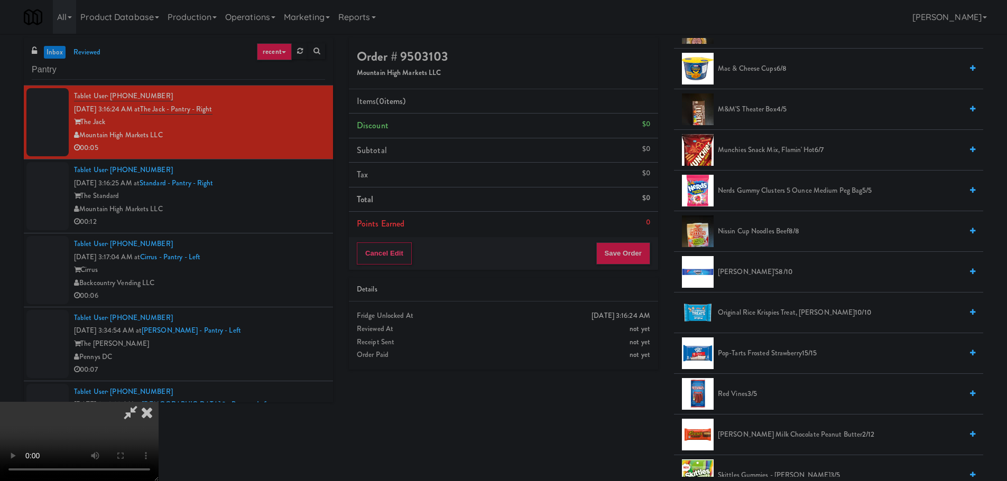
scroll to position [581, 0]
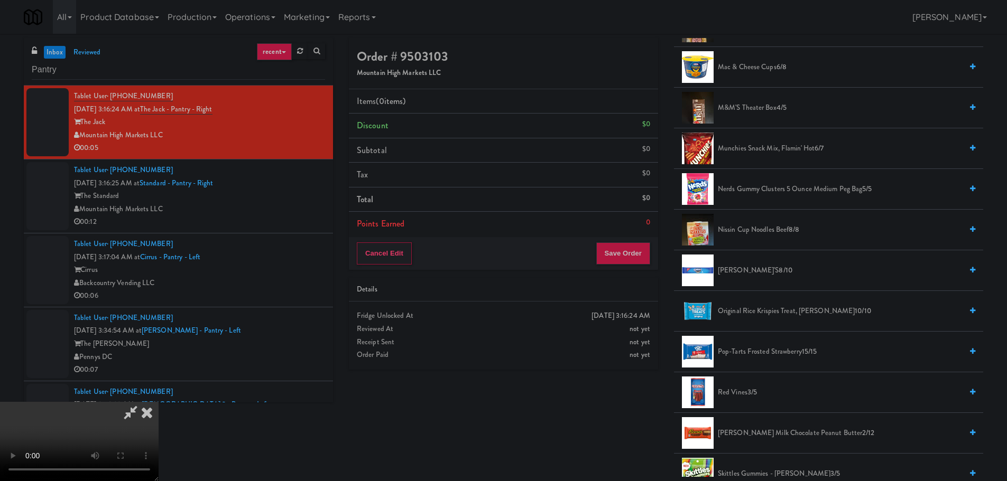
click at [743, 191] on span "Nerds Gummy Clusters 5 Ounce Medium Peg Bag 5/5" at bounding box center [840, 189] width 244 height 13
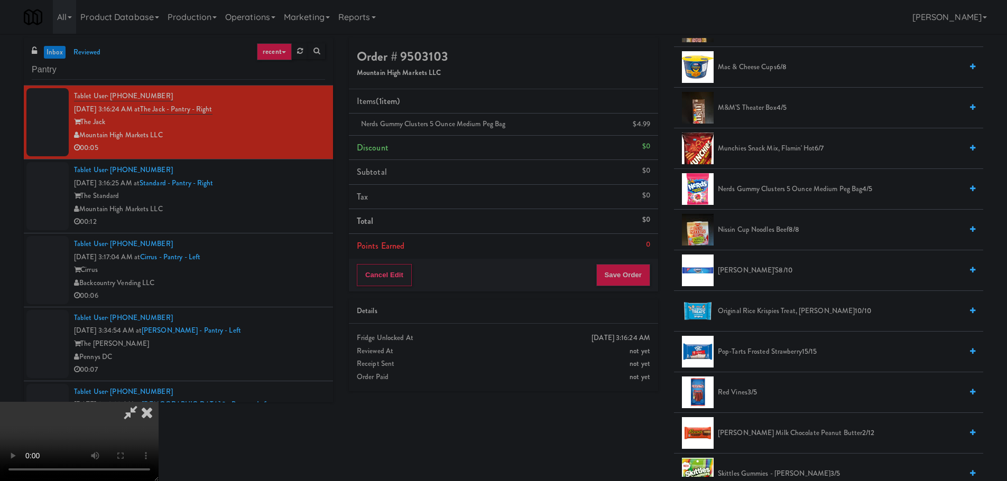
click at [159, 402] on video at bounding box center [79, 441] width 159 height 79
click at [624, 268] on button "Save Order" at bounding box center [623, 275] width 54 height 22
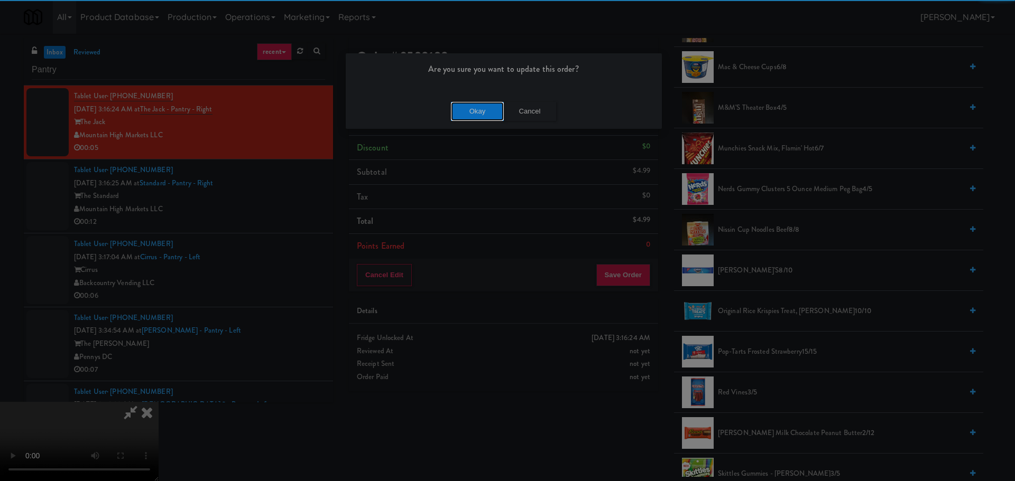
click at [480, 118] on button "Okay" at bounding box center [477, 111] width 53 height 19
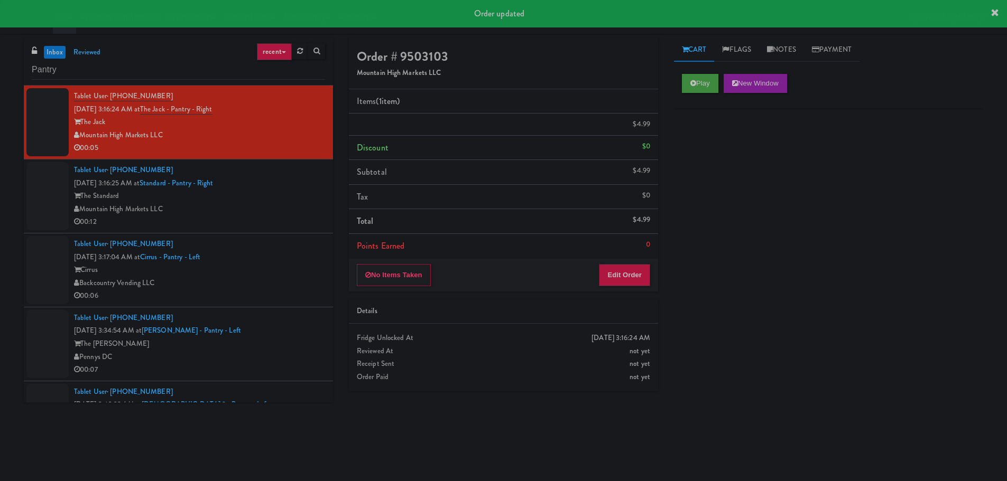
scroll to position [0, 0]
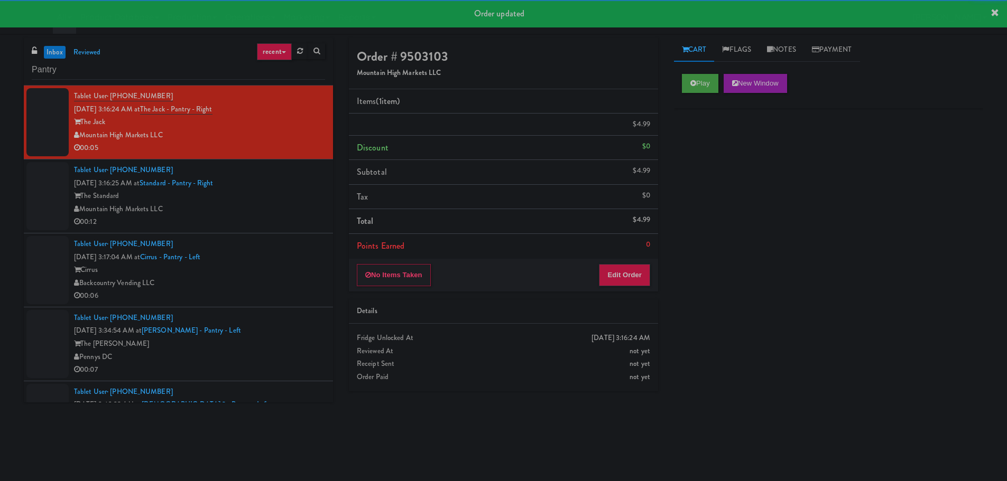
drag, startPoint x: 264, startPoint y: 200, endPoint x: 294, endPoint y: 203, distance: 30.3
click at [268, 200] on div "The Standard" at bounding box center [199, 196] width 251 height 13
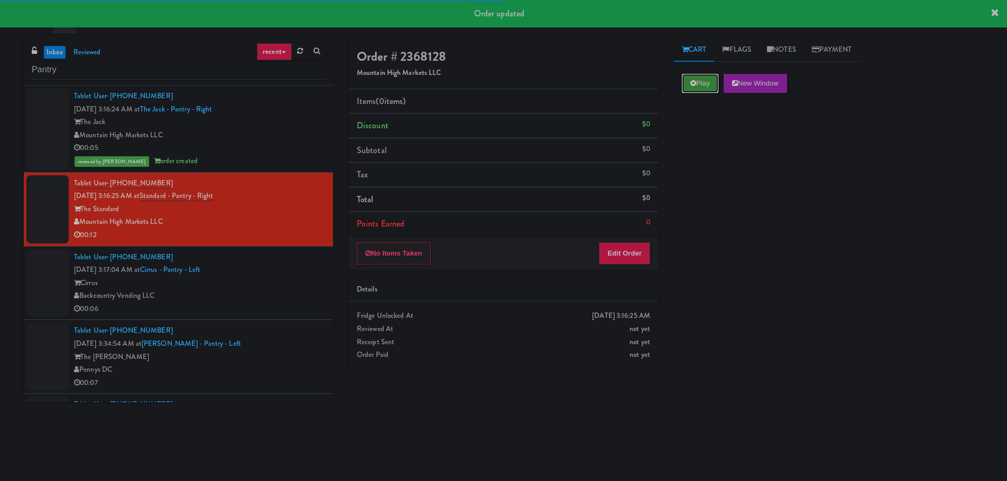
click at [714, 75] on button "Play" at bounding box center [700, 83] width 36 height 19
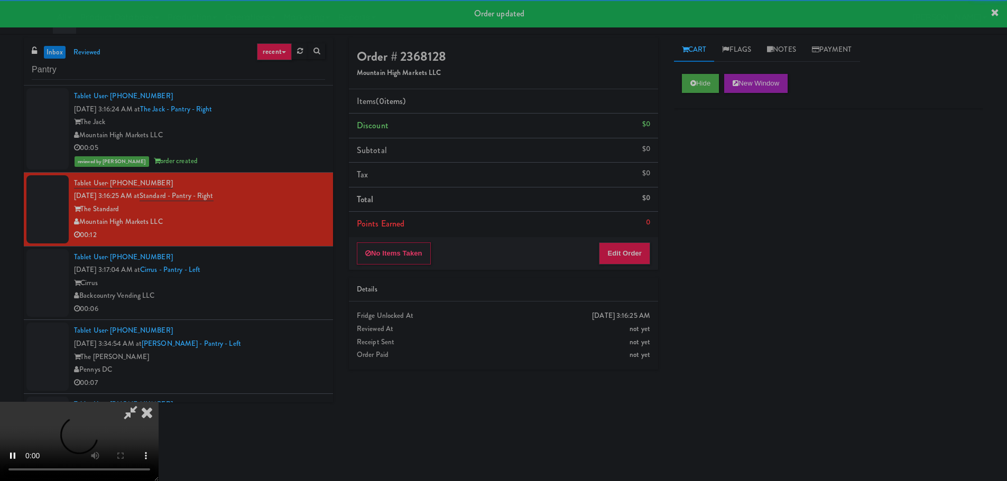
click at [638, 238] on div "No Items Taken Edit Order" at bounding box center [503, 253] width 309 height 33
click at [645, 248] on button "Edit Order" at bounding box center [624, 254] width 51 height 22
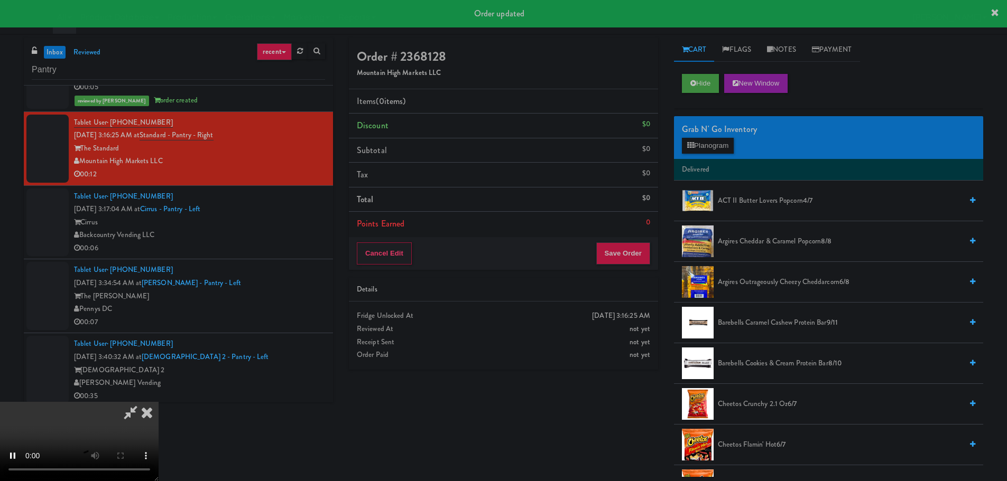
scroll to position [65, 0]
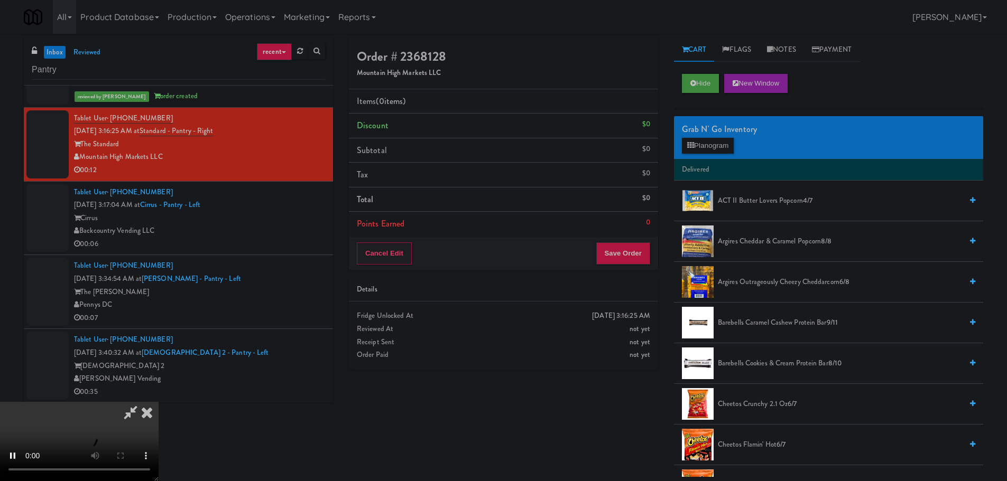
click at [159, 402] on video at bounding box center [79, 441] width 159 height 79
click at [702, 145] on button "Planogram" at bounding box center [708, 146] width 52 height 16
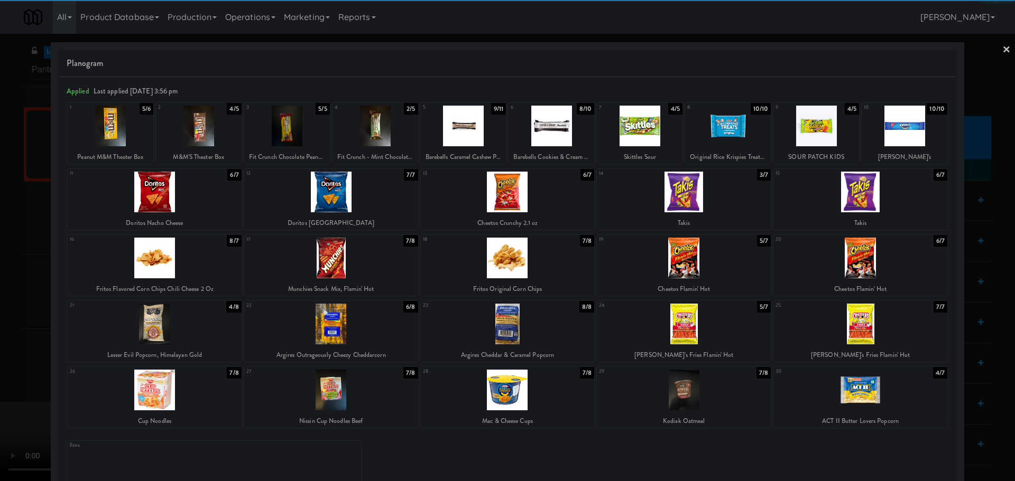
click at [188, 393] on div at bounding box center [155, 390] width 174 height 41
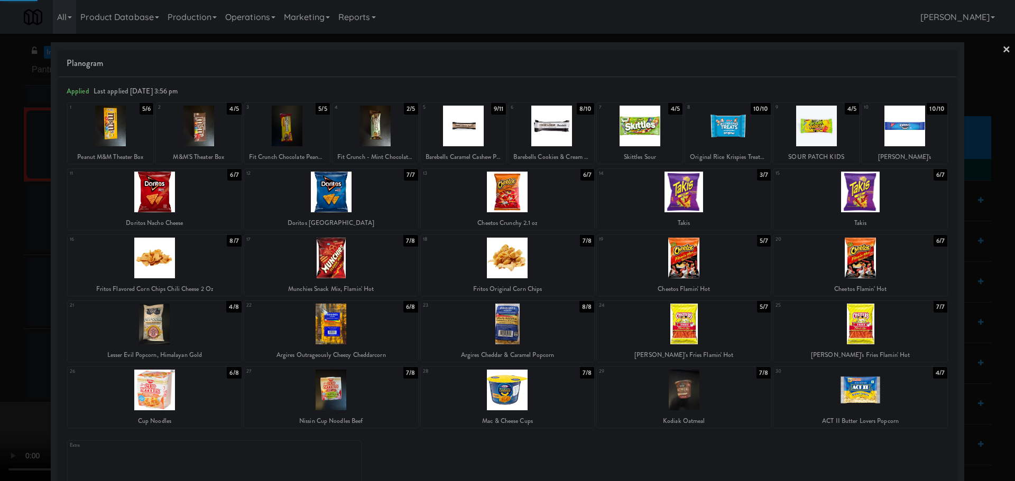
click at [14, 393] on div at bounding box center [507, 240] width 1015 height 481
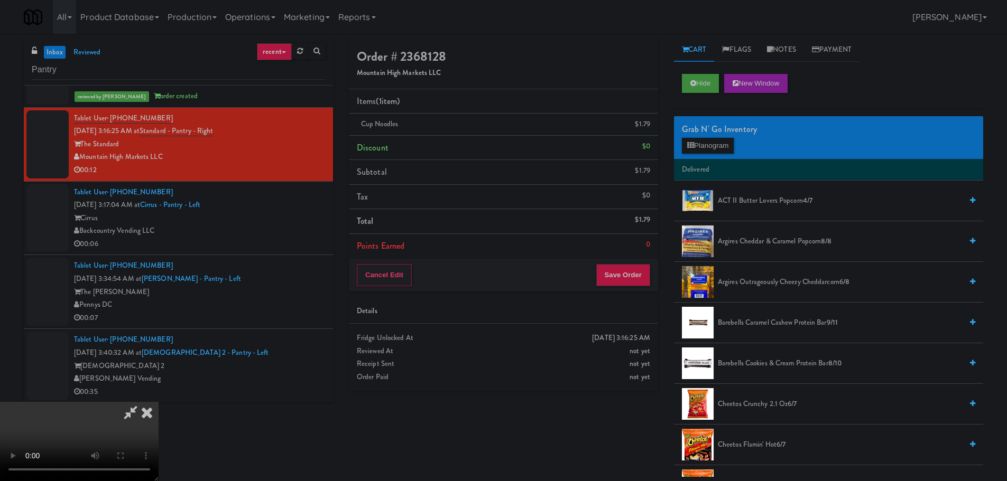
drag, startPoint x: 366, startPoint y: 375, endPoint x: 365, endPoint y: 381, distance: 5.9
click at [159, 402] on video at bounding box center [79, 441] width 159 height 79
click at [701, 146] on button "Planogram" at bounding box center [708, 146] width 52 height 16
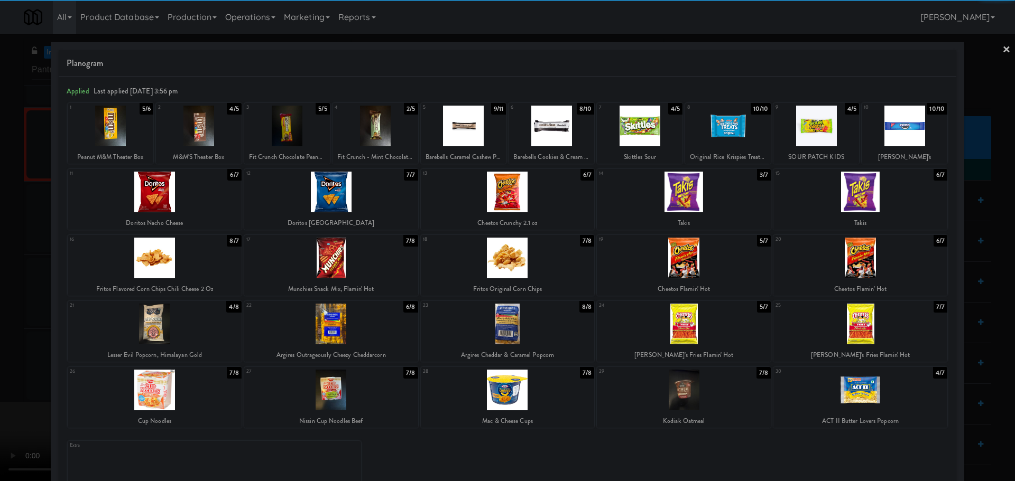
click at [191, 401] on div at bounding box center [155, 390] width 174 height 41
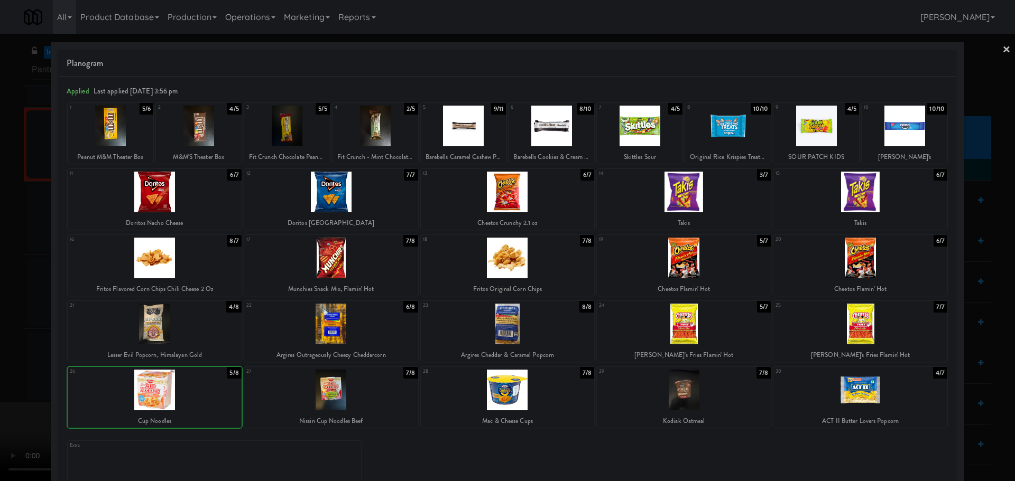
click at [27, 382] on div at bounding box center [507, 240] width 1015 height 481
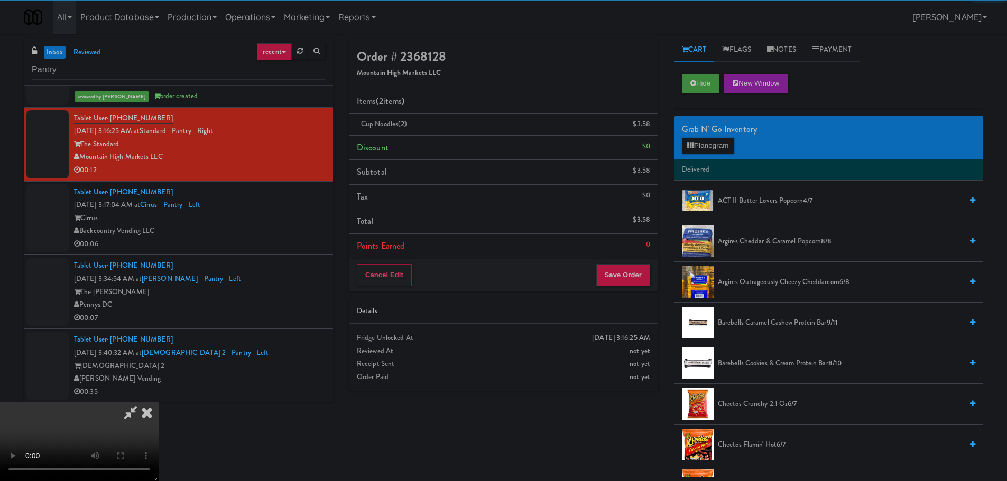
click at [159, 402] on video at bounding box center [79, 441] width 159 height 79
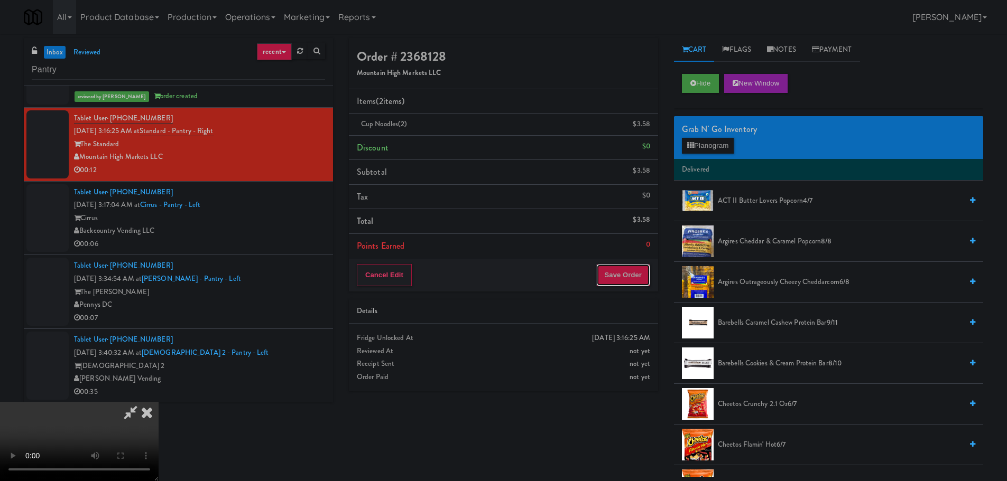
click at [637, 278] on button "Save Order" at bounding box center [623, 275] width 54 height 22
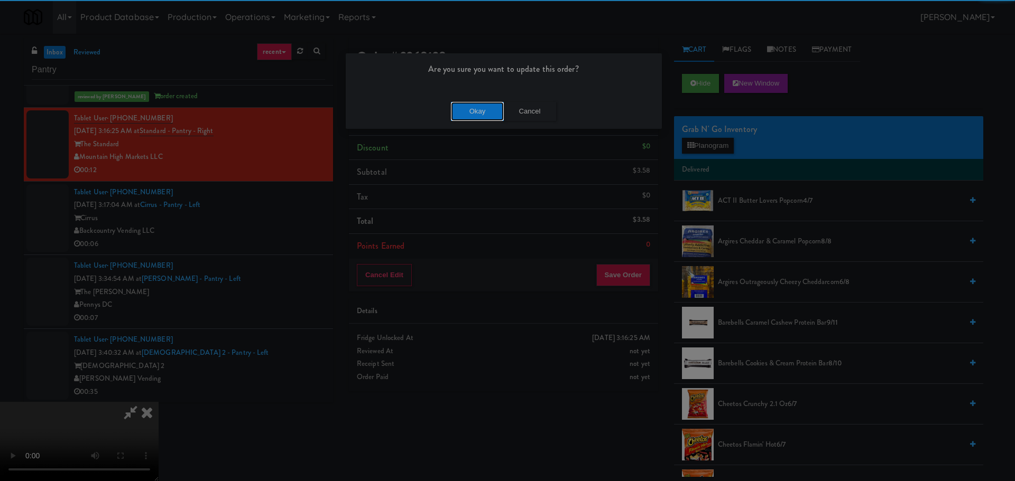
click at [470, 113] on button "Okay" at bounding box center [477, 111] width 53 height 19
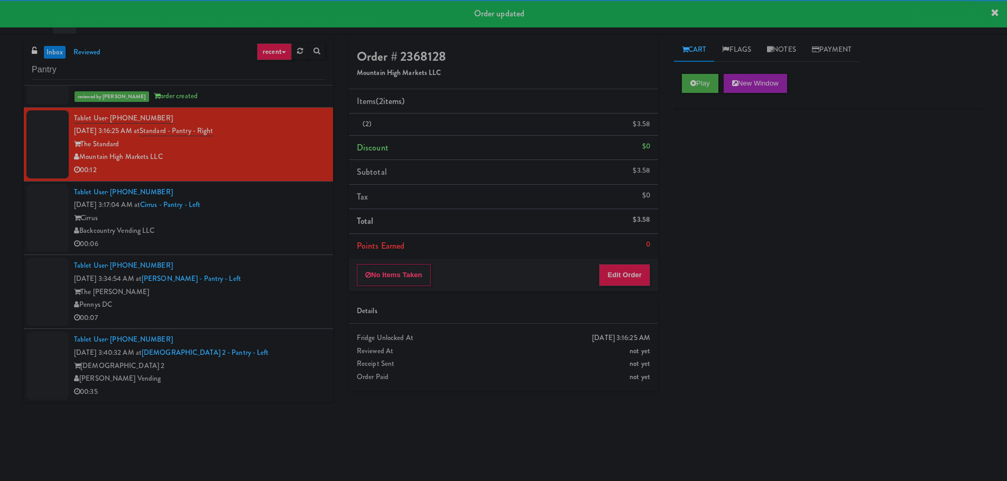
click at [274, 259] on ul "Tablet User · (520) 481-7706 Oct 2, 2025 3:16:24 AM at The Jack - Pantry - Righ…" at bounding box center [178, 212] width 309 height 382
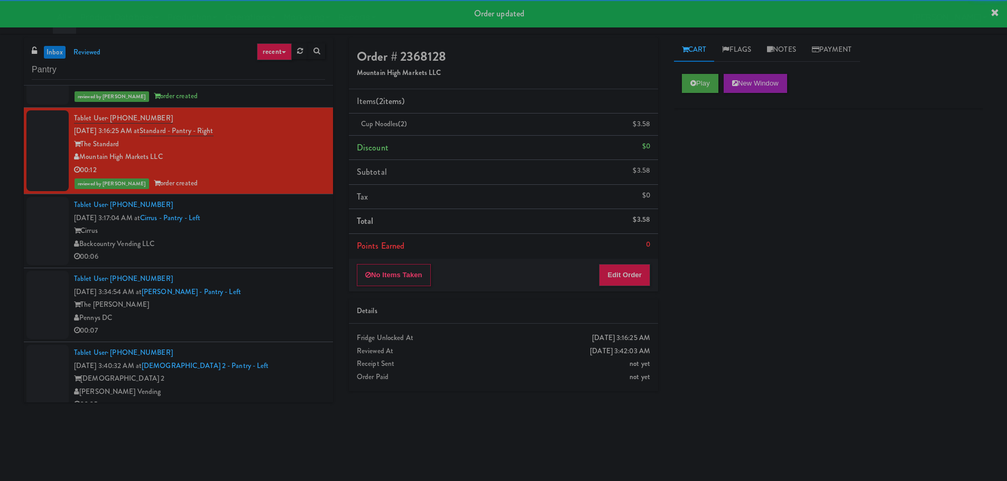
click at [274, 249] on div "Backcountry Vending LLC" at bounding box center [199, 244] width 251 height 13
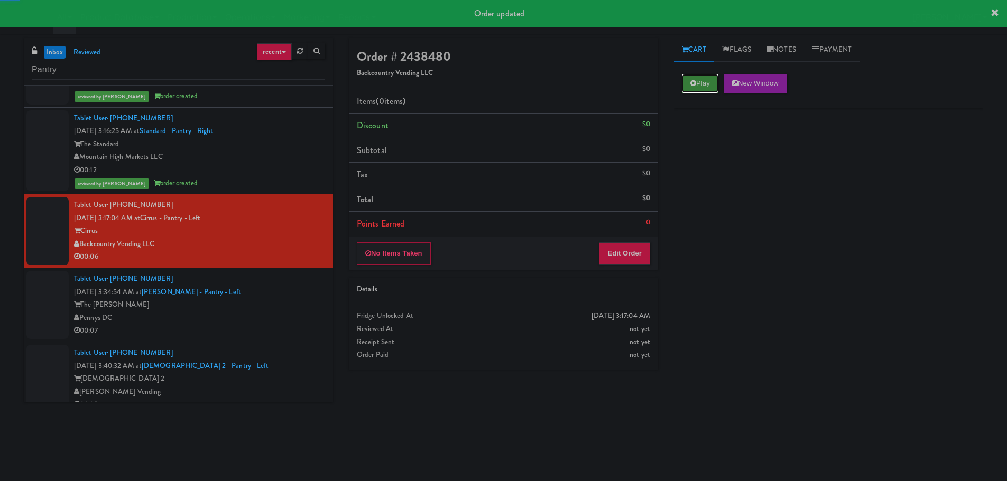
click at [692, 77] on button "Play" at bounding box center [700, 83] width 36 height 19
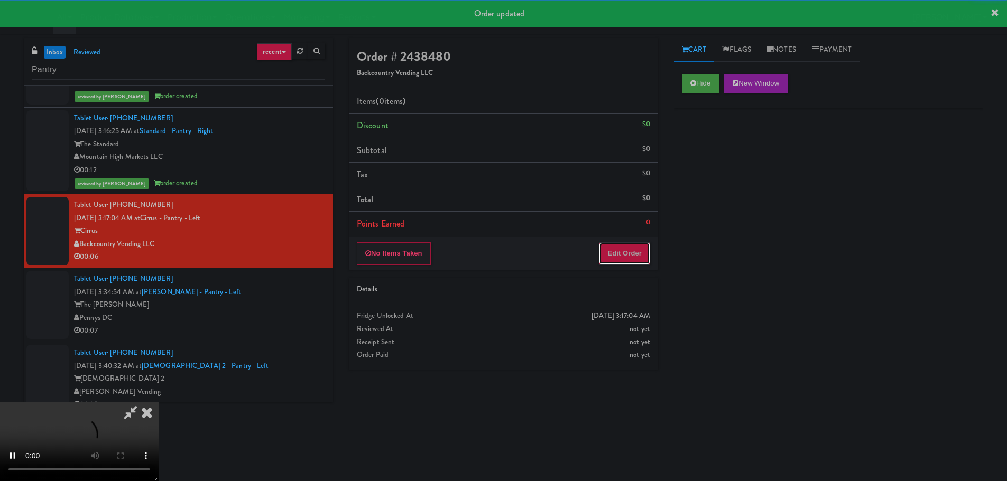
click at [643, 250] on button "Edit Order" at bounding box center [624, 254] width 51 height 22
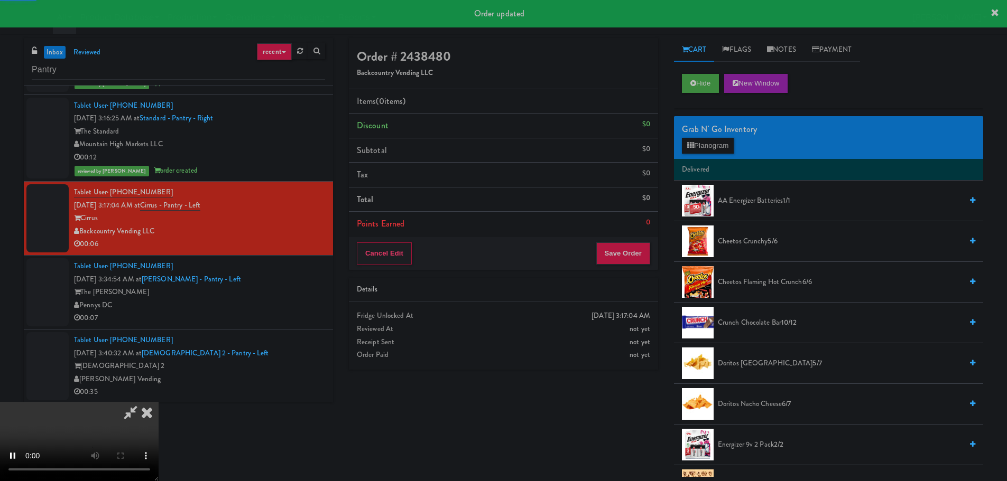
scroll to position [78, 0]
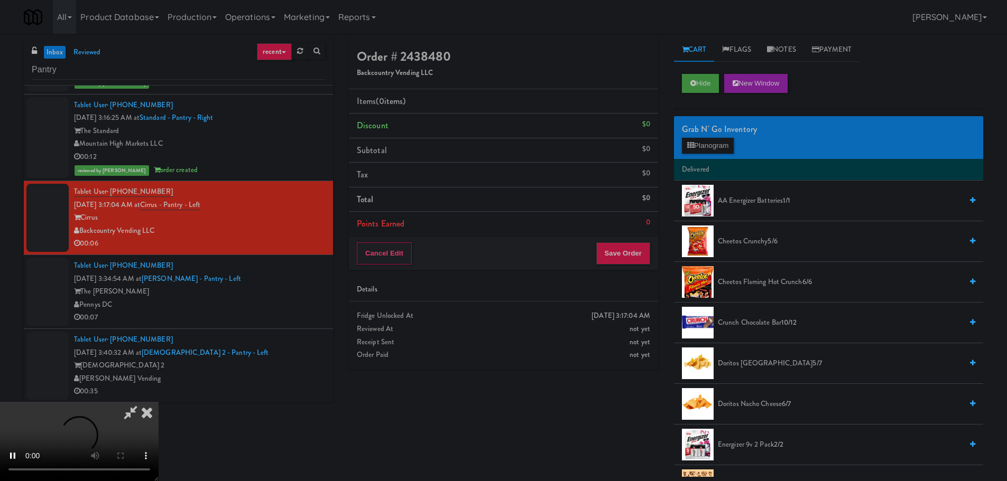
click at [159, 402] on video at bounding box center [79, 441] width 159 height 79
drag, startPoint x: 454, startPoint y: 329, endPoint x: 466, endPoint y: 324, distance: 13.1
click at [159, 402] on video at bounding box center [79, 441] width 159 height 79
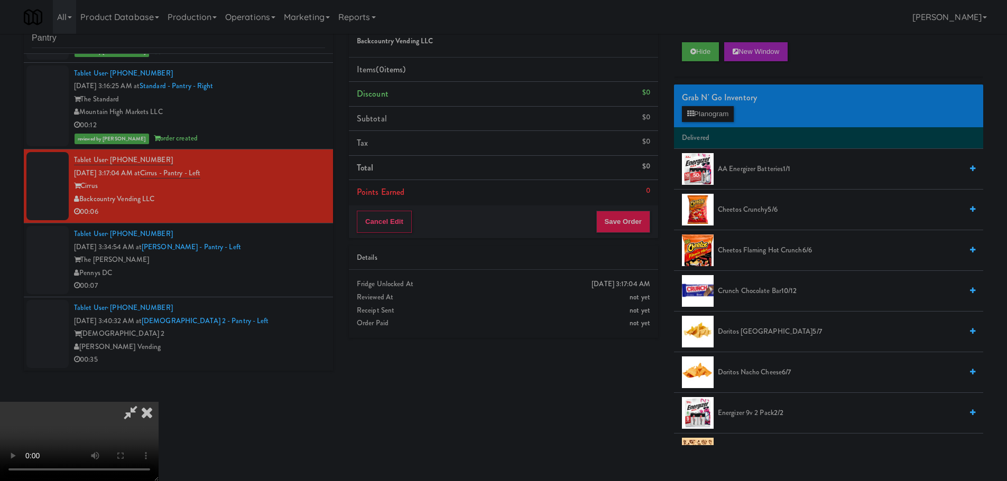
scroll to position [34, 0]
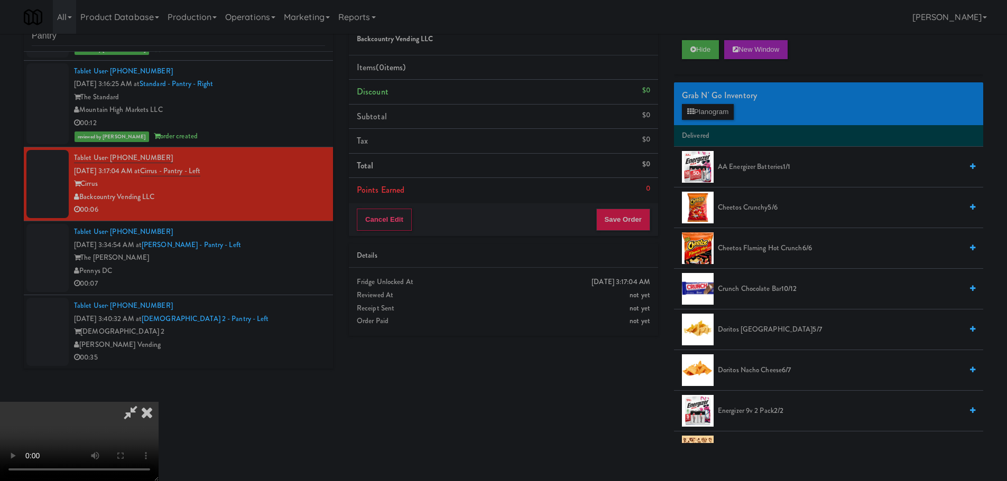
click at [159, 402] on video at bounding box center [79, 441] width 159 height 79
drag, startPoint x: 441, startPoint y: 344, endPoint x: 540, endPoint y: 290, distance: 112.1
click at [159, 402] on video at bounding box center [79, 441] width 159 height 79
click at [711, 109] on button "Planogram" at bounding box center [708, 112] width 52 height 16
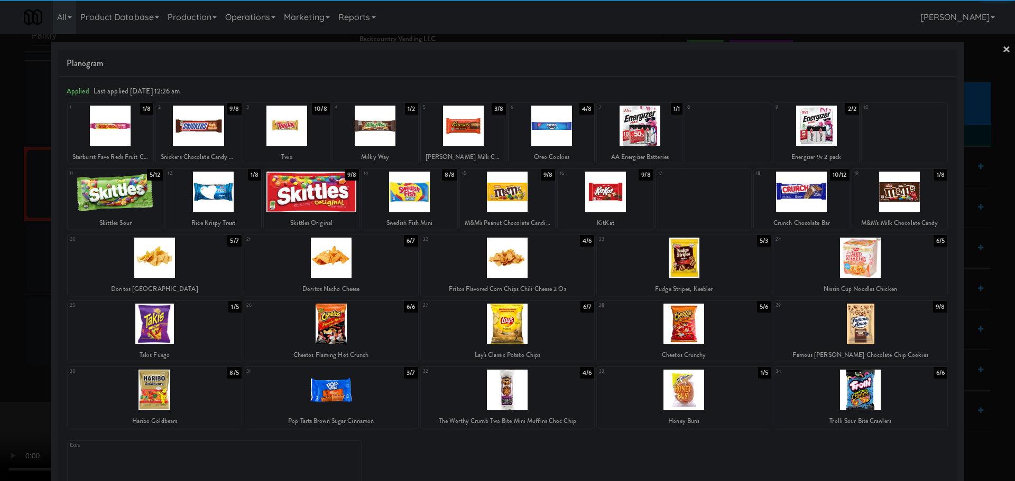
click at [528, 334] on div at bounding box center [508, 324] width 174 height 41
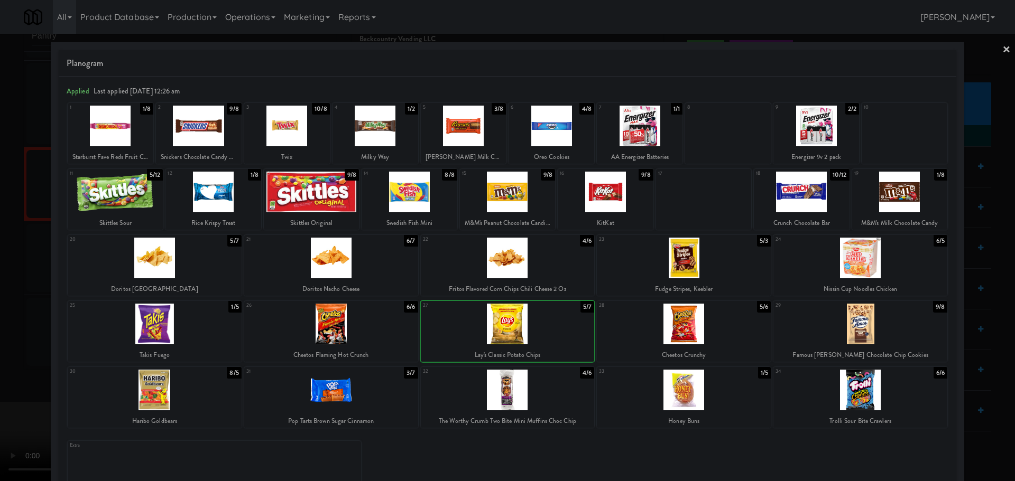
click at [14, 348] on div at bounding box center [507, 240] width 1015 height 481
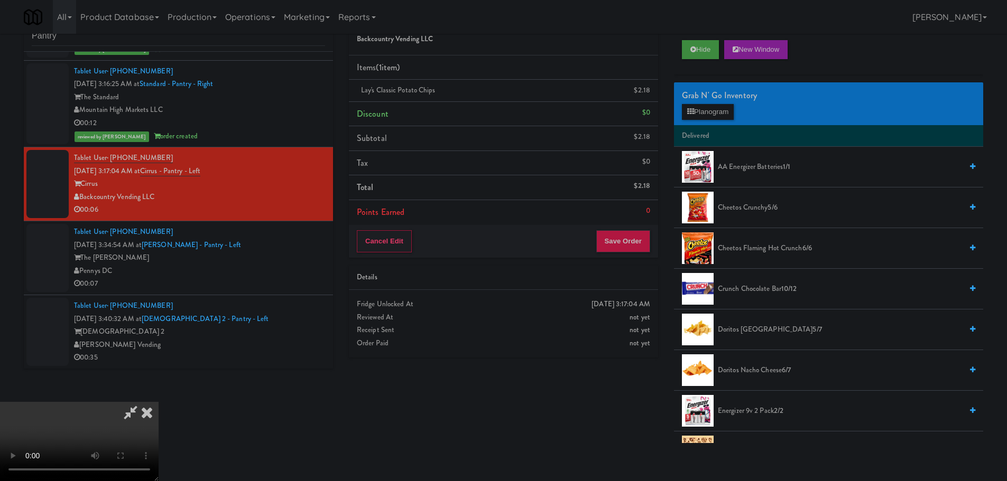
click at [159, 402] on video at bounding box center [79, 441] width 159 height 79
click at [715, 112] on button "Planogram" at bounding box center [708, 112] width 52 height 16
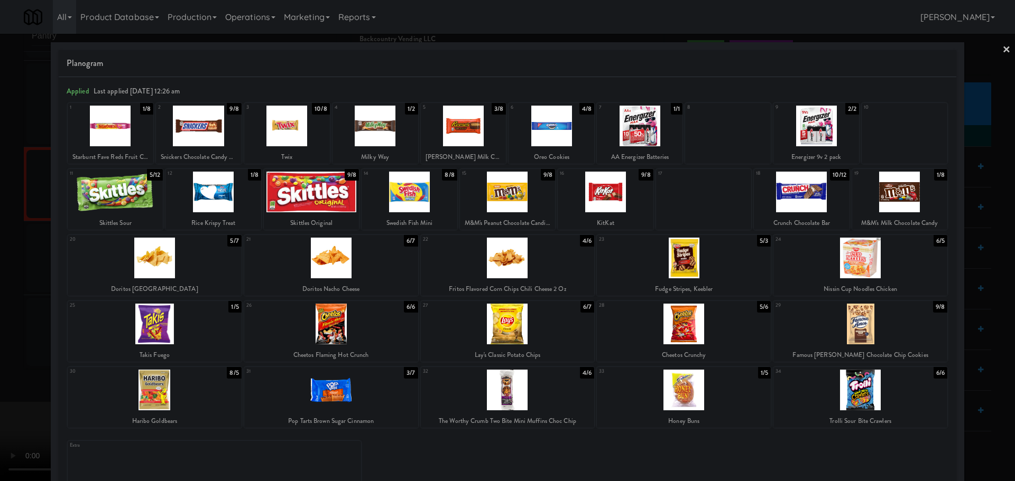
click at [190, 268] on div at bounding box center [155, 258] width 174 height 41
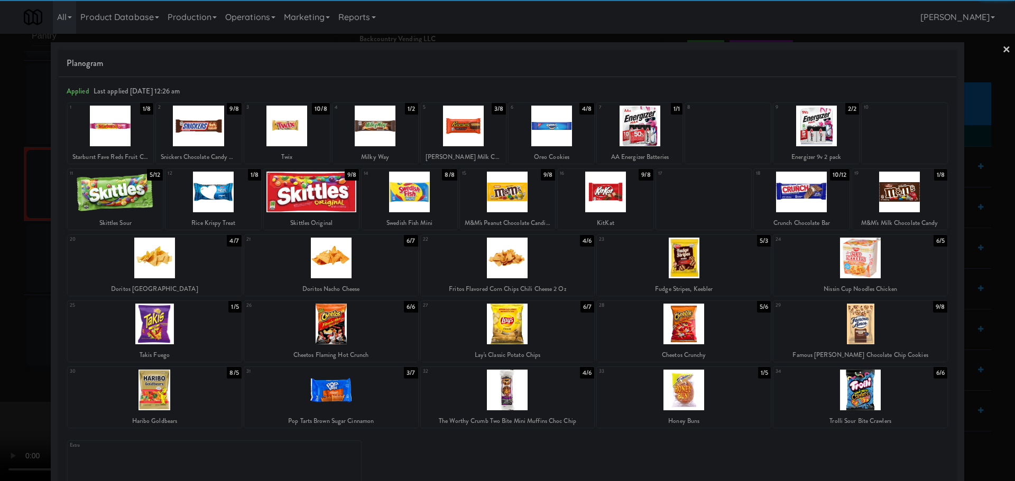
drag, startPoint x: 17, startPoint y: 303, endPoint x: 120, endPoint y: 313, distance: 103.6
click at [16, 304] on div at bounding box center [507, 240] width 1015 height 481
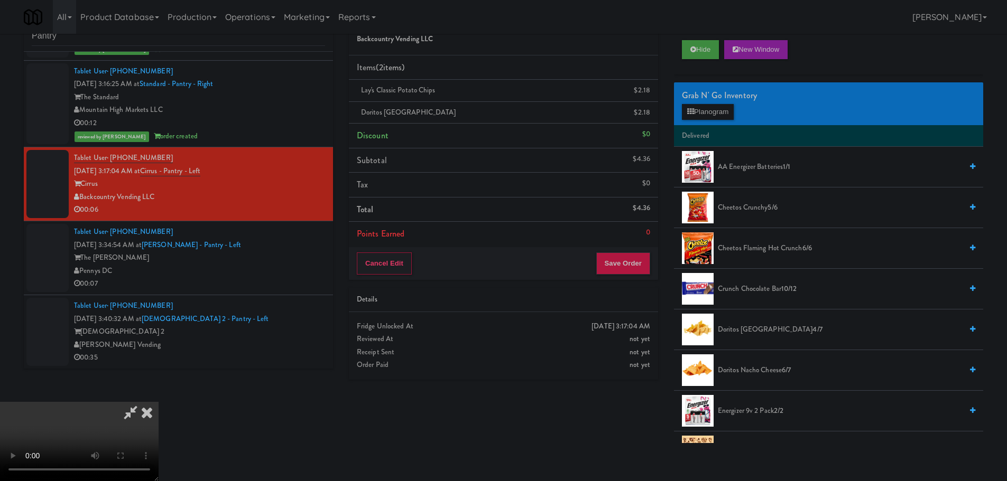
drag, startPoint x: 268, startPoint y: 349, endPoint x: 282, endPoint y: 341, distance: 15.6
click at [159, 402] on video at bounding box center [79, 441] width 159 height 79
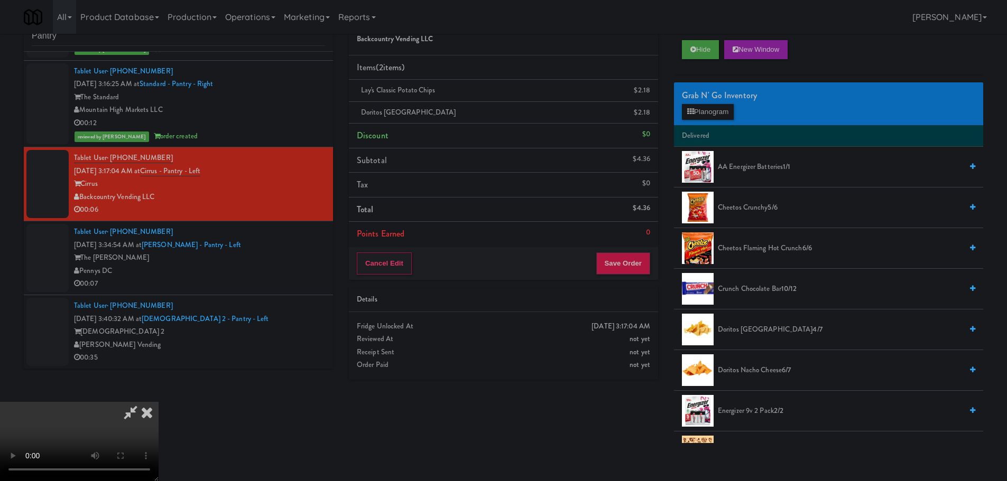
drag, startPoint x: 366, startPoint y: 359, endPoint x: 385, endPoint y: 322, distance: 41.6
click at [159, 402] on video at bounding box center [79, 441] width 159 height 79
click at [623, 269] on button "Save Order" at bounding box center [623, 264] width 54 height 22
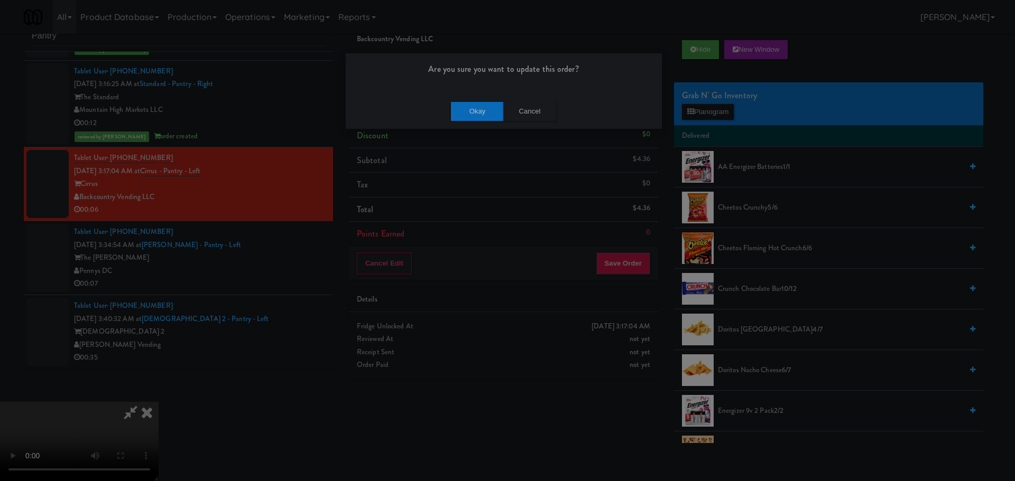
click at [480, 100] on div "Okay Cancel" at bounding box center [504, 111] width 316 height 35
click at [481, 108] on button "Okay" at bounding box center [477, 111] width 53 height 19
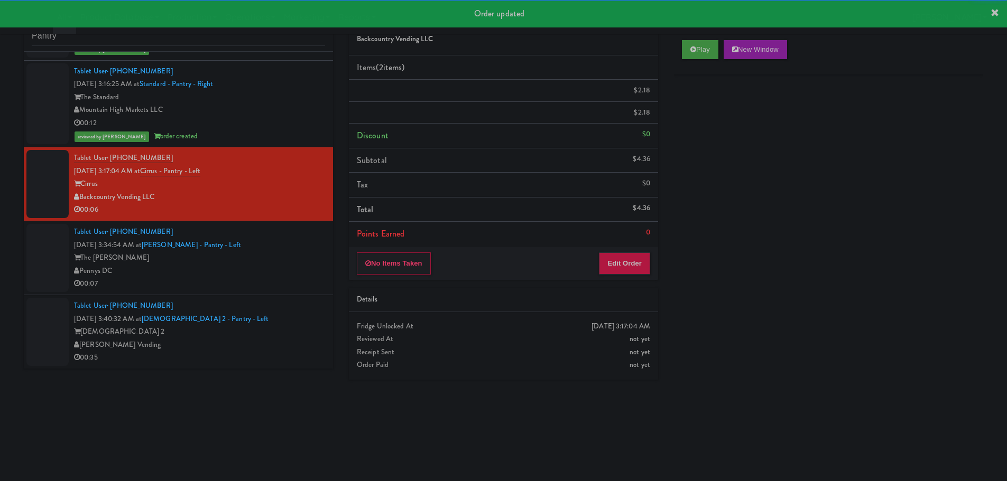
click at [272, 284] on div "00:07" at bounding box center [199, 283] width 251 height 13
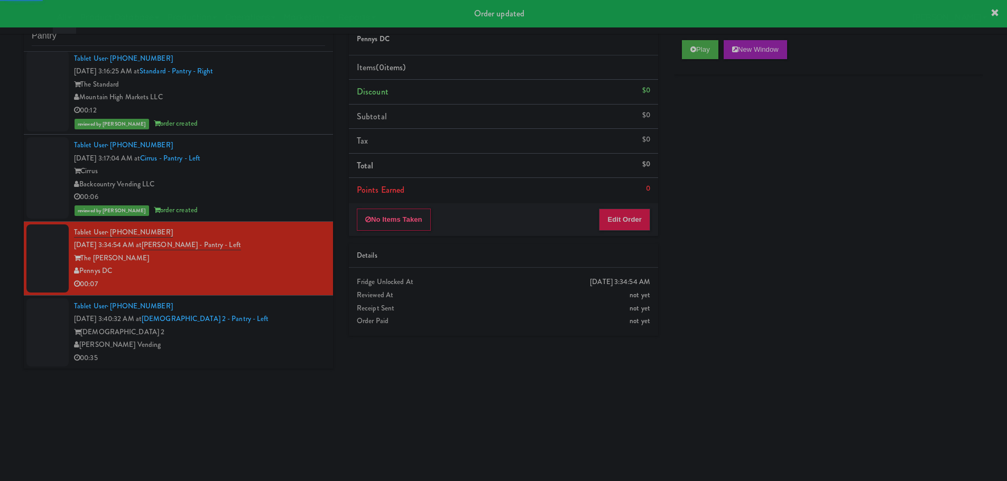
scroll to position [91, 0]
click at [696, 45] on button "Play" at bounding box center [700, 49] width 36 height 19
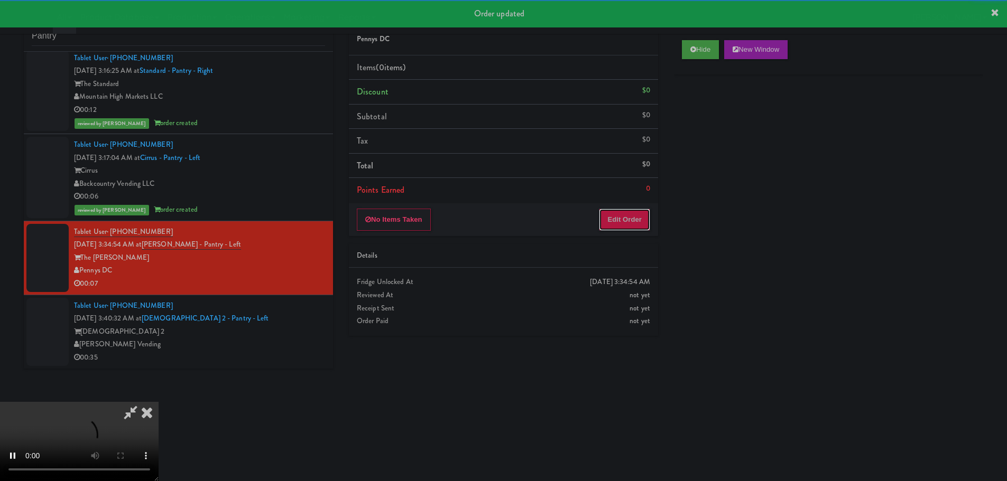
click at [625, 230] on button "Edit Order" at bounding box center [624, 220] width 51 height 22
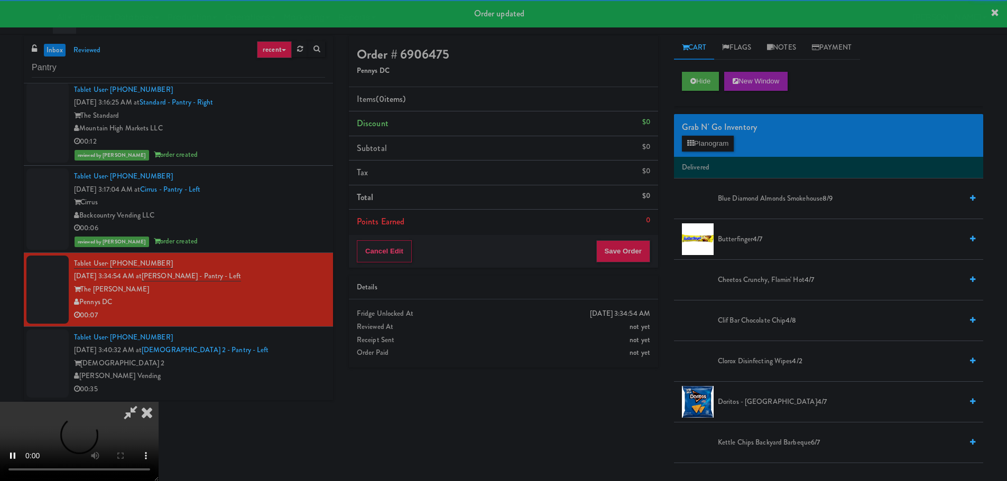
scroll to position [0, 0]
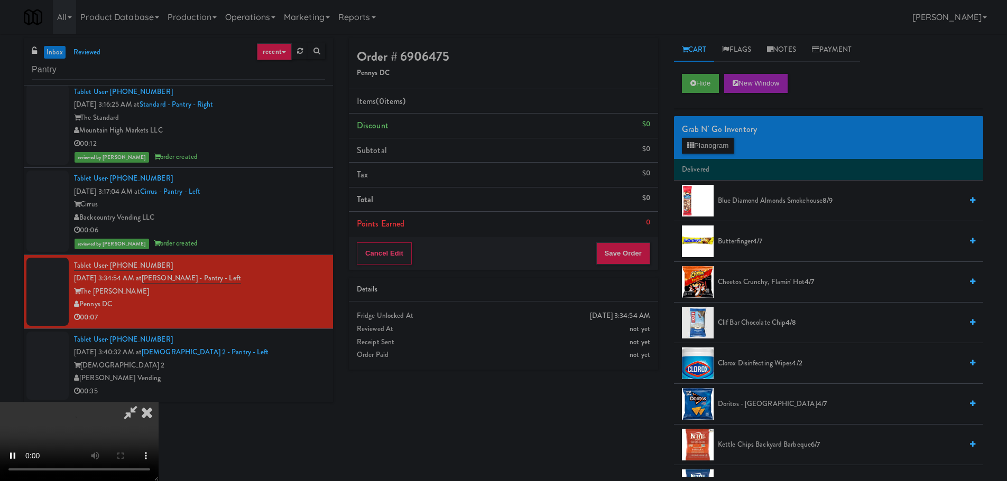
click at [159, 402] on video at bounding box center [79, 441] width 159 height 79
drag, startPoint x: 497, startPoint y: 274, endPoint x: 534, endPoint y: 266, distance: 37.4
click at [159, 402] on video at bounding box center [79, 441] width 159 height 79
click at [701, 147] on button "Planogram" at bounding box center [708, 146] width 52 height 16
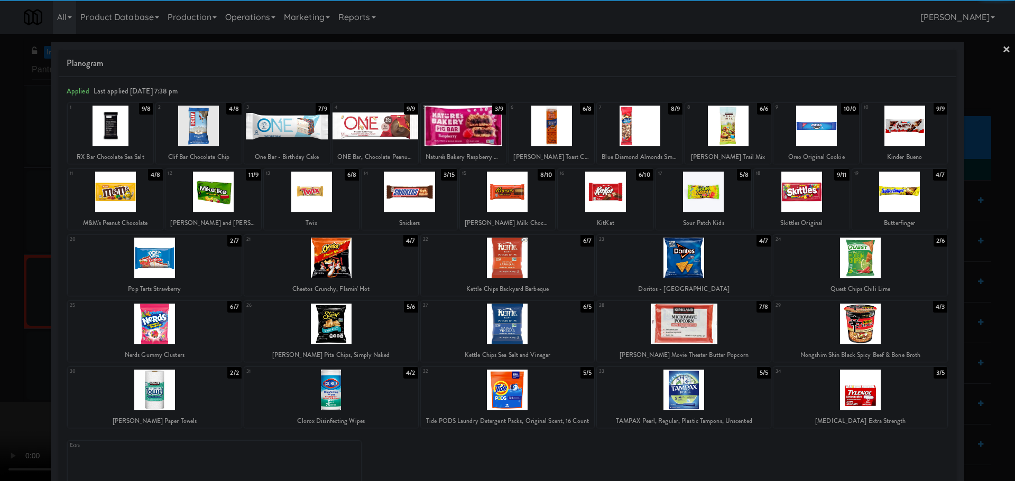
click at [837, 325] on div at bounding box center [860, 324] width 174 height 41
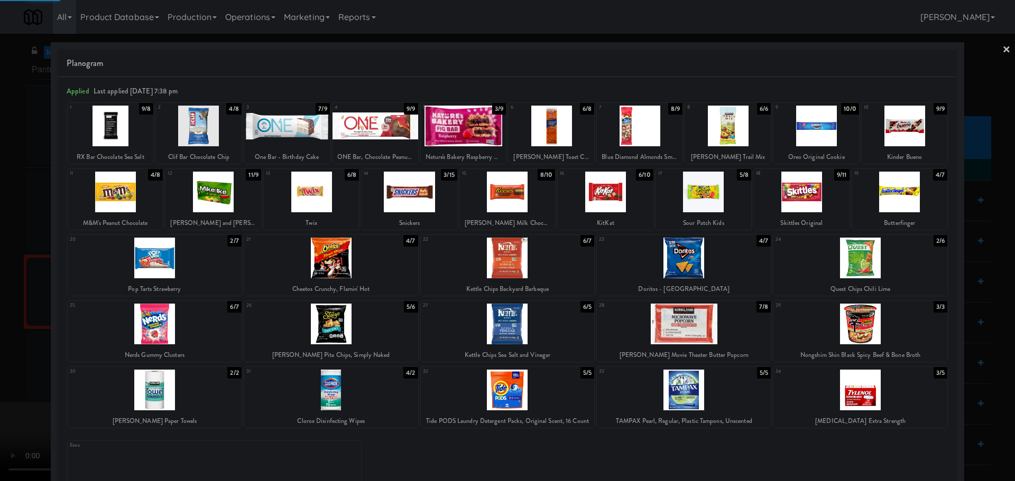
click at [0, 351] on div at bounding box center [507, 240] width 1015 height 481
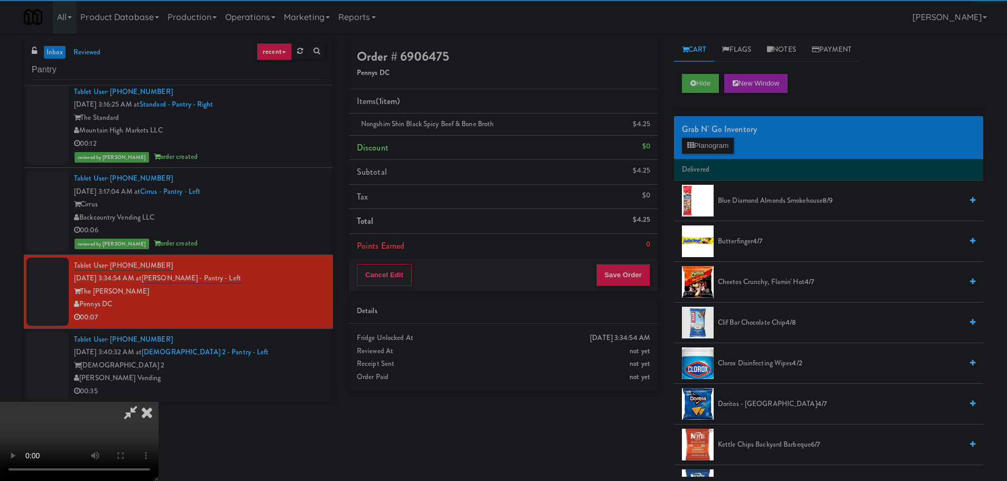
drag, startPoint x: 282, startPoint y: 261, endPoint x: 298, endPoint y: 258, distance: 16.2
click at [159, 402] on video at bounding box center [79, 441] width 159 height 79
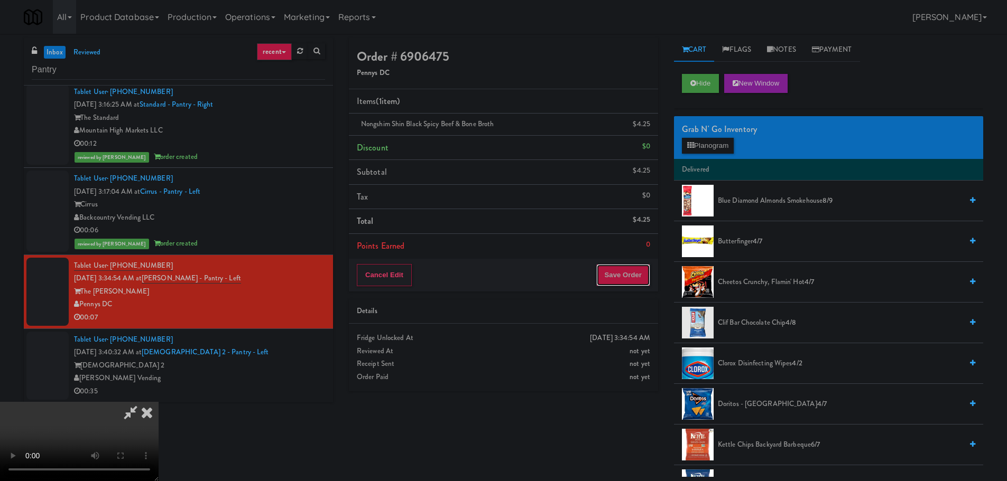
click at [634, 268] on button "Save Order" at bounding box center [623, 275] width 54 height 22
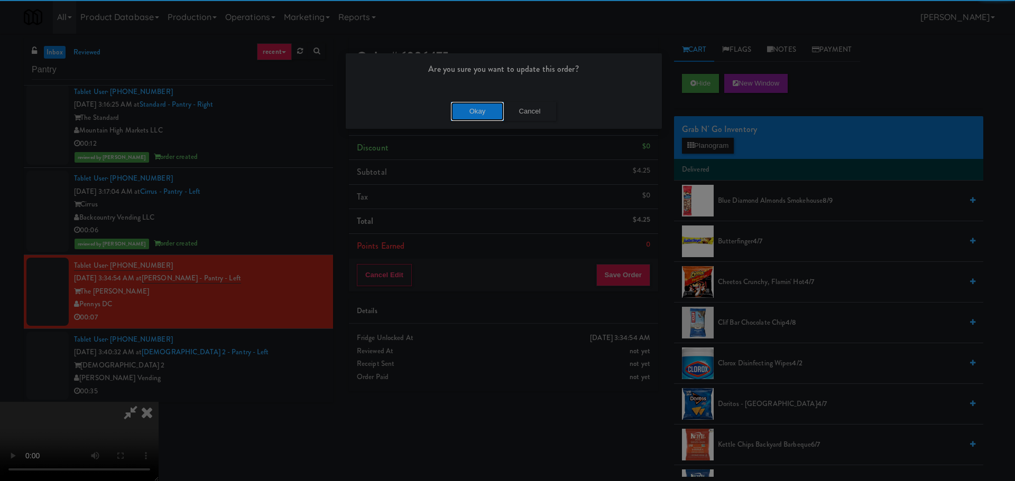
click at [490, 112] on button "Okay" at bounding box center [477, 111] width 53 height 19
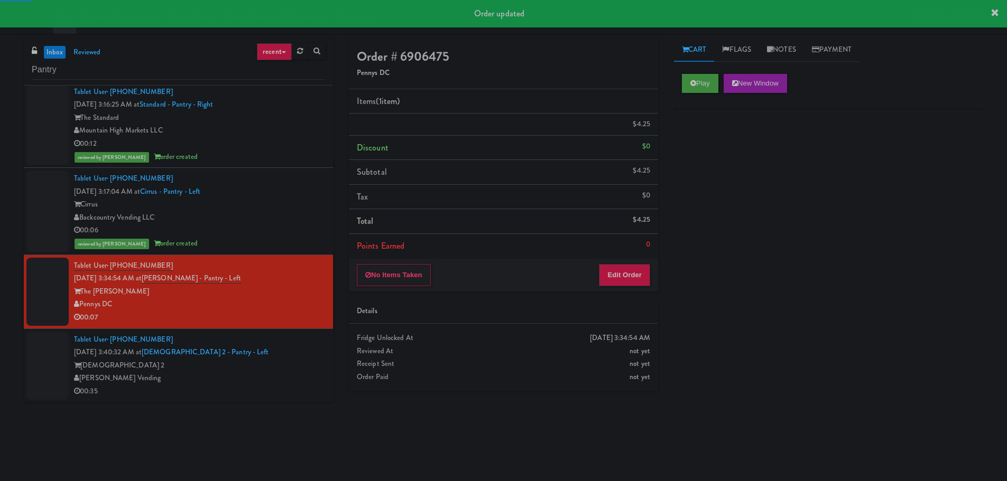
click at [285, 376] on div "[PERSON_NAME] Vending" at bounding box center [199, 378] width 251 height 13
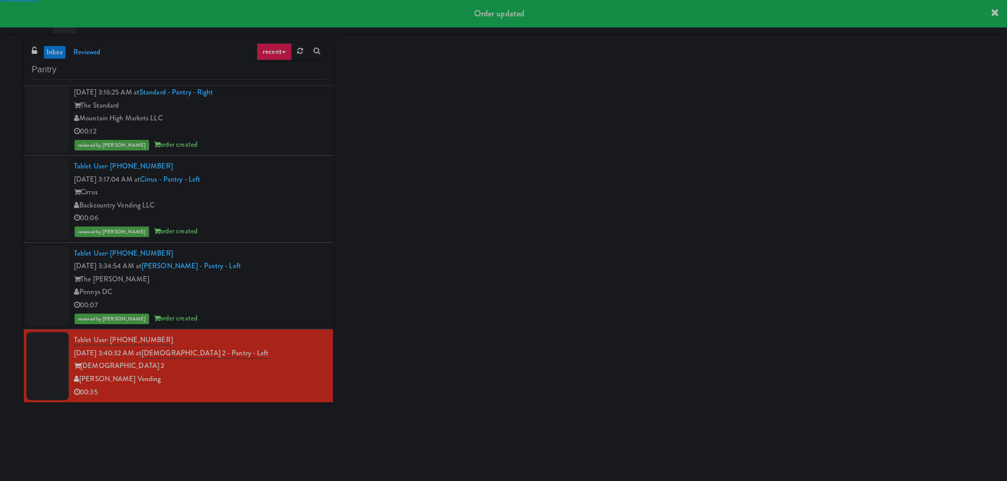
scroll to position [104, 0]
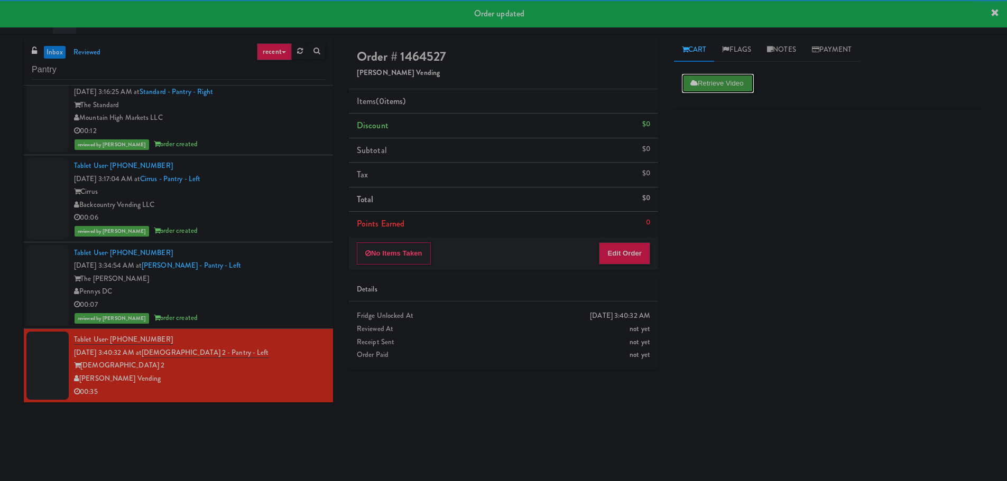
click at [691, 75] on button "Retrieve Video" at bounding box center [718, 83] width 72 height 19
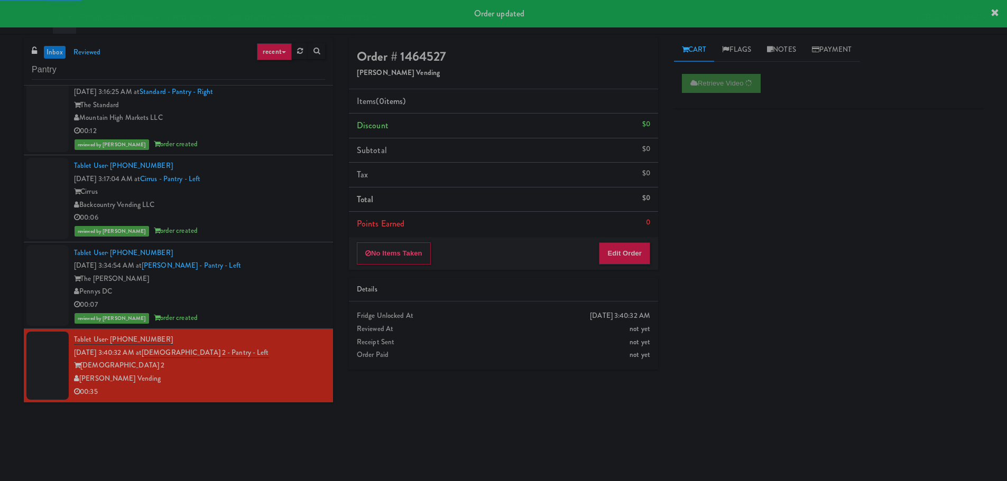
click at [267, 305] on div "00:07" at bounding box center [199, 305] width 251 height 13
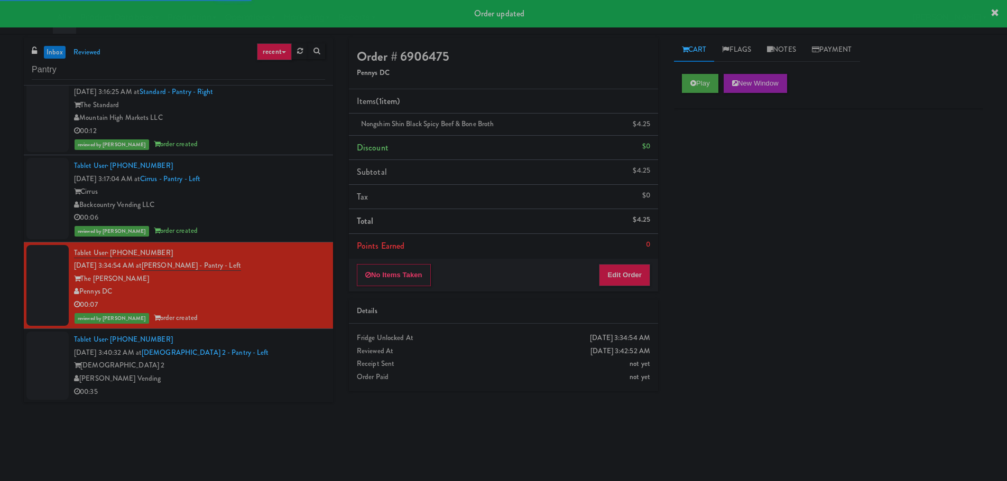
click at [270, 368] on div "Revela 2" at bounding box center [199, 365] width 251 height 13
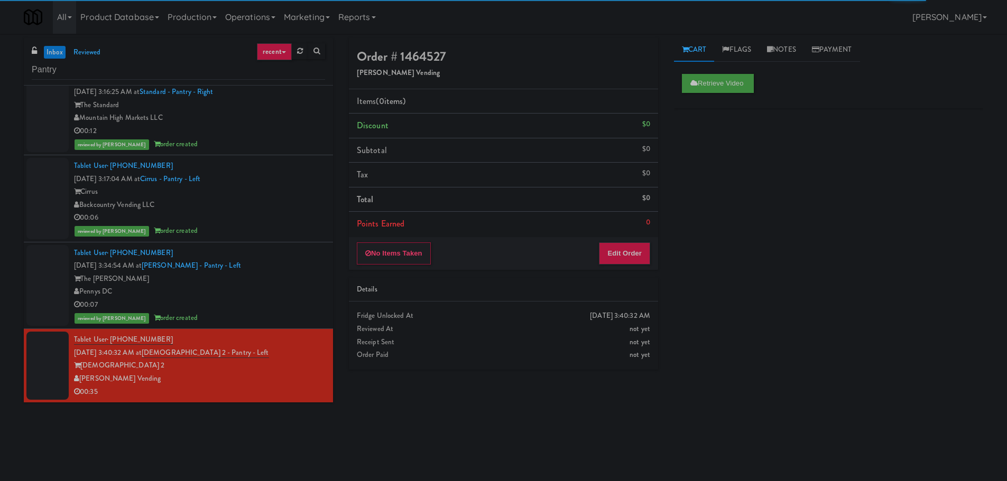
click at [306, 276] on div "The [PERSON_NAME]" at bounding box center [199, 279] width 251 height 13
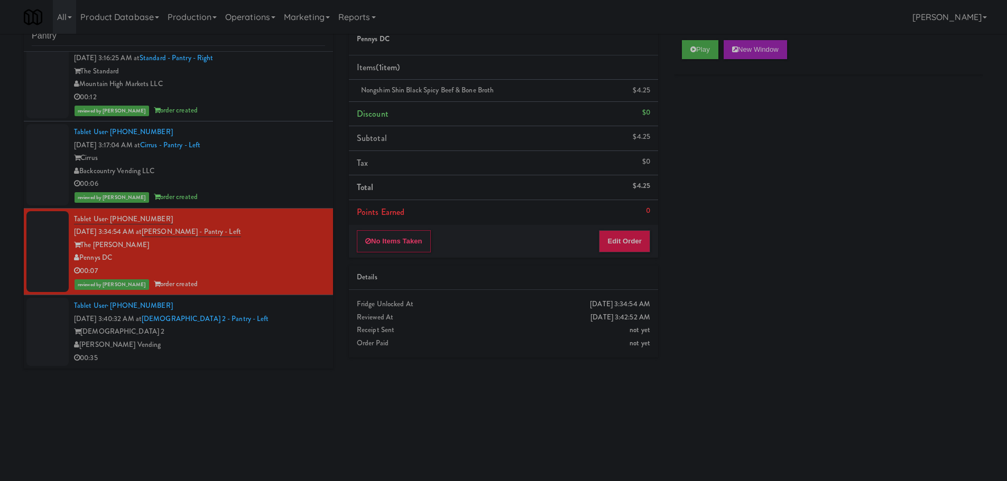
click at [278, 310] on div "Tablet User · (650) 390-4439 Oct 2, 2025 3:40:32 AM at Revela 2 - Pantry - Left…" at bounding box center [199, 332] width 251 height 65
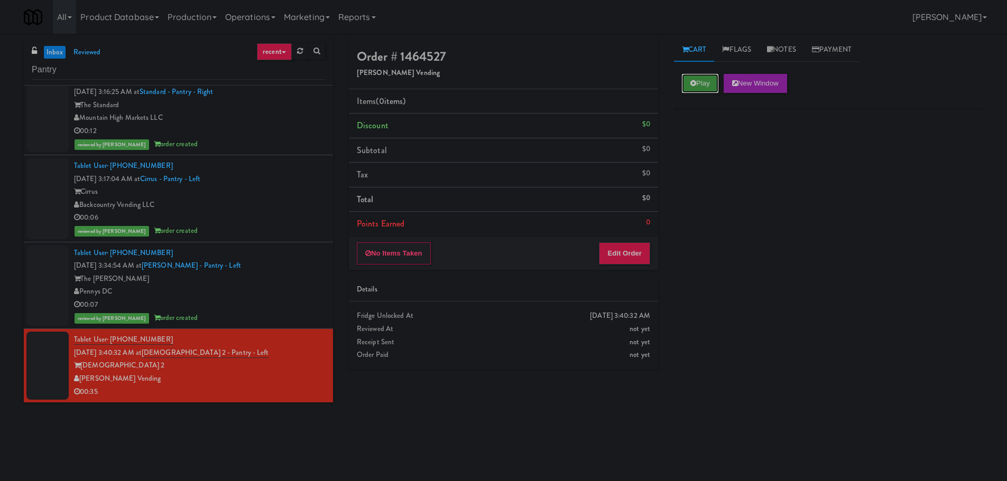
click at [694, 84] on icon at bounding box center [693, 83] width 6 height 7
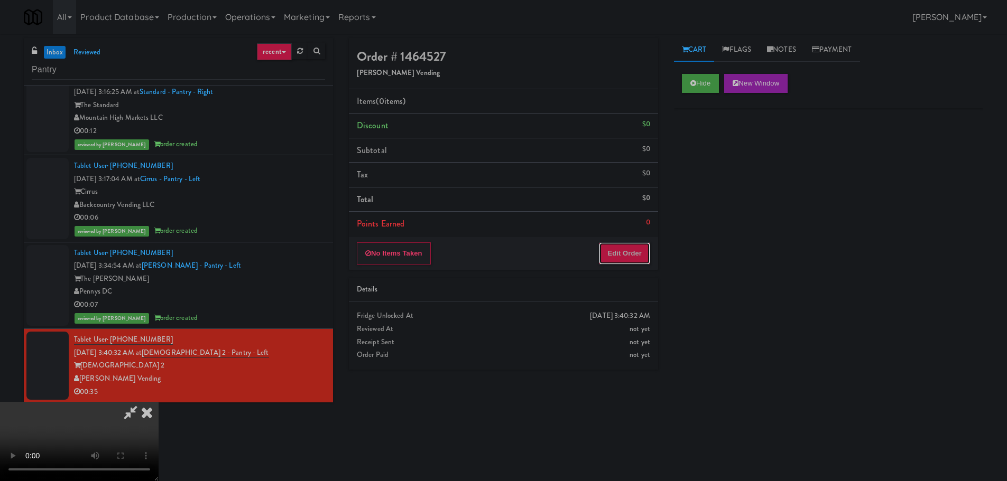
click at [625, 251] on button "Edit Order" at bounding box center [624, 254] width 51 height 22
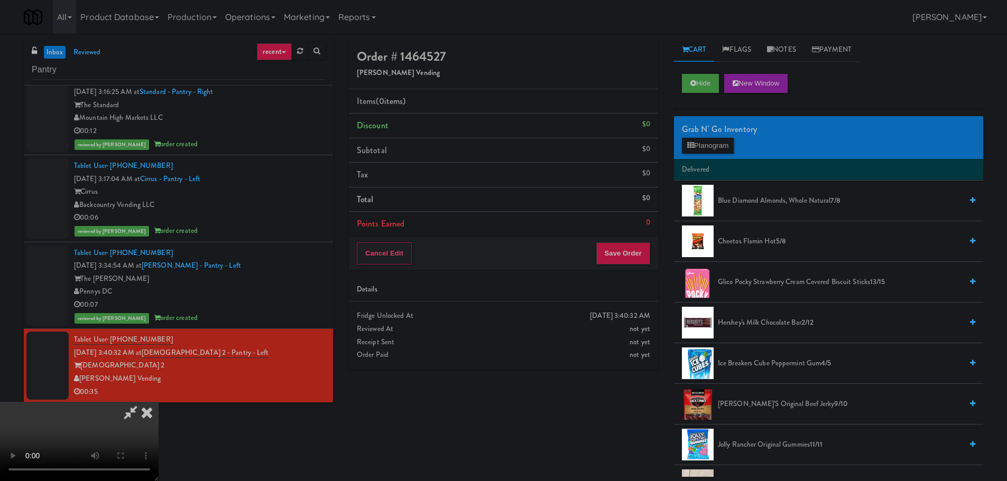
click at [159, 402] on video at bounding box center [79, 441] width 159 height 79
drag, startPoint x: 421, startPoint y: 304, endPoint x: 435, endPoint y: 302, distance: 14.5
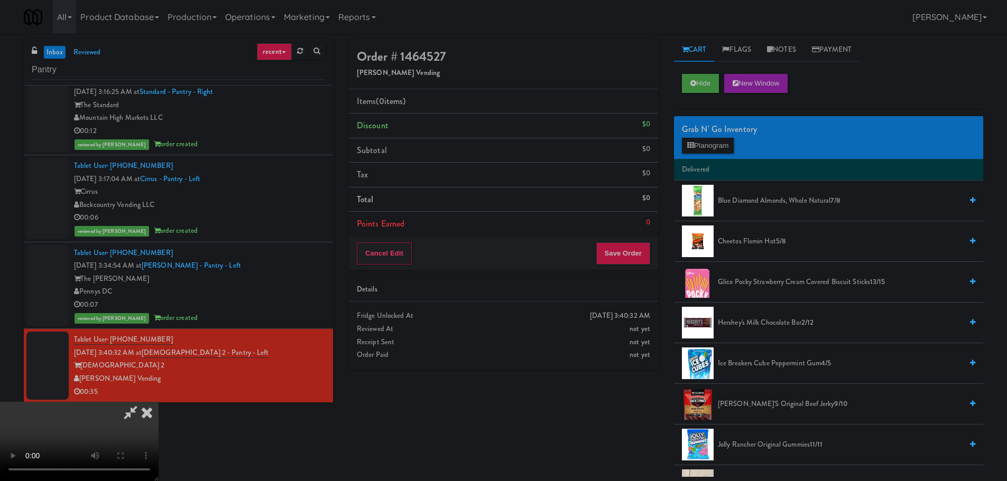
click at [159, 402] on video at bounding box center [79, 441] width 159 height 79
click at [727, 149] on button "Planogram" at bounding box center [708, 146] width 52 height 16
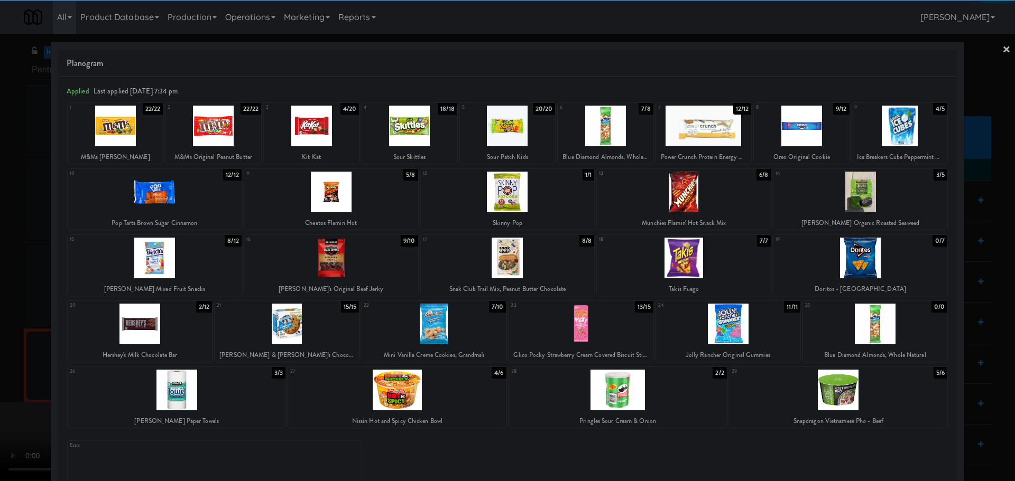
click at [342, 262] on div at bounding box center [331, 258] width 174 height 41
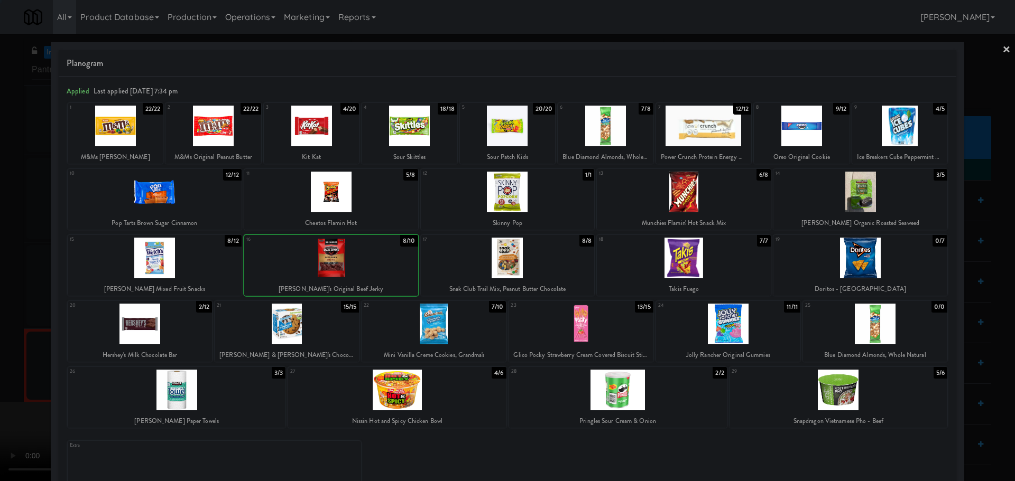
click at [10, 364] on div at bounding box center [507, 240] width 1015 height 481
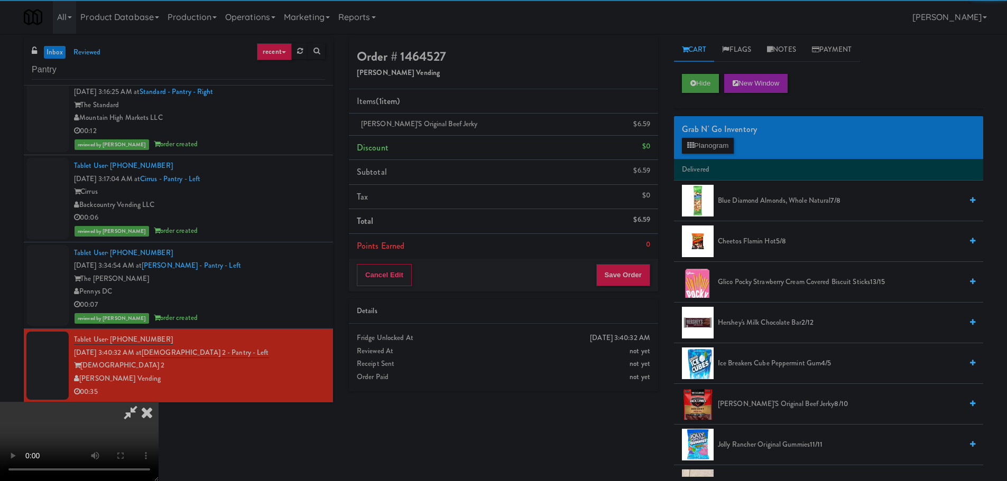
drag, startPoint x: 316, startPoint y: 267, endPoint x: 334, endPoint y: 265, distance: 18.7
click at [159, 402] on video at bounding box center [79, 441] width 159 height 79
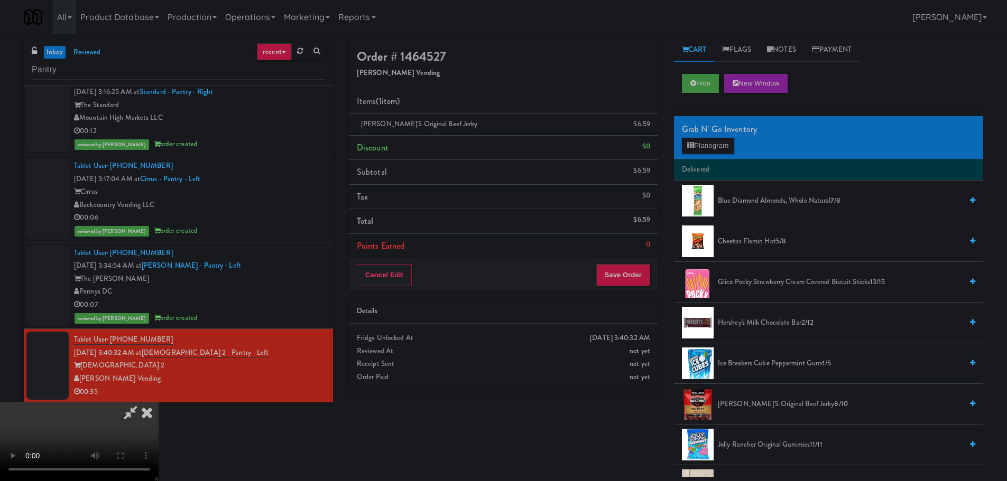
click at [159, 402] on video at bounding box center [79, 441] width 159 height 79
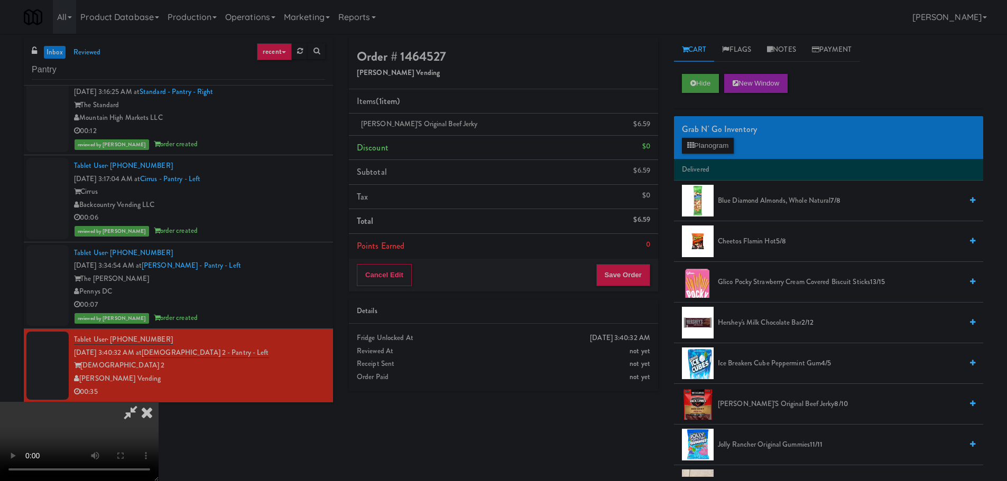
click at [159, 402] on video at bounding box center [79, 441] width 159 height 79
click at [691, 154] on div "Grab N' Go Inventory Planogram" at bounding box center [828, 137] width 309 height 43
click at [694, 149] on button "Planogram" at bounding box center [708, 146] width 52 height 16
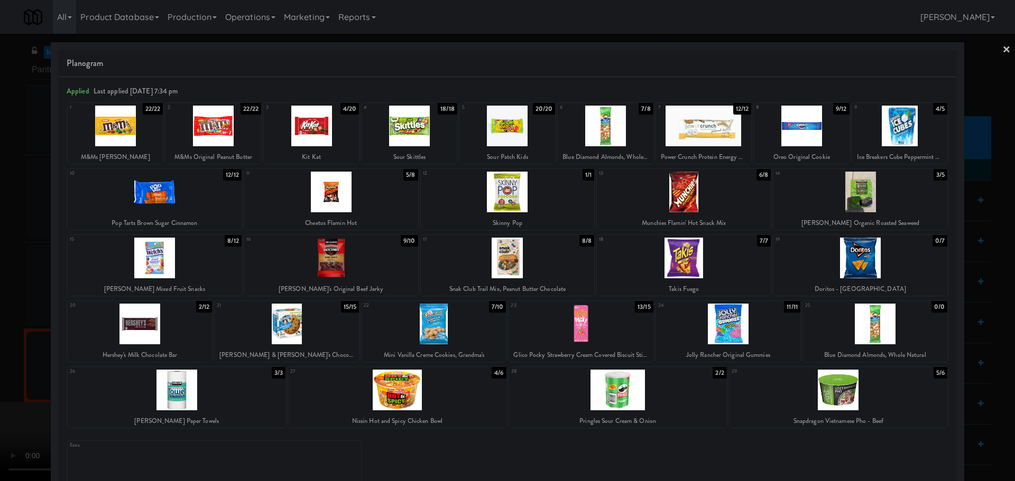
click at [445, 329] on div at bounding box center [433, 324] width 144 height 41
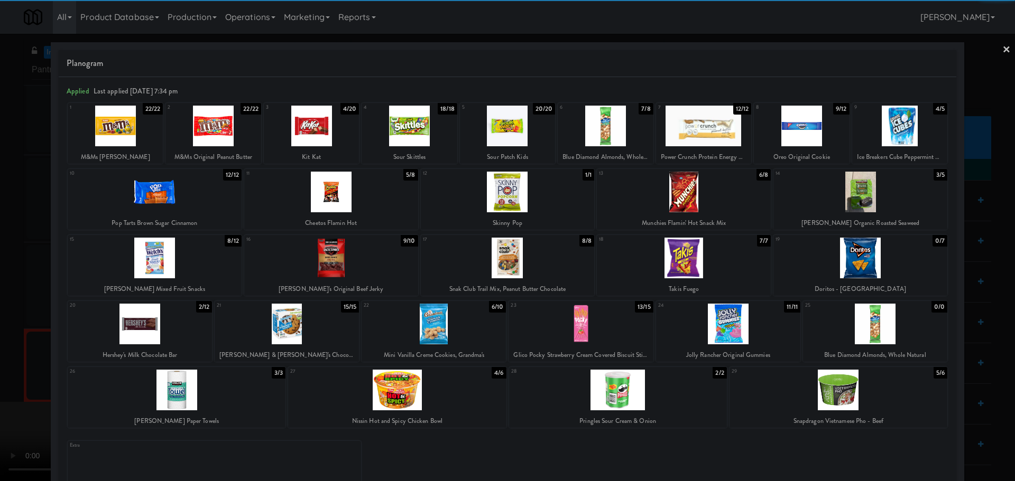
drag, startPoint x: 0, startPoint y: 349, endPoint x: 178, endPoint y: 276, distance: 192.0
click at [2, 349] on div at bounding box center [507, 240] width 1015 height 481
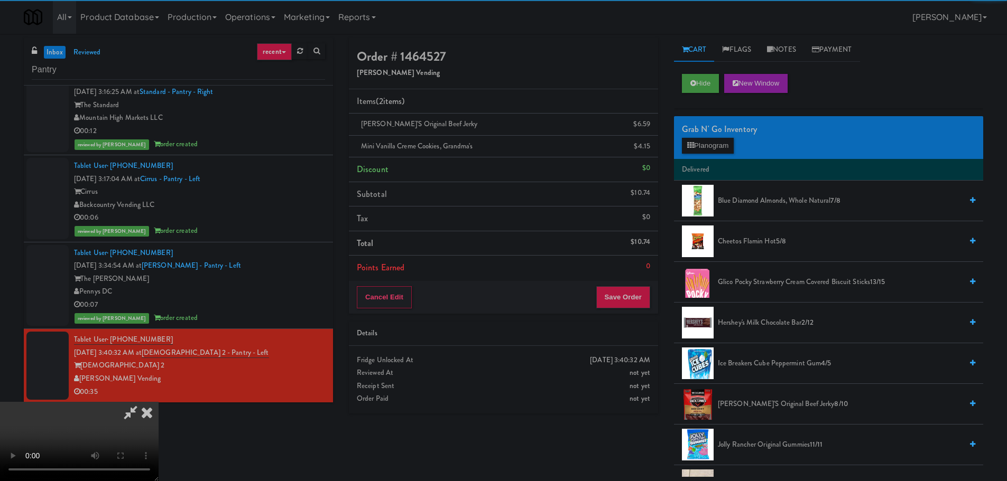
drag, startPoint x: 276, startPoint y: 251, endPoint x: 289, endPoint y: 248, distance: 13.5
click at [159, 402] on video at bounding box center [79, 441] width 159 height 79
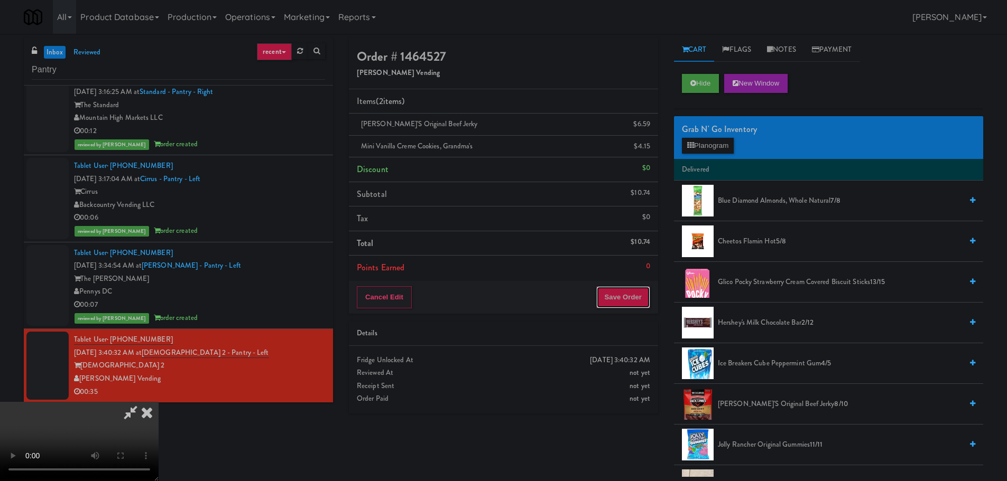
click at [634, 288] on button "Save Order" at bounding box center [623, 297] width 54 height 22
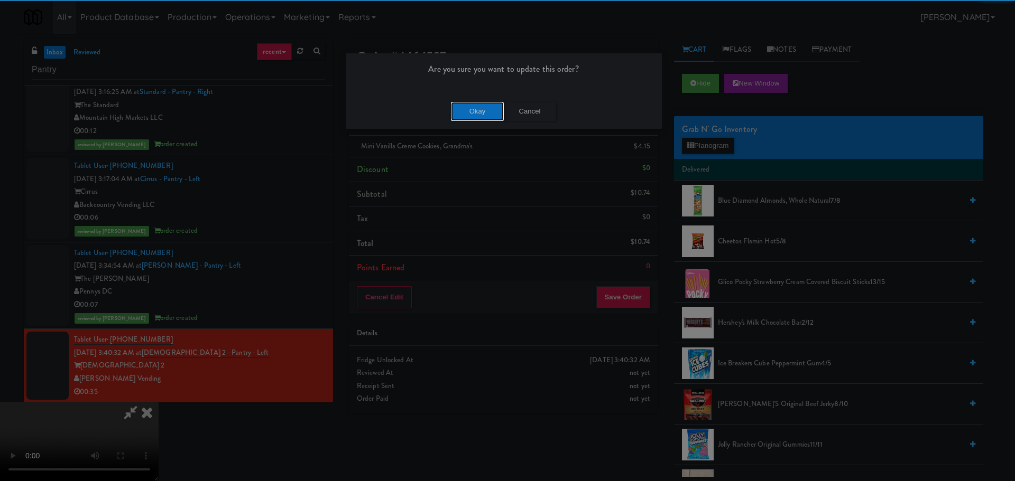
click at [473, 110] on button "Okay" at bounding box center [477, 111] width 53 height 19
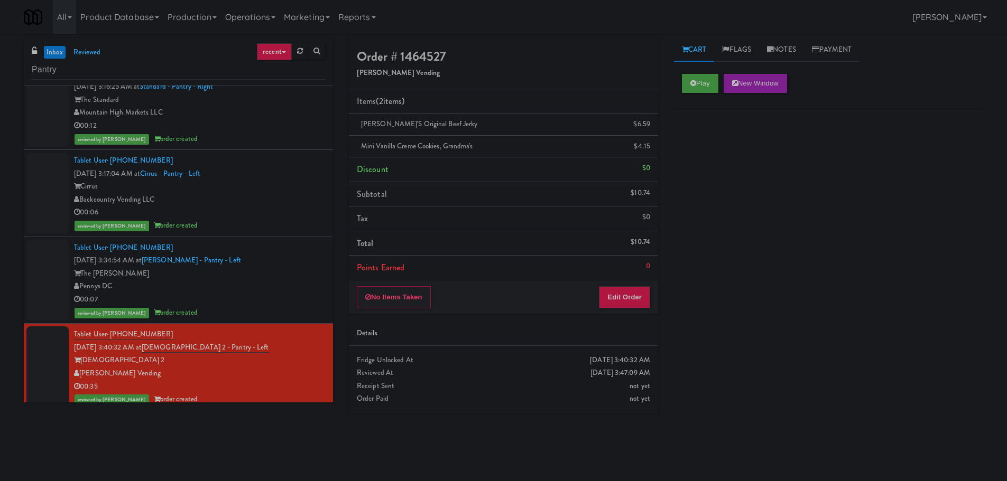
scroll to position [117, 0]
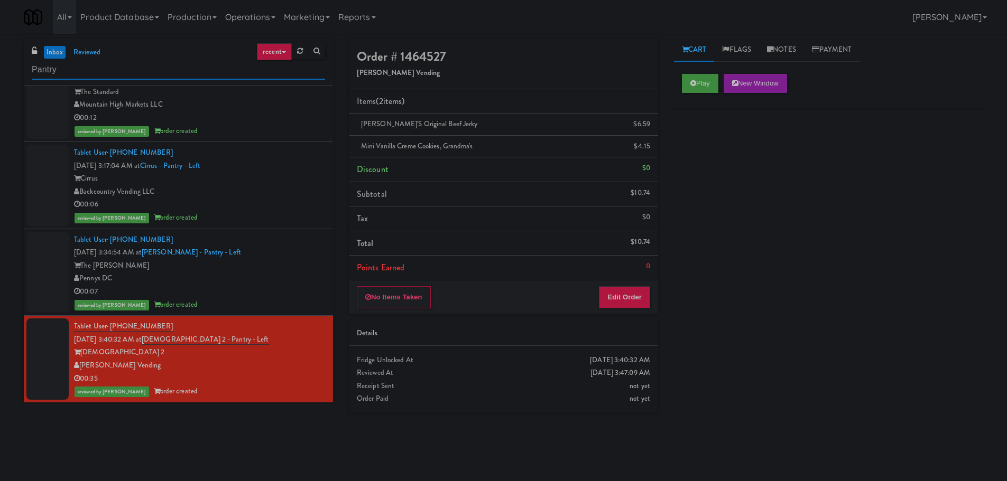
click at [153, 76] on input "Pantry" at bounding box center [178, 70] width 293 height 20
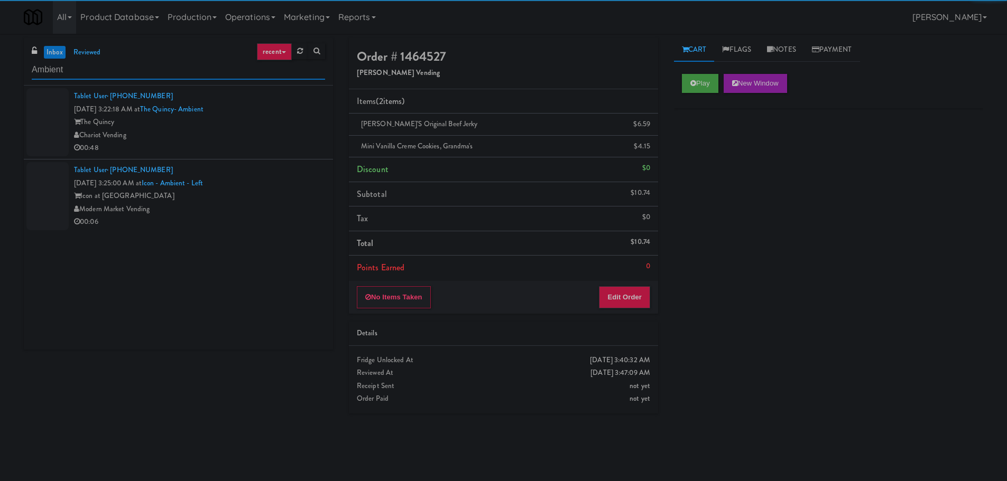
type input "Ambient"
click at [293, 125] on div "The Quincy" at bounding box center [199, 122] width 251 height 13
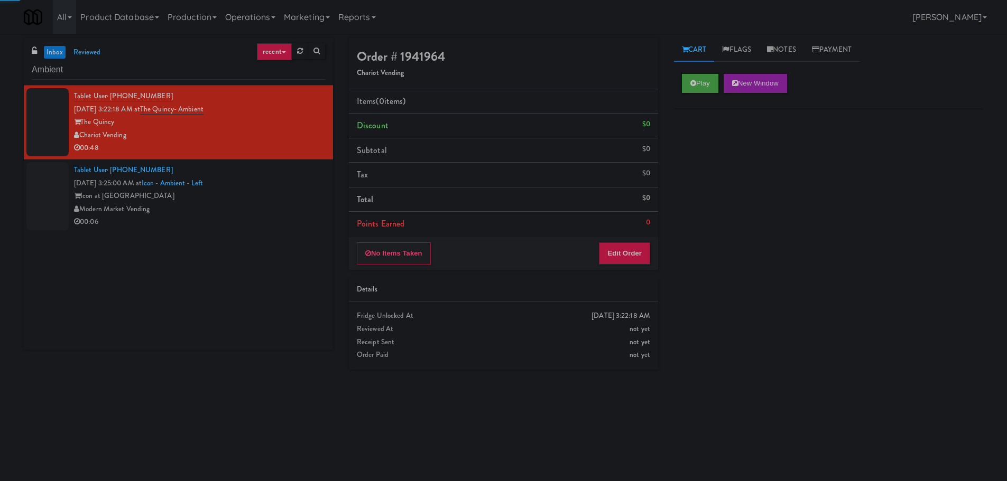
click at [288, 203] on div "Modern Market Vending" at bounding box center [199, 209] width 251 height 13
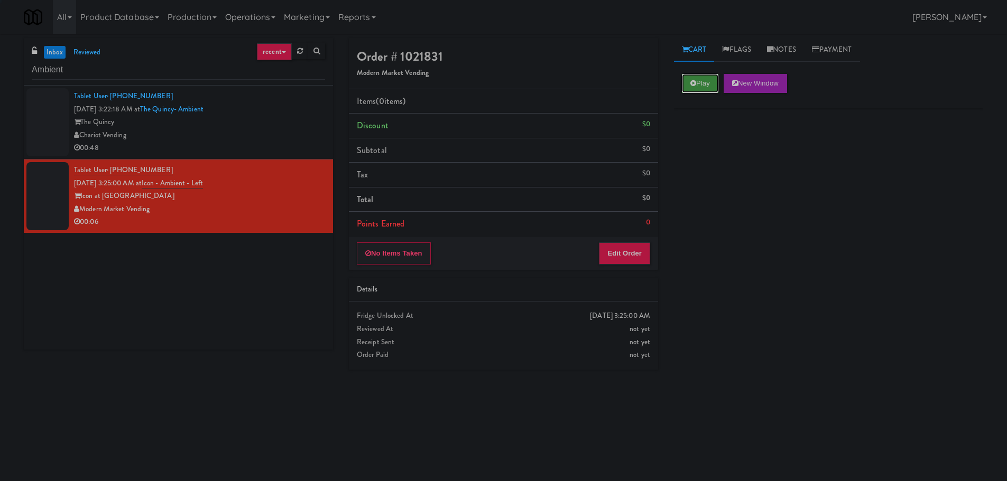
click at [695, 79] on button "Play" at bounding box center [700, 83] width 36 height 19
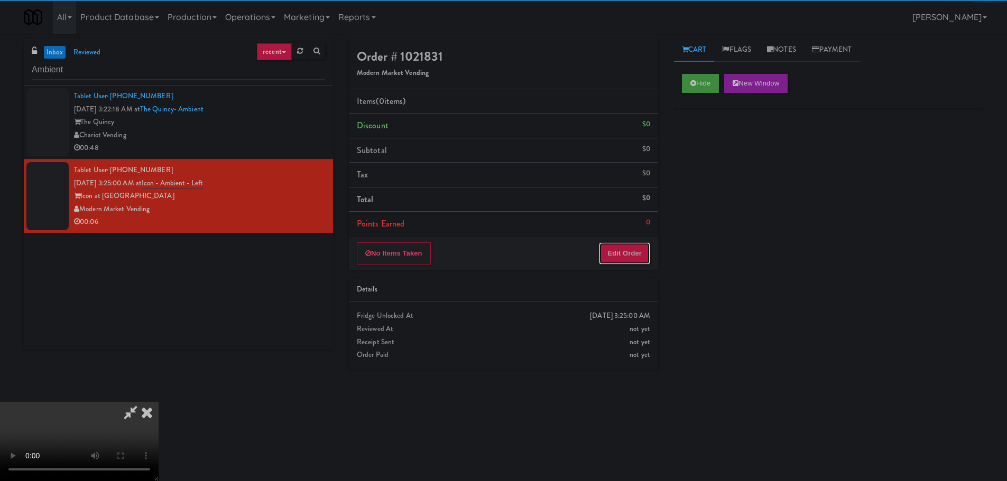
click at [636, 249] on button "Edit Order" at bounding box center [624, 254] width 51 height 22
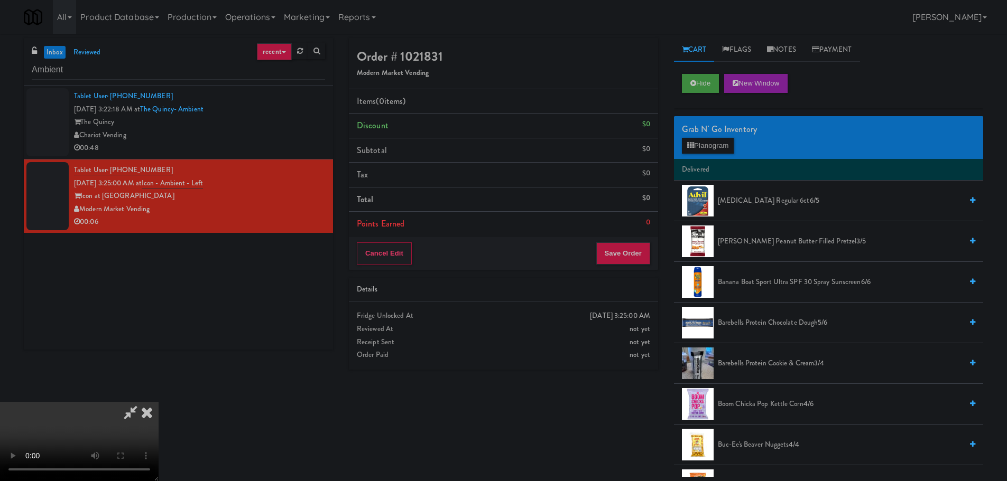
scroll to position [182, 0]
click at [159, 442] on video at bounding box center [79, 441] width 159 height 79
drag, startPoint x: 522, startPoint y: 328, endPoint x: 512, endPoint y: 313, distance: 17.9
click at [159, 402] on video at bounding box center [79, 441] width 159 height 79
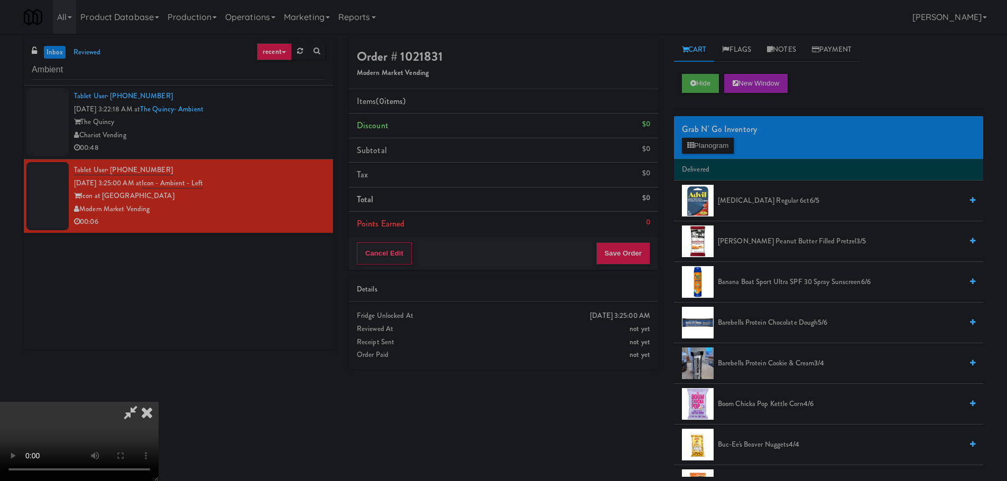
click at [159, 402] on video at bounding box center [79, 441] width 159 height 79
drag, startPoint x: 458, startPoint y: 289, endPoint x: 470, endPoint y: 293, distance: 13.1
click at [159, 402] on video at bounding box center [79, 441] width 159 height 79
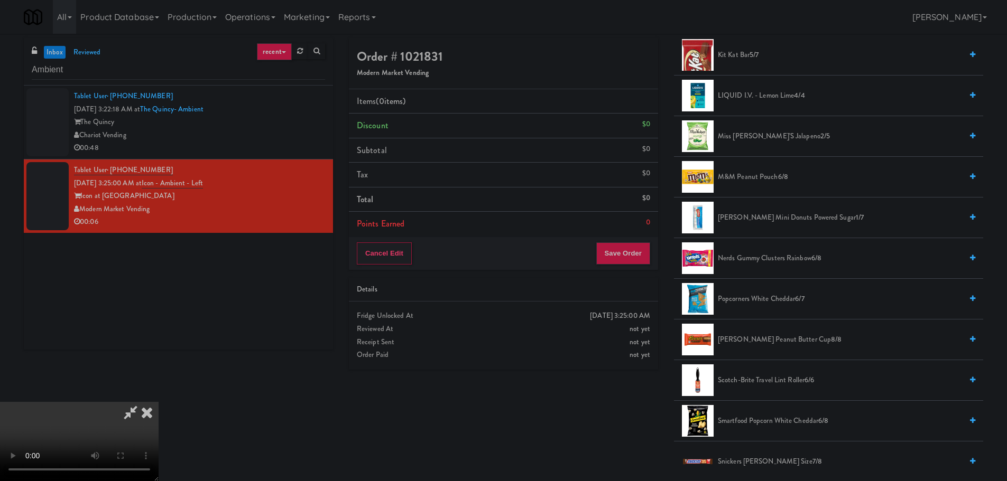
scroll to position [951, 0]
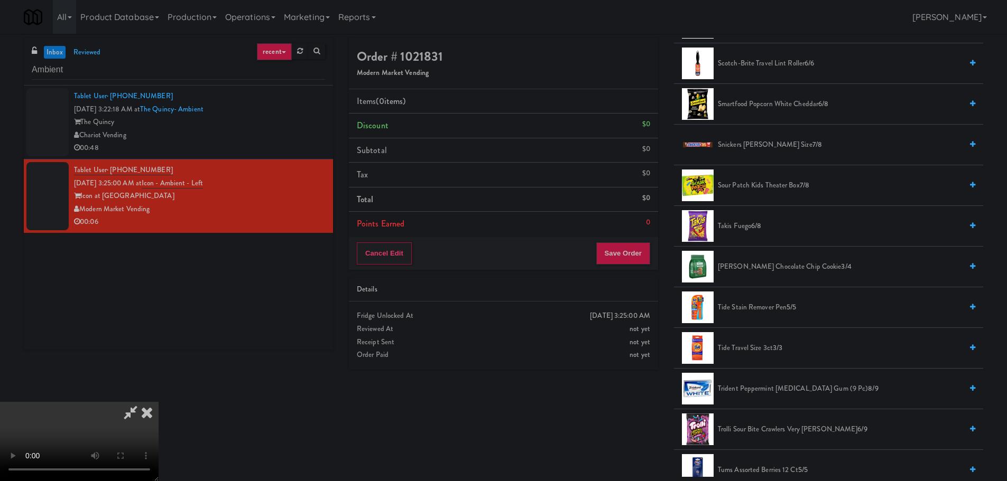
click at [761, 181] on span "Sour Patch Kids Theater Box 7/8" at bounding box center [840, 185] width 244 height 13
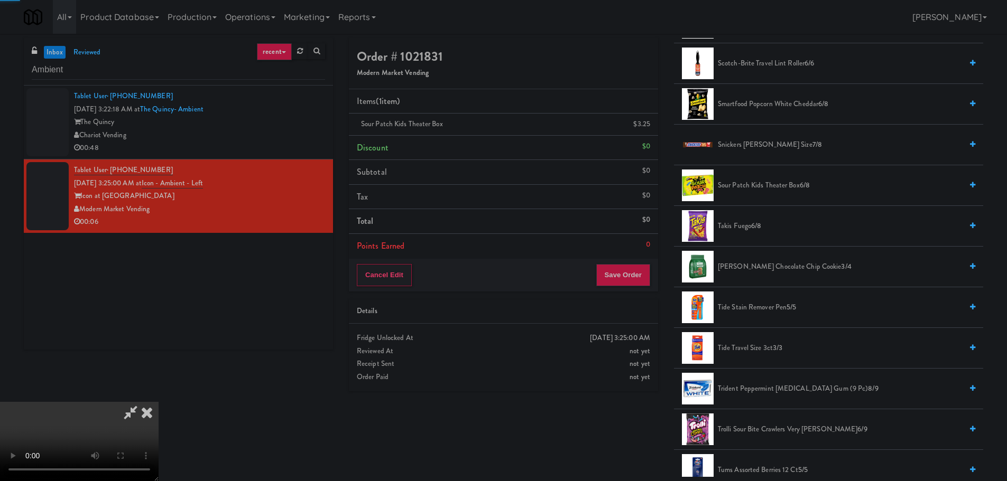
click at [159, 402] on video at bounding box center [79, 441] width 159 height 79
drag, startPoint x: 438, startPoint y: 347, endPoint x: 449, endPoint y: 342, distance: 11.9
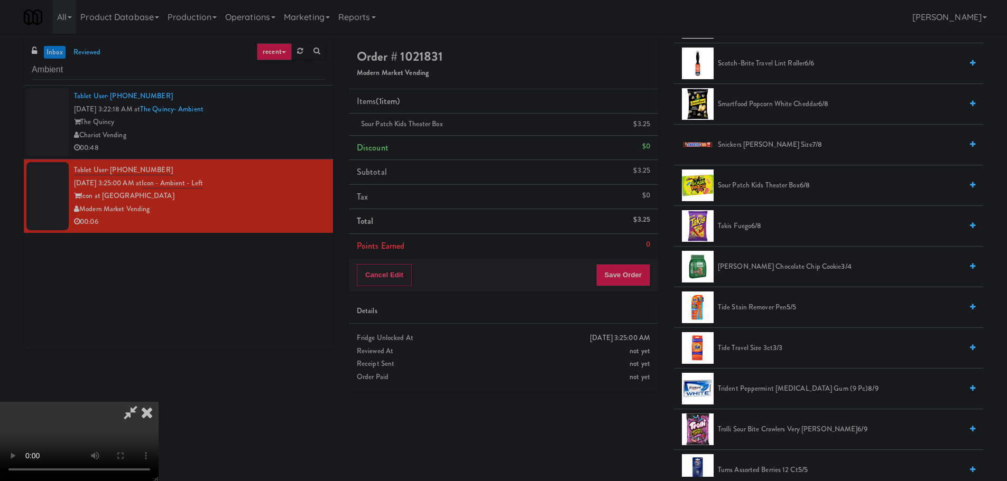
click at [159, 402] on video at bounding box center [79, 441] width 159 height 79
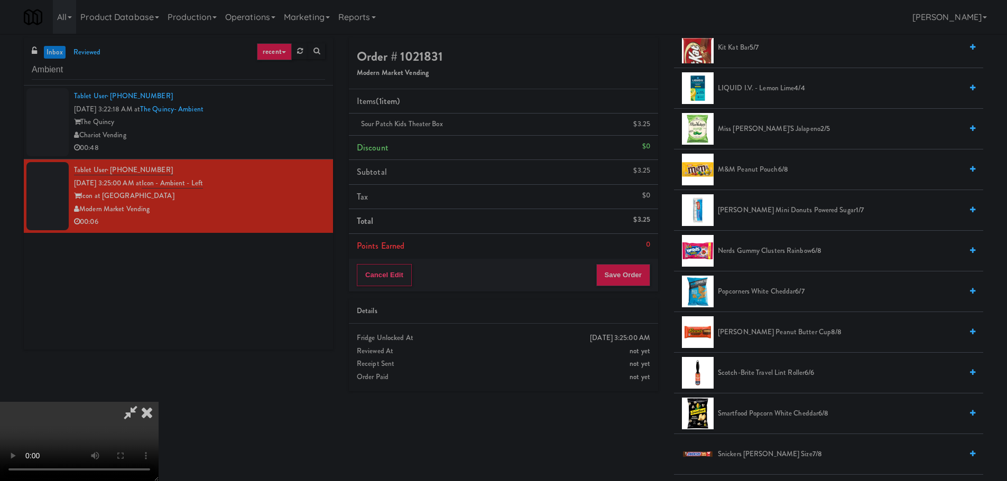
scroll to position [634, 0]
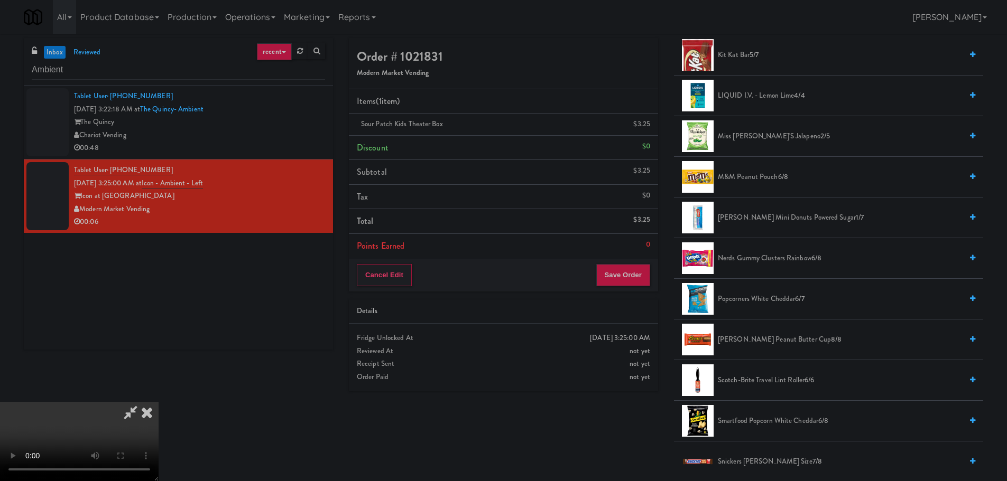
click at [159, 402] on video at bounding box center [79, 441] width 159 height 79
drag, startPoint x: 426, startPoint y: 331, endPoint x: 431, endPoint y: 330, distance: 5.4
click at [159, 402] on video at bounding box center [79, 441] width 159 height 79
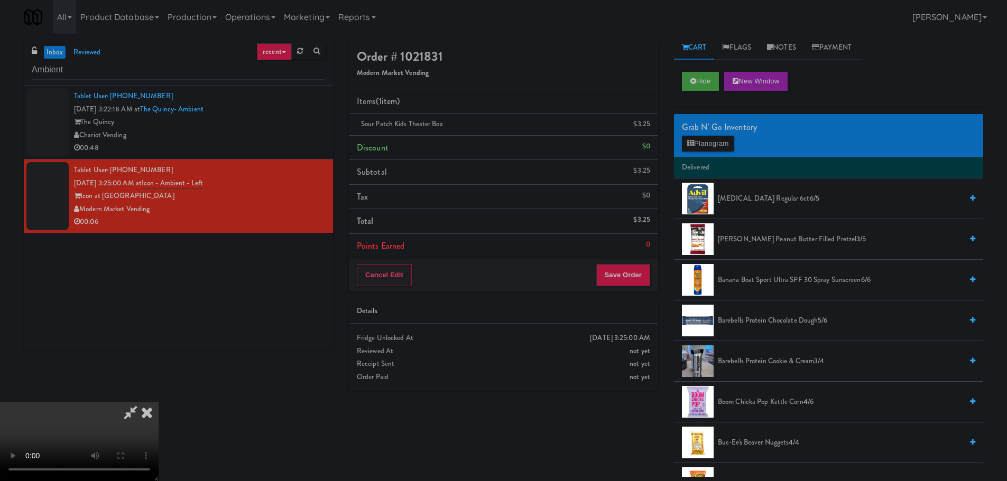
scroll to position [0, 0]
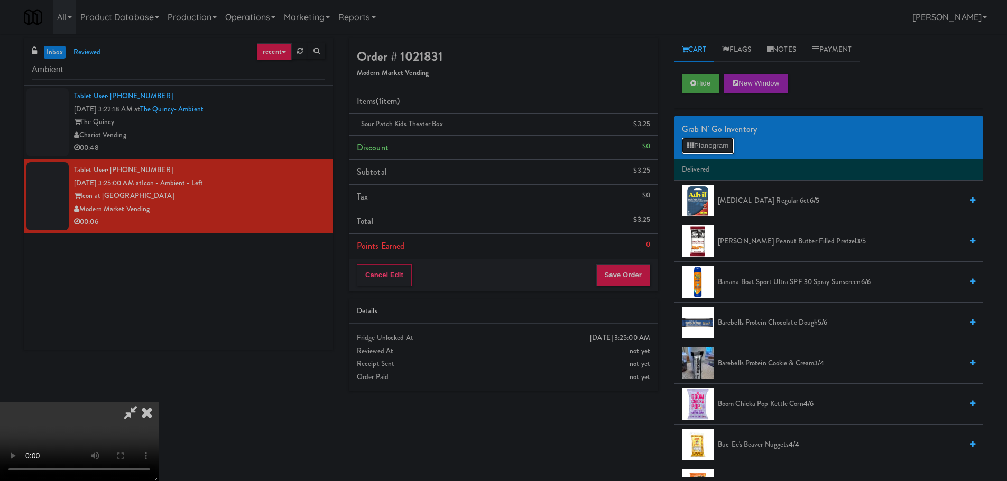
click at [707, 146] on button "Planogram" at bounding box center [708, 146] width 52 height 16
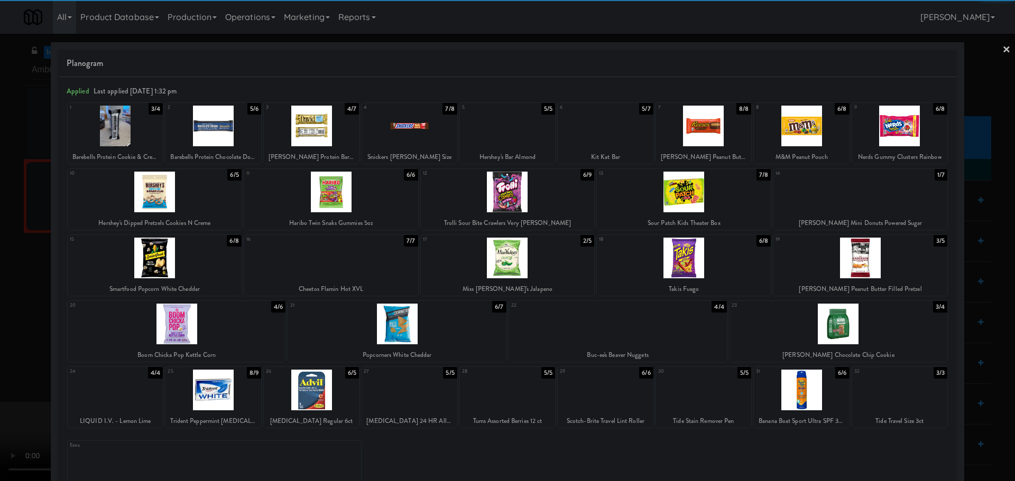
click at [691, 267] on div at bounding box center [684, 258] width 174 height 41
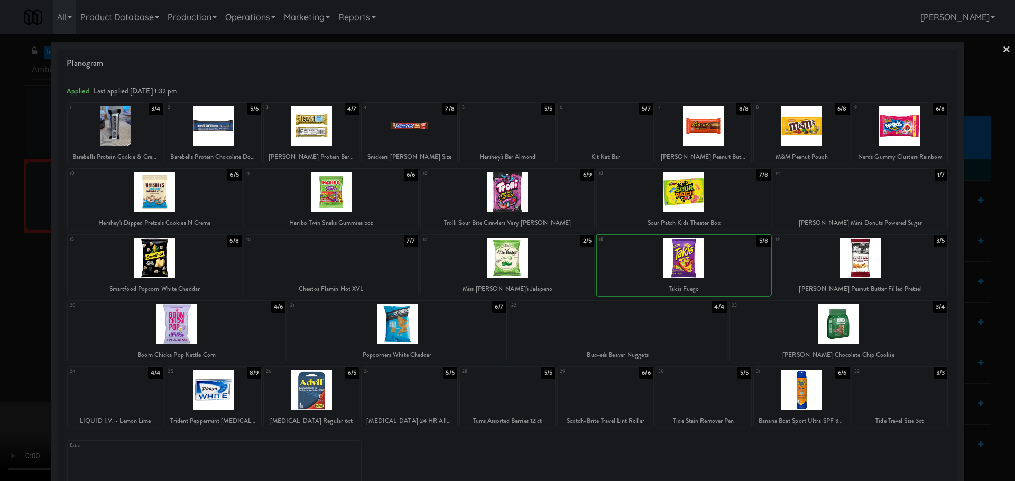
click at [2, 319] on div at bounding box center [507, 240] width 1015 height 481
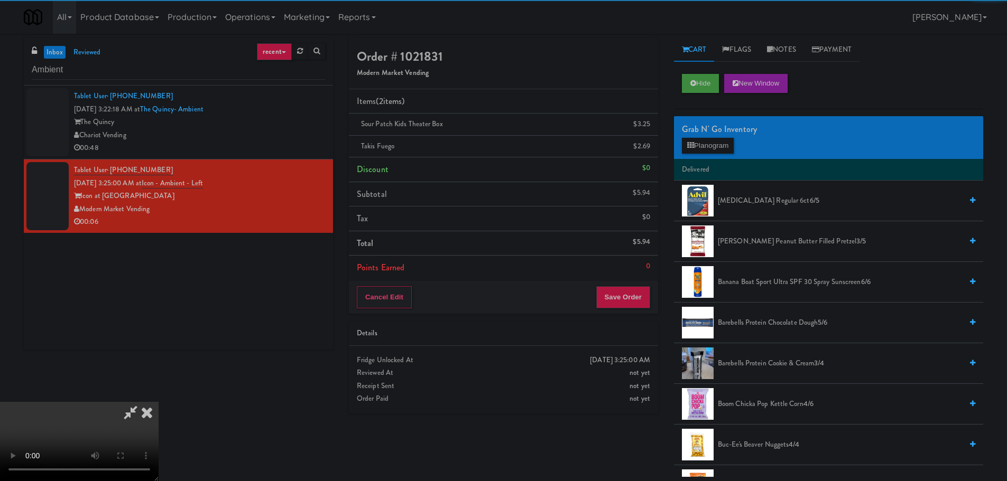
scroll to position [76, 0]
click at [159, 402] on video at bounding box center [79, 441] width 159 height 79
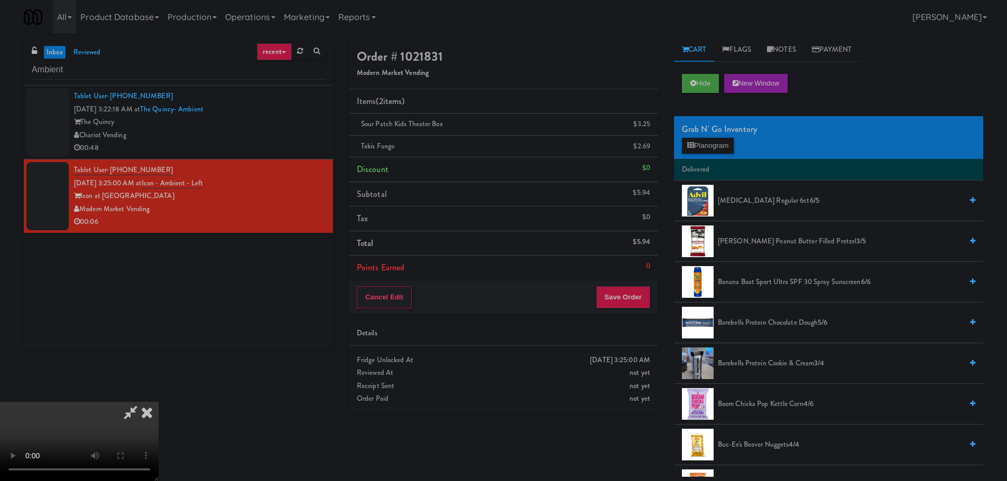
click at [159, 402] on video at bounding box center [79, 441] width 159 height 79
click at [637, 300] on button "Save Order" at bounding box center [623, 297] width 54 height 22
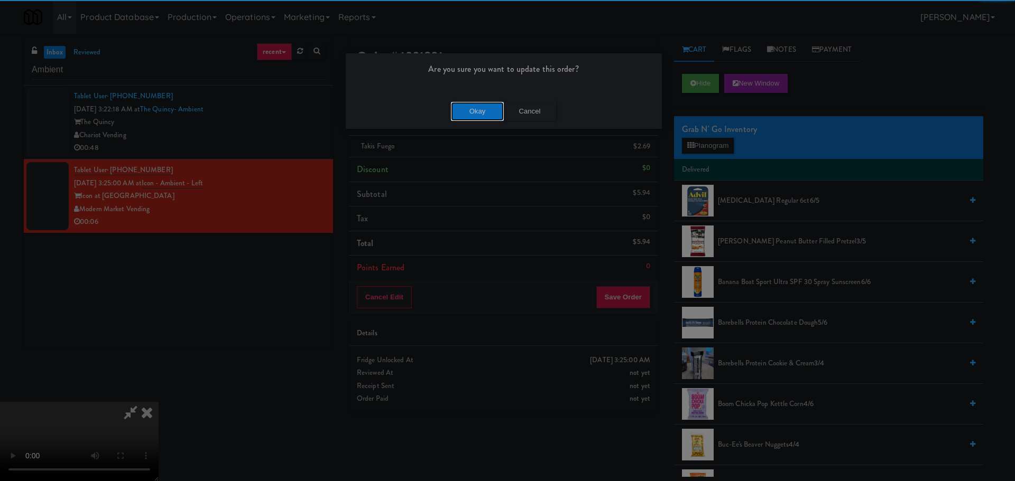
click at [468, 107] on button "Okay" at bounding box center [477, 111] width 53 height 19
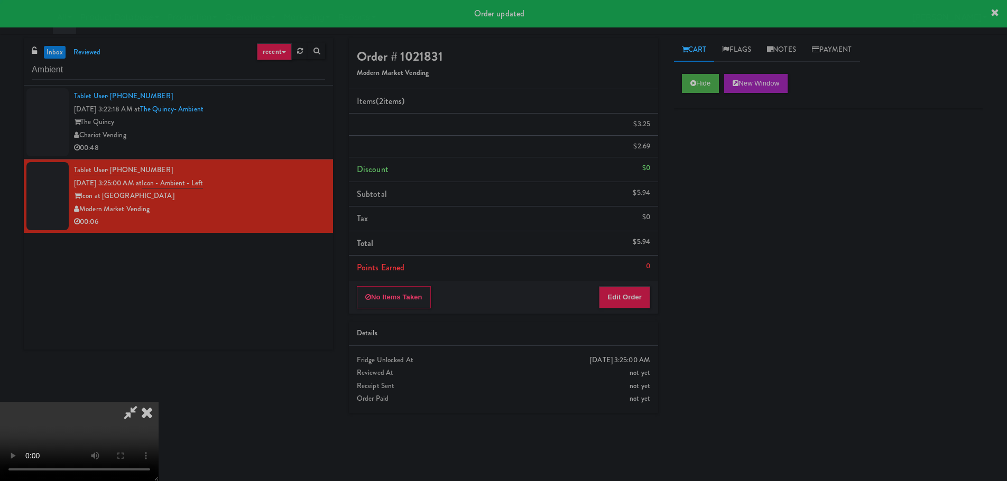
scroll to position [0, 0]
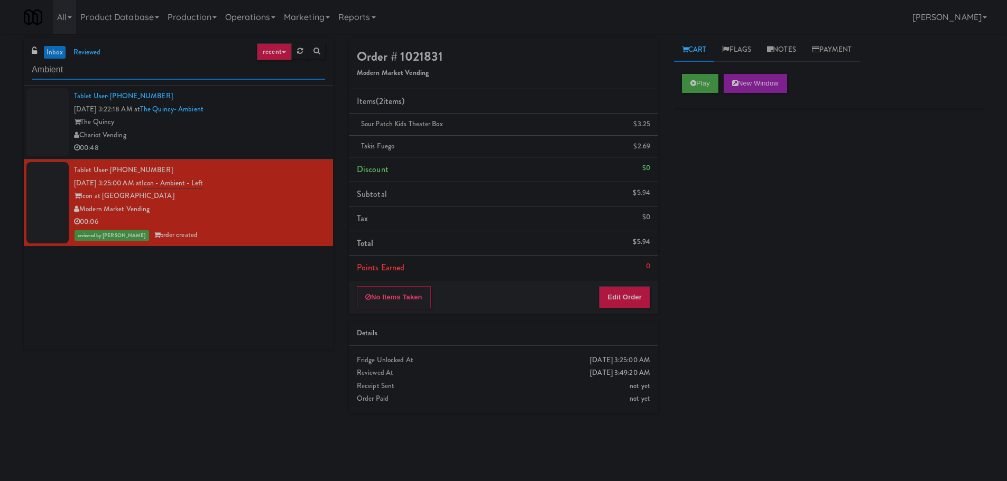
click at [137, 69] on input "Ambient" at bounding box center [178, 70] width 293 height 20
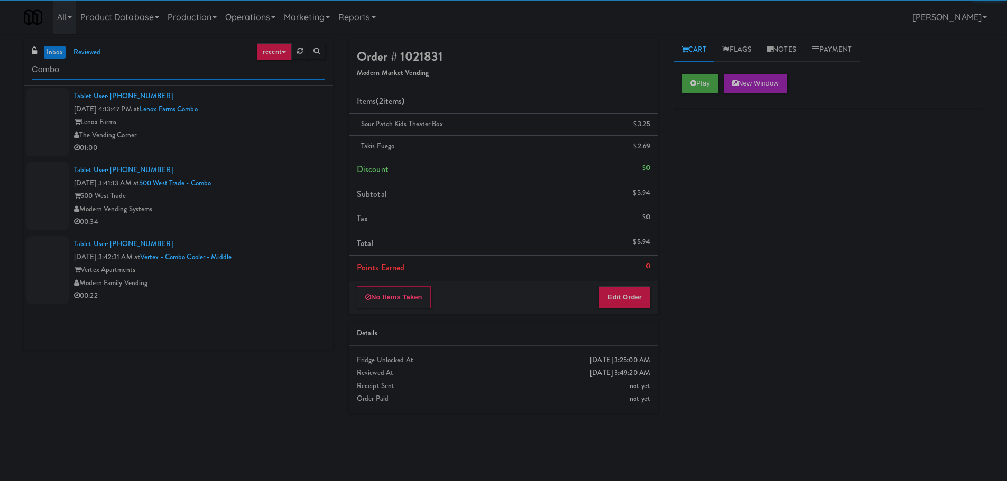
type input "Combo"
click at [241, 137] on div "The Vending Corner" at bounding box center [199, 135] width 251 height 13
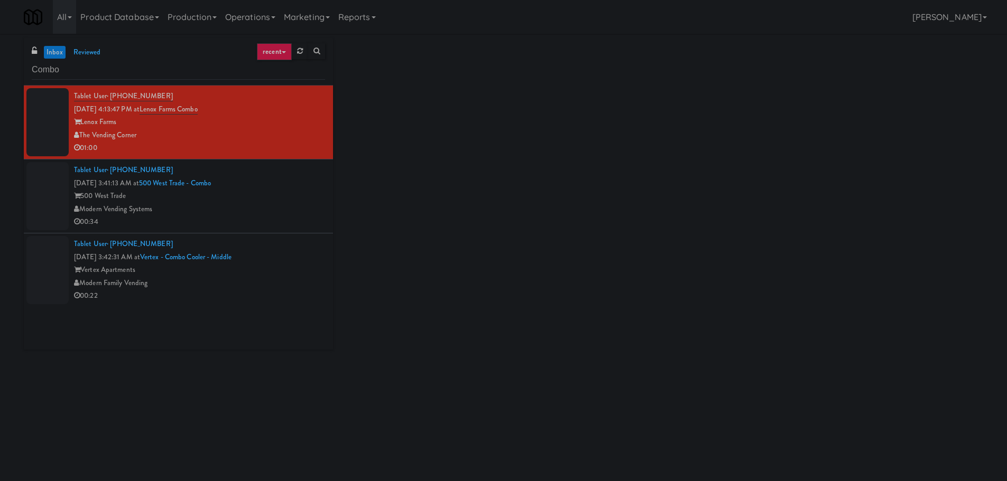
click at [293, 214] on div "Modern Vending Systems" at bounding box center [199, 209] width 251 height 13
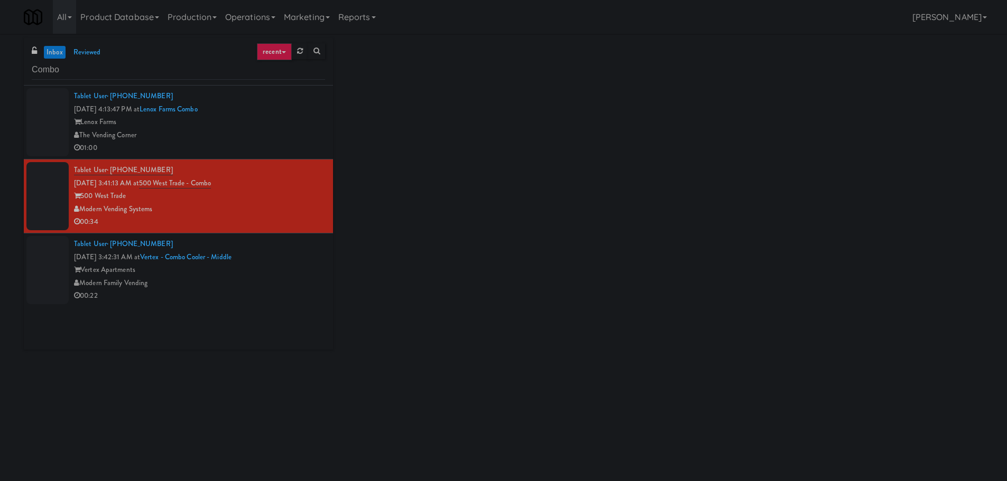
click at [284, 278] on div "Modern Family Vending" at bounding box center [199, 283] width 251 height 13
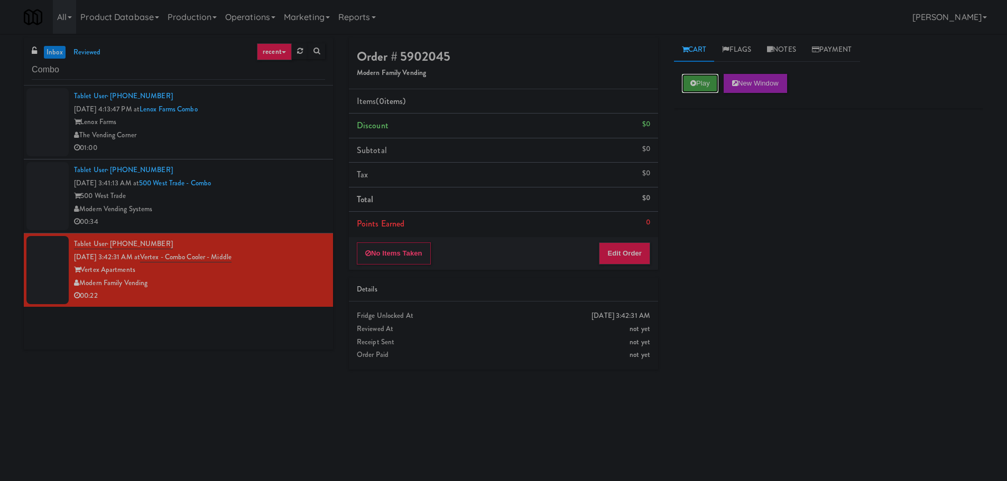
click at [703, 79] on button "Play" at bounding box center [700, 83] width 36 height 19
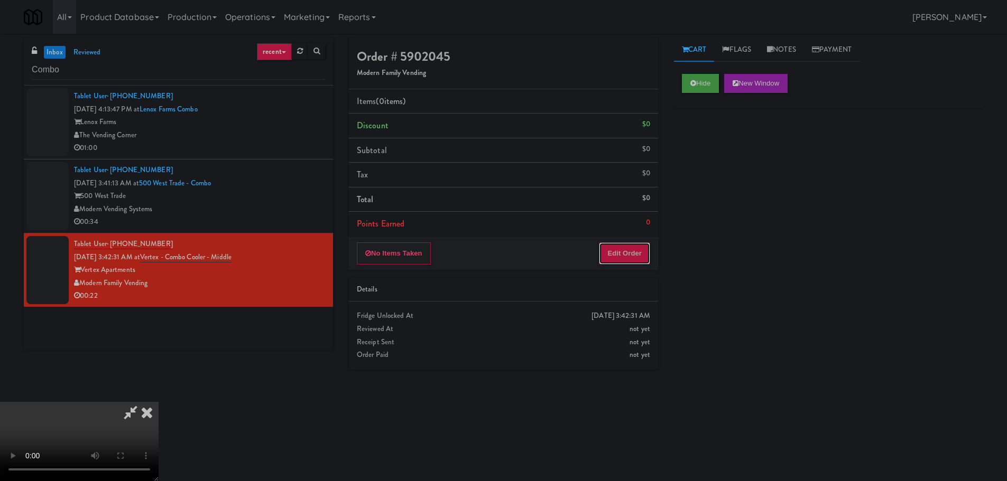
click at [627, 259] on button "Edit Order" at bounding box center [624, 254] width 51 height 22
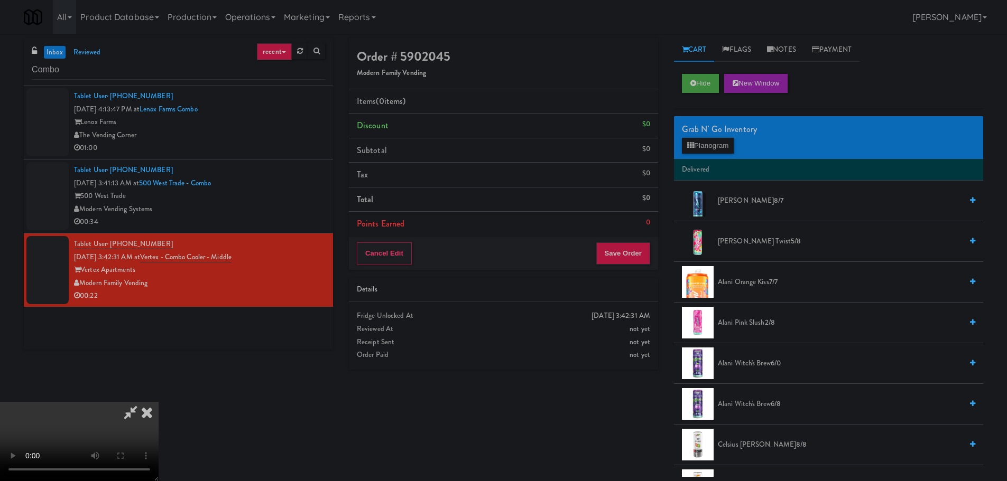
click at [159, 402] on video at bounding box center [79, 441] width 159 height 79
click at [712, 146] on button "Planogram" at bounding box center [708, 146] width 52 height 16
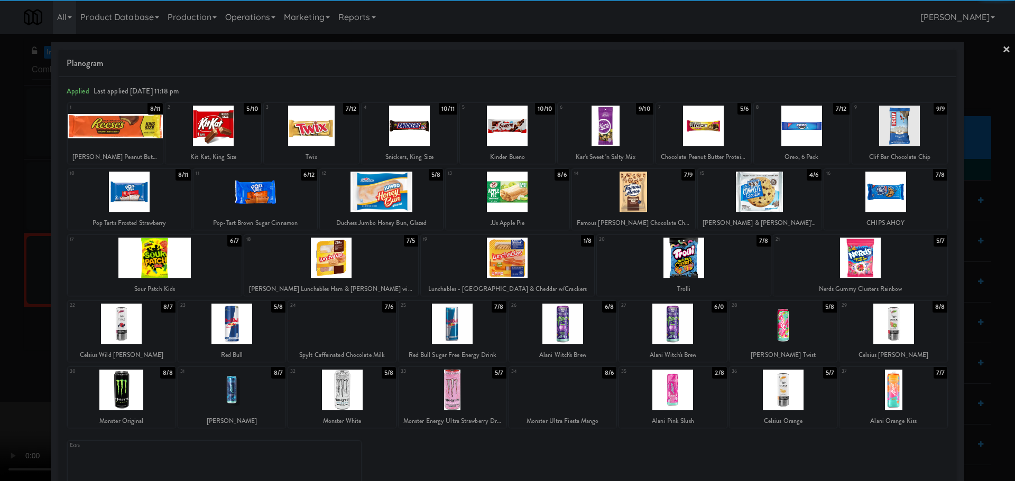
click at [765, 202] on div at bounding box center [759, 192] width 123 height 41
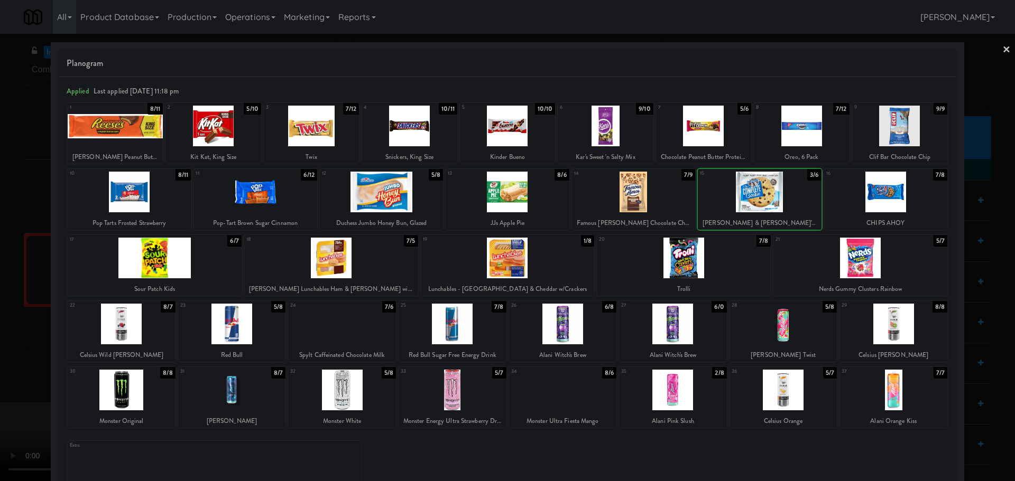
click at [4, 305] on div at bounding box center [507, 240] width 1015 height 481
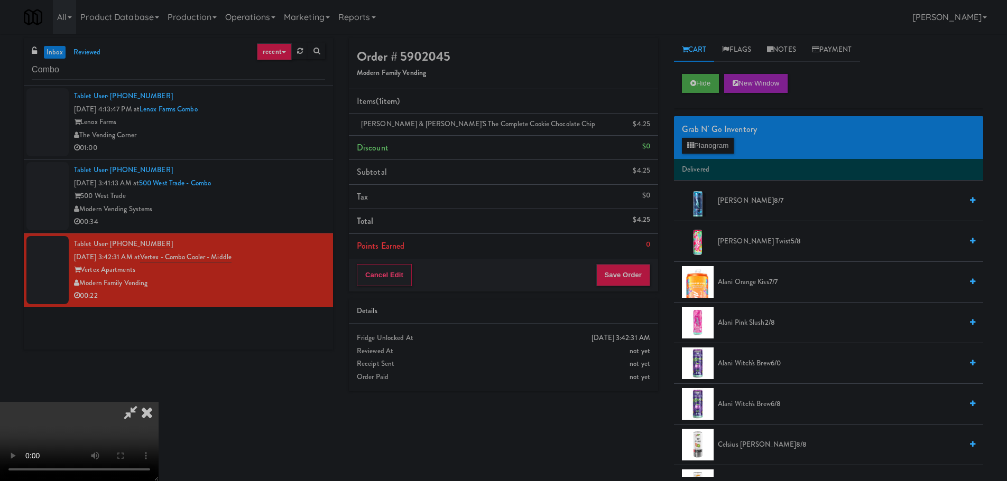
click at [159, 402] on video at bounding box center [79, 441] width 159 height 79
click at [608, 279] on button "Save Order" at bounding box center [623, 275] width 54 height 22
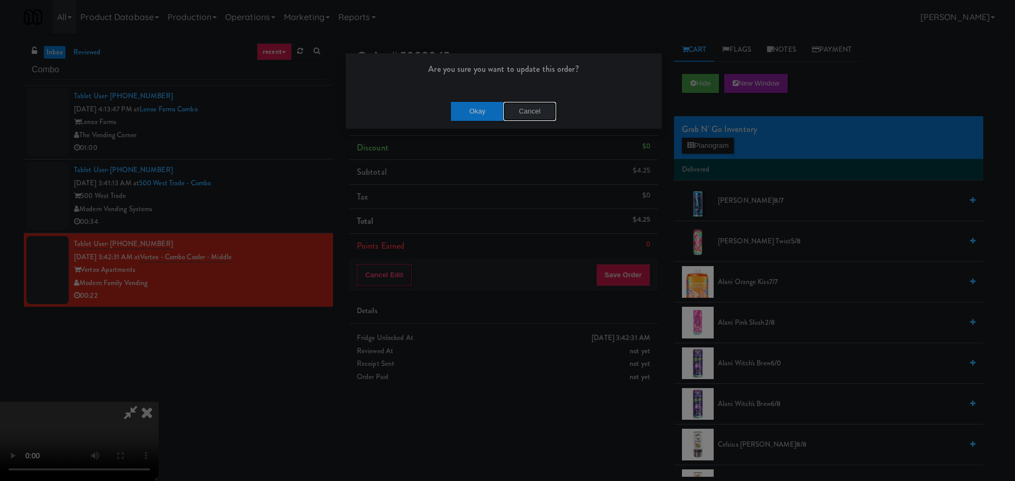
click at [535, 109] on button "Cancel" at bounding box center [529, 111] width 53 height 19
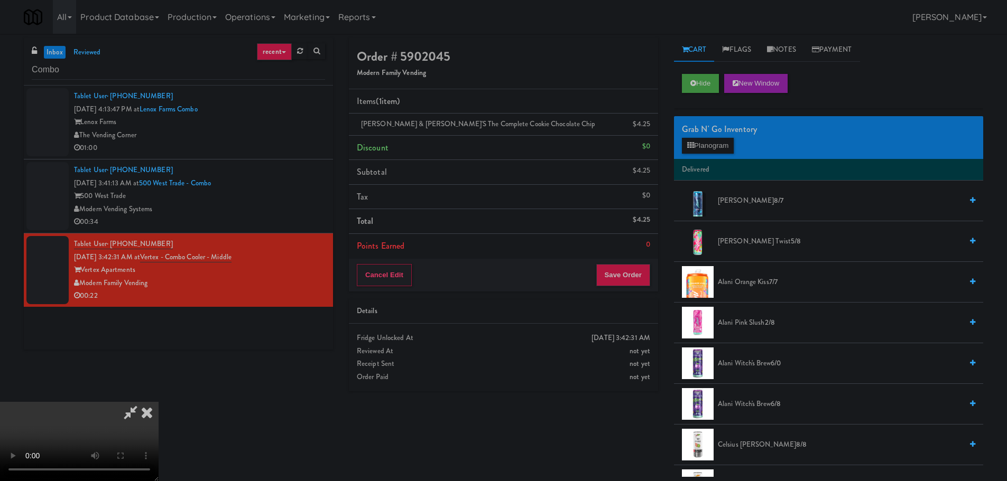
click at [159, 402] on video at bounding box center [79, 441] width 159 height 79
click at [614, 272] on button "Save Order" at bounding box center [623, 275] width 54 height 22
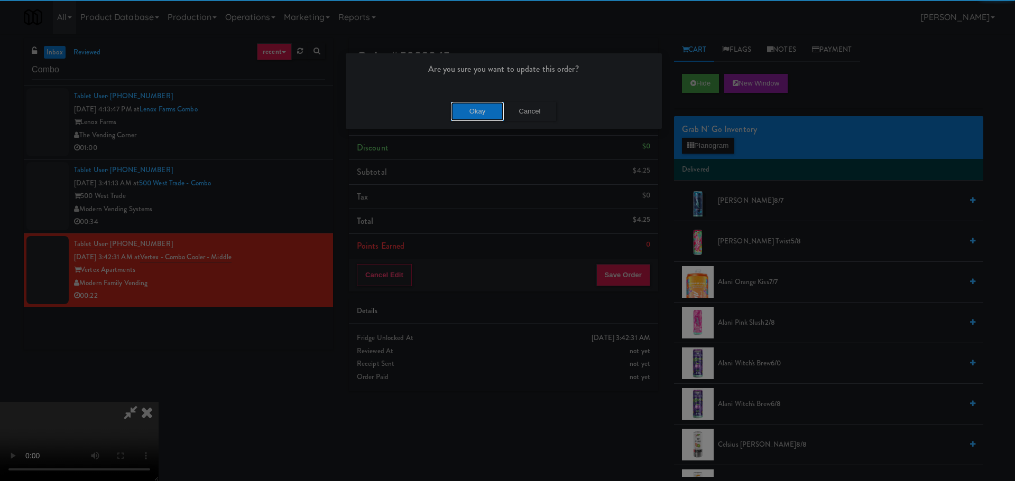
click at [495, 119] on button "Okay" at bounding box center [477, 111] width 53 height 19
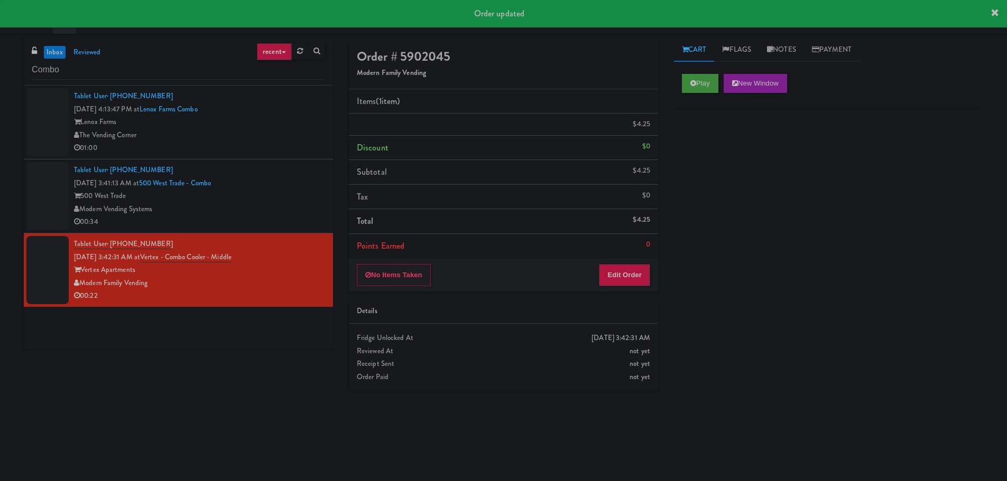
click at [293, 189] on div "Tablet User · (713) 377-2294 Oct 2, 2025 3:41:13 AM at 500 West Trade - Combo 5…" at bounding box center [199, 196] width 251 height 65
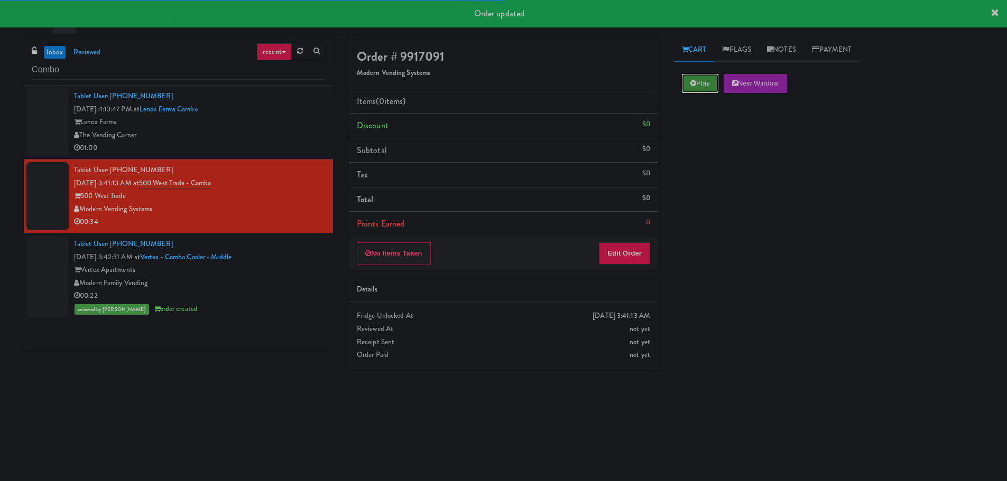
click at [687, 87] on button "Play" at bounding box center [700, 83] width 36 height 19
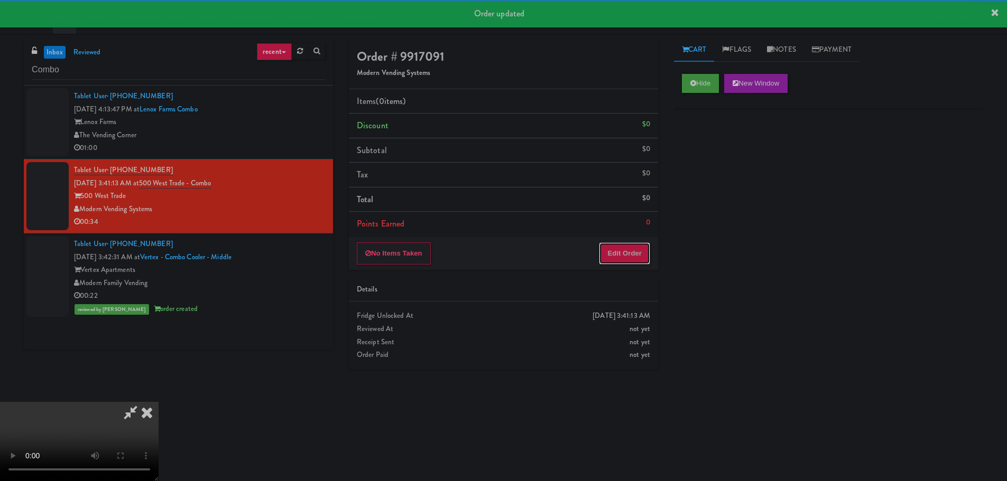
click at [626, 261] on button "Edit Order" at bounding box center [624, 254] width 51 height 22
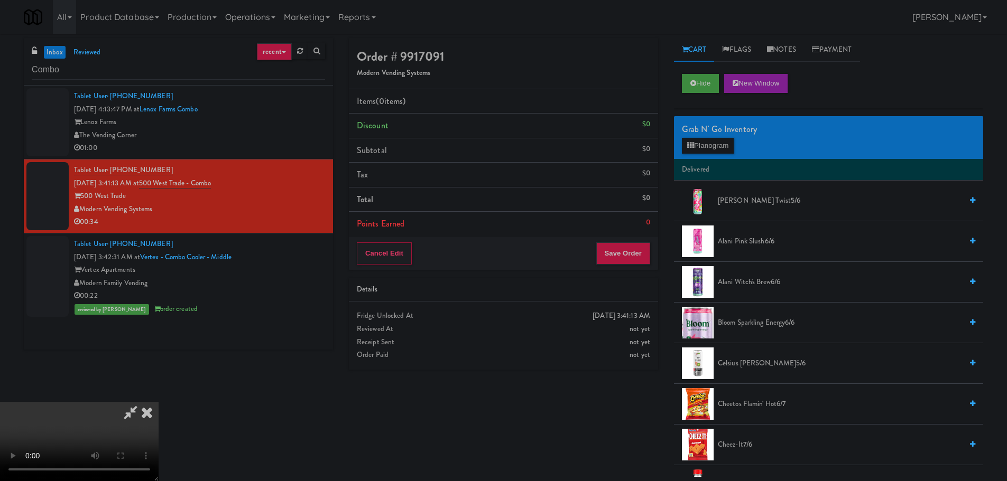
click at [605, 452] on div "Order # 9917091 Modern Vending Systems Items (0 items ) Discount $0 Subtotal $0…" at bounding box center [666, 257] width 650 height 439
drag, startPoint x: 371, startPoint y: 274, endPoint x: 462, endPoint y: 248, distance: 94.7
click at [159, 402] on video at bounding box center [79, 441] width 159 height 79
click at [706, 143] on button "Planogram" at bounding box center [708, 146] width 52 height 16
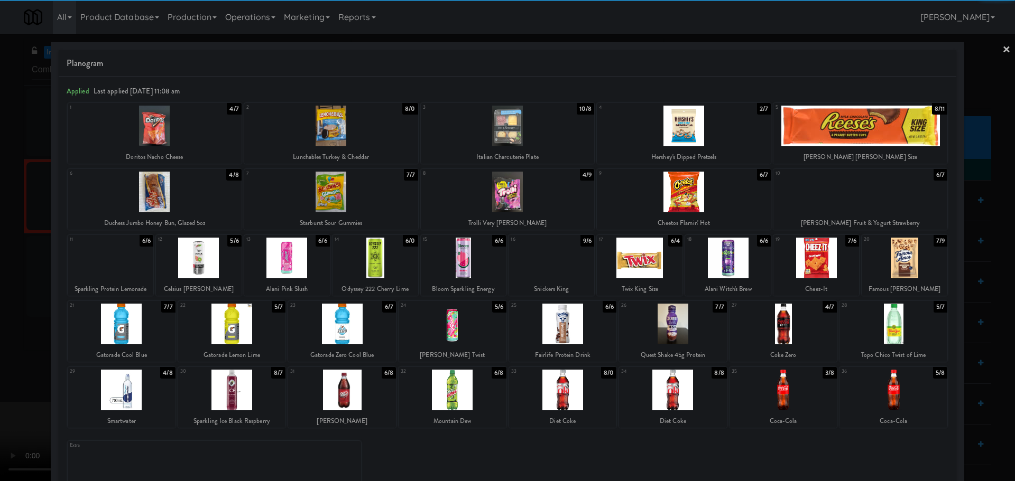
click at [183, 198] on div at bounding box center [155, 192] width 174 height 41
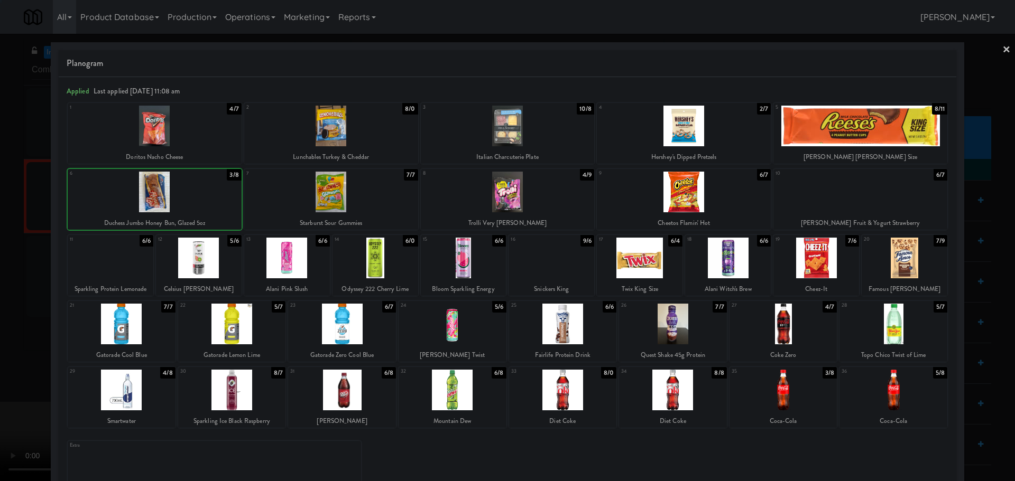
click at [2, 266] on div at bounding box center [507, 240] width 1015 height 481
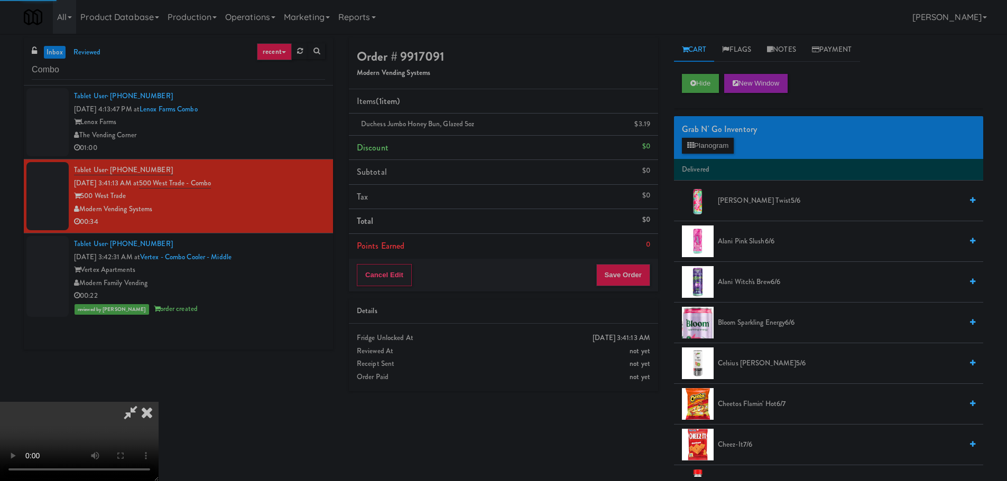
click at [159, 402] on video at bounding box center [79, 441] width 159 height 79
click at [693, 146] on icon at bounding box center [690, 145] width 7 height 7
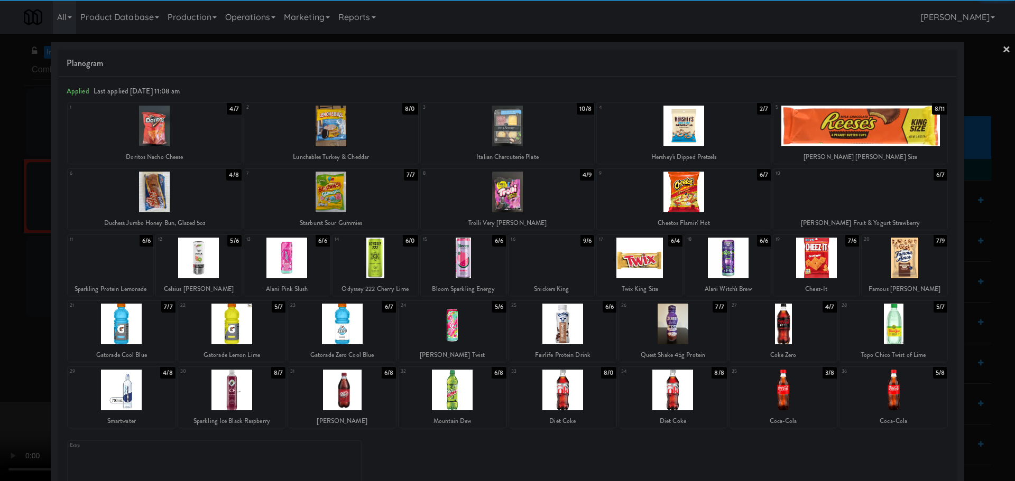
click at [183, 124] on div at bounding box center [155, 126] width 174 height 41
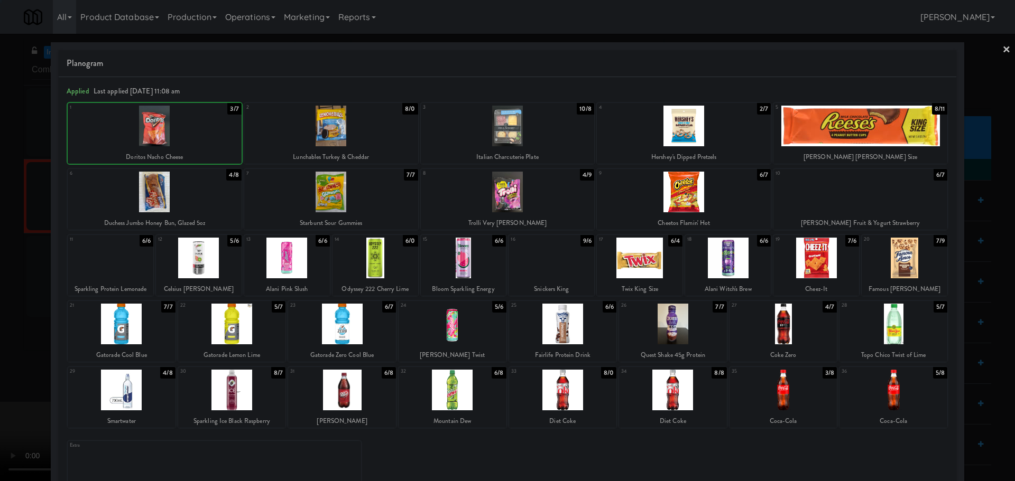
click at [0, 188] on div at bounding box center [507, 240] width 1015 height 481
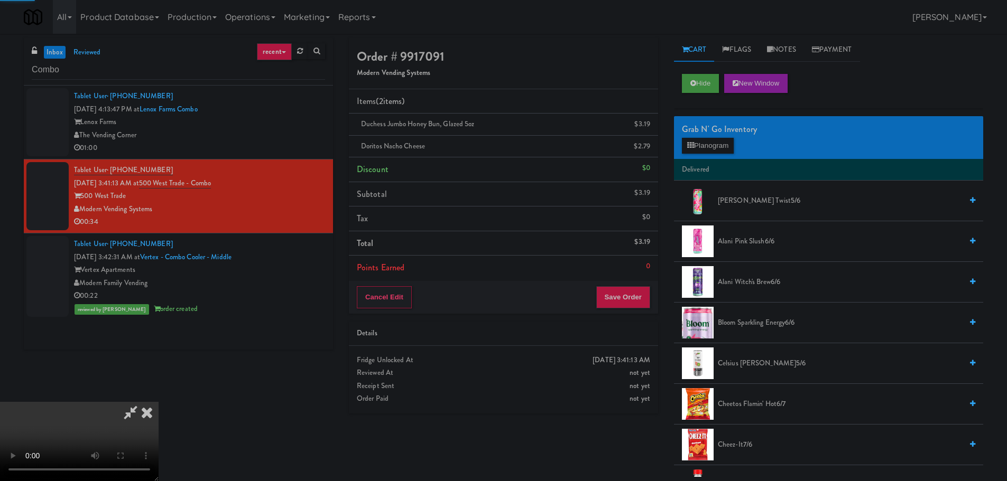
click at [149, 402] on video at bounding box center [79, 441] width 159 height 79
drag, startPoint x: 468, startPoint y: 285, endPoint x: 480, endPoint y: 285, distance: 11.6
click at [159, 402] on video at bounding box center [79, 441] width 159 height 79
click at [712, 151] on button "Planogram" at bounding box center [708, 146] width 52 height 16
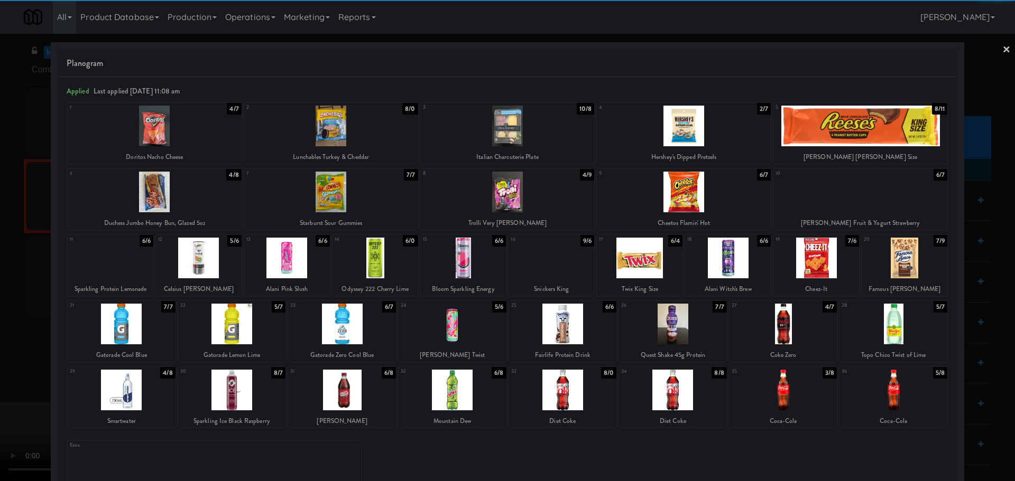
click at [642, 257] on div at bounding box center [640, 258] width 86 height 41
drag, startPoint x: 0, startPoint y: 390, endPoint x: 194, endPoint y: 413, distance: 195.9
click at [1, 391] on div at bounding box center [507, 240] width 1015 height 481
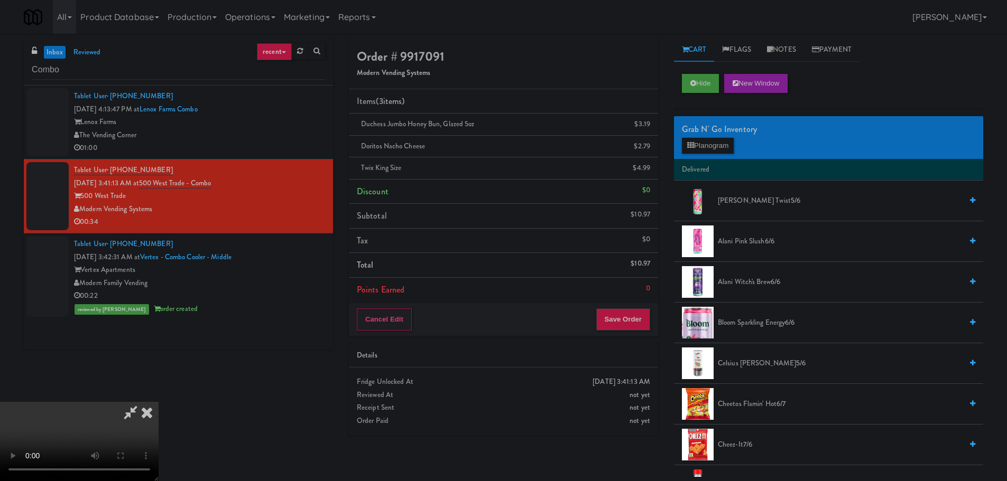
click at [159, 402] on video at bounding box center [79, 441] width 159 height 79
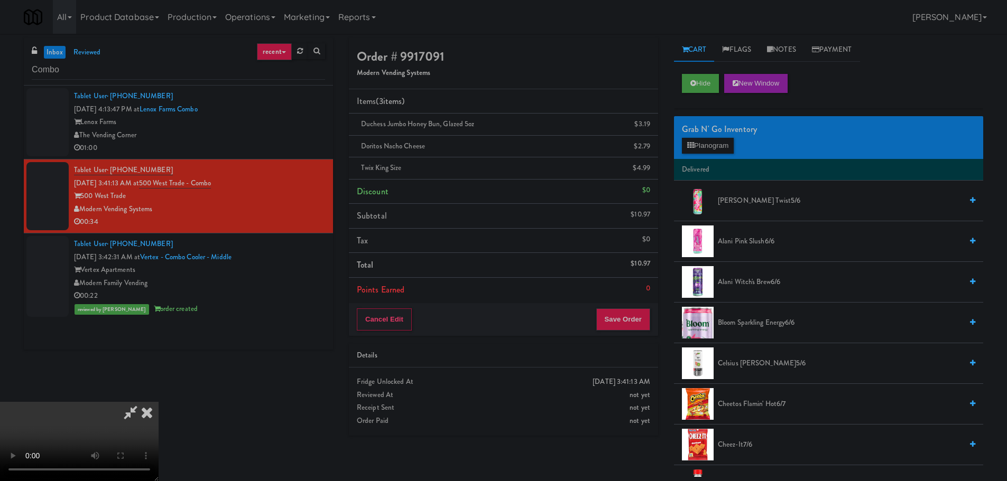
click at [159, 402] on video at bounding box center [79, 441] width 159 height 79
click at [635, 322] on button "Save Order" at bounding box center [623, 320] width 54 height 22
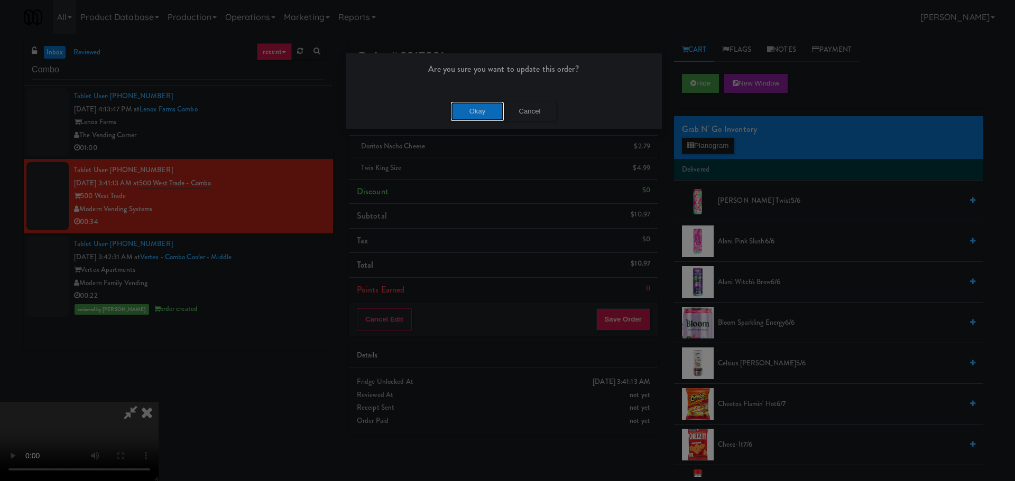
click at [474, 112] on button "Okay" at bounding box center [477, 111] width 53 height 19
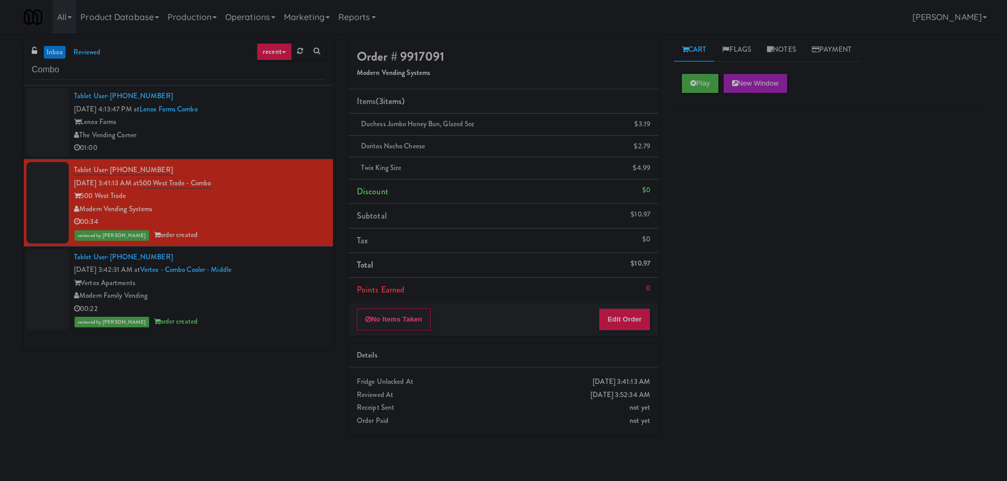
click at [259, 130] on div "The Vending Corner" at bounding box center [199, 135] width 251 height 13
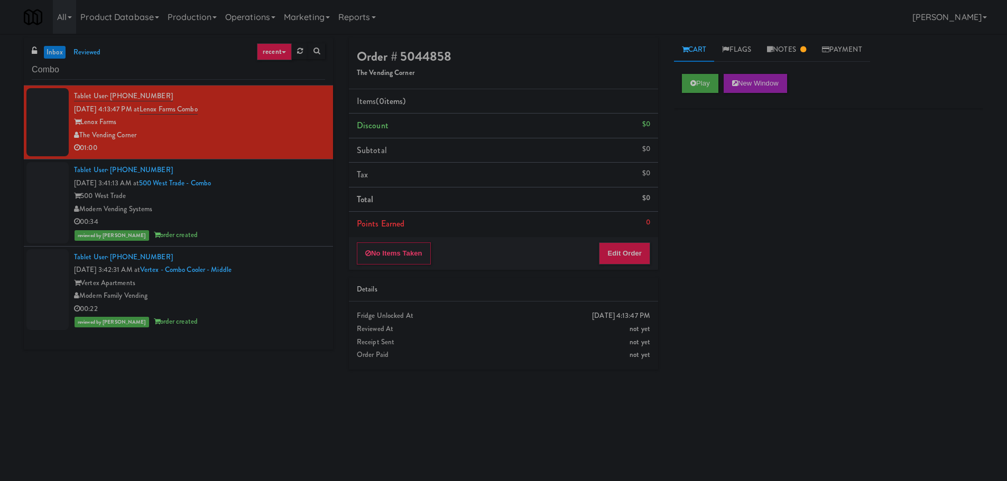
click at [248, 152] on div "01:00" at bounding box center [199, 148] width 251 height 13
click at [62, 53] on link "inbox" at bounding box center [55, 52] width 22 height 13
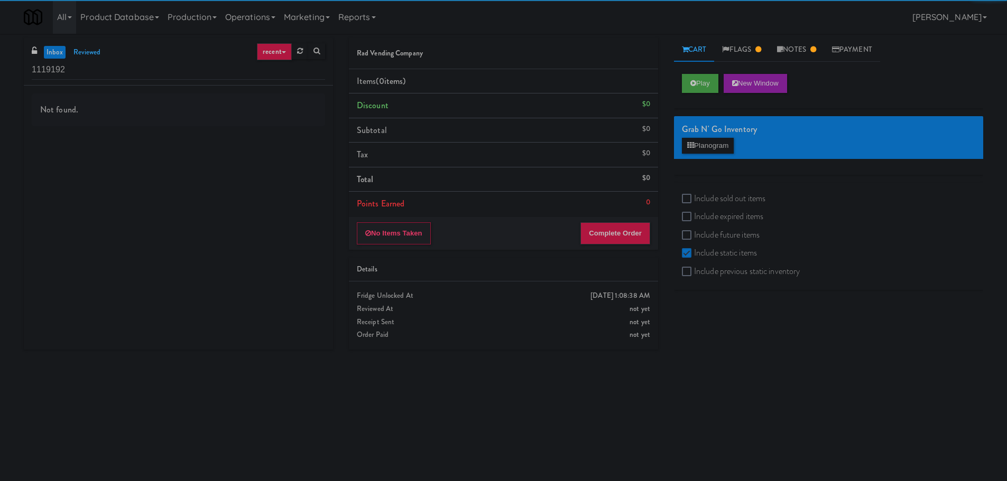
click at [690, 94] on div "Play New Window" at bounding box center [828, 87] width 309 height 42
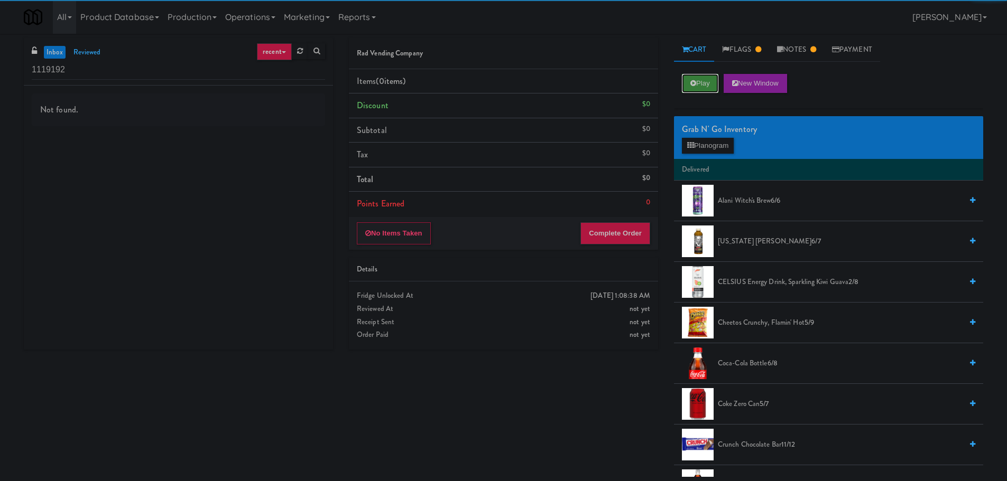
click at [697, 80] on button "Play" at bounding box center [700, 83] width 36 height 19
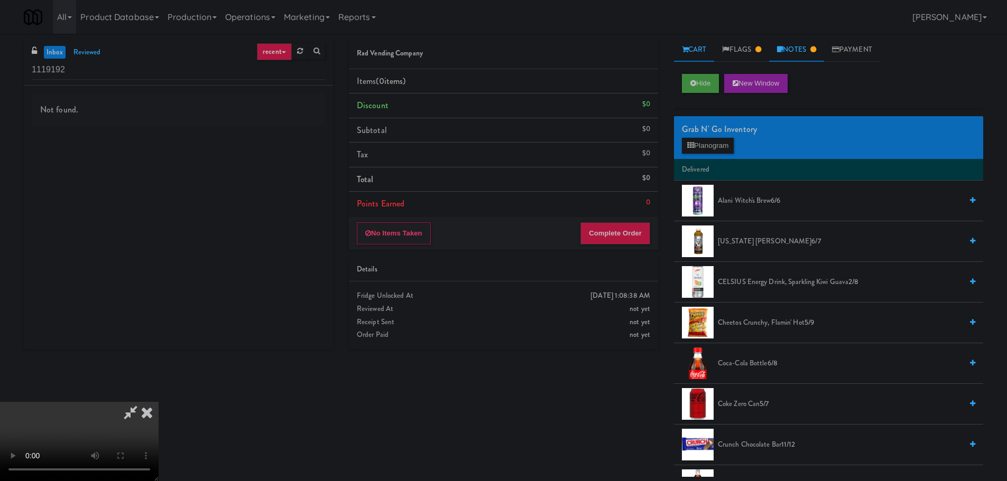
click at [802, 51] on link "Notes" at bounding box center [796, 50] width 55 height 24
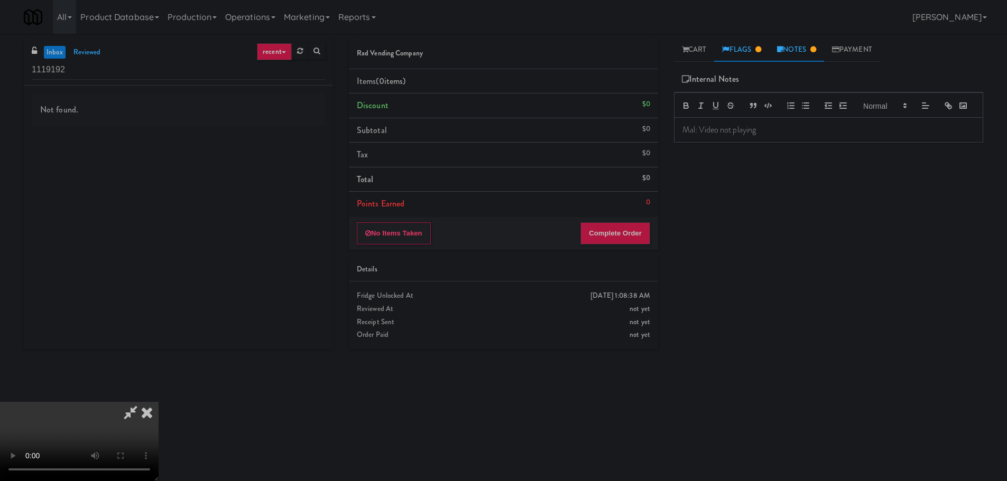
click at [748, 45] on link "Flags" at bounding box center [741, 50] width 55 height 24
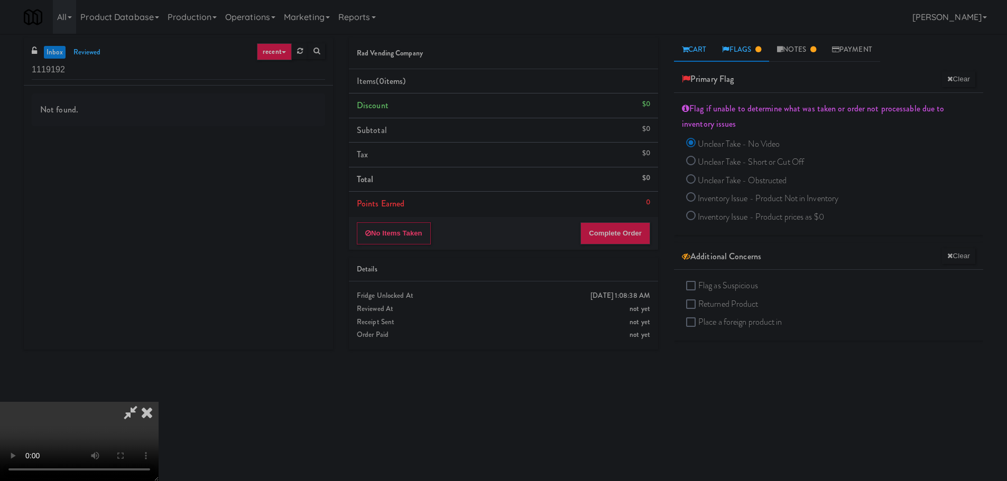
click at [690, 54] on link "Cart" at bounding box center [694, 50] width 41 height 24
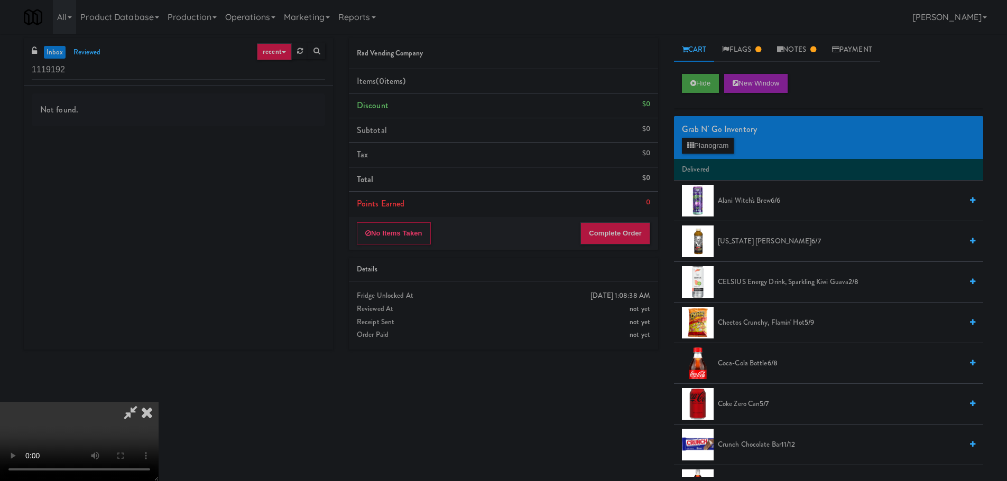
click at [152, 413] on icon at bounding box center [146, 412] width 23 height 21
